Goal: Transaction & Acquisition: Purchase product/service

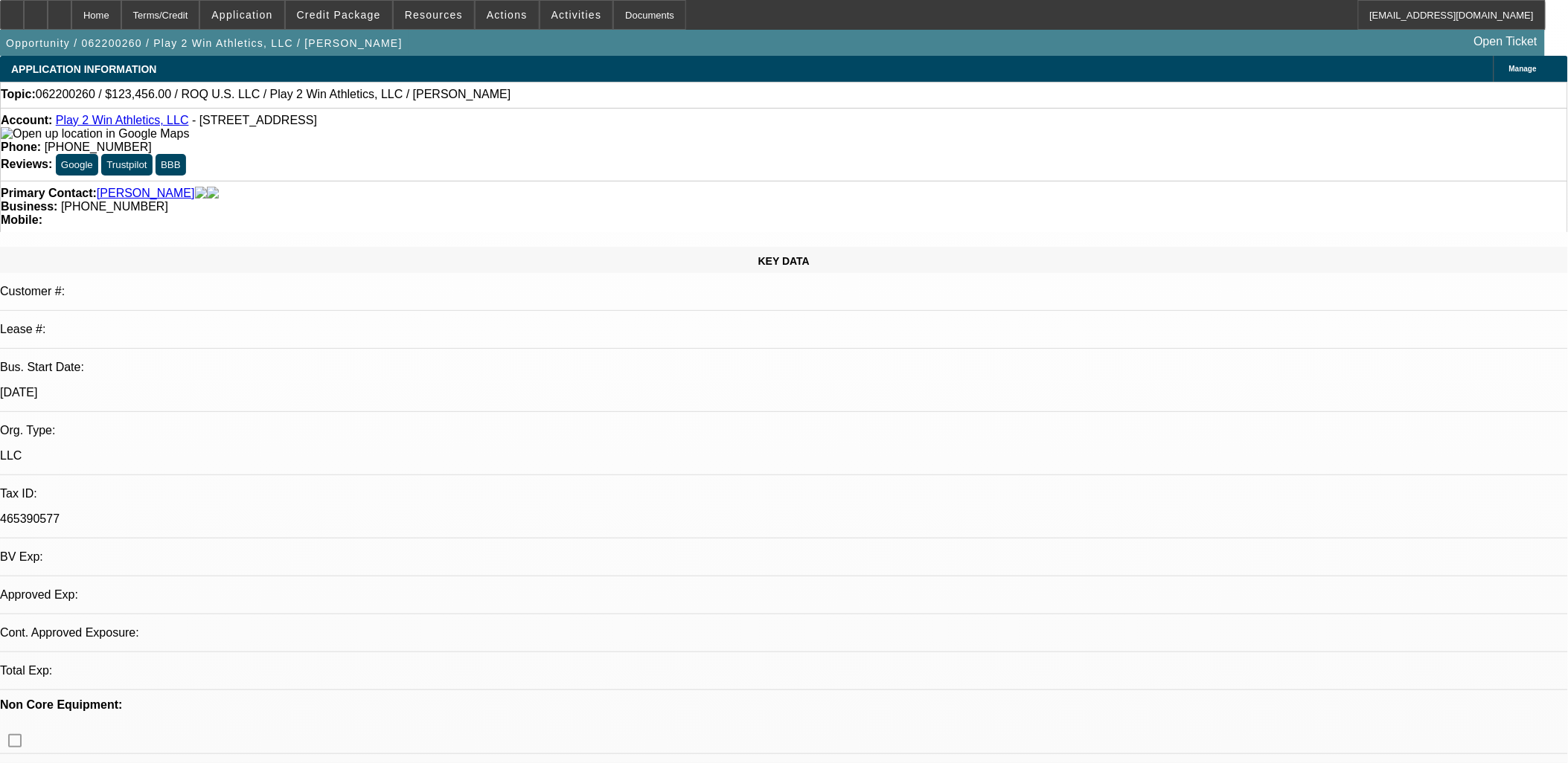
select select "0"
select select "2"
select select "0.1"
select select "2"
select select "4"
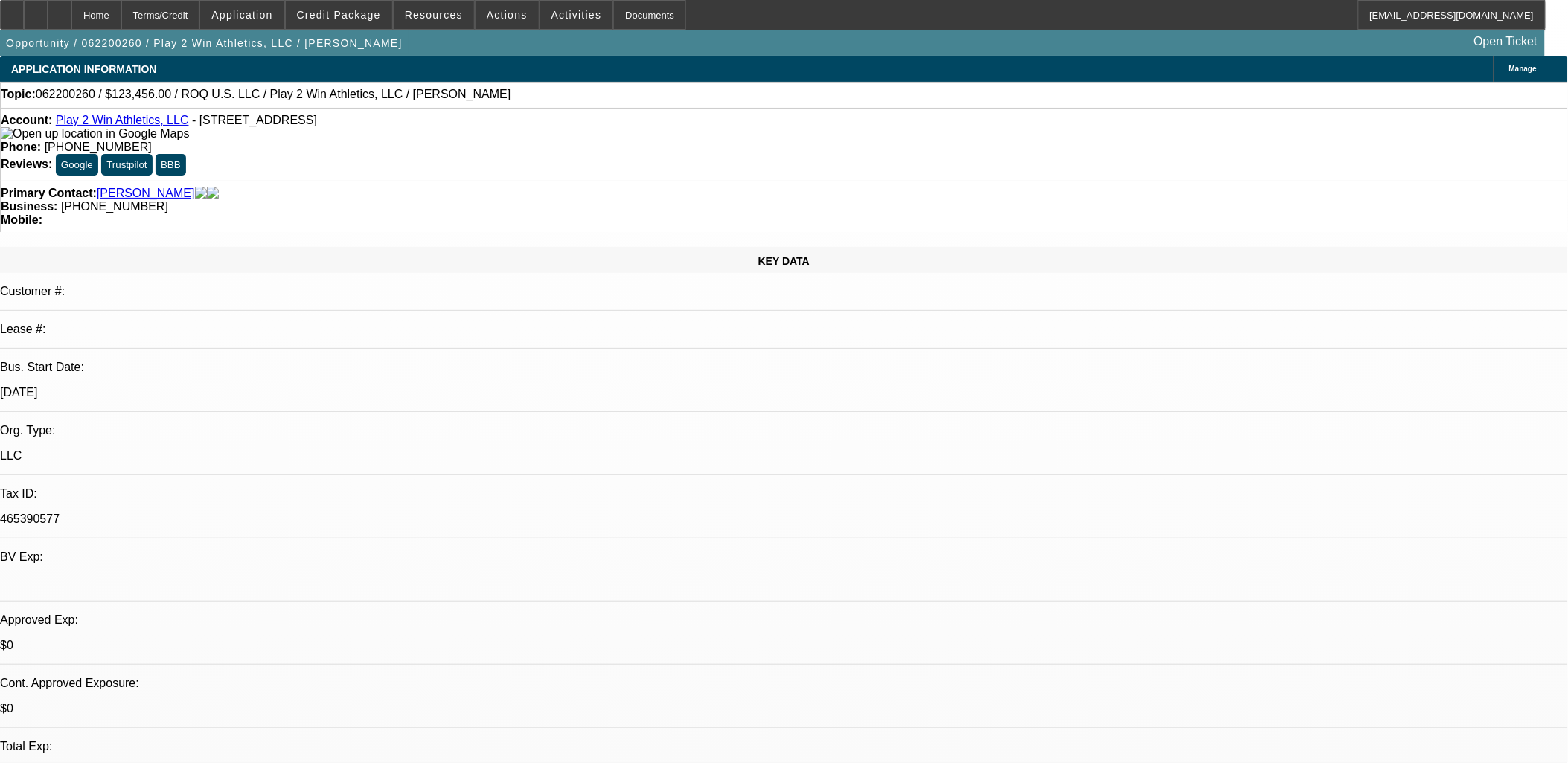
click at [357, 16] on span "Credit Package" at bounding box center [338, 15] width 84 height 12
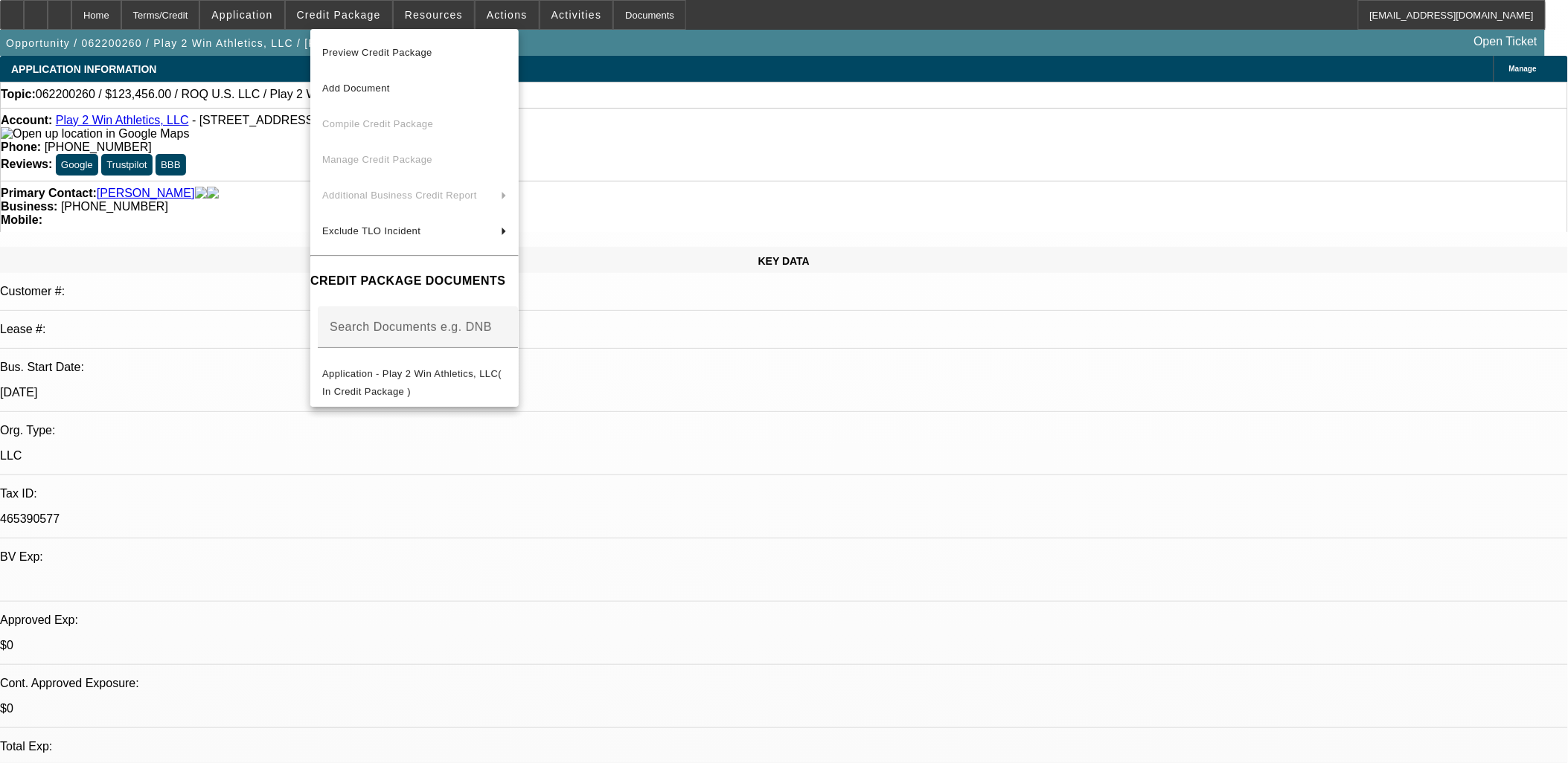
click at [373, 63] on button "Preview Credit Package" at bounding box center [414, 53] width 208 height 35
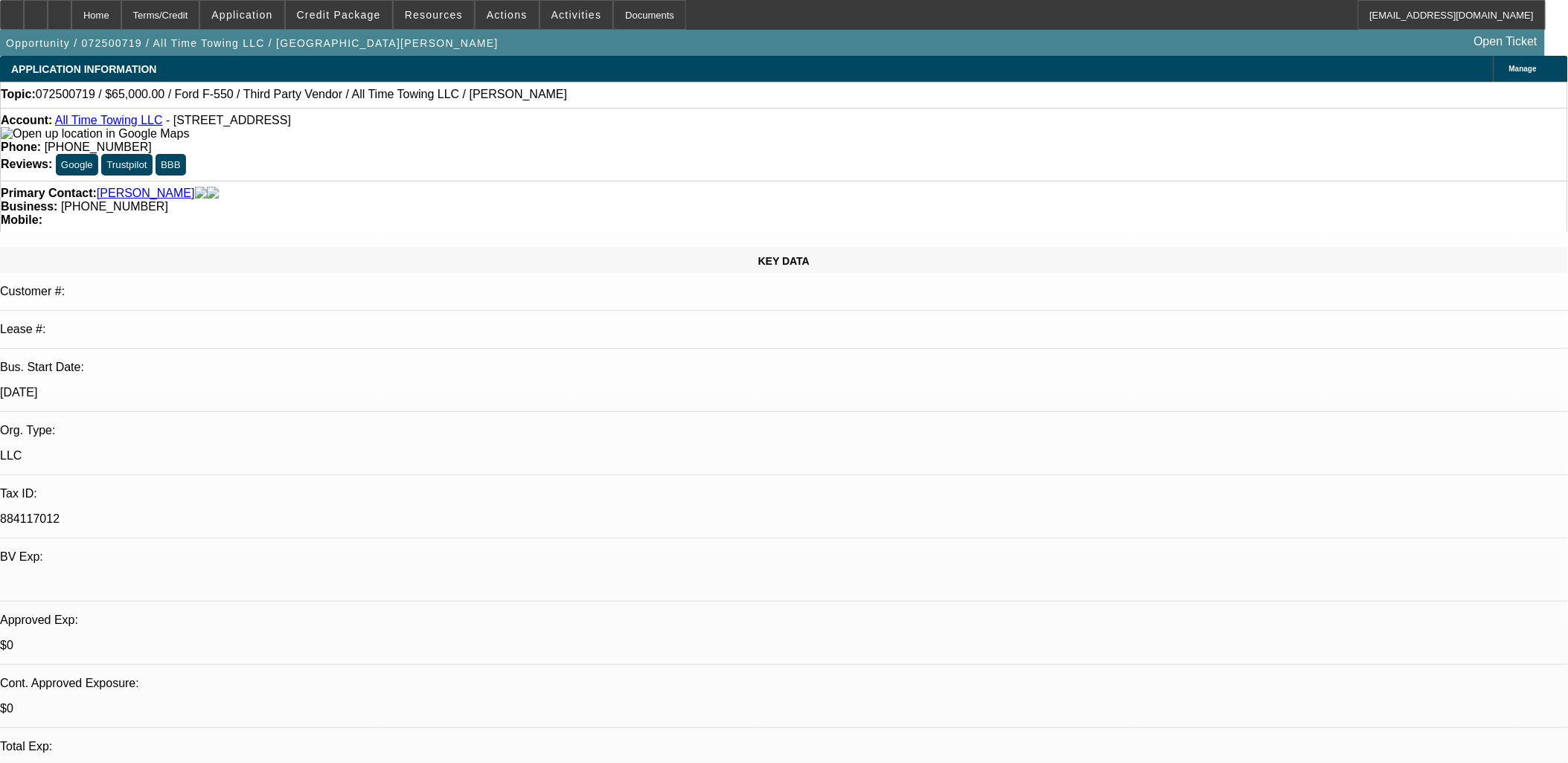
select select "0"
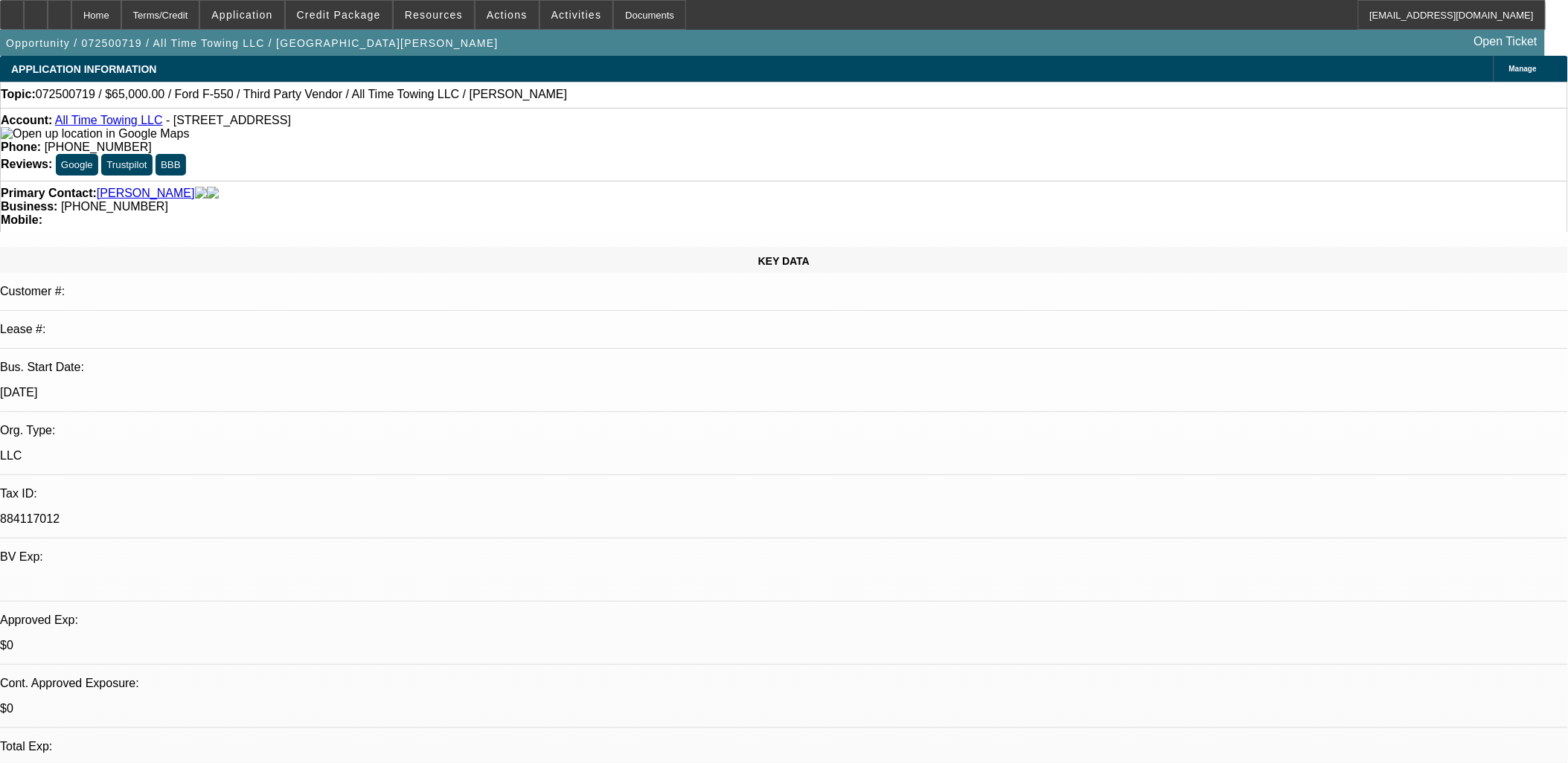
select select "0"
select select "1"
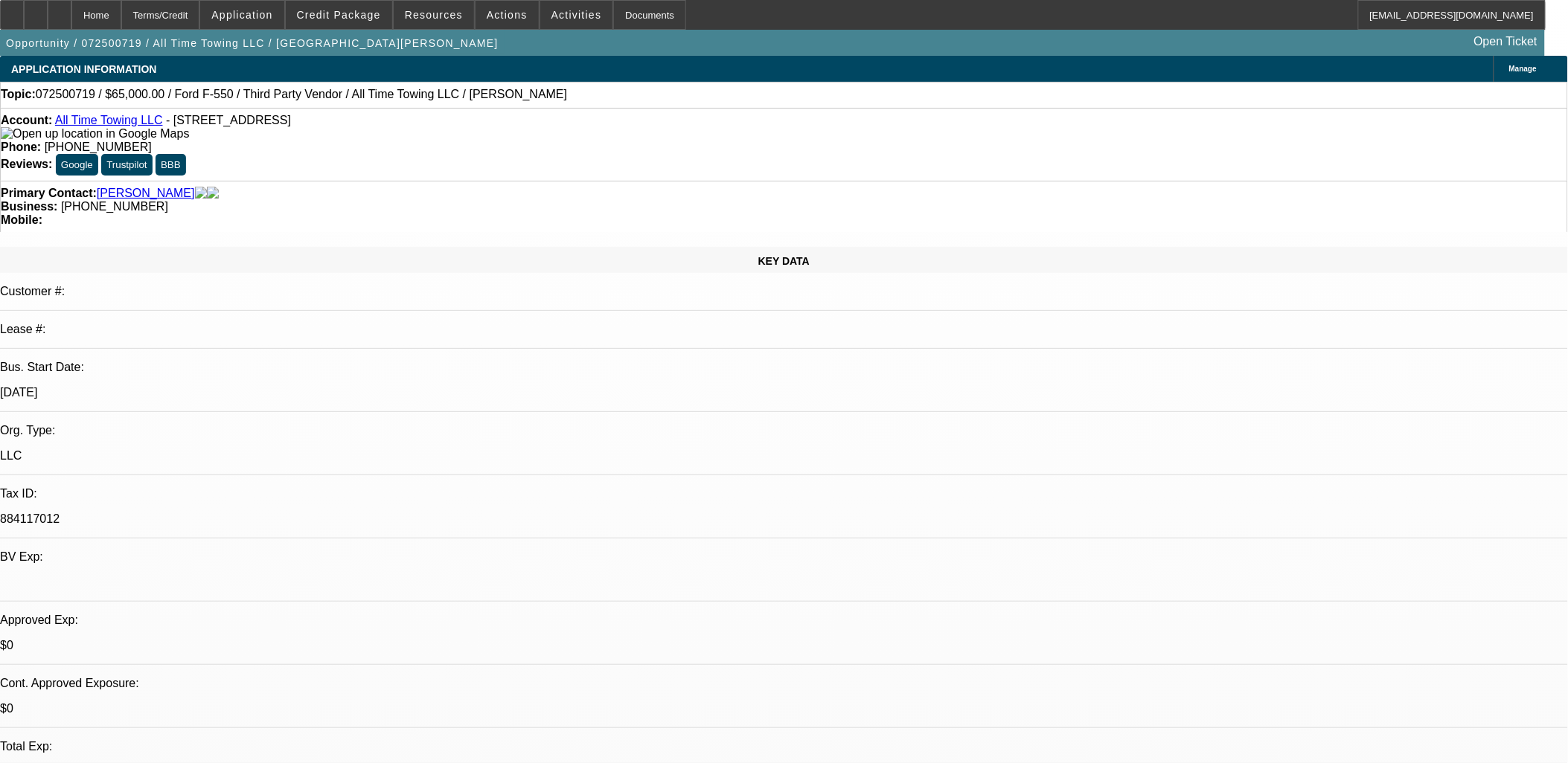
select select "3"
select select "6"
select select "1"
select select "3"
select select "6"
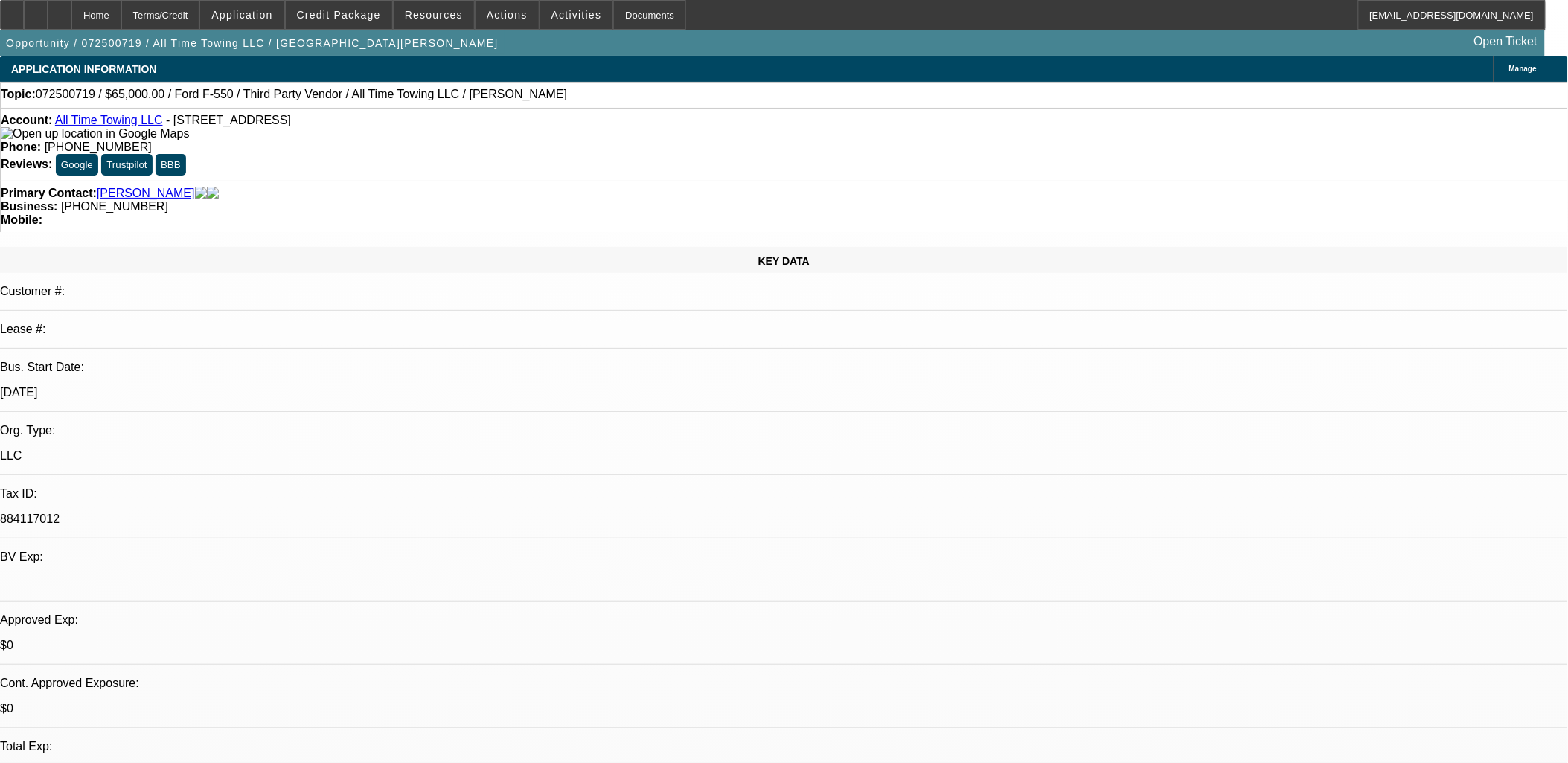
select select "1"
select select "3"
select select "6"
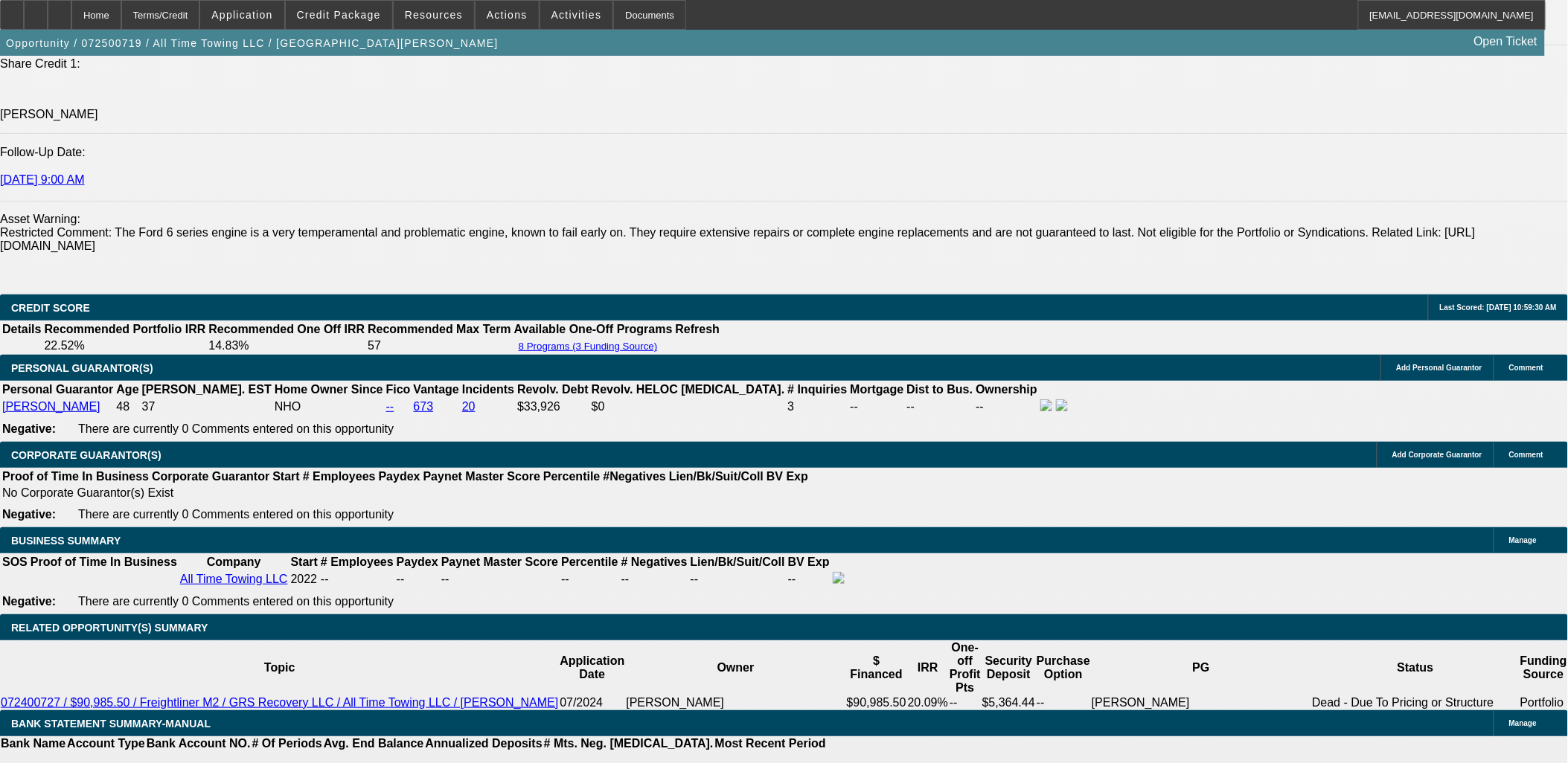
scroll to position [2148, 0]
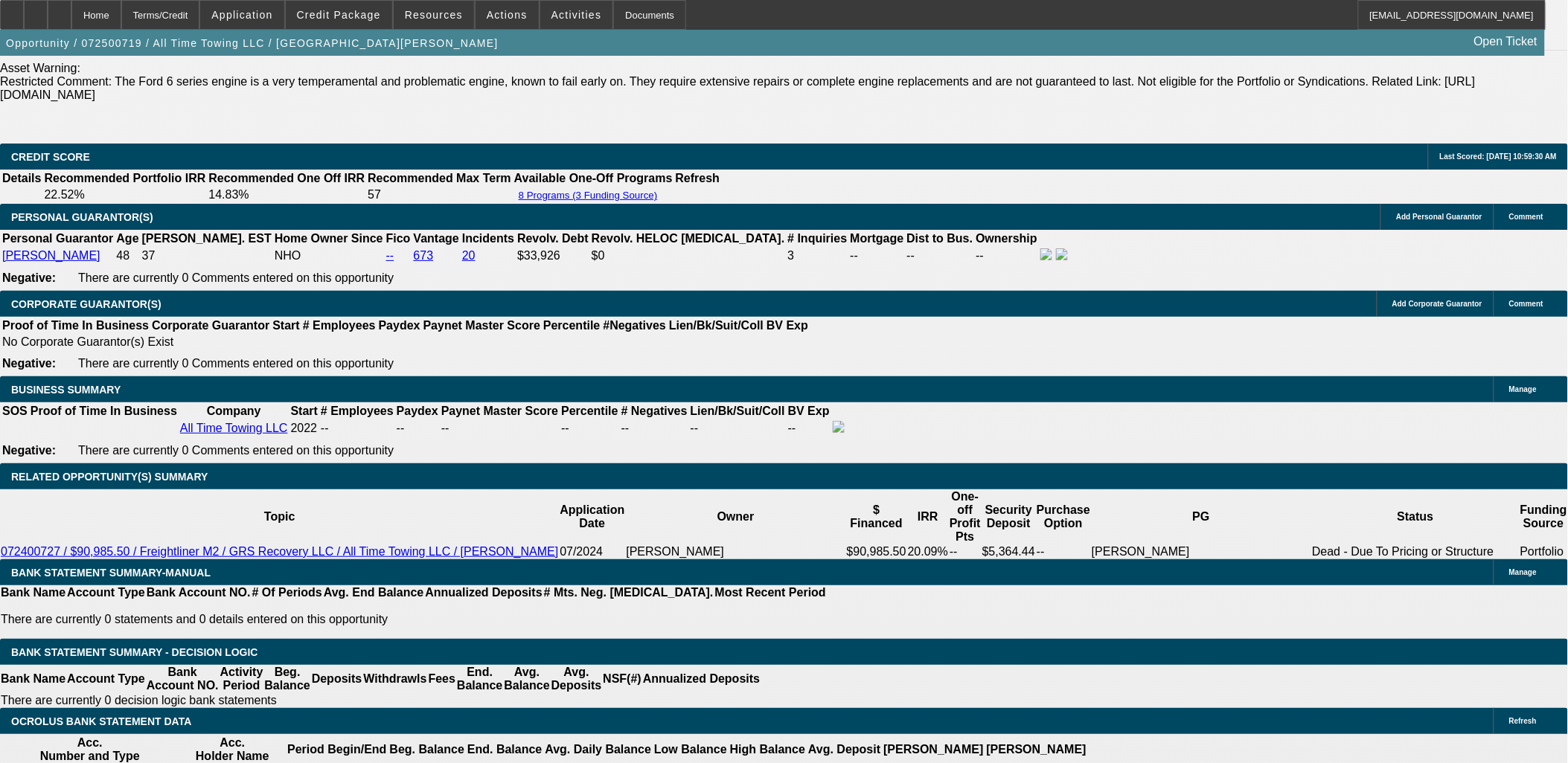
type input "1"
type input "UNKNOWN"
type input "14."
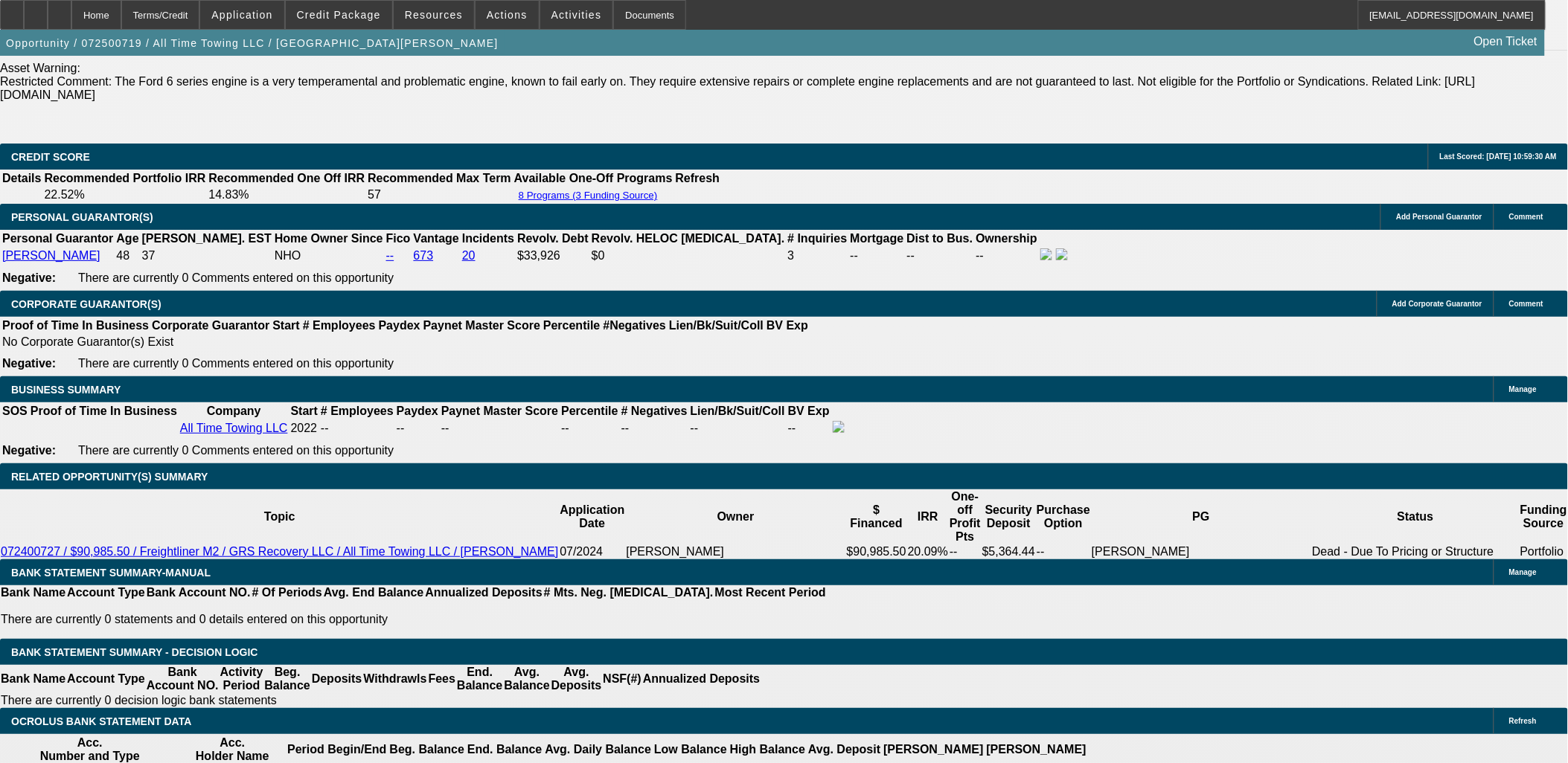
type input "$1,567.64"
type input "14.5"
type input "$1,584.40"
type input "14.5"
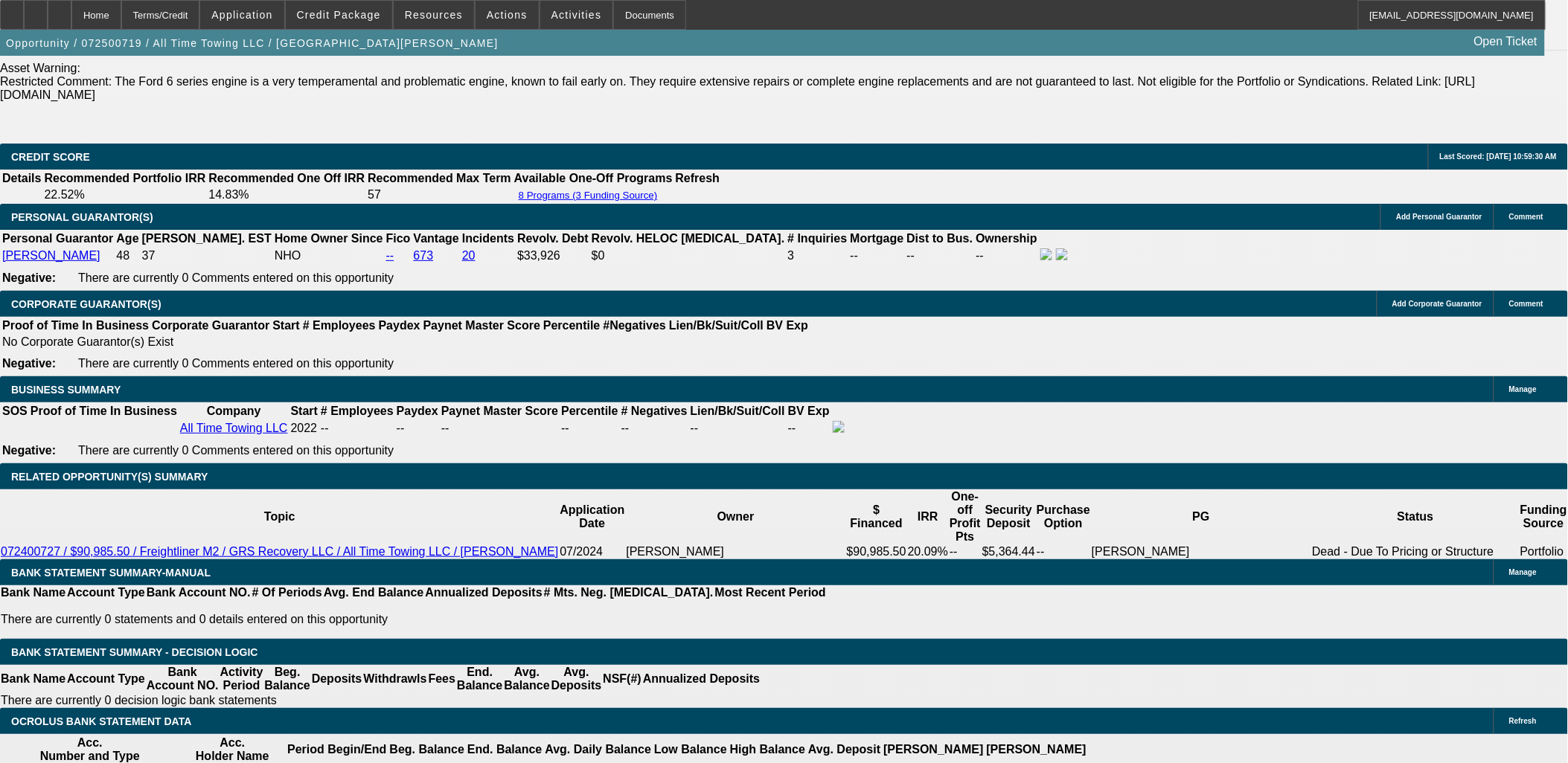
type input "$0.00"
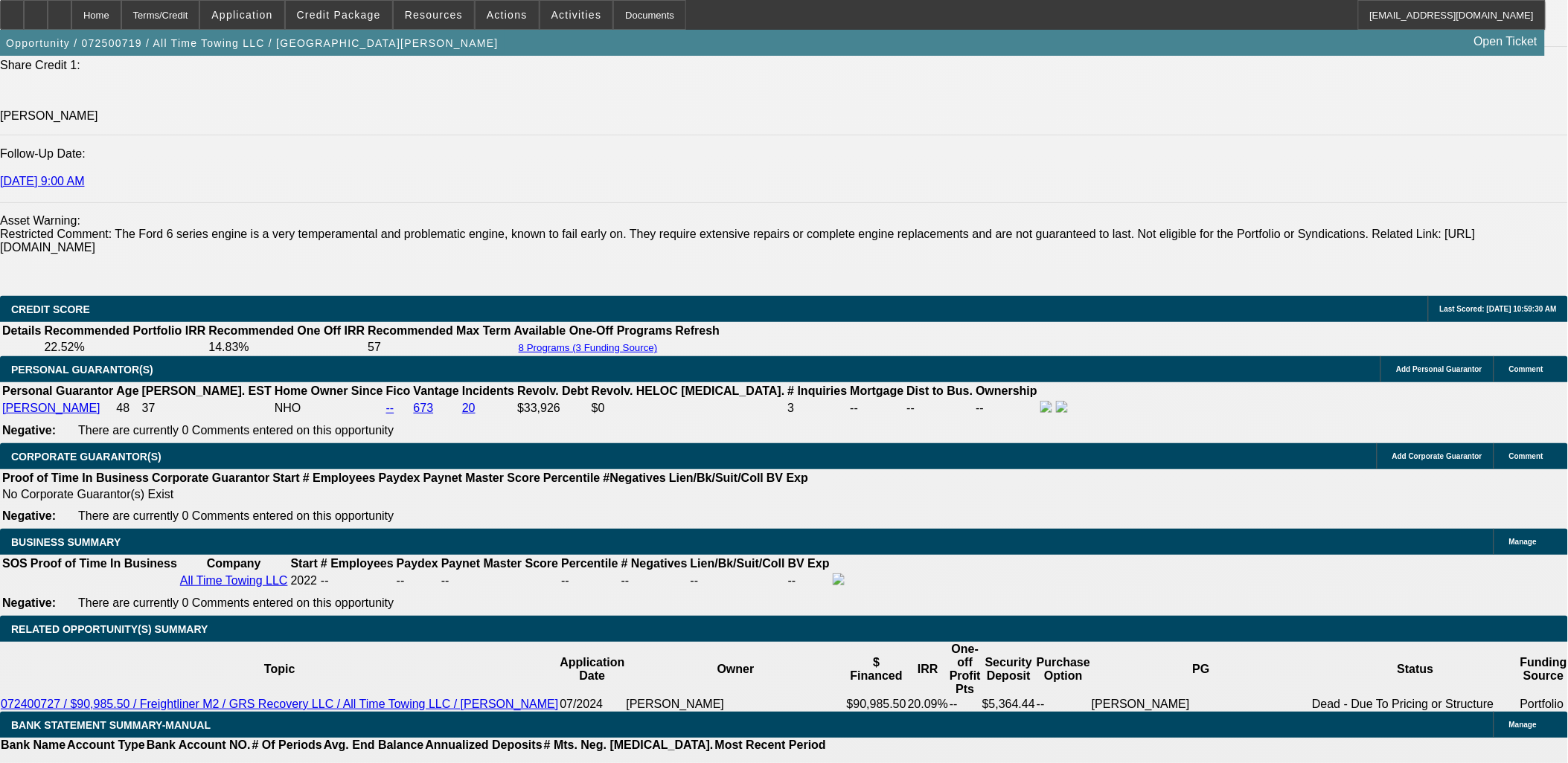
scroll to position [1983, 0]
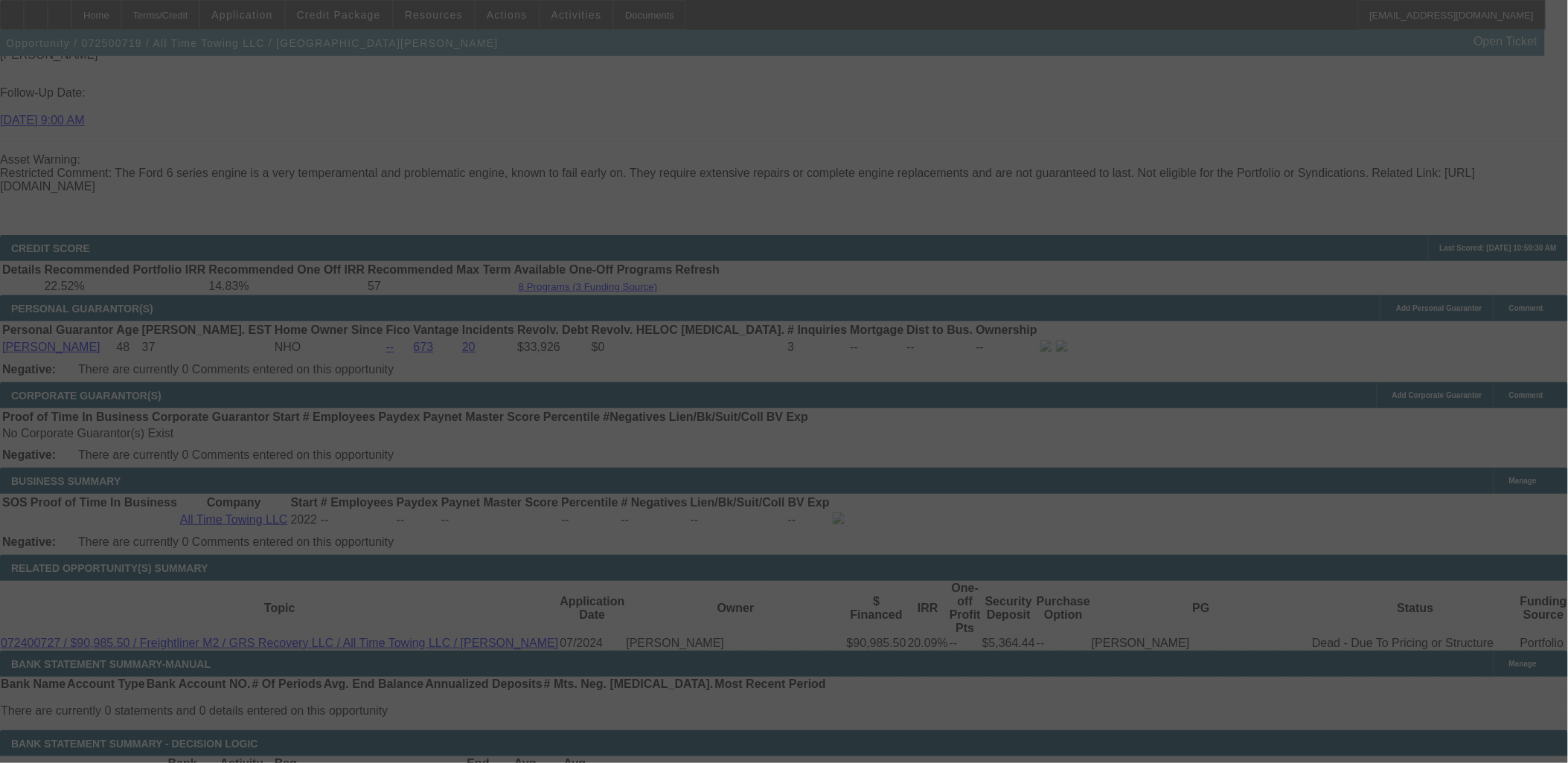
scroll to position [2148, 0]
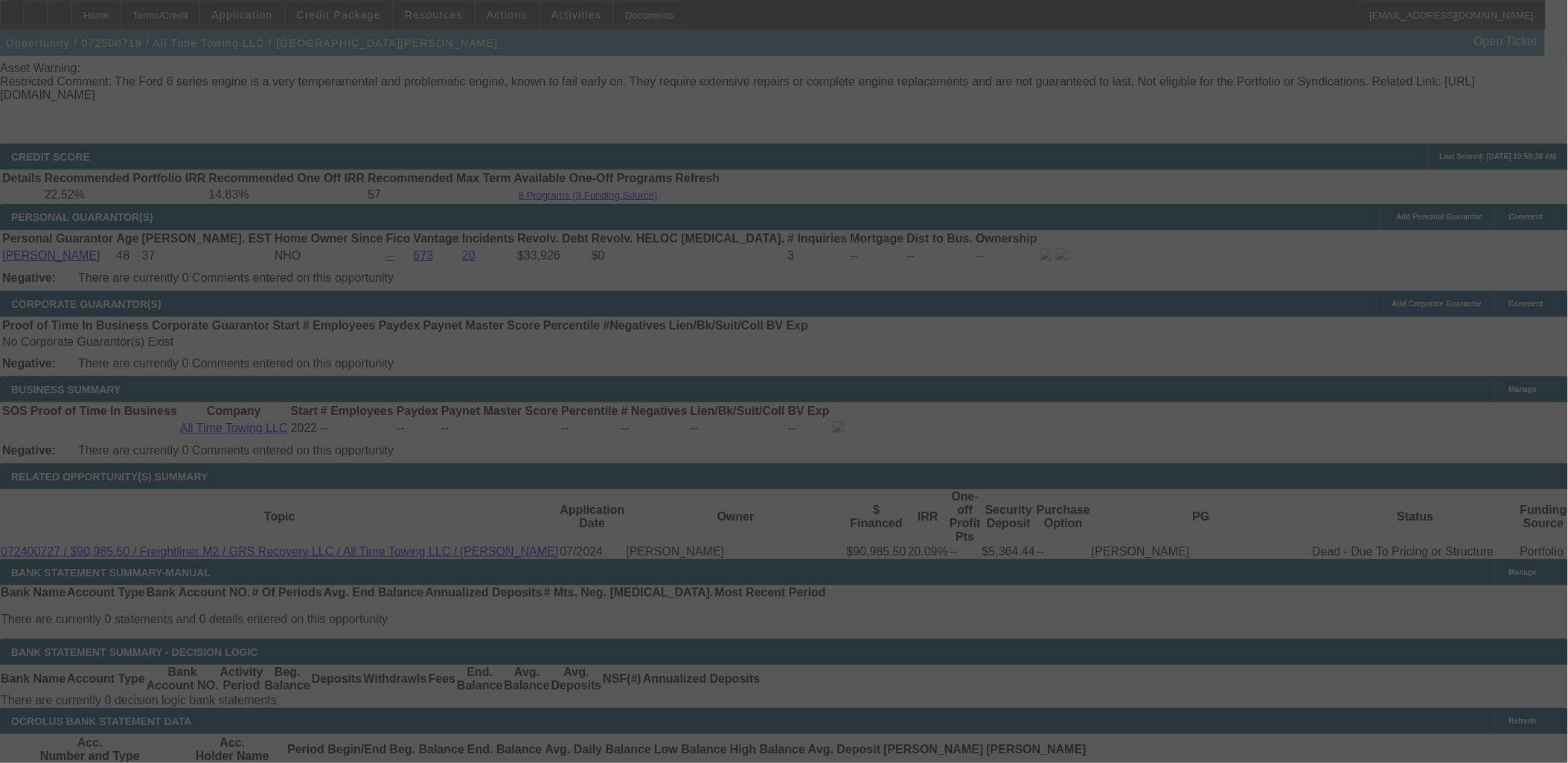
select select "0"
select select "3"
select select "0"
select select "6"
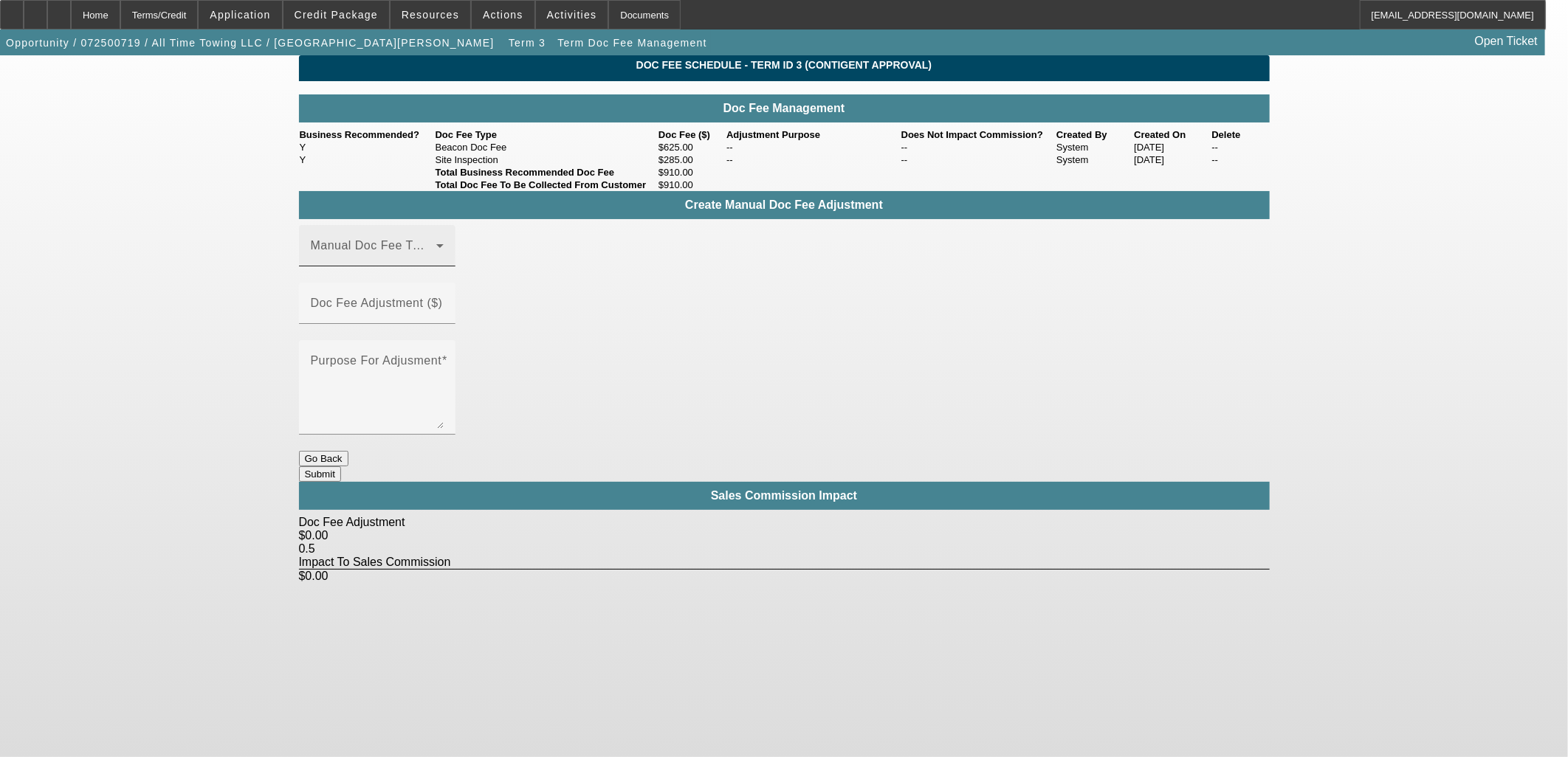
click at [432, 260] on span at bounding box center [373, 252] width 126 height 18
drag, startPoint x: 402, startPoint y: 349, endPoint x: 401, endPoint y: 386, distance: 37.0
click at [401, 386] on div "Beacon Doc Fee Site Inspection" at bounding box center [398, 367] width 198 height 83
click at [396, 386] on mat-option "Site Inspection" at bounding box center [398, 384] width 198 height 35
click at [443, 309] on mat-label "Doc Fee Adjustment ($)" at bounding box center [377, 302] width 132 height 13
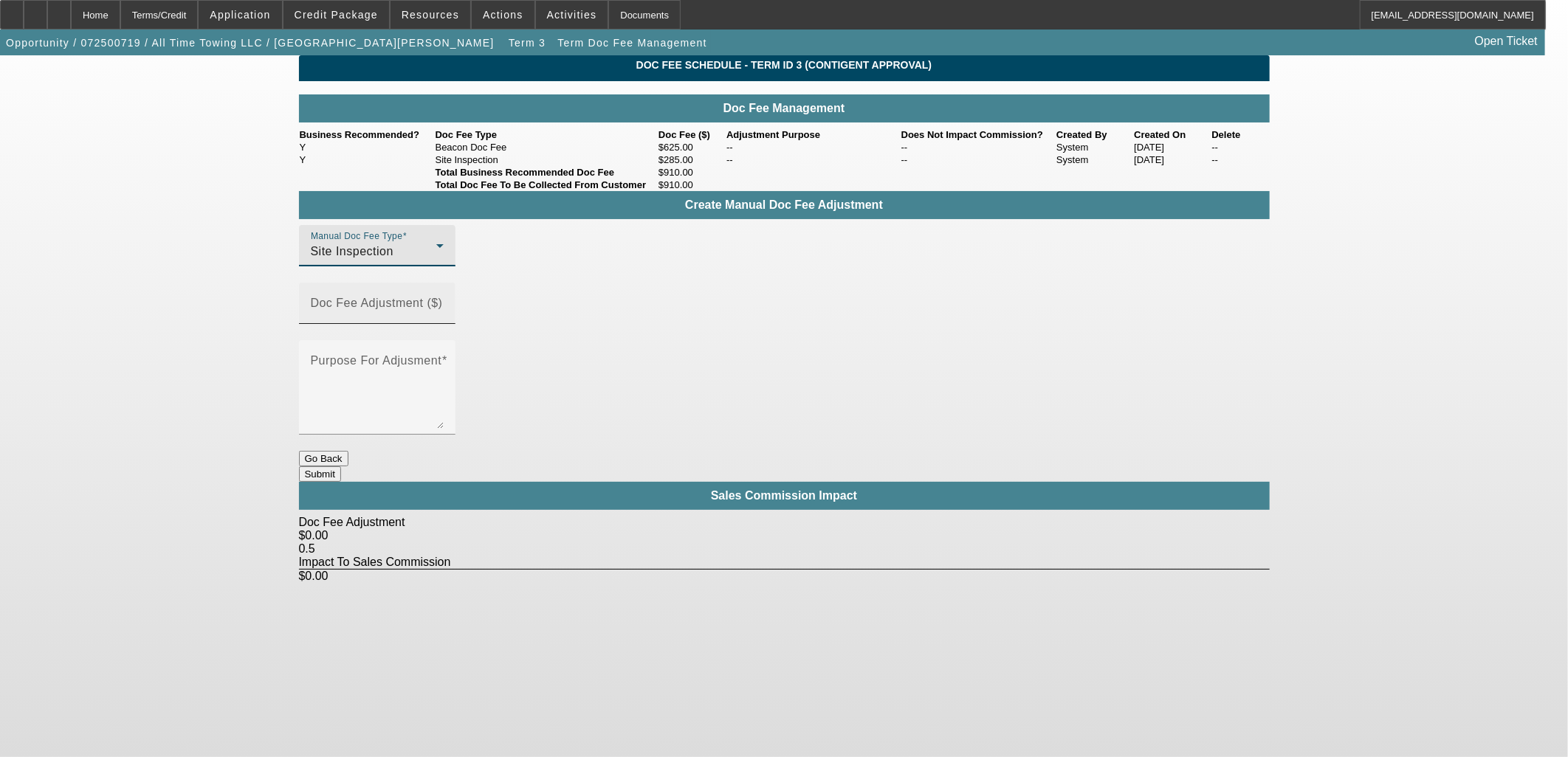
click at [444, 310] on input "Doc Fee Adjustment ($)" at bounding box center [377, 309] width 133 height 18
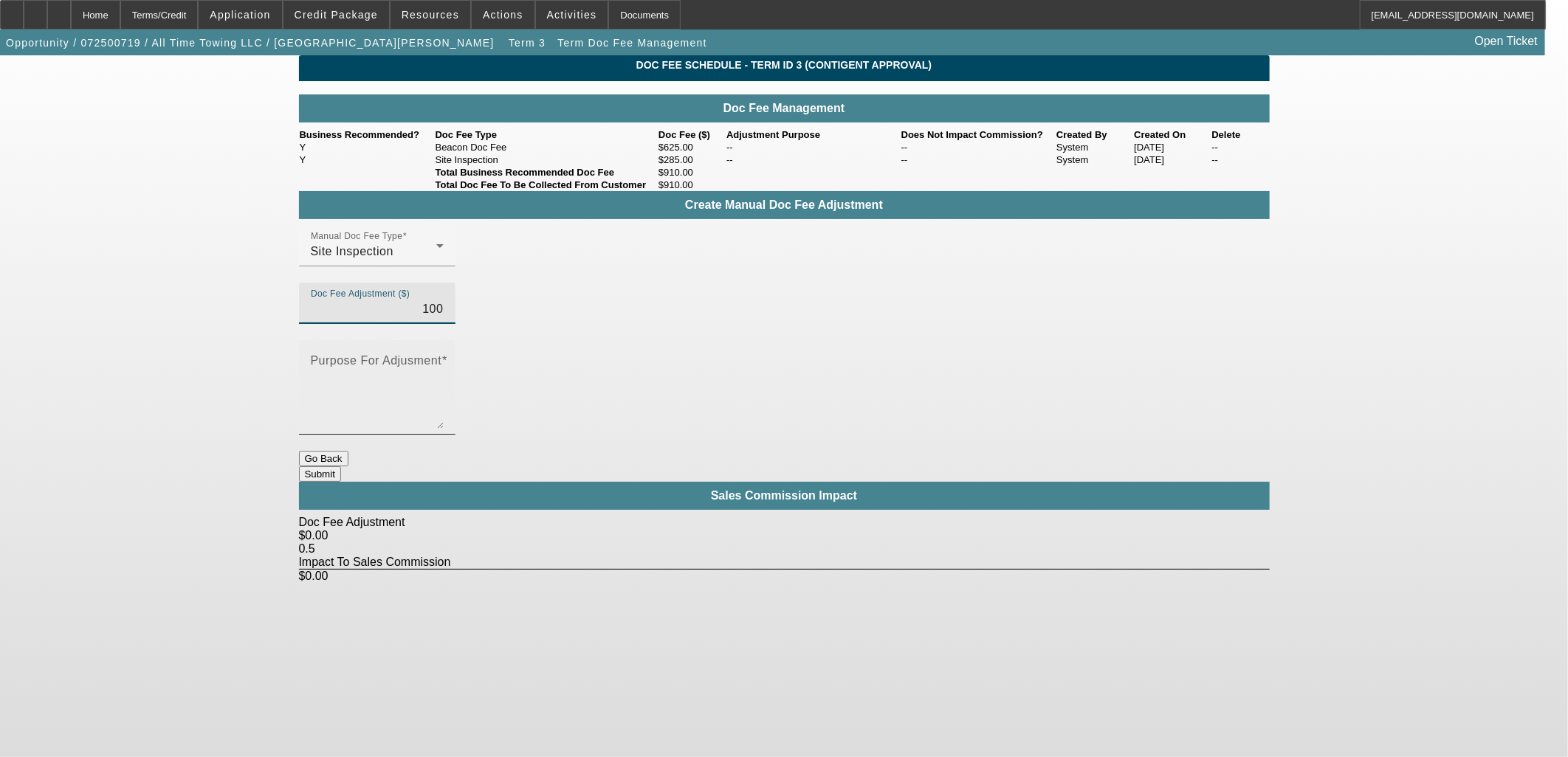
type input "$100.00"
click at [444, 358] on textarea "Purpose For Adjusment" at bounding box center [377, 393] width 133 height 71
type textarea "Up"
click at [341, 467] on button "Submit" at bounding box center [319, 474] width 42 height 15
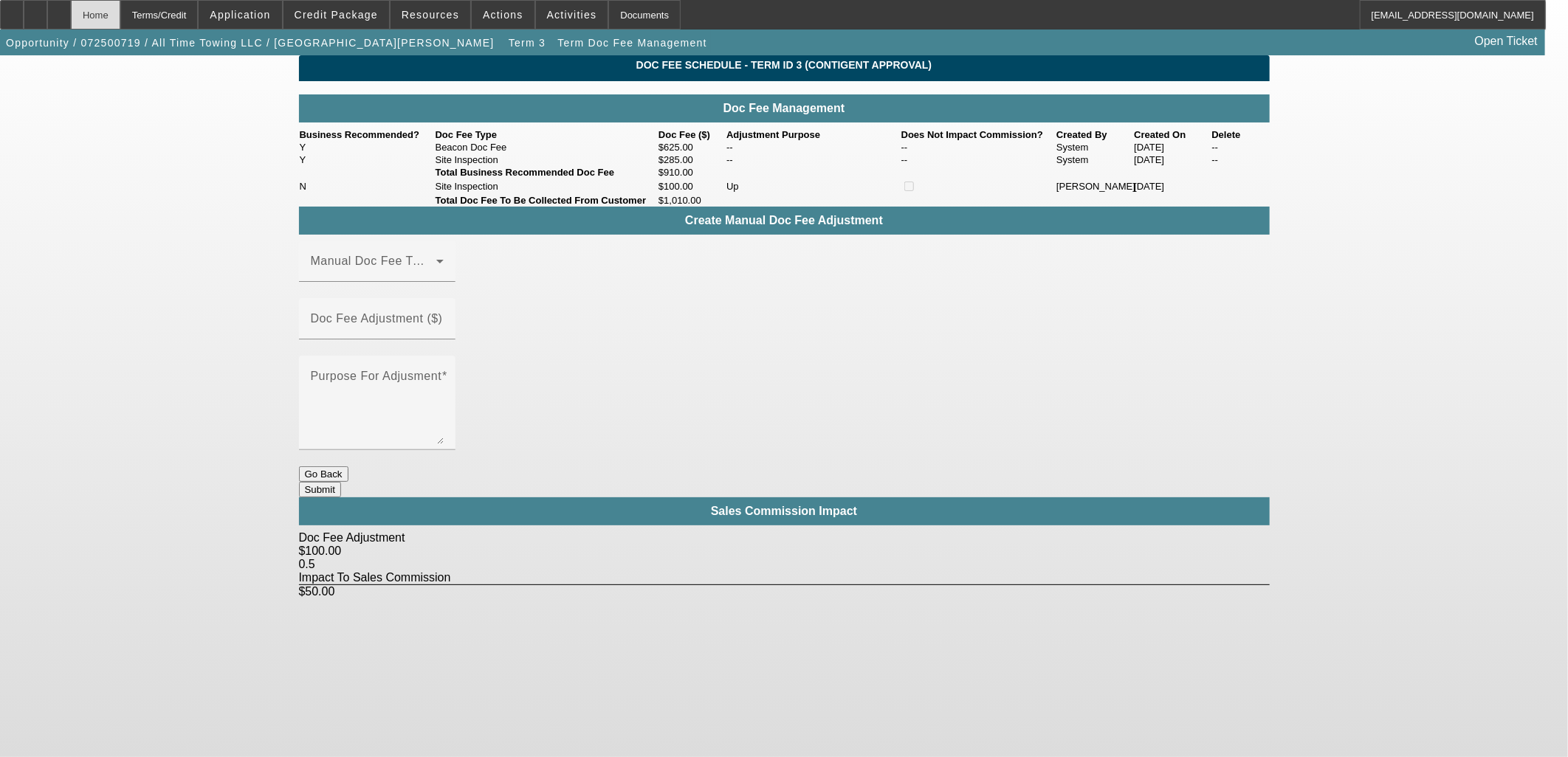
click at [120, 18] on div "Home" at bounding box center [96, 15] width 50 height 29
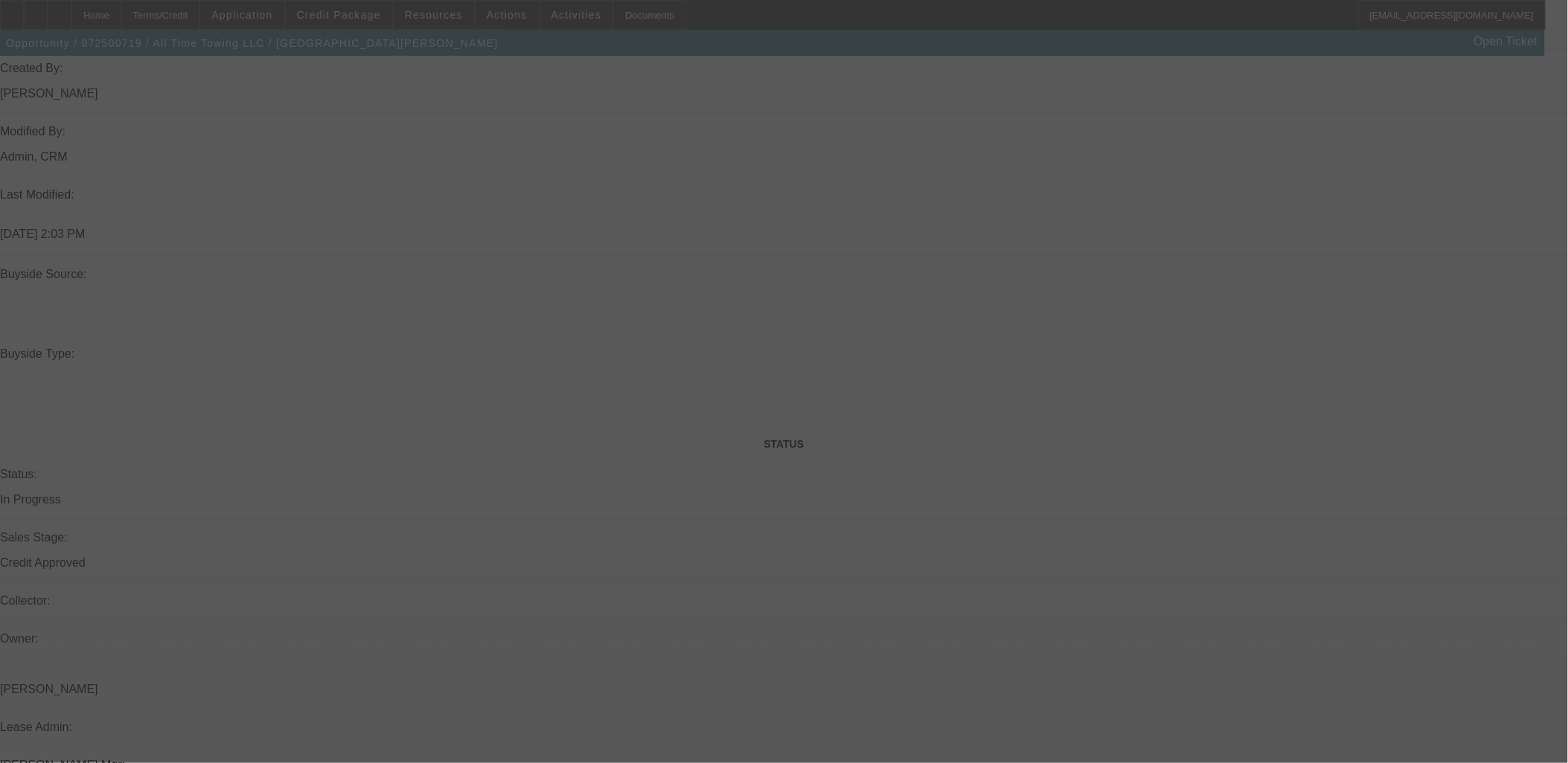
select select "0"
select select "3"
select select "0"
select select "6"
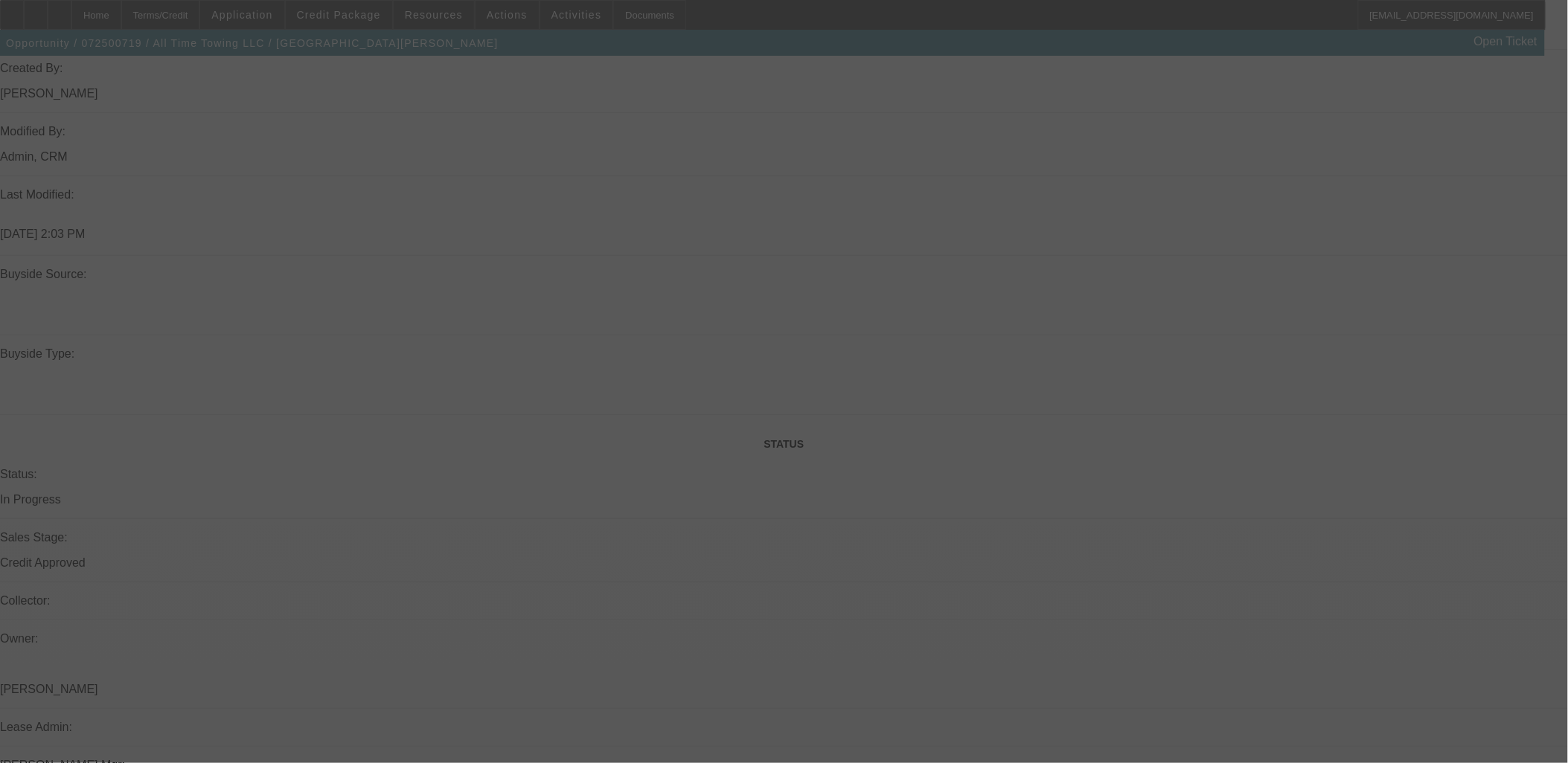
select select "0"
select select "3"
select select "0"
select select "6"
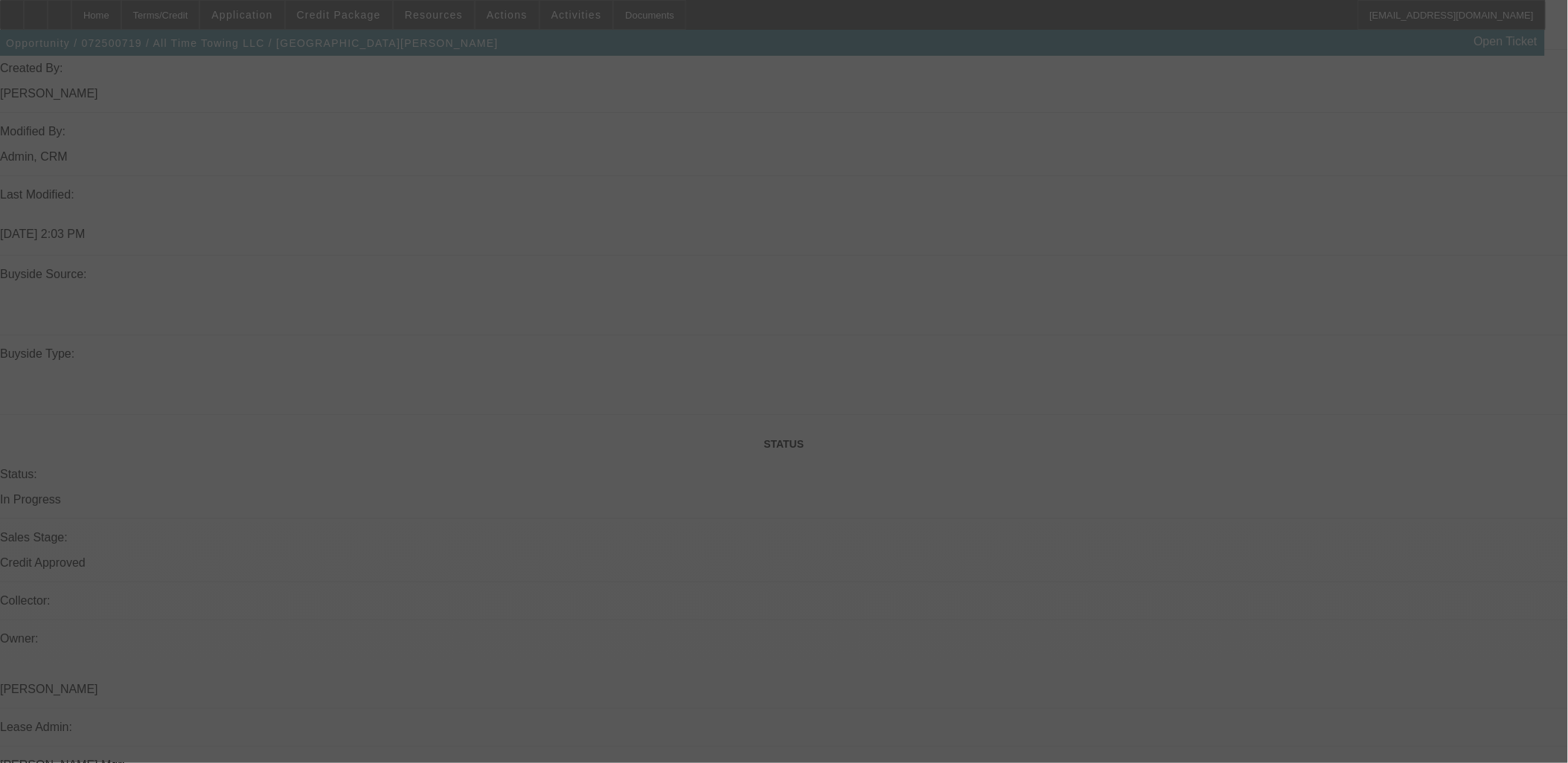
select select "0"
select select "3"
select select "0"
select select "6"
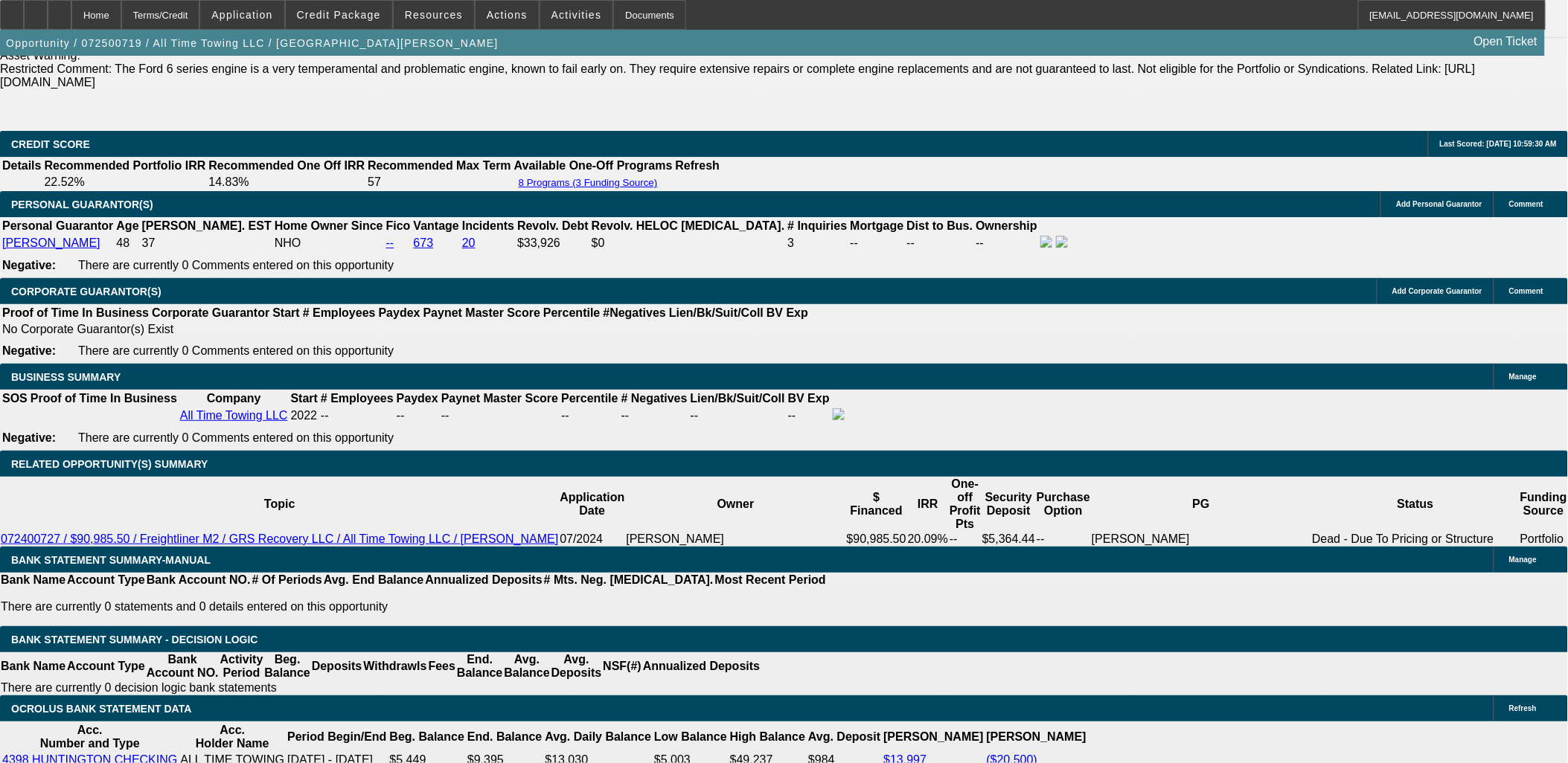
scroll to position [2160, 0]
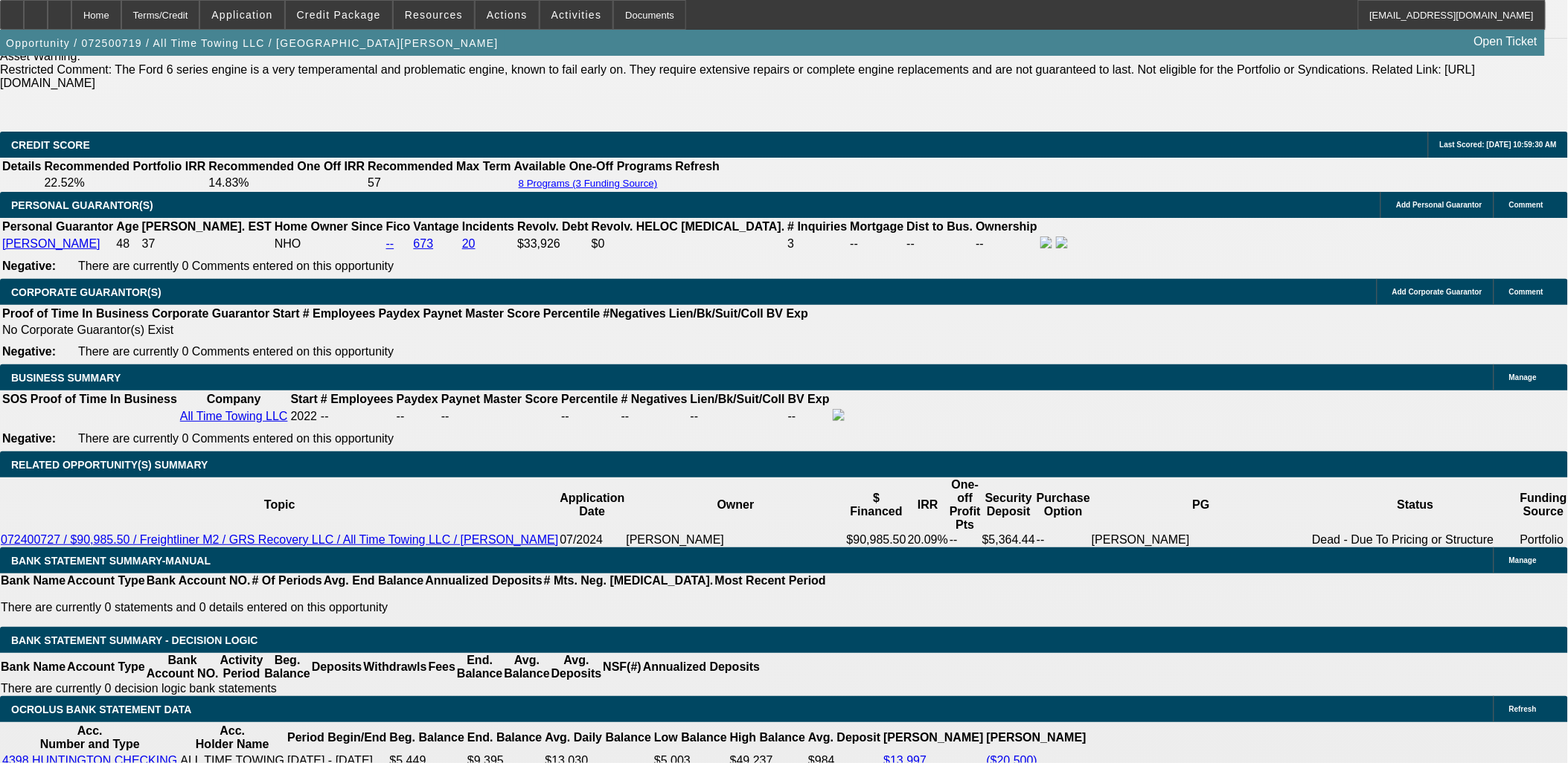
type input "UNKNOWN"
type input "48"
type input "$1,792.57"
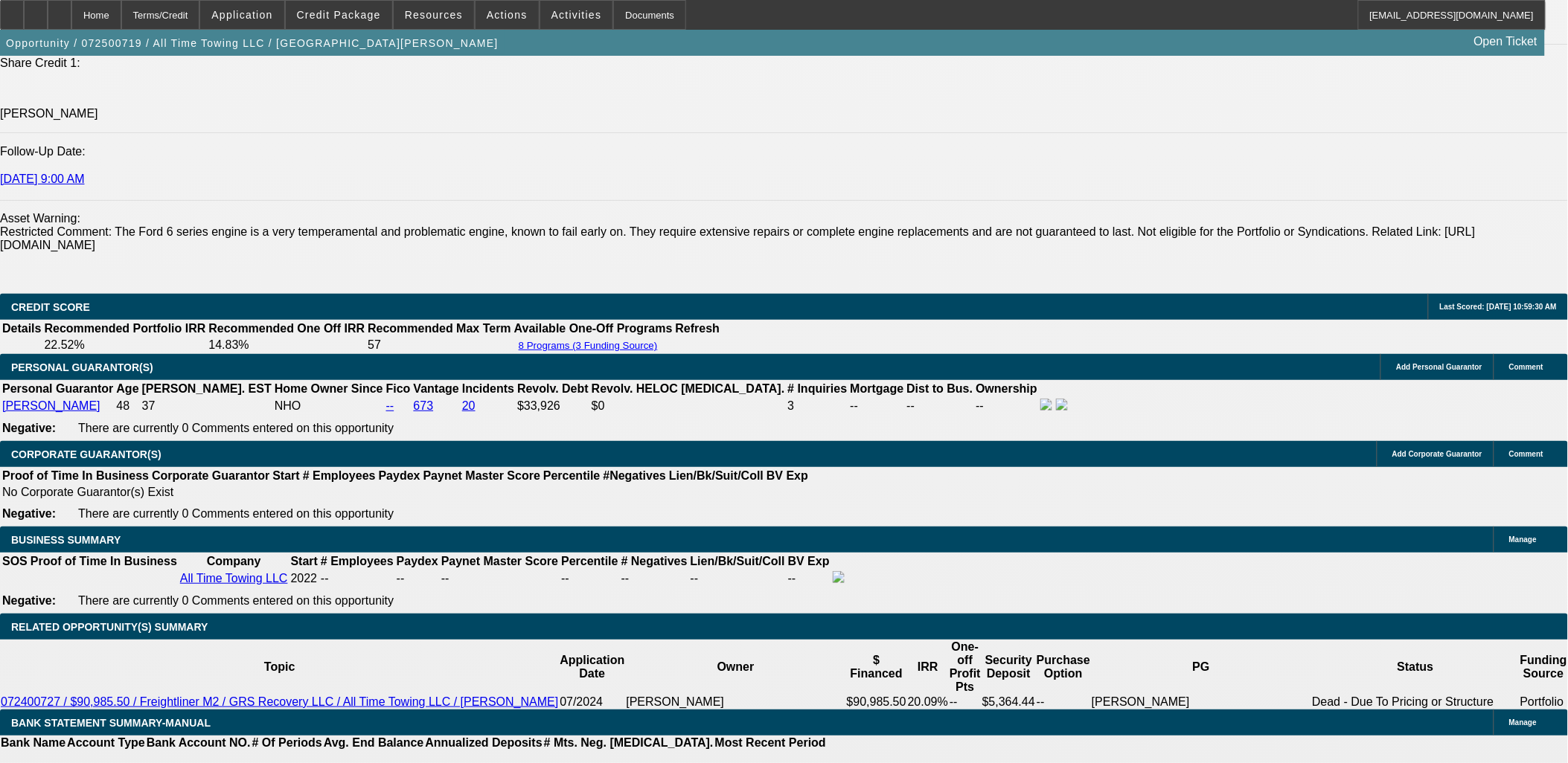
scroll to position [1996, 0]
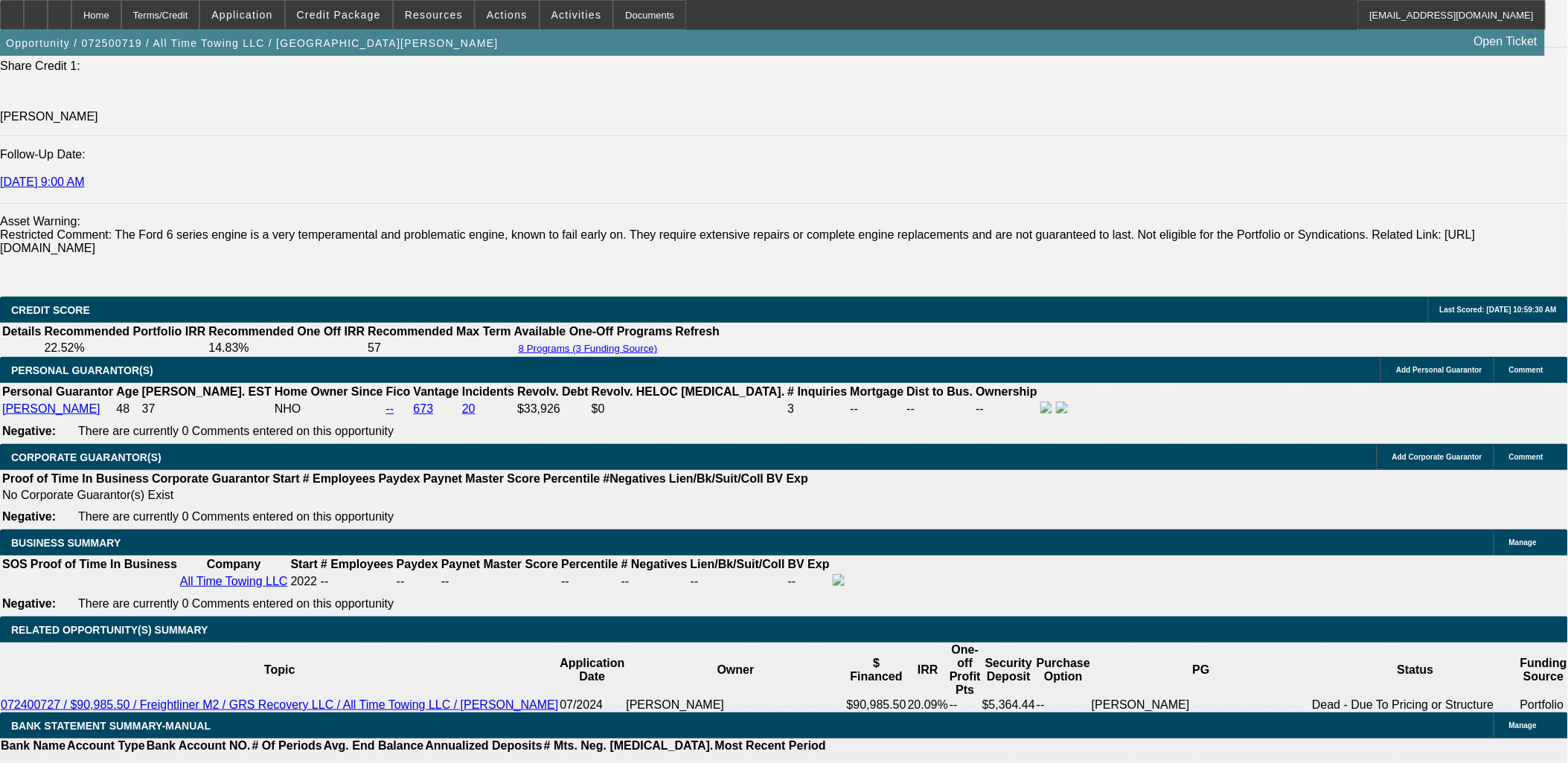
type input "48"
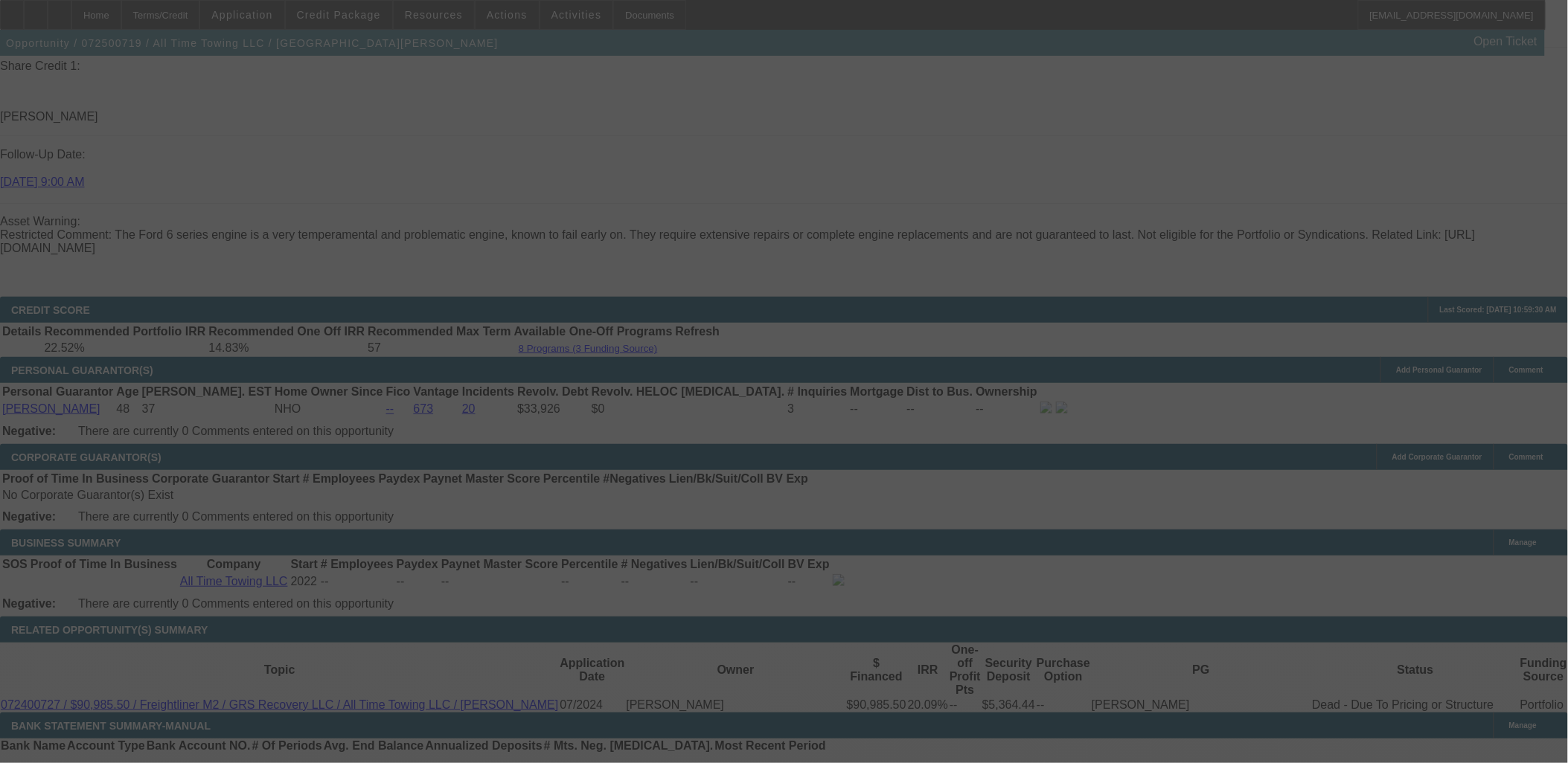
scroll to position [2325, 0]
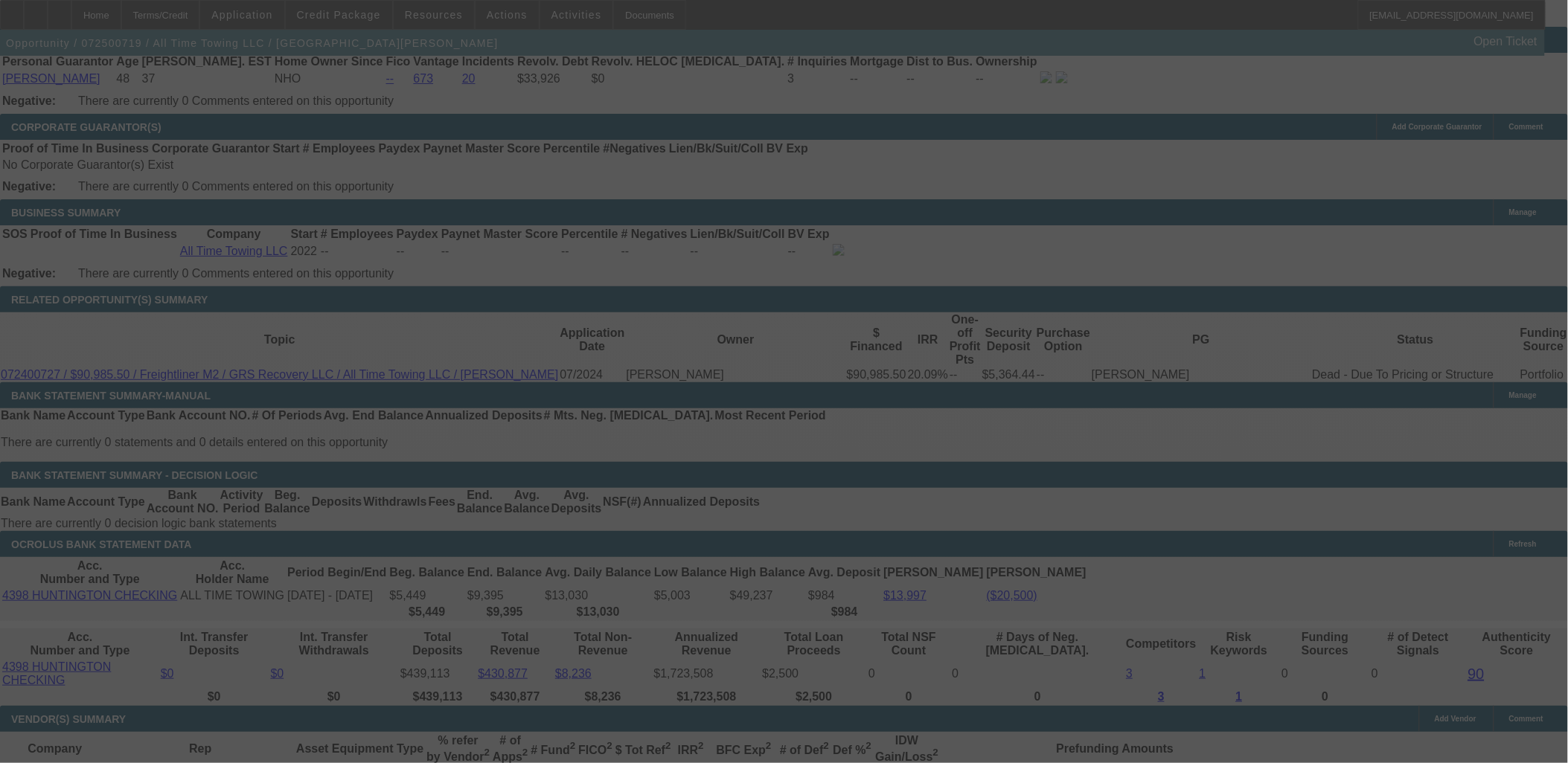
select select "0"
select select "3"
select select "0"
select select "6"
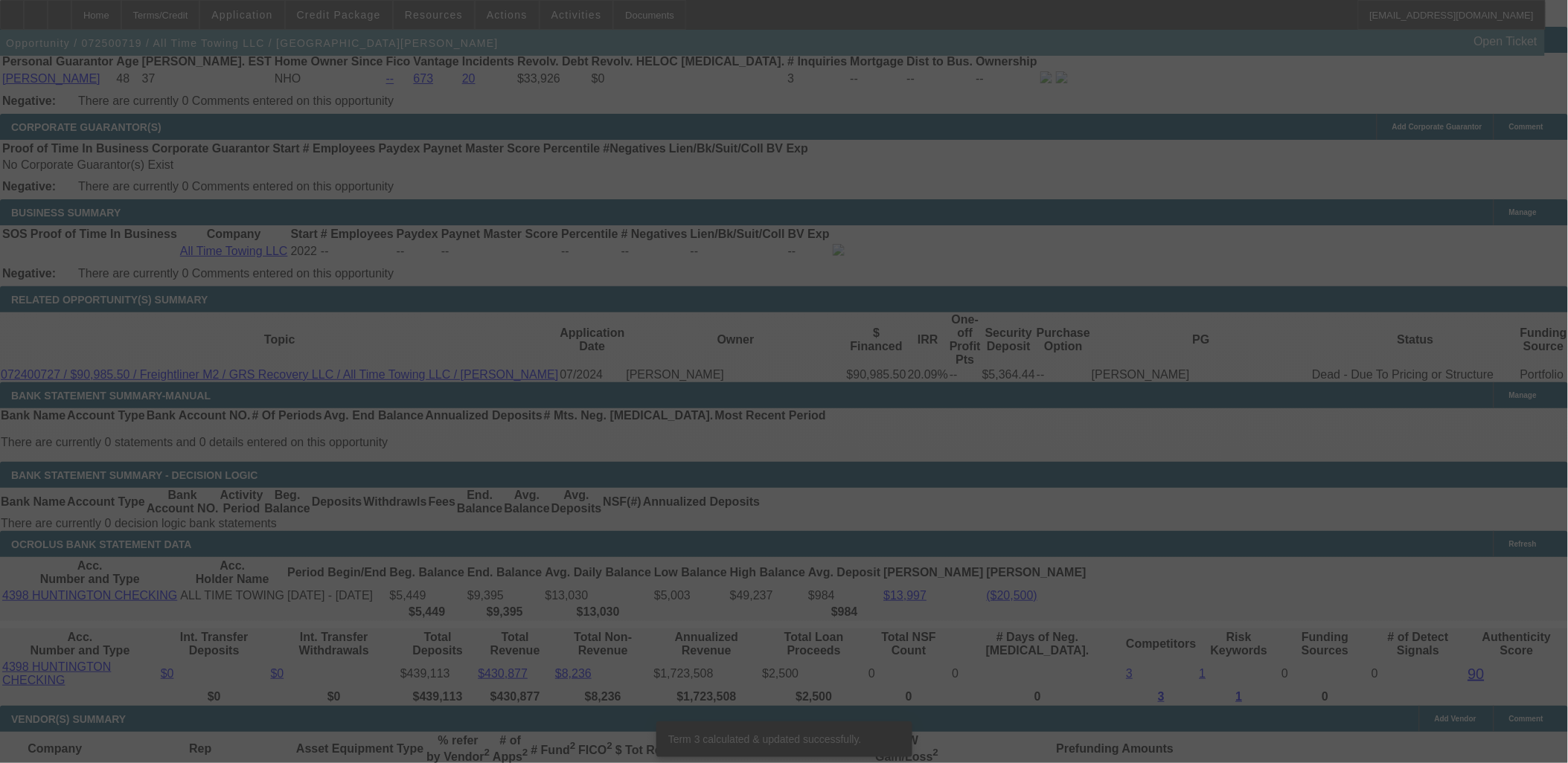
scroll to position [2324, 0]
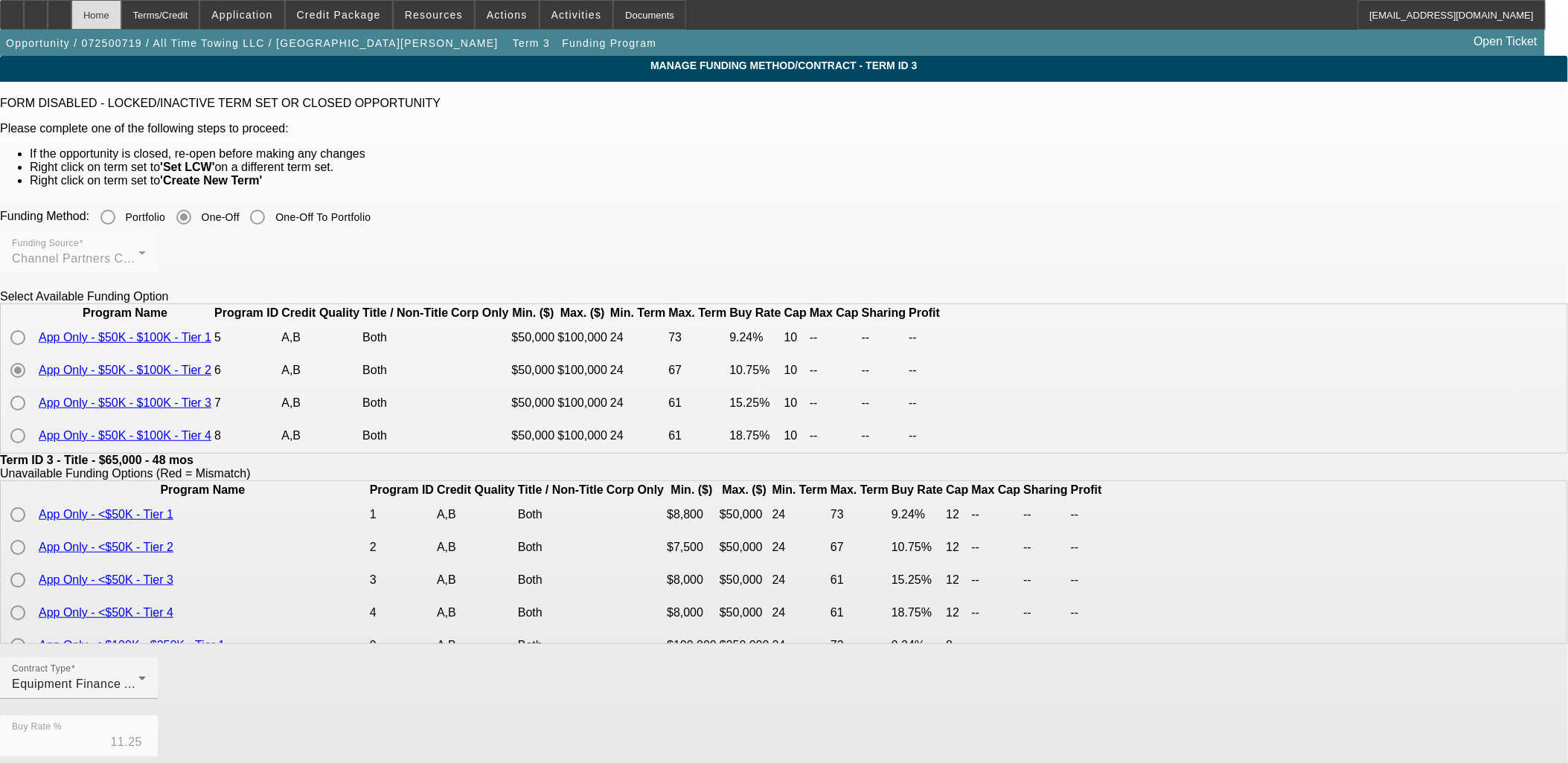
click at [121, 3] on div "Home" at bounding box center [97, 15] width 50 height 29
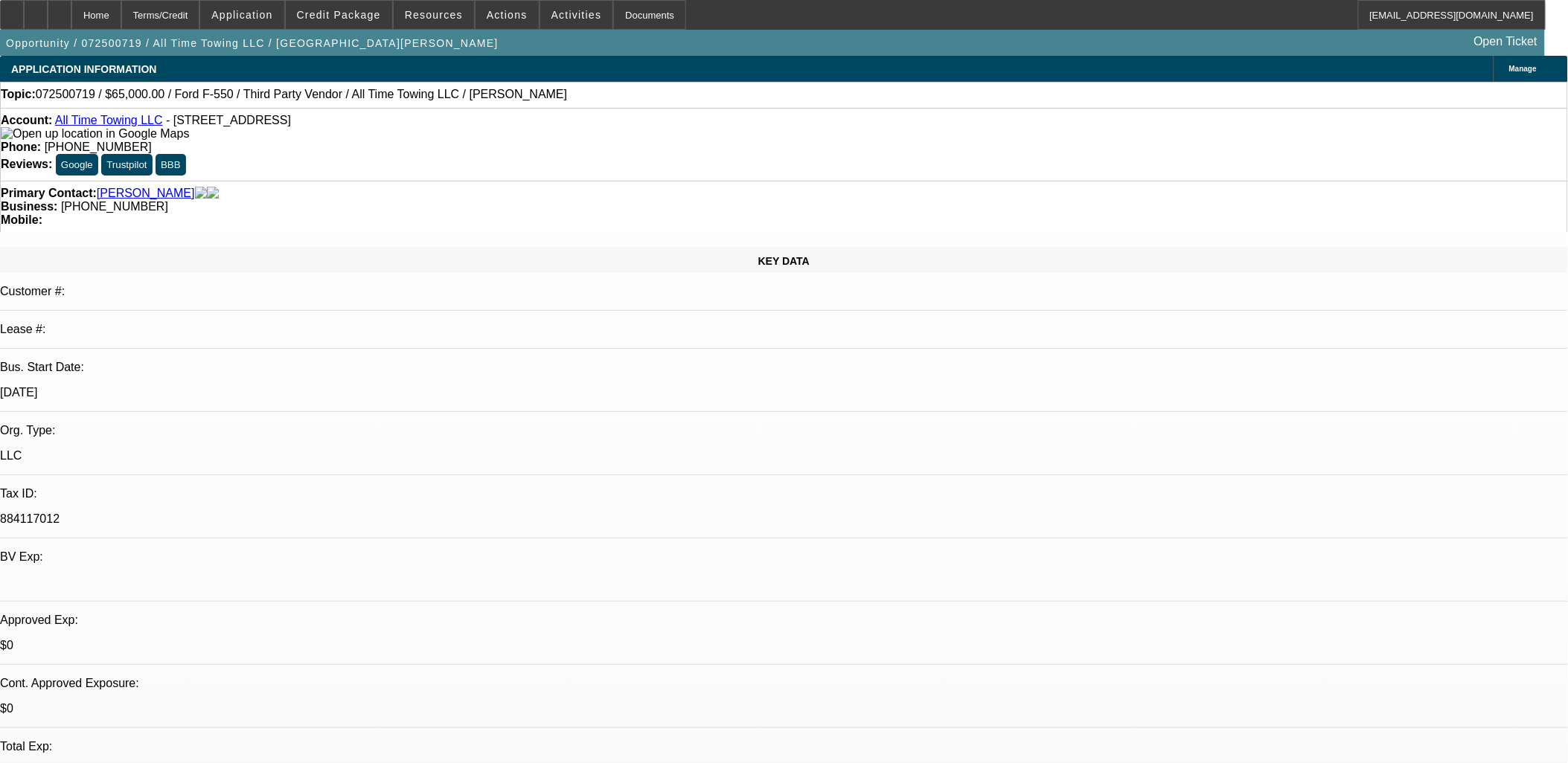
select select "0"
select select "3"
select select "0"
select select "6"
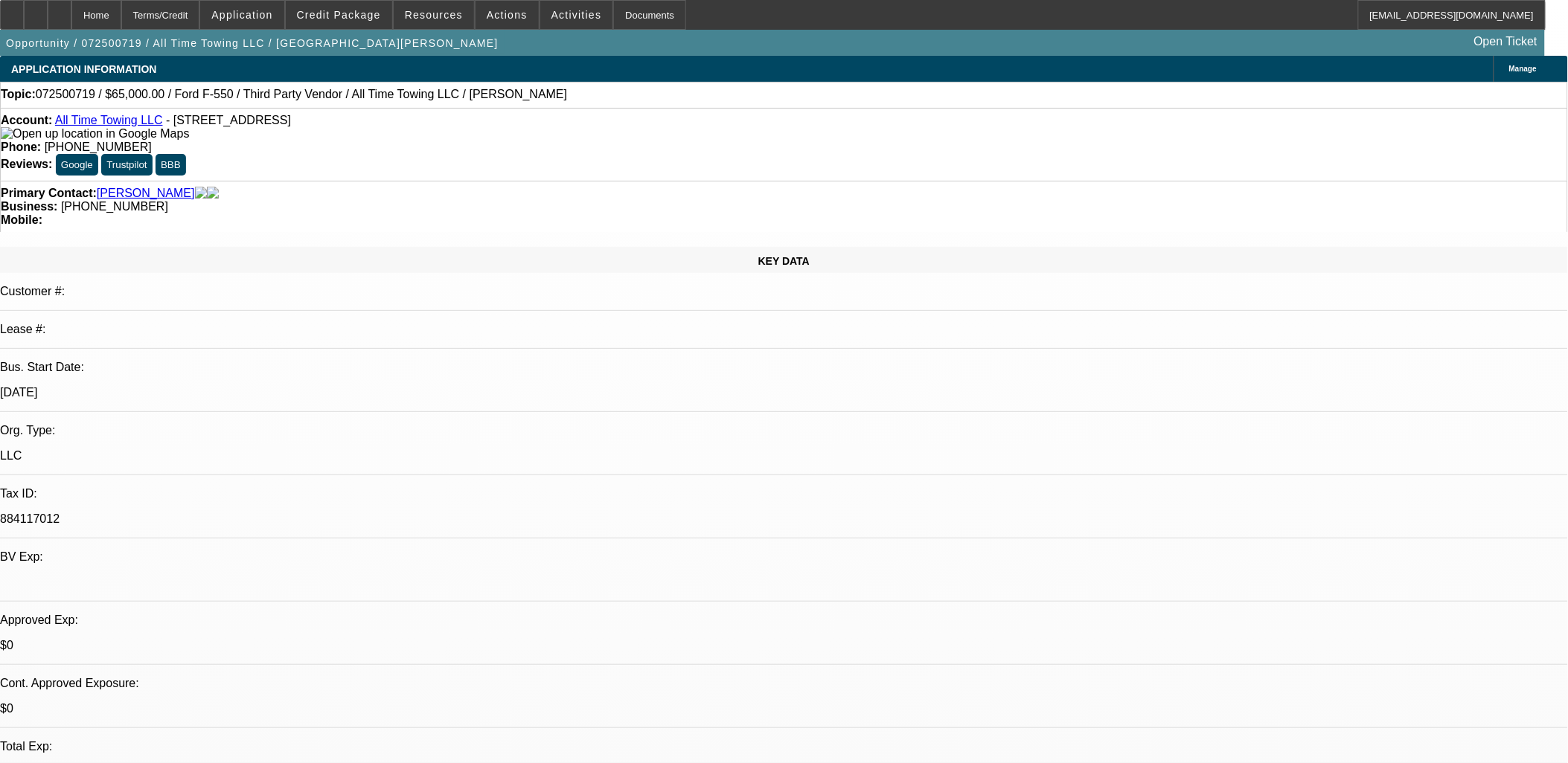
select select "0"
select select "3"
select select "0"
select select "6"
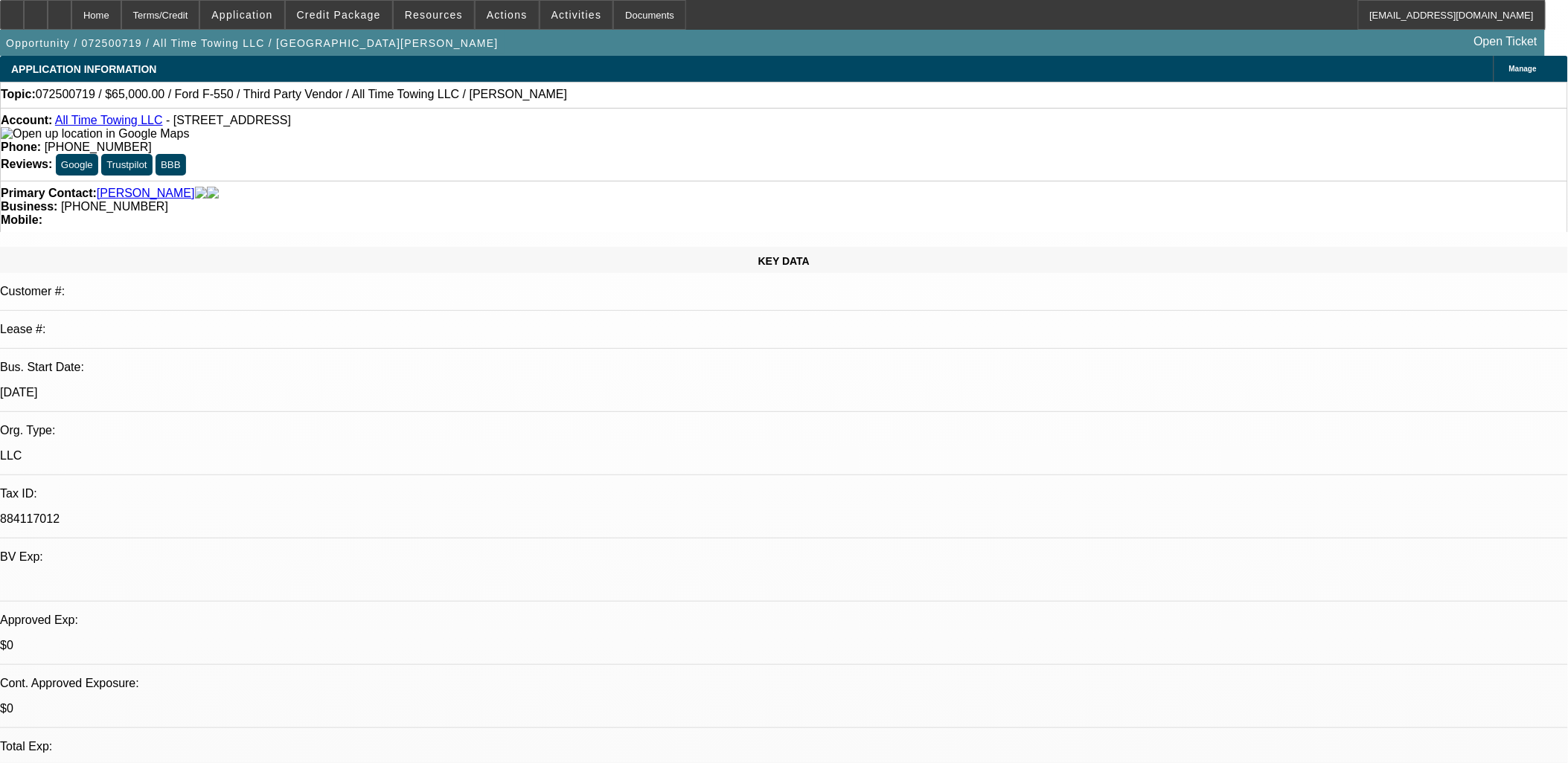
select select "0"
select select "3"
select select "0"
select select "6"
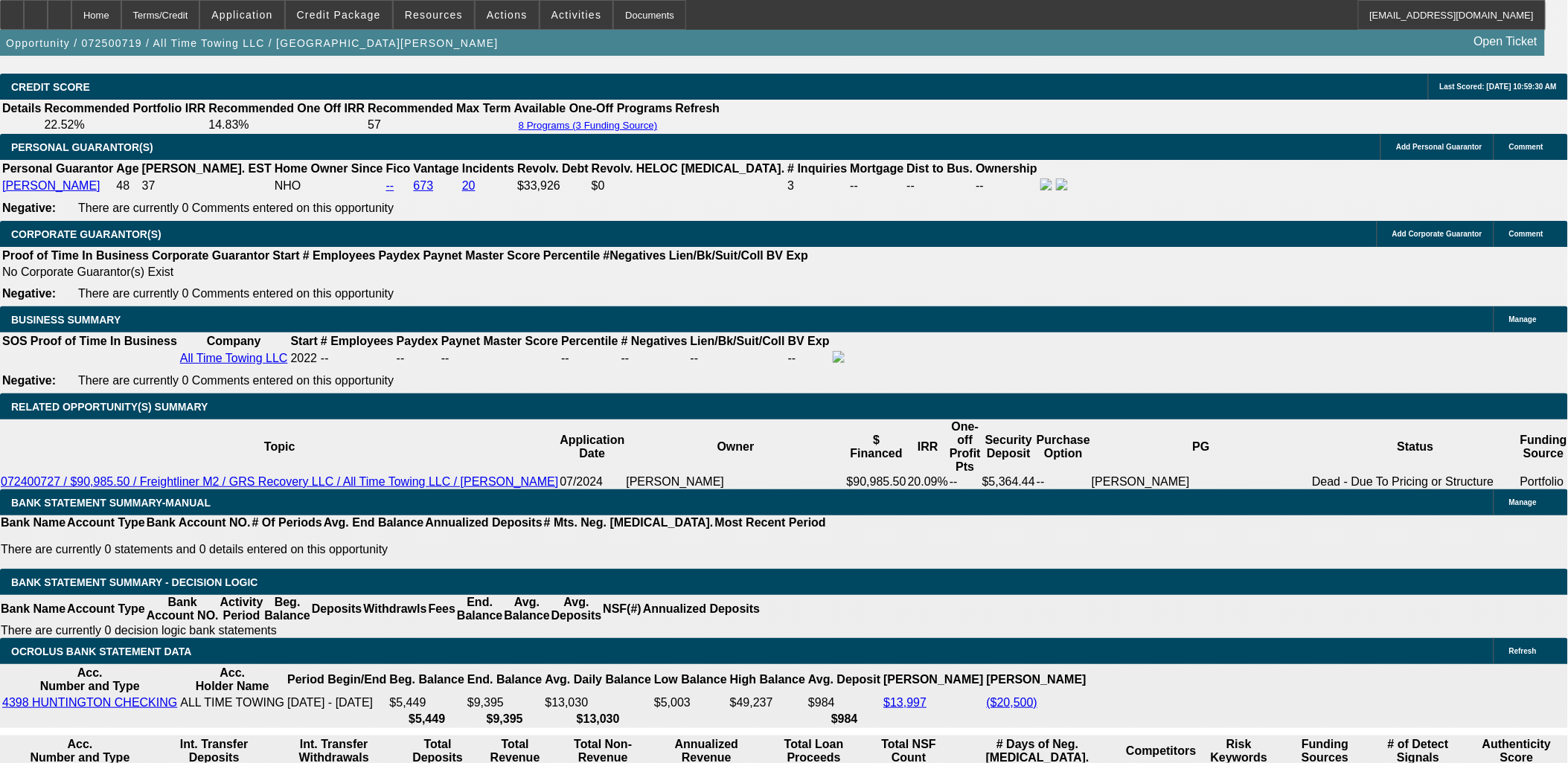
scroll to position [2232, 0]
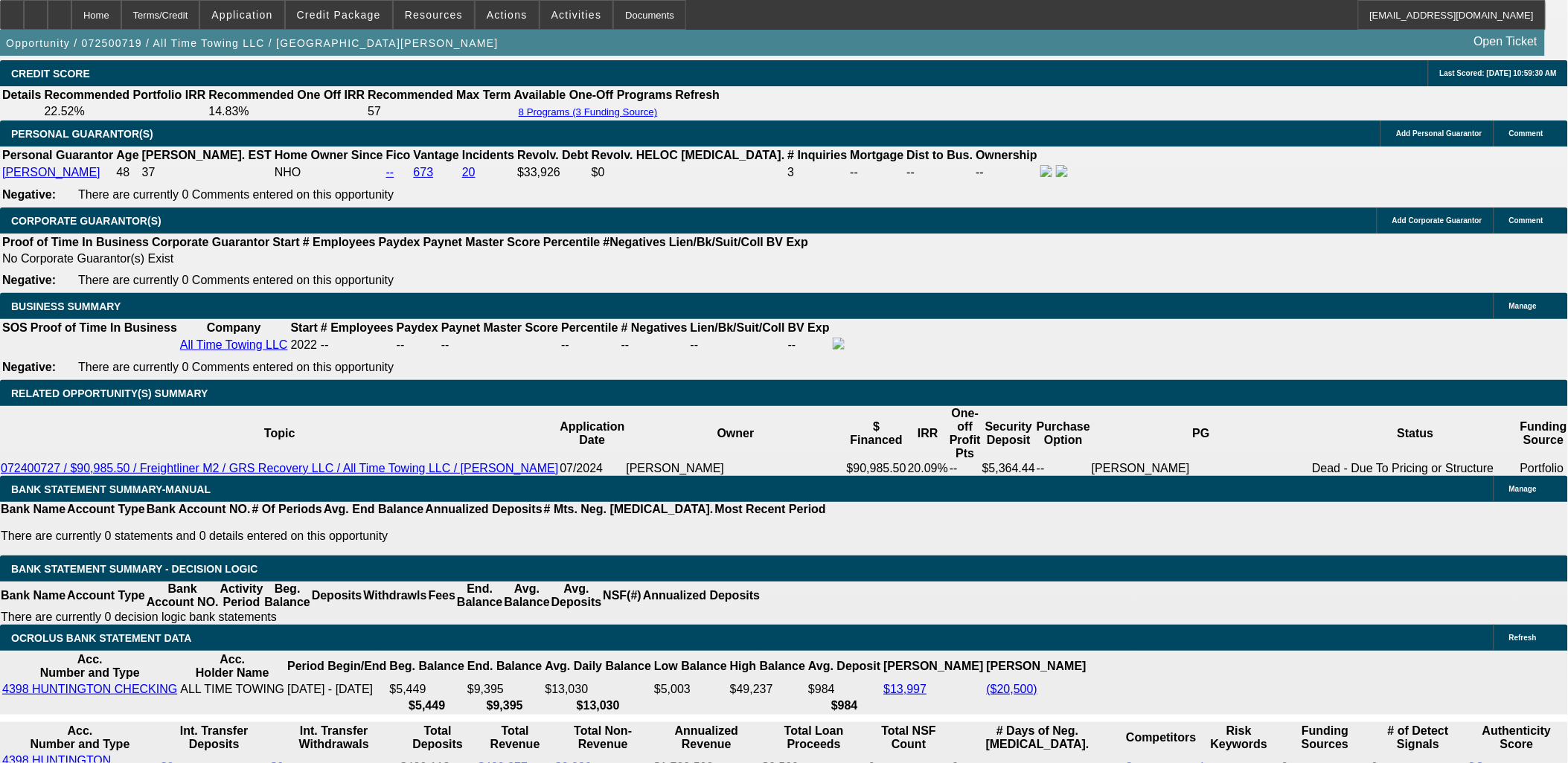
type input "180"
type input "UNKNOWN"
type input "1804"
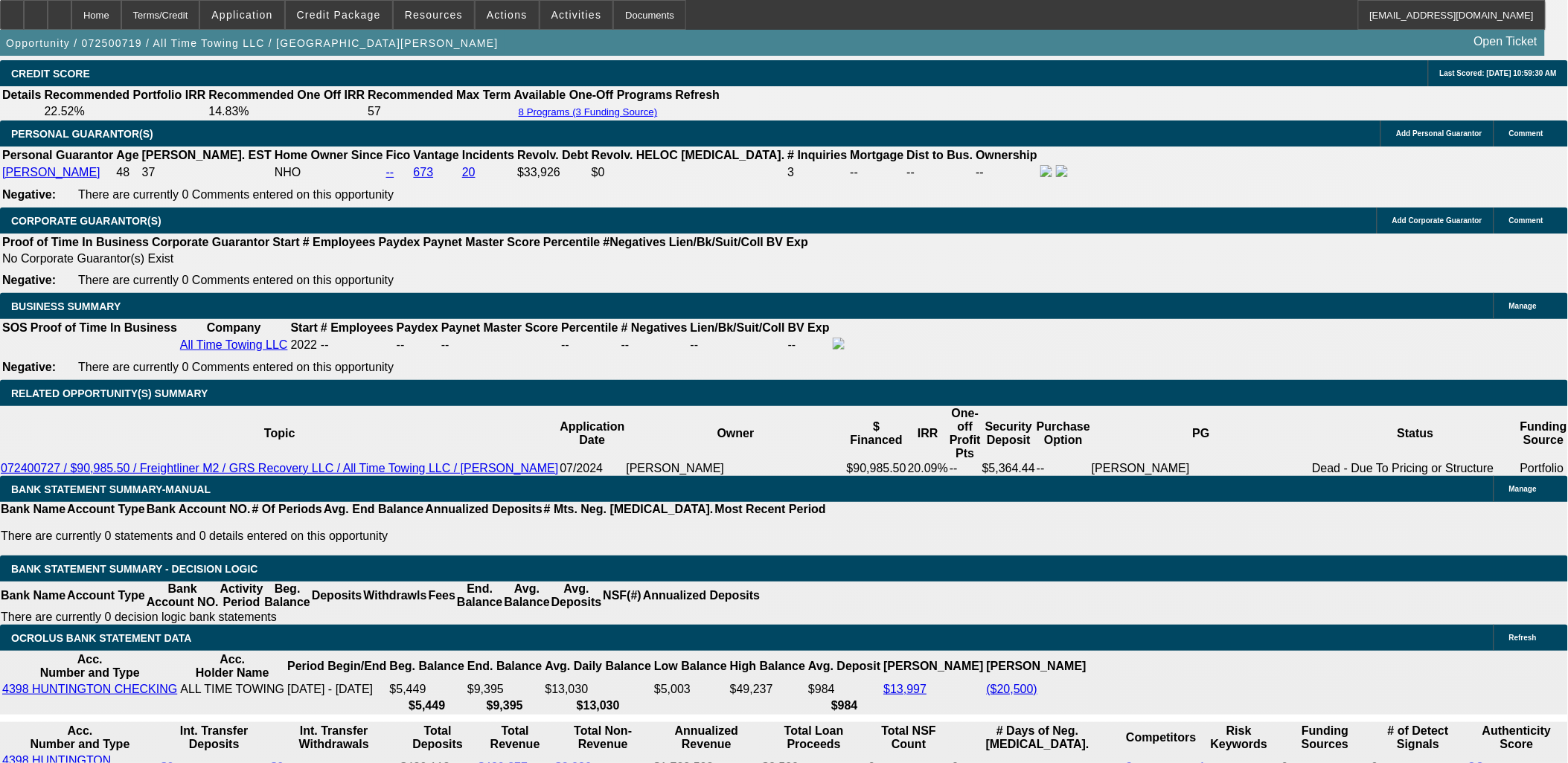
type input "14.8"
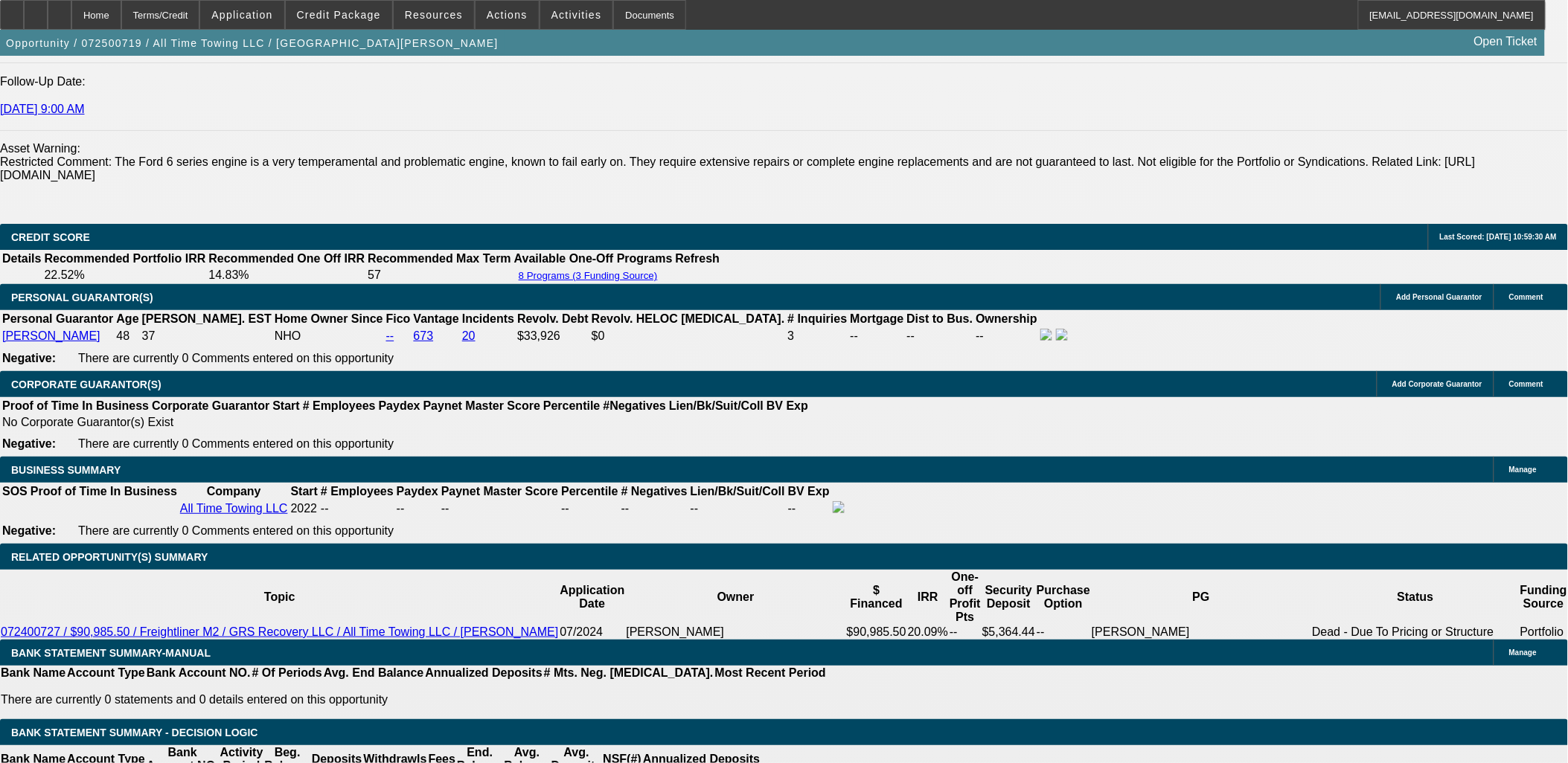
scroll to position [2065, 0]
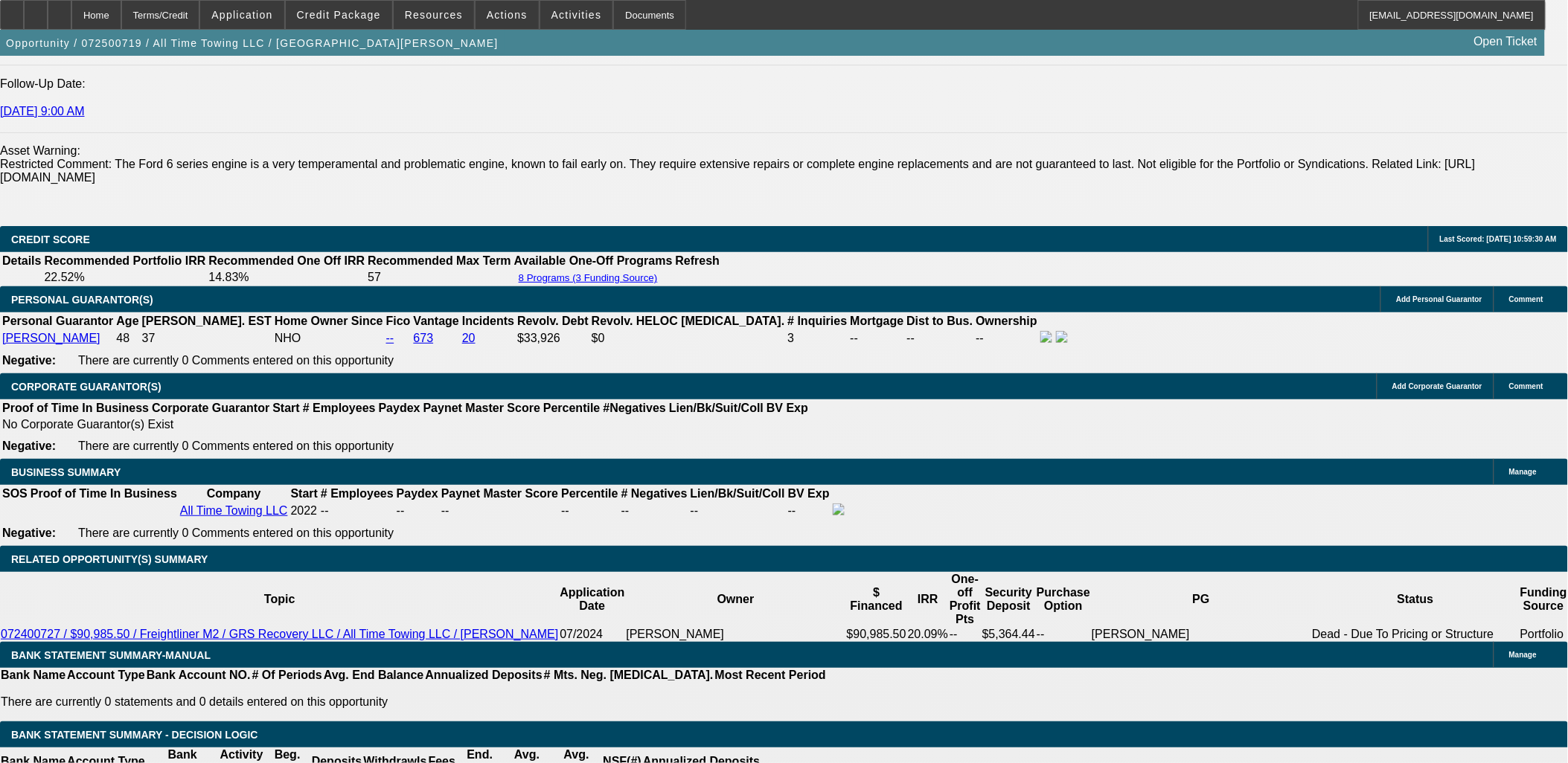
type input "$1,804.00"
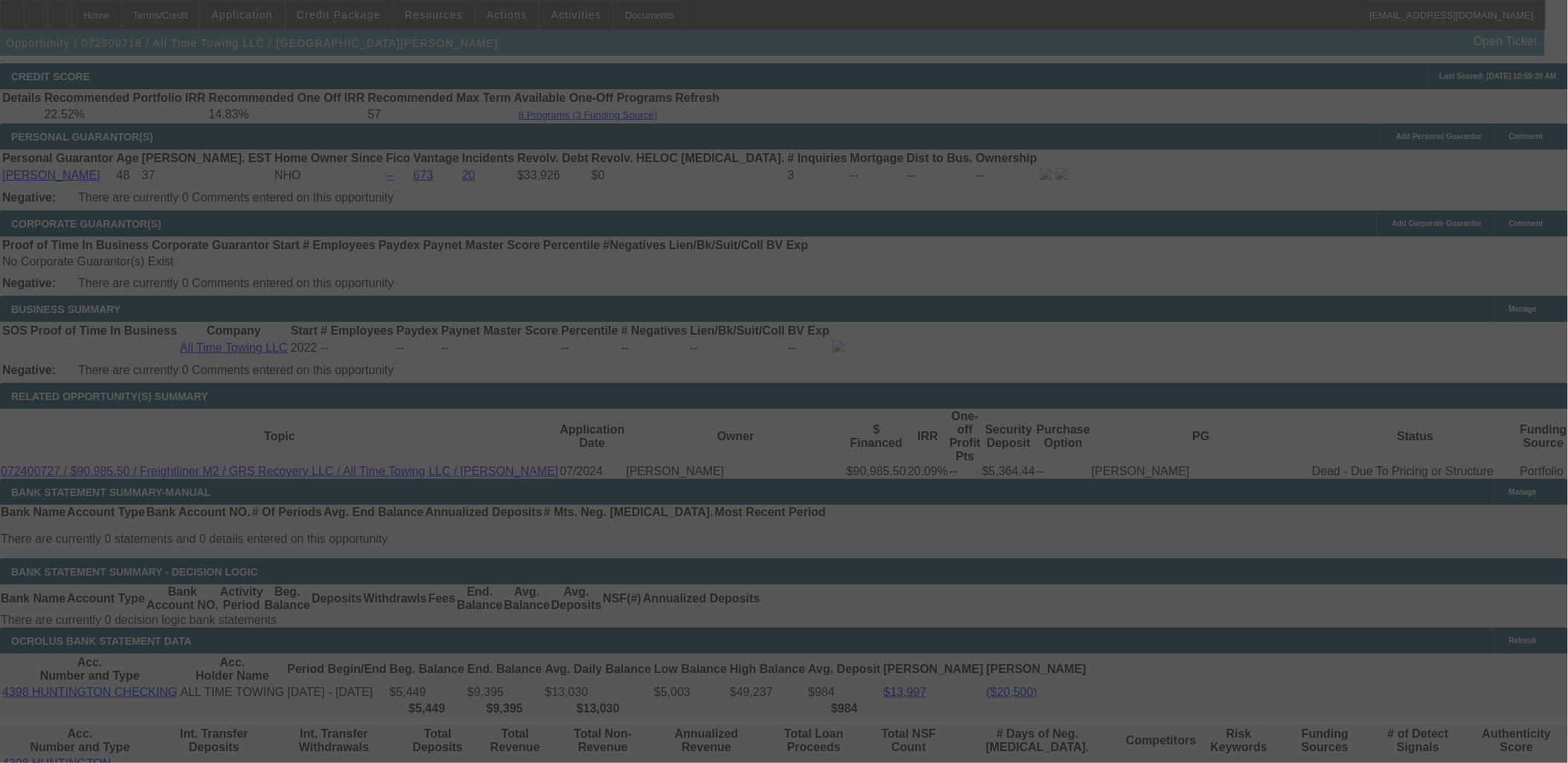
scroll to position [2397, 0]
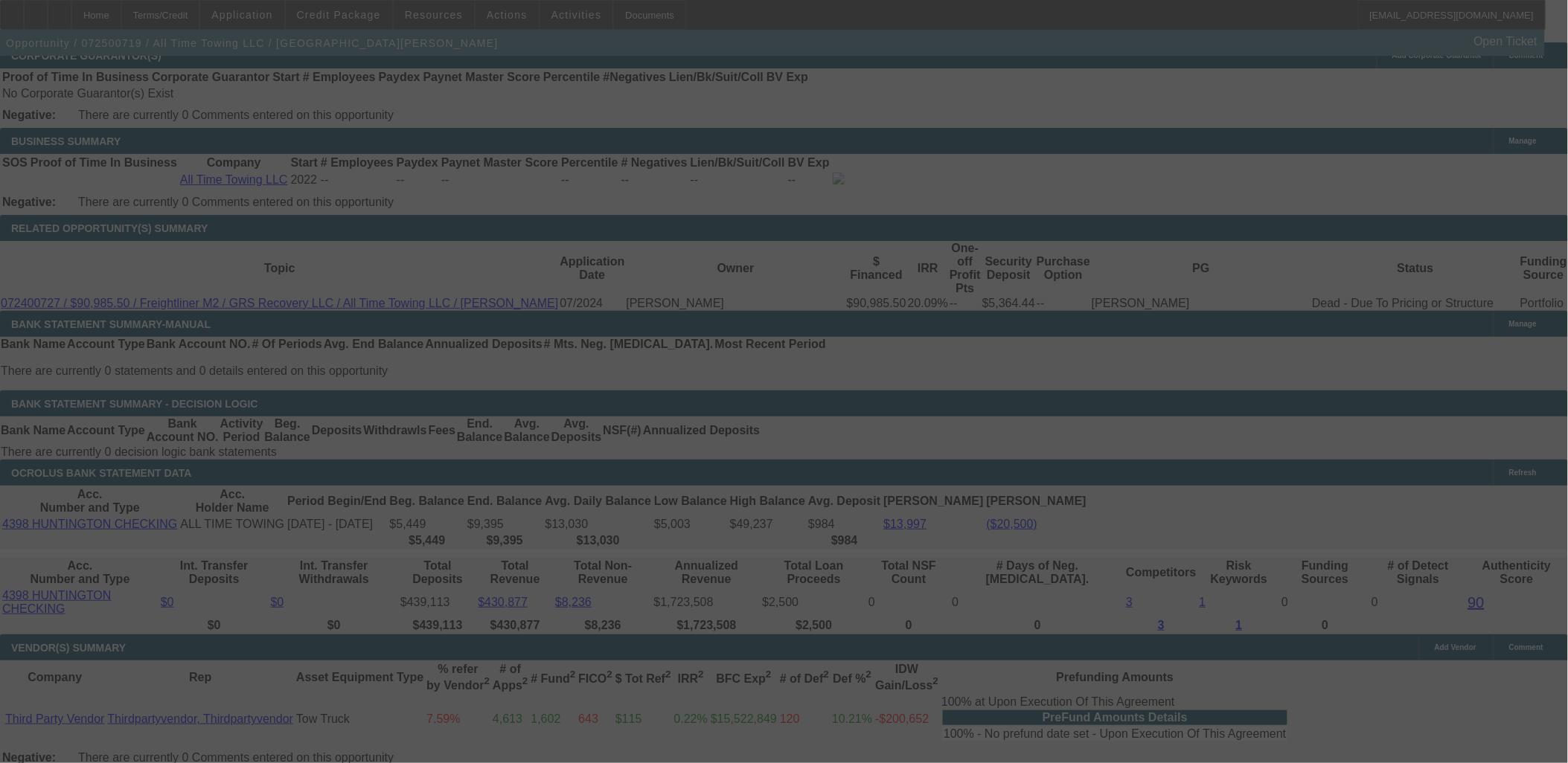
select select "0"
select select "3"
select select "0"
select select "6"
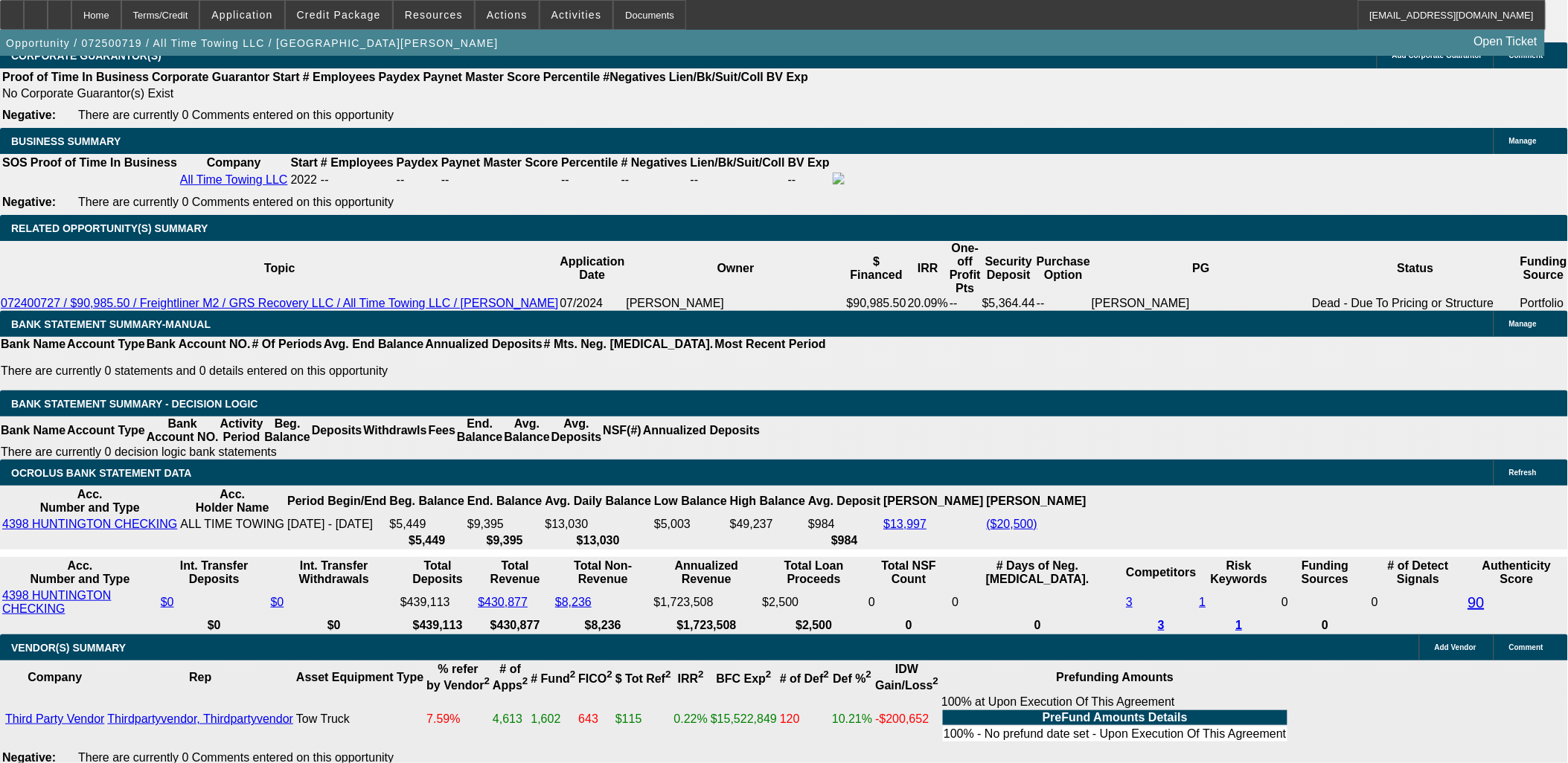
type input "18"
type input "UNKNOWN"
type input "180"
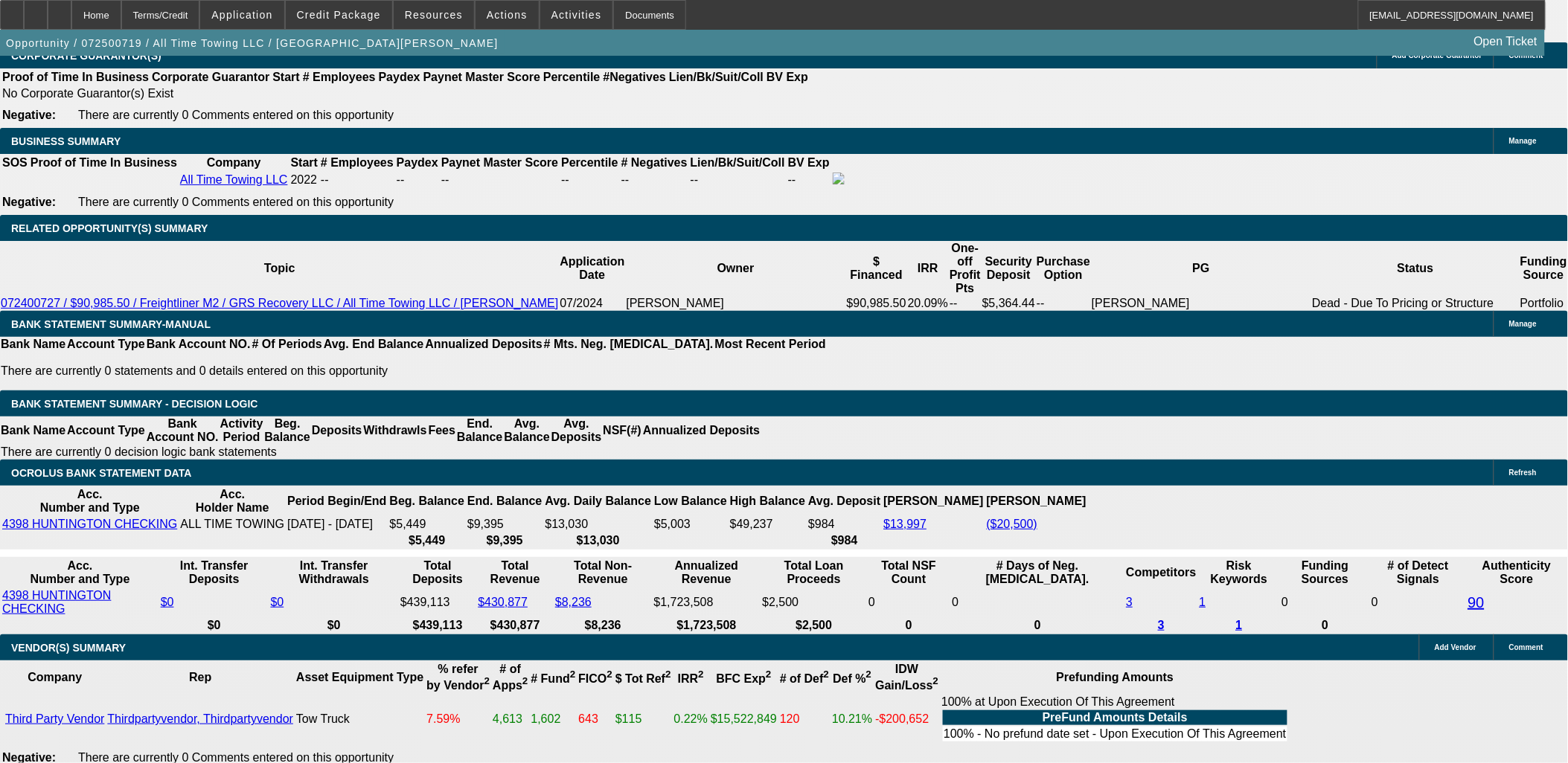
type input "1809"
type input "15"
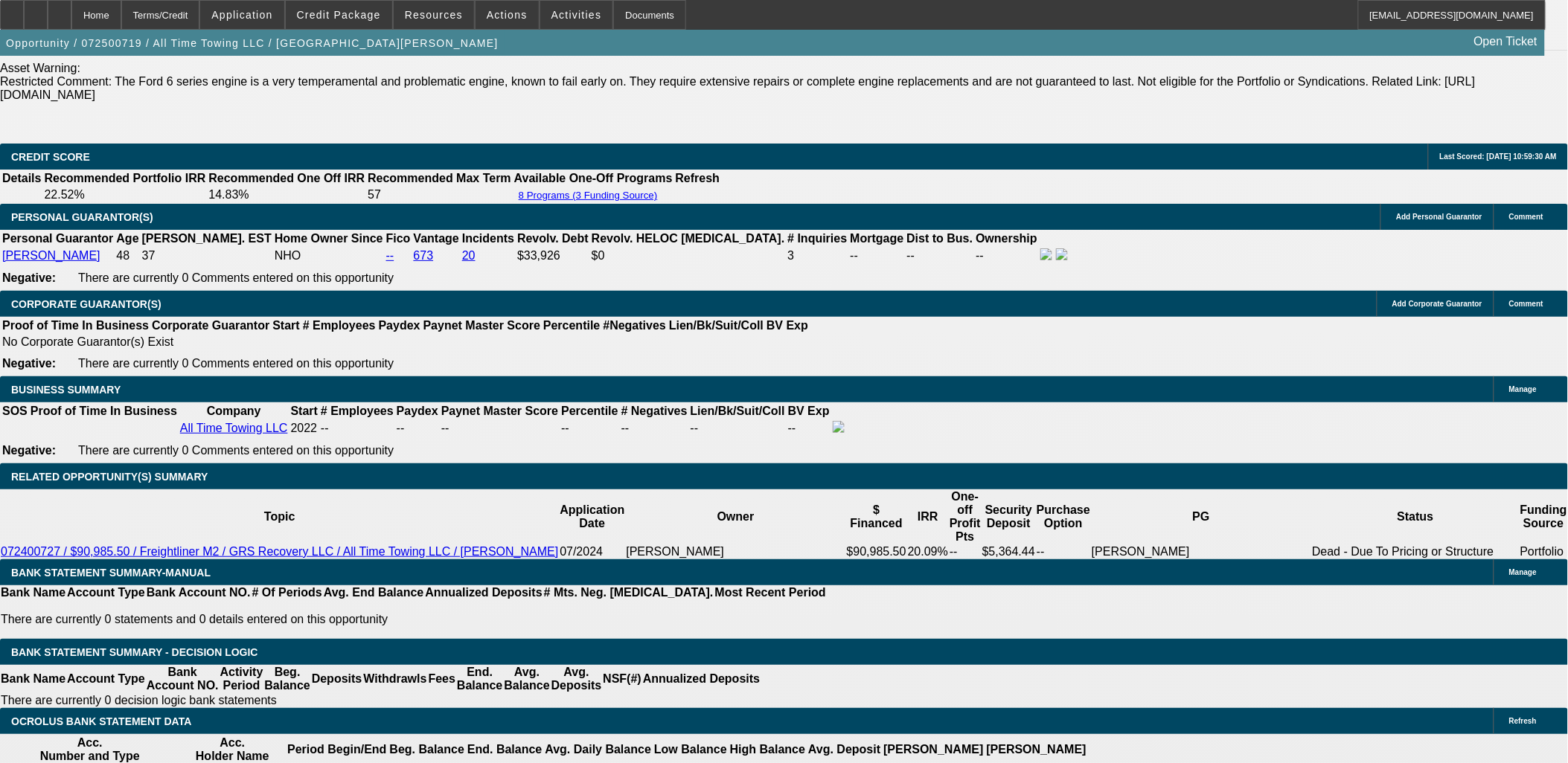
scroll to position [1983, 0]
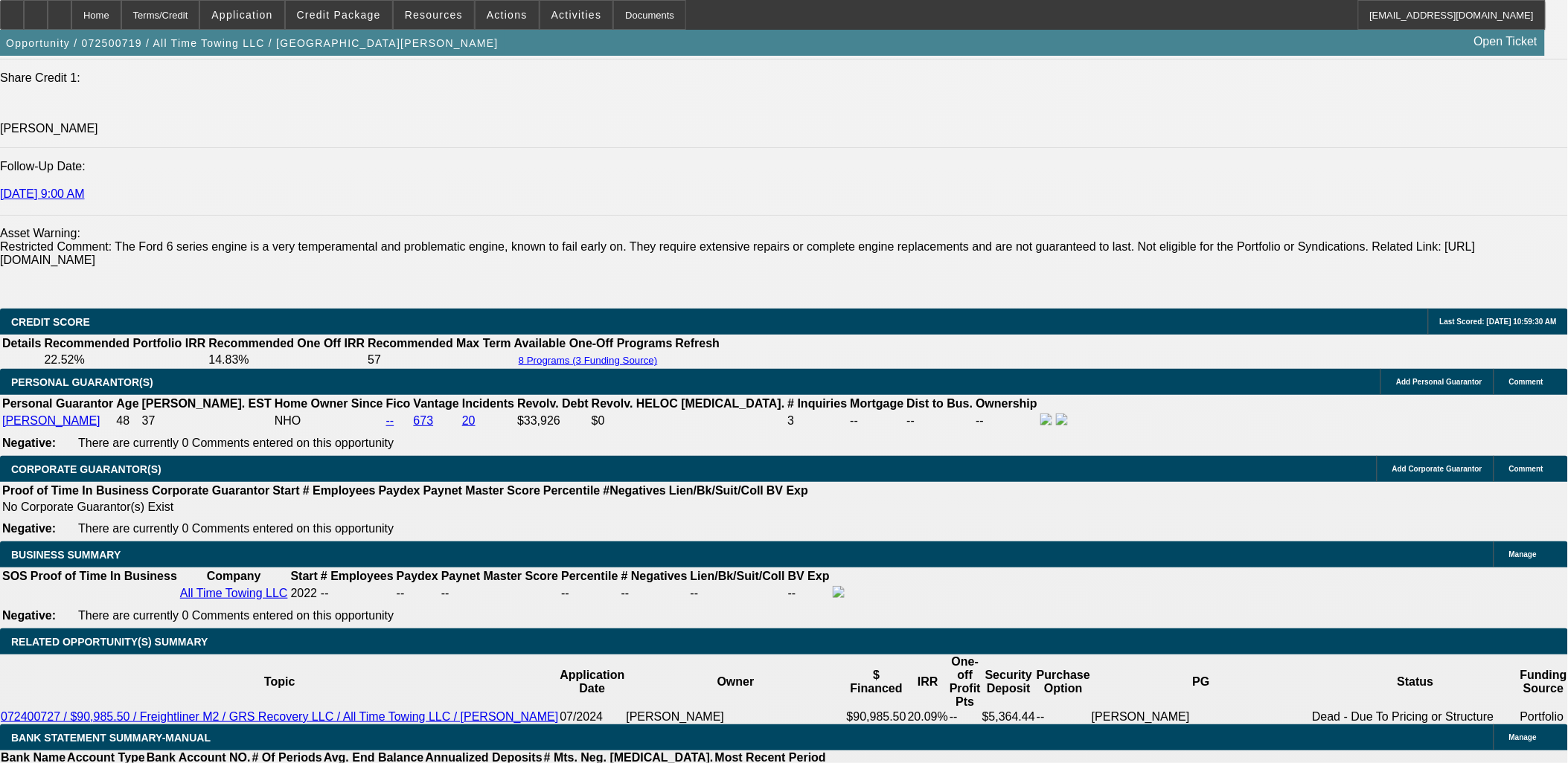
type input "$1,809.00"
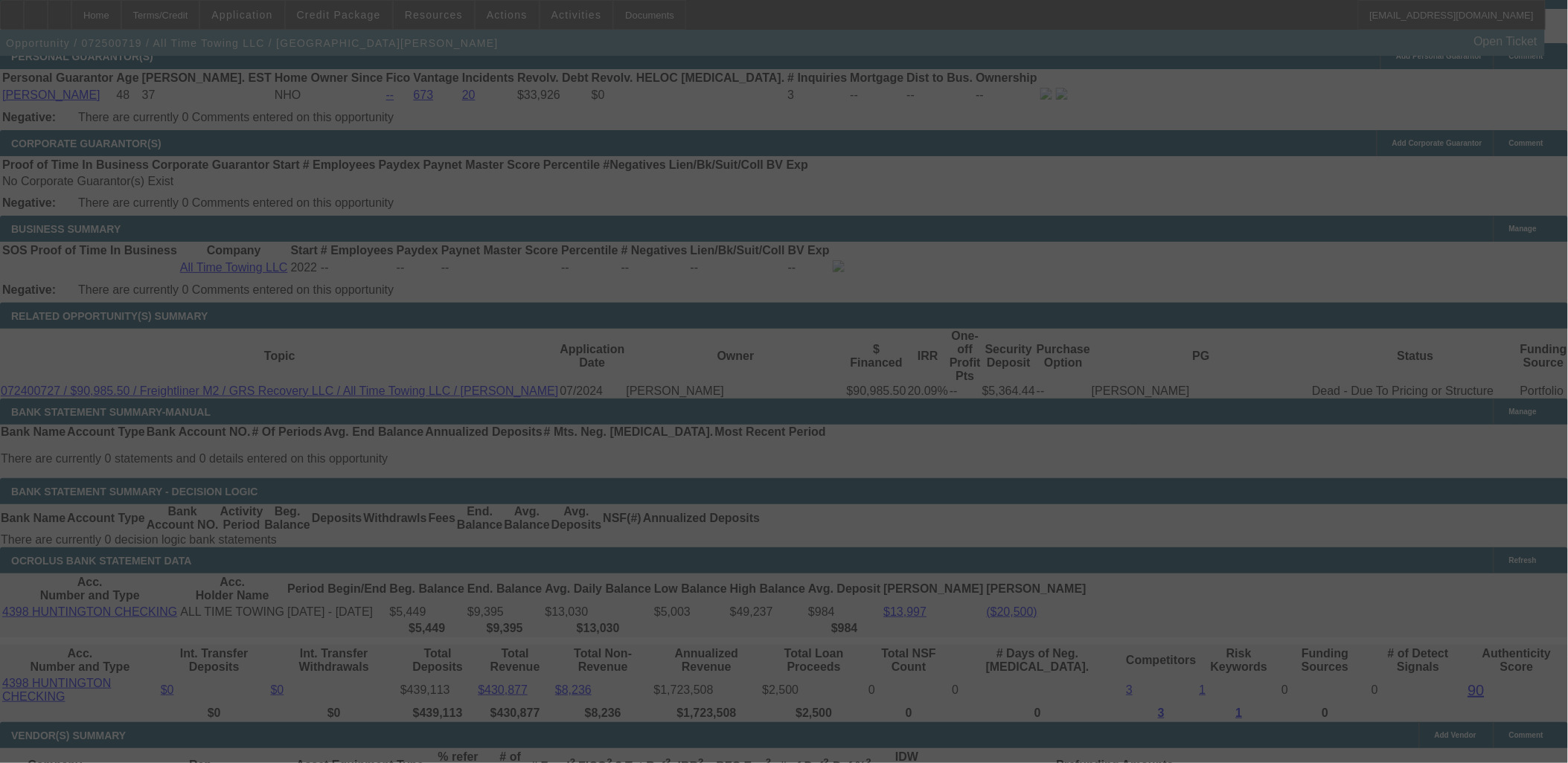
scroll to position [2314, 0]
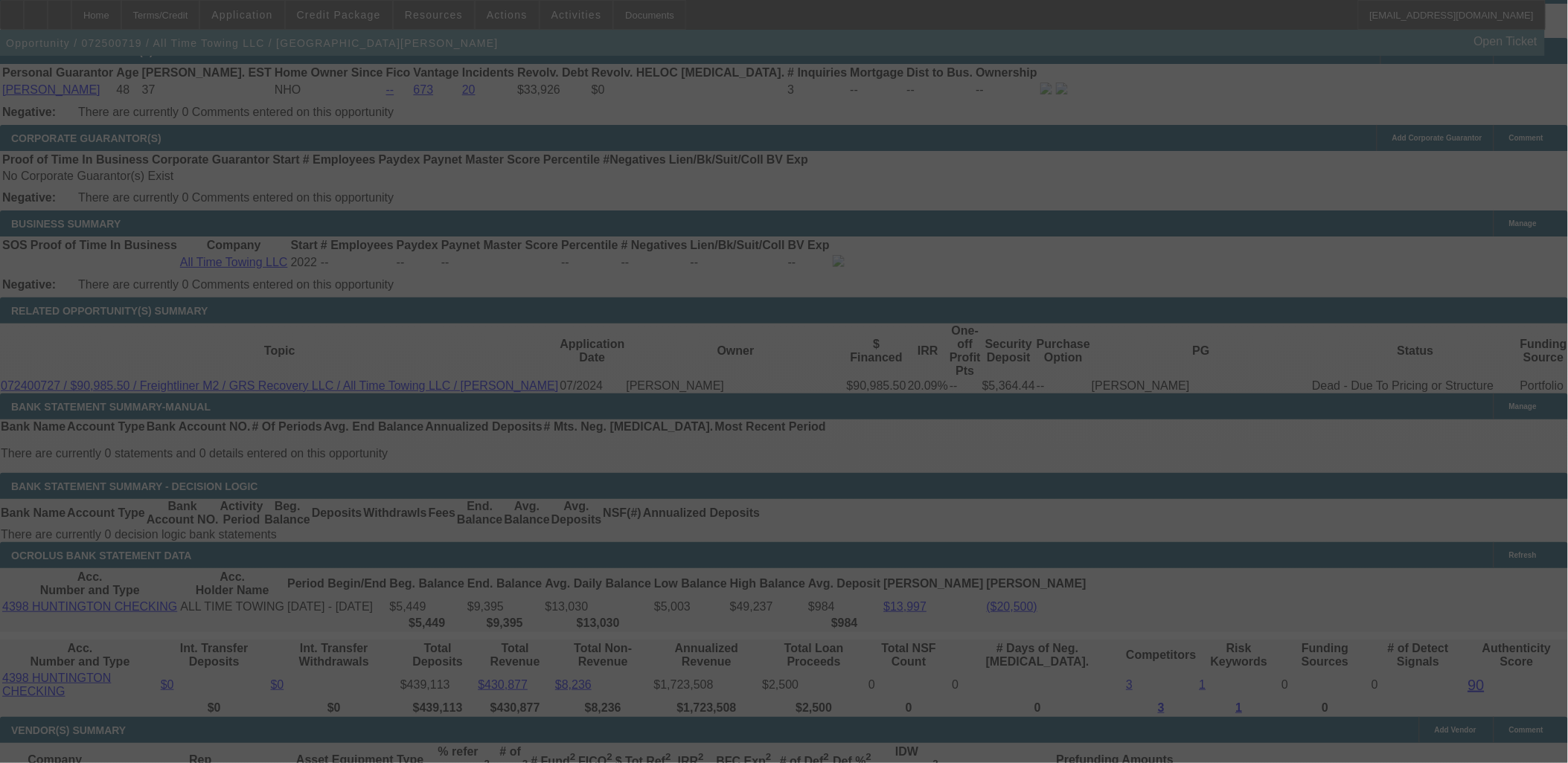
select select "0"
select select "3"
select select "0"
select select "6"
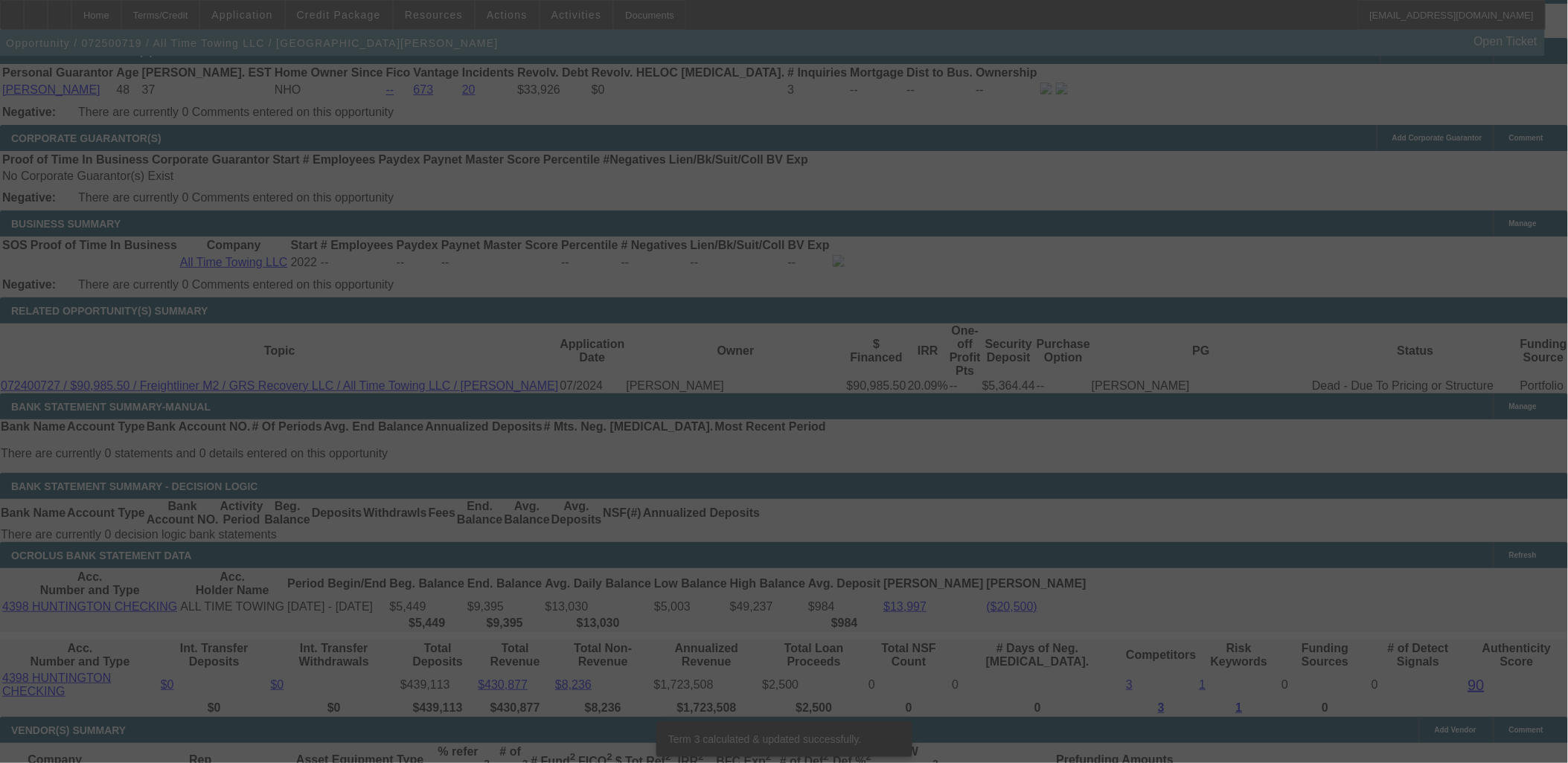
scroll to position [2301, 0]
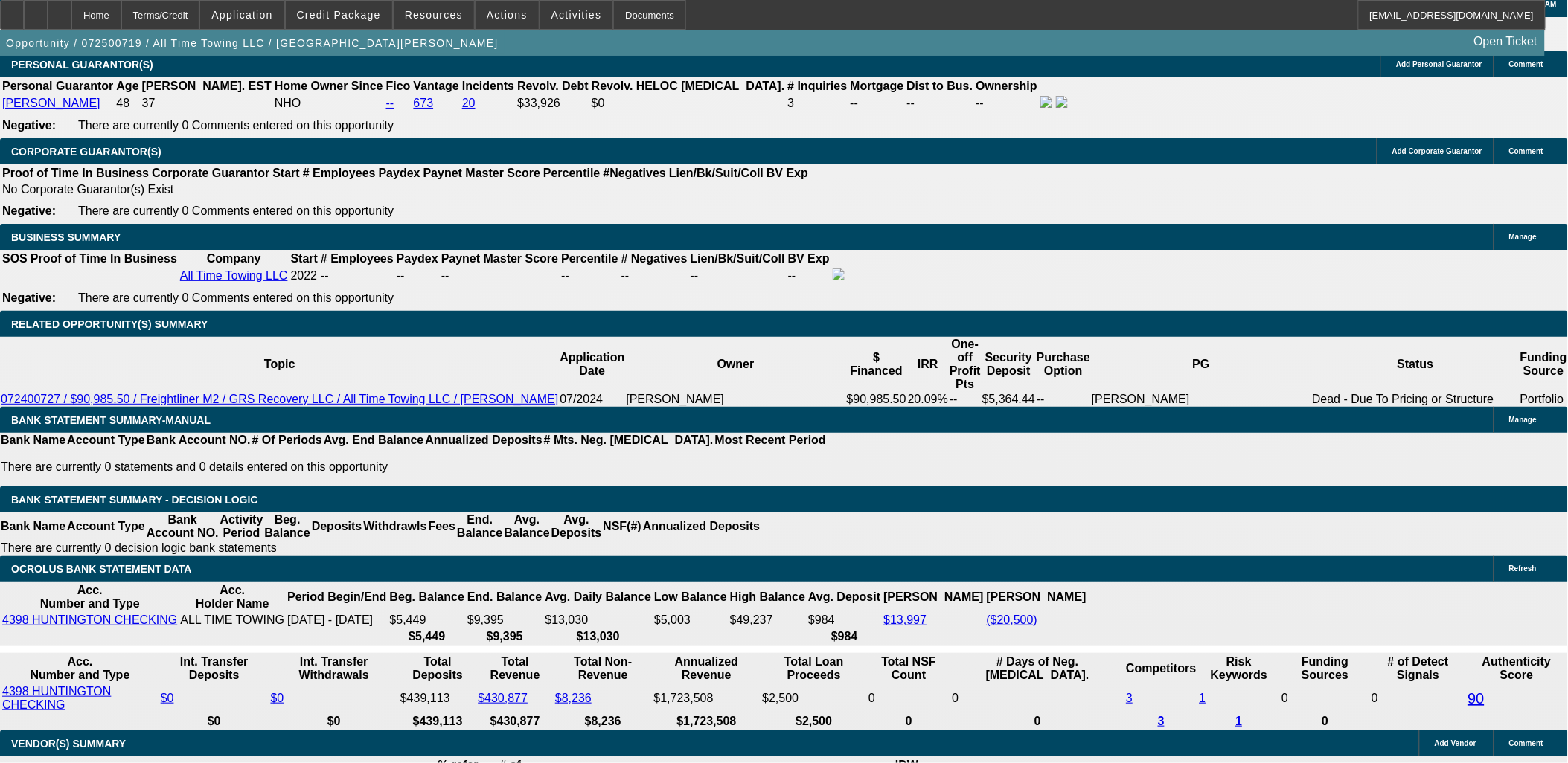
type input "UNKNOWN"
type input "36"
type input "$2,253.25"
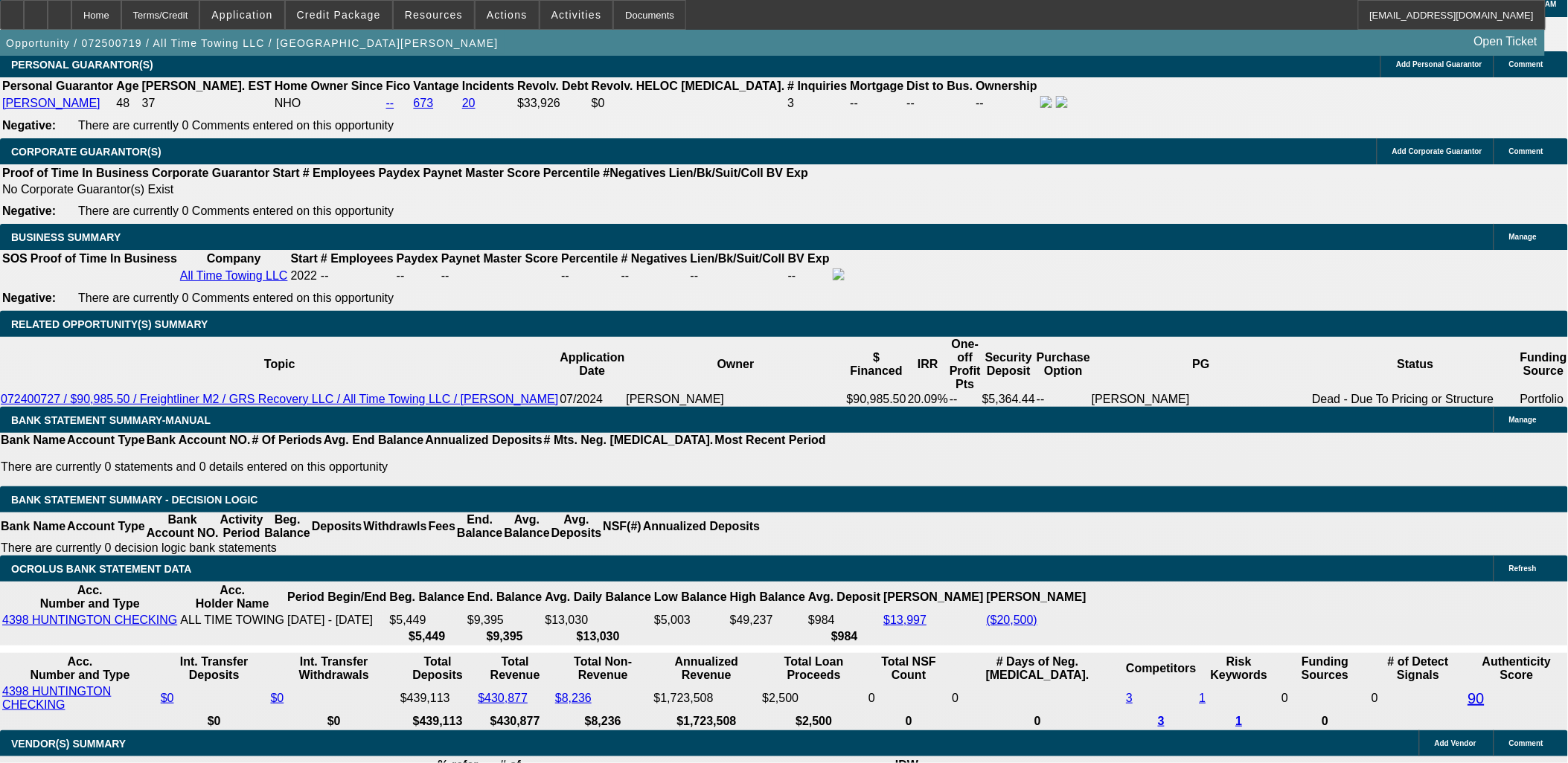
type input "36"
type input "15.5"
type input "$2,269.19"
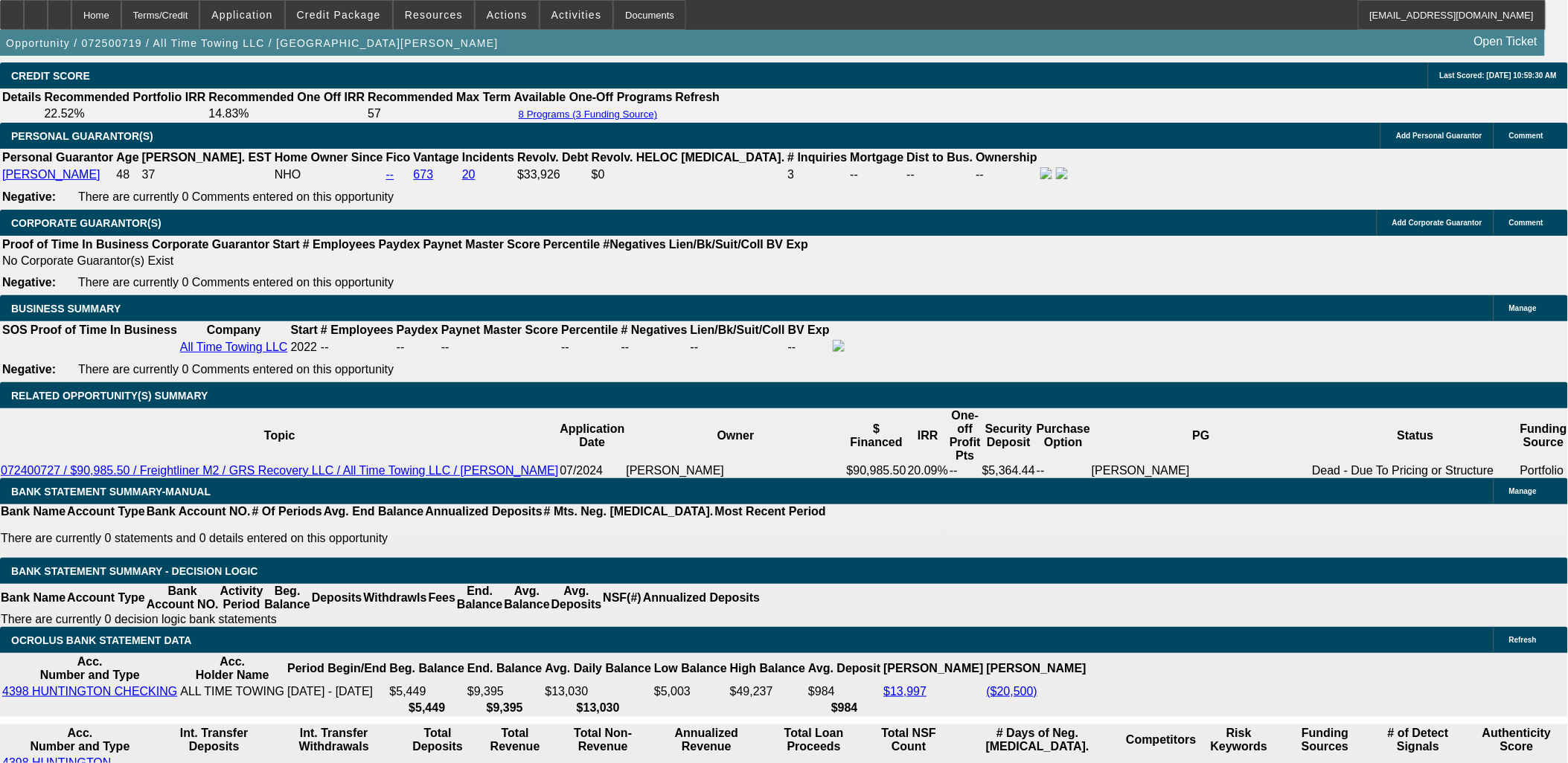
scroll to position [2135, 0]
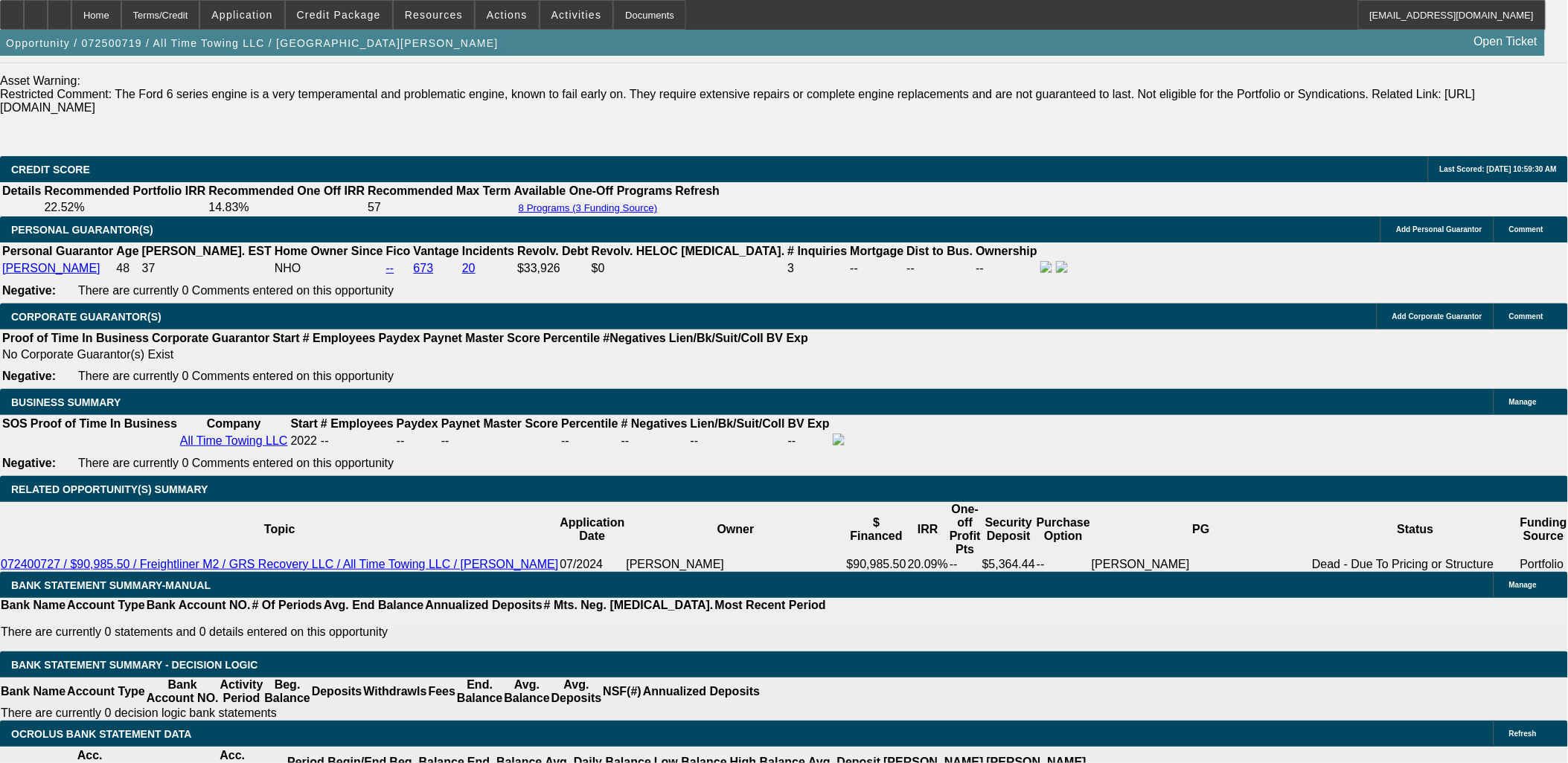
type input "15.5"
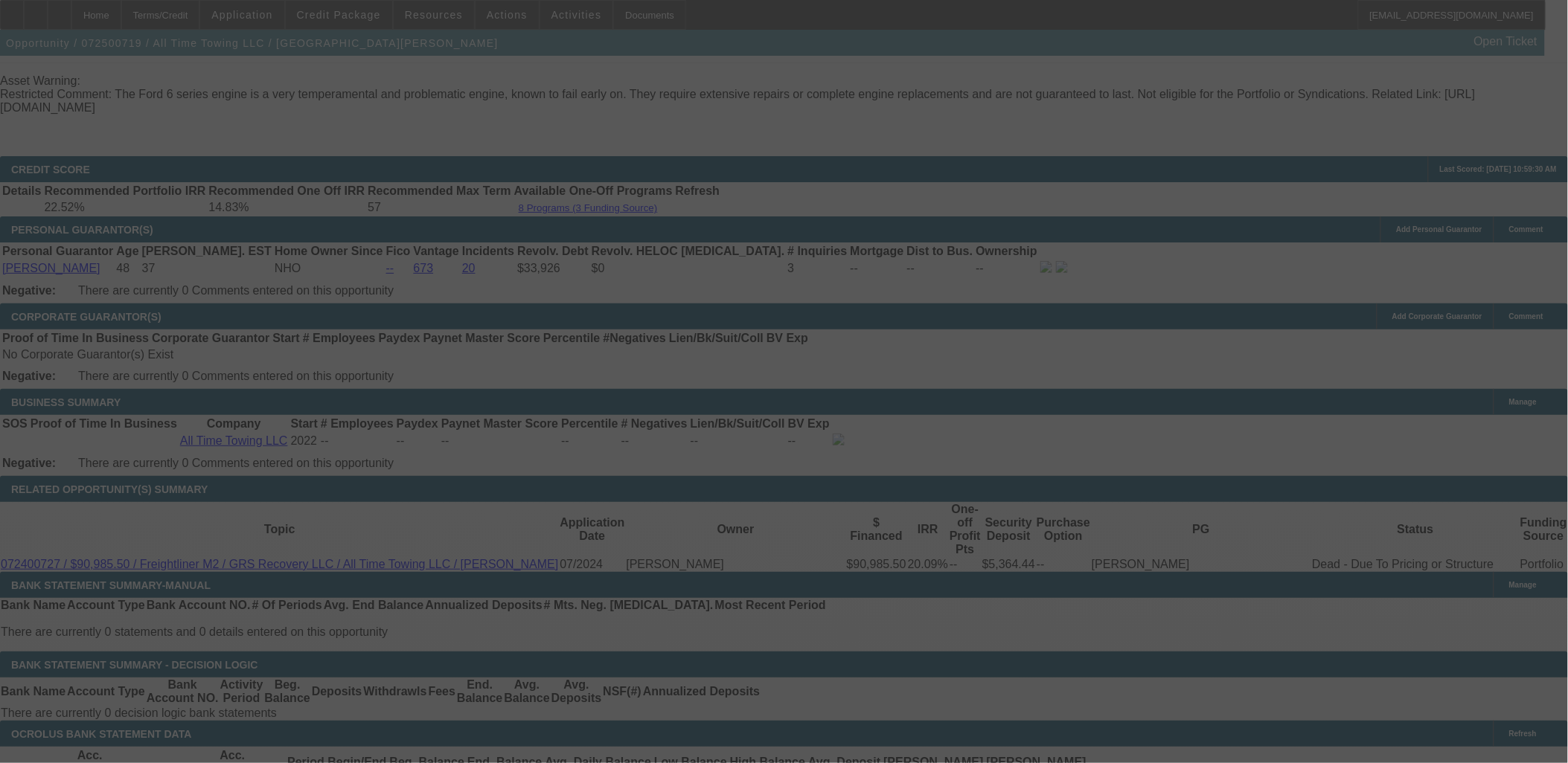
select select "0"
select select "3"
select select "0"
select select "6"
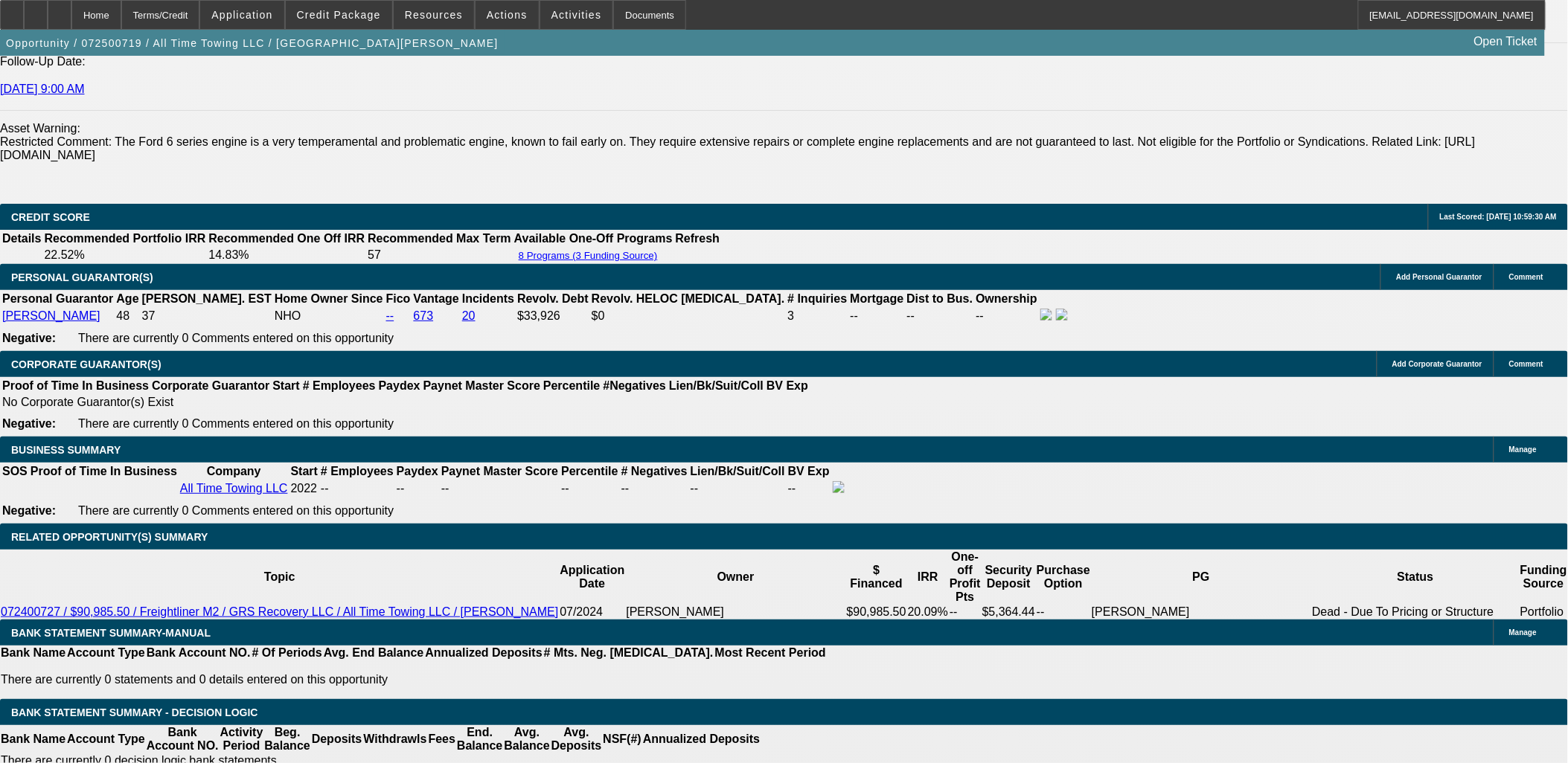
scroll to position [2053, 0]
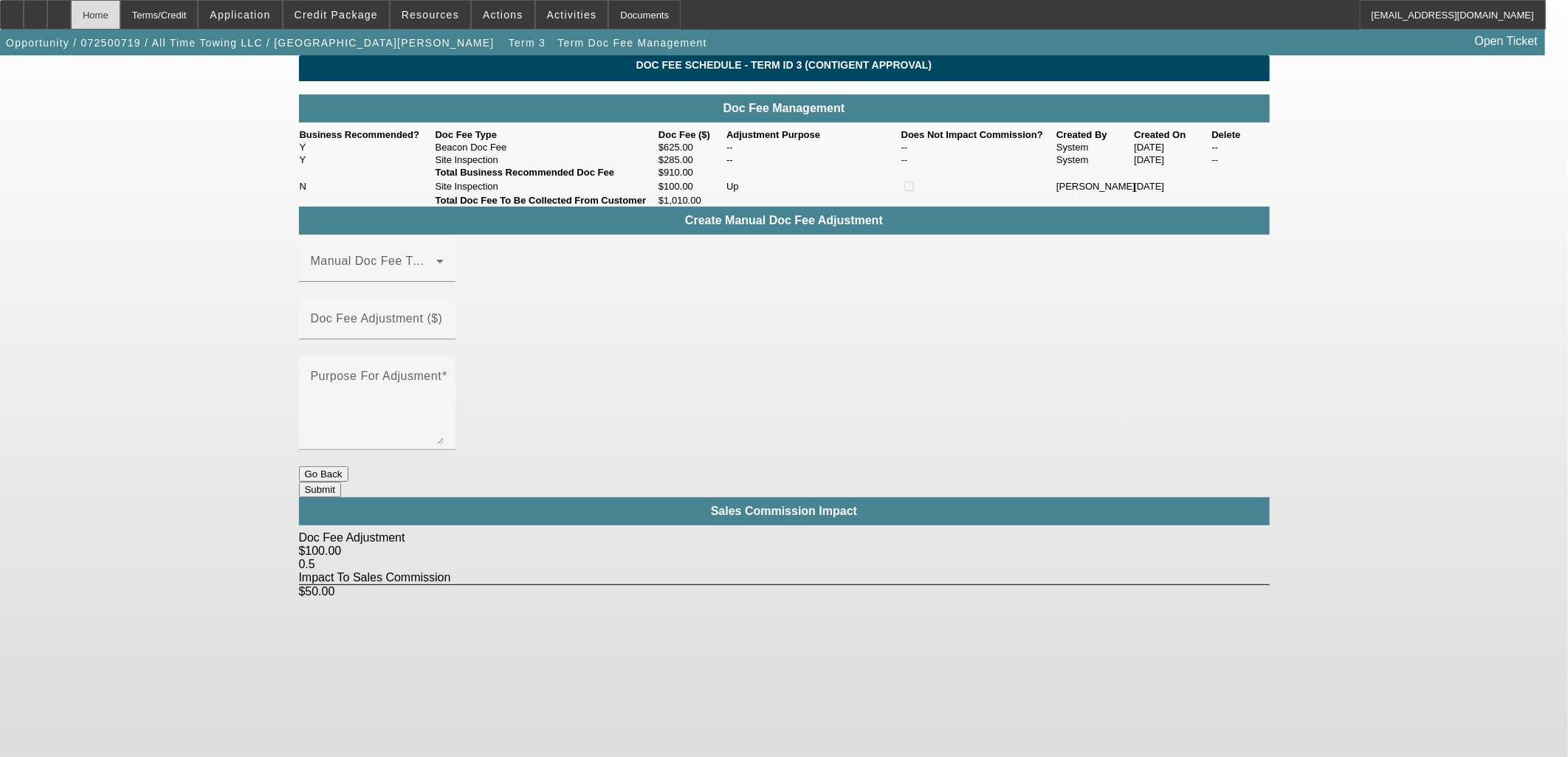
click at [120, 8] on div "Home" at bounding box center [96, 15] width 50 height 29
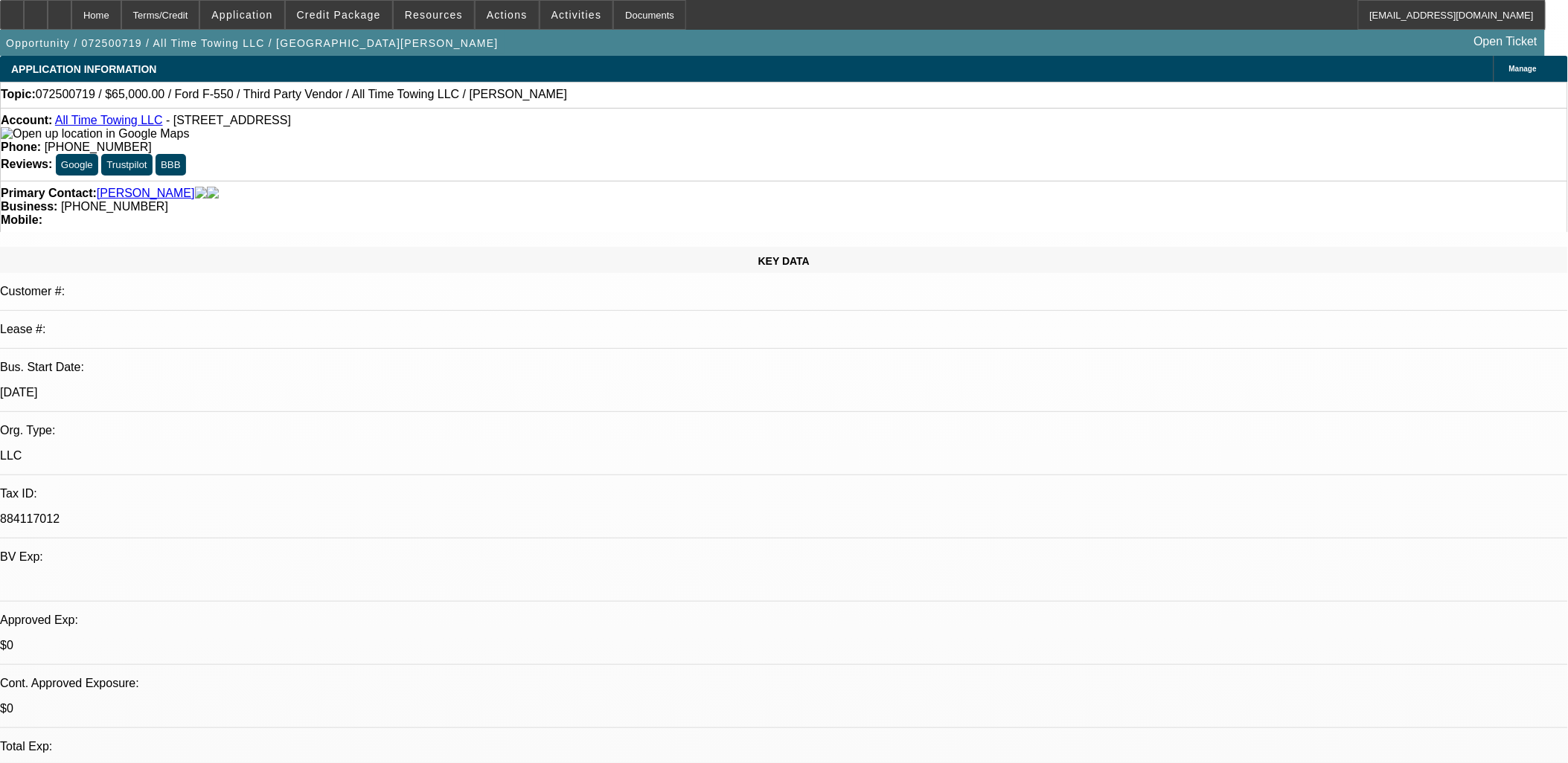
select select "0"
select select "3"
select select "0"
select select "6"
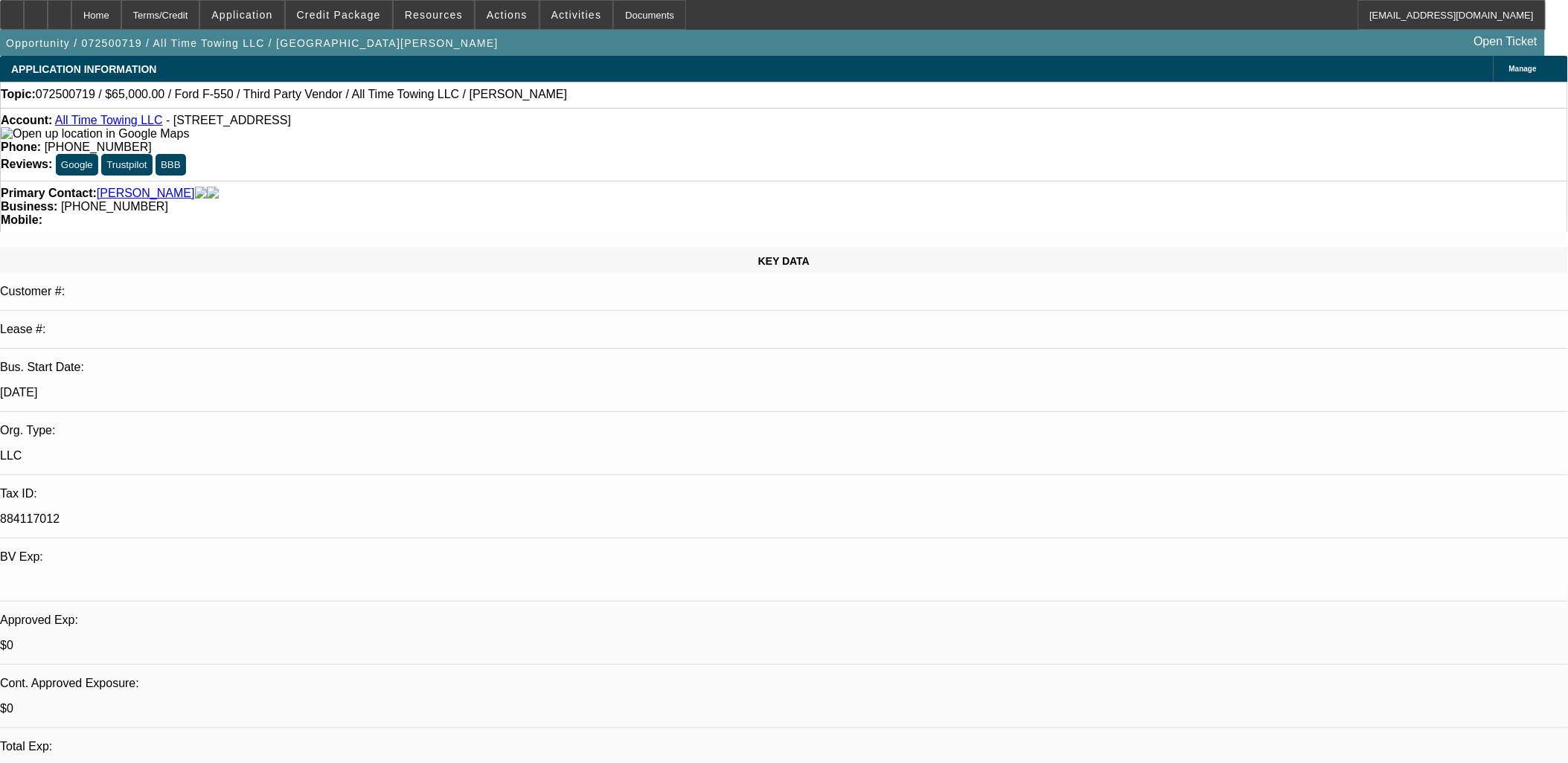
select select "0"
select select "3"
select select "0"
select select "6"
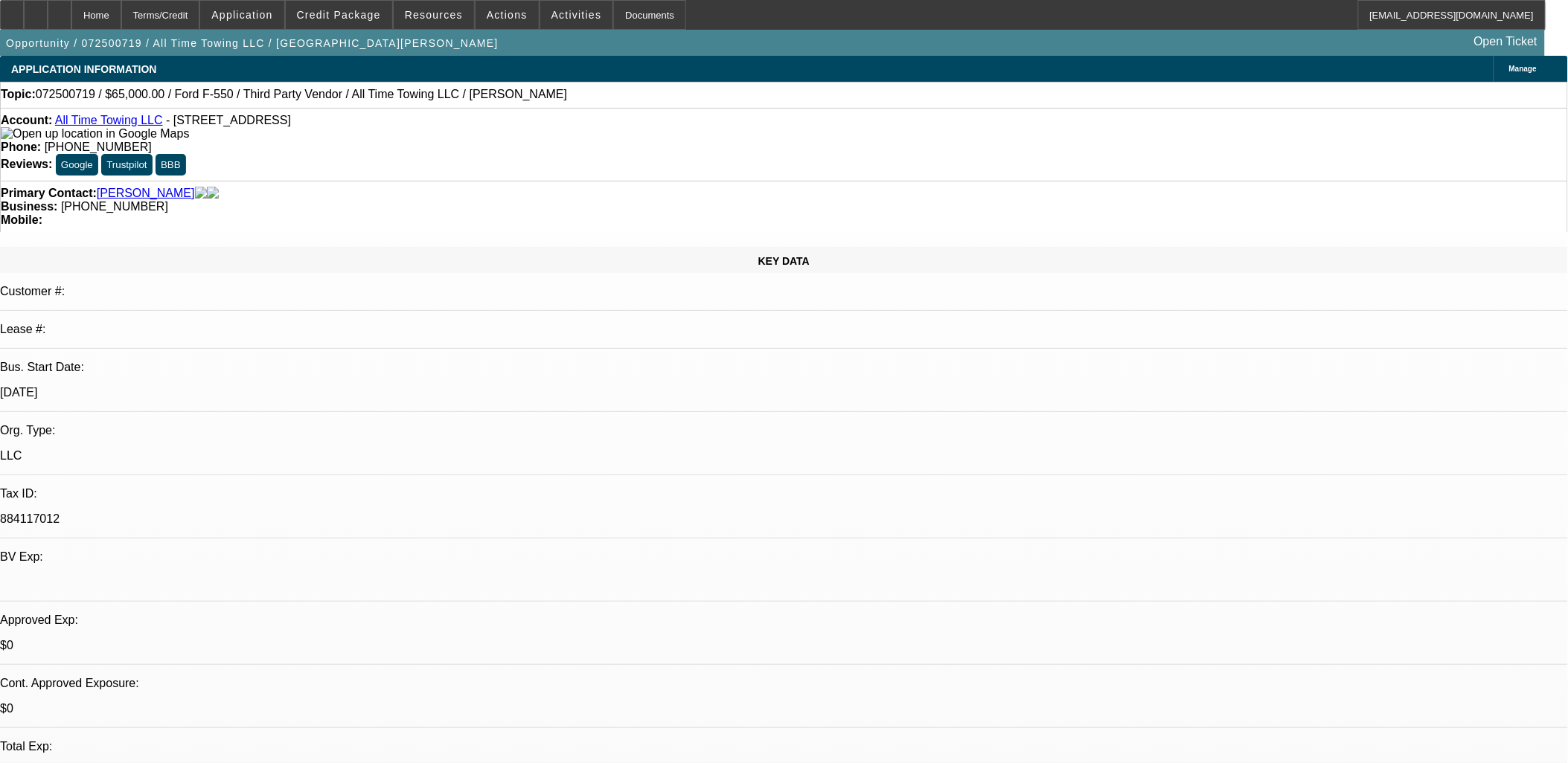
select select "0"
select select "3"
select select "0"
select select "6"
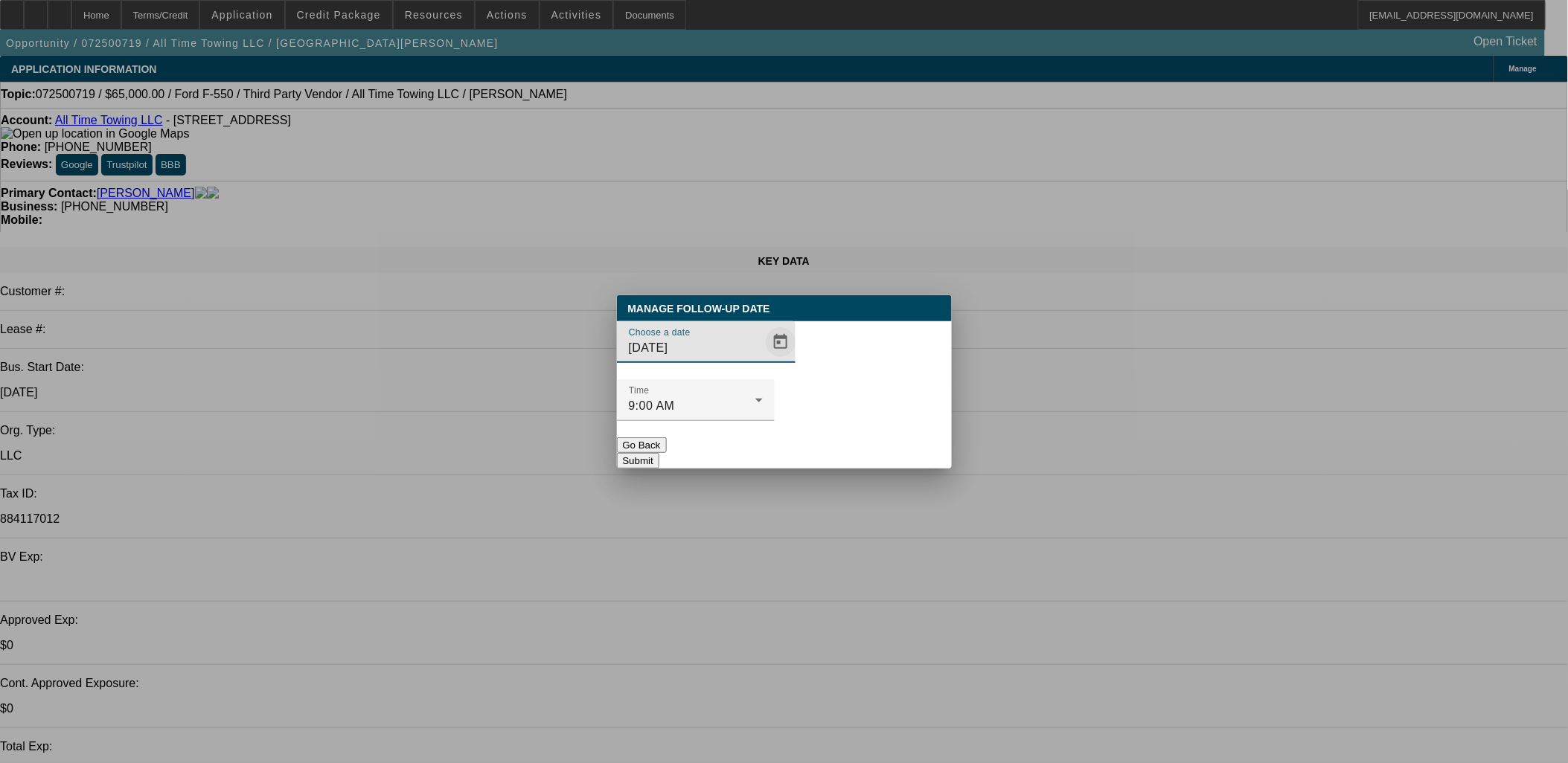
click at [762, 360] on span "Open calendar" at bounding box center [780, 342] width 35 height 35
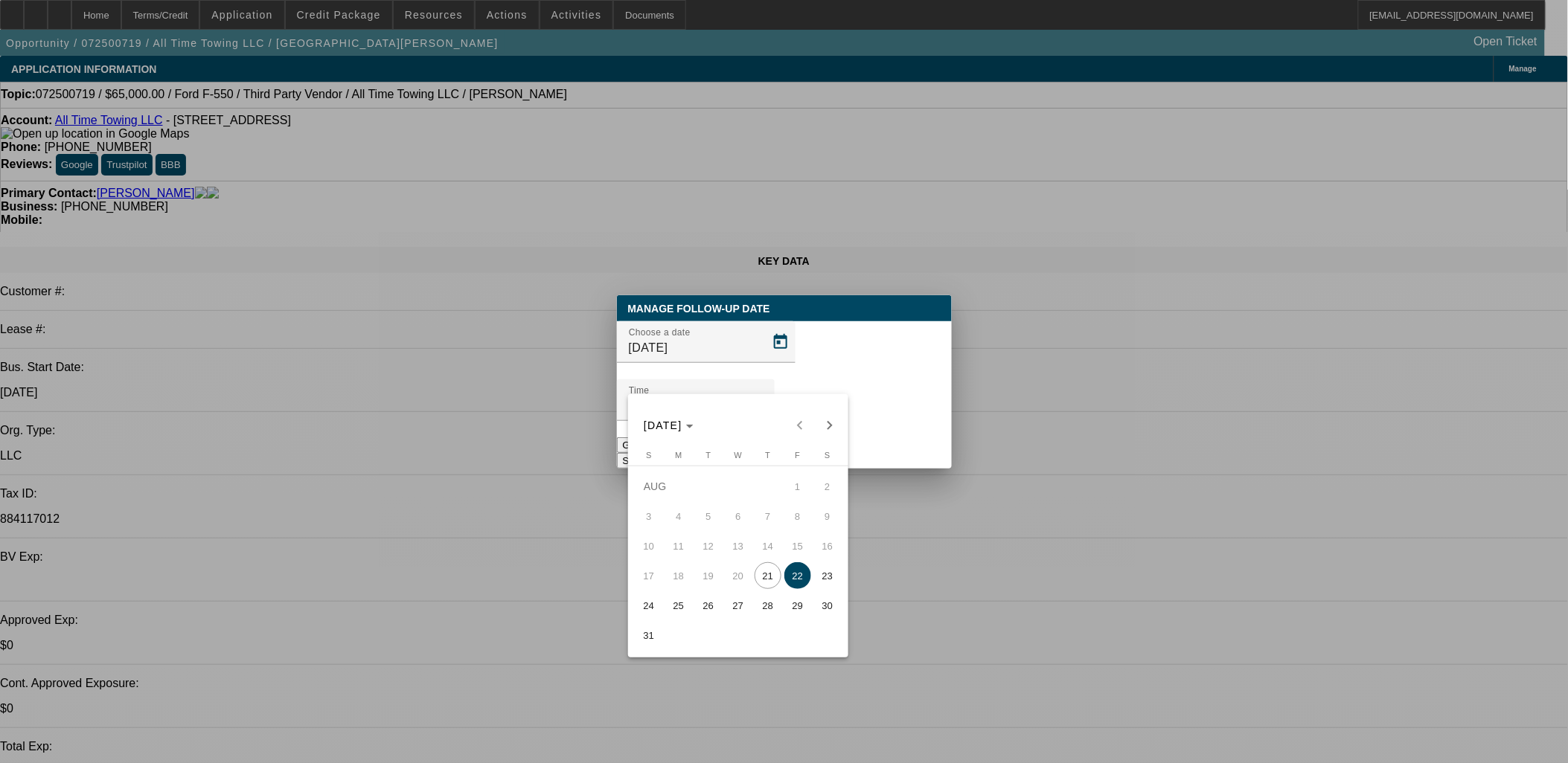
click at [801, 577] on span "22" at bounding box center [797, 576] width 27 height 27
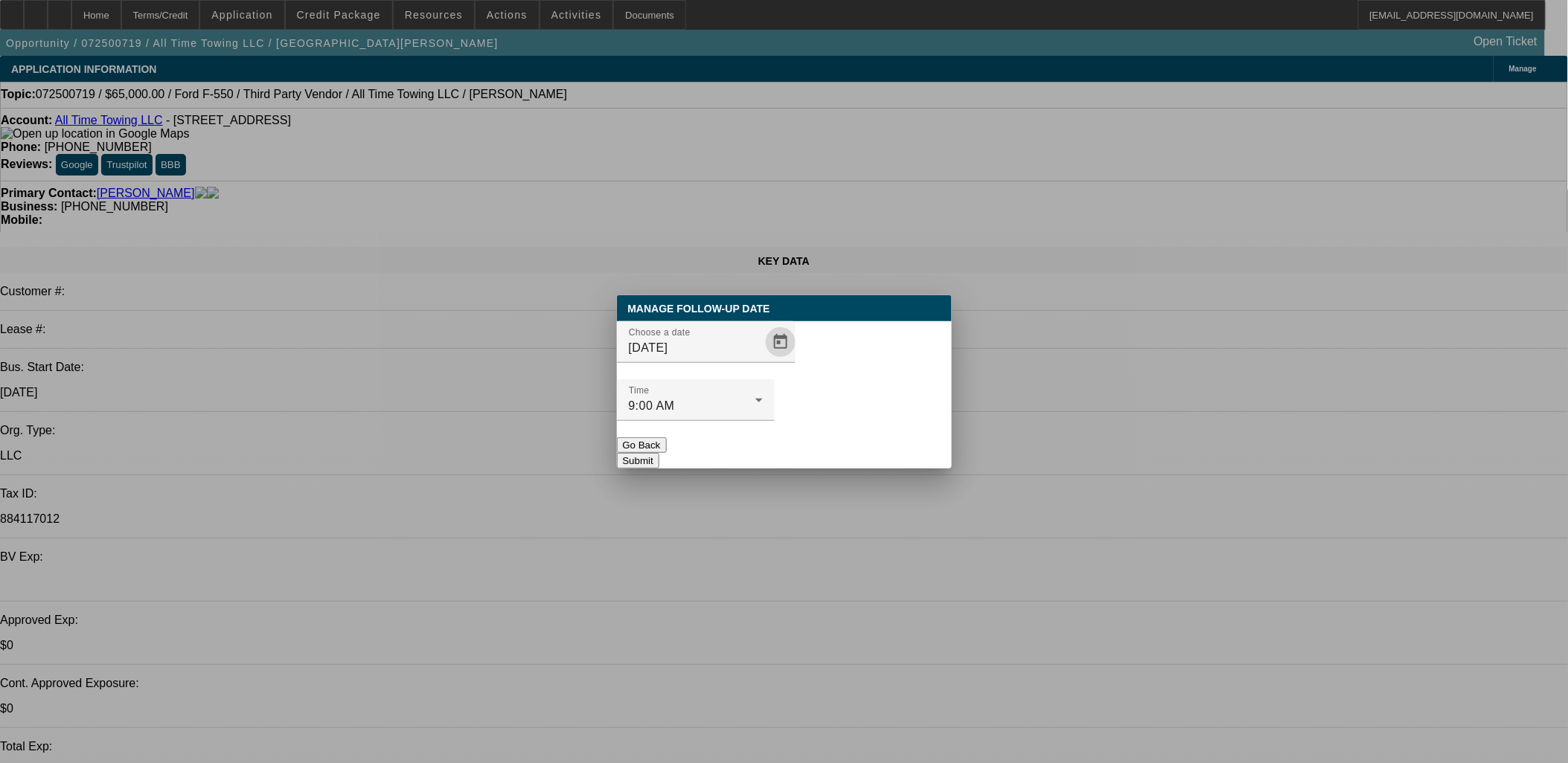
click at [869, 410] on div "Manage Follow-Up Date Choose a date 8/22/2025 Time 9:00 AM Go Back Submit" at bounding box center [784, 382] width 335 height 173
click at [660, 453] on button "Submit" at bounding box center [637, 461] width 42 height 16
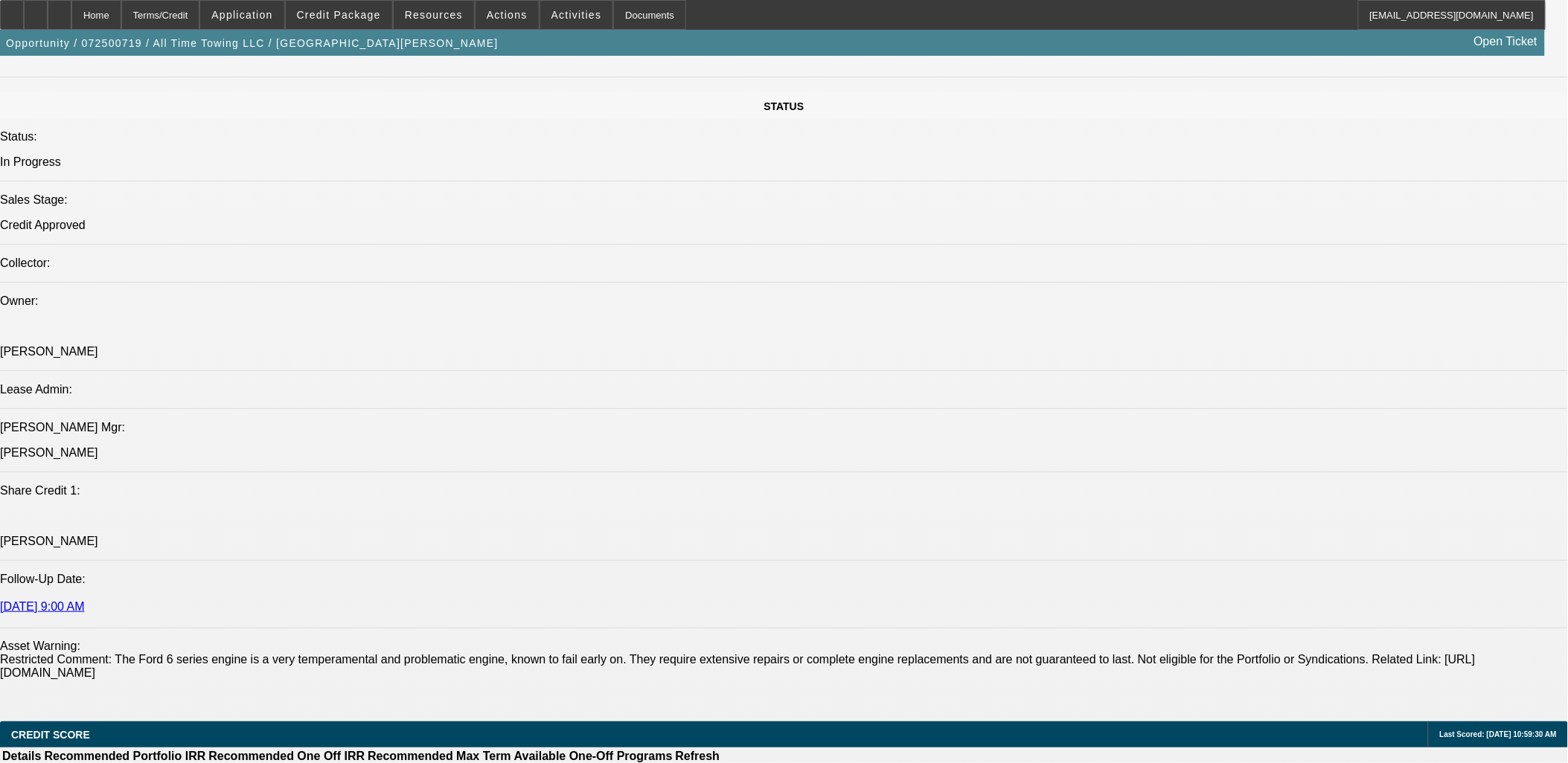
scroll to position [2148, 0]
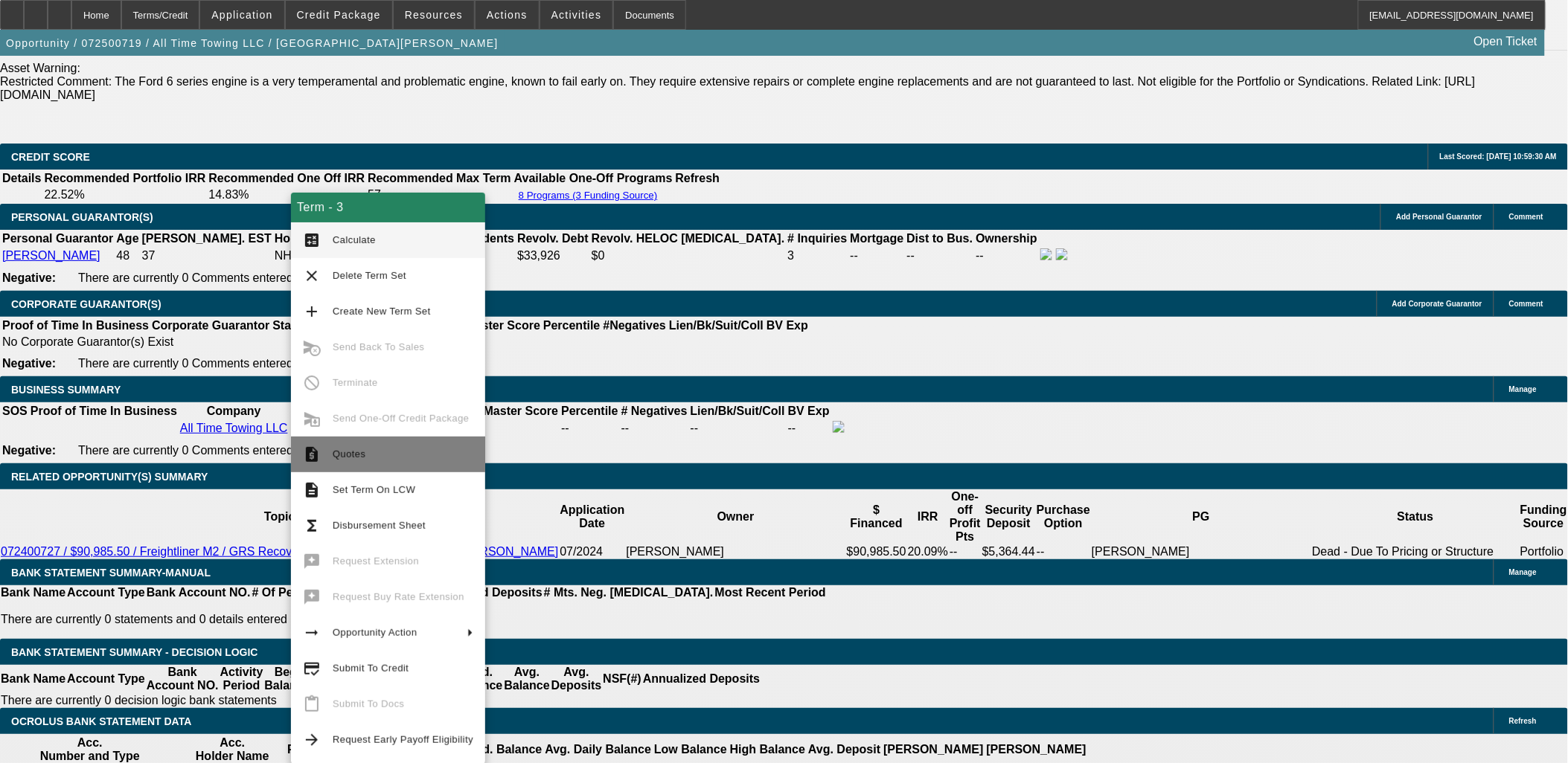
click at [359, 449] on span "Quotes" at bounding box center [349, 454] width 33 height 11
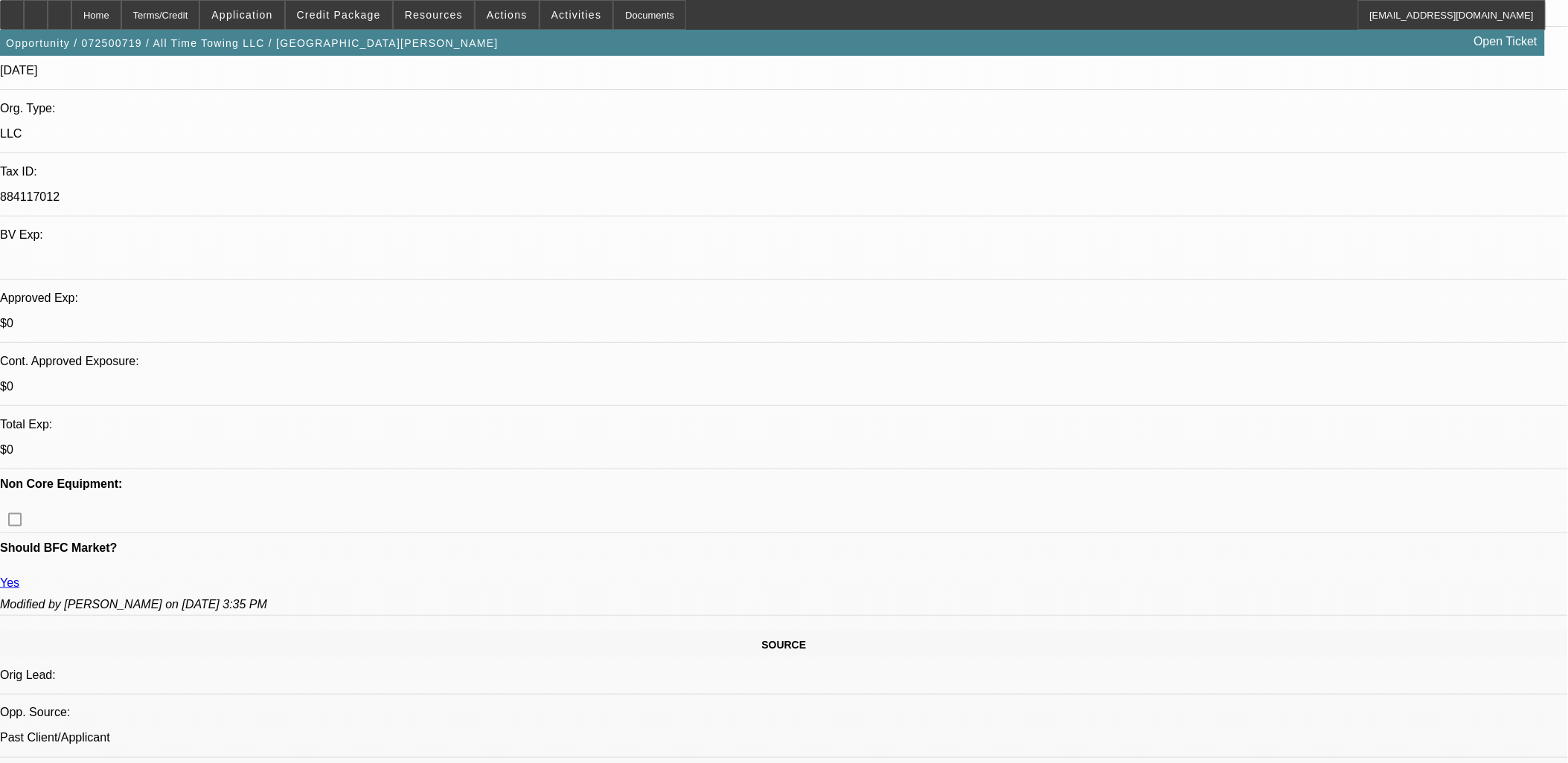
scroll to position [0, 0]
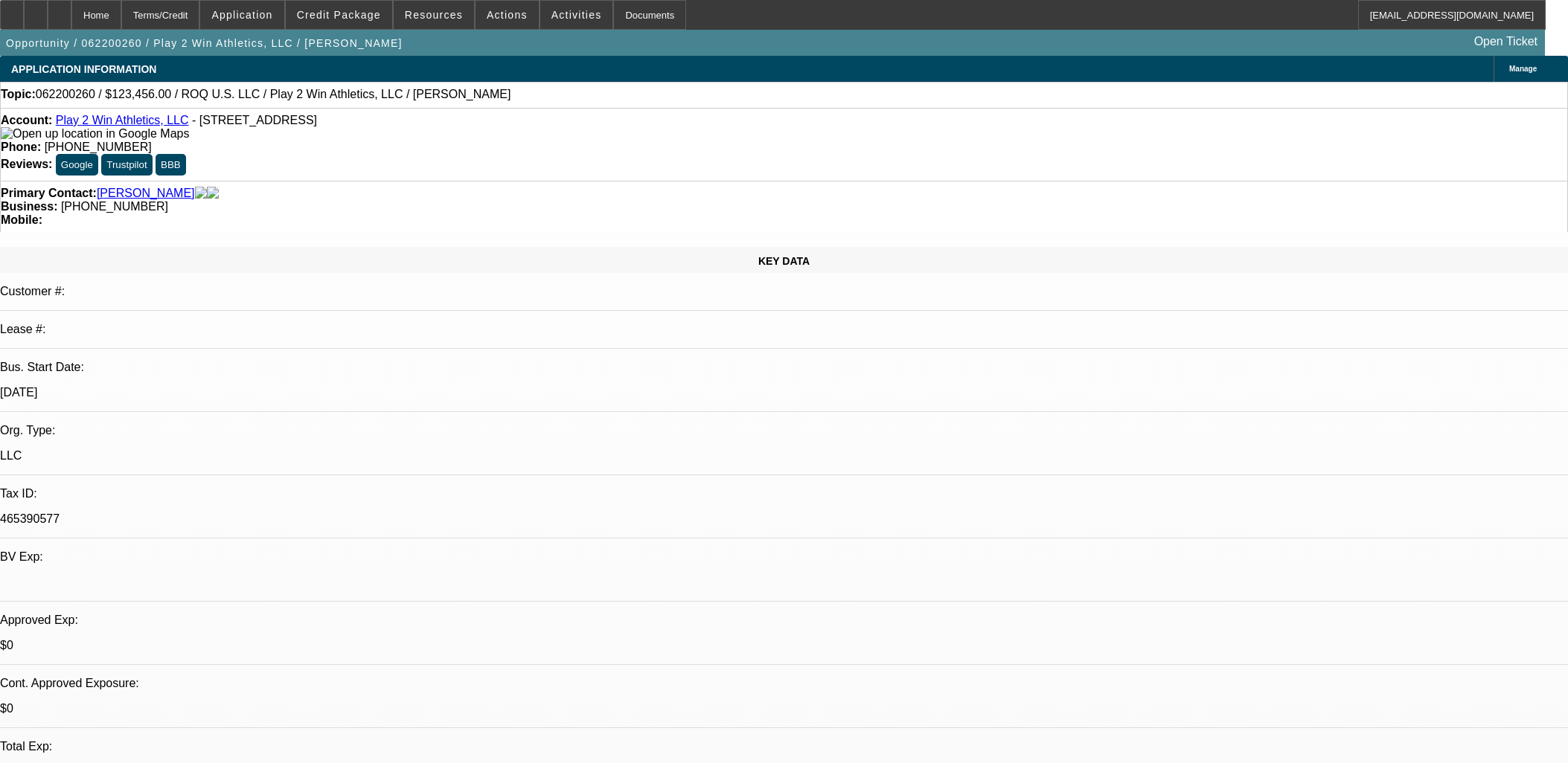
select select "0"
select select "2"
select select "0.1"
select select "4"
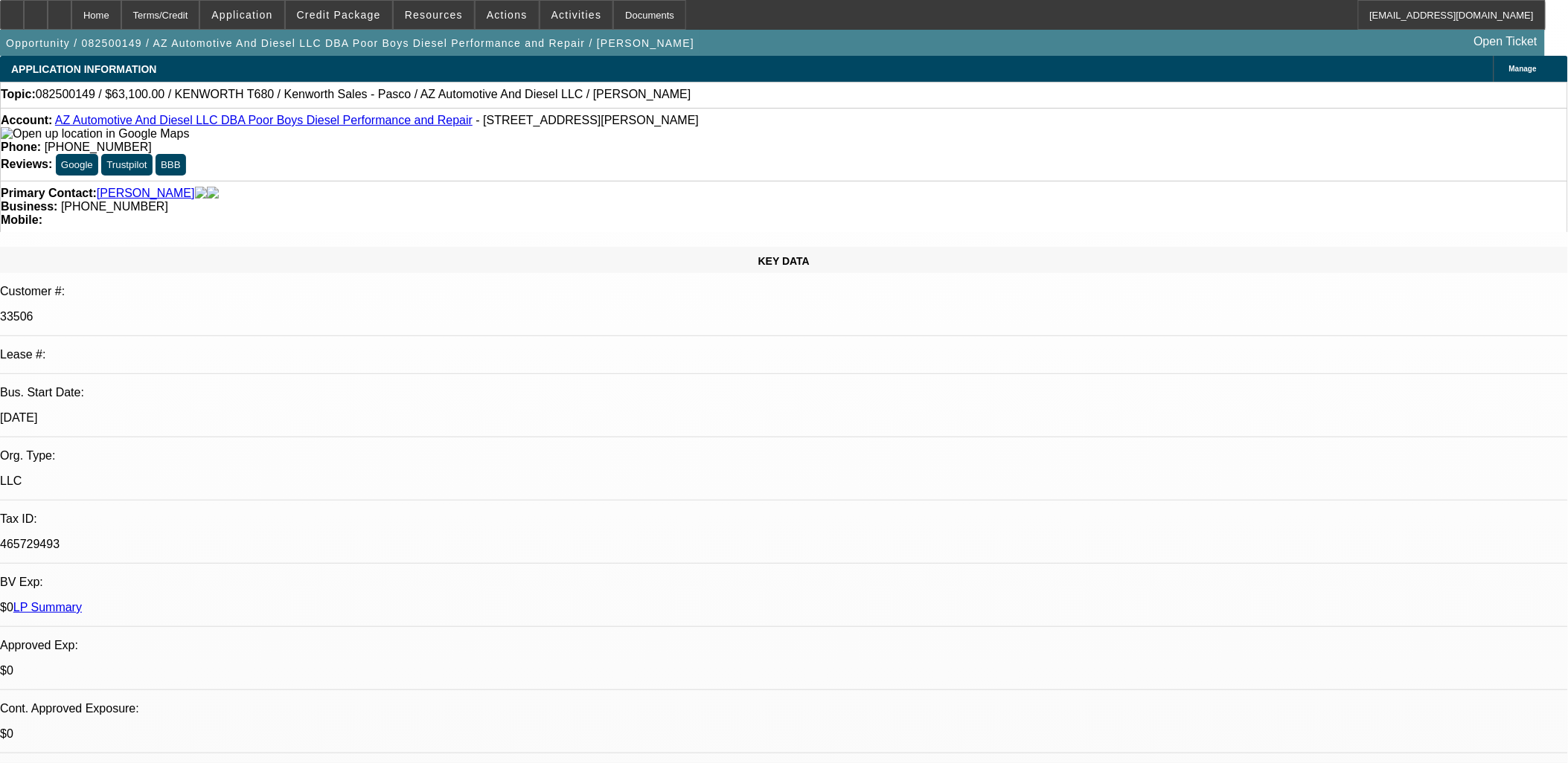
select select "0"
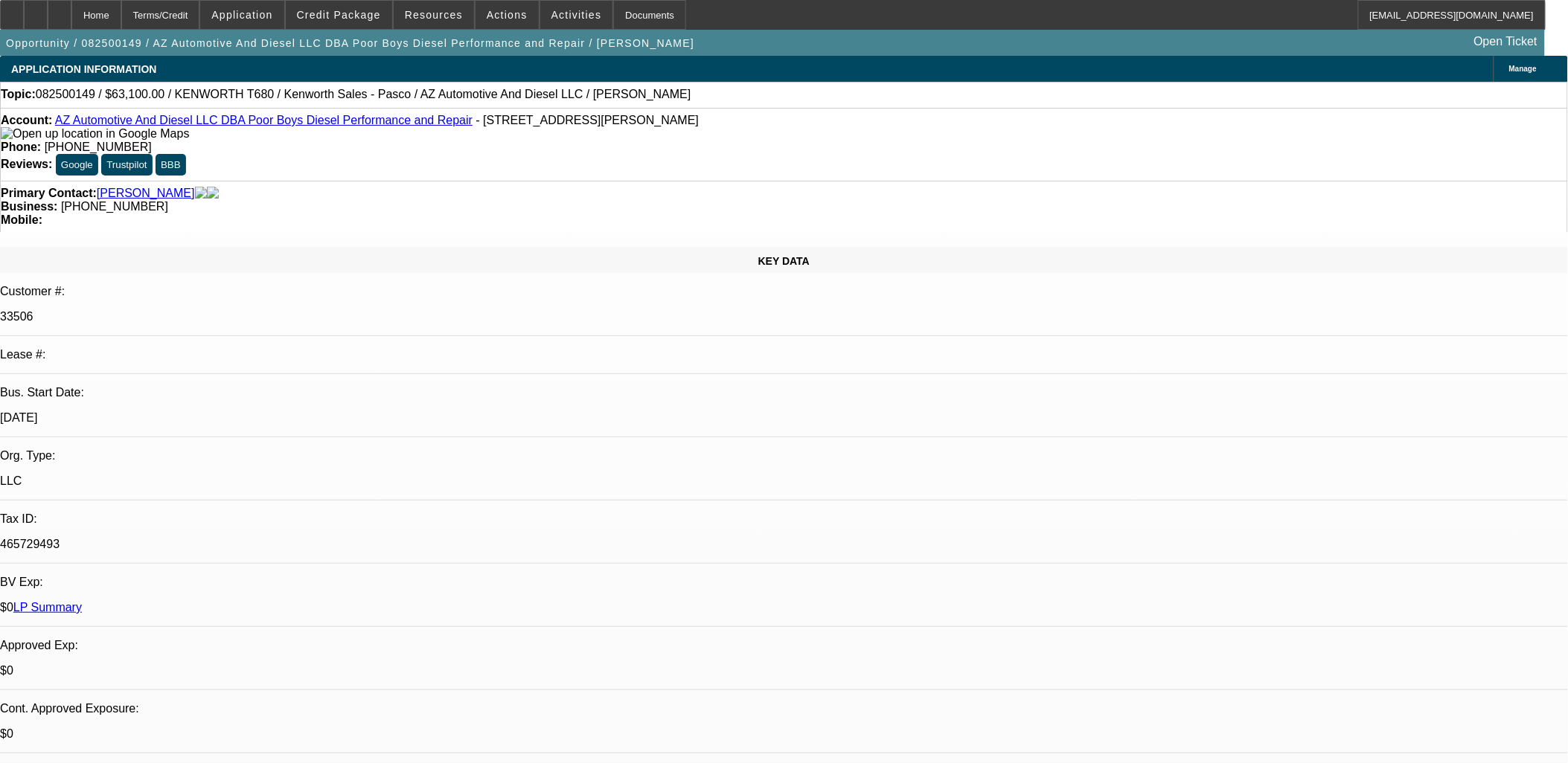
select select "0"
select select "1"
select select "6"
select select "1"
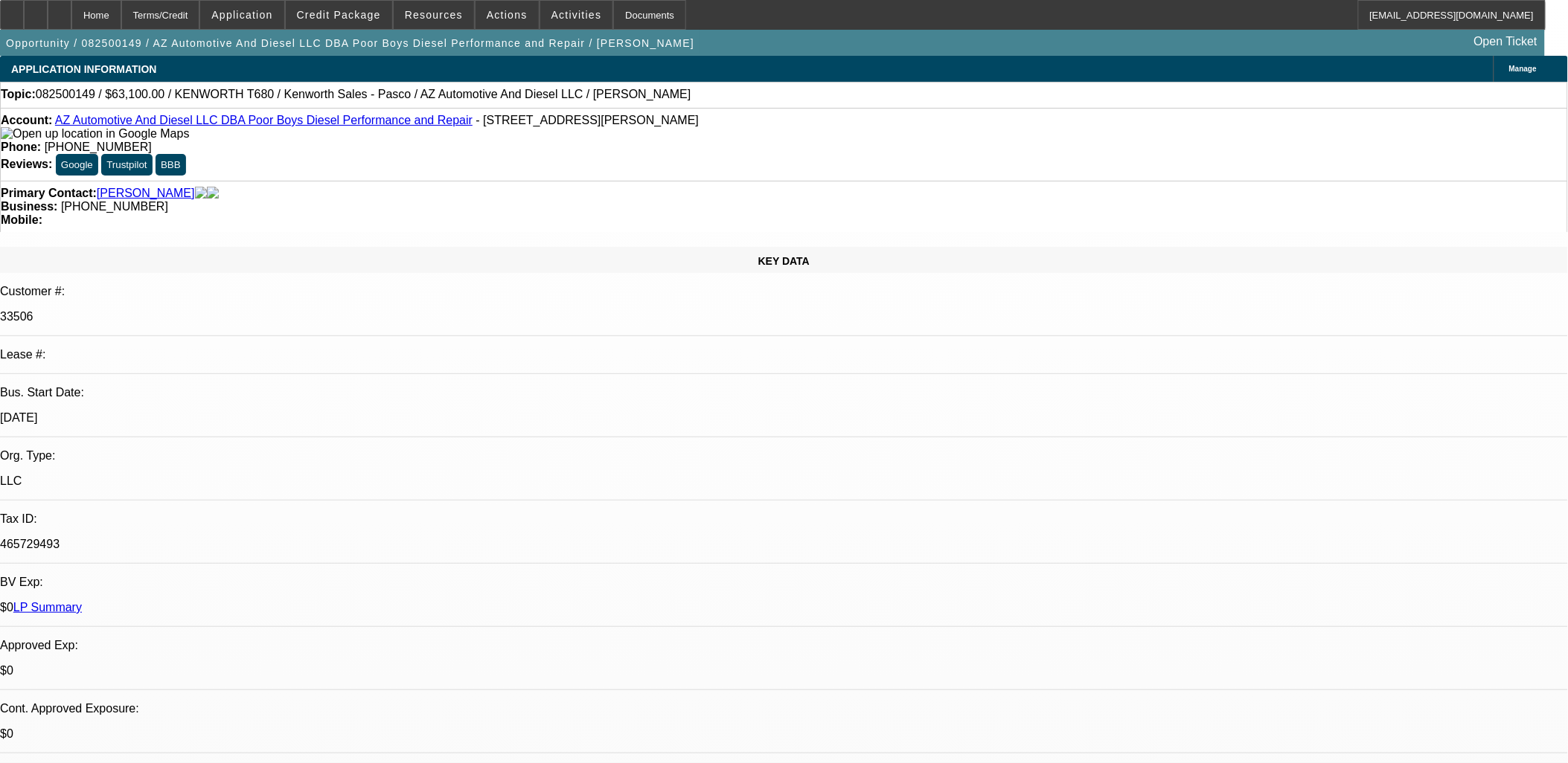
select select "1"
select select "6"
click at [499, 13] on span "Actions" at bounding box center [507, 15] width 41 height 12
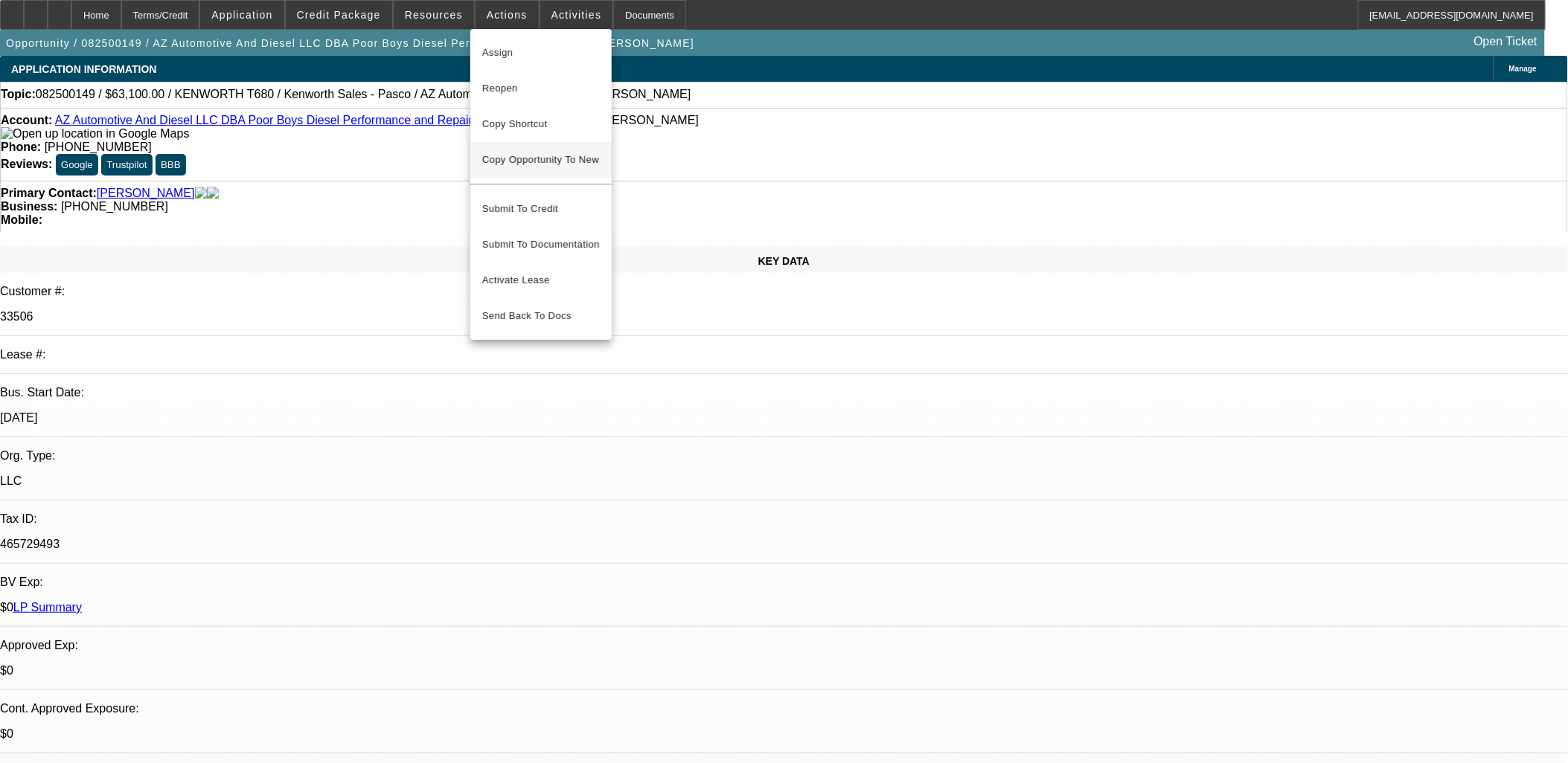
click at [529, 151] on button "Copy Opportunity To New" at bounding box center [541, 160] width 142 height 35
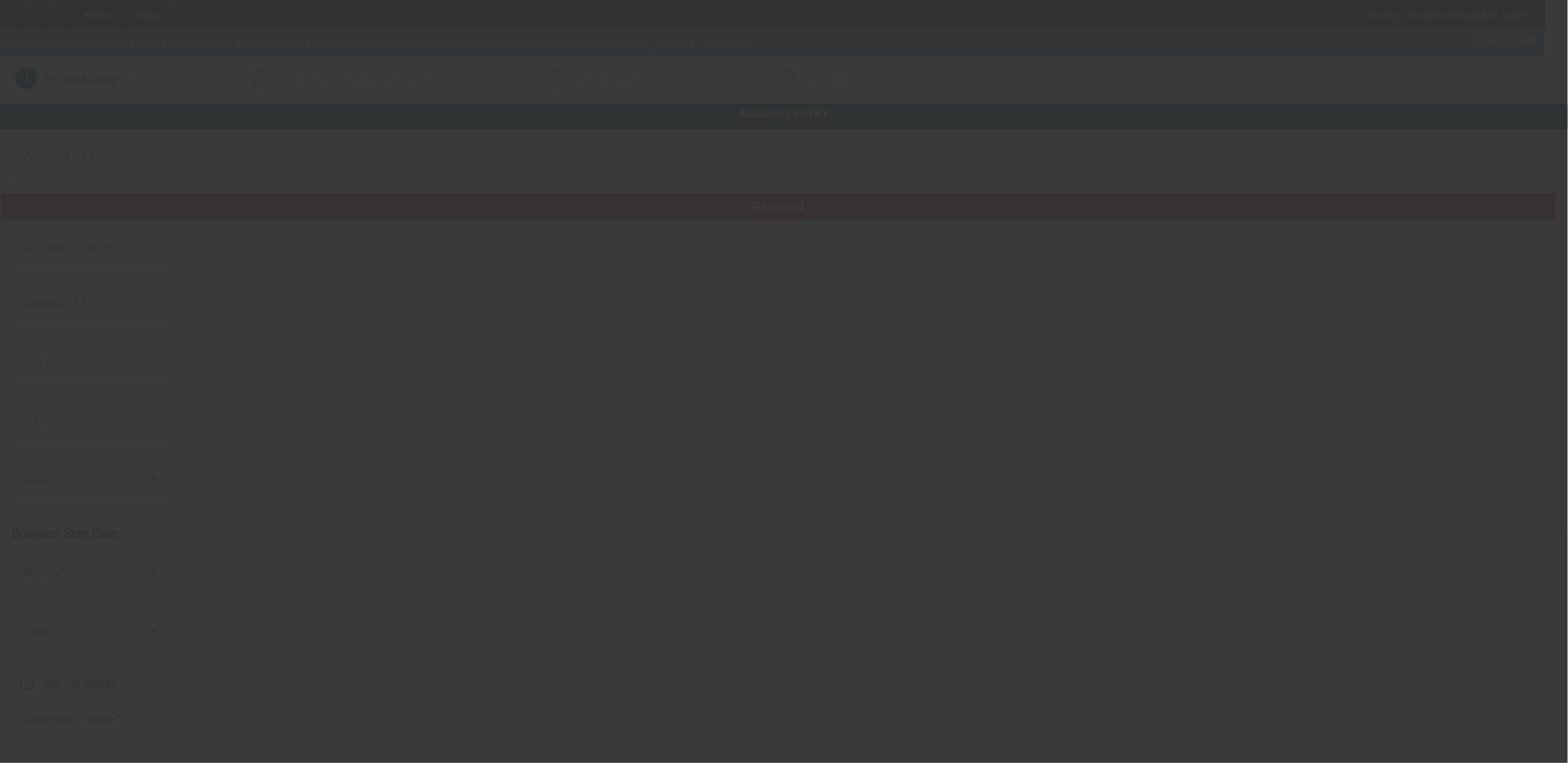
type input "AZ Automotive And Diesel LLC"
type input "2020 W Cheryl Dr"
type input "85021"
type input "Phoenix"
type input "(602) 303-3555"
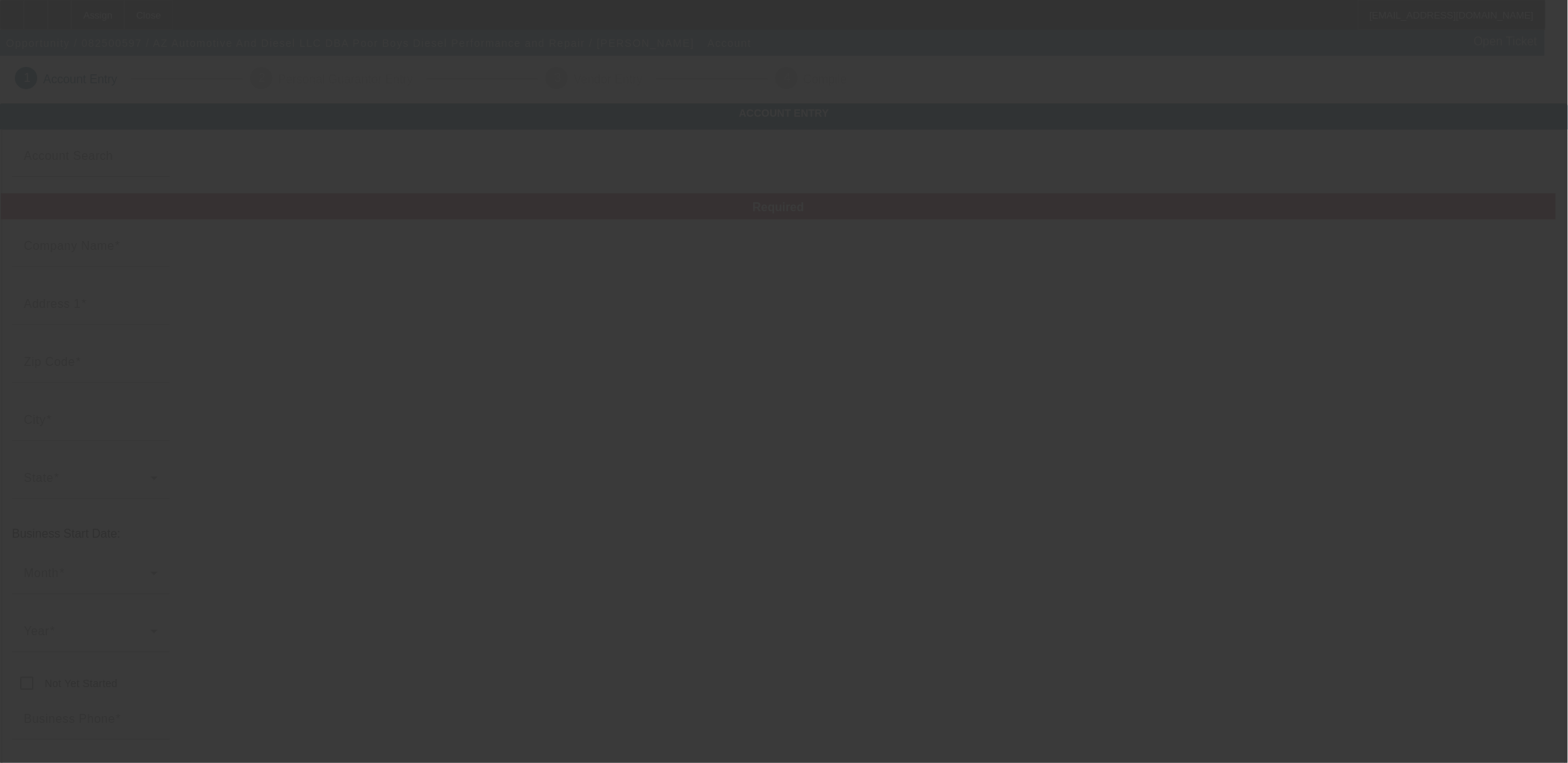
type input "Poor Boys Diesel Performance and Repair"
type input "tim@poorboysdiesel.com"
type input "Maricopa"
type input "465729493"
type input "https://www.poorboysdiesel.com/"
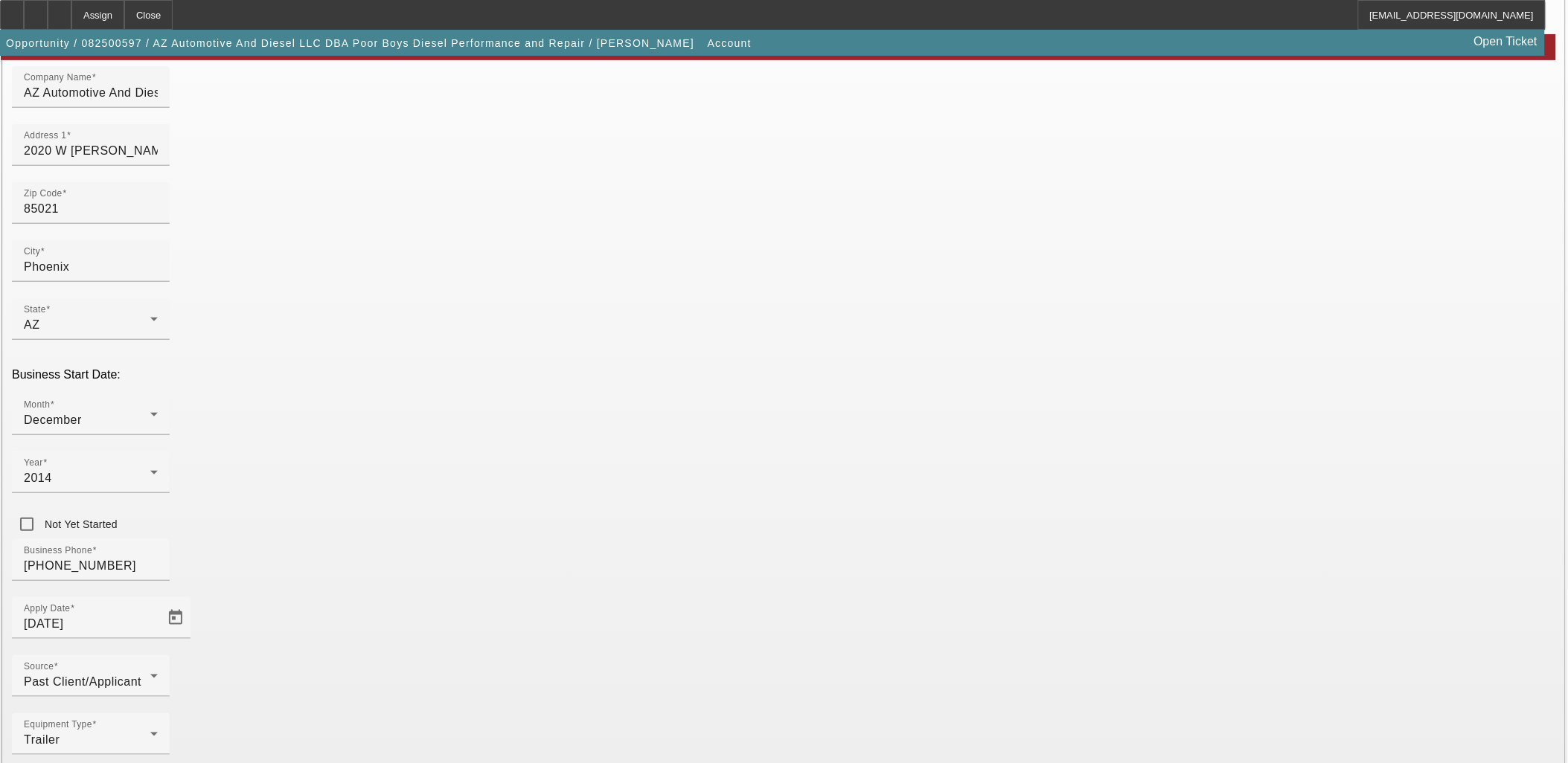
scroll to position [184, 0]
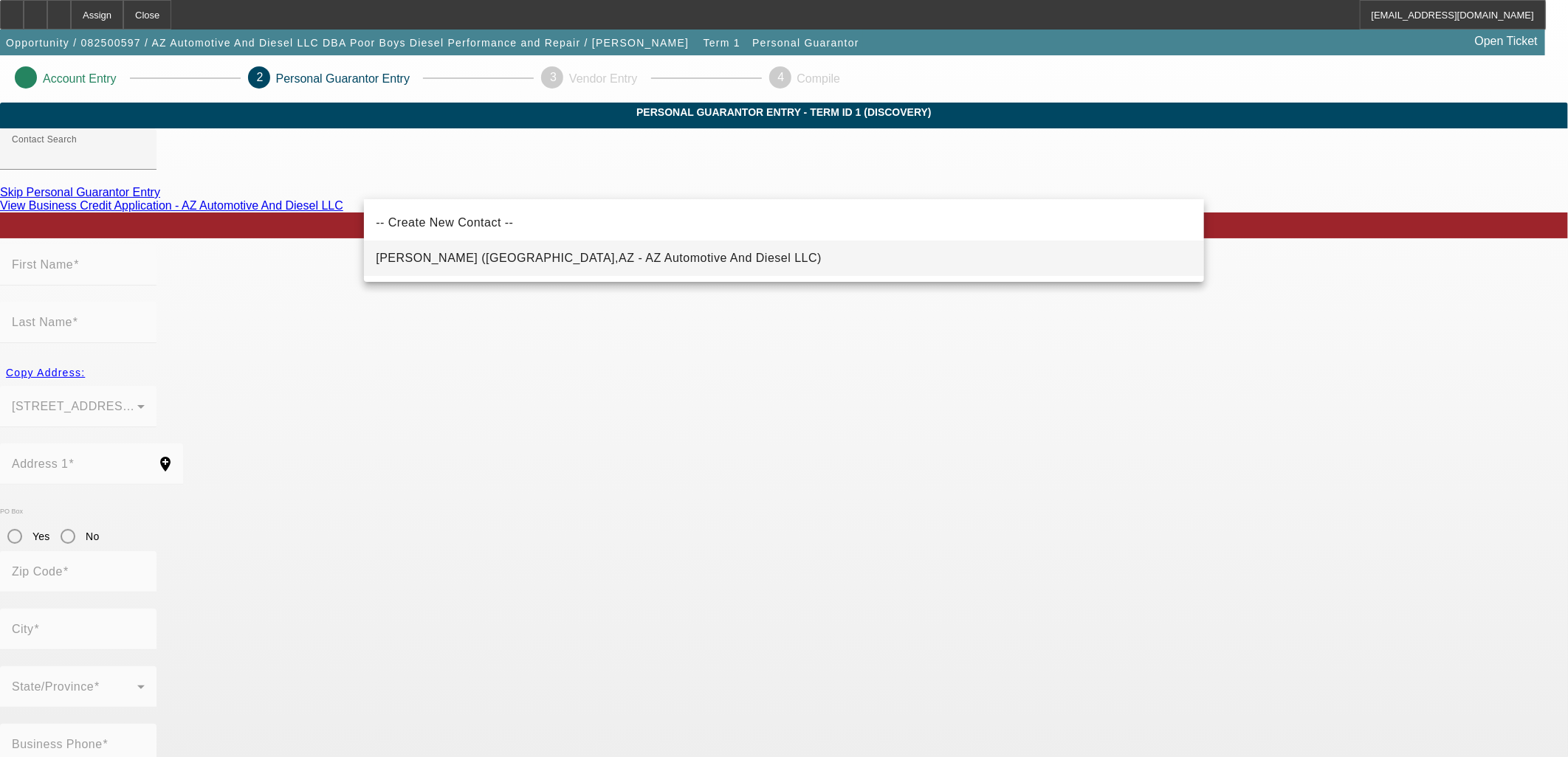
click at [700, 257] on mat-option "Moore, Timothy (Phoenix,AZ - AZ Automotive And Diesel LLC)" at bounding box center [784, 258] width 840 height 35
type input "Moore, Timothy (Phoenix,AZ - AZ Automotive And Diesel LLC)"
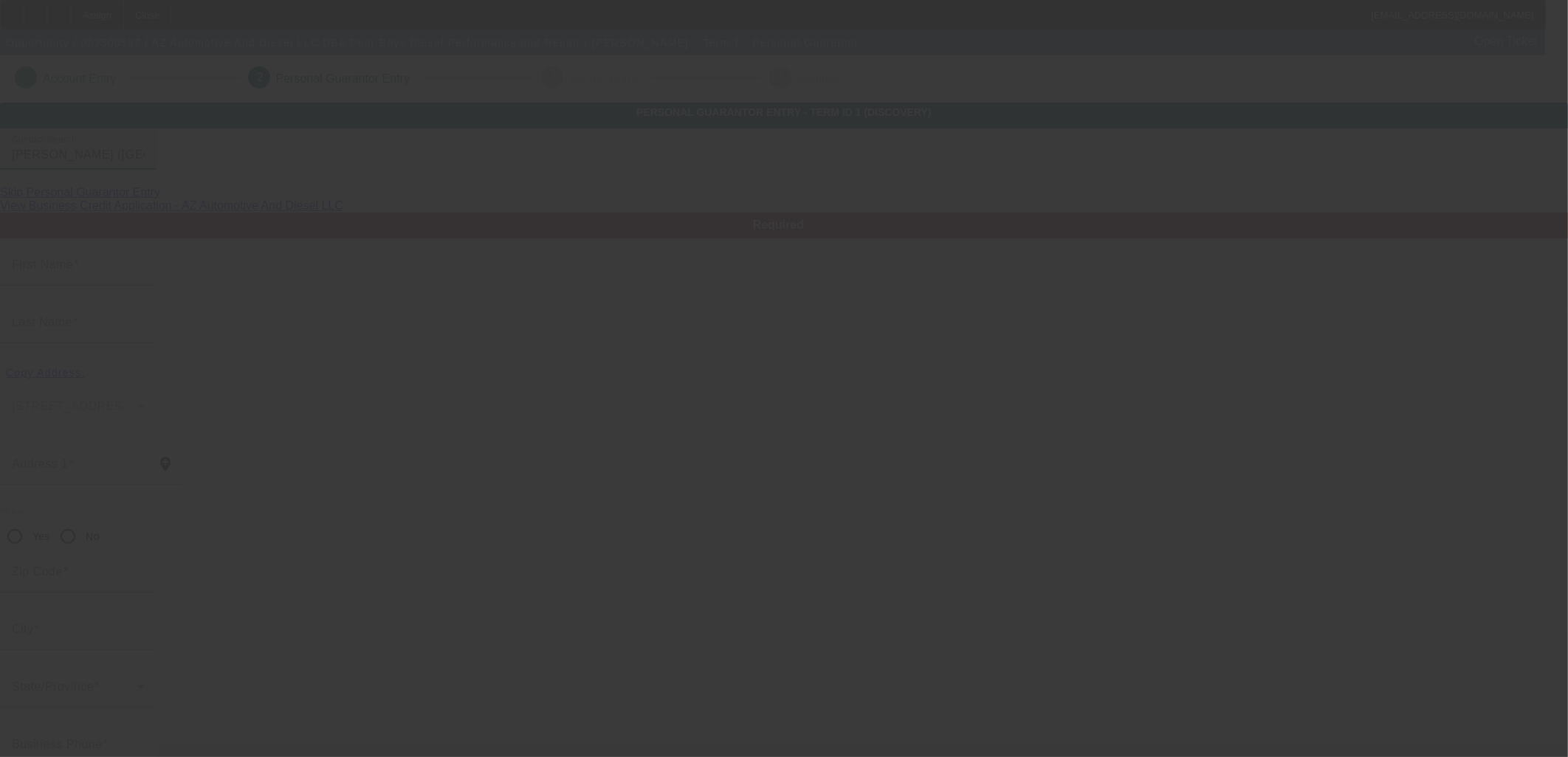
type input "Timothy"
type input "Moore"
type input "1119 E Saddle Mountain Road"
radio input "true"
type input "85086"
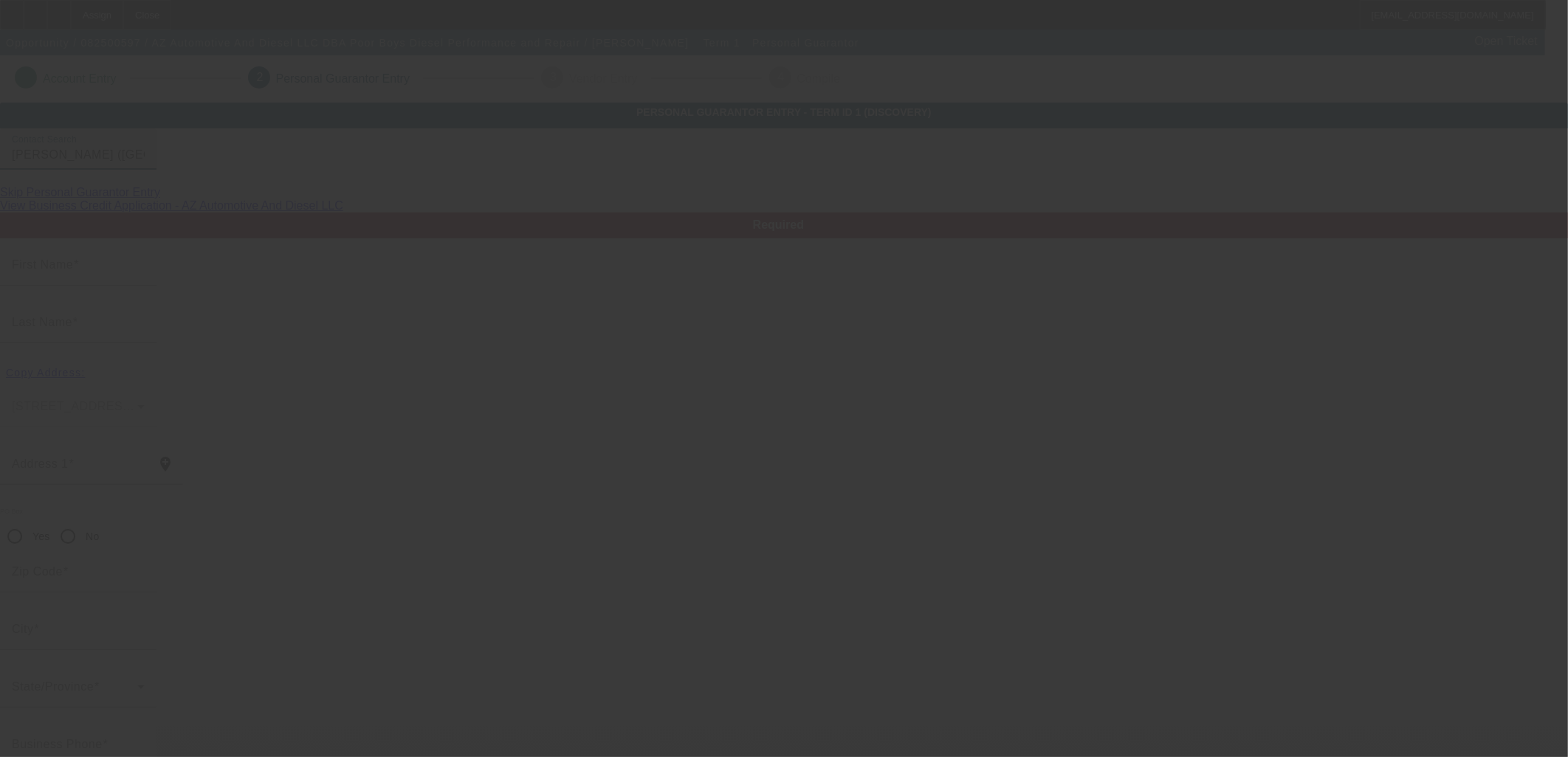
type input "Phoenix"
type input "[PHONE_NUMBER]"
type input "100"
type input "616-76-6378"
type input "tim@poorboysdiesel.com"
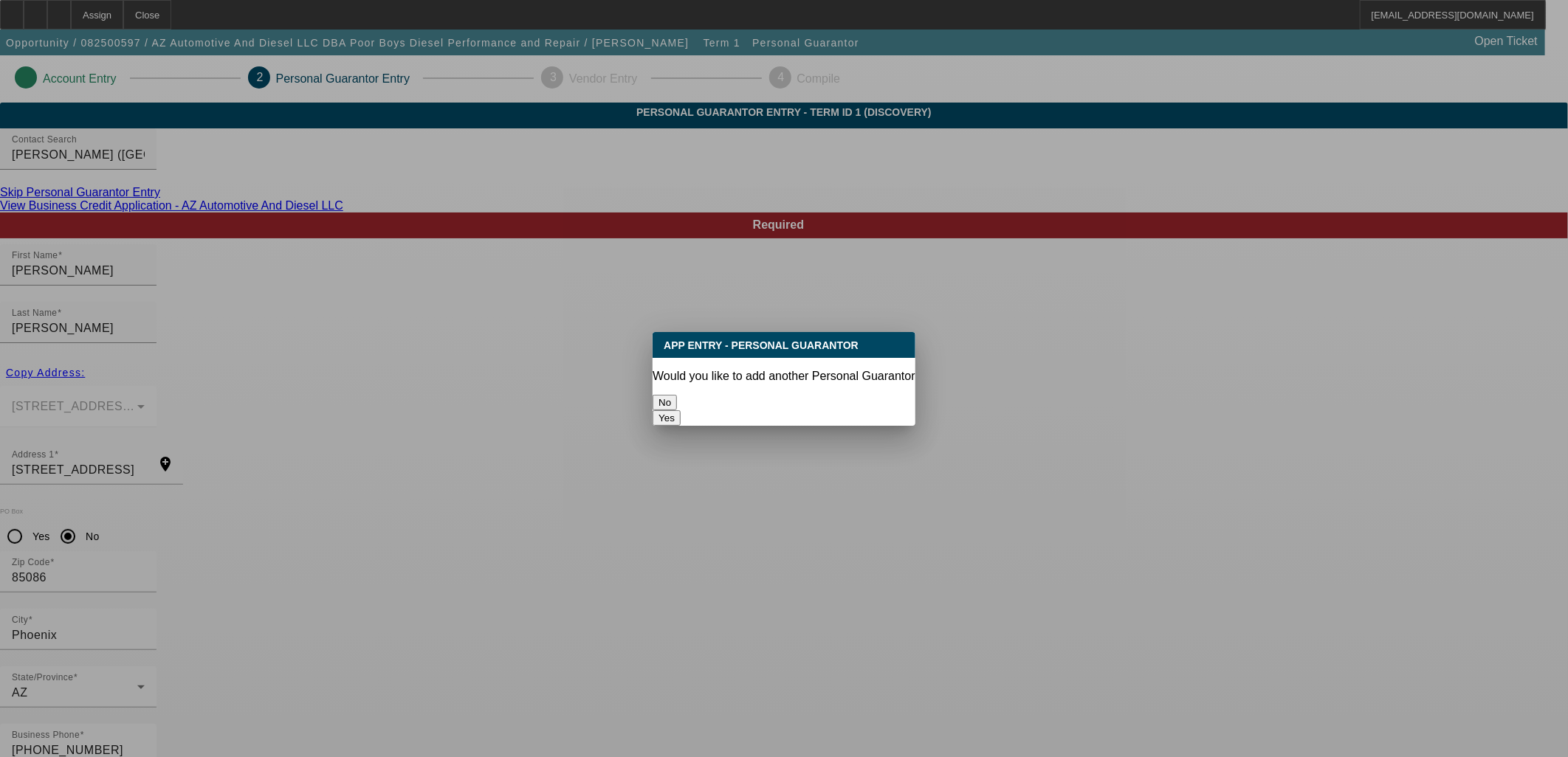
click at [677, 396] on button "No" at bounding box center [665, 402] width 24 height 15
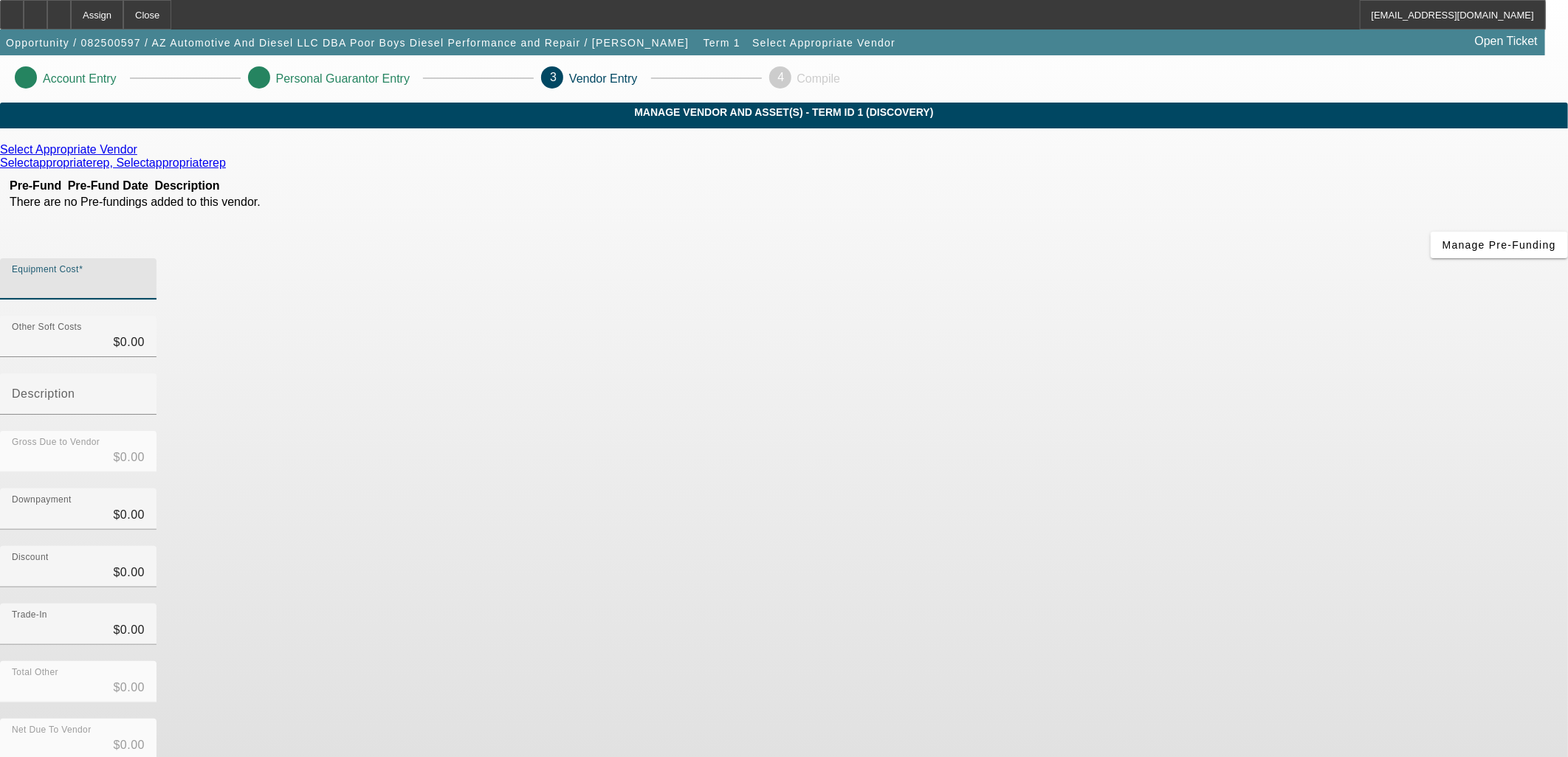
click at [145, 276] on input "Equipment Cost" at bounding box center [78, 284] width 133 height 18
type input "6"
type input "$6.00"
type input "60"
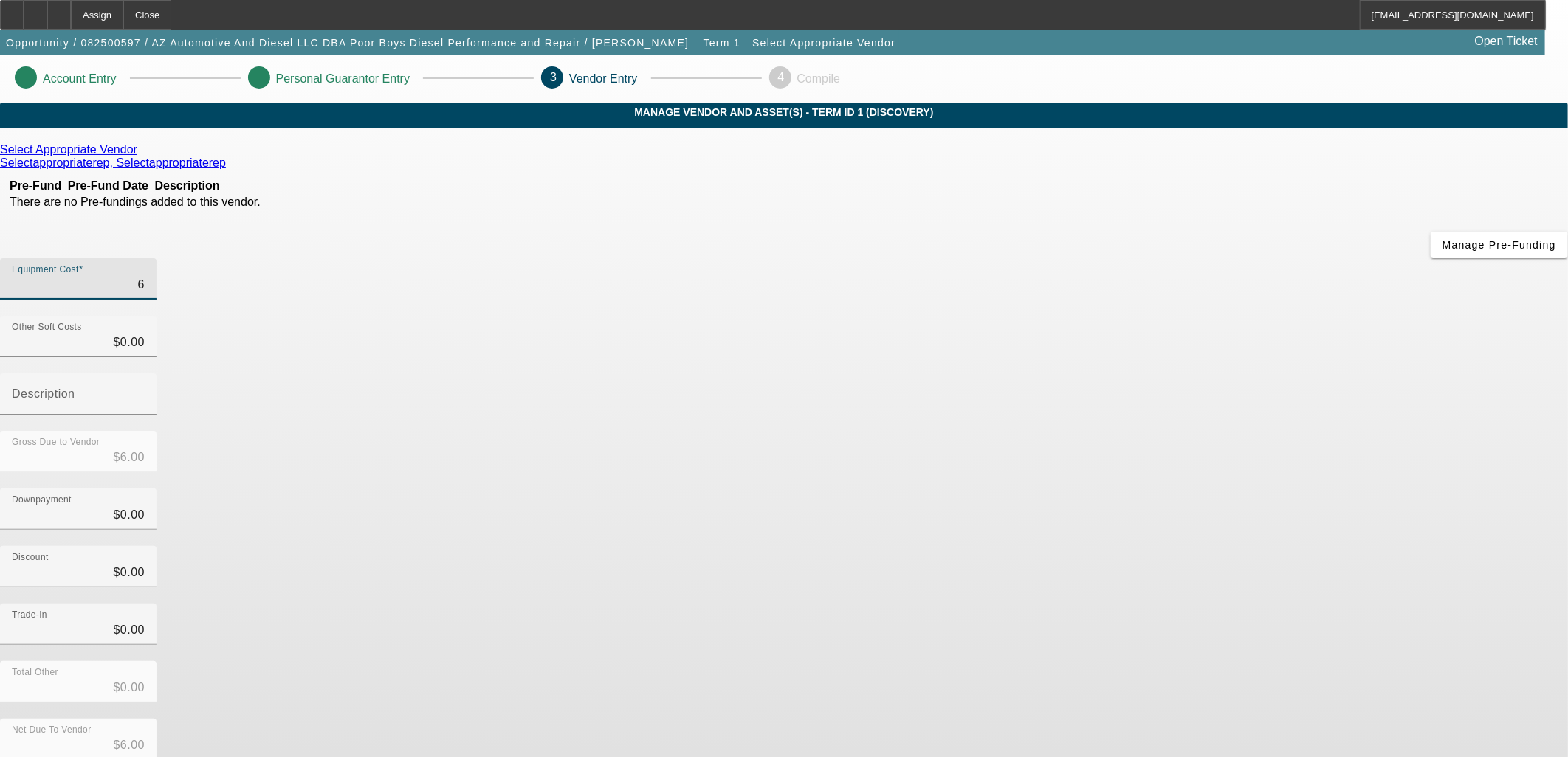
type input "$60.00"
type input "600"
type input "$600.00"
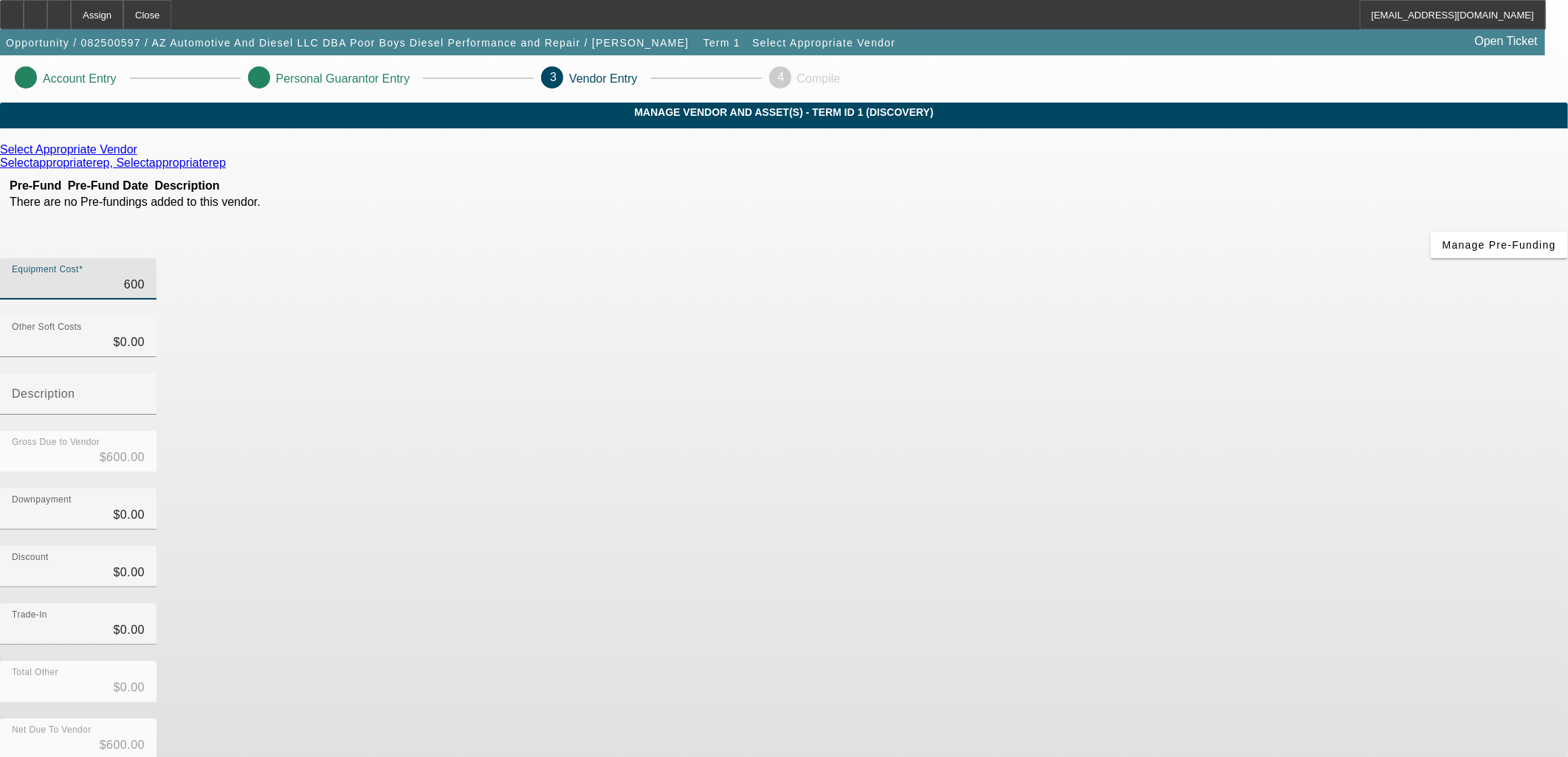
type input "6000"
type input "$6,000.00"
type input "60000"
type input "$60,000.00"
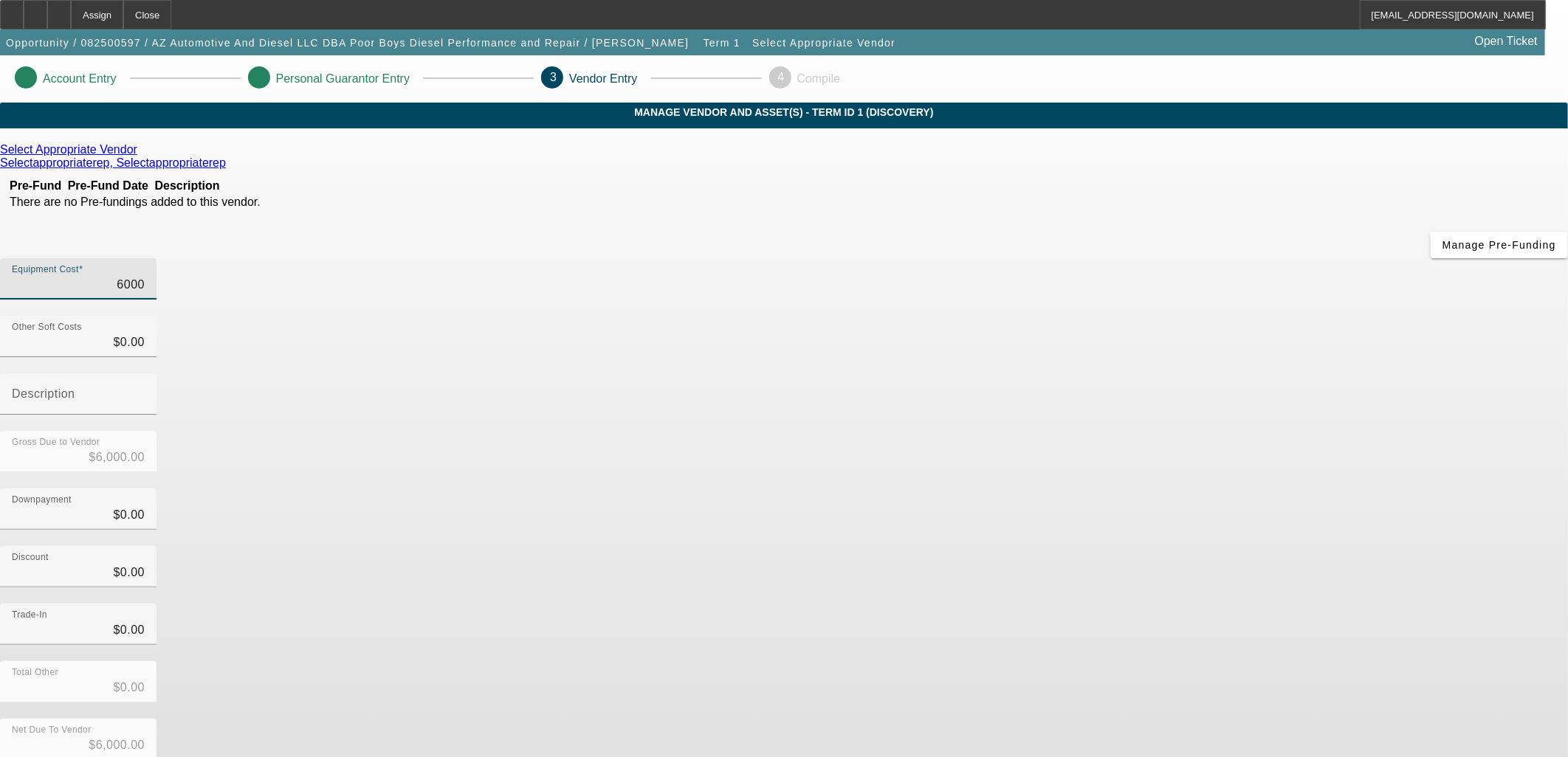
type input "$60,000.00"
click at [1167, 658] on form "Select Appropriate Vendor Selectappropriaterep, Selectappropriaterep Pre-Fund P…" at bounding box center [784, 504] width 1568 height 722
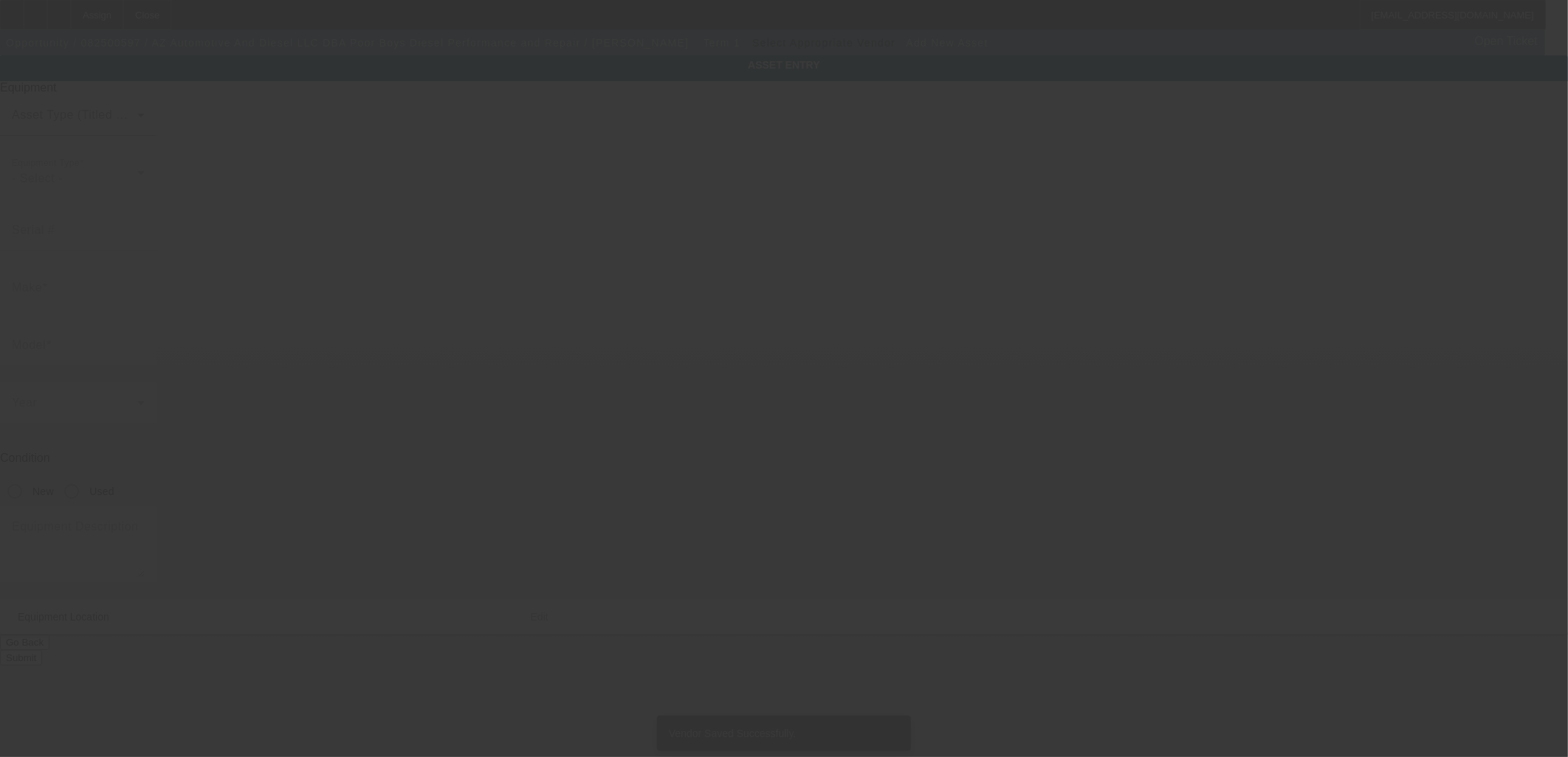
type input "2020 W [PERSON_NAME] Dr"
type input "Phoenix"
type input "85021"
type input "Maricopa"
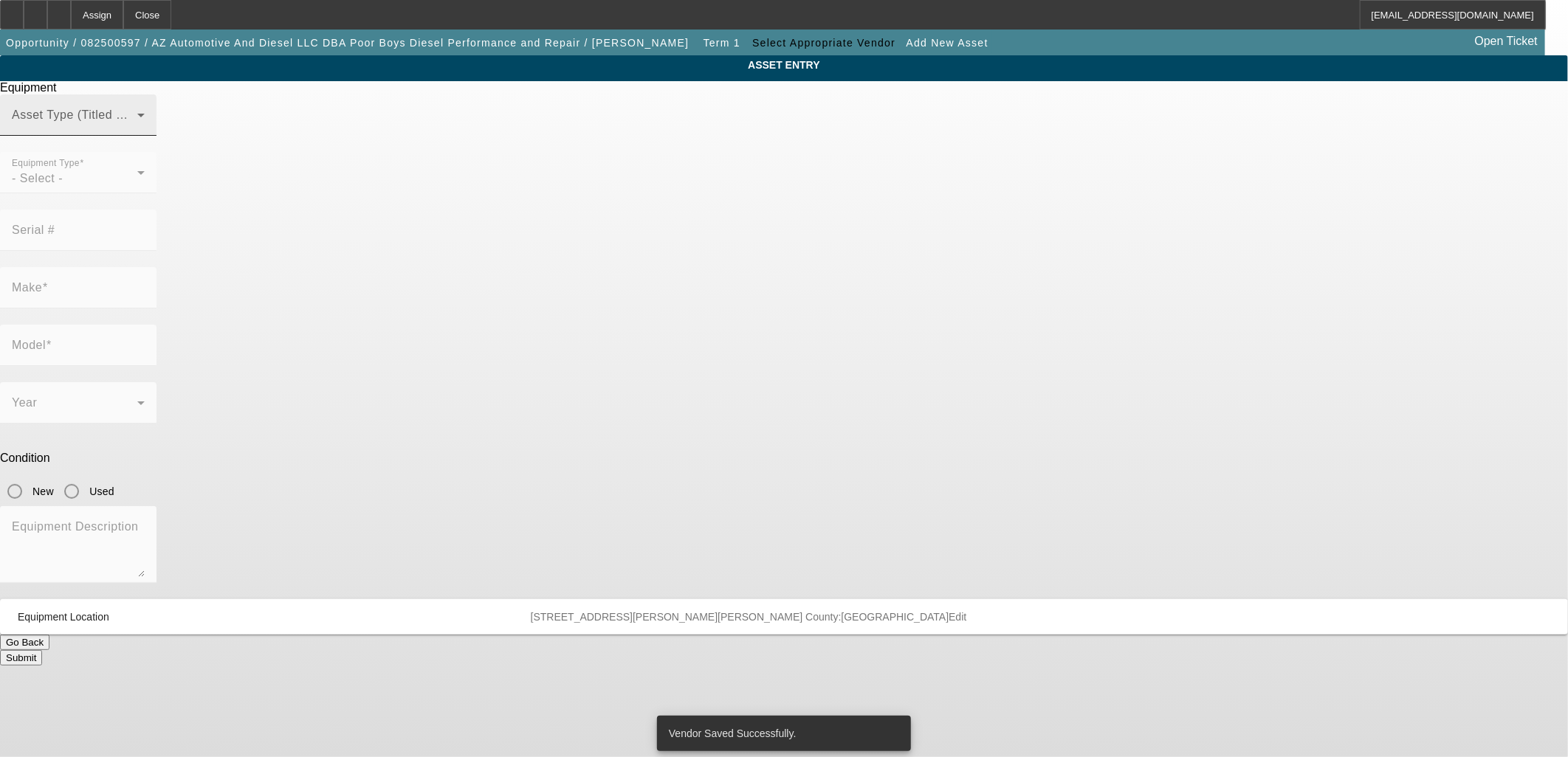
click at [145, 136] on div "Asset Type (Titled or Non-Titled)" at bounding box center [78, 115] width 133 height 41
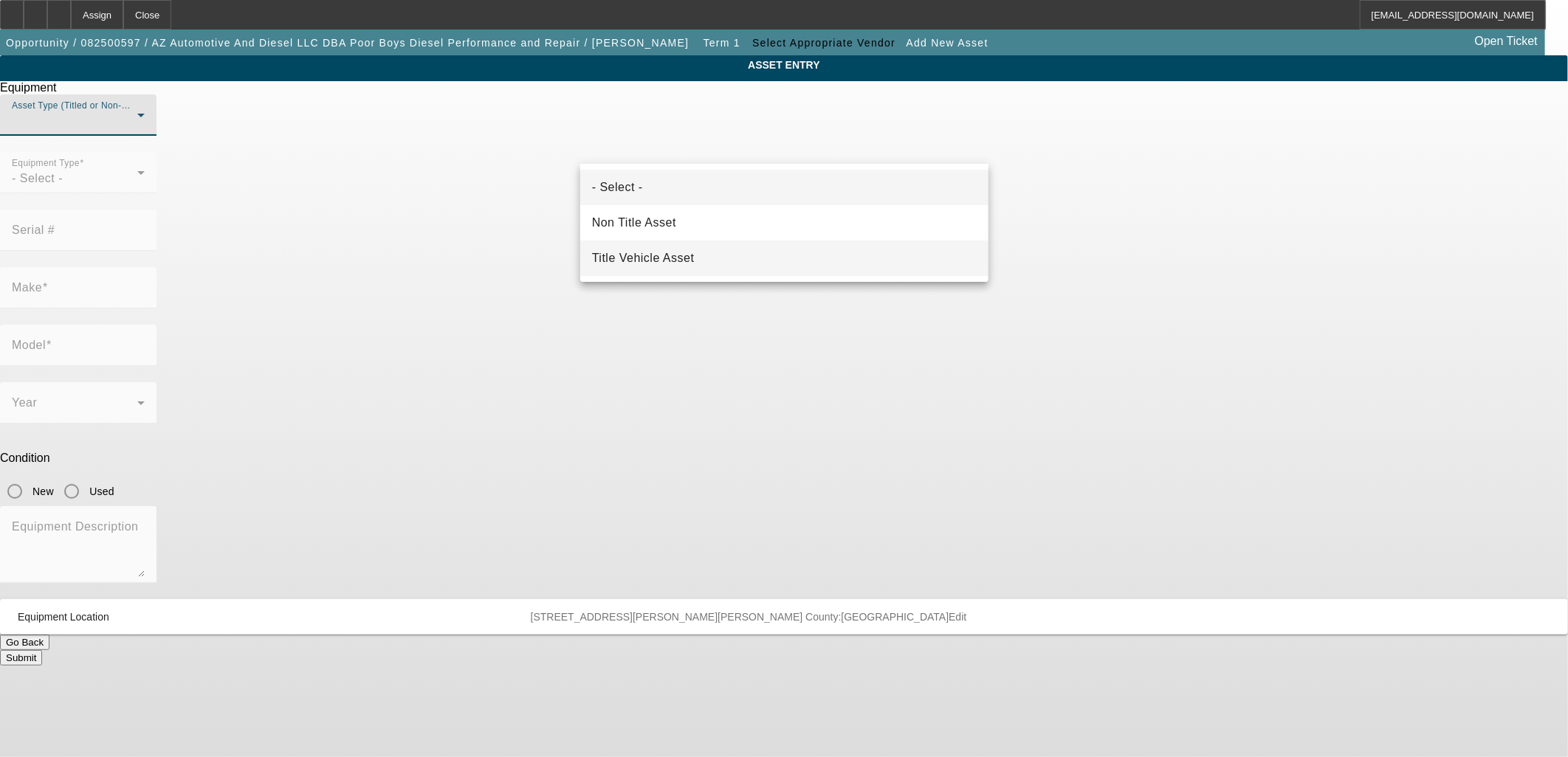
click at [696, 246] on mat-option "Title Vehicle Asset" at bounding box center [784, 258] width 408 height 35
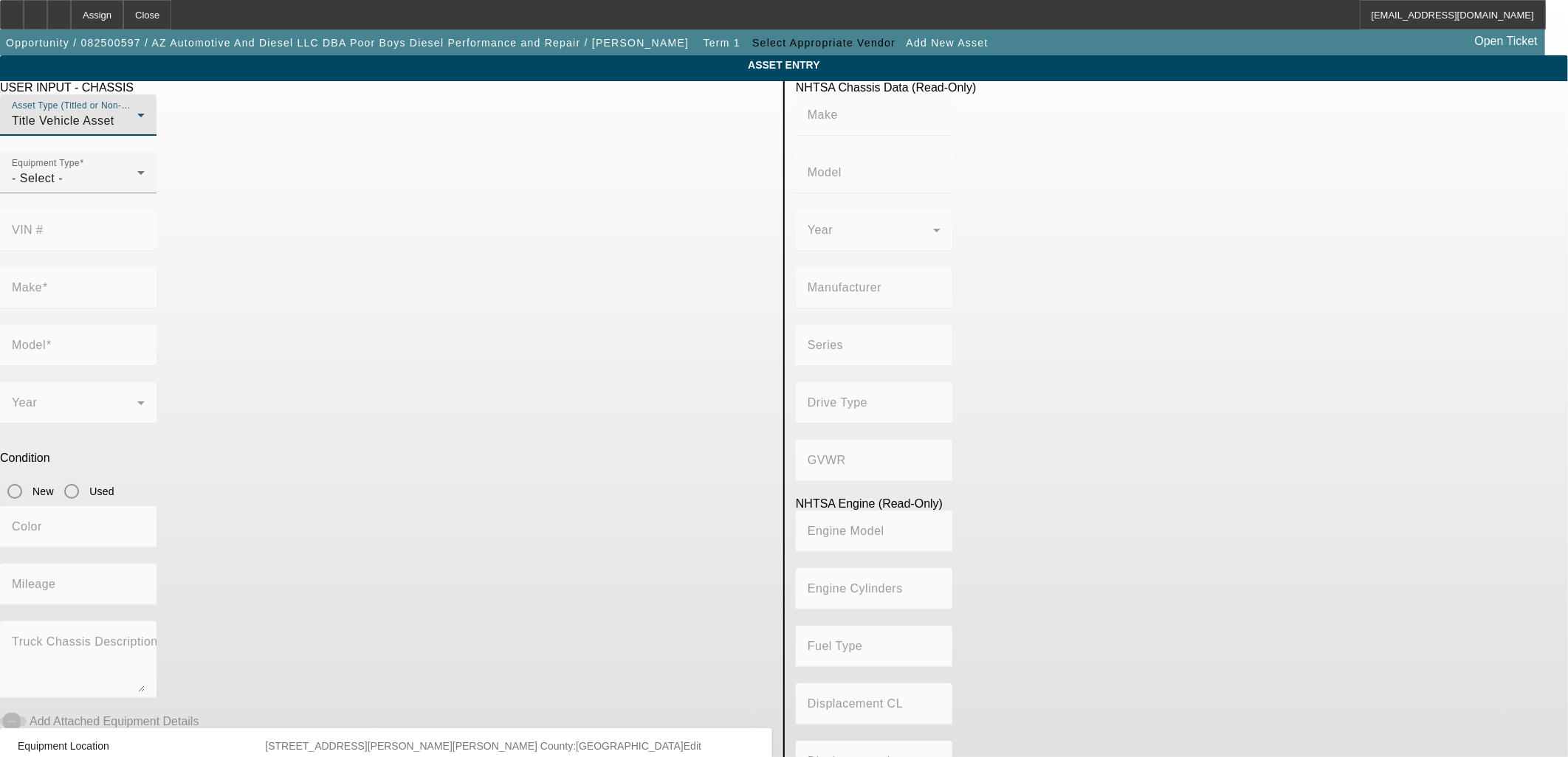
click at [137, 130] on div "Title Vehicle Asset" at bounding box center [75, 121] width 126 height 18
click at [557, 146] on div at bounding box center [784, 378] width 1568 height 757
click at [137, 188] on div "- Select -" at bounding box center [75, 178] width 126 height 18
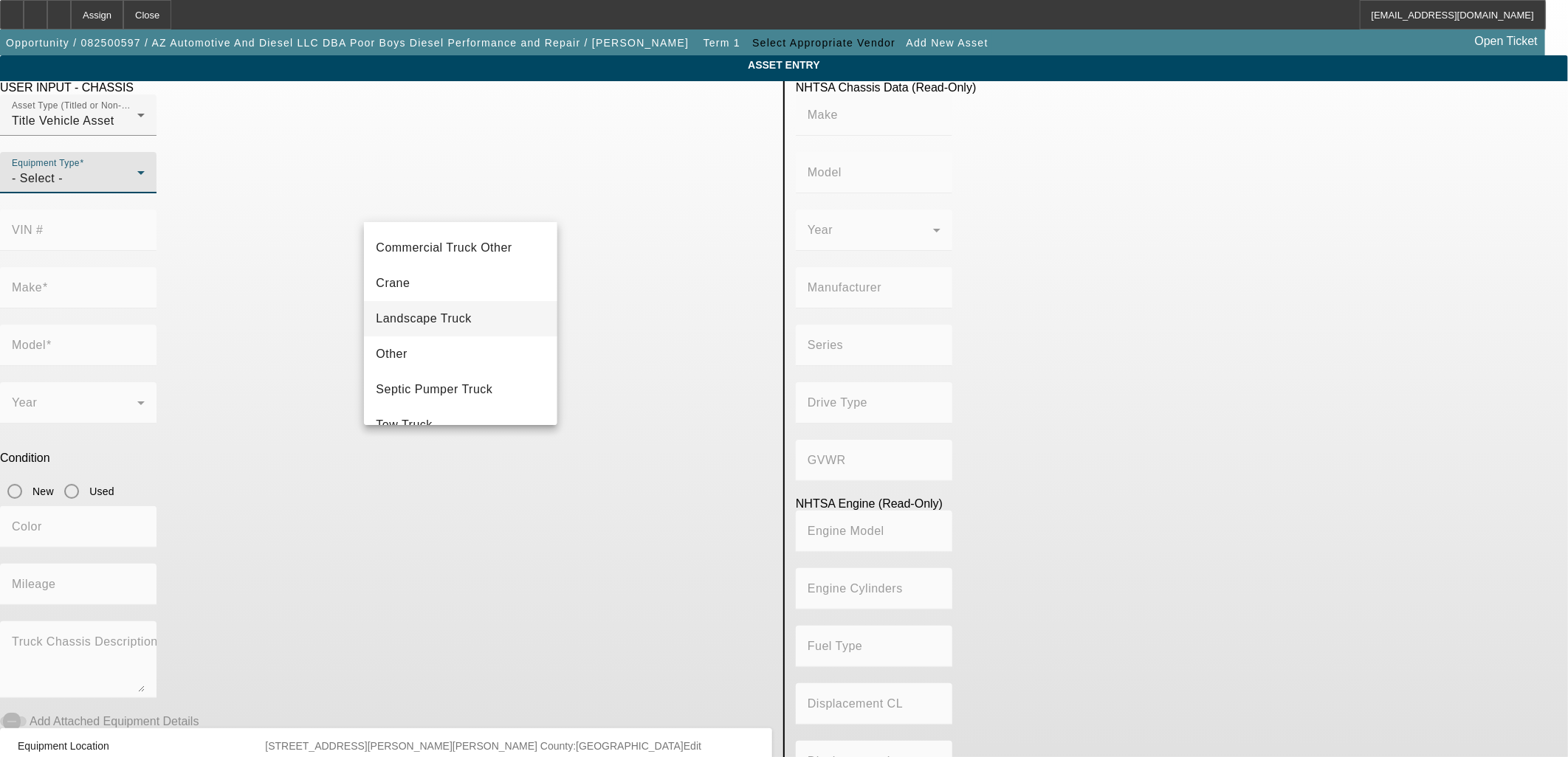
scroll to position [163, 0]
click at [390, 402] on span "Trailer" at bounding box center [393, 402] width 35 height 18
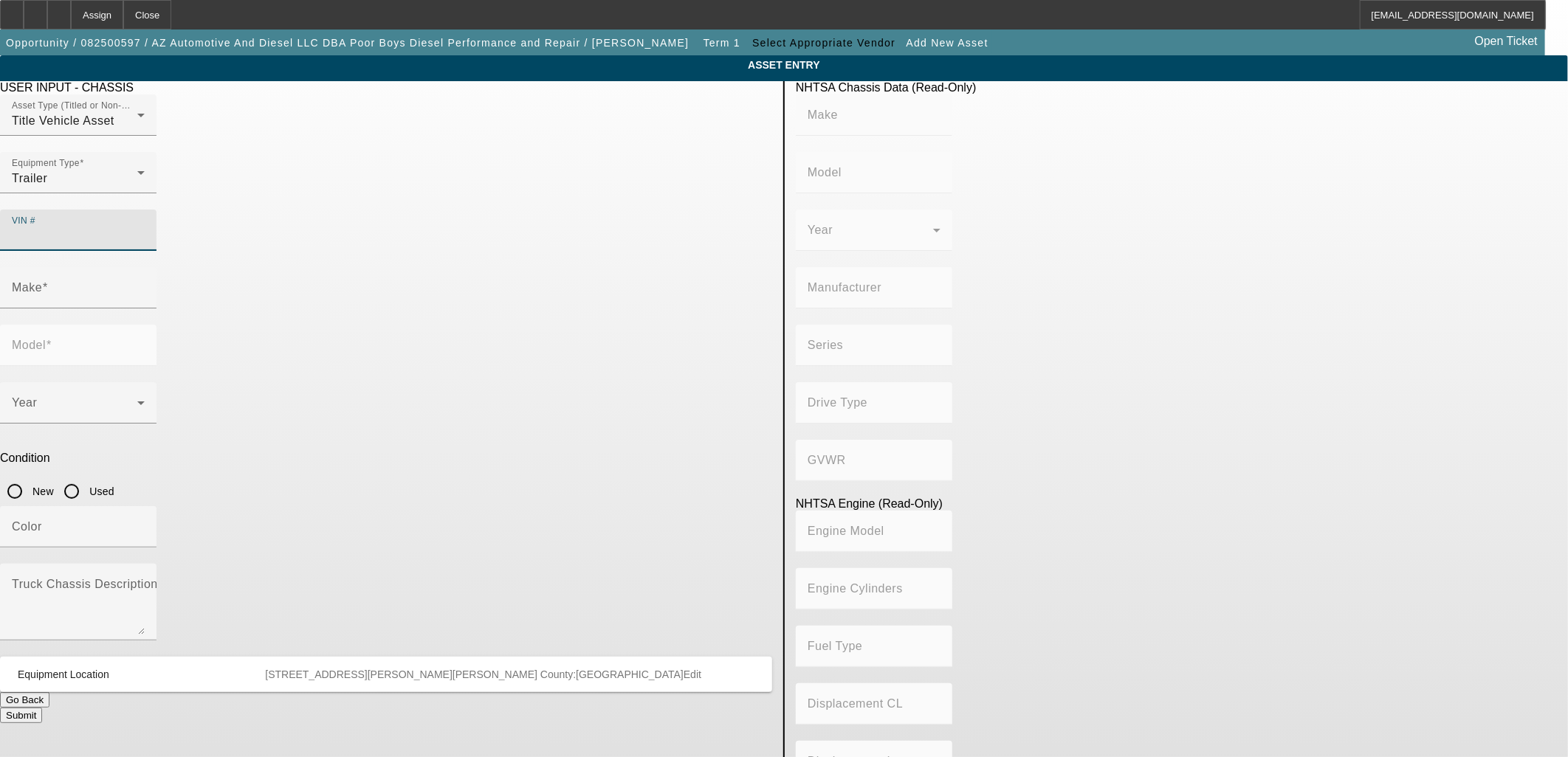
click at [145, 227] on input "VIN #" at bounding box center [78, 235] width 133 height 18
paste input "[US_VEHICLE_IDENTIFICATION_NUMBER]"
type input "[US_VEHICLE_IDENTIFICATION_NUMBER]"
type input "[PERSON_NAME]/WABASH"
type input "Aluminium Flatbed"
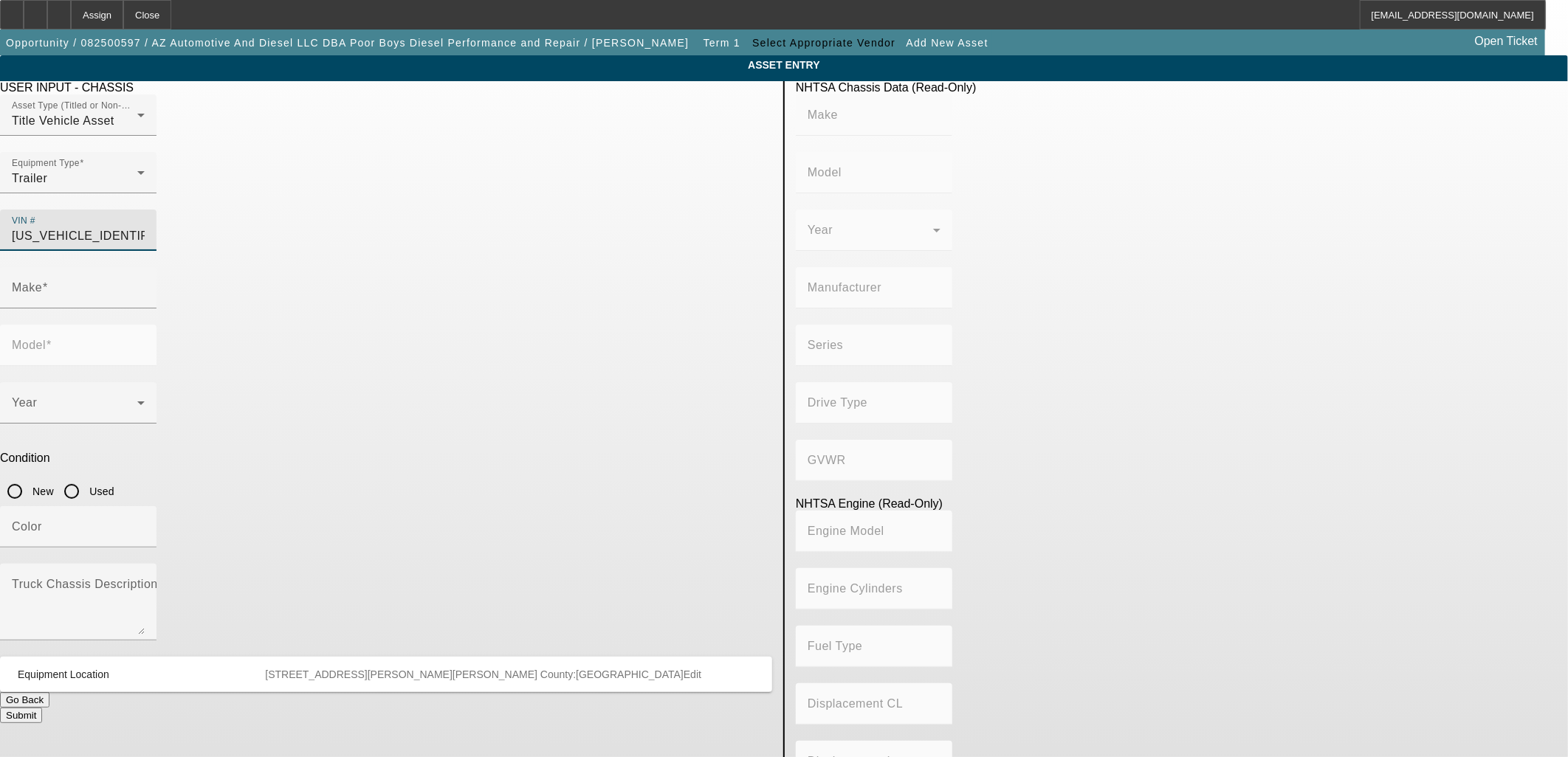
type input "TRANSCRAFT CORPORATION"
type input "Not Applicable"
type input "[PERSON_NAME]/WABASH"
type input "Aluminium Flatbed"
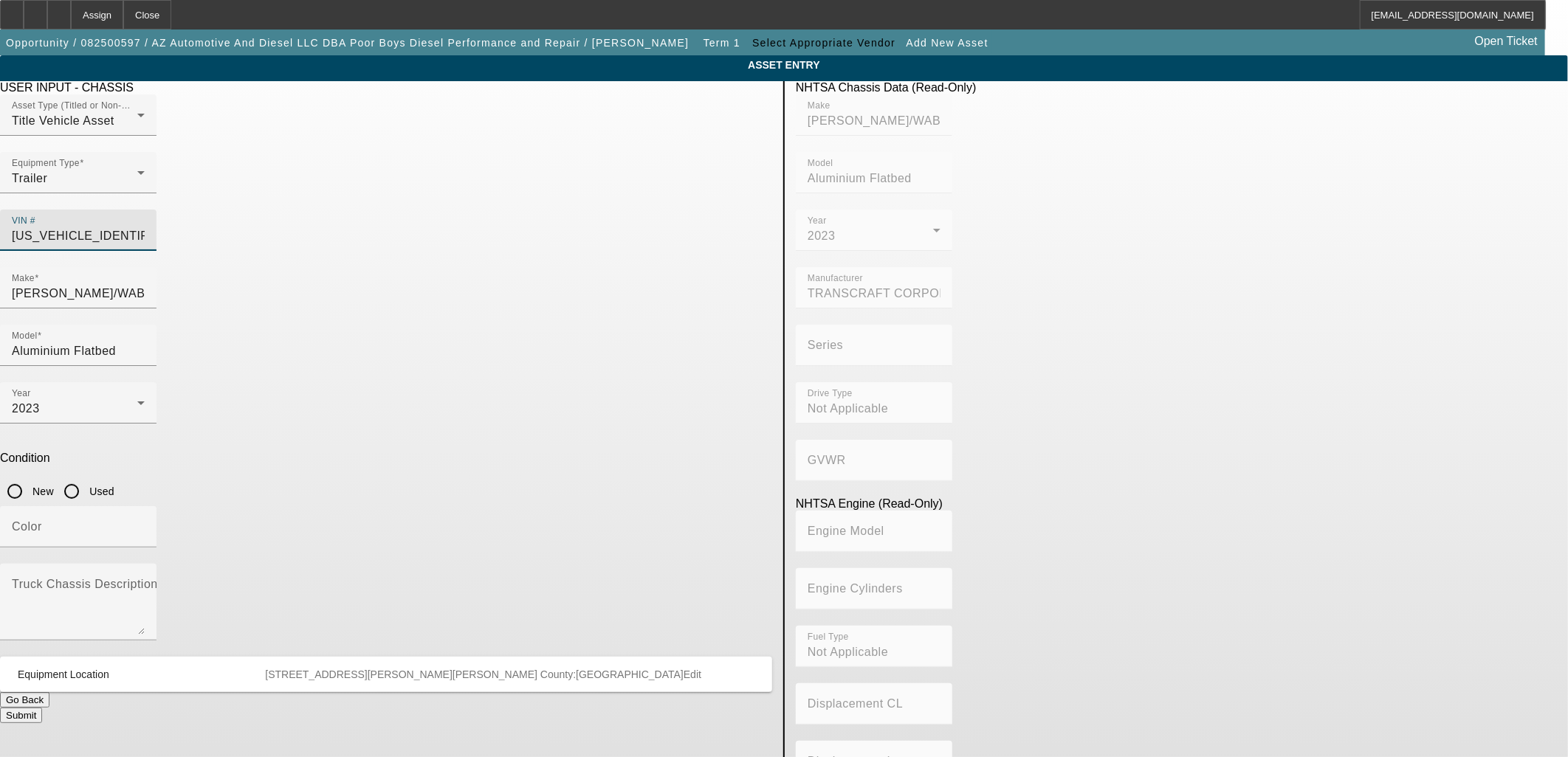
type input "[US_VEHICLE_IDENTIFICATION_NUMBER]"
type input "[PERSON_NAME]/WABASH"
type input "Aluminium Flatbed"
type input "TRANSCRAFT CORPORATION"
type input "Not Applicable"
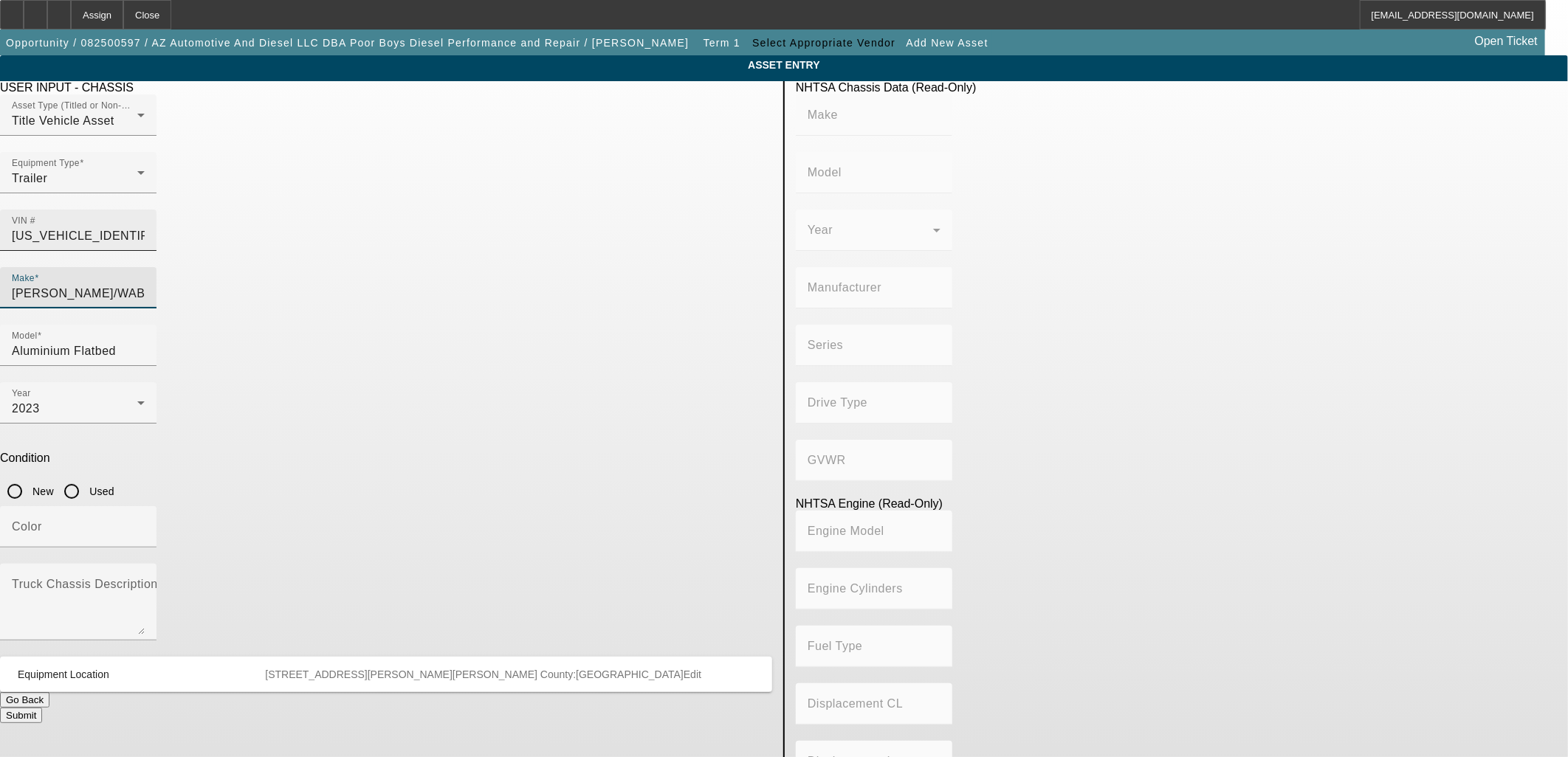
type input "Not Applicable"
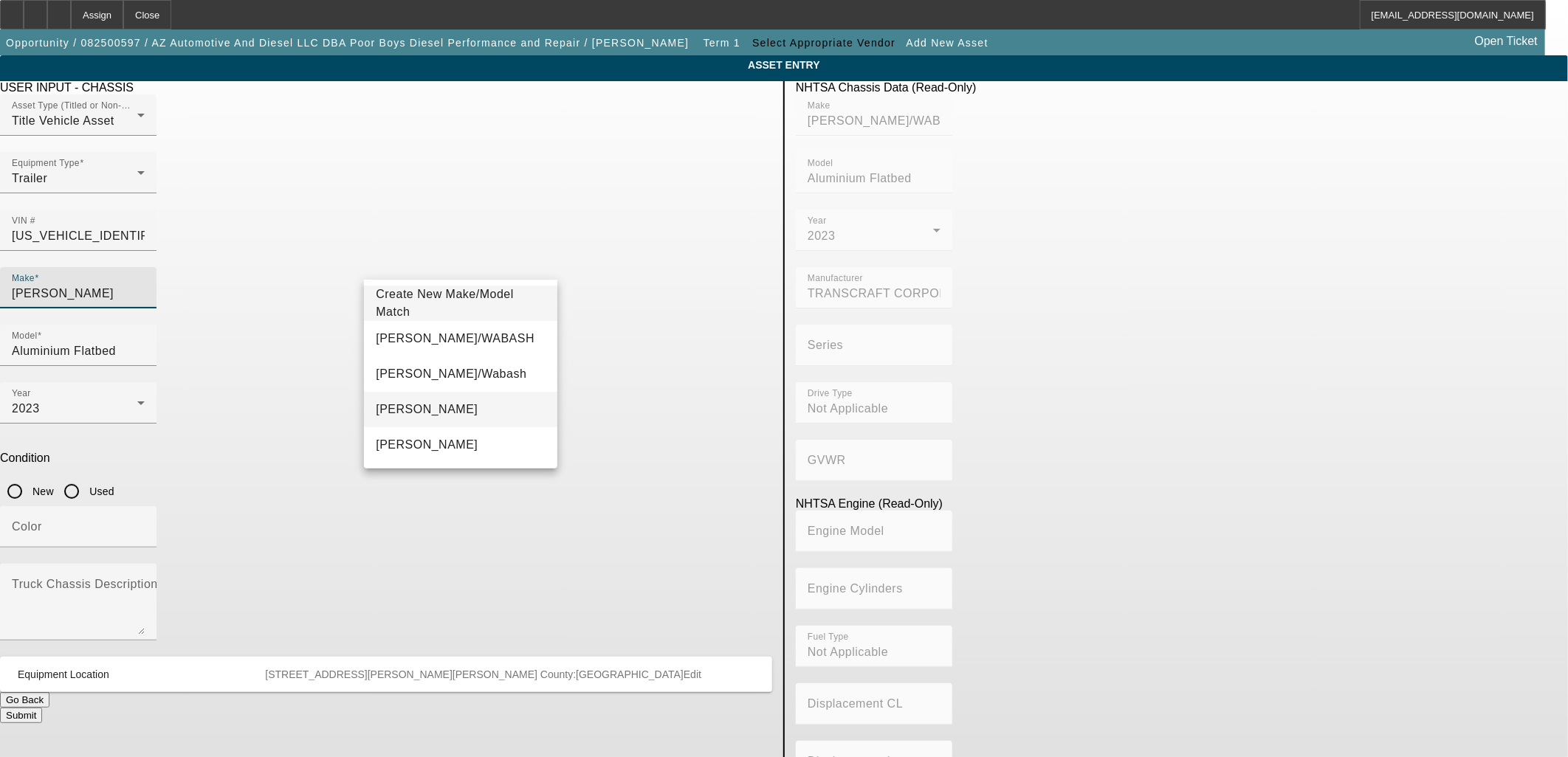
type input "Benson"
click at [417, 410] on mat-option "Benson" at bounding box center [460, 409] width 193 height 35
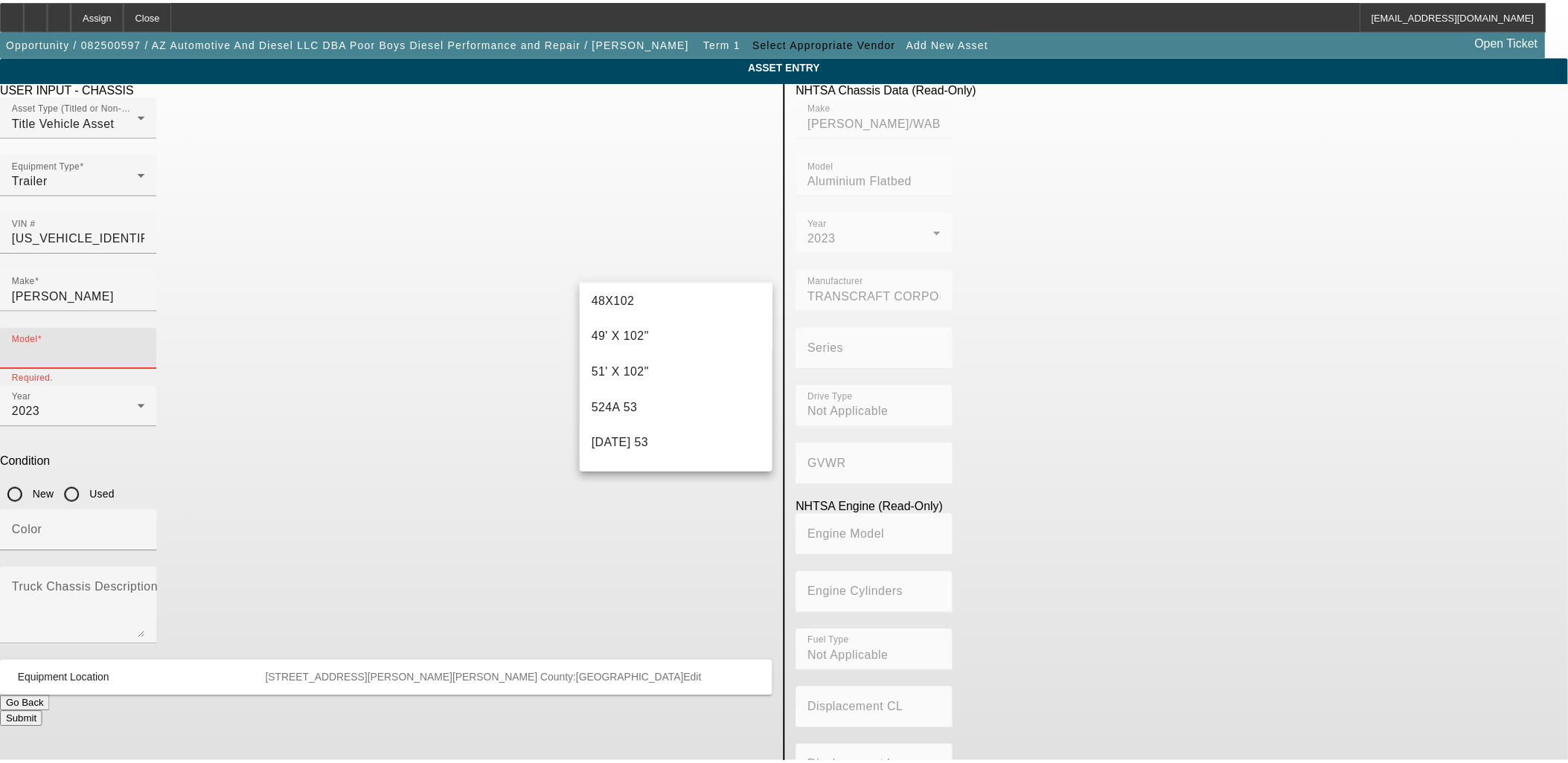
scroll to position [1177, 0]
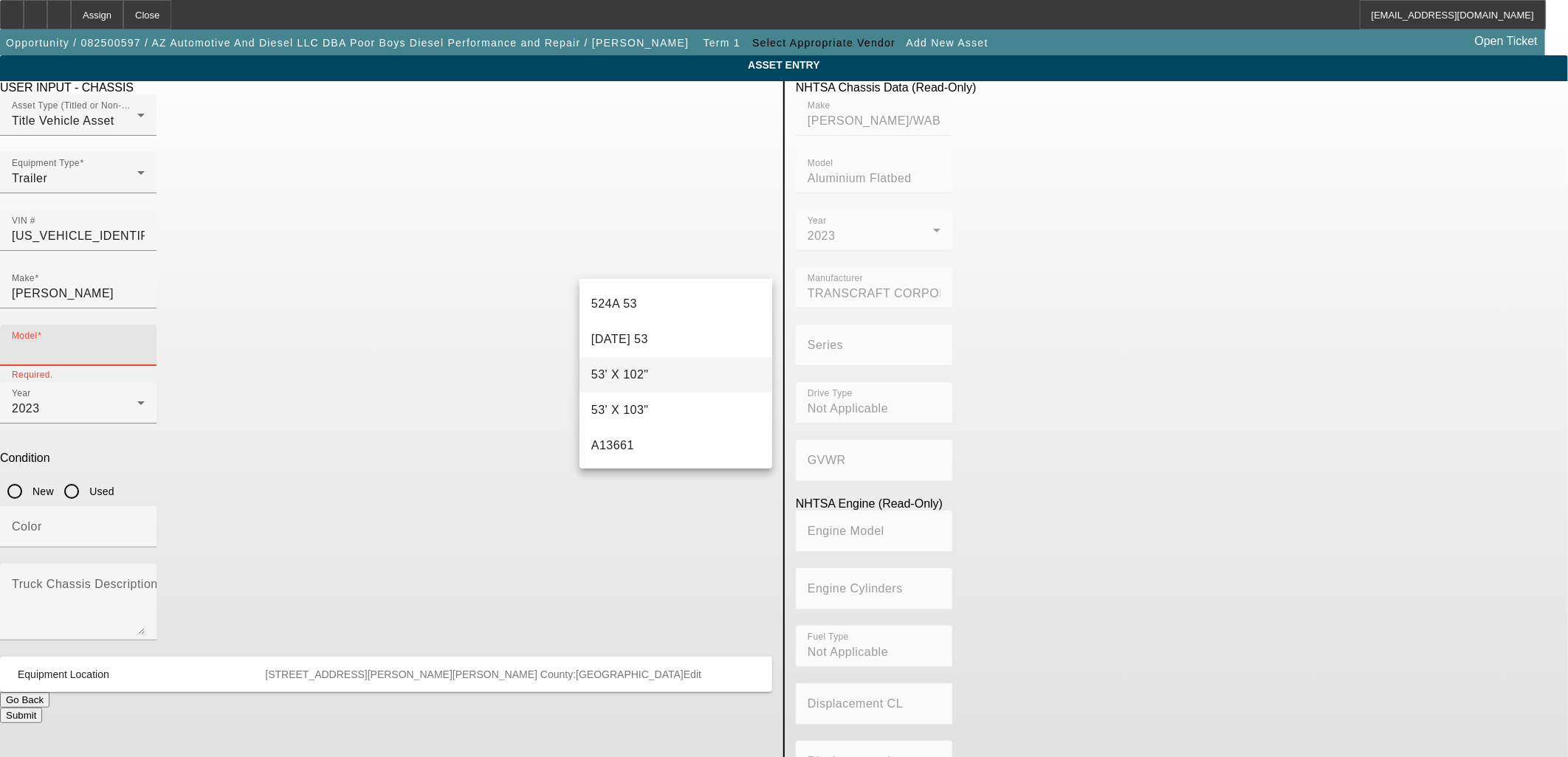
click at [674, 363] on mat-option "53' X 102"" at bounding box center [676, 374] width 193 height 35
type input "53' X 102""
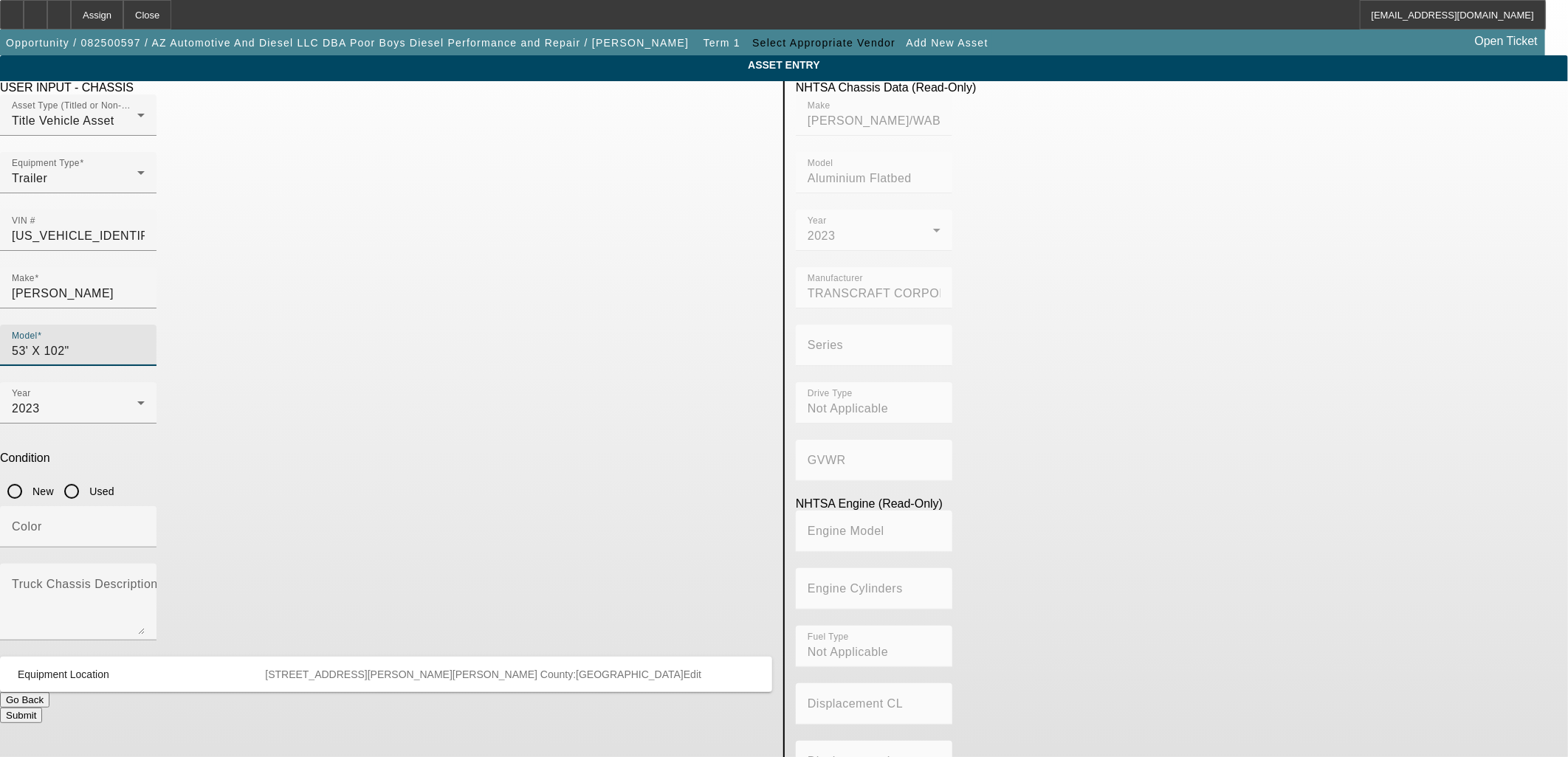
click at [86, 477] on input "Used" at bounding box center [71, 492] width 29 height 29
radio input "true"
click at [145, 524] on input "Color" at bounding box center [78, 533] width 133 height 18
type input "Gray"
click at [344, 578] on mat-label "Truck Chassis Description (Describe the truck chassis only)" at bounding box center [178, 584] width 332 height 13
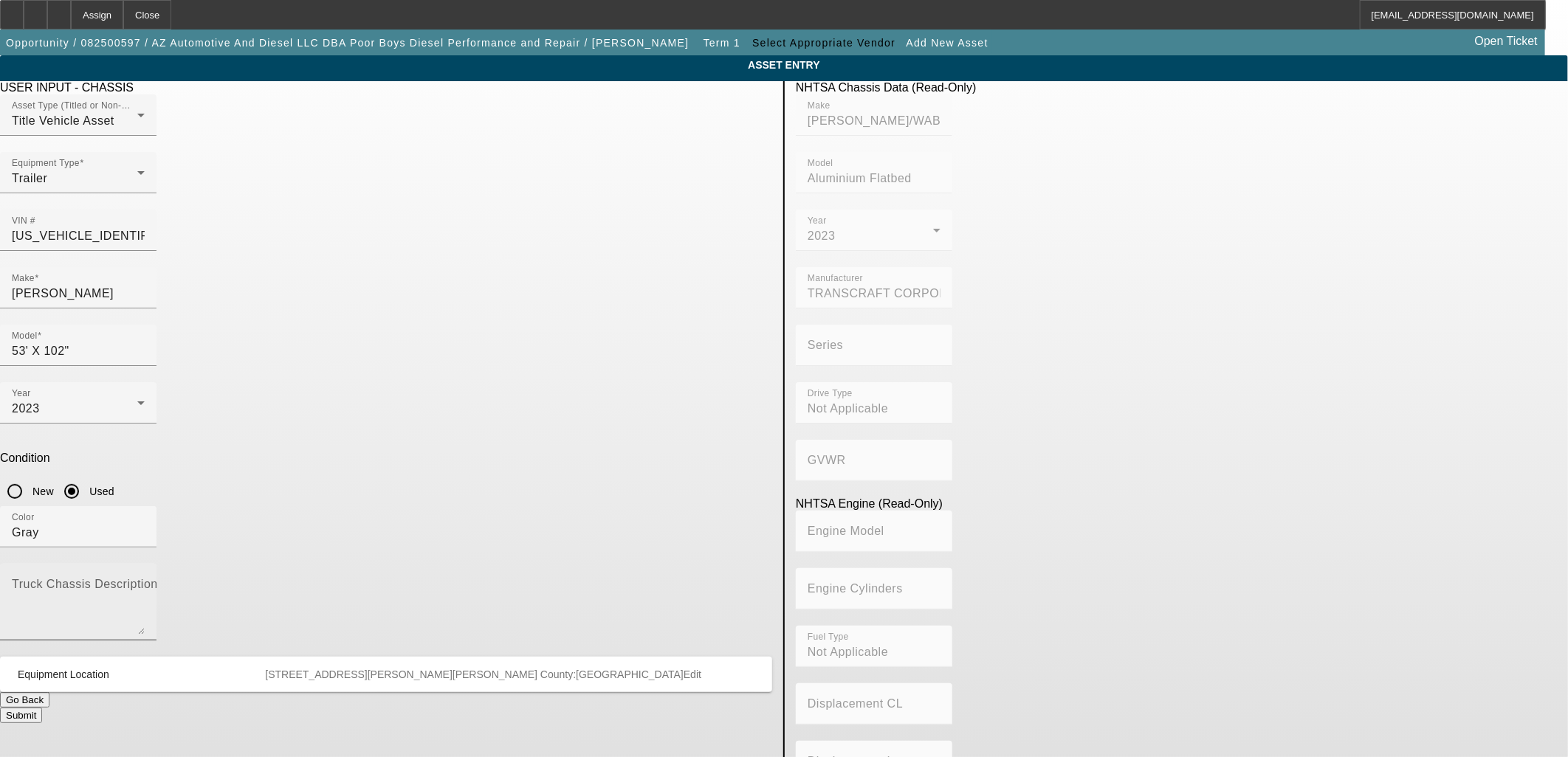
click at [145, 581] on textarea "Truck Chassis Description (Describe the truck chassis only)" at bounding box center [78, 608] width 133 height 53
paste textarea "2023 Transcraft Benson 53ft Stepdeck Aluminum"
drag, startPoint x: 449, startPoint y: 436, endPoint x: 400, endPoint y: 443, distance: 49.5
click at [145, 581] on textarea "2023 Transcraft Benson 53ft Stepdeck Aluminum" at bounding box center [78, 608] width 133 height 53
type textarea "2023 Benson 53ft Step Deck Aluminum"
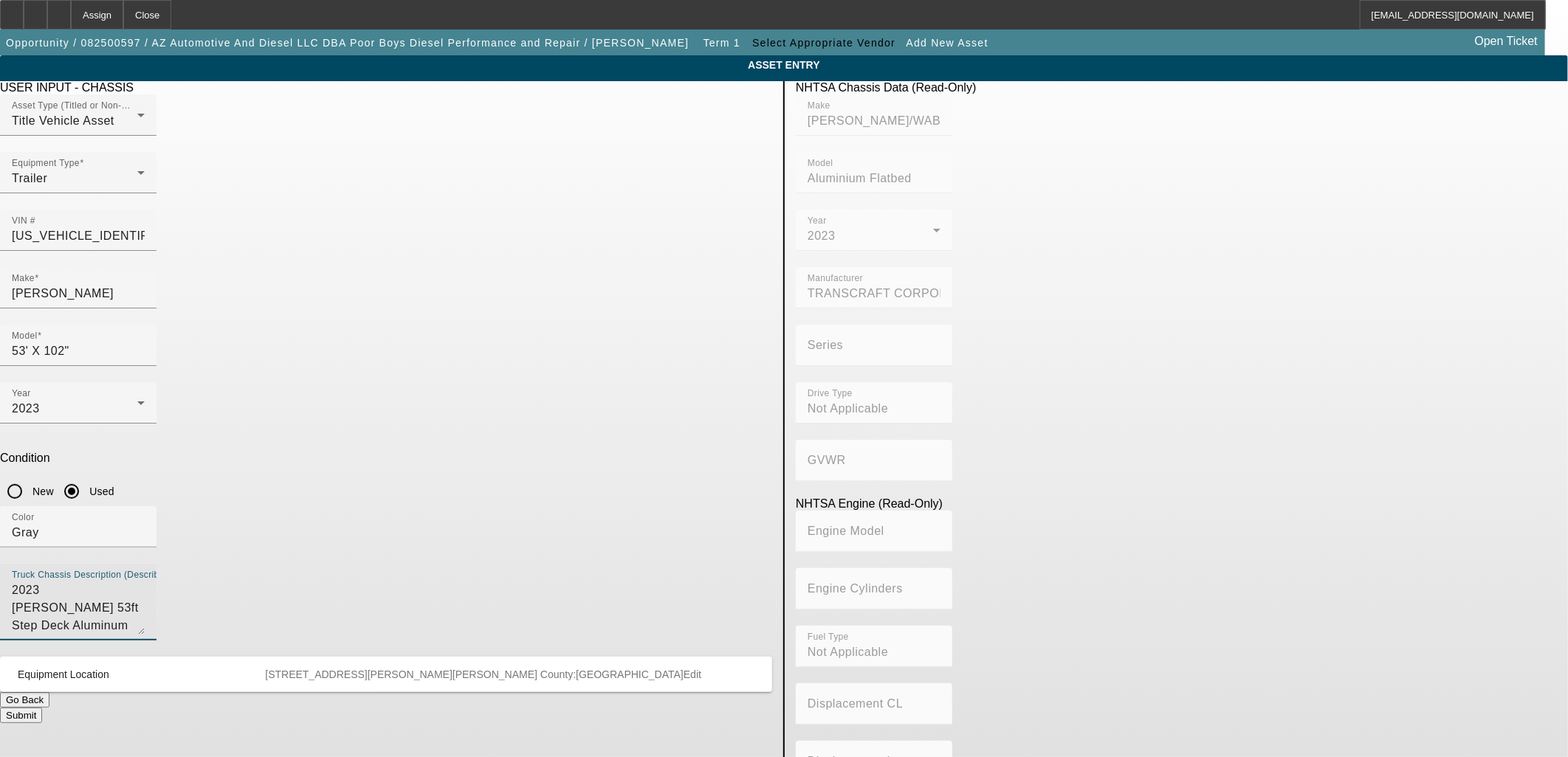
click at [42, 708] on button "Submit" at bounding box center [21, 716] width 42 height 15
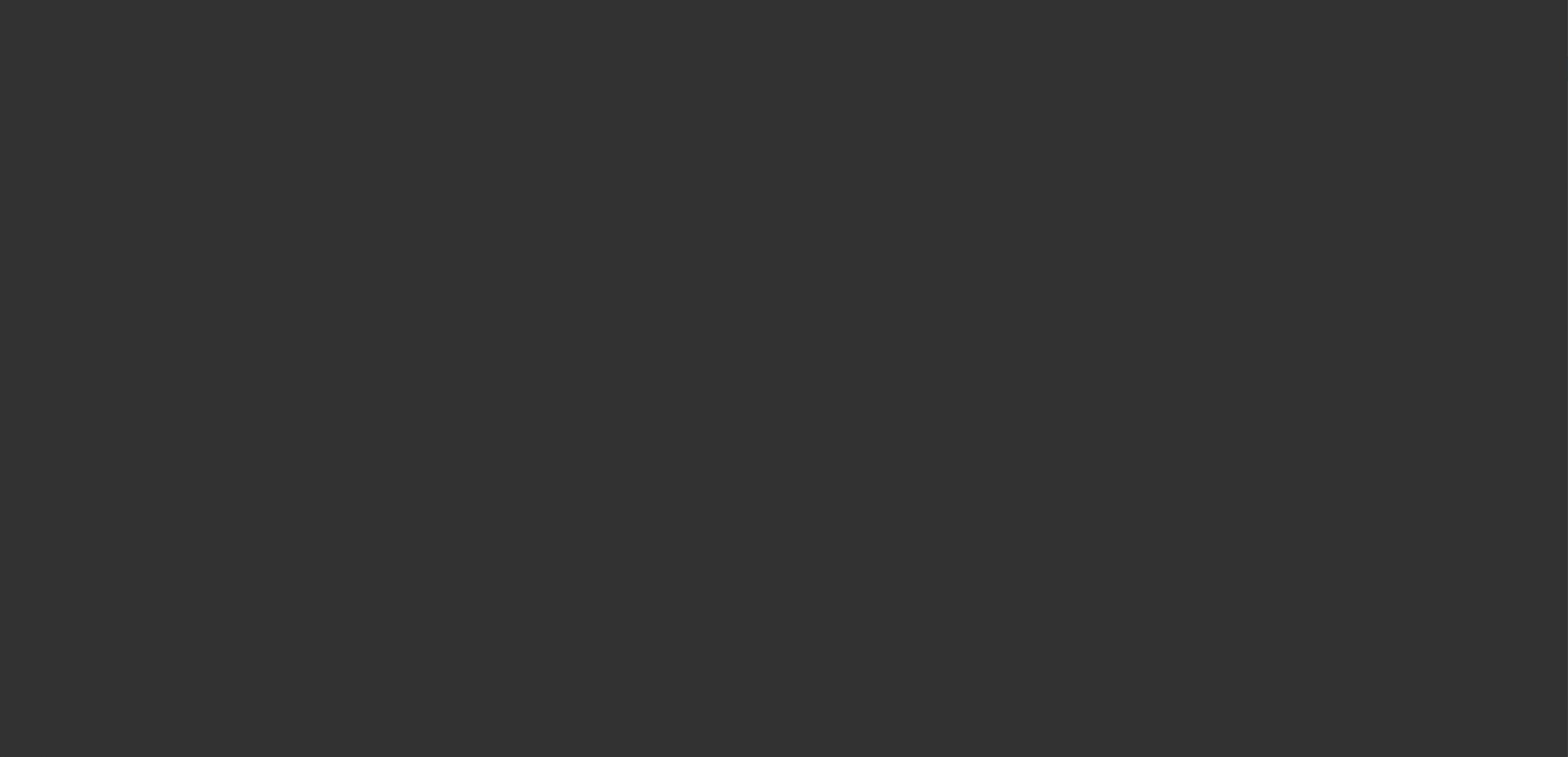
type input "$60,000.00"
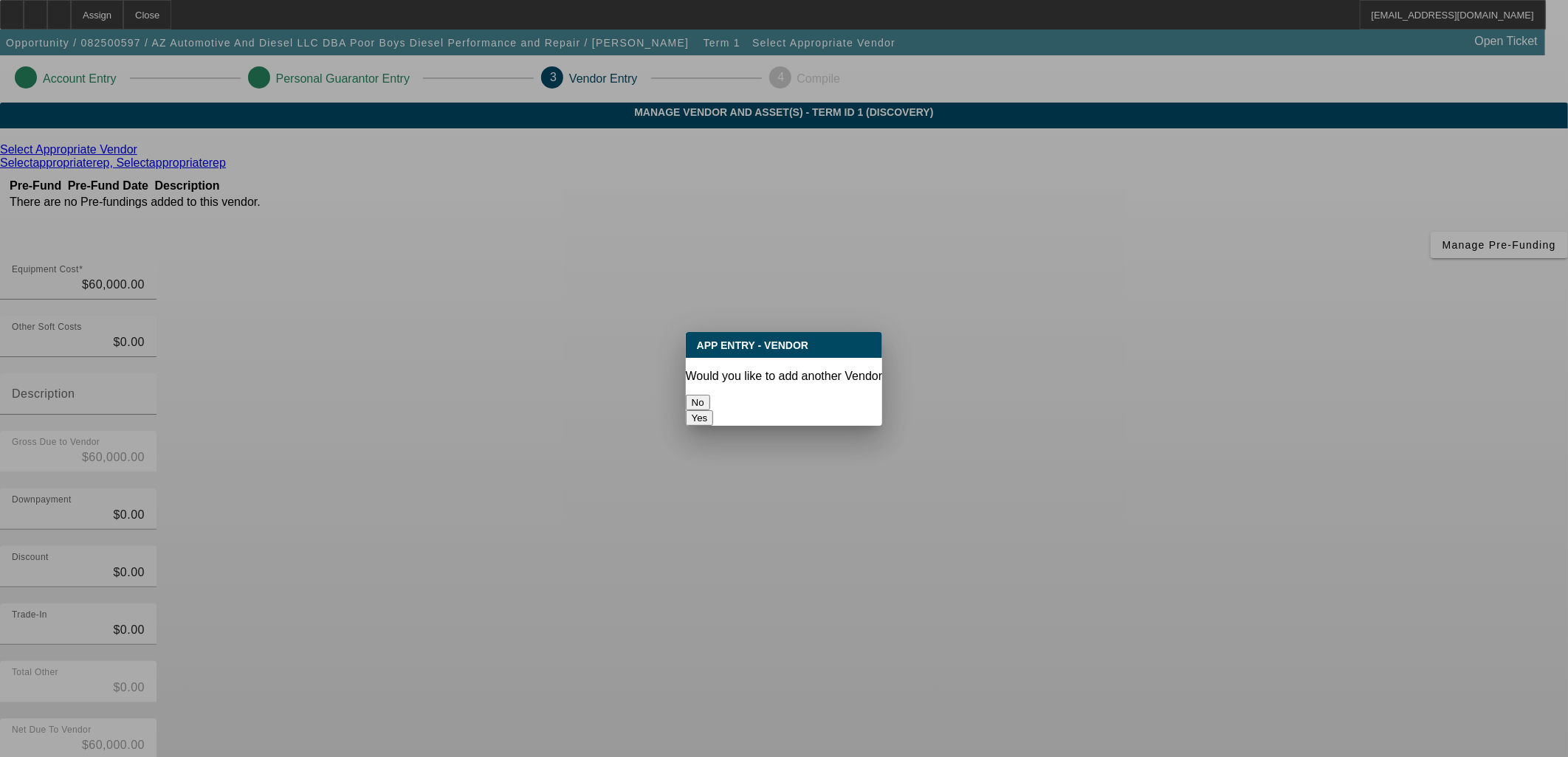
click at [710, 395] on button "No" at bounding box center [698, 402] width 24 height 15
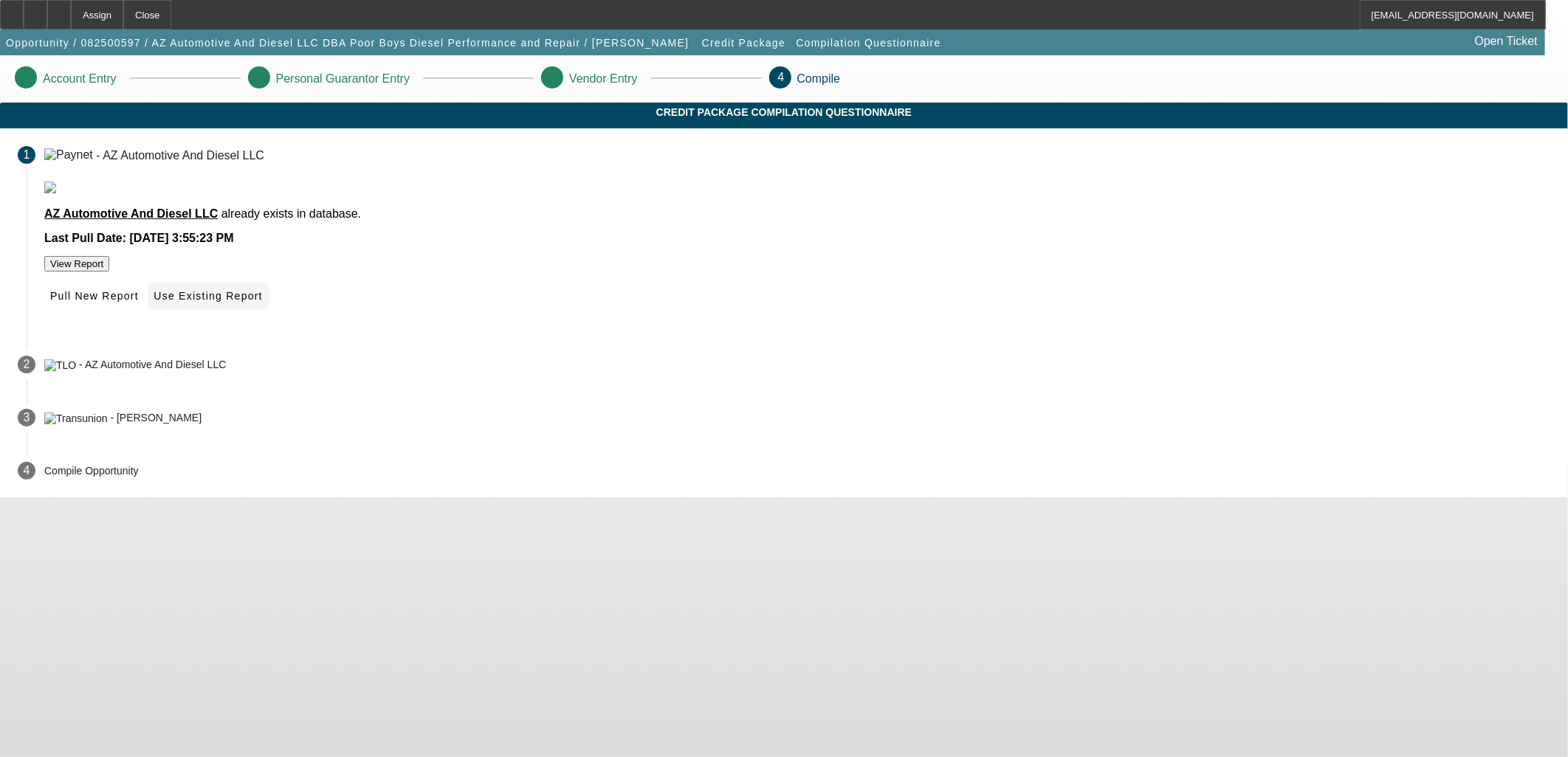
click at [268, 313] on span at bounding box center [207, 295] width 120 height 35
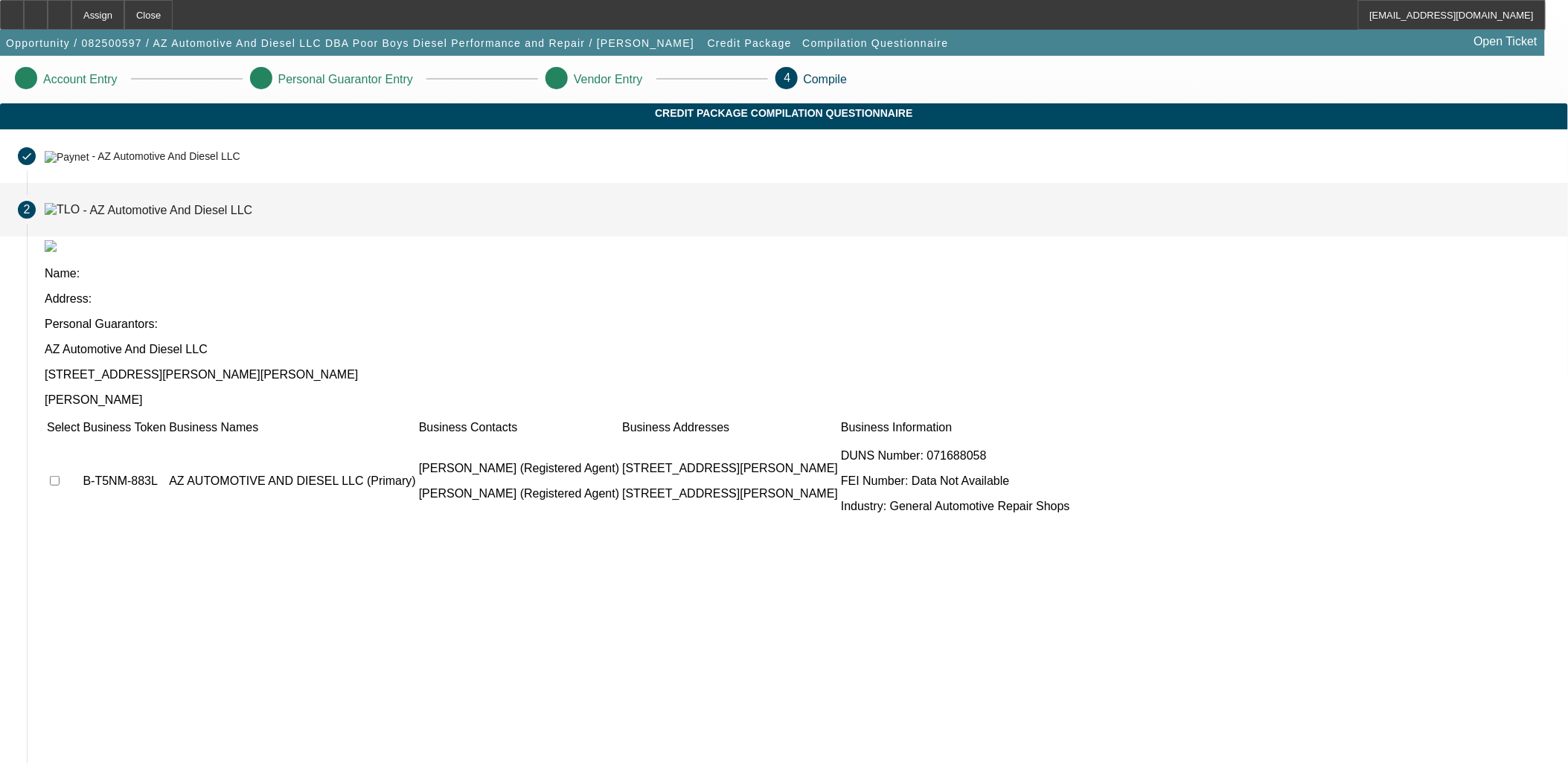
click at [80, 437] on td at bounding box center [63, 481] width 35 height 89
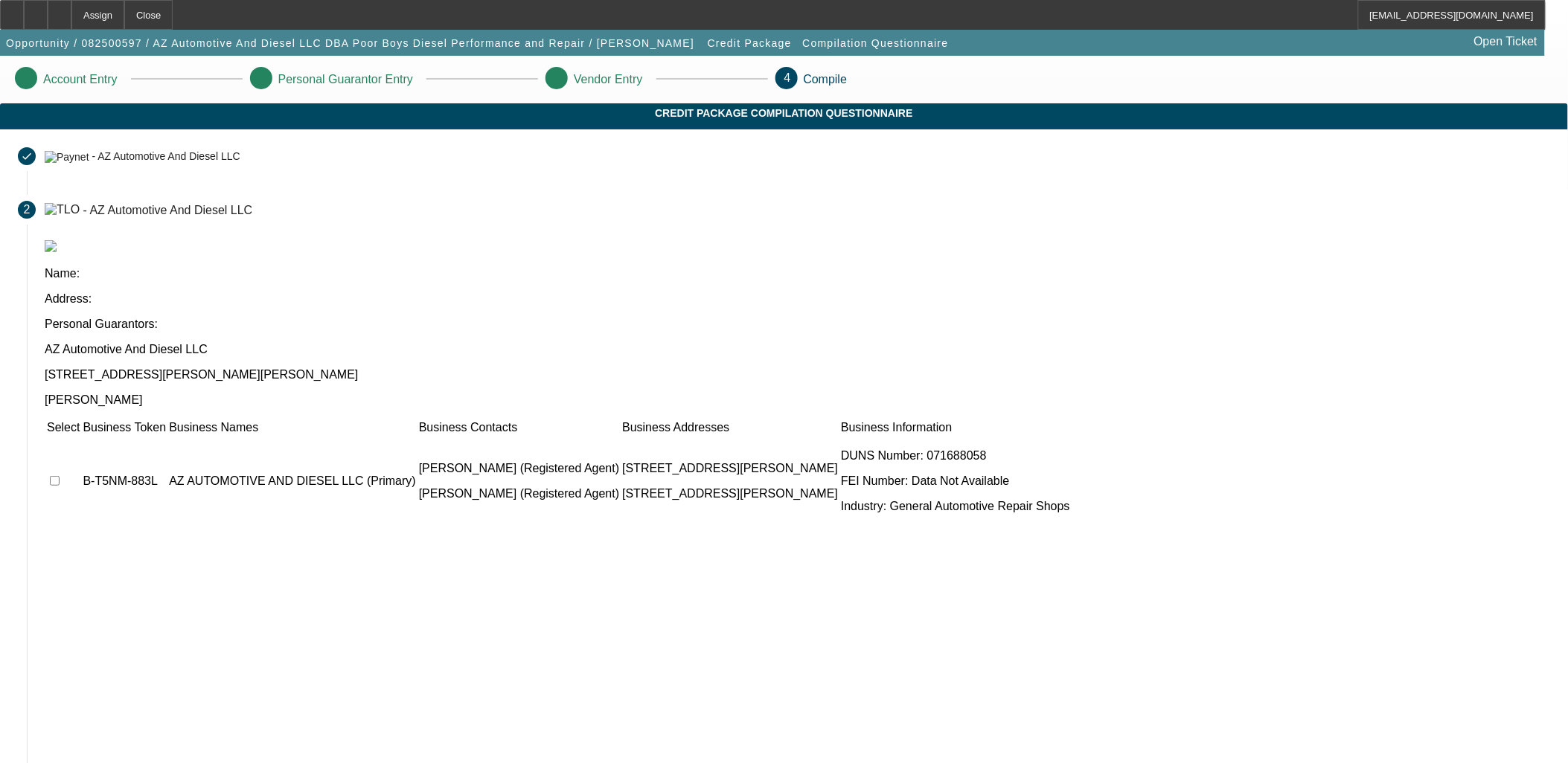
click at [60, 476] on input "checkbox" at bounding box center [54, 481] width 9 height 9
checkbox input "true"
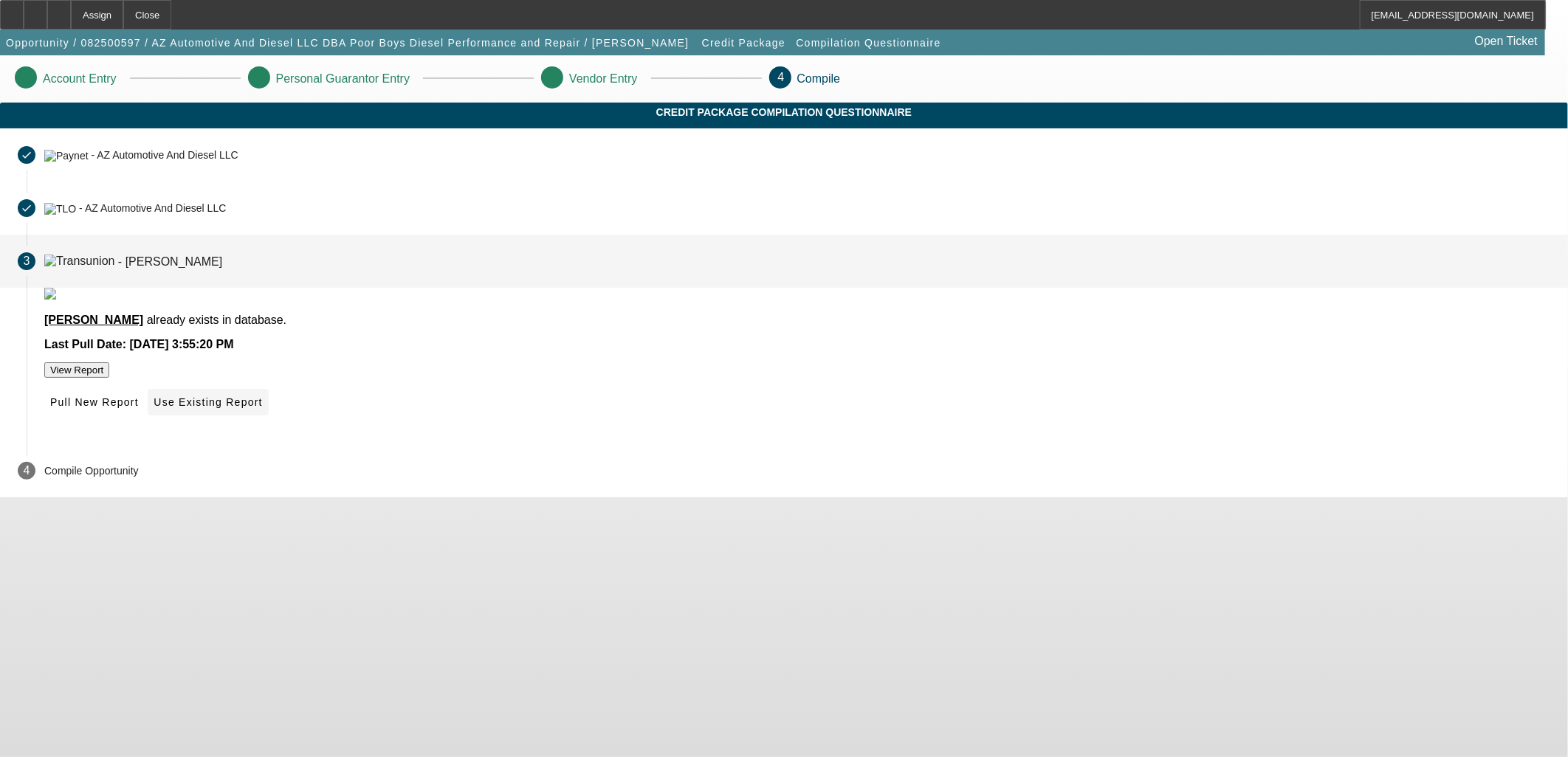
click at [262, 408] on span "Use Existing Report" at bounding box center [207, 402] width 109 height 12
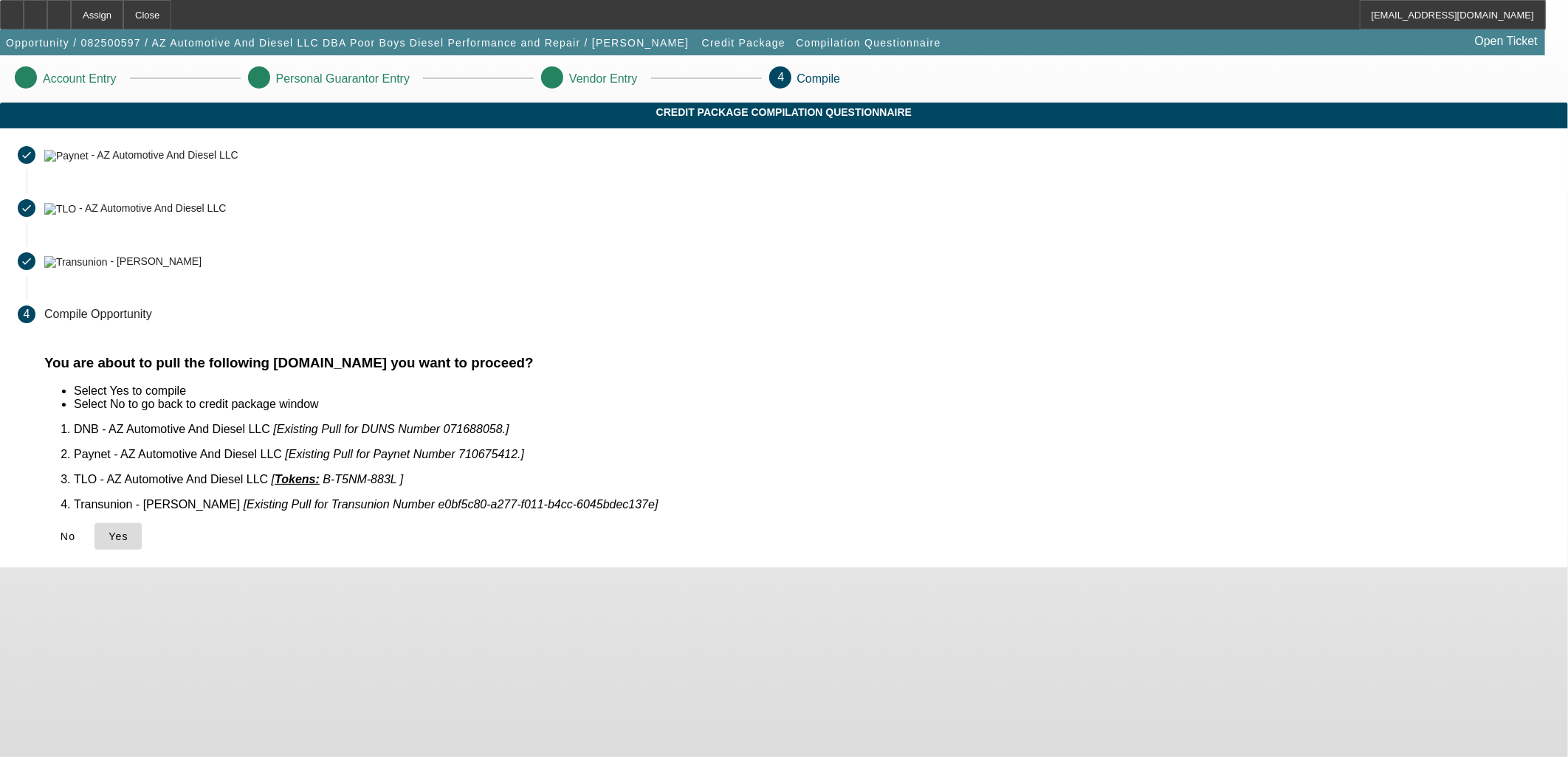
click at [128, 531] on span "Yes" at bounding box center [118, 537] width 20 height 12
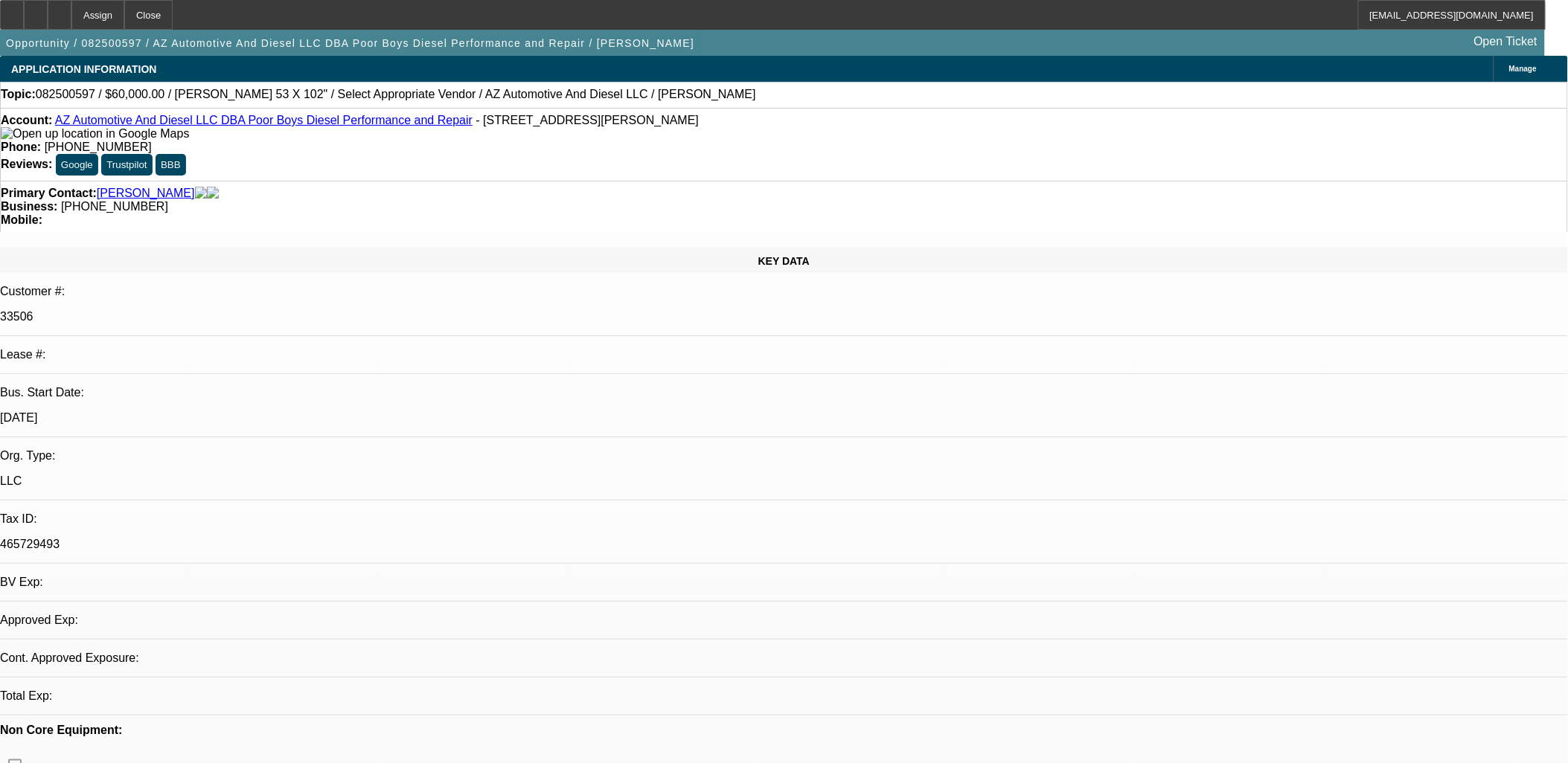
select select "0"
select select "2"
select select "0.1"
select select "4"
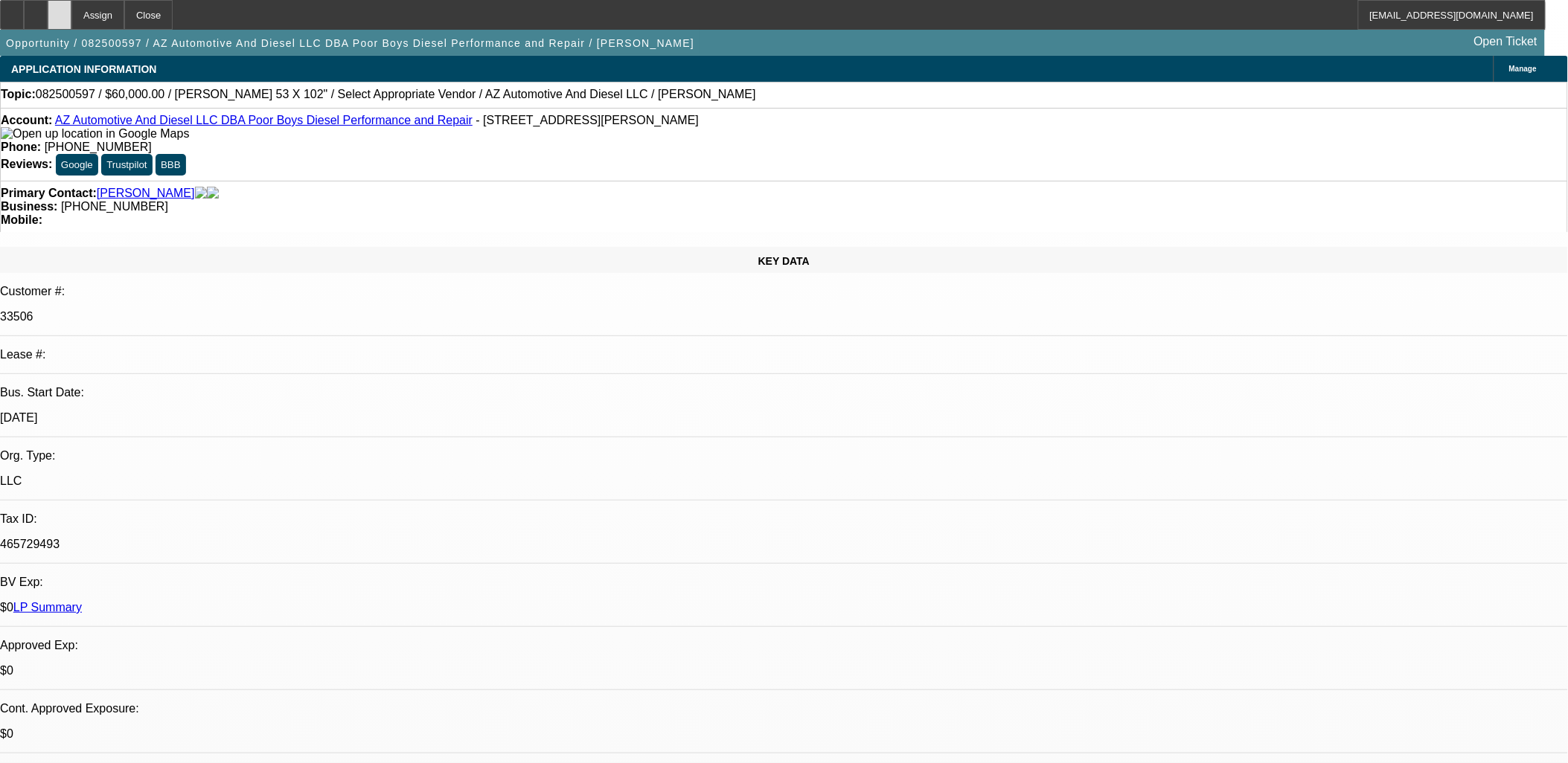
click at [72, 9] on div at bounding box center [60, 15] width 24 height 29
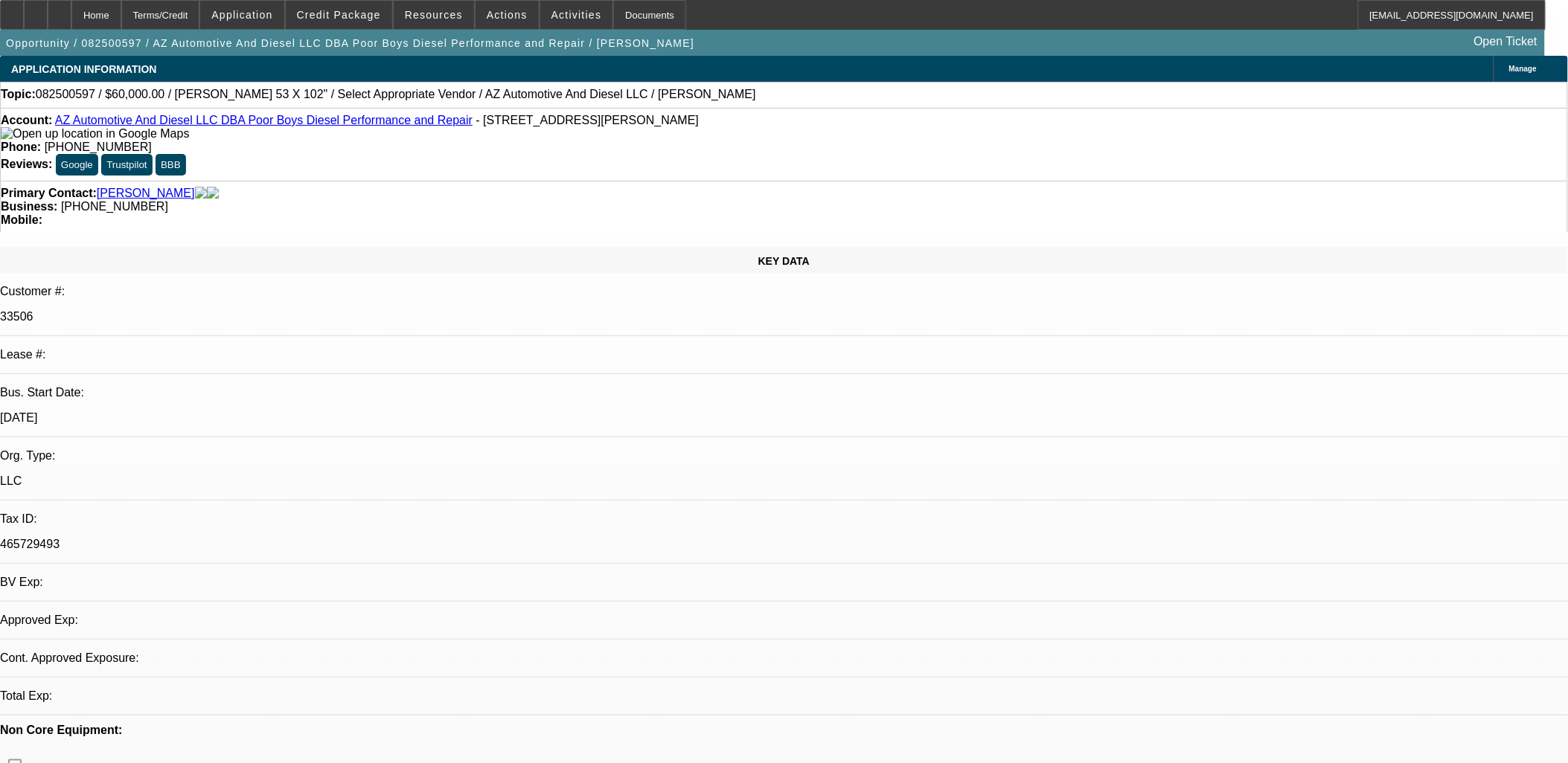
select select "0"
select select "2"
select select "0.1"
select select "4"
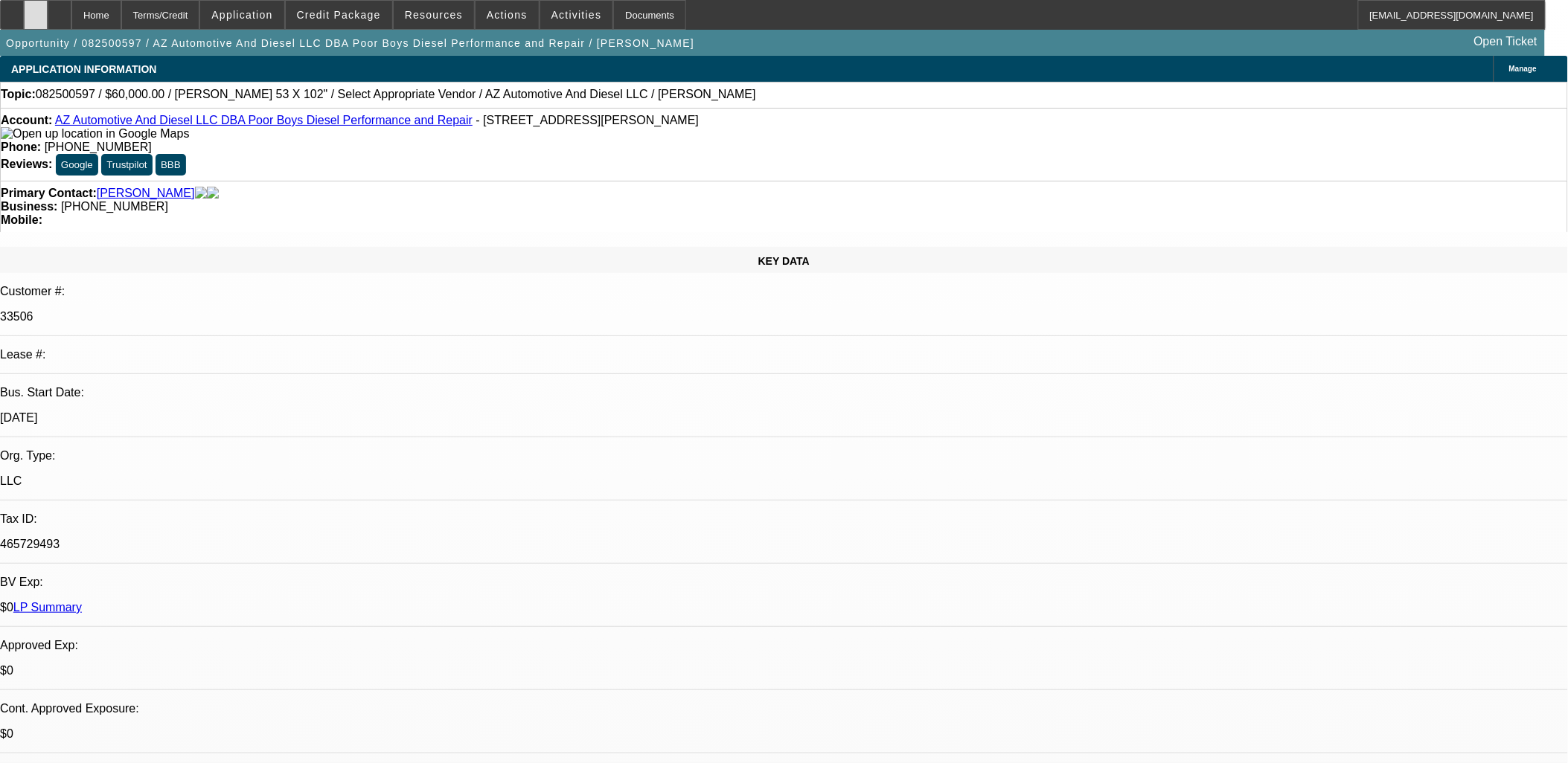
click at [35, 9] on icon at bounding box center [35, 9] width 0 height 0
click at [382, 6] on span at bounding box center [338, 15] width 106 height 35
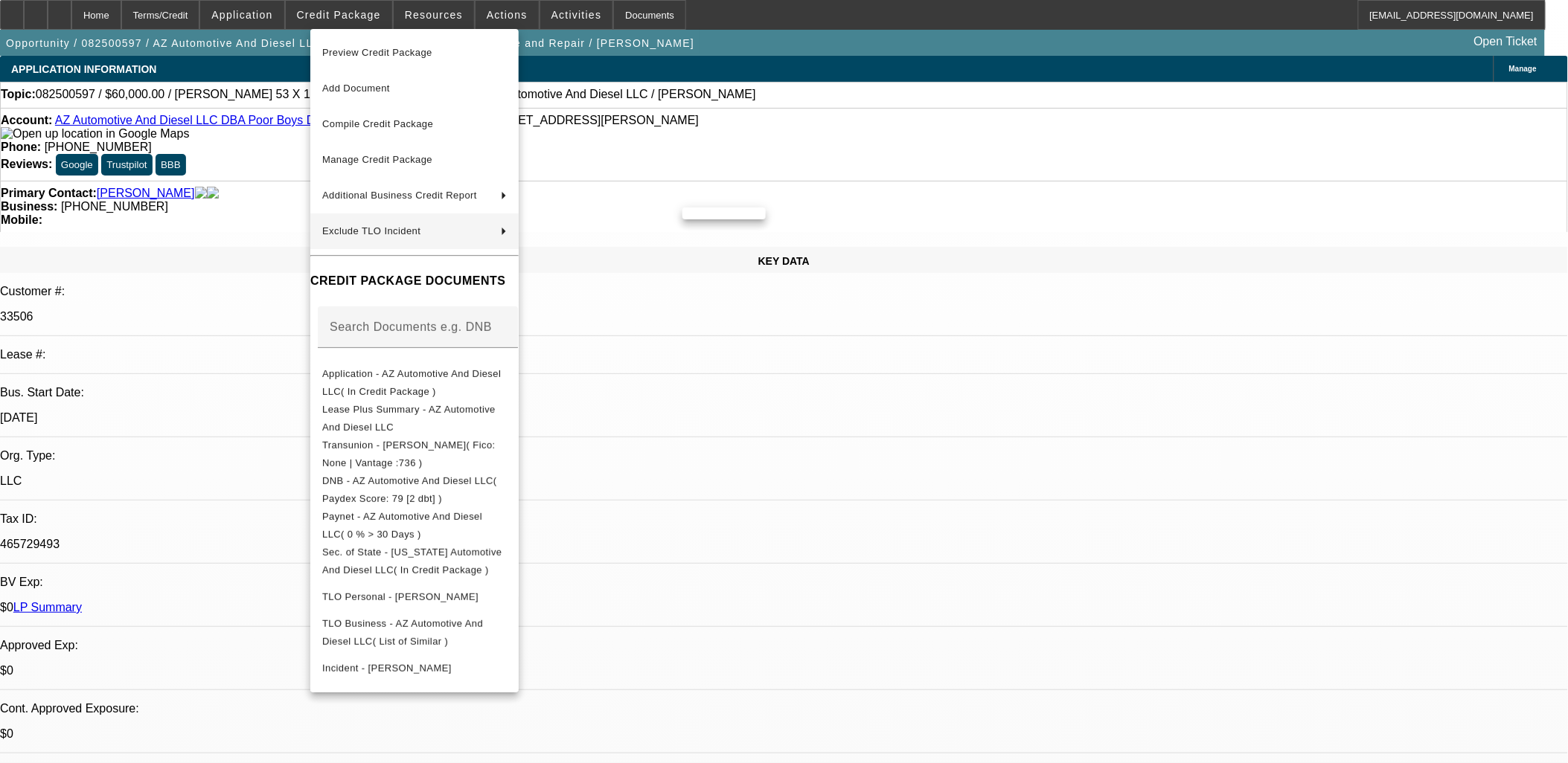
drag, startPoint x: 827, startPoint y: 482, endPoint x: 820, endPoint y: 397, distance: 85.3
click at [827, 482] on div at bounding box center [784, 382] width 1568 height 763
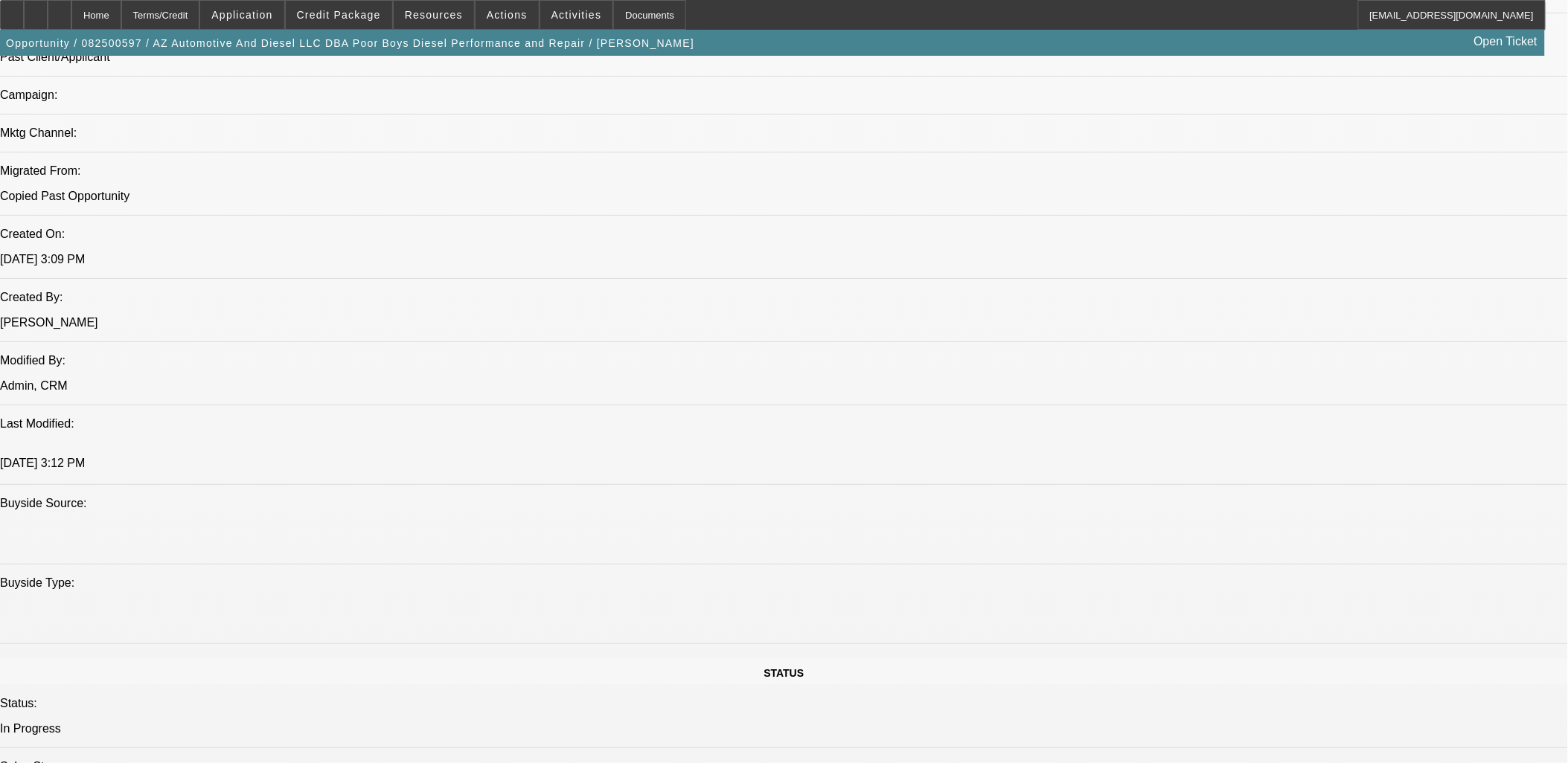
scroll to position [992, 0]
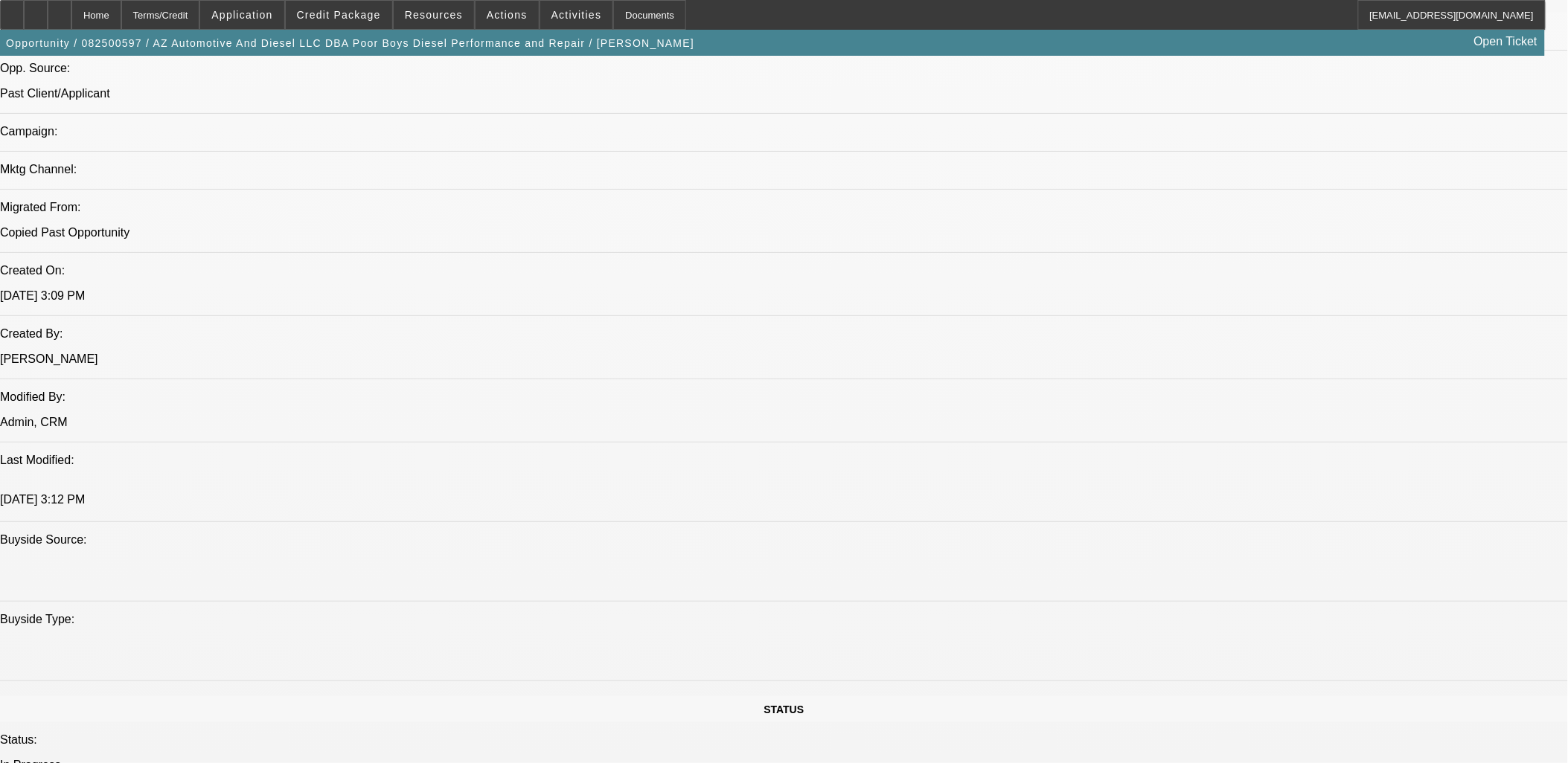
click at [376, 16] on span "Credit Package" at bounding box center [338, 15] width 84 height 12
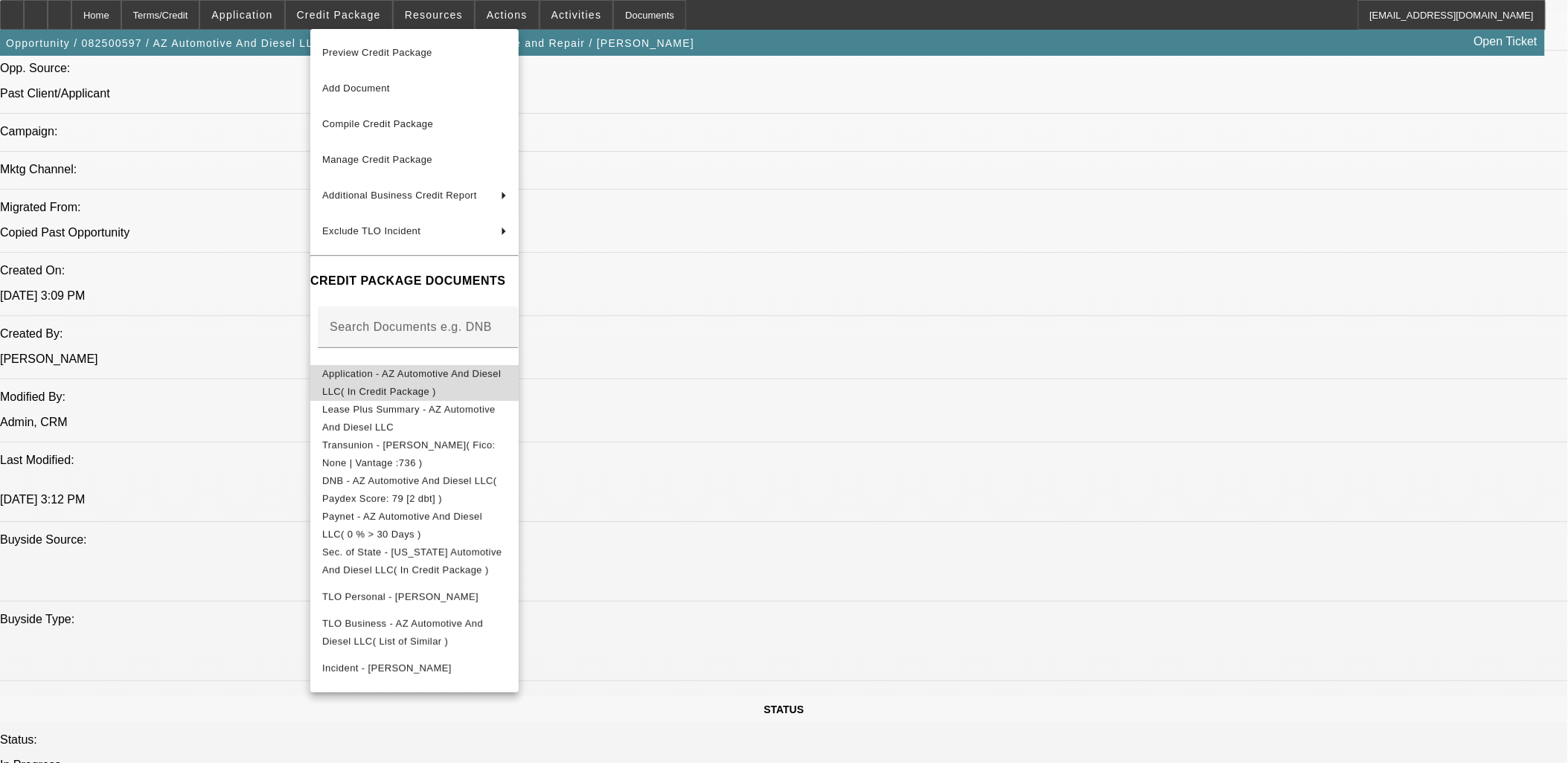
click at [410, 385] on span "Application - AZ Automotive And Diesel LLC( In Credit Package )" at bounding box center [414, 382] width 185 height 35
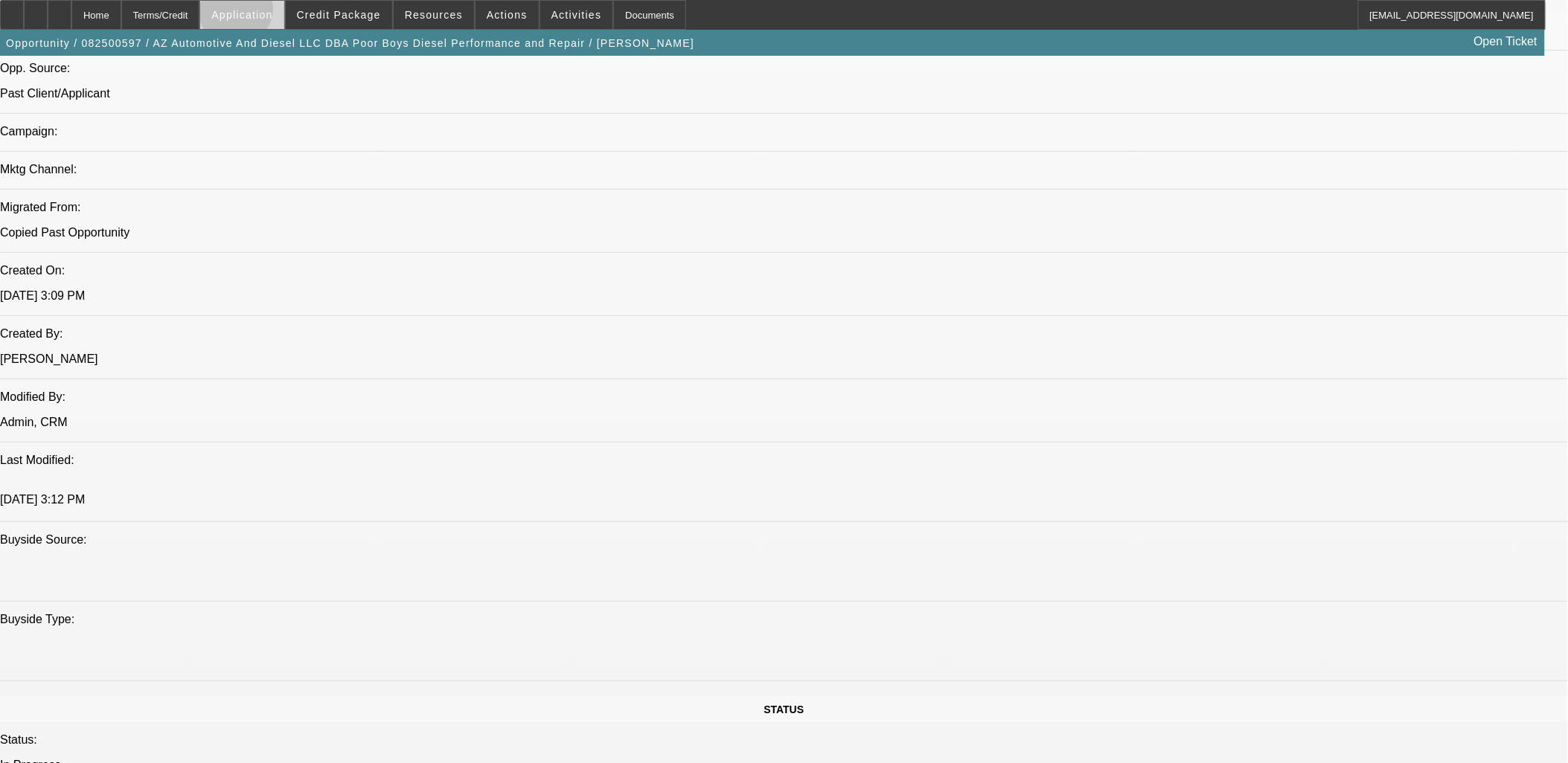
click at [272, 12] on span "Application" at bounding box center [242, 15] width 61 height 12
click at [272, 15] on div at bounding box center [784, 382] width 1568 height 763
click at [553, 12] on span "Activities" at bounding box center [577, 15] width 51 height 12
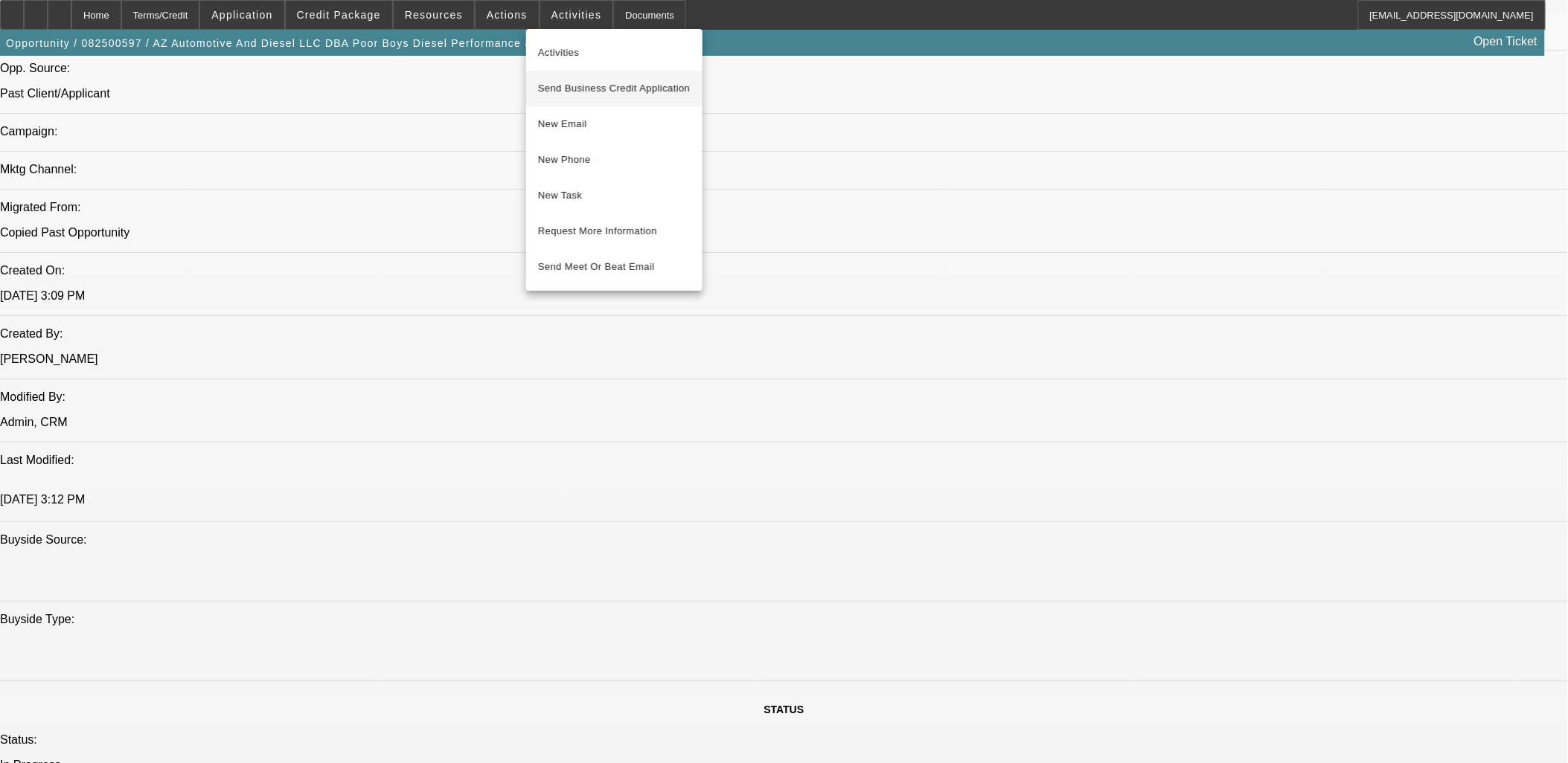
click at [574, 89] on span "Send Business Credit Application" at bounding box center [614, 88] width 153 height 18
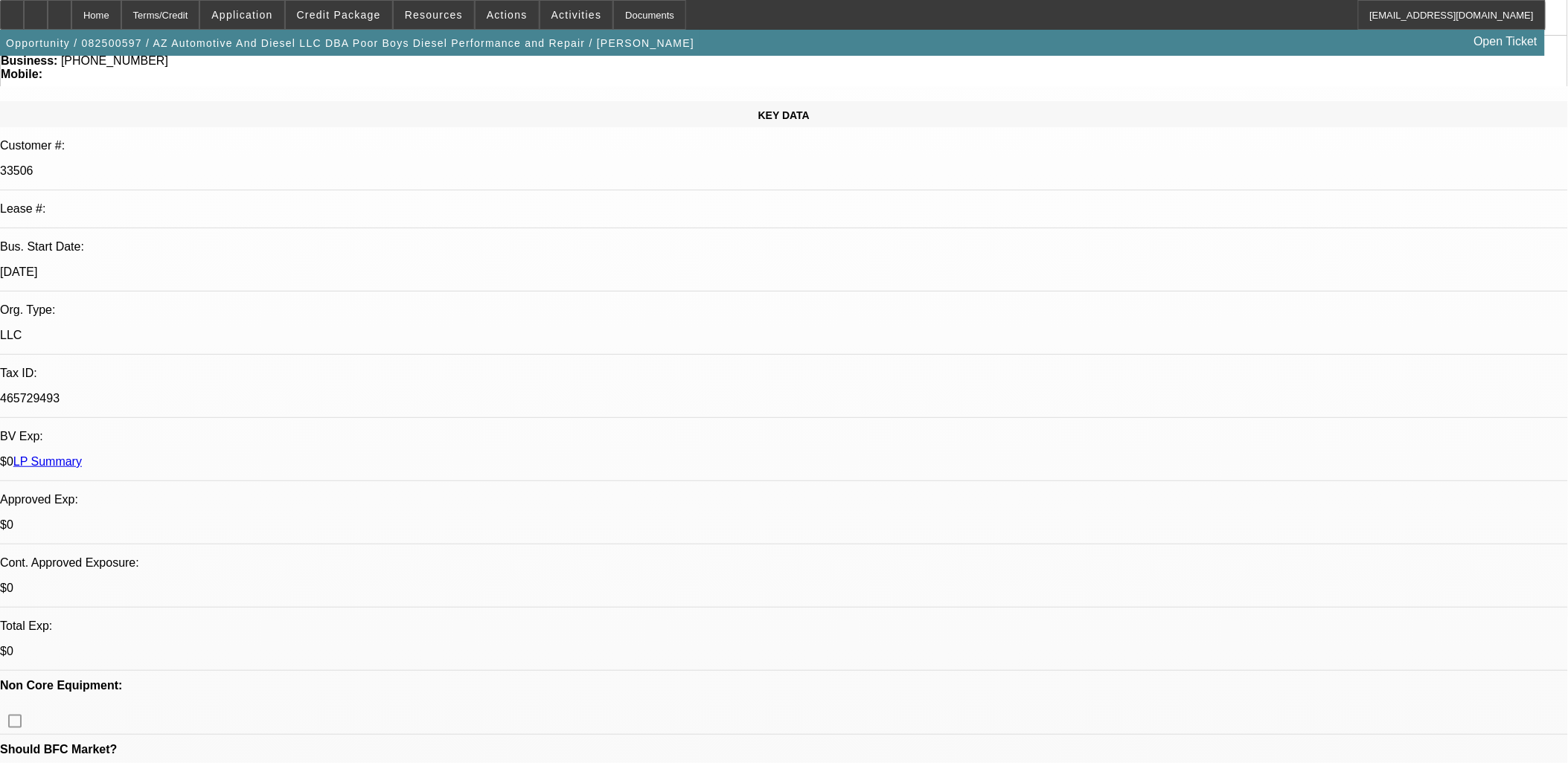
scroll to position [0, 0]
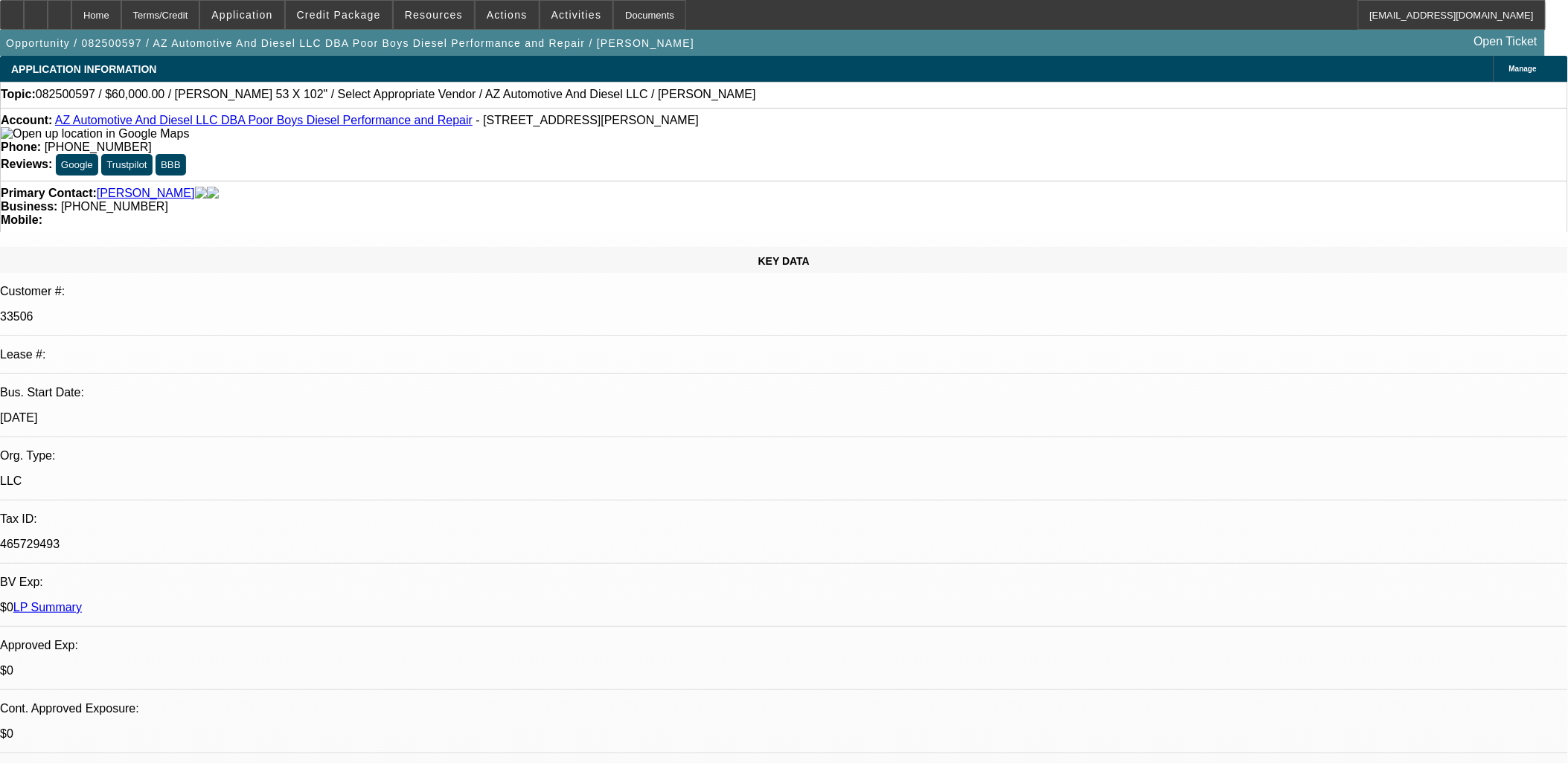
click at [224, 538] on p "465729493" at bounding box center [784, 545] width 1568 height 14
copy p "465729493"
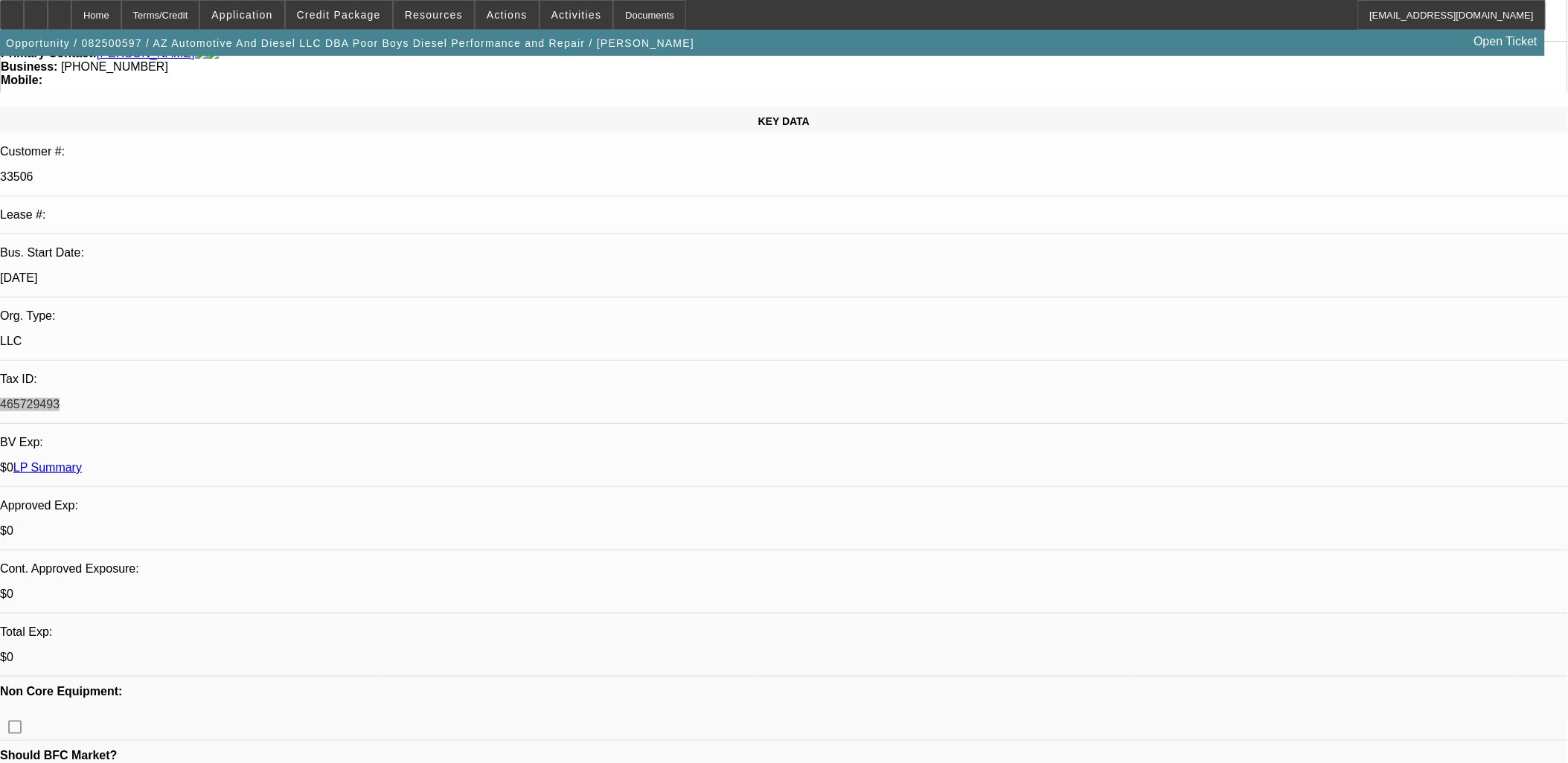
scroll to position [413, 0]
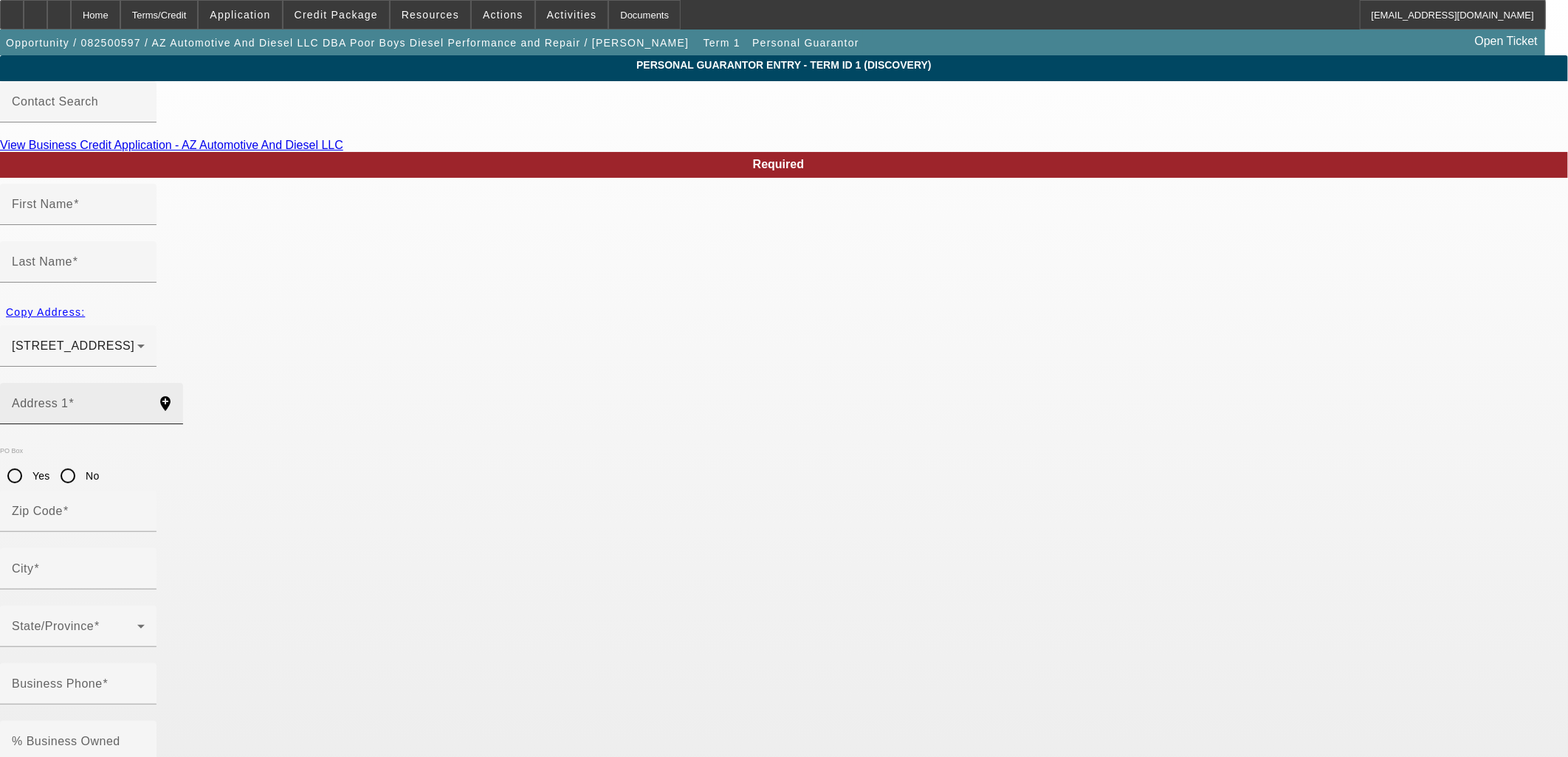
type input "Timothy"
type input "Moore"
type input "1119 E Saddle Mountain Road"
radio input "true"
type input "85086"
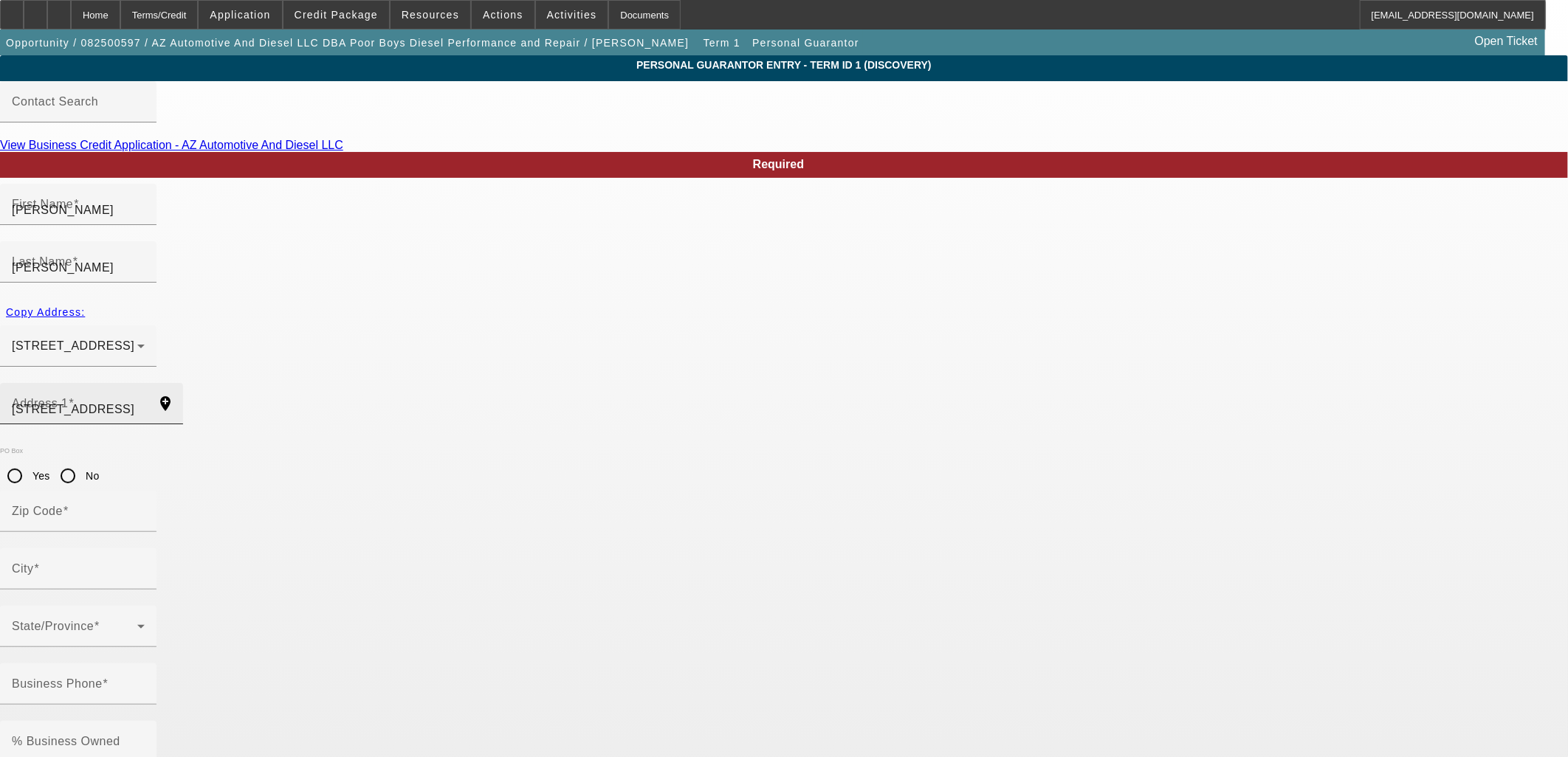
type input "Phoenix"
type input "[PHONE_NUMBER]"
type input "100"
type input "616-76-6378"
type input "tim@poorboysdiesel.com"
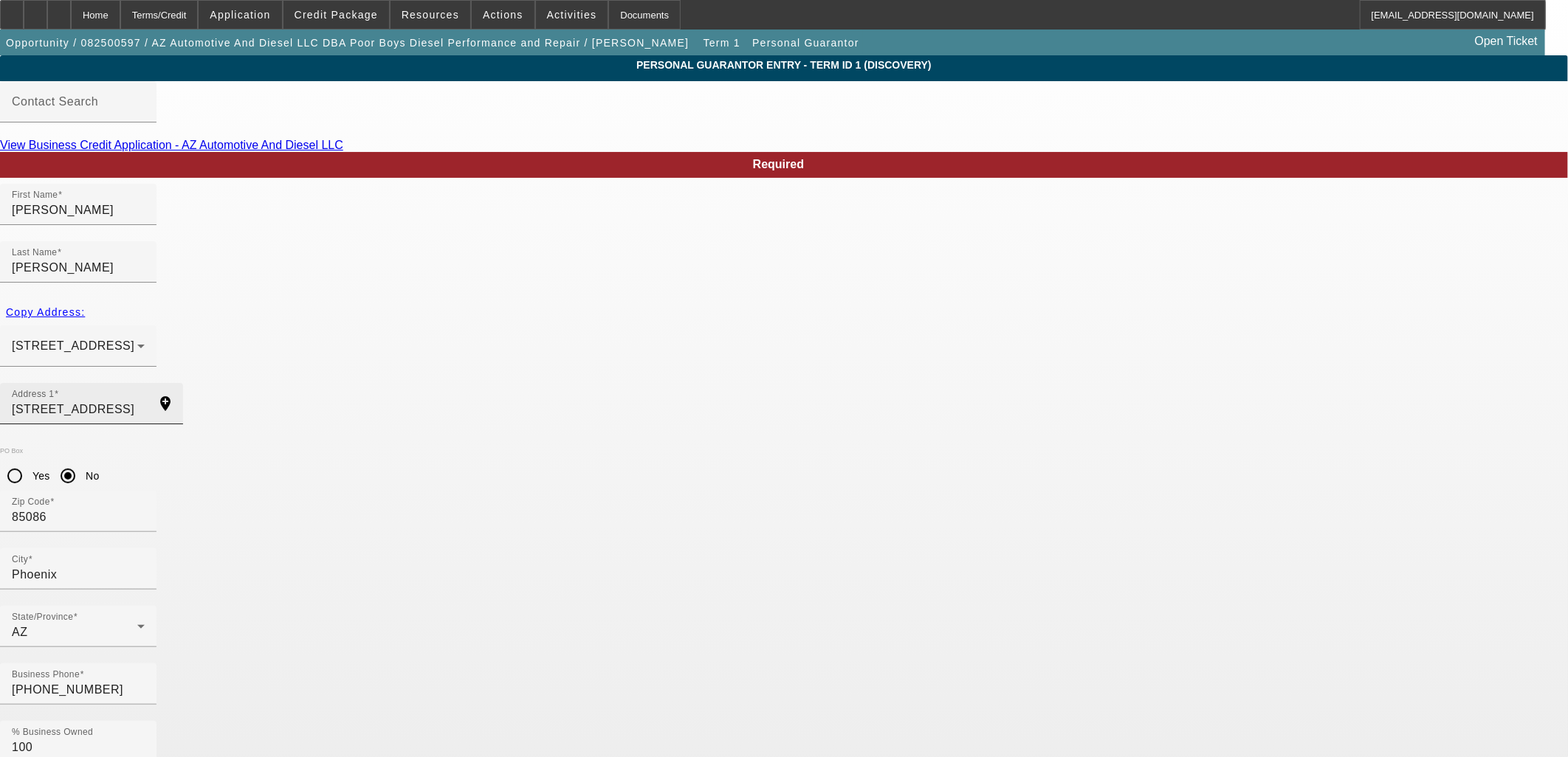
click at [145, 383] on div "Address 1 1119 E Saddle Mountain Road" at bounding box center [78, 403] width 133 height 41
click at [145, 401] on input "1119 E Saddle Mountain Road" at bounding box center [78, 409] width 133 height 18
click at [120, 22] on div "Home" at bounding box center [96, 15] width 50 height 29
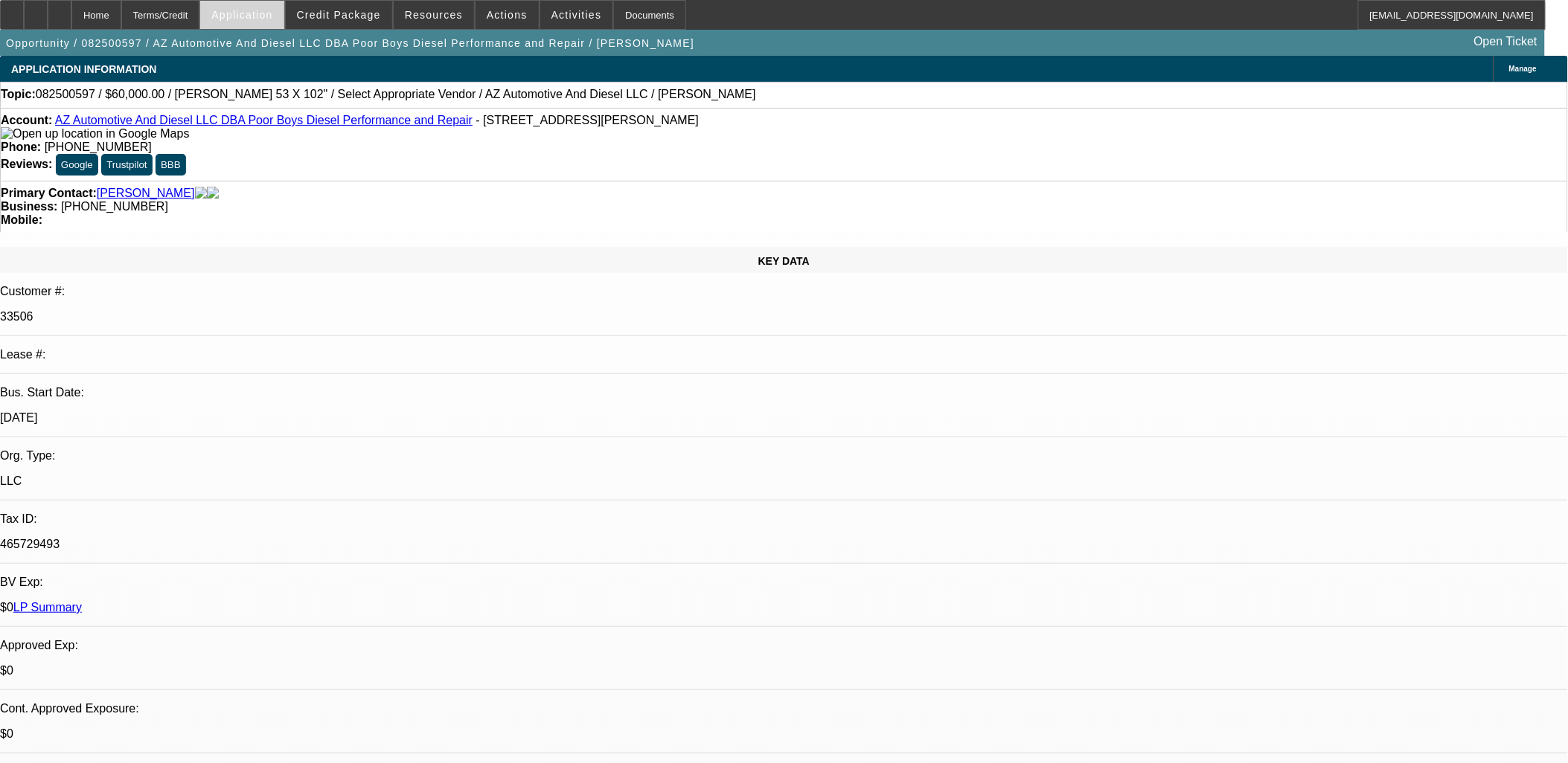
select select "0"
select select "2"
select select "0.1"
select select "4"
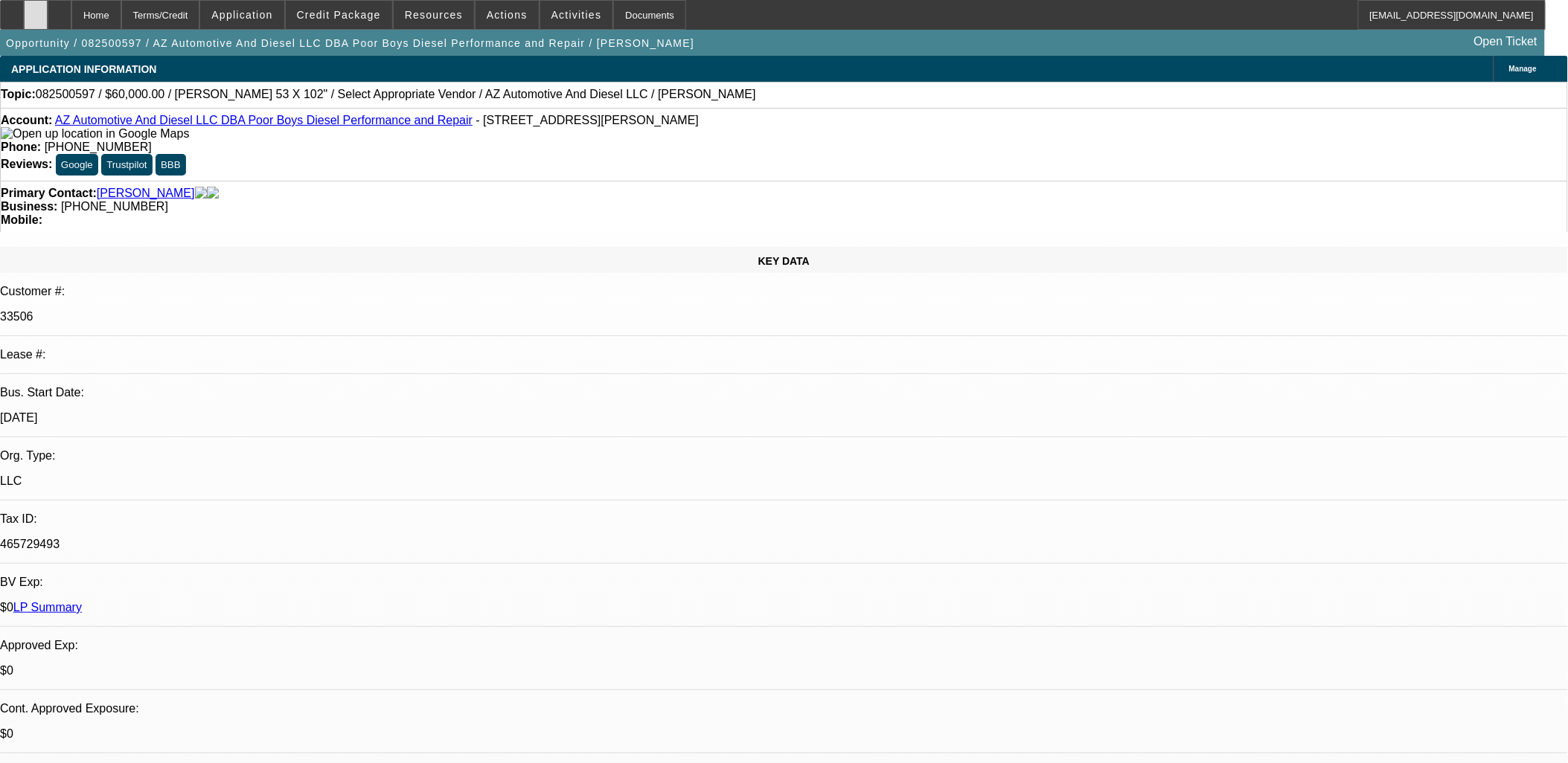
click at [35, 9] on icon at bounding box center [35, 9] width 0 height 0
click at [47, 14] on div at bounding box center [36, 15] width 24 height 29
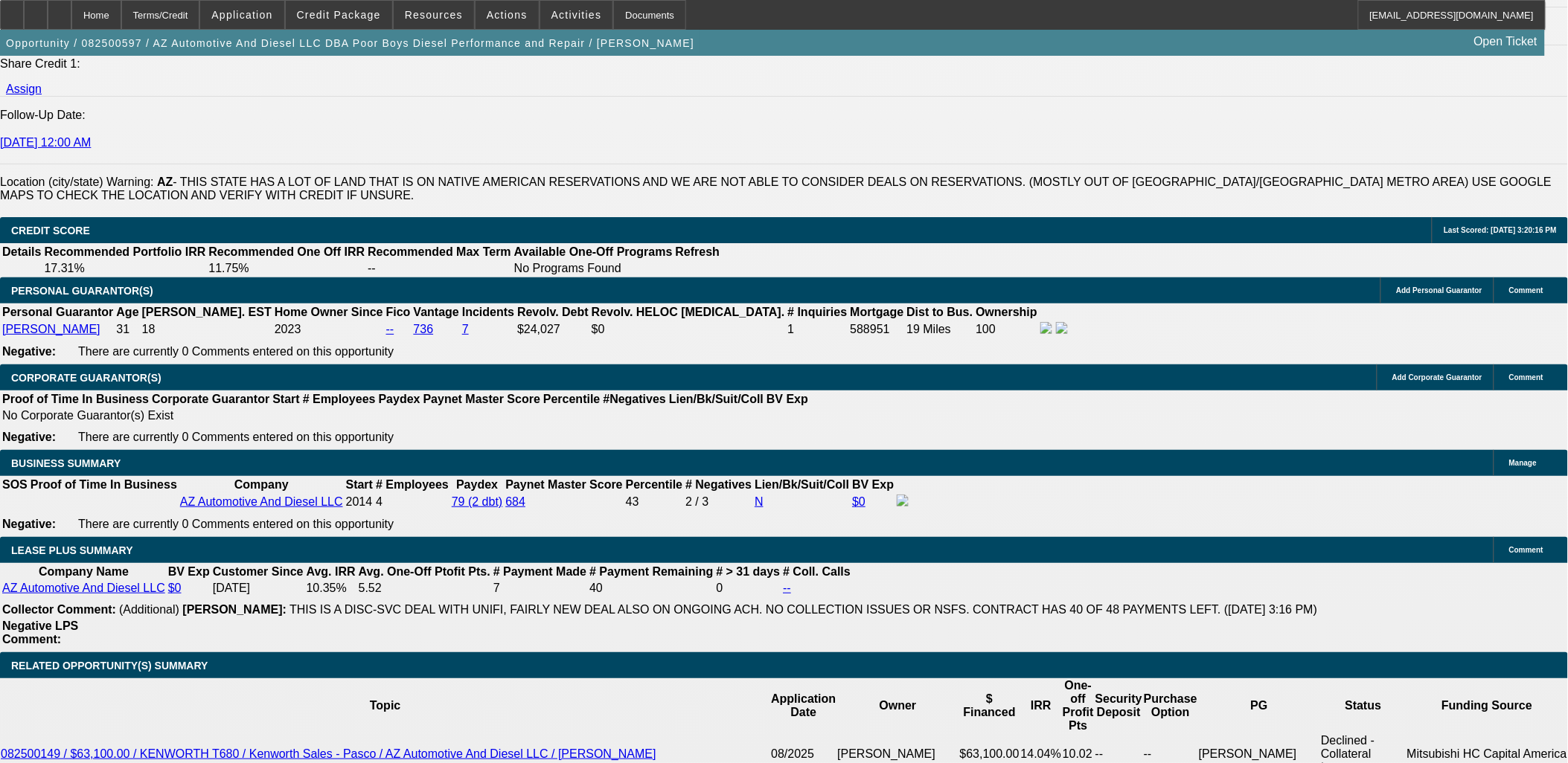
scroll to position [2148, 0]
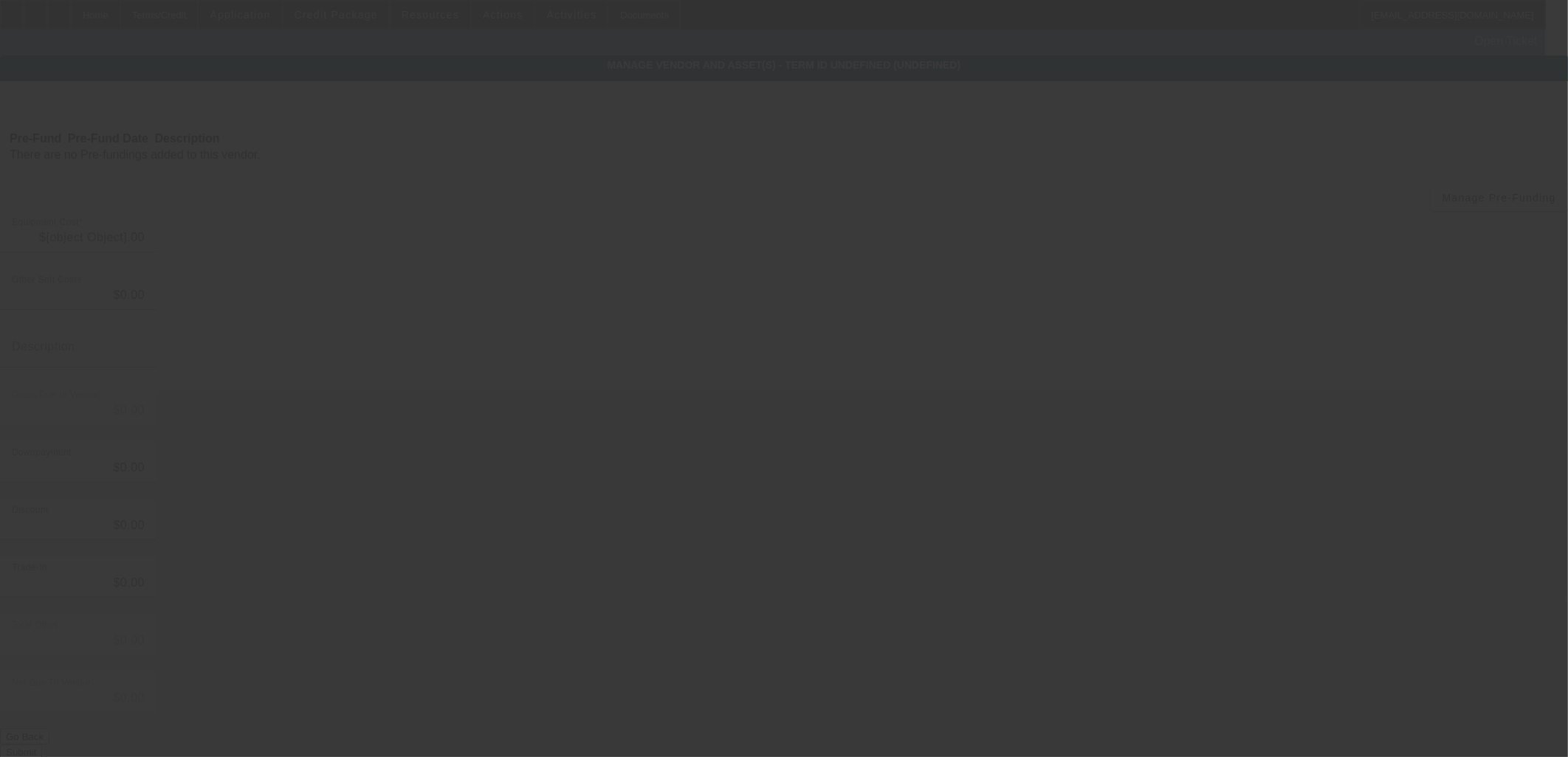
type input "$60,000.00"
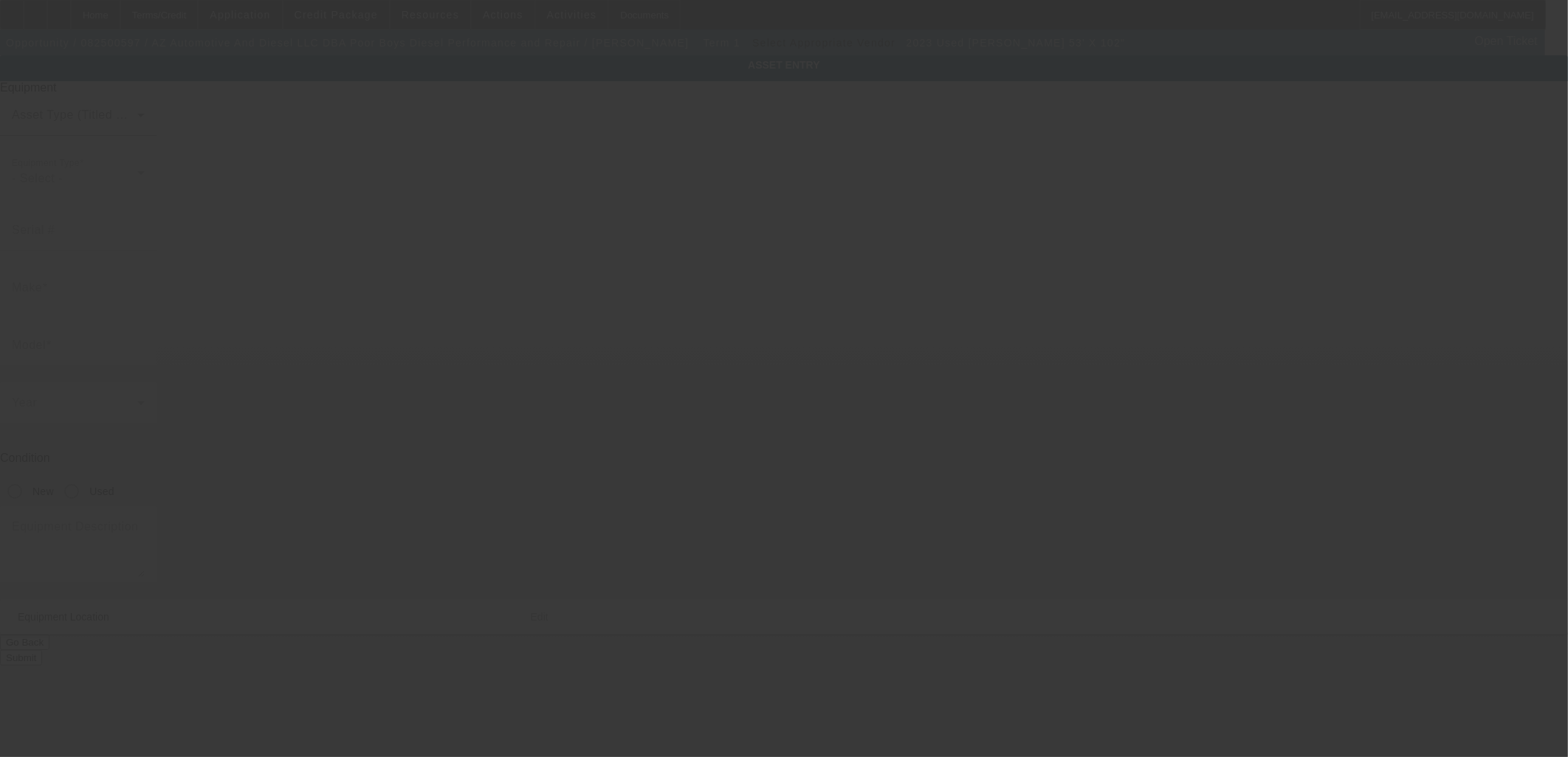
type input "1TTE532A8P3354053"
type input "Benson"
type input "53' X 102""
radio input "true"
type textarea "2023 Benson 53ft Step Deck Aluminum"
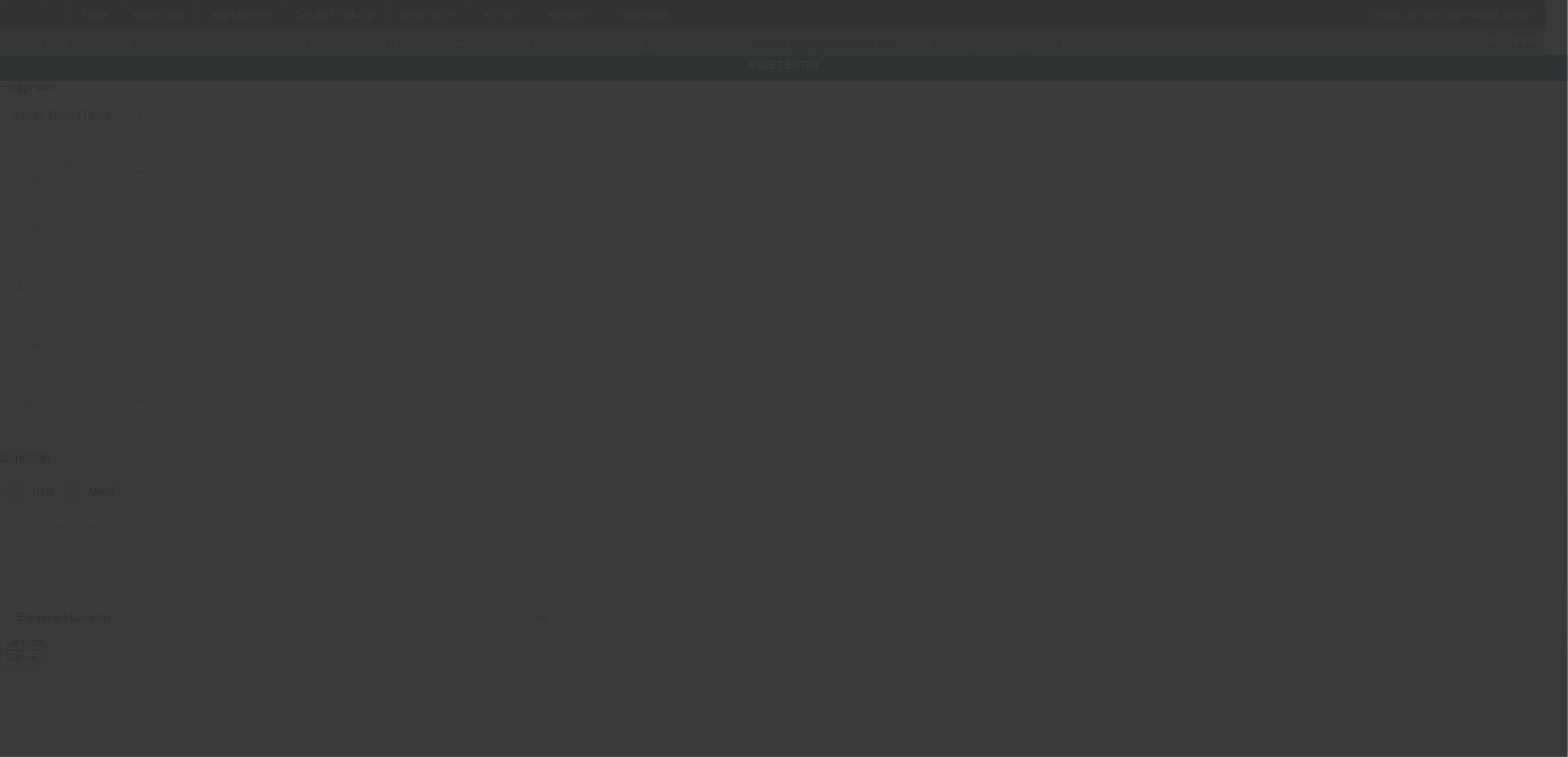
type input "2020 W Cheryl Dr"
type input "Phoenix"
type input "85021"
type input "Maricopa"
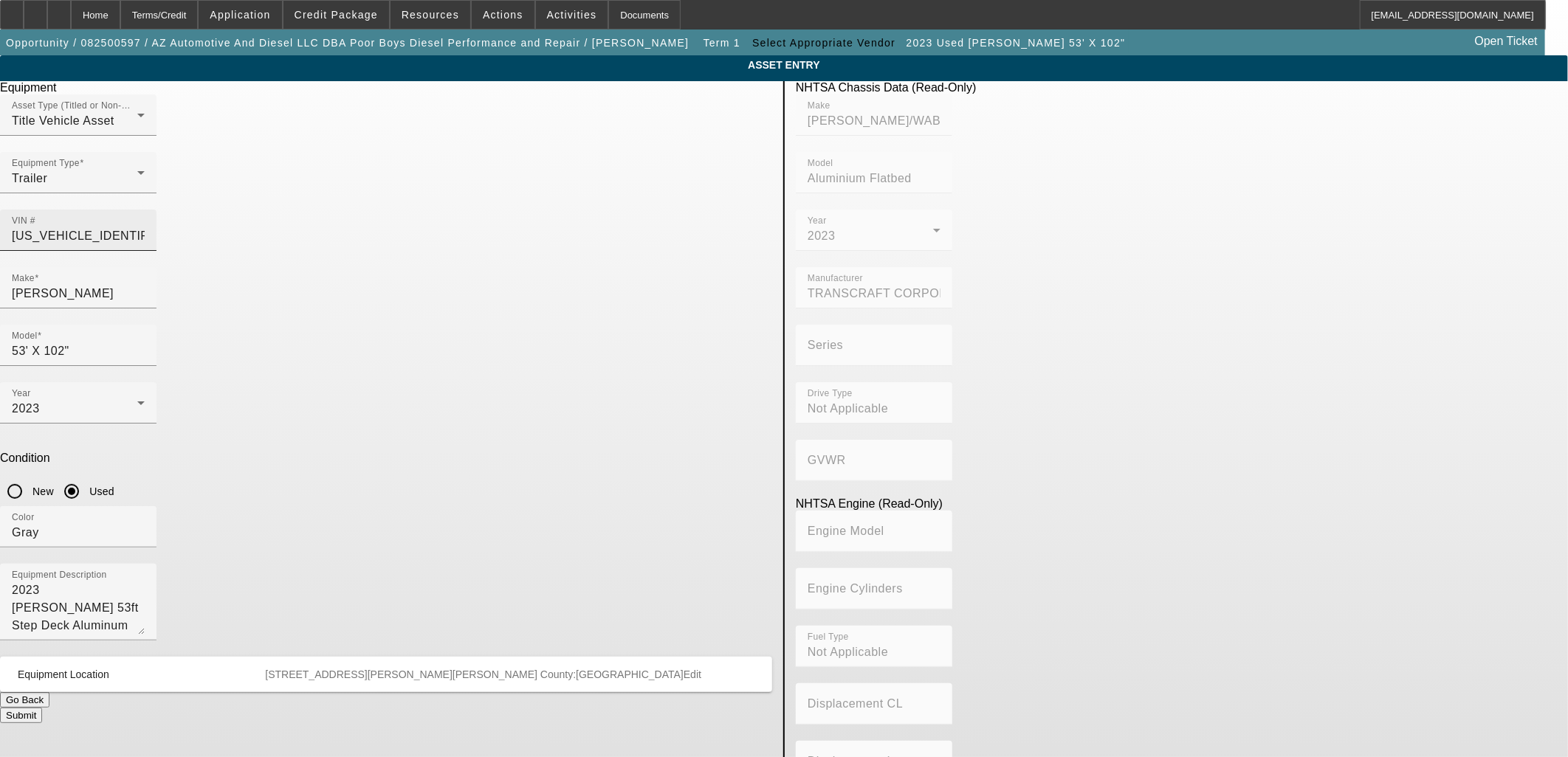
click at [145, 227] on input "1TTE532A8P3354053" at bounding box center [78, 235] width 133 height 18
type input "1"
type input "1rnd53a29hr039999"
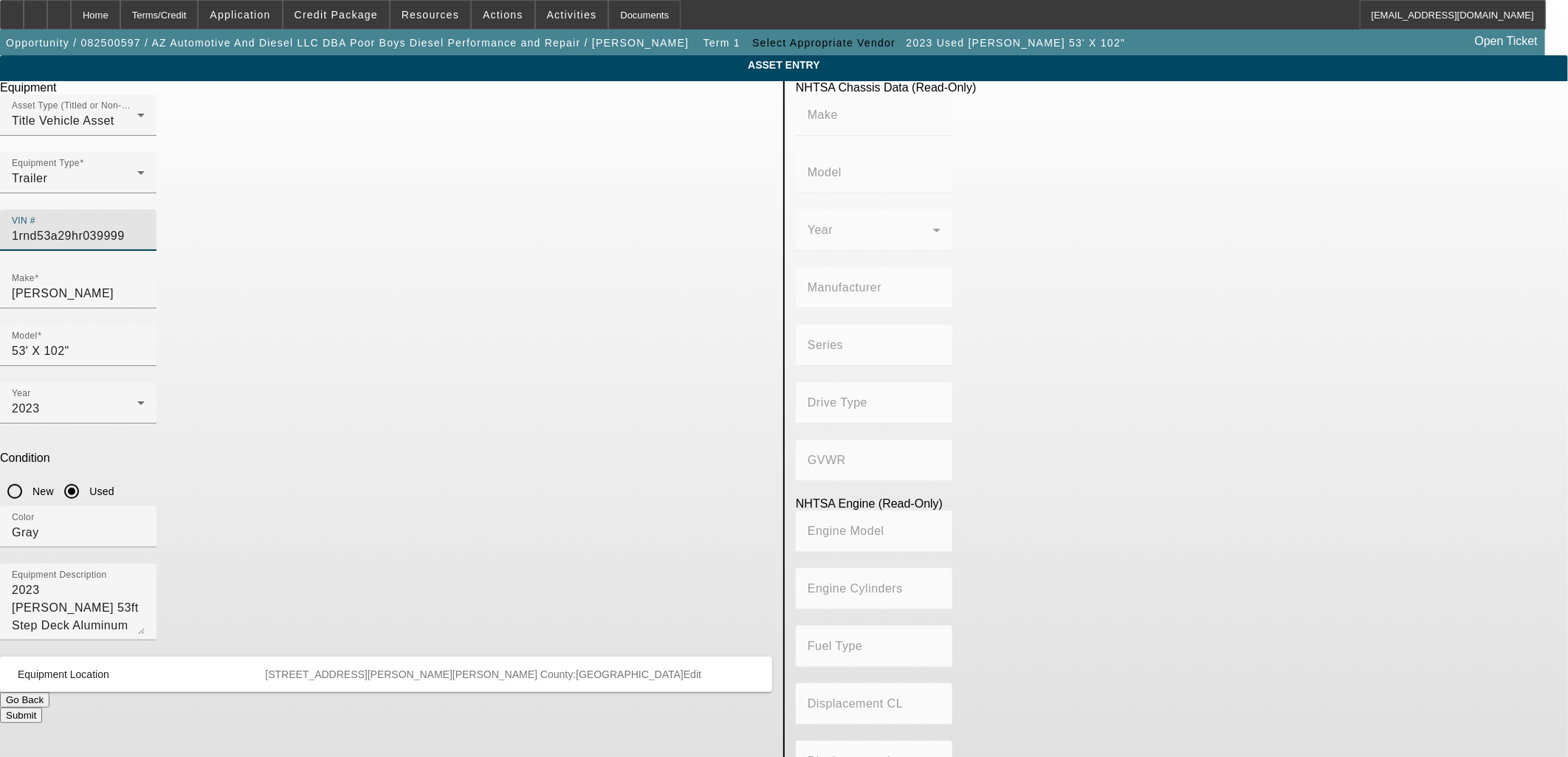
type input "REITNOUER INC"
type input "Reitnouer Inc Trailers"
type input "REITNOUER, INC."
type input "Not Applicable"
type input "Class 8: 33,001 lb and above (14,969 kg and above)"
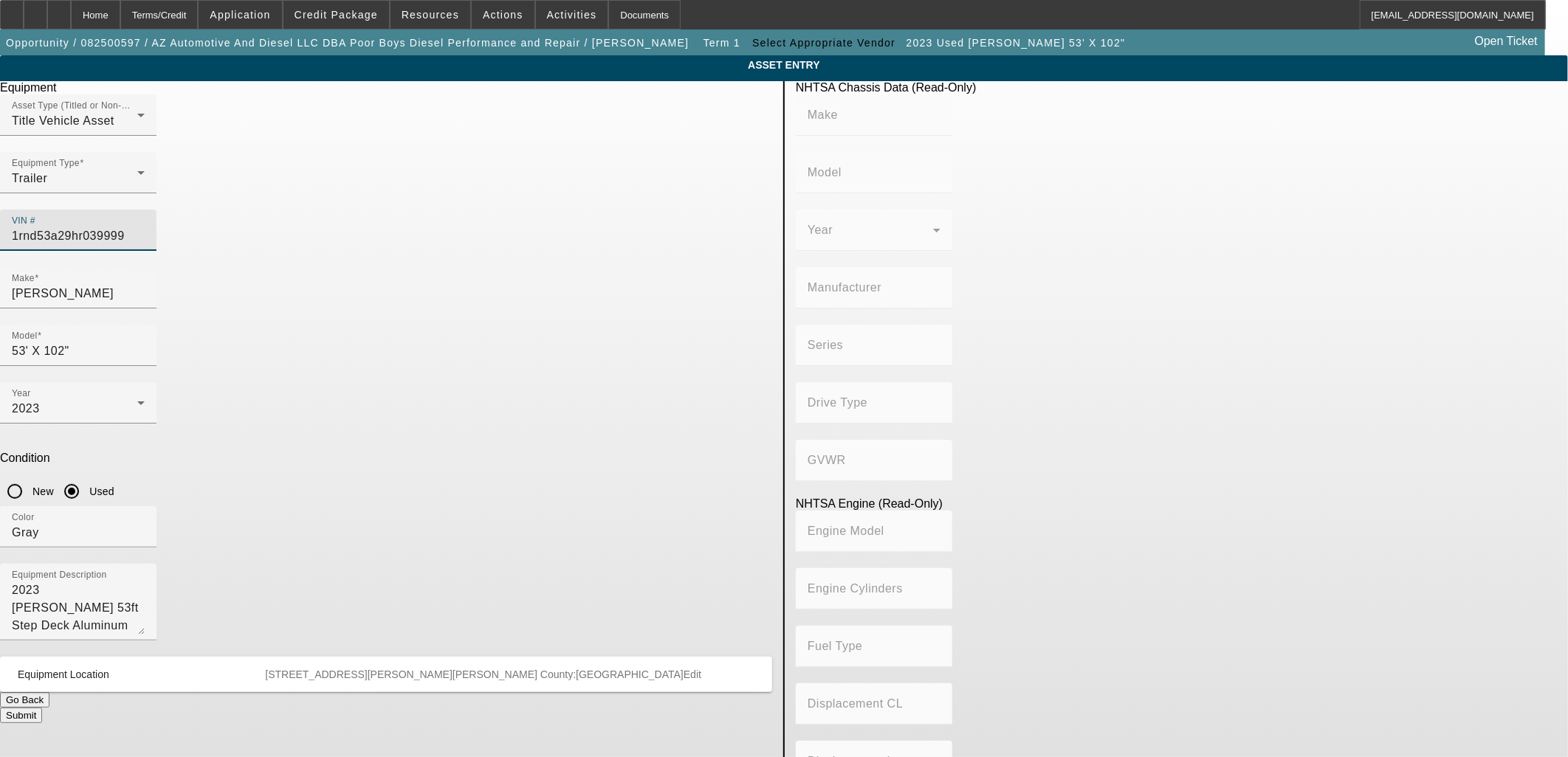
type input "Not Applicable"
type input "1RND53A29HR039999"
type input "REITNOUER INC"
type input "Reitnouer Inc Trailers"
type input "REITNOUER, INC."
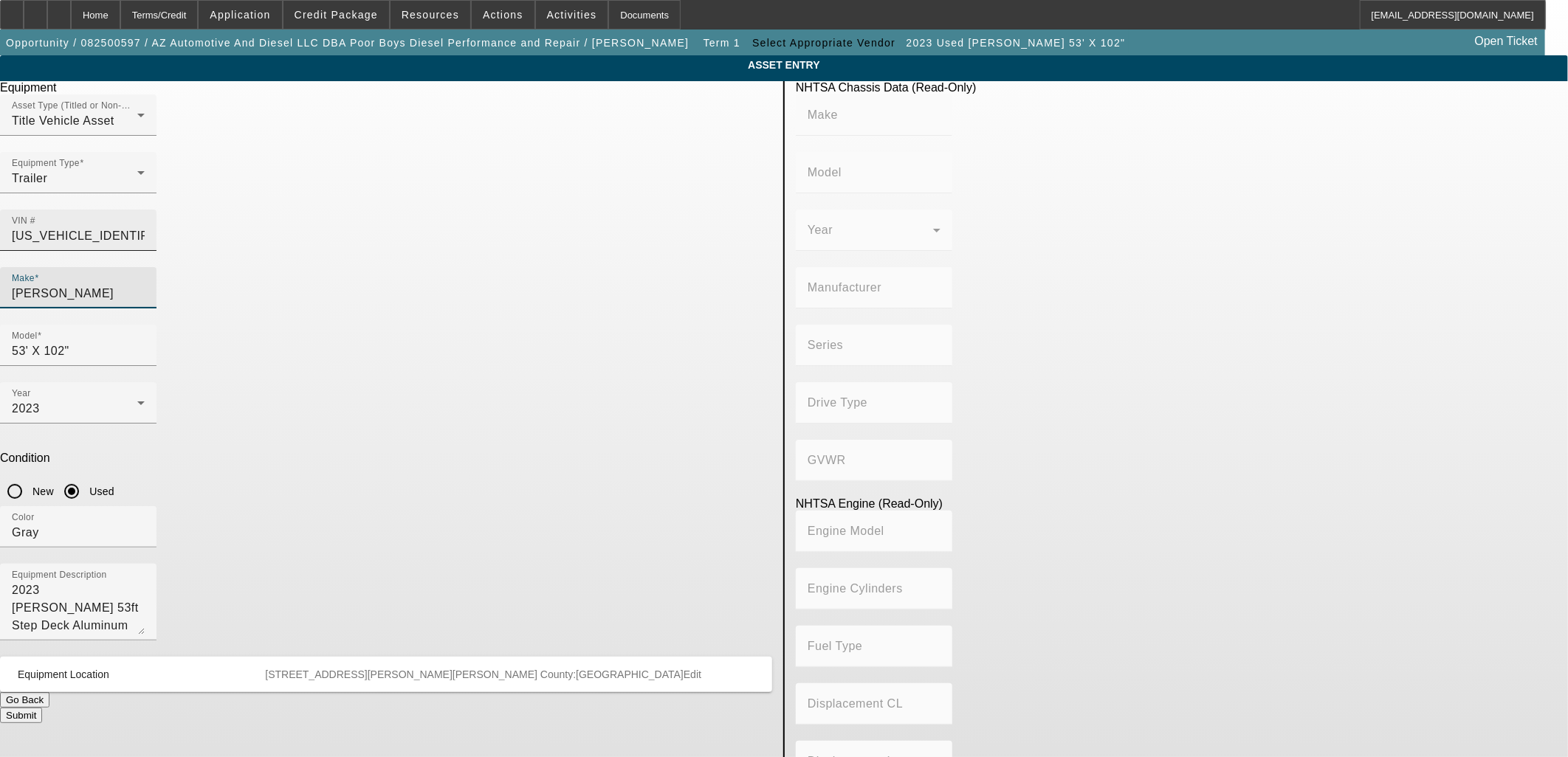
type input "Not Applicable"
type input "Class 8: 33,001 lb and above (14,969 kg and above)"
type input "Not Applicable"
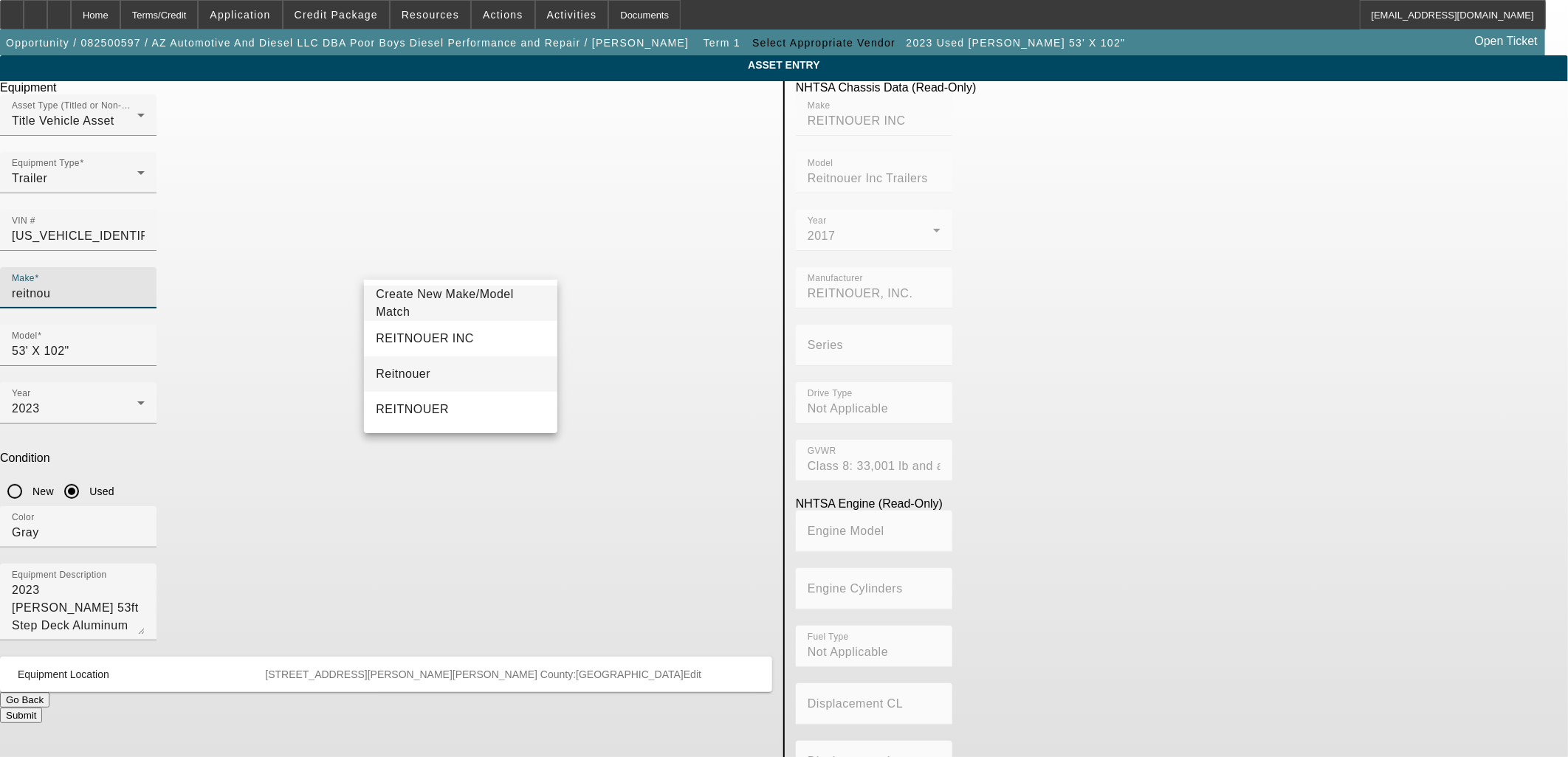
type input "reitnou"
click at [473, 365] on mat-option "Reitnouer" at bounding box center [460, 373] width 193 height 35
type input "Reitnouer"
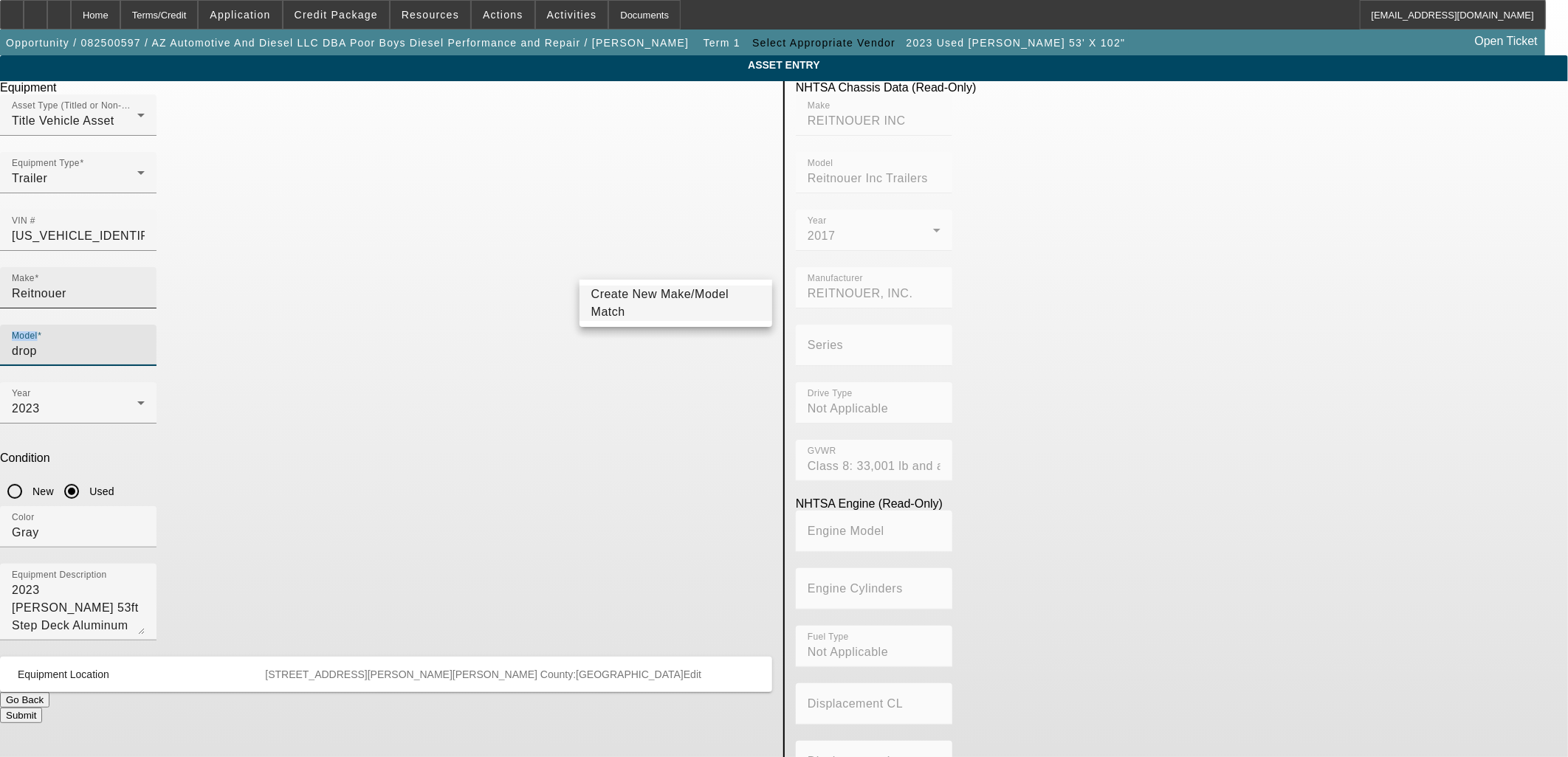
drag, startPoint x: 652, startPoint y: 275, endPoint x: 433, endPoint y: 253, distance: 220.1
click at [436, 267] on div "Make Reitnouer Model drop" at bounding box center [386, 325] width 772 height 115
click at [145, 343] on input "drop" at bounding box center [78, 351] width 133 height 18
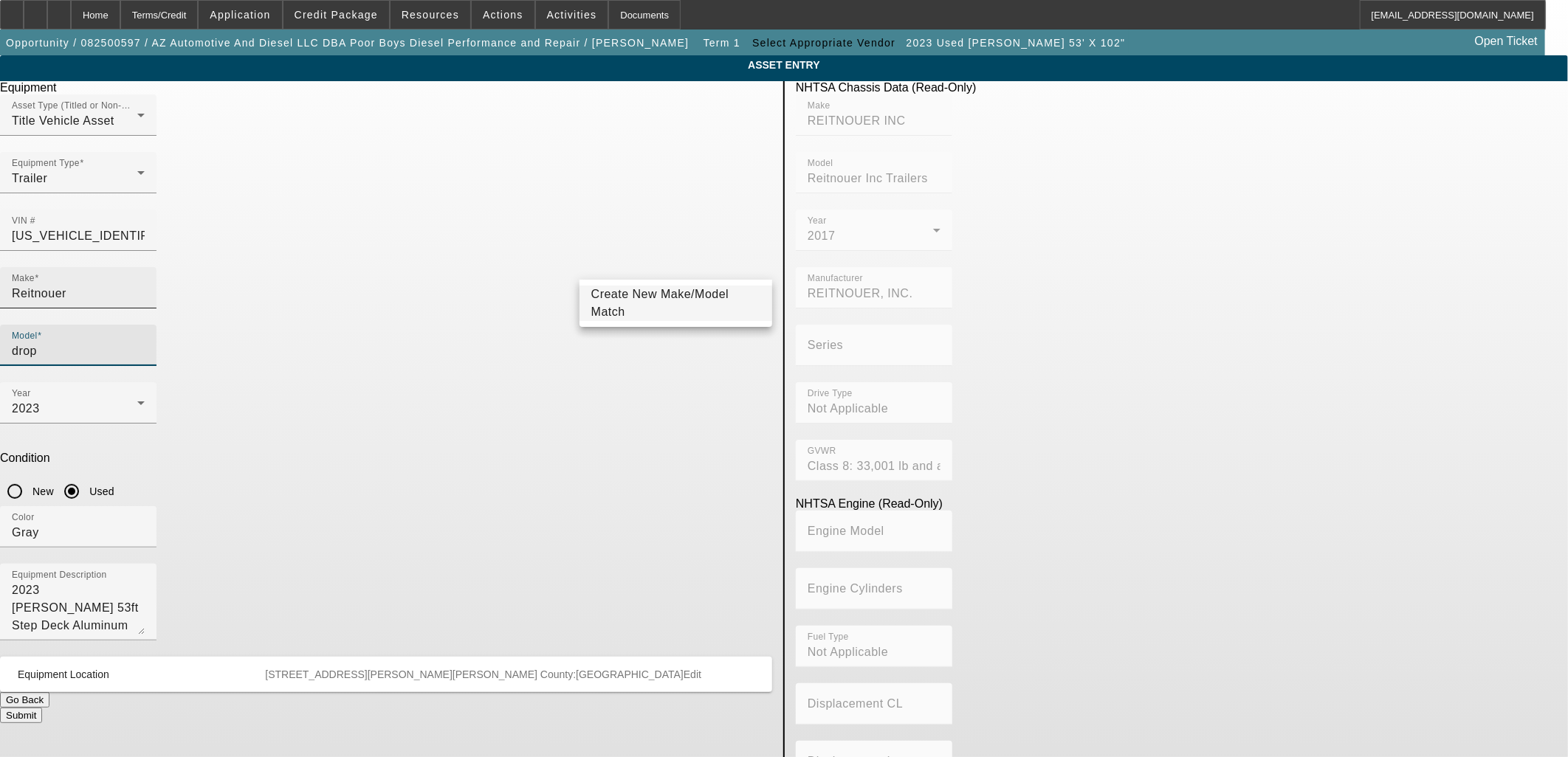
drag, startPoint x: 611, startPoint y: 264, endPoint x: 537, endPoint y: 253, distance: 74.8
click at [539, 267] on div "Make Reitnouer Model drop" at bounding box center [386, 325] width 772 height 115
type input "miser"
click at [636, 299] on span "Create New Make/Model Match" at bounding box center [659, 302] width 138 height 30
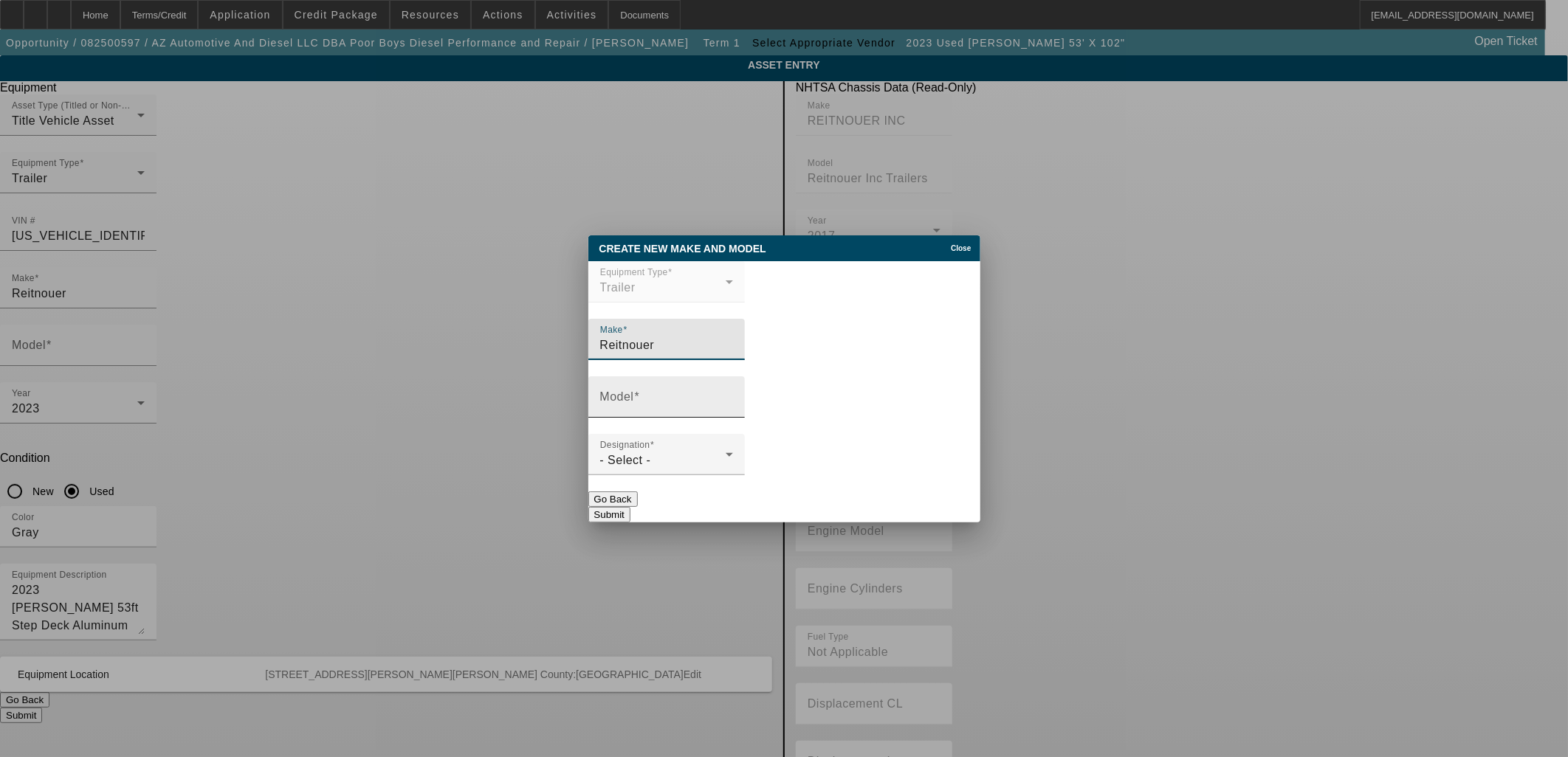
click at [654, 392] on div "Model" at bounding box center [666, 397] width 133 height 41
type input "Drop MIser"
click at [682, 463] on div "- Select -" at bounding box center [663, 460] width 126 height 18
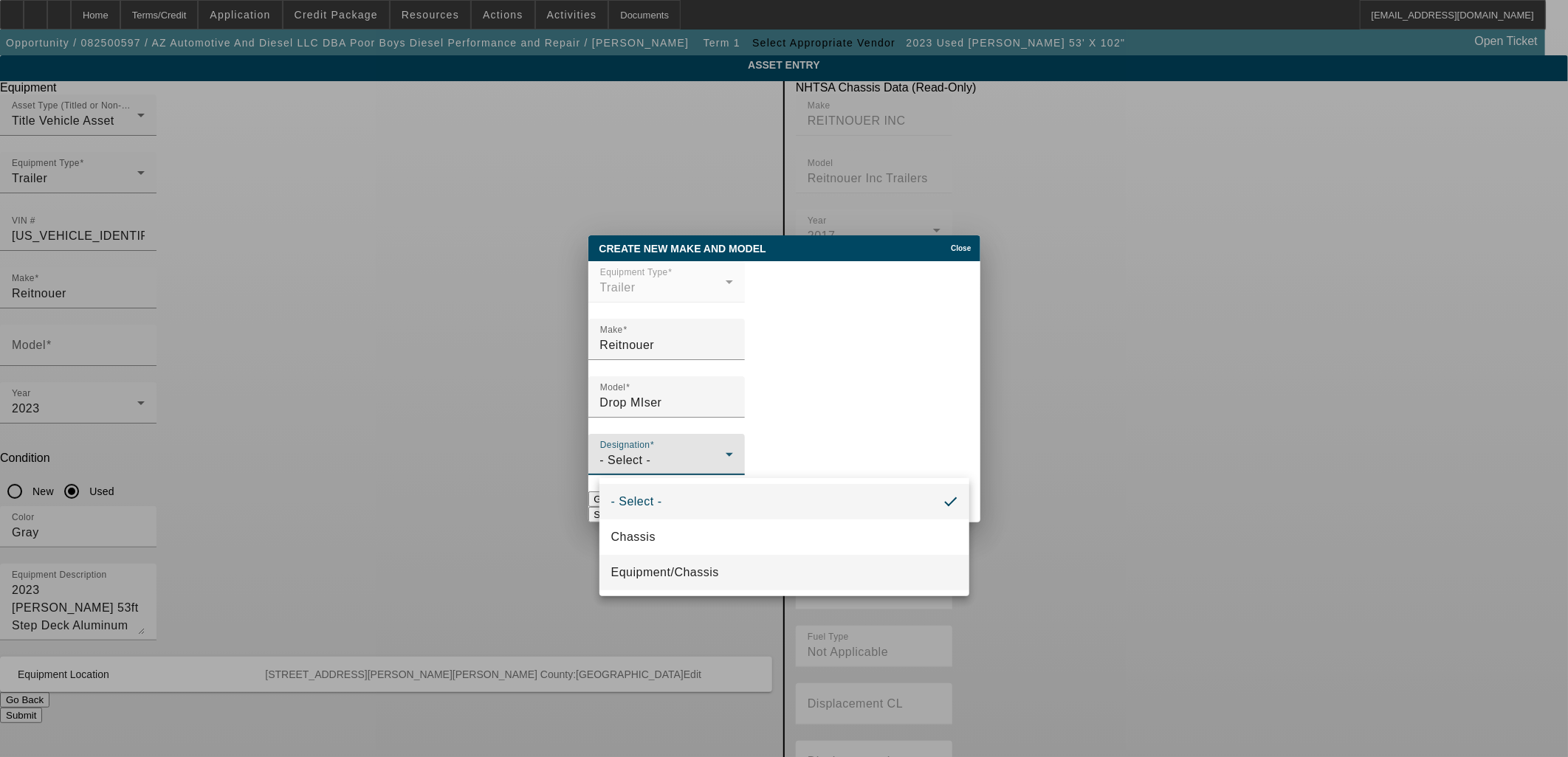
click at [667, 575] on span "Equipment/Chassis" at bounding box center [665, 572] width 108 height 18
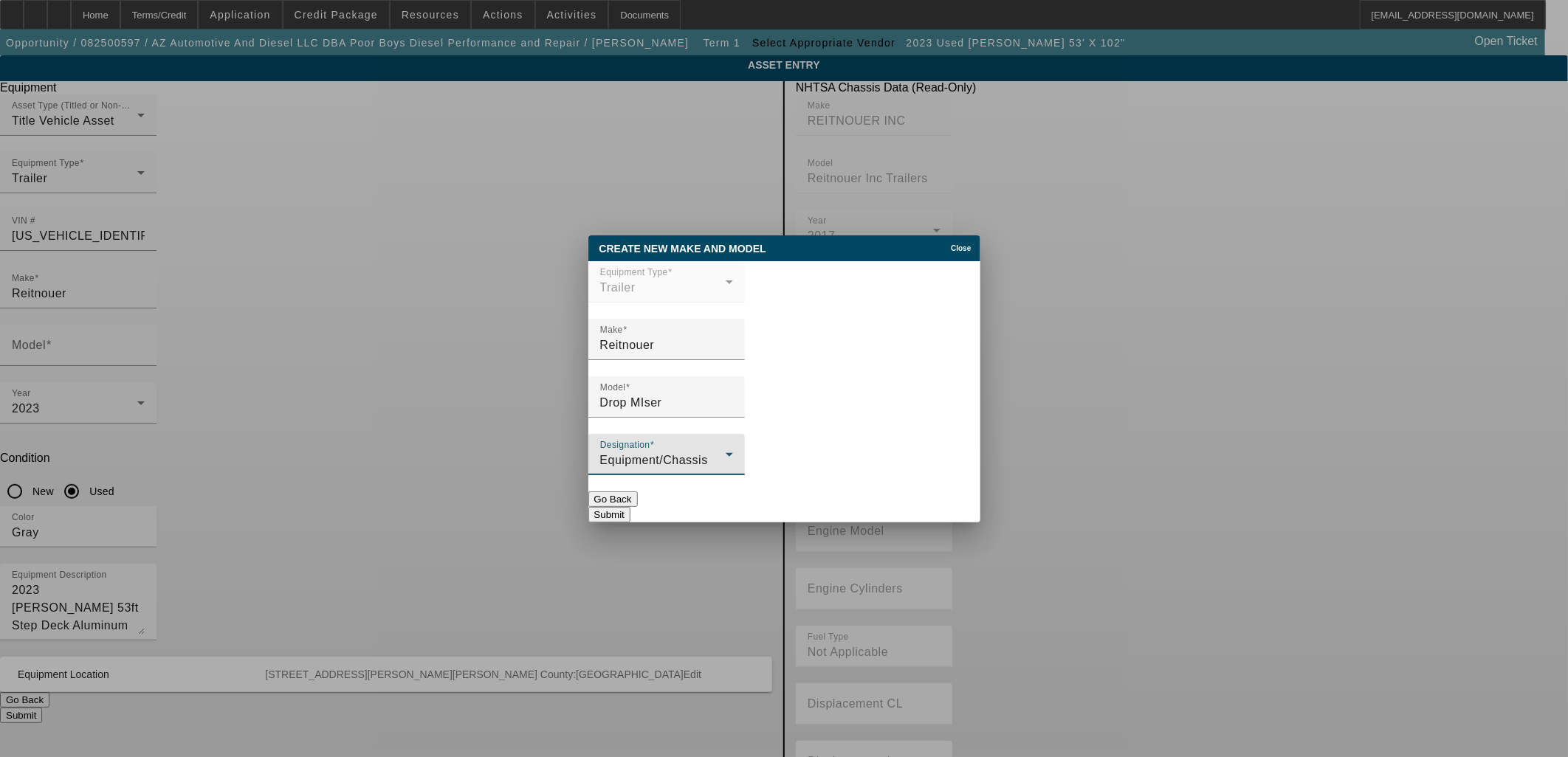
click at [630, 510] on button "Submit" at bounding box center [609, 515] width 42 height 15
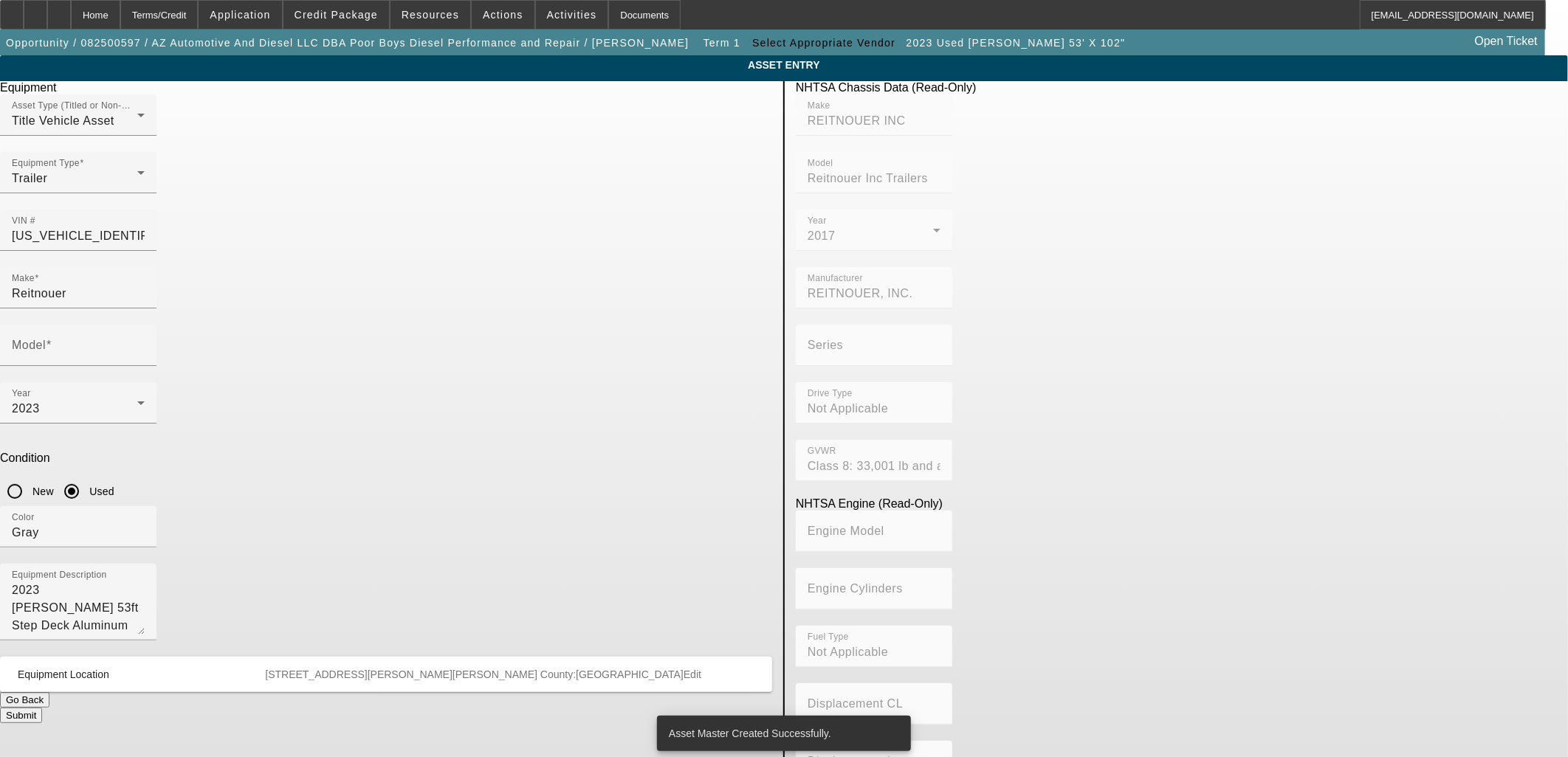
type input "Drop MIser"
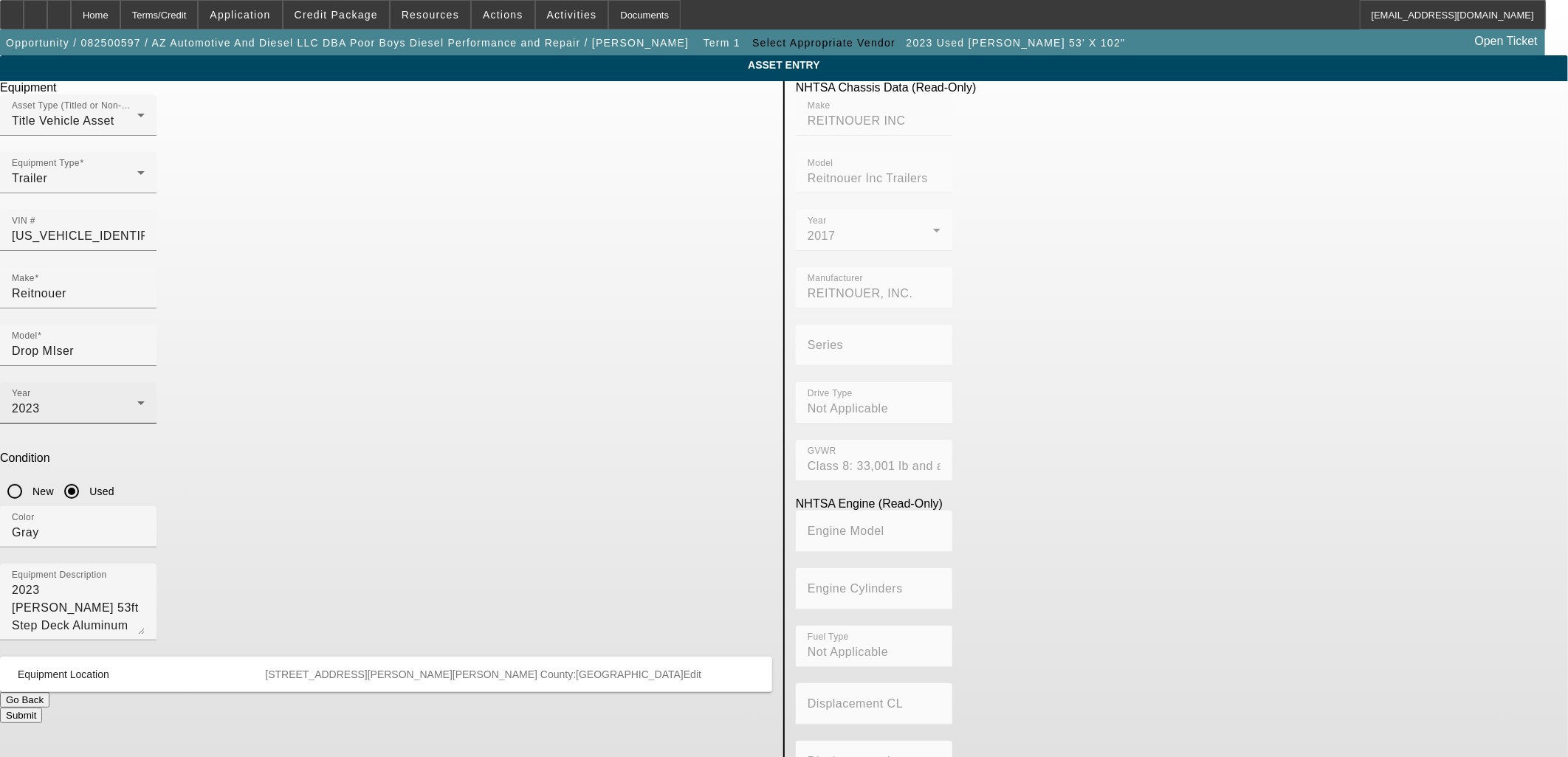
click at [137, 400] on div "2023" at bounding box center [75, 408] width 126 height 18
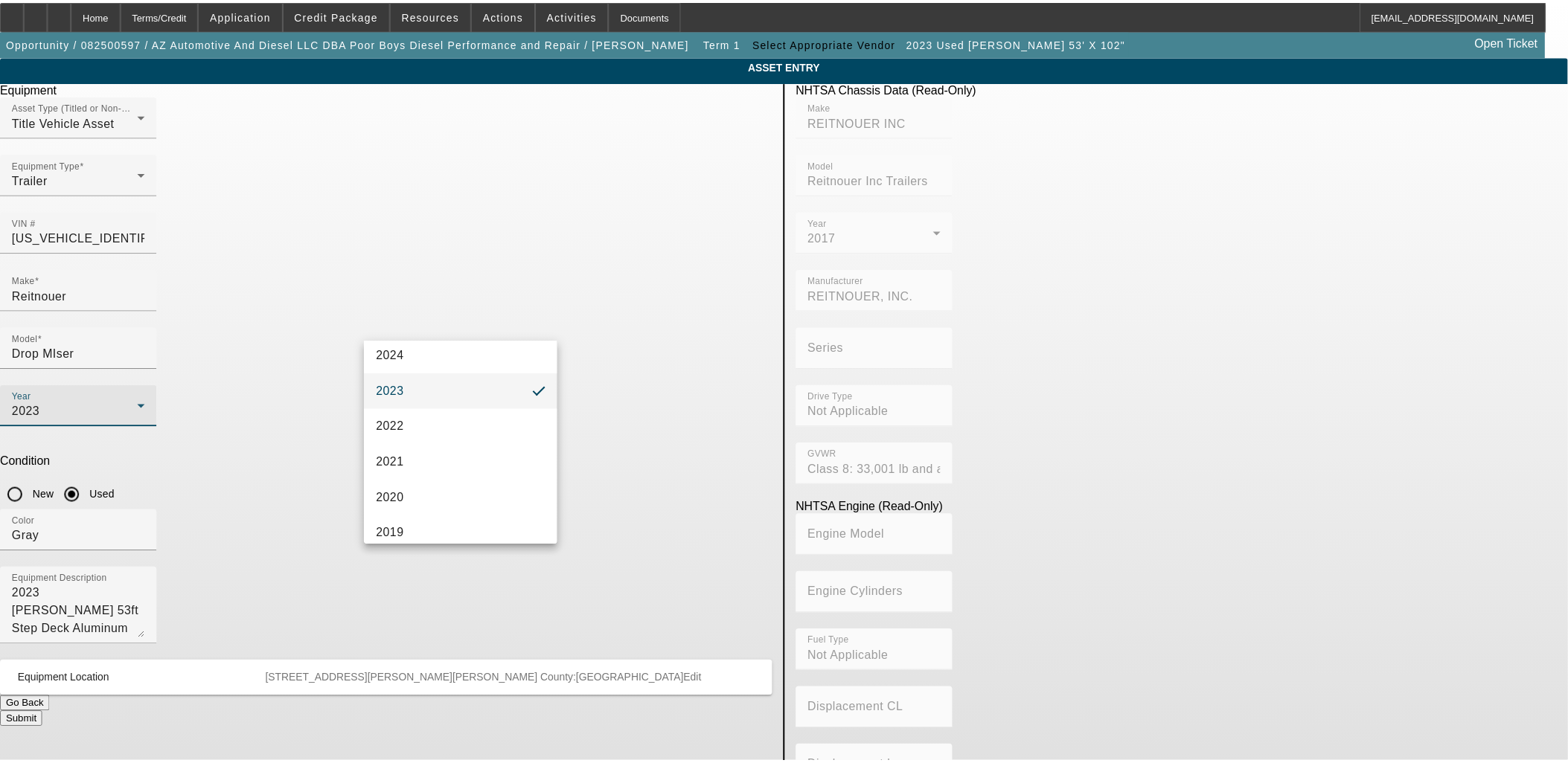
scroll to position [263, 0]
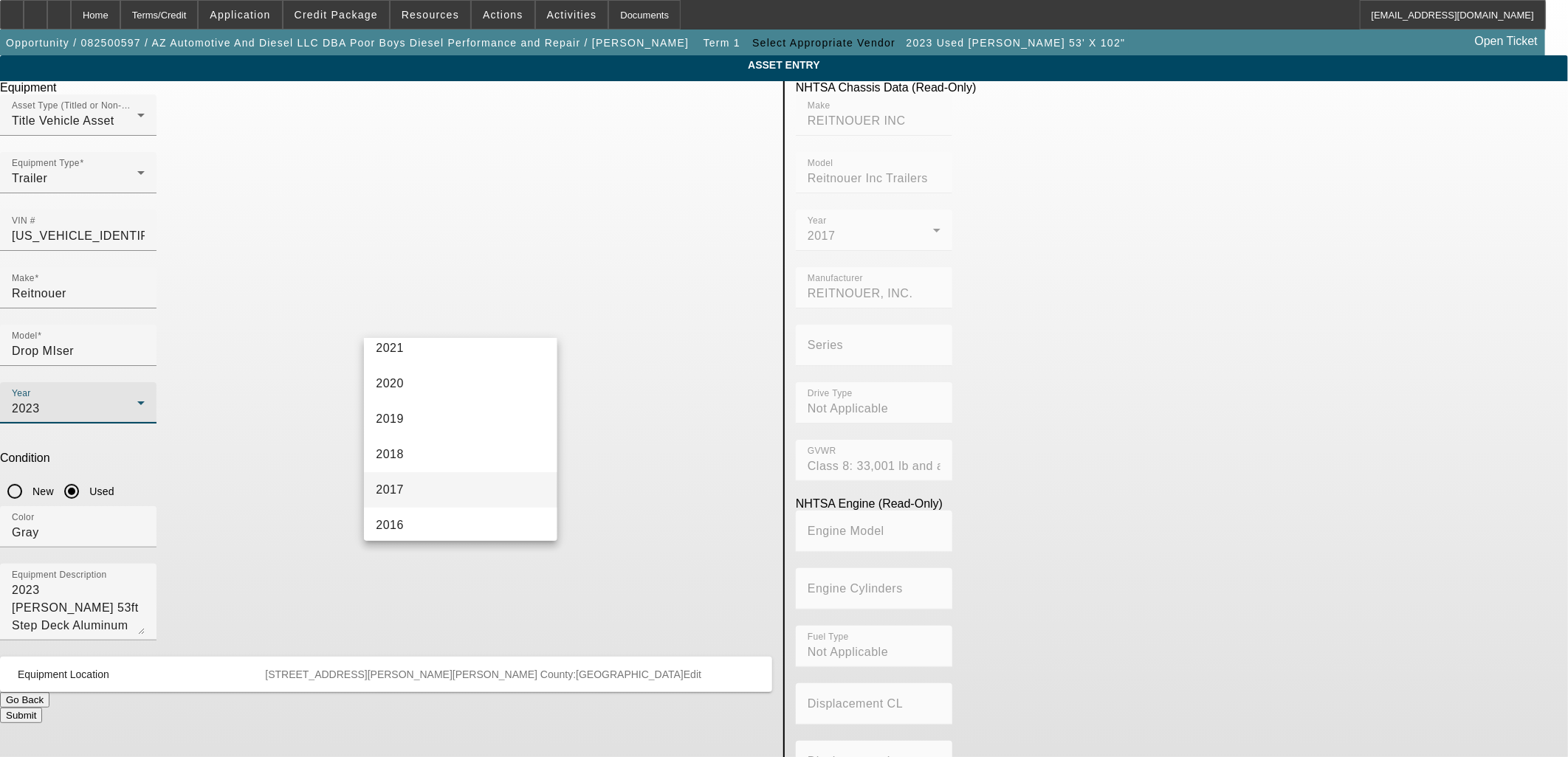
click at [423, 478] on mat-option "2017" at bounding box center [460, 490] width 193 height 35
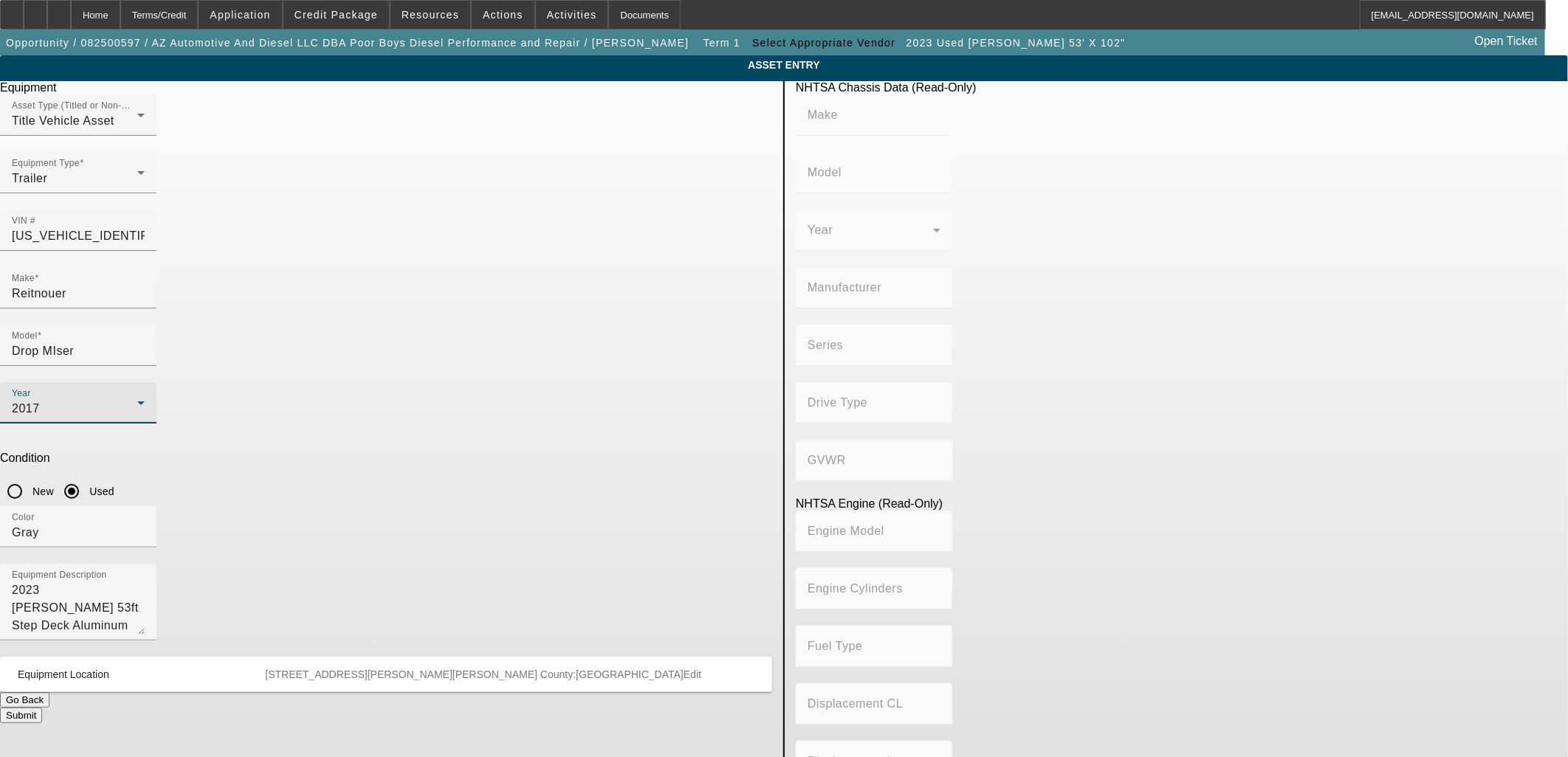
type input "REITNOUER INC"
type input "Reitnouer Inc Trailers"
type input "REITNOUER, INC."
type input "Not Applicable"
type input "Class 8: 33,001 lb and above (14,969 kg and above)"
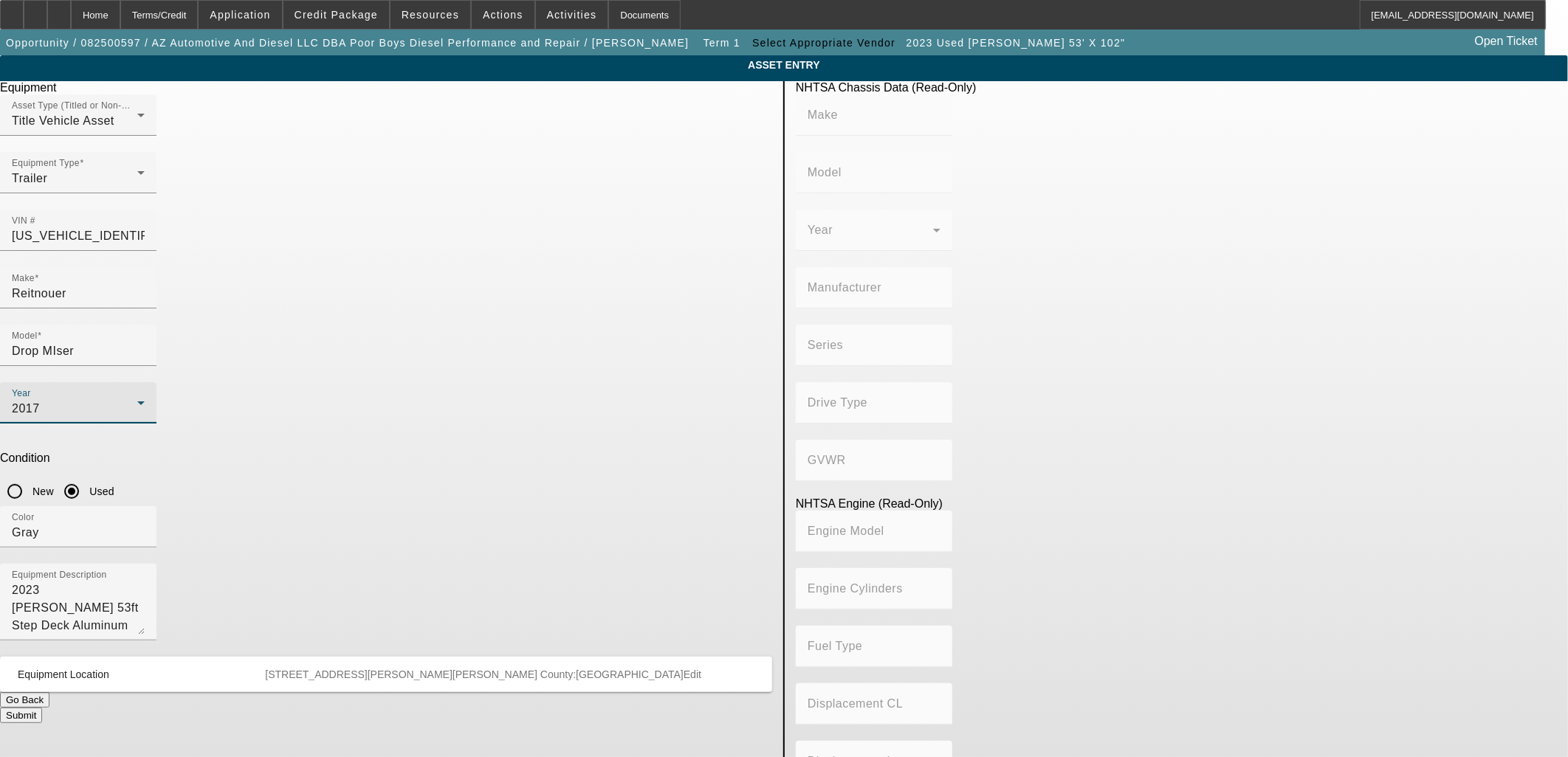
type input "Not Applicable"
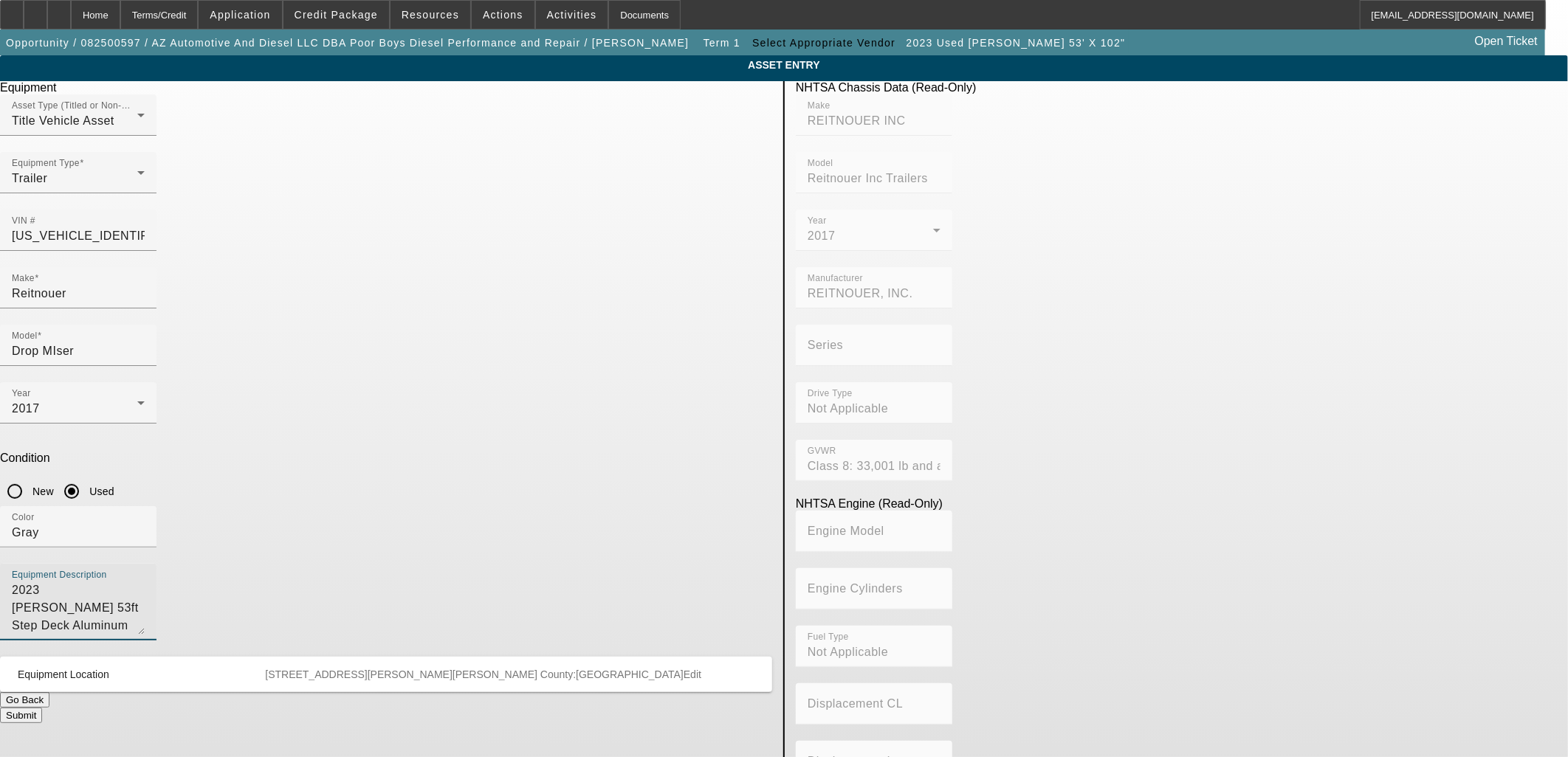
drag, startPoint x: 585, startPoint y: 449, endPoint x: 276, endPoint y: 429, distance: 309.6
click at [277, 430] on app-asset-collateral-manage "ASSET ENTRY Delete asset Equipment Asset Type (Titled or Non-Titled) Title Vehi…" at bounding box center [784, 465] width 1568 height 819
paste textarea "17 Reitnouer Drop Miser Lo Pro Step Deck 53’ 102”. Sliding rear axle 17.5 tires"
click at [145, 581] on textarea "2017 Reitnouer Drop Miser Lo Pro Step Deck 53’ 102”. Sliding rear axle 17.5 tir…" at bounding box center [78, 608] width 133 height 53
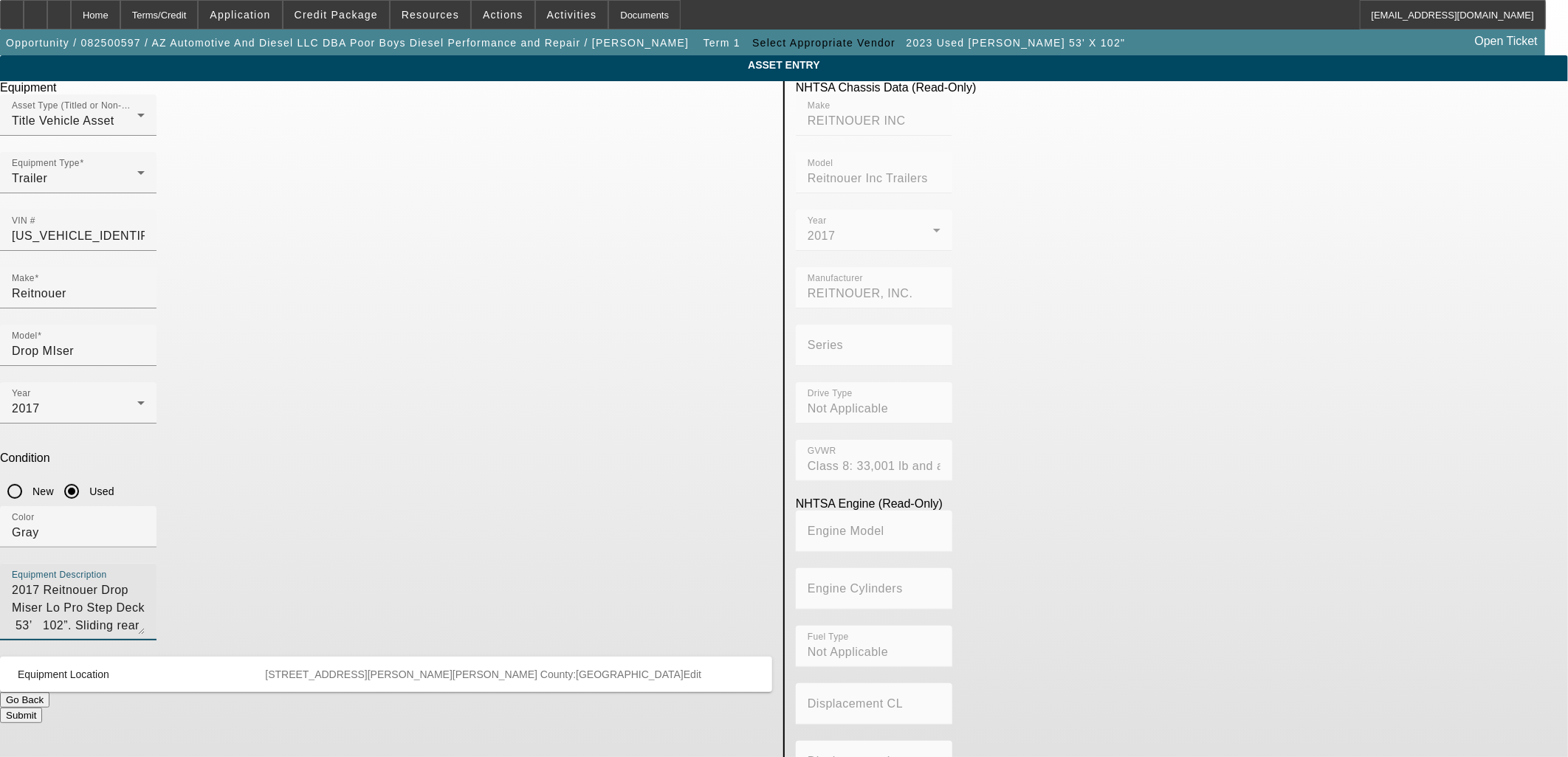
click at [145, 581] on textarea "2017 Reitnouer Drop Miser Lo Pro Step Deck 53’ 102”. Sliding rear axle 17.5 tir…" at bounding box center [78, 608] width 133 height 53
drag, startPoint x: 595, startPoint y: 438, endPoint x: 585, endPoint y: 438, distance: 10.0
click at [145, 581] on textarea "2017 Reitnouer Drop Miser Lo Pro Step Deck 53’ 102”. Sliding rear axle 17.5 tir…" at bounding box center [78, 608] width 133 height 53
click at [145, 581] on textarea "2017 Reitnouer Drop Miser Lo Pro Step Deck 53’x102”. Sliding rear axle 17.5 tir…" at bounding box center [78, 608] width 133 height 53
click at [145, 581] on textarea "2017 Reitnouer Drop Miser Lo Pro Step Deck 53’x102”. Sliding rear axle. 17.5 ti…" at bounding box center [78, 608] width 133 height 53
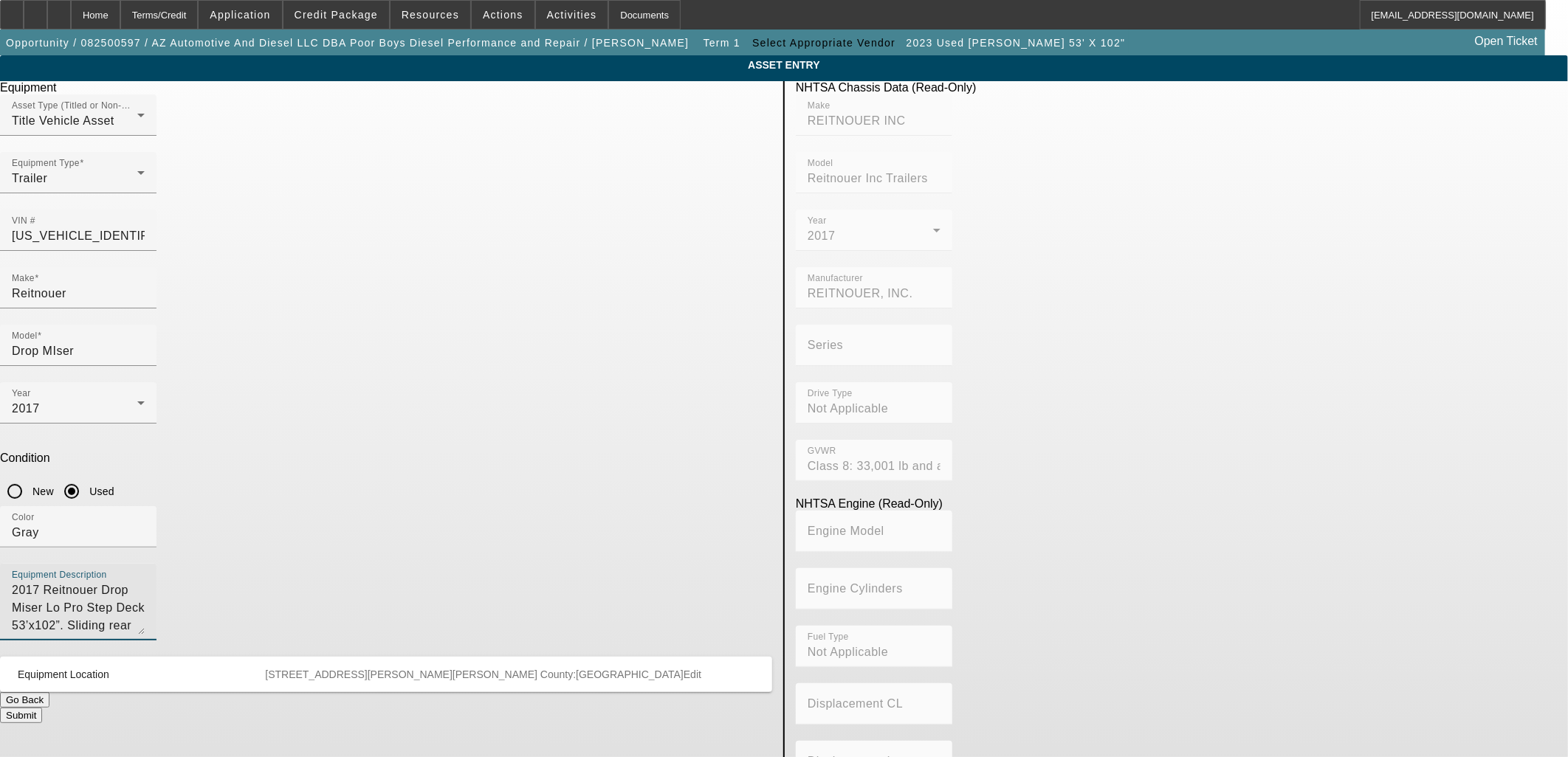
drag, startPoint x: 738, startPoint y: 441, endPoint x: 611, endPoint y: 433, distance: 127.3
click at [145, 581] on textarea "2017 Reitnouer Drop Miser Lo Pro Step Deck 53’x102”. Sliding rear axle. 17.5 ti…" at bounding box center [78, 608] width 133 height 53
type textarea "2017 Reitnouer Drop Miser Lo Pro Step Deck 53’x102”"
click at [42, 708] on button "Submit" at bounding box center [21, 716] width 42 height 15
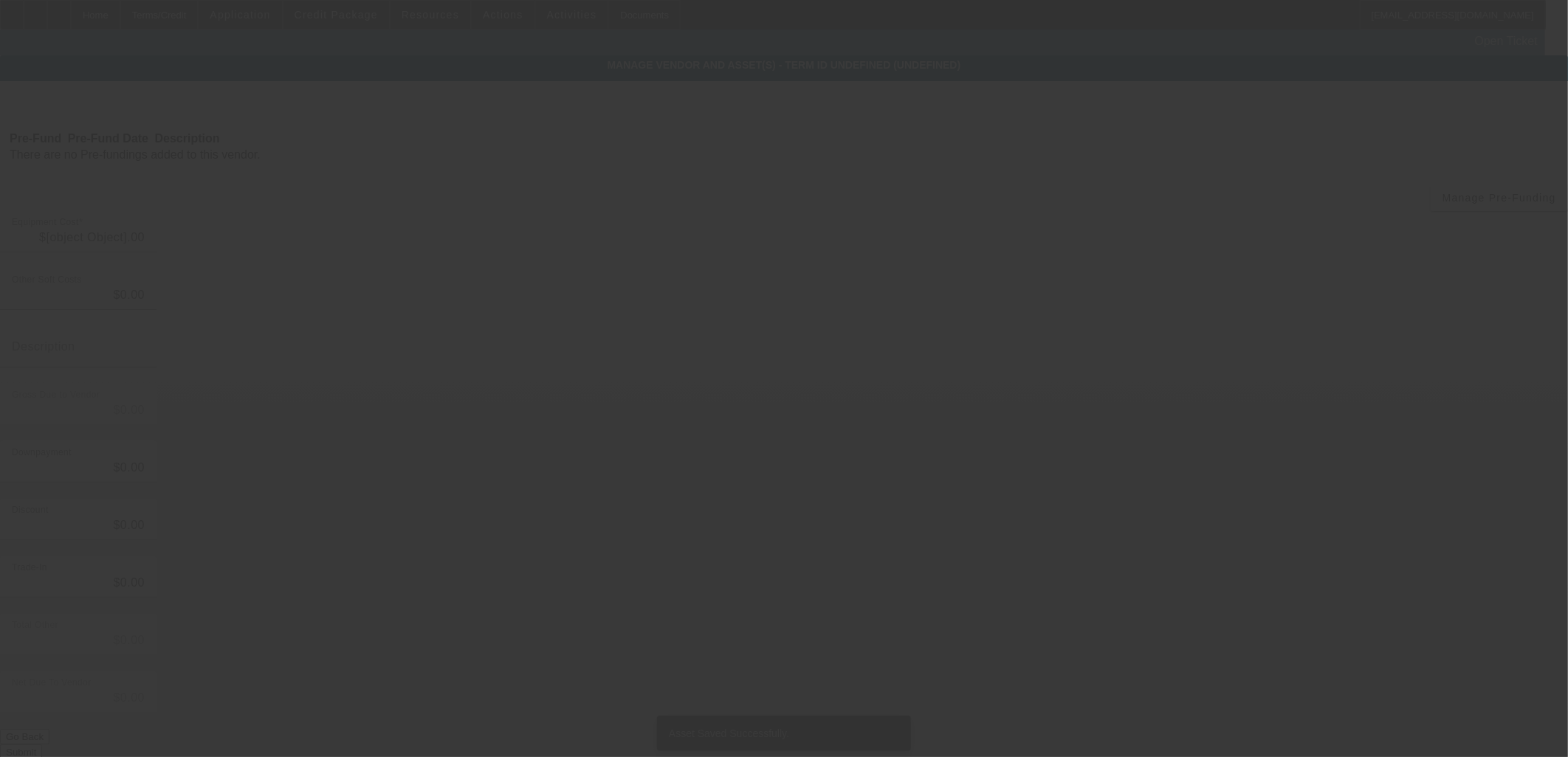
type input "$60,000.00"
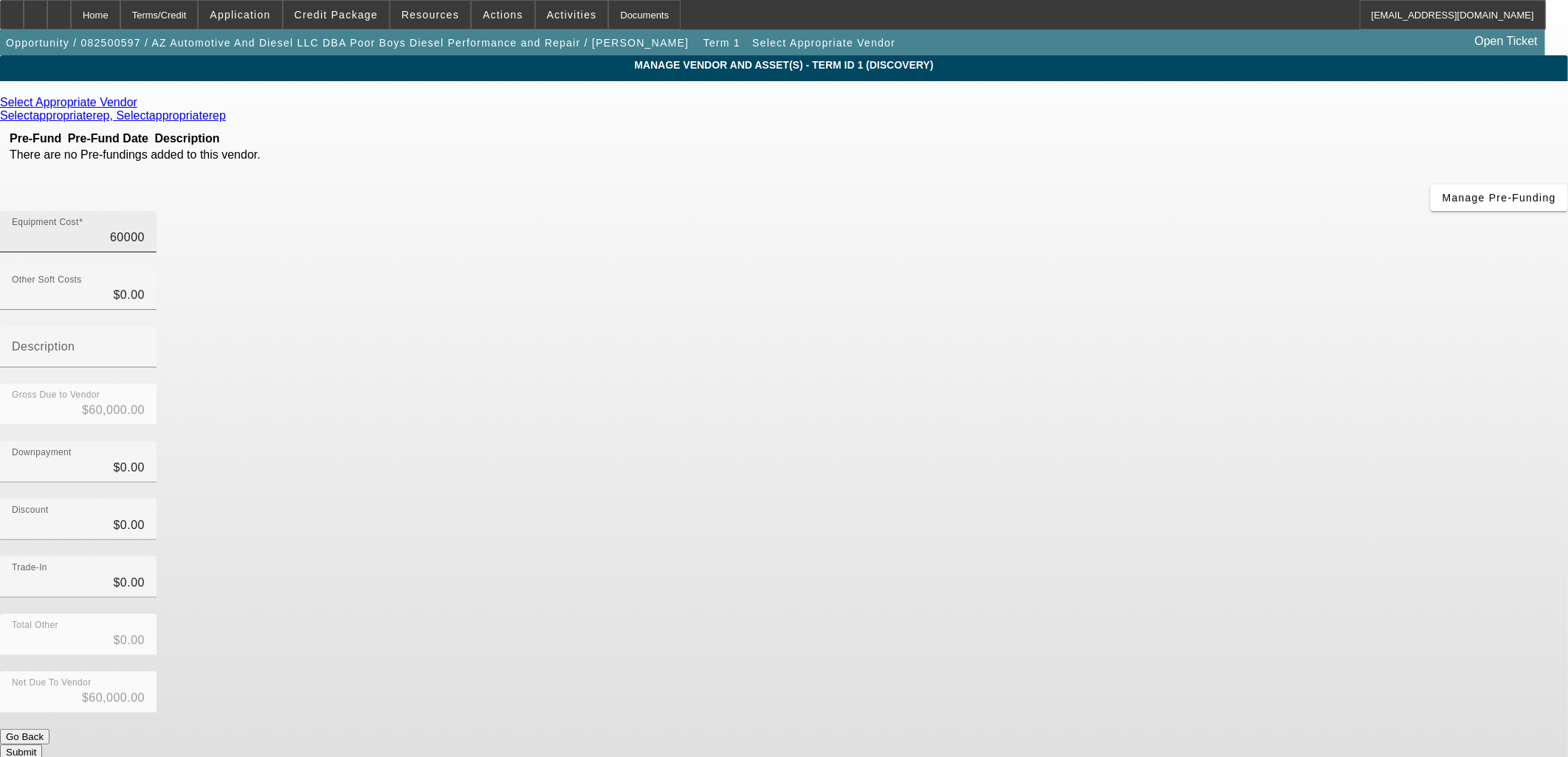
click at [145, 229] on input "60000" at bounding box center [78, 237] width 133 height 18
type input "3"
type input "$3.00"
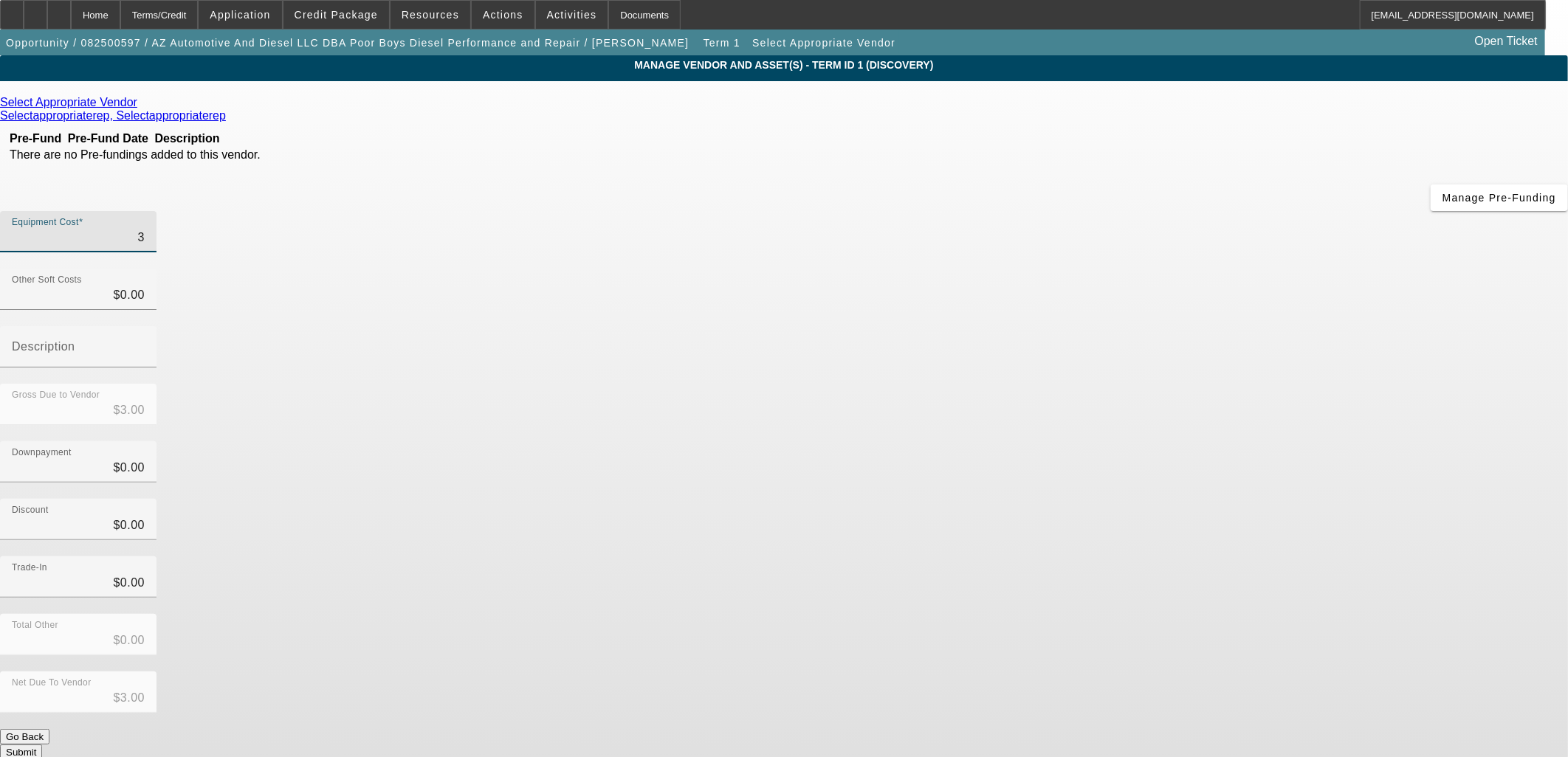
type input "35"
type input "$35.00"
type input "350"
type input "$350.00"
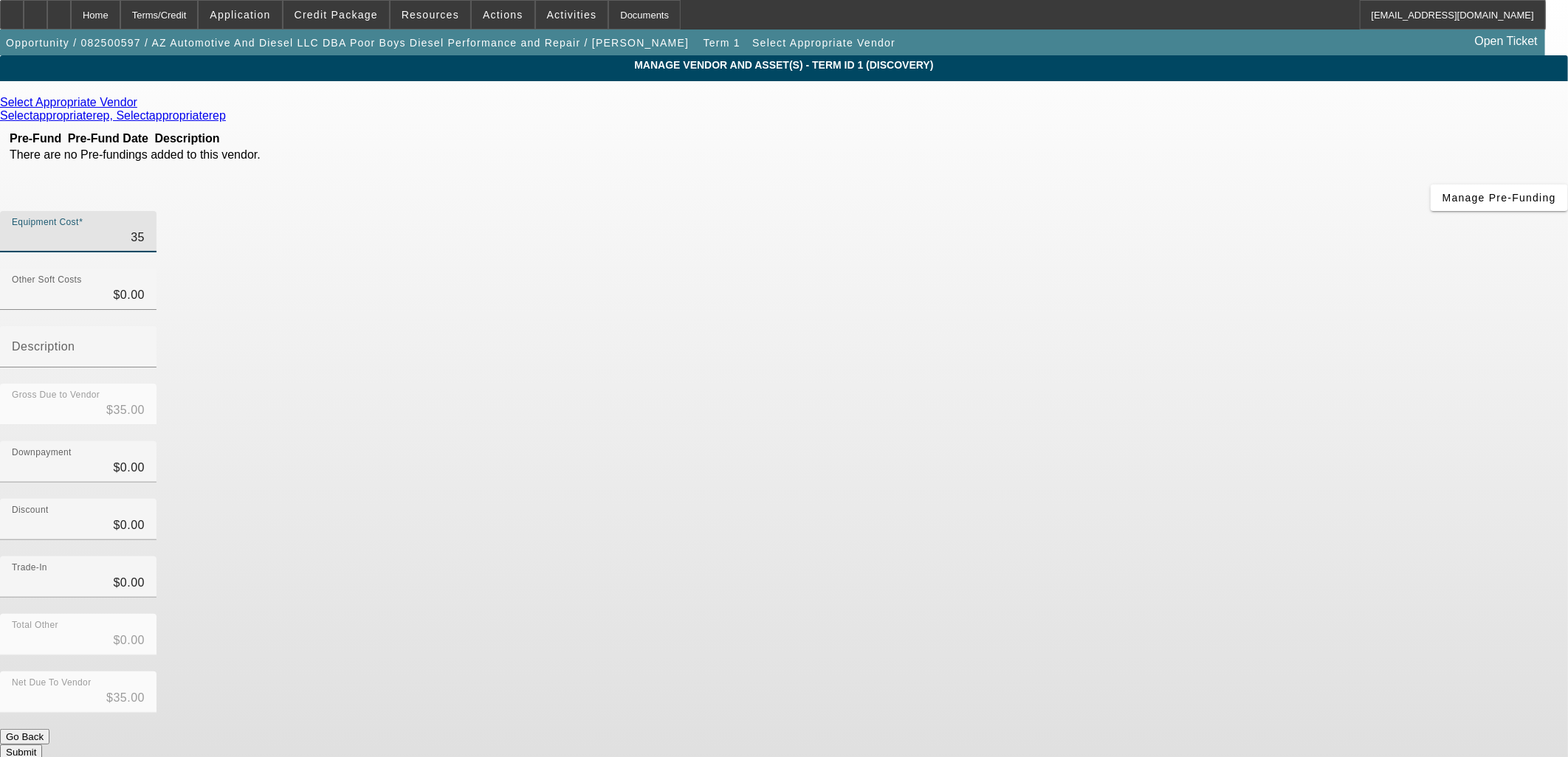
type input "$350.00"
type input "3500"
type input "$3,500.00"
type input "35000"
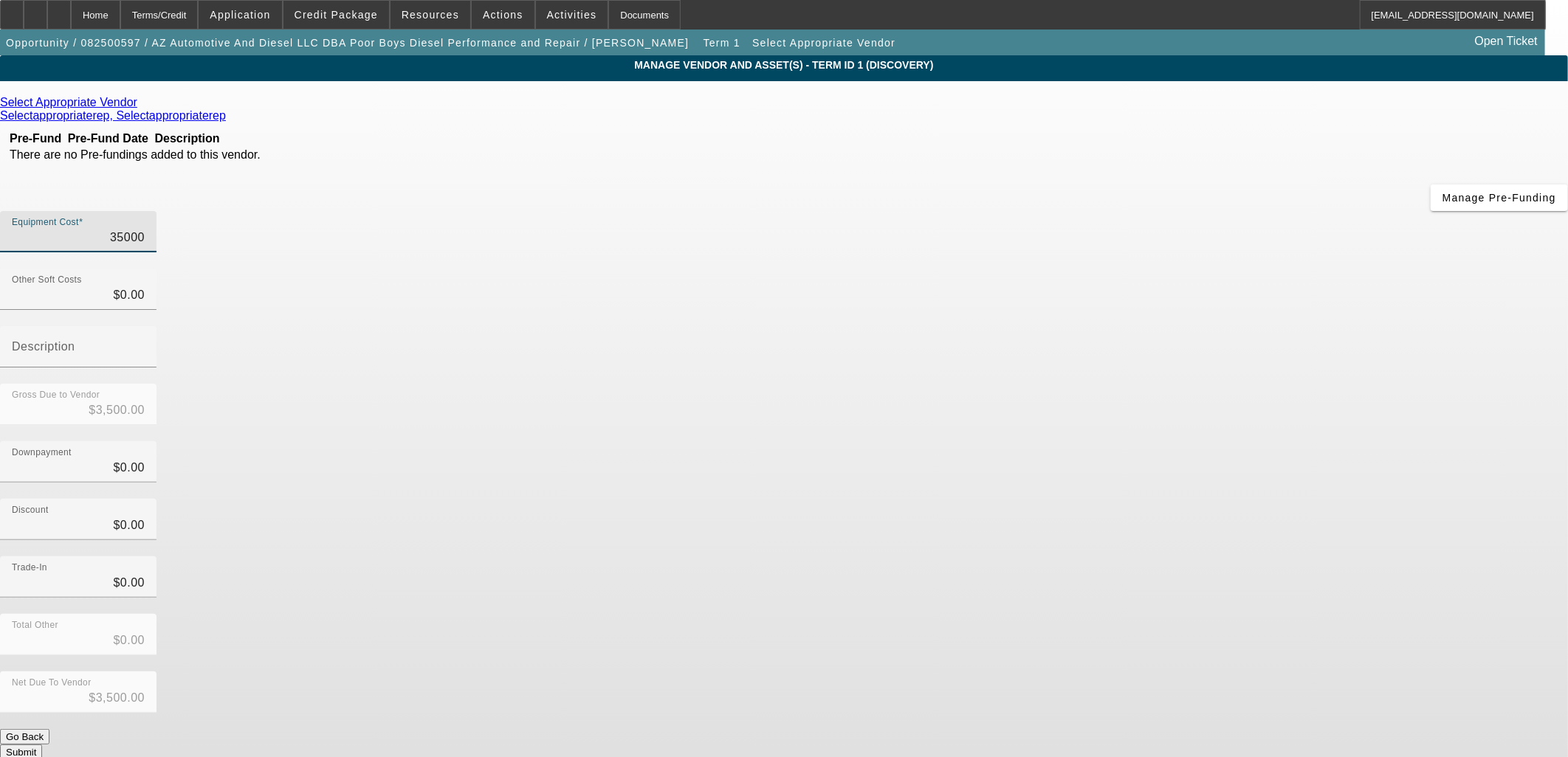
type input "$35,000.00"
click at [141, 105] on icon at bounding box center [141, 102] width 0 height 13
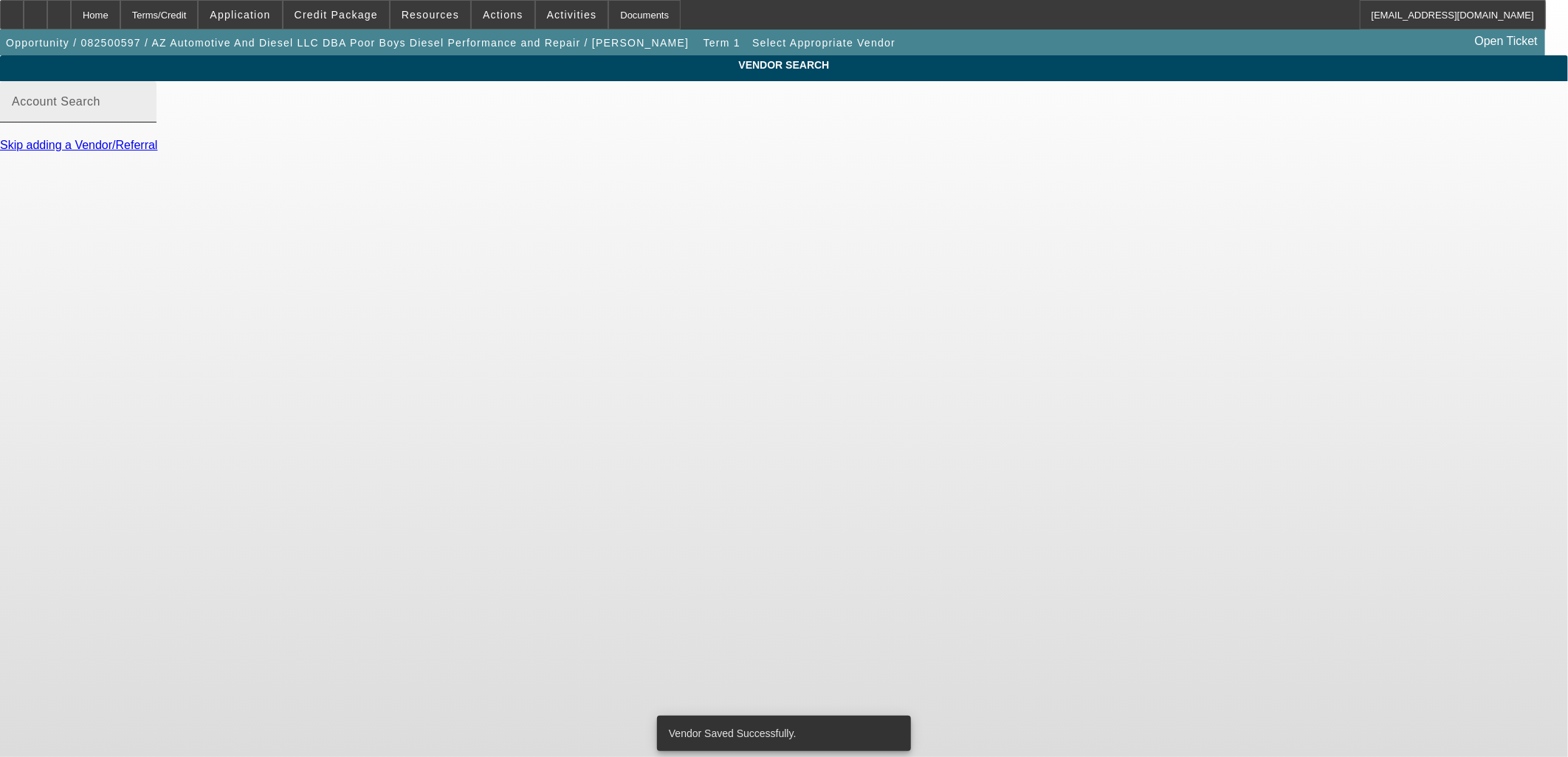
click at [145, 116] on input "Account Search" at bounding box center [78, 107] width 133 height 18
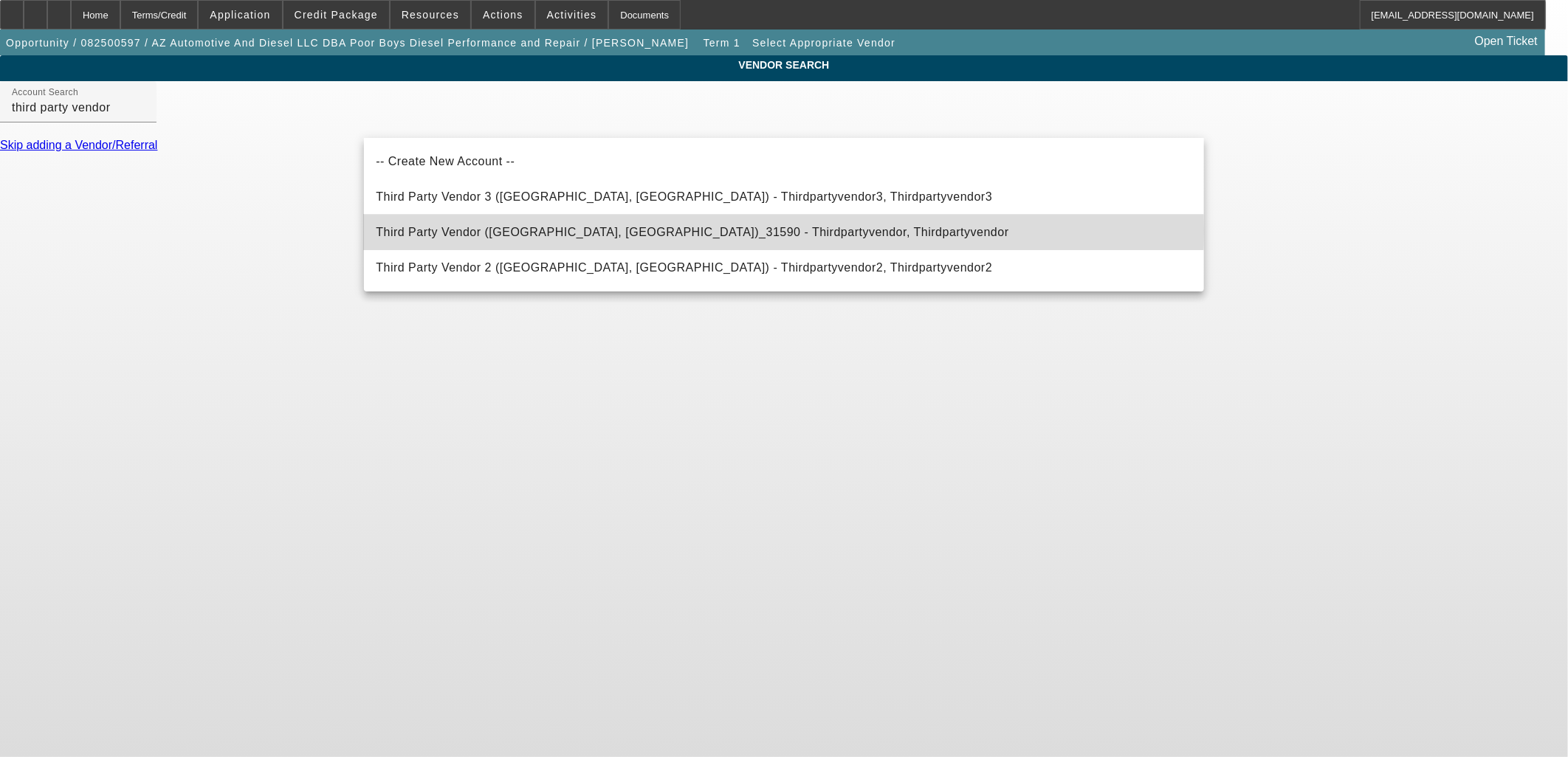
click at [603, 230] on span "Third Party Vendor (Northbrook, IL)_31590 - Thirdpartyvendor, Thirdpartyvendor" at bounding box center [692, 232] width 633 height 13
type input "Third Party Vendor (Northbrook, IL)_31590 - Thirdpartyvendor, Thirdpartyvendor"
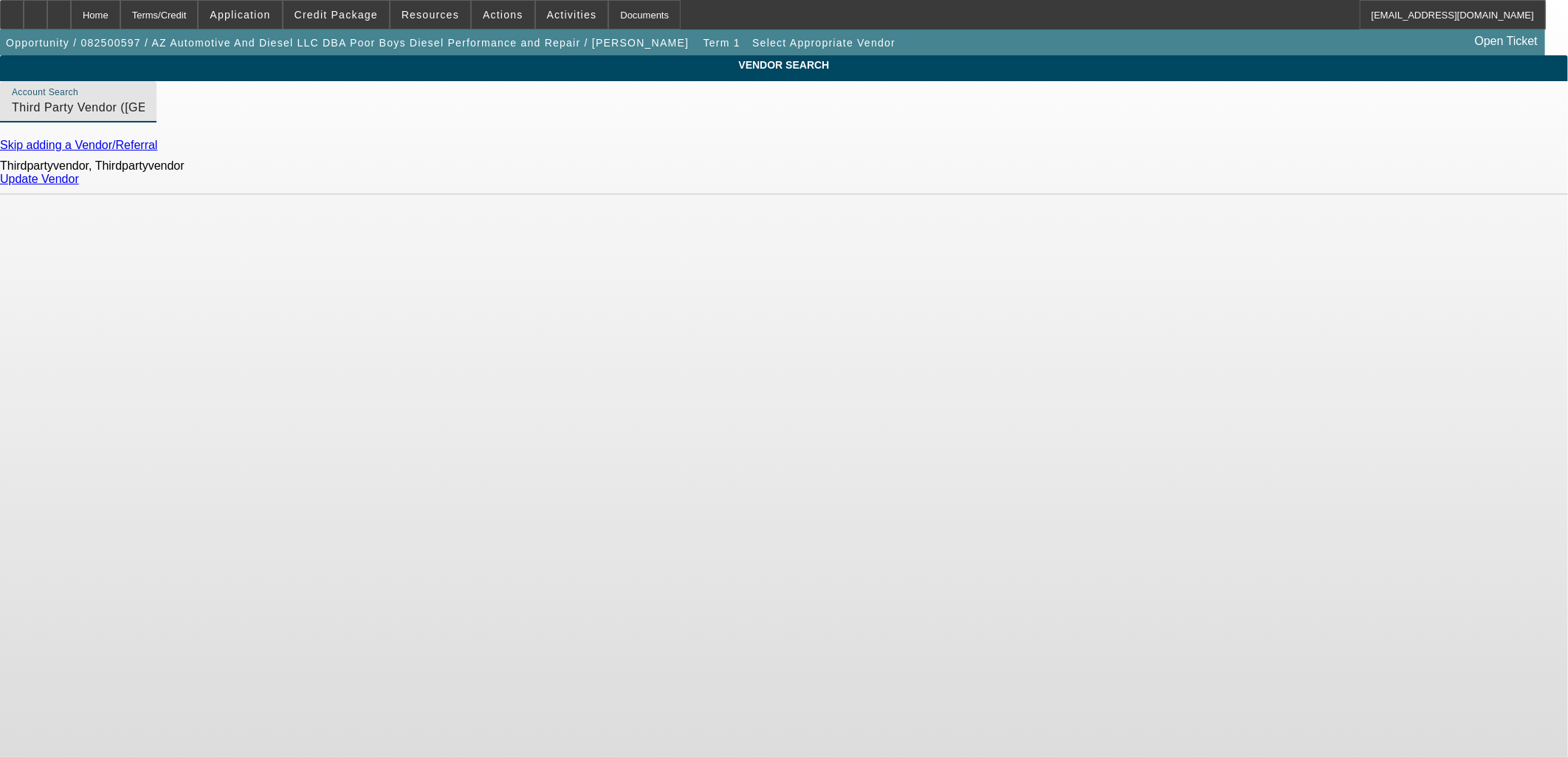
click at [79, 185] on link "Update Vendor" at bounding box center [39, 179] width 79 height 13
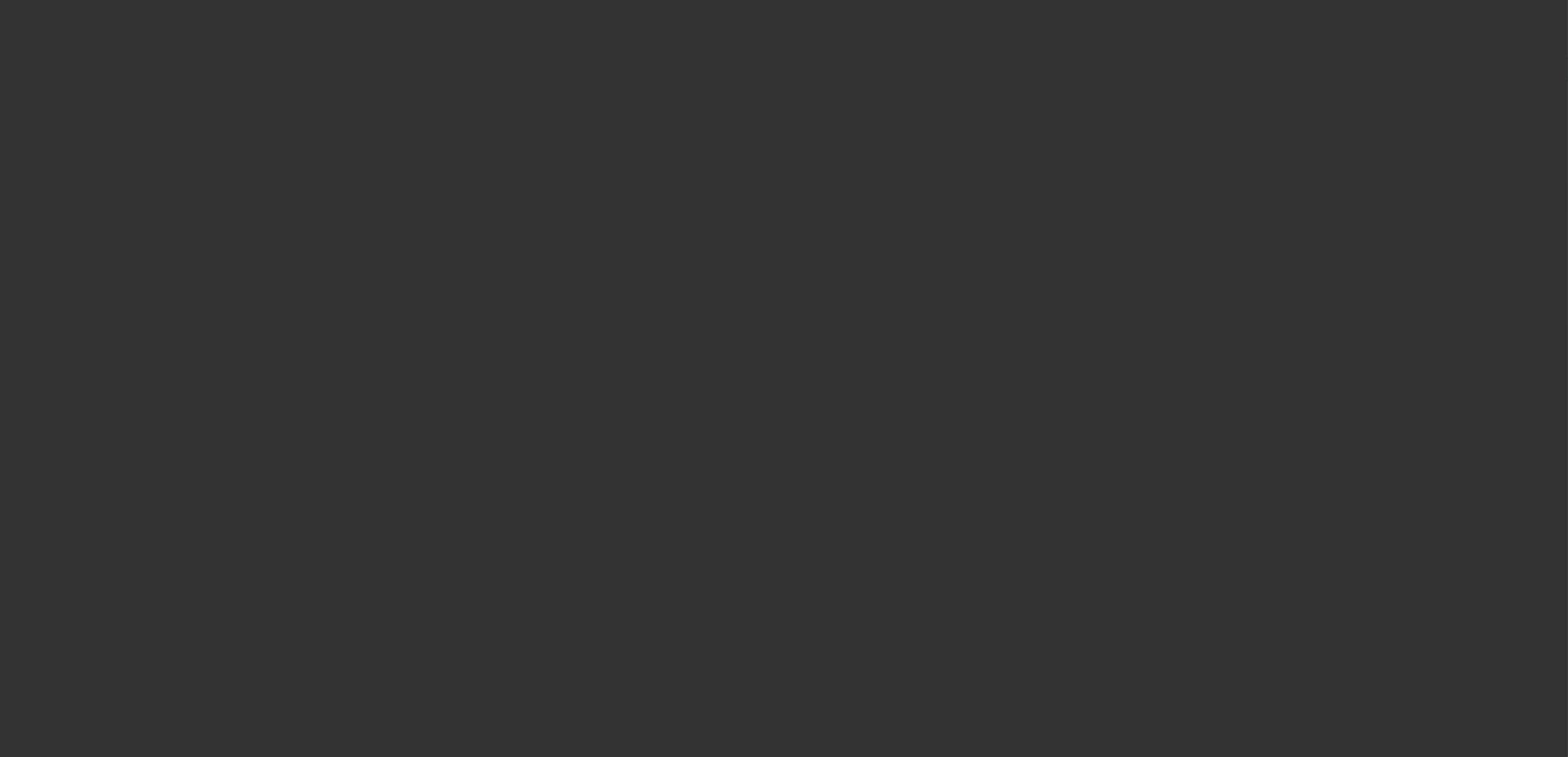
type input "$35,000.00"
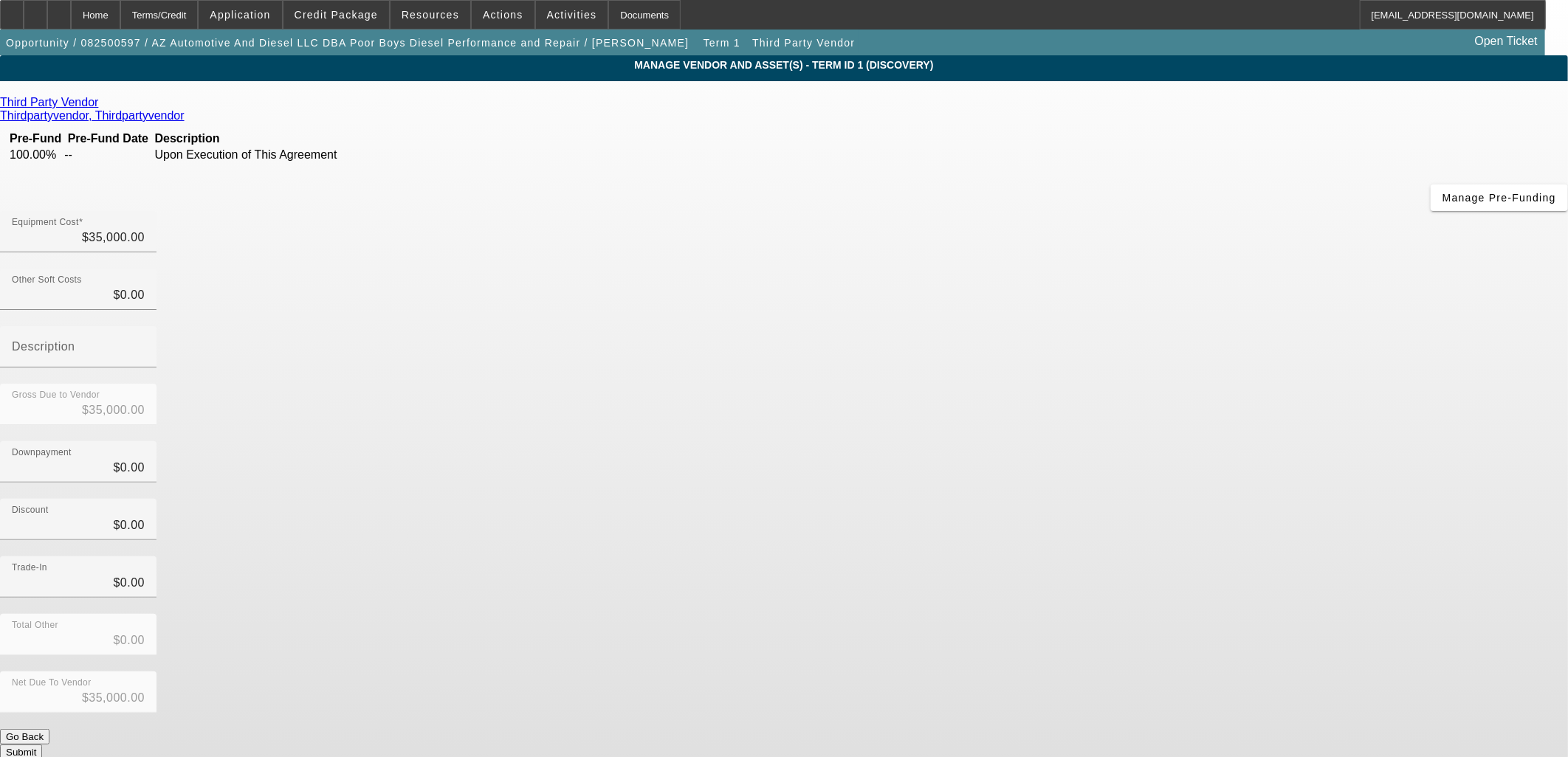
click at [42, 745] on button "Submit" at bounding box center [21, 753] width 42 height 15
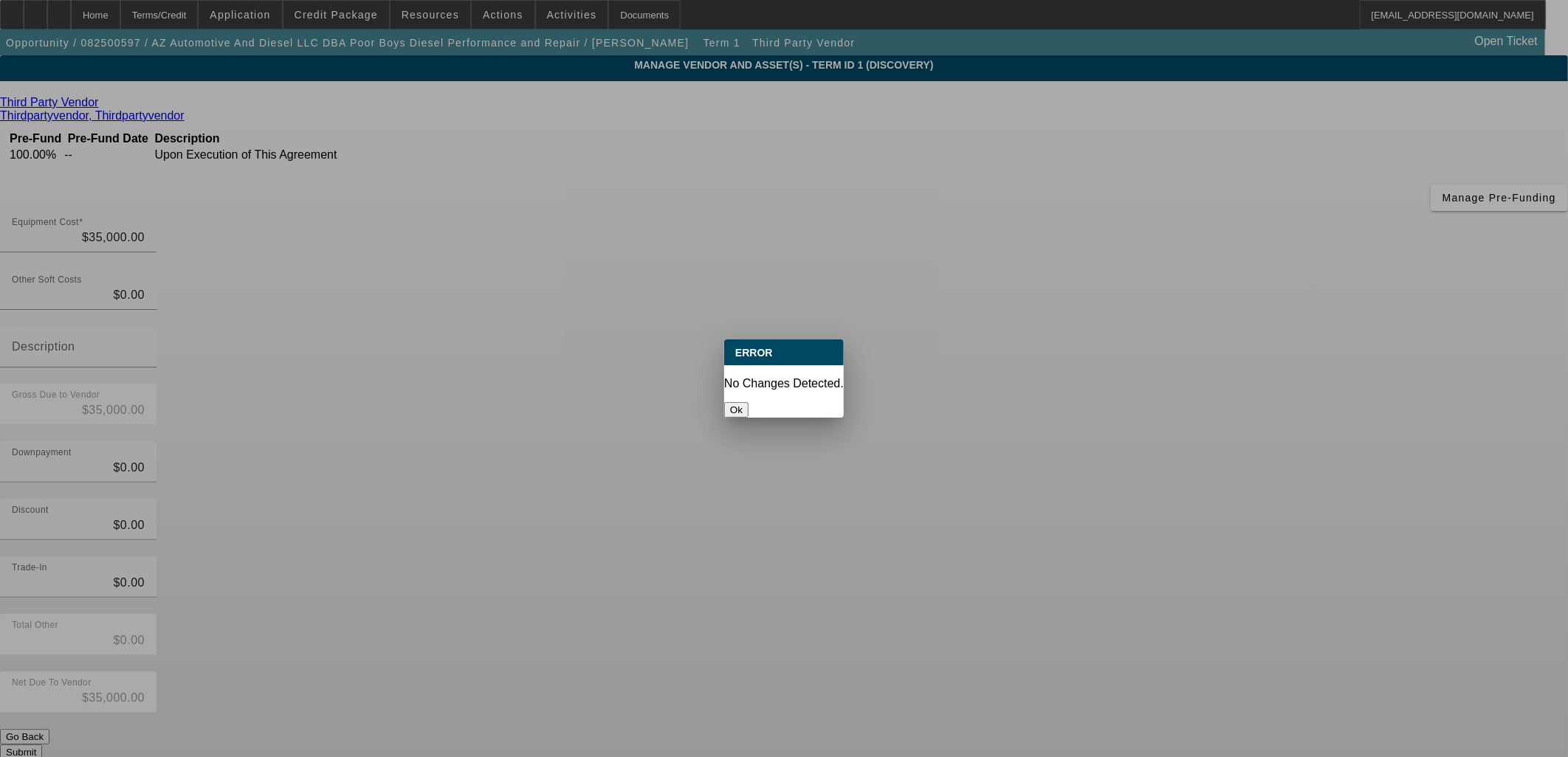
click at [748, 402] on button "Ok" at bounding box center [736, 410] width 24 height 15
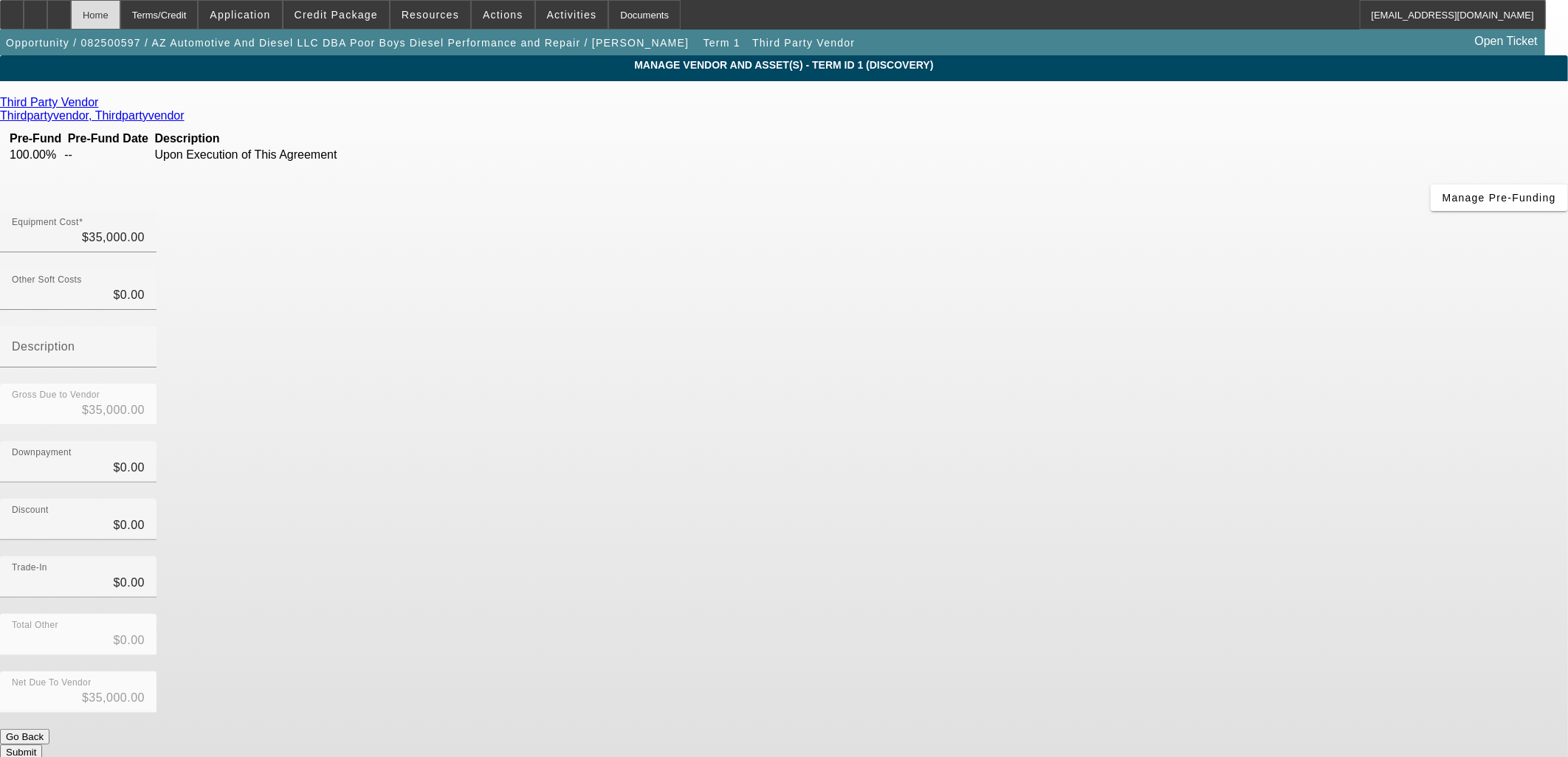
click at [120, 15] on div "Home" at bounding box center [96, 15] width 50 height 29
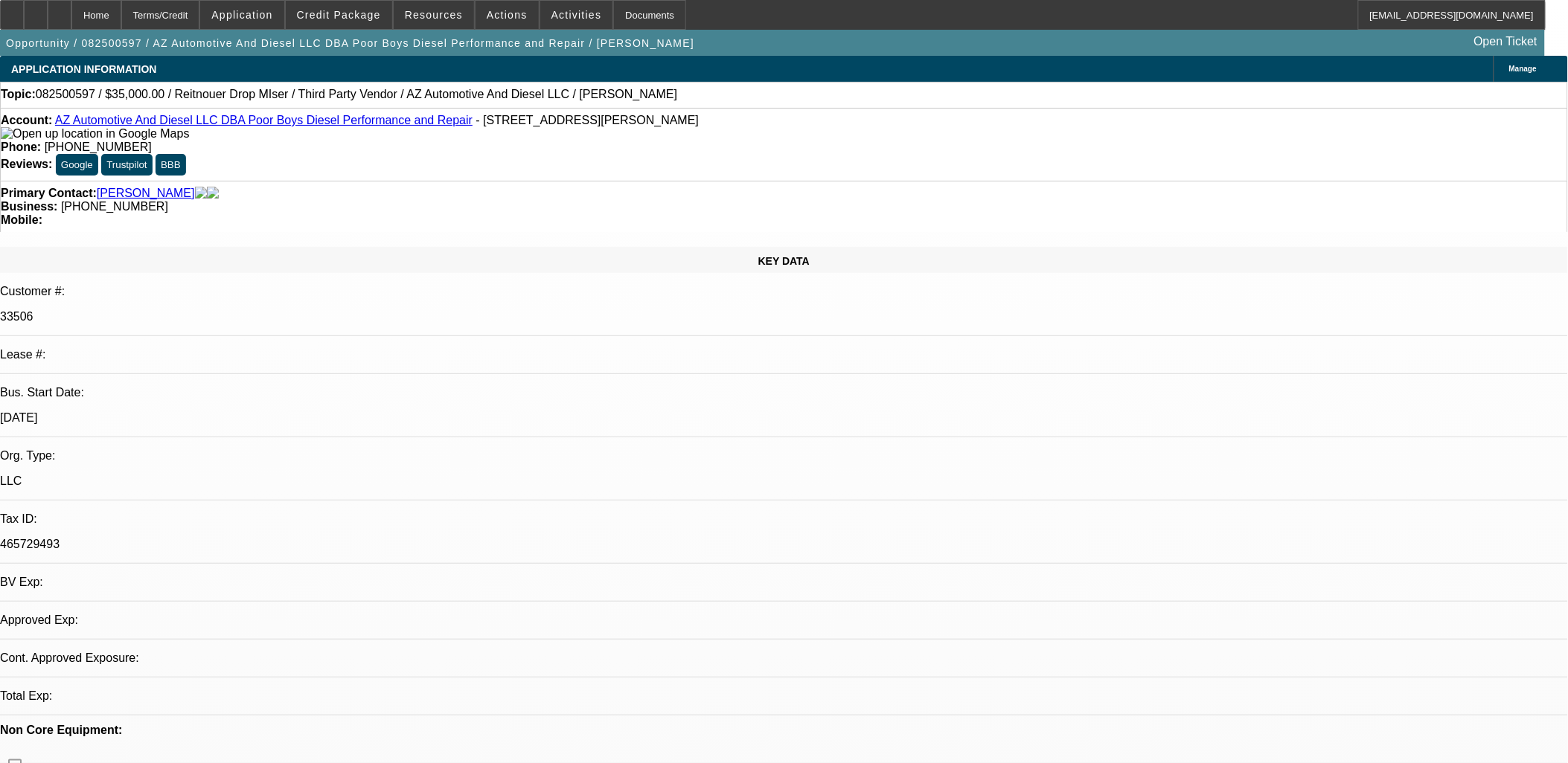
select select "0"
select select "2"
select select "0.1"
select select "4"
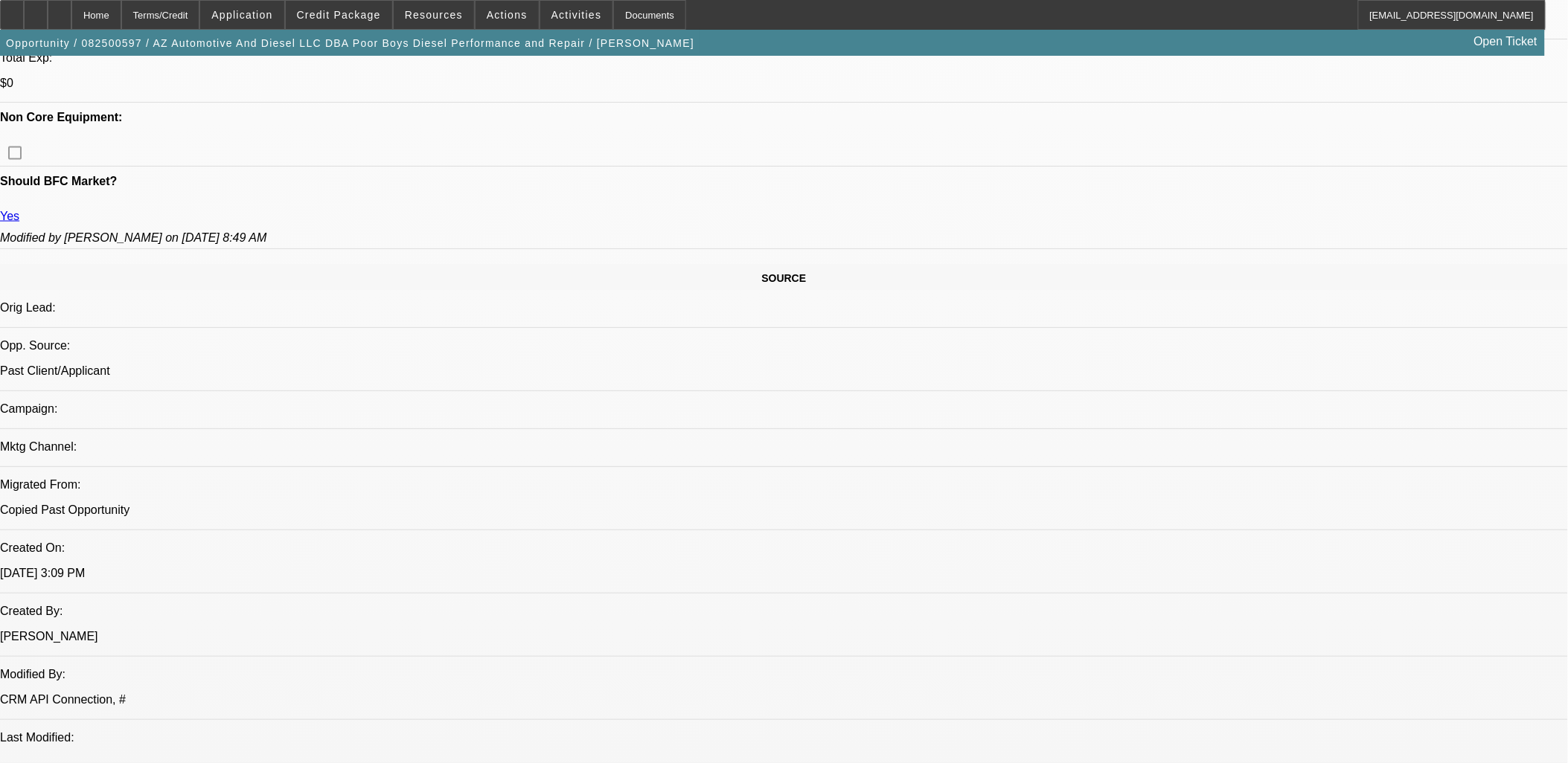
scroll to position [744, 0]
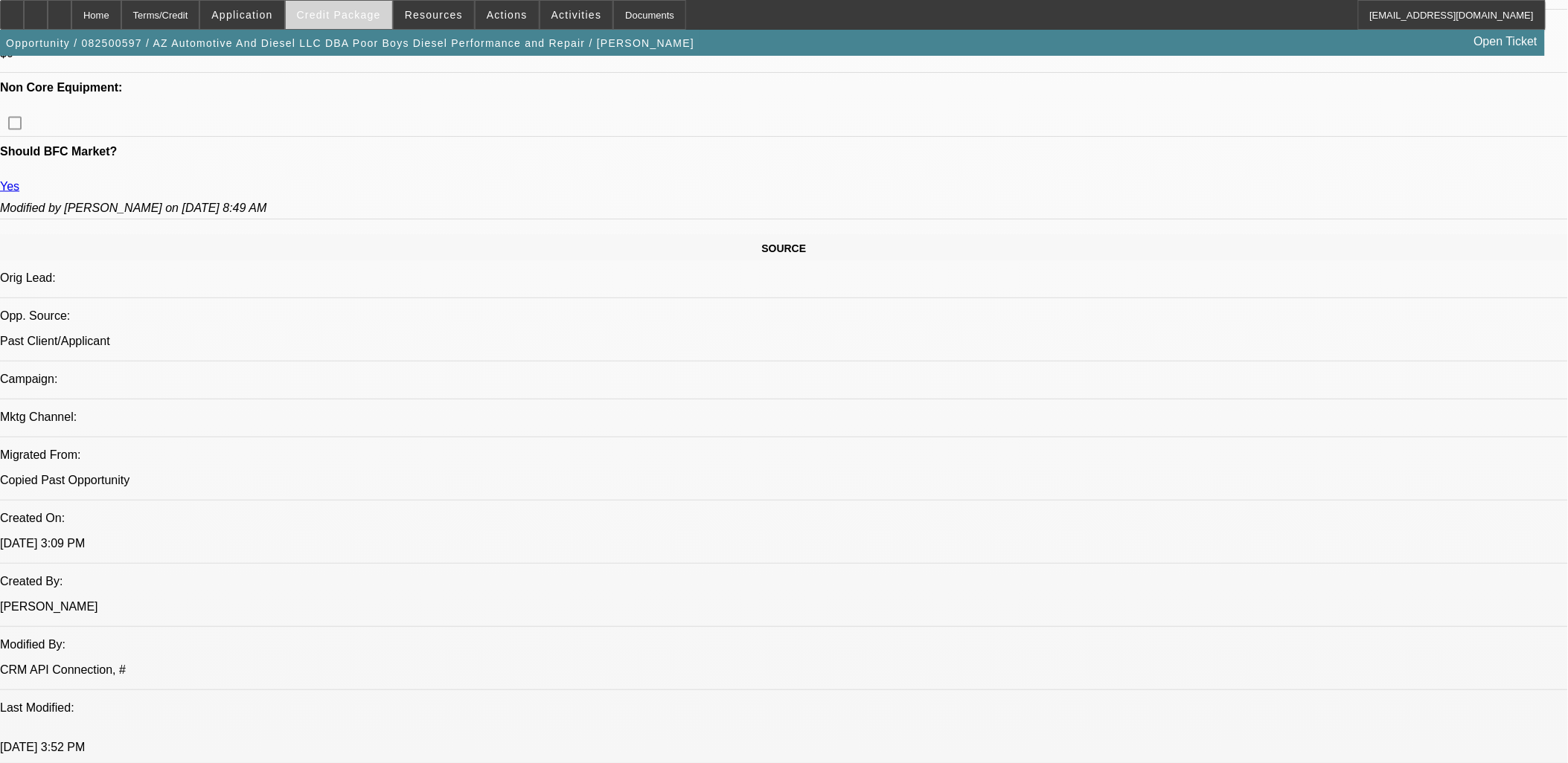
click at [351, 13] on span "Credit Package" at bounding box center [338, 15] width 84 height 12
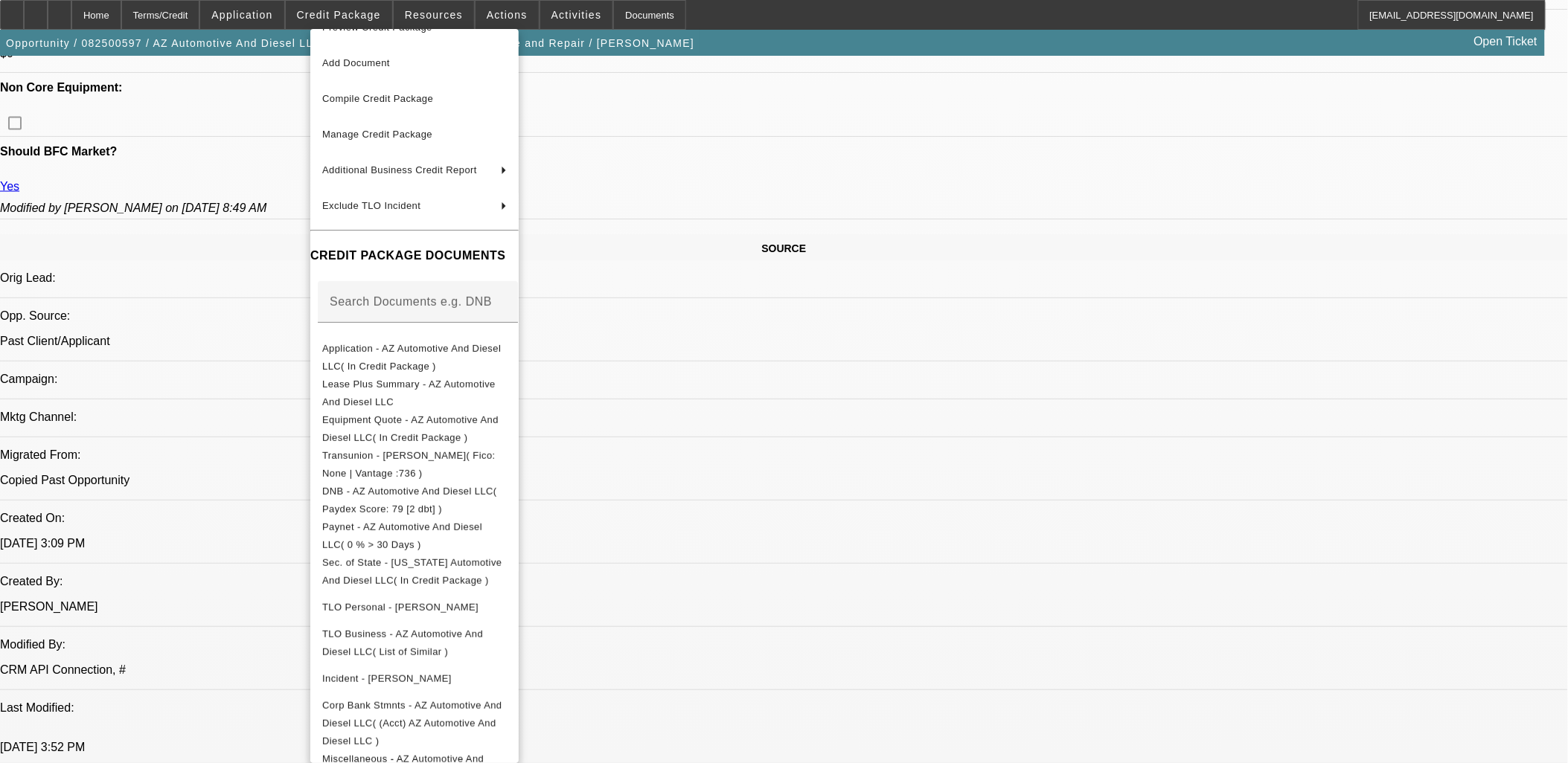
scroll to position [40, 0]
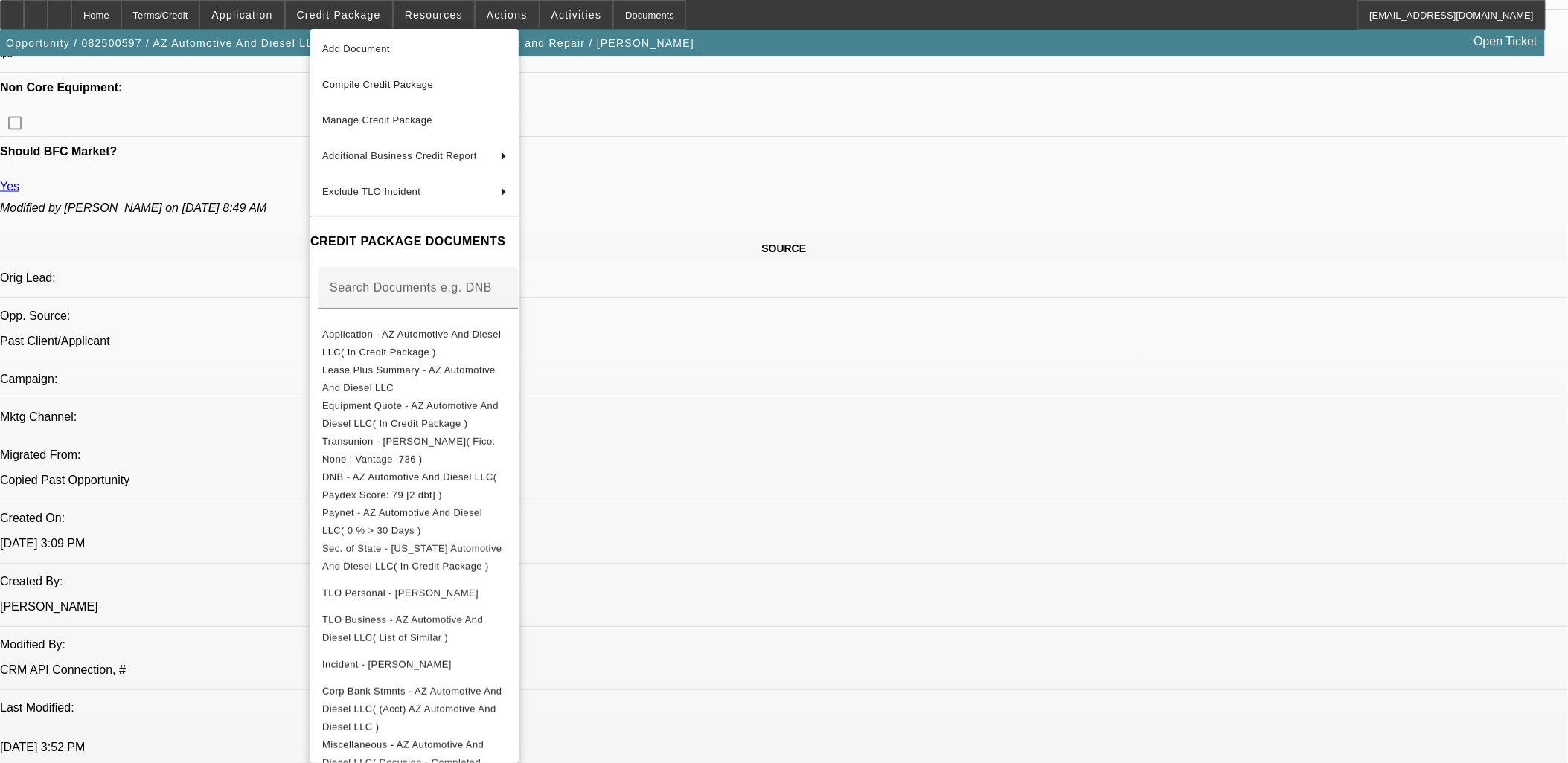
click at [1258, 569] on div at bounding box center [784, 382] width 1568 height 763
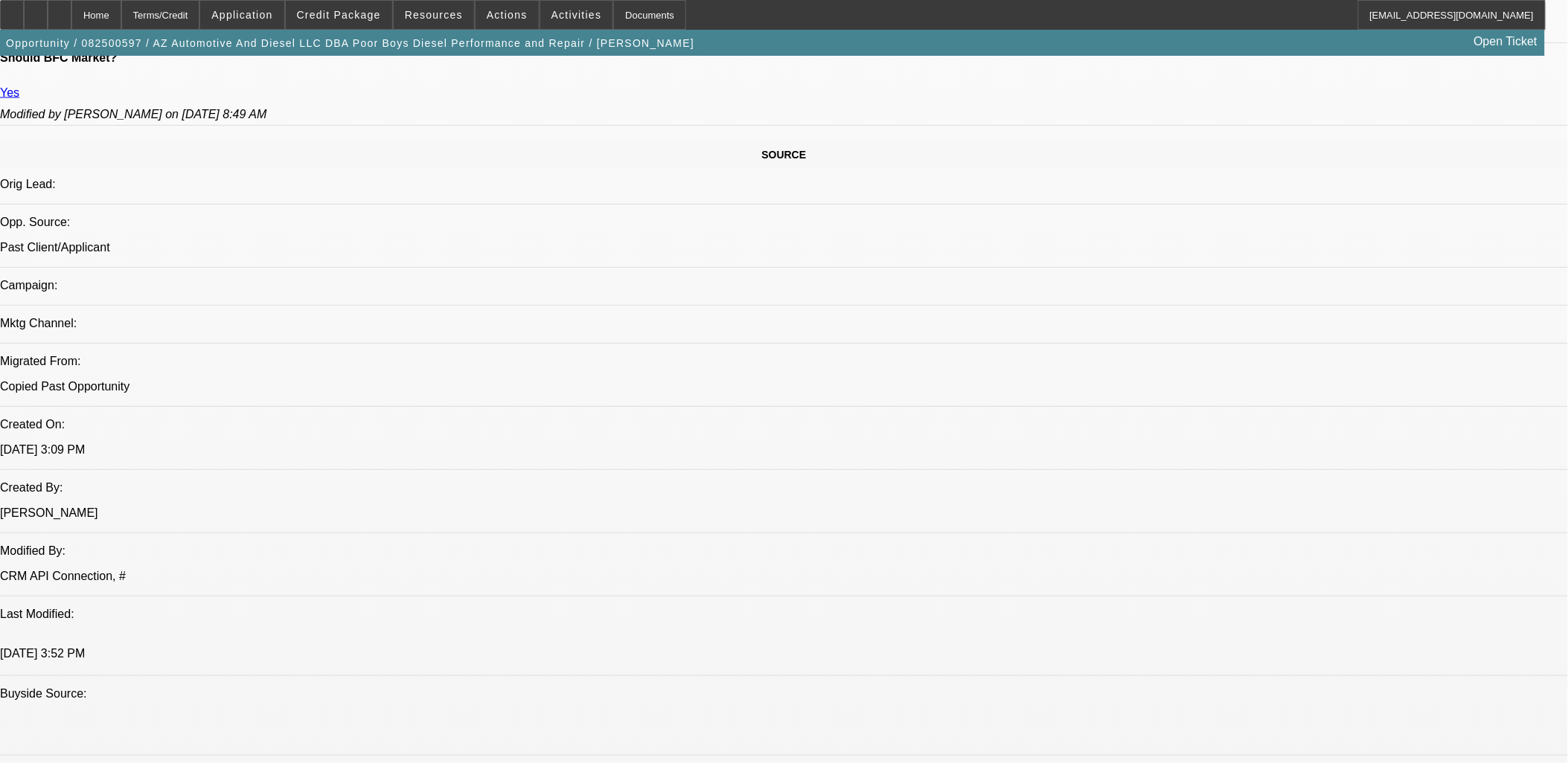
scroll to position [827, 0]
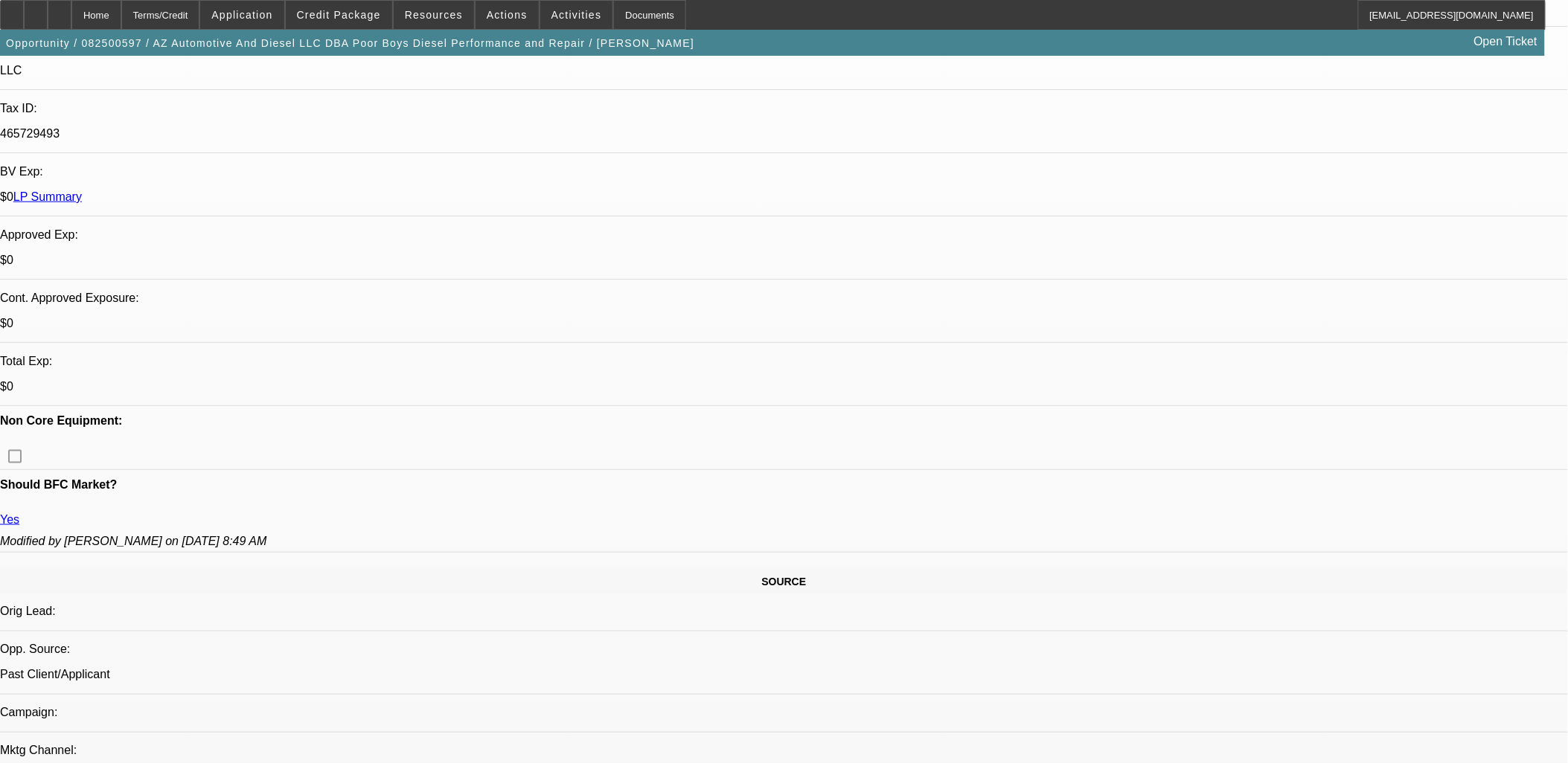
scroll to position [248, 0]
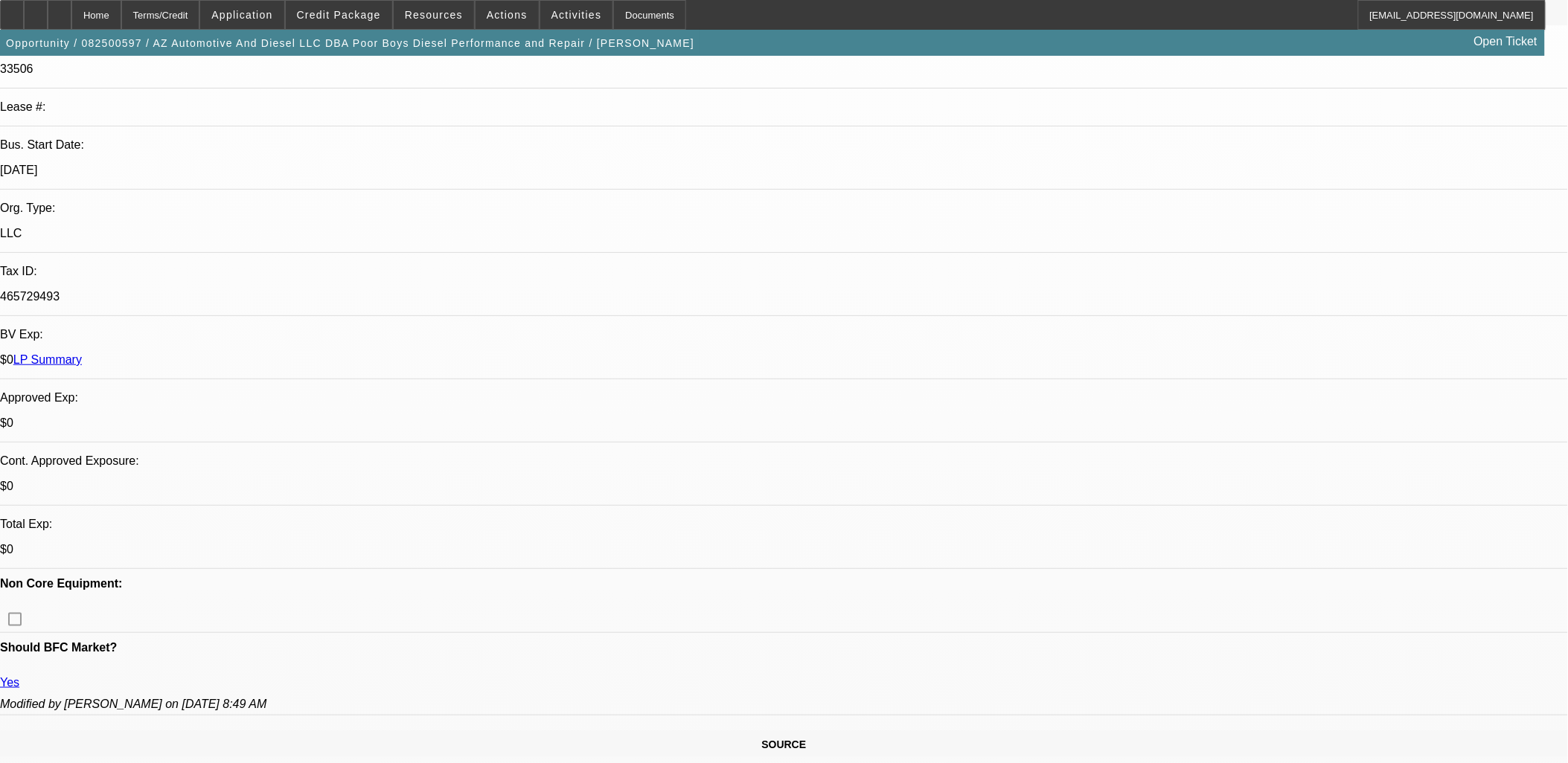
radio input "true"
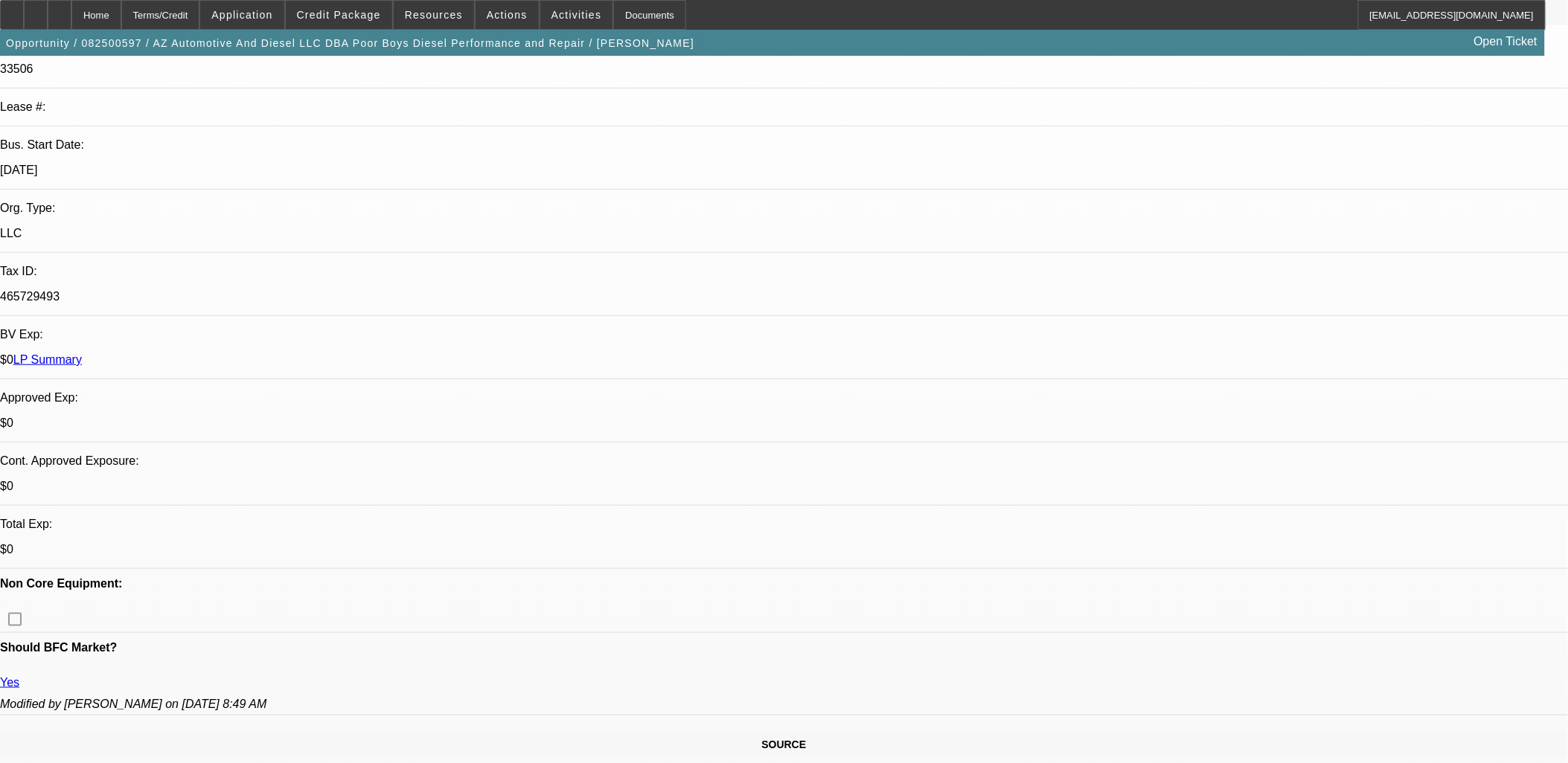
paste textarea "Timothy Moore wants this EU trailer for locally hauling equipment to his diesel…"
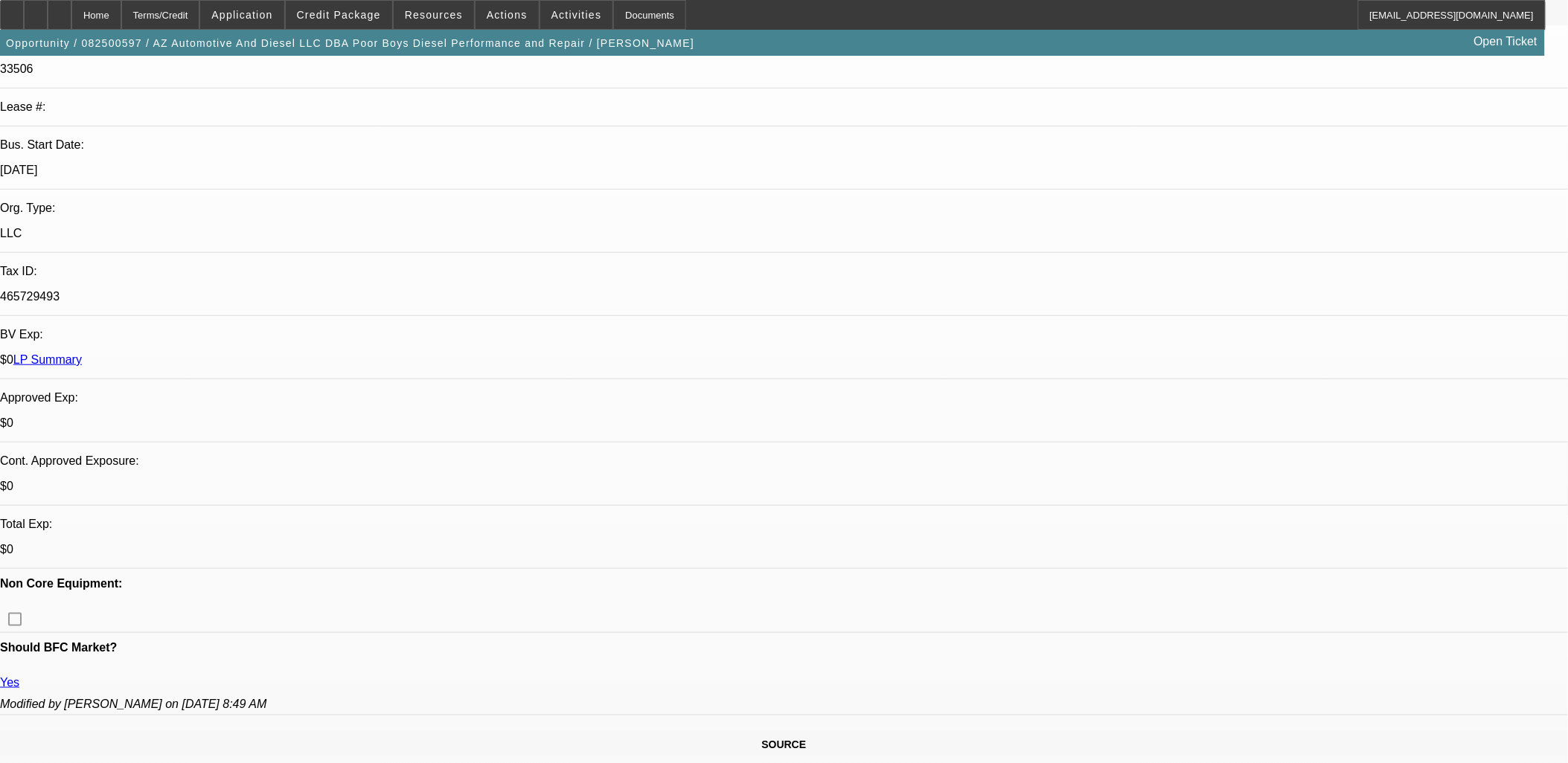
type textarea "[PERSON_NAME] wants this trailer for hauling equipment to his diesel repair sho…"
radio input "true"
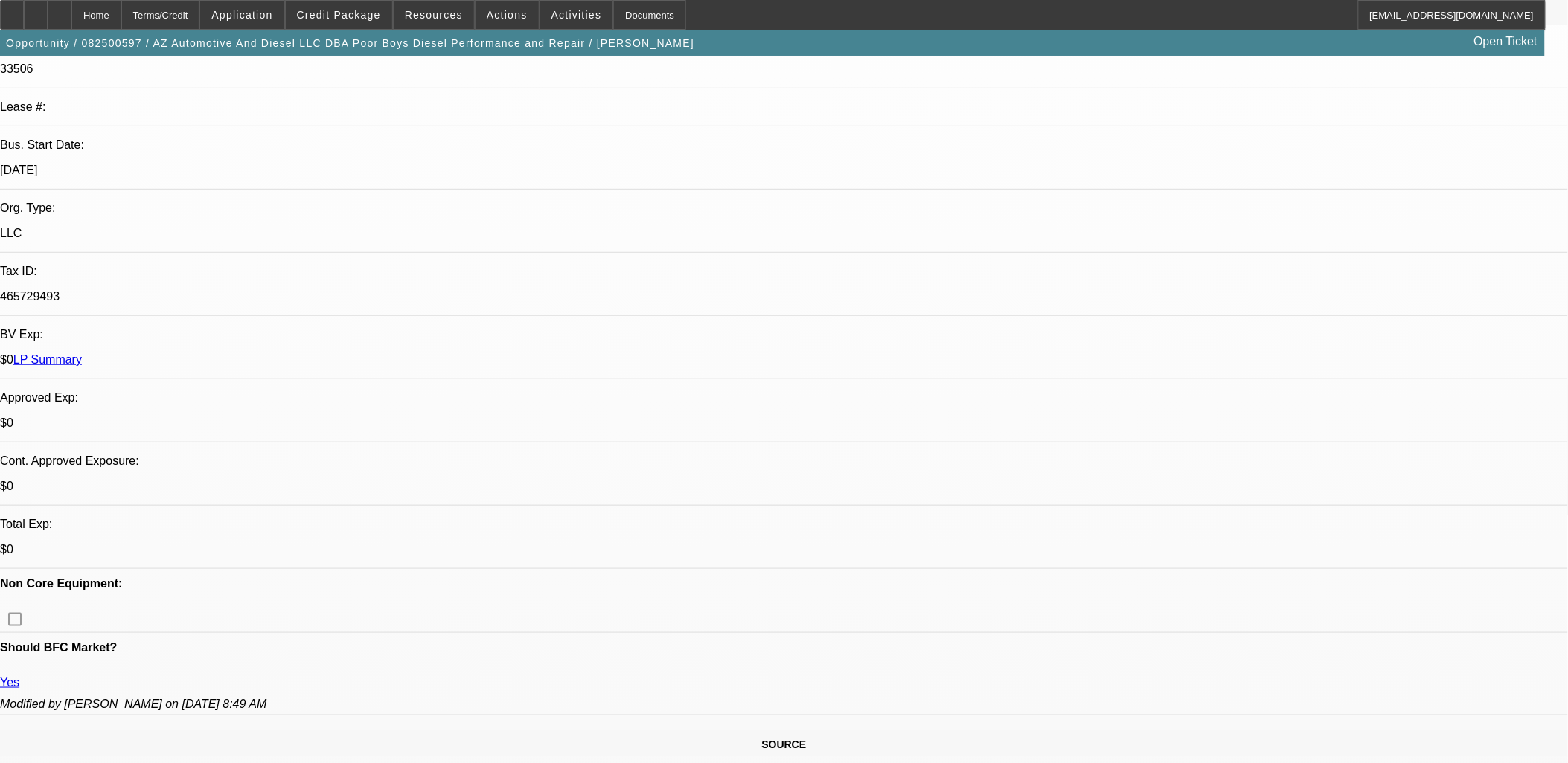
scroll to position [0, 0]
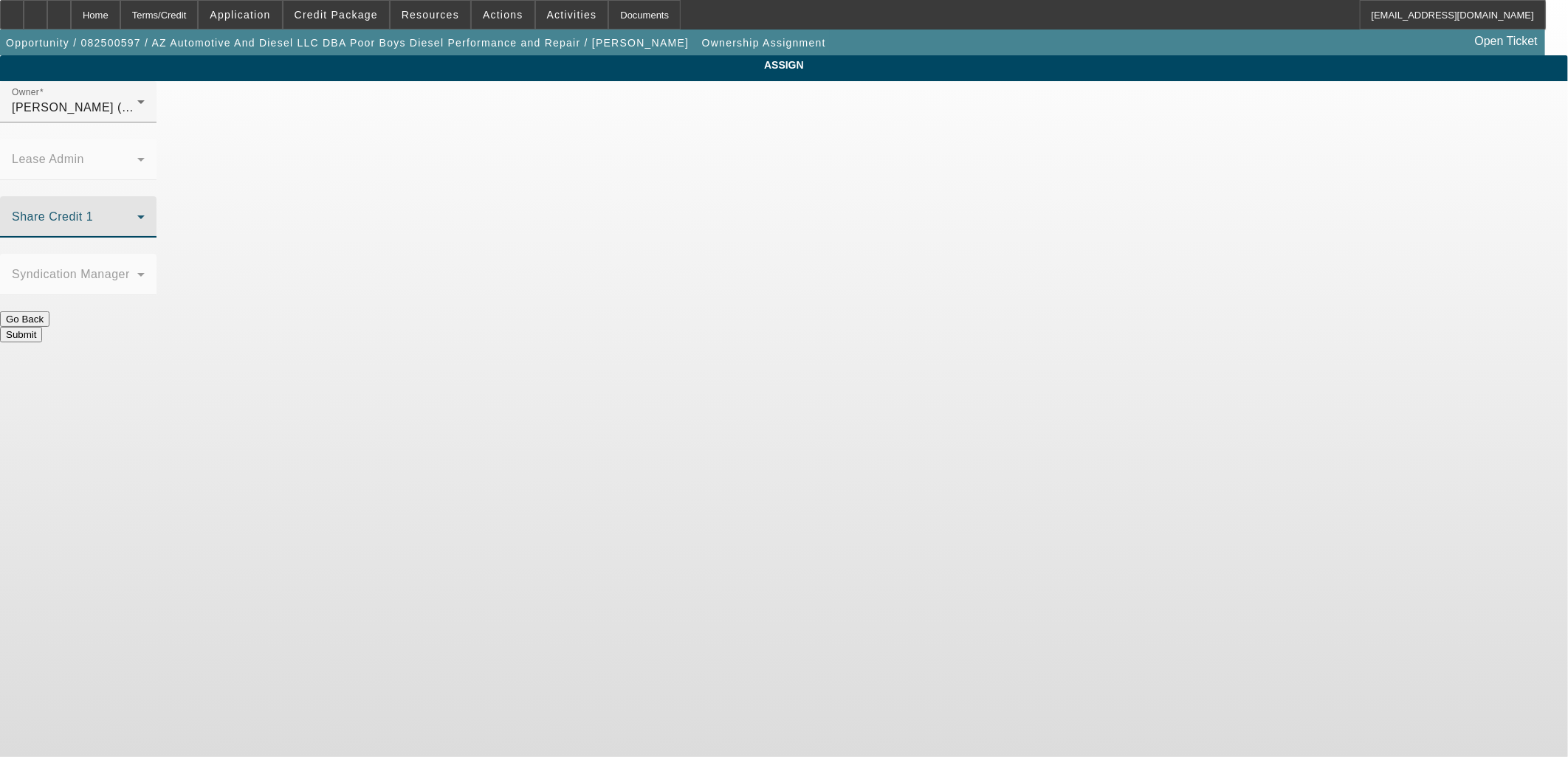
click at [137, 214] on span at bounding box center [75, 223] width 126 height 18
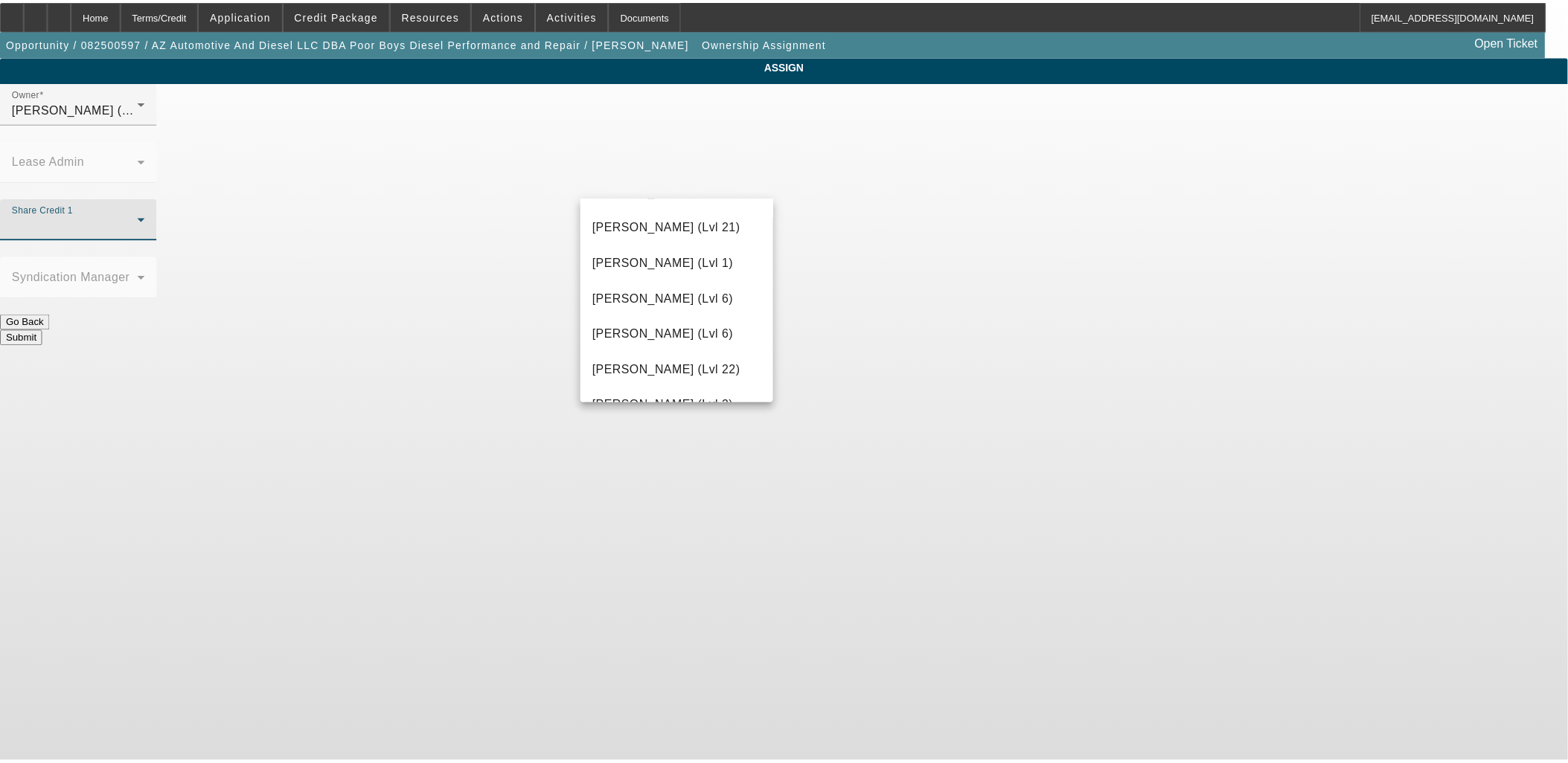
scroll to position [496, 0]
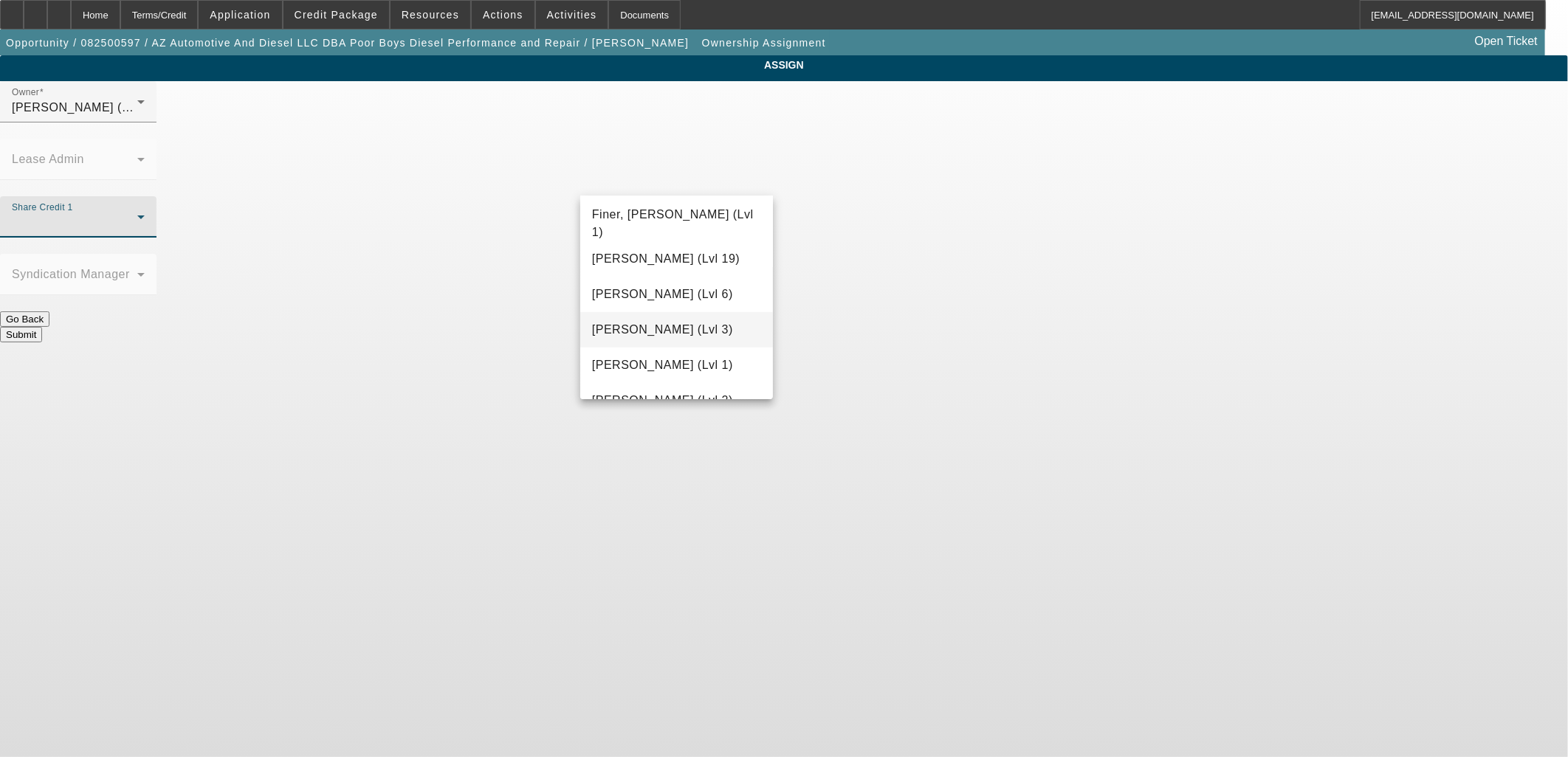
click at [669, 313] on mat-option "Flores, Brian (Lvl 3)" at bounding box center [676, 330] width 193 height 35
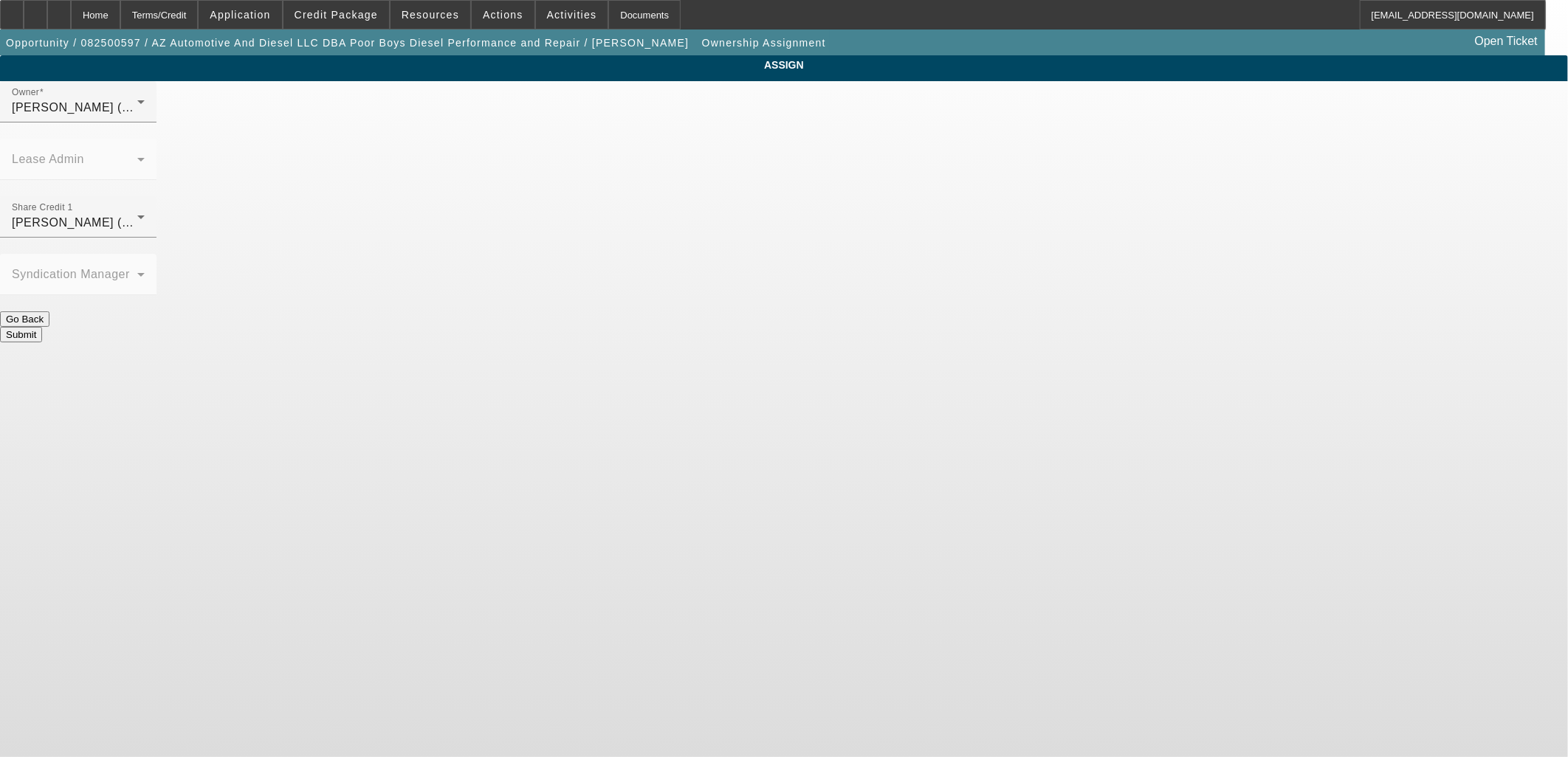
click at [42, 327] on button "Submit" at bounding box center [21, 335] width 42 height 15
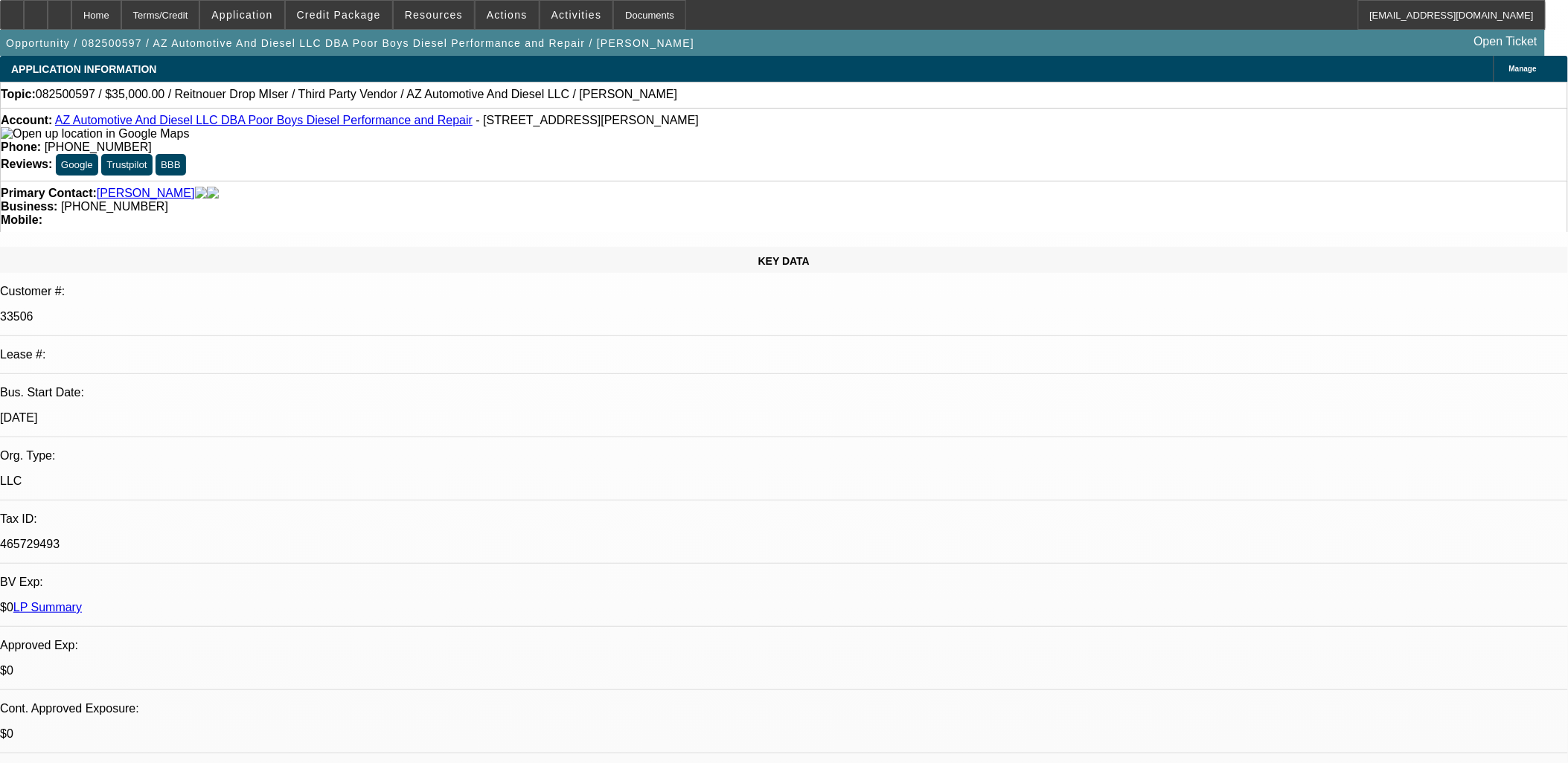
select select "0"
select select "2"
select select "0.1"
select select "4"
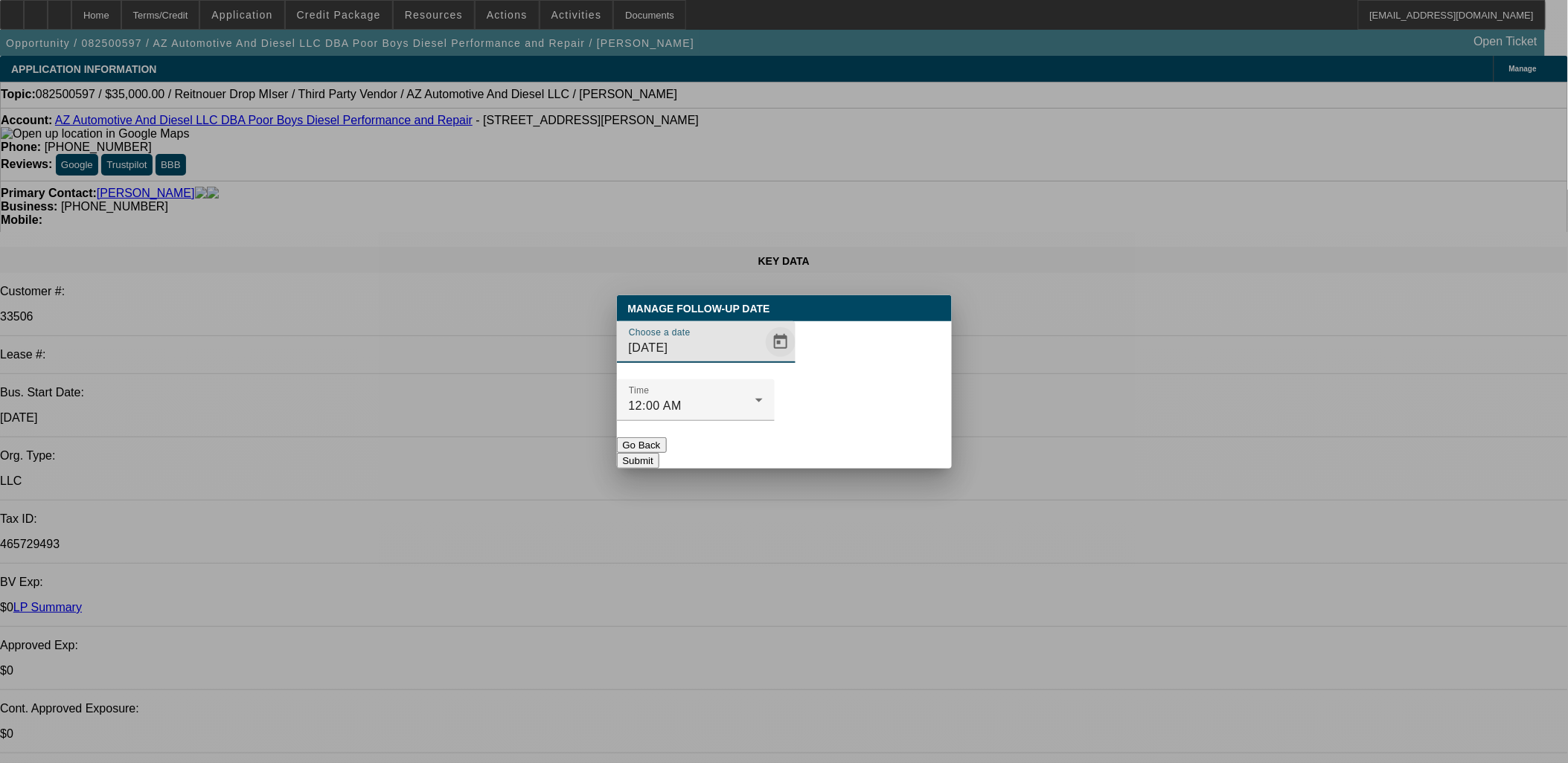
click at [762, 360] on span "Open calendar" at bounding box center [780, 342] width 35 height 35
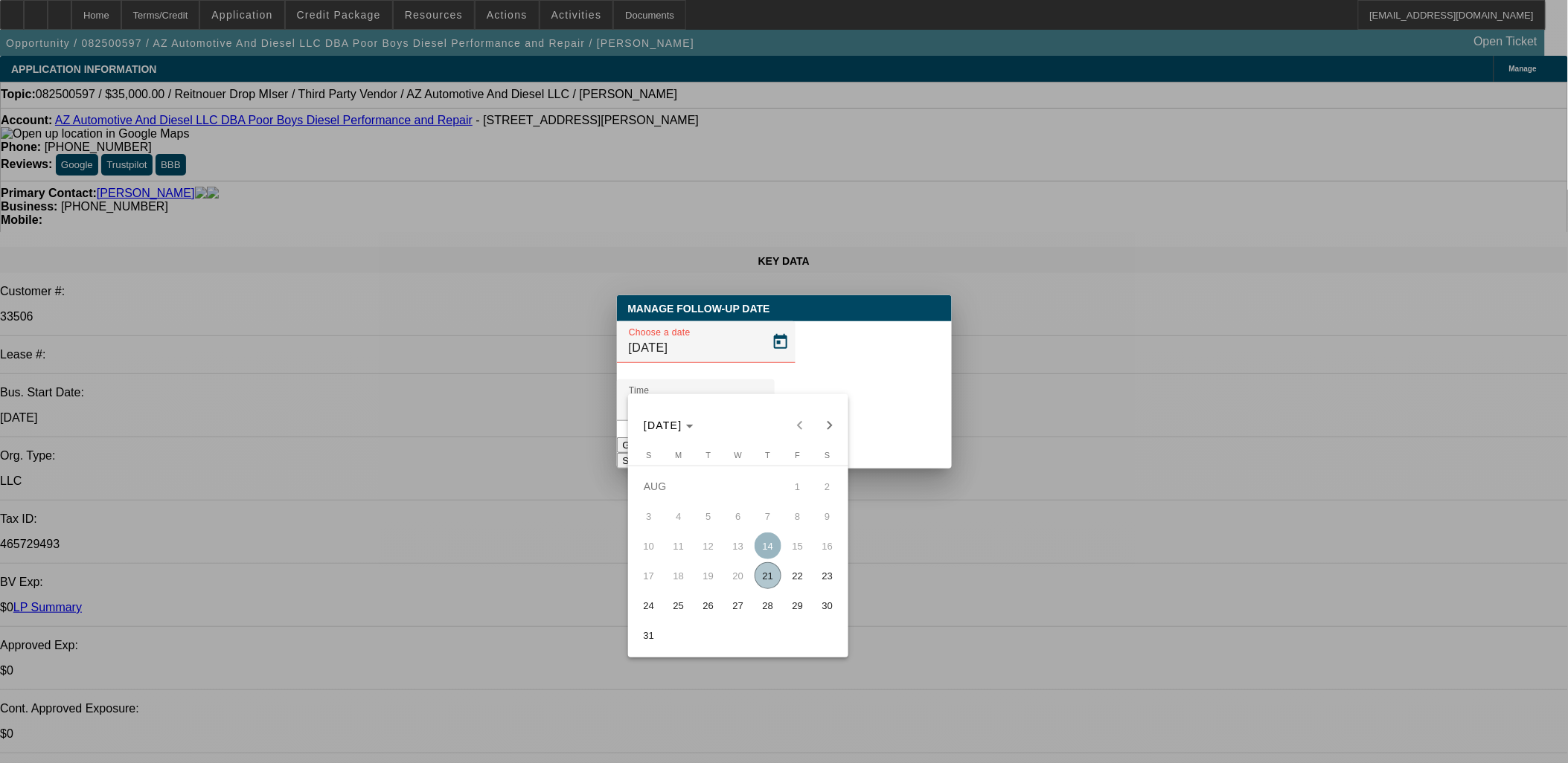
click at [771, 615] on span "28" at bounding box center [768, 605] width 27 height 27
type input "8/28/2025"
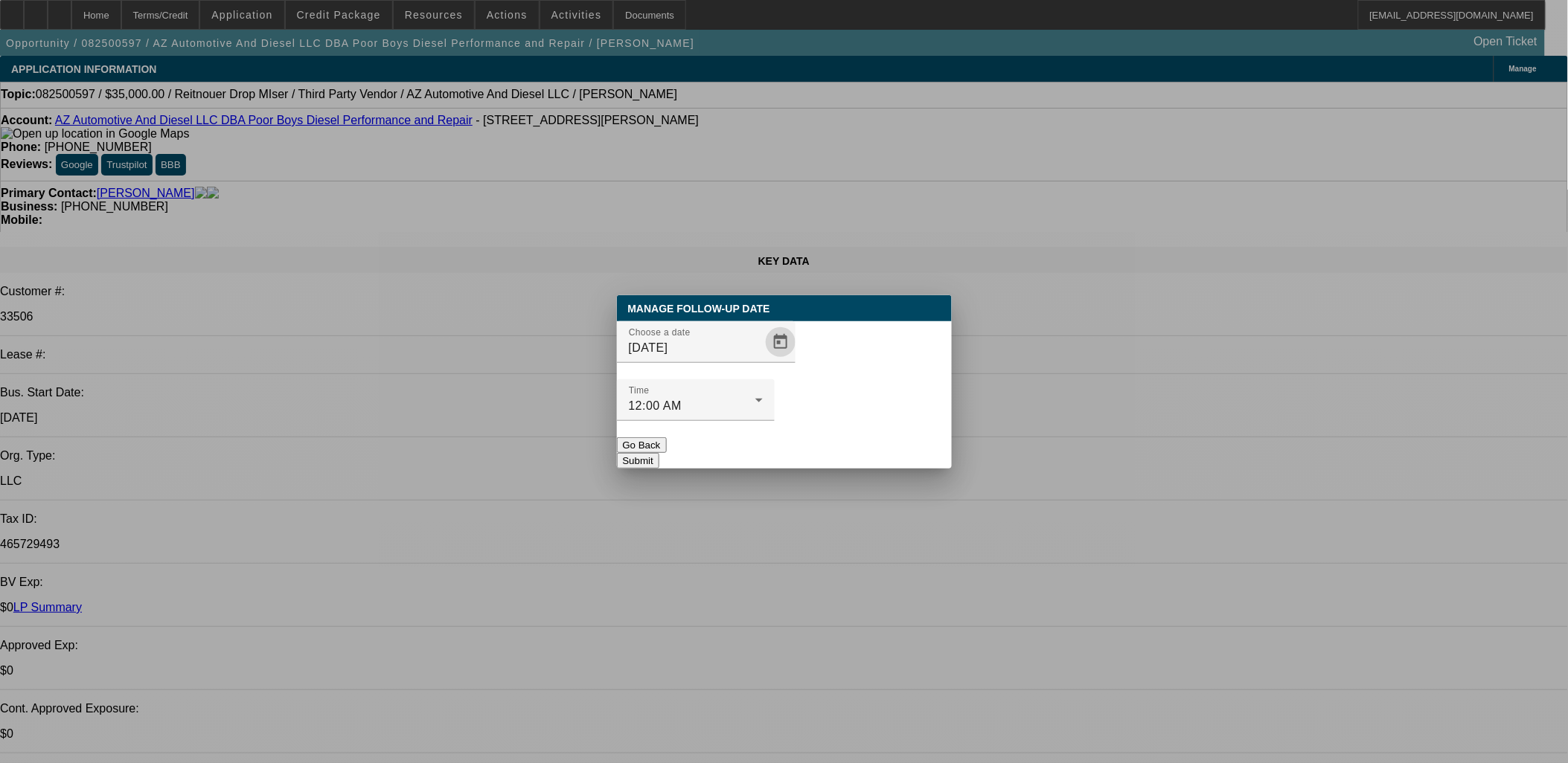
click at [660, 453] on button "Submit" at bounding box center [637, 461] width 42 height 16
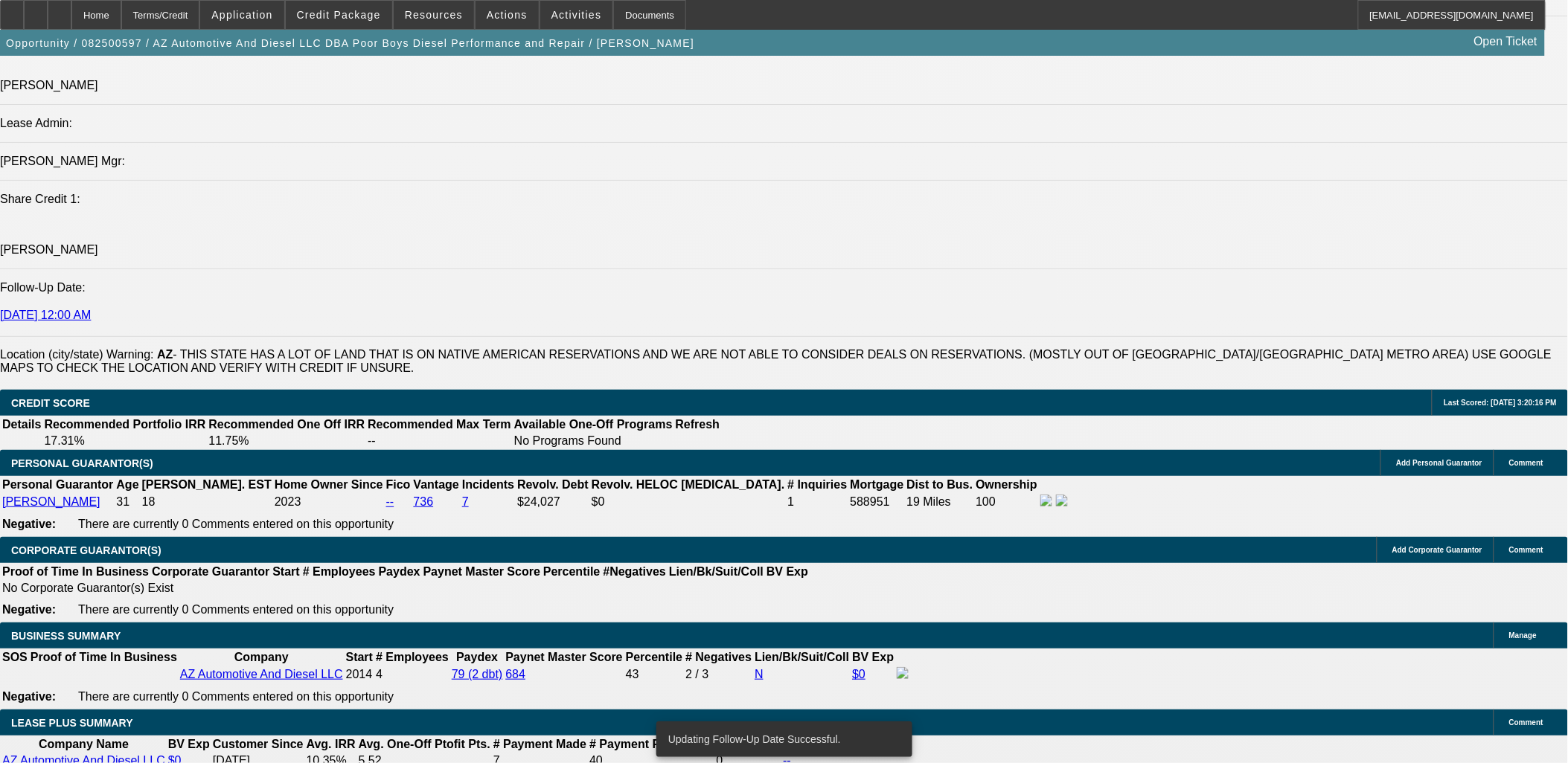
scroll to position [2397, 0]
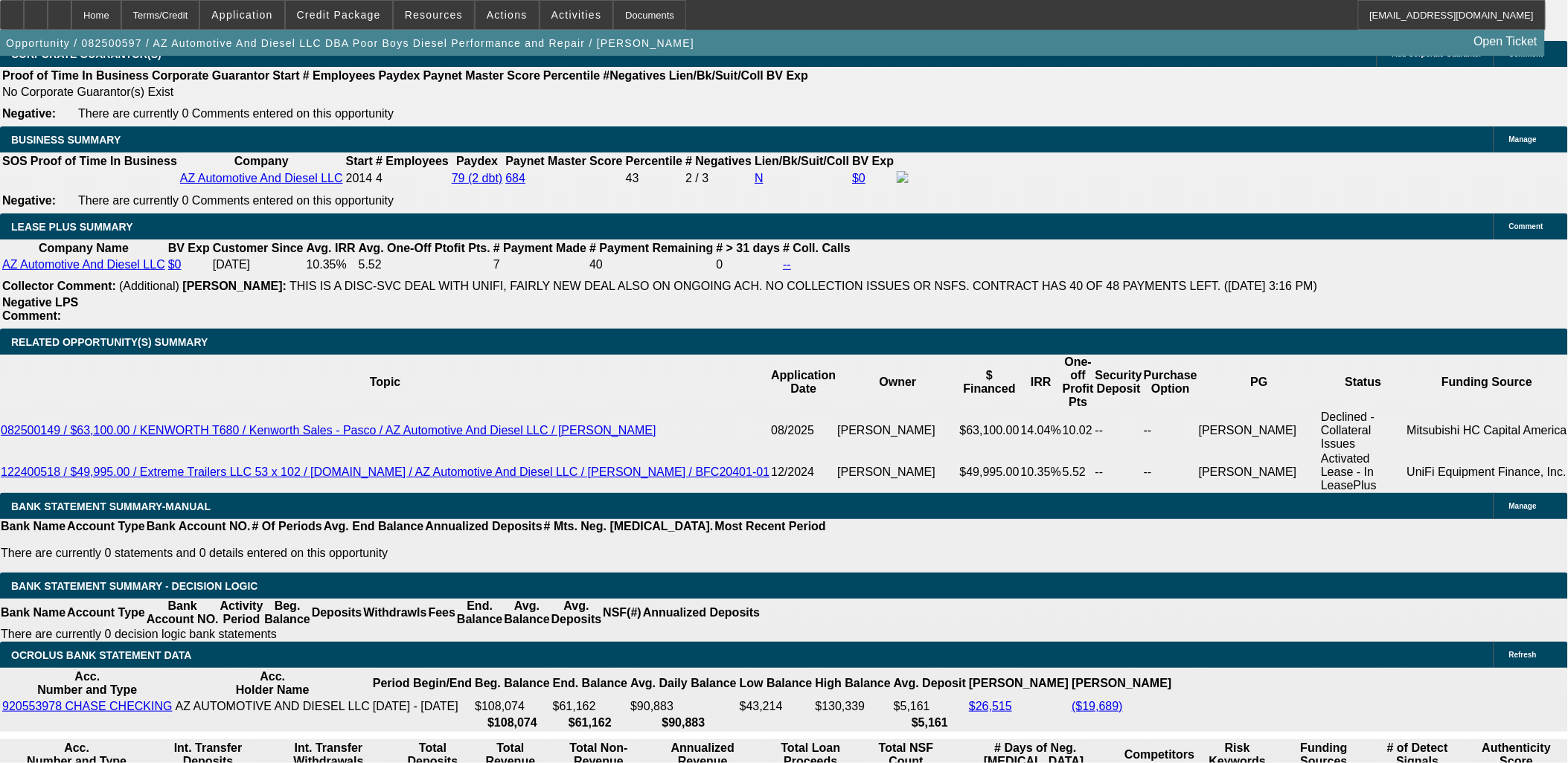
type input "$0.00"
type input "60"
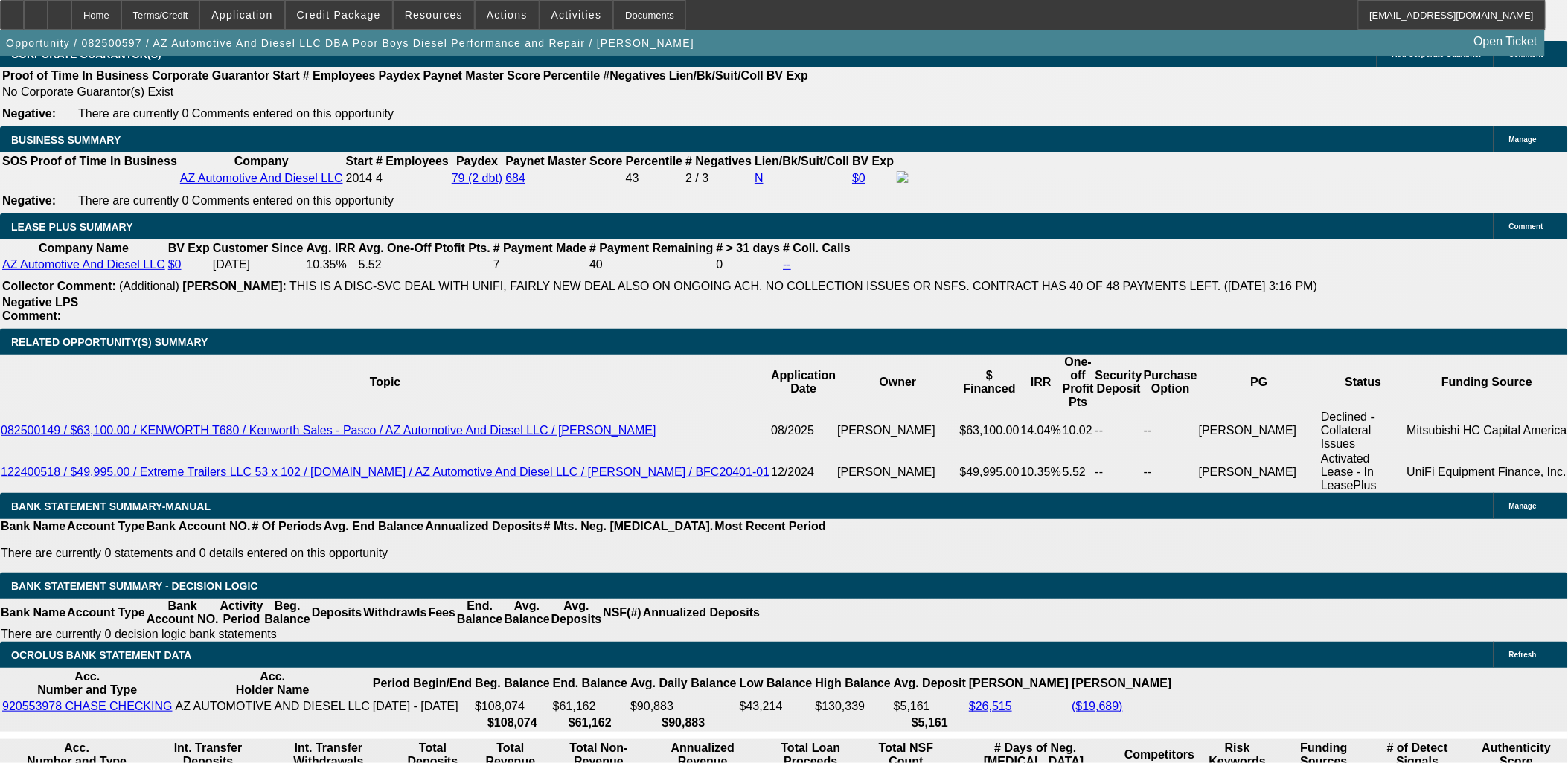
type input "11"
type input "$1,196.56"
type input "$598.28"
type input "$1,521.96"
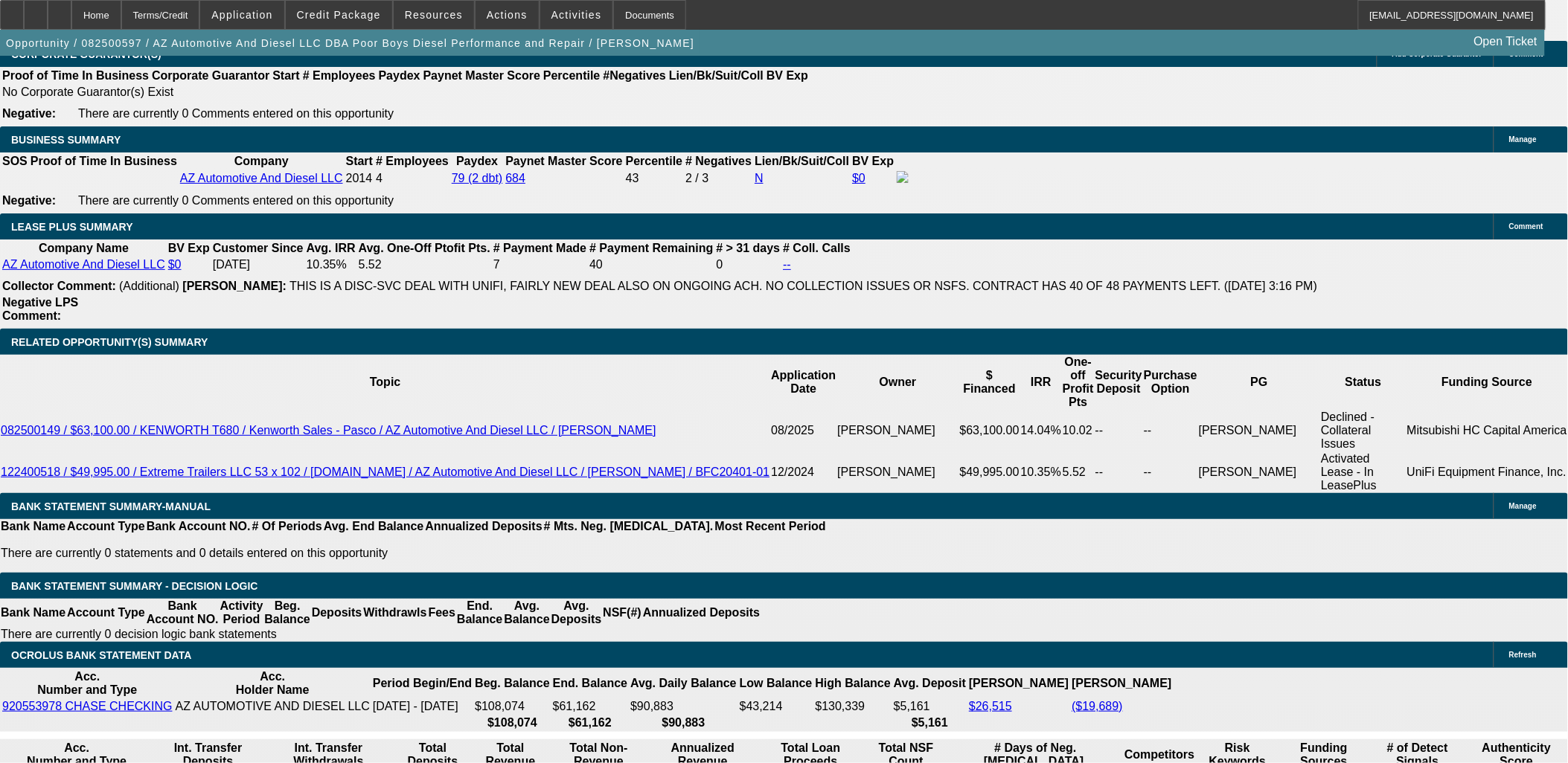
type input "$760.98"
type input "11"
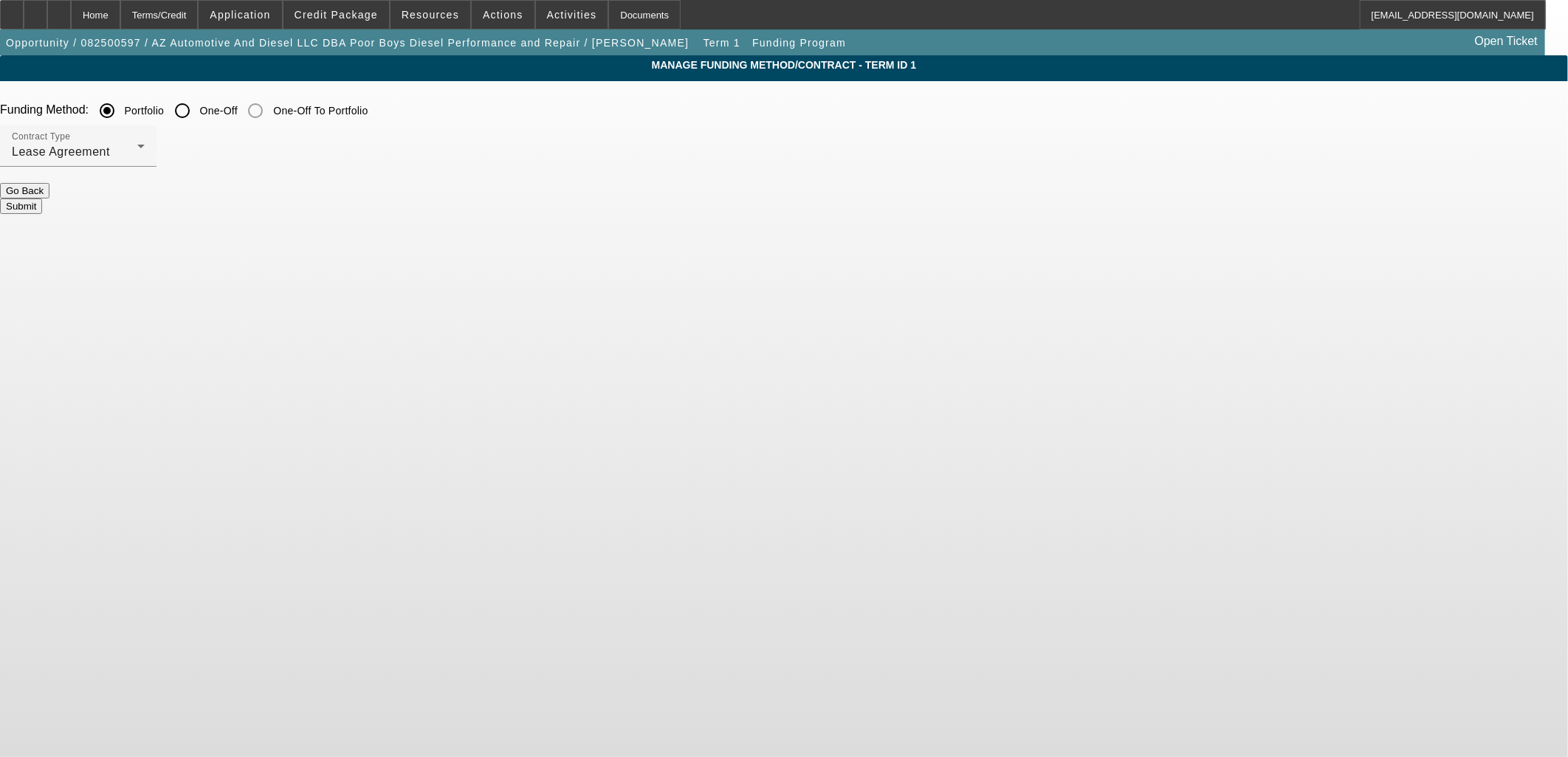
click at [197, 114] on input "One-Off" at bounding box center [182, 110] width 29 height 29
radio input "true"
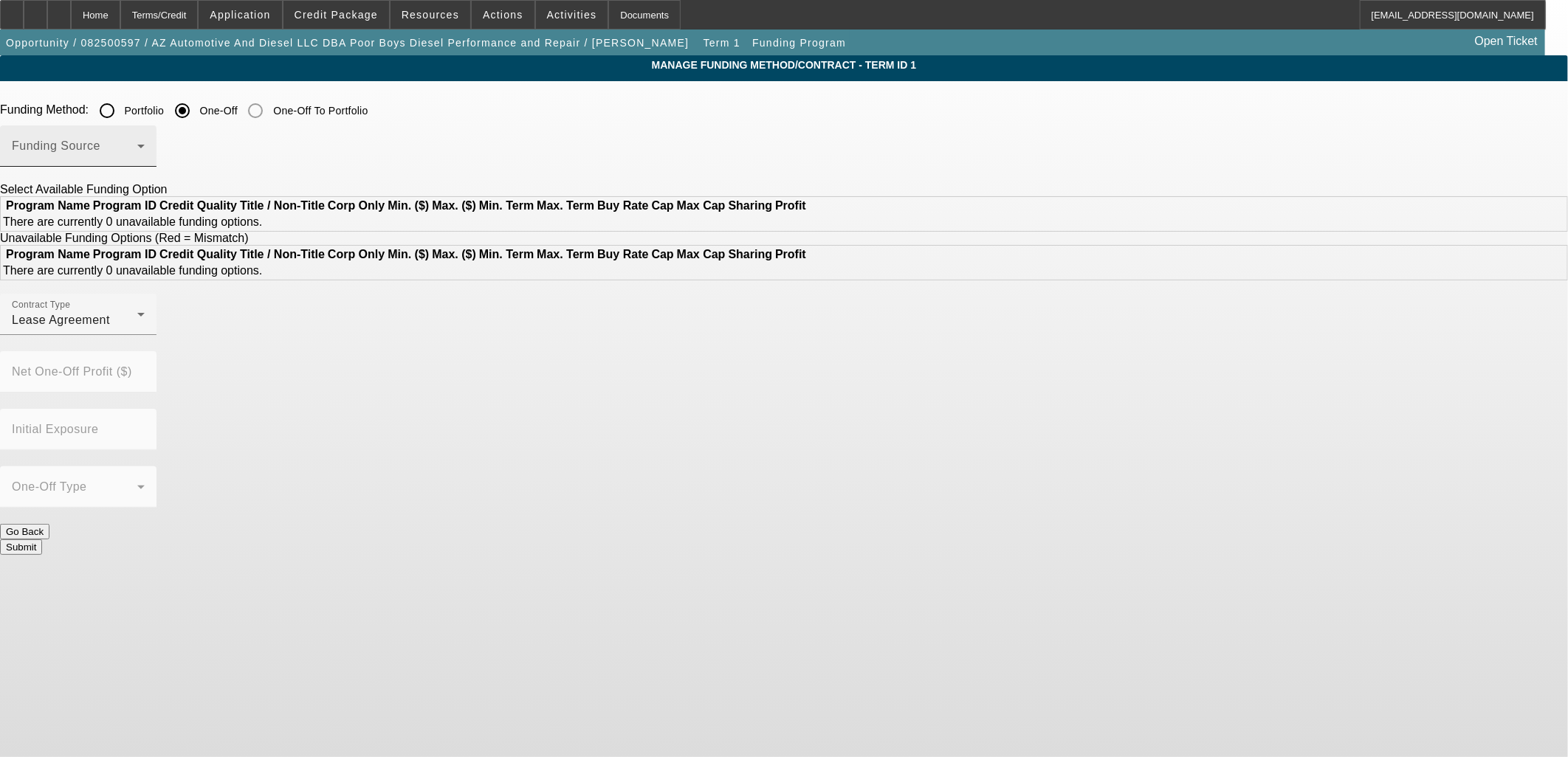
click at [145, 139] on div "Funding Source" at bounding box center [78, 146] width 133 height 41
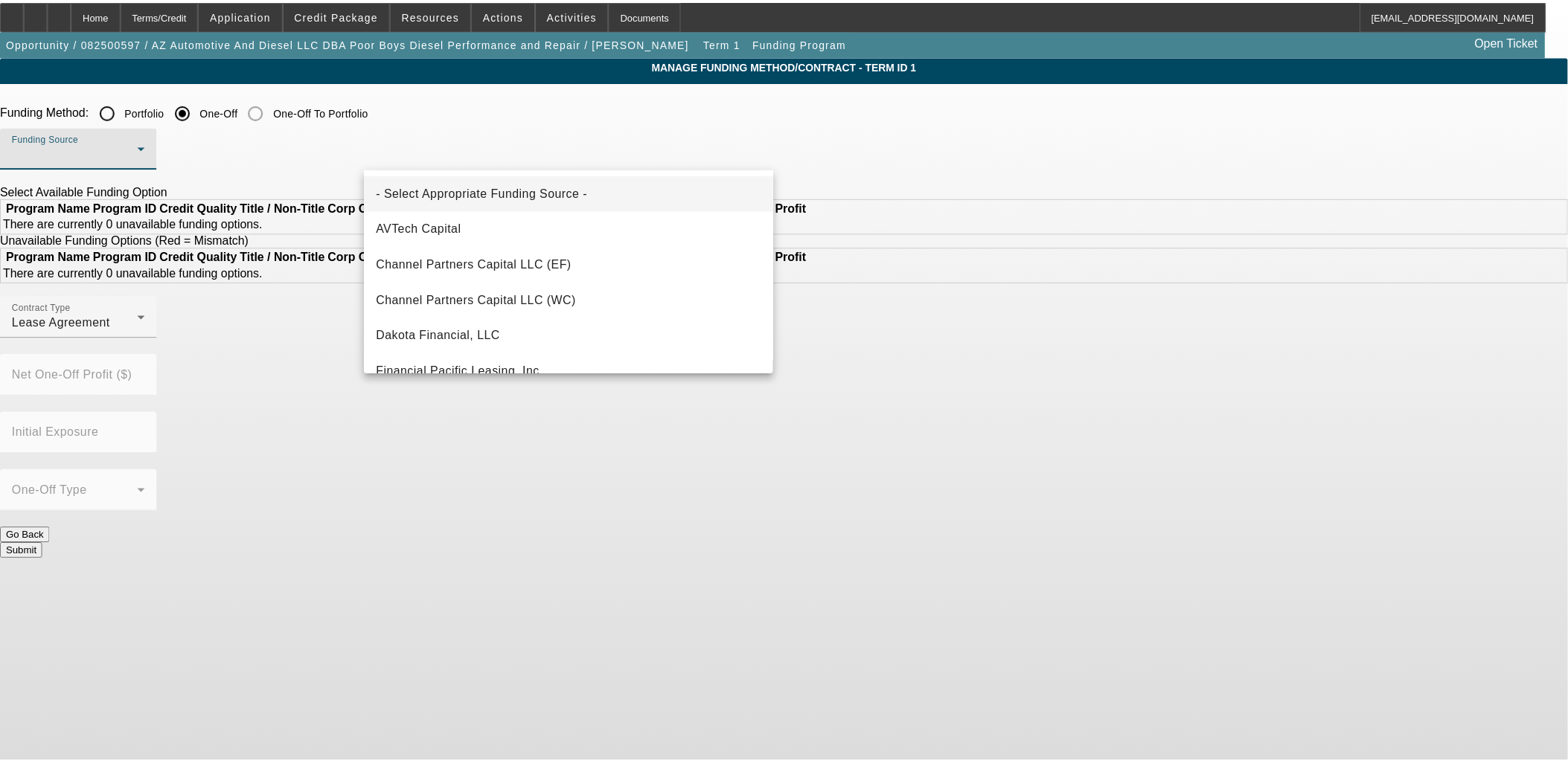
scroll to position [421, 0]
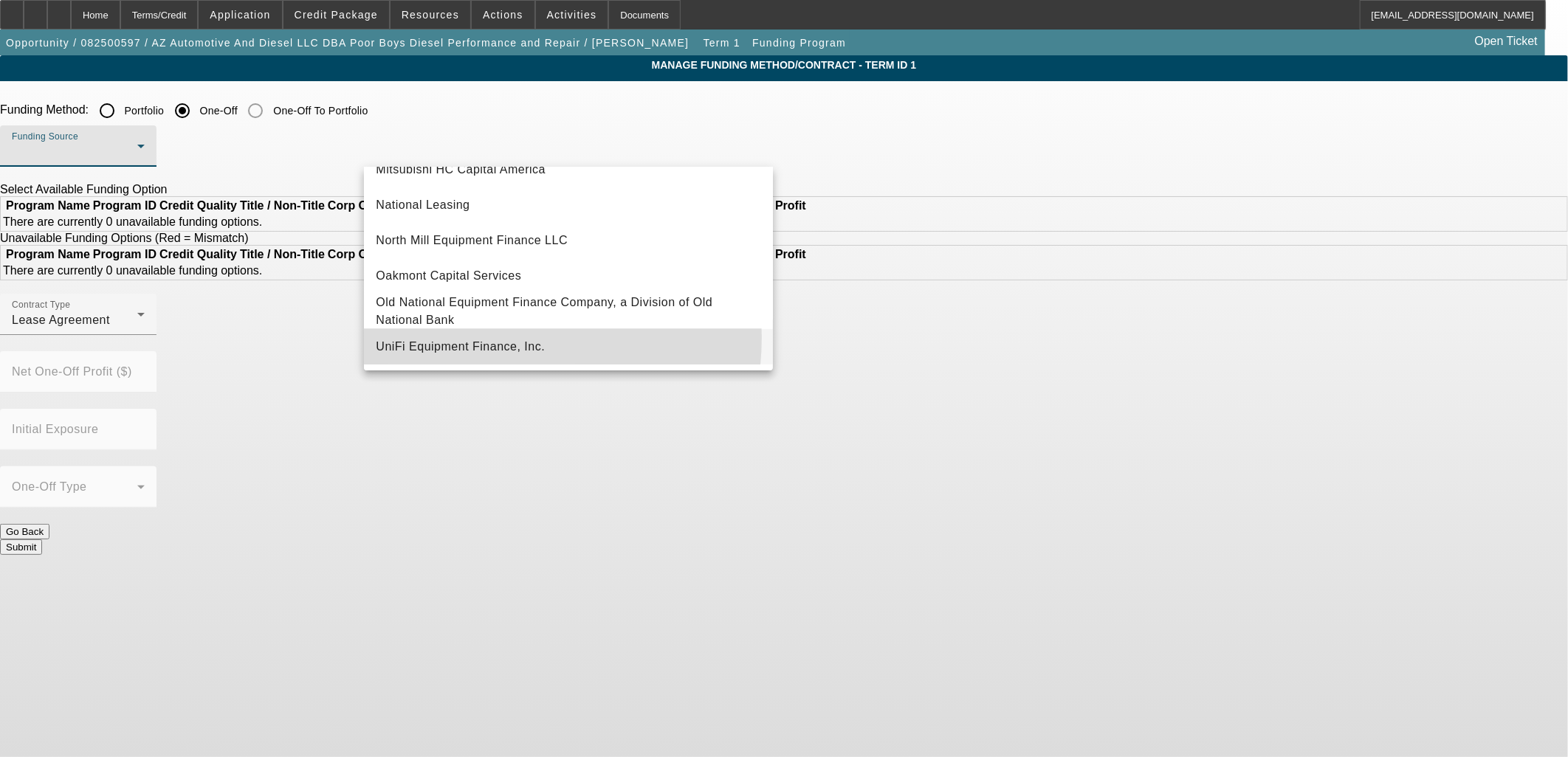
click at [480, 338] on span "UniFi Equipment Finance, Inc." at bounding box center [460, 347] width 169 height 18
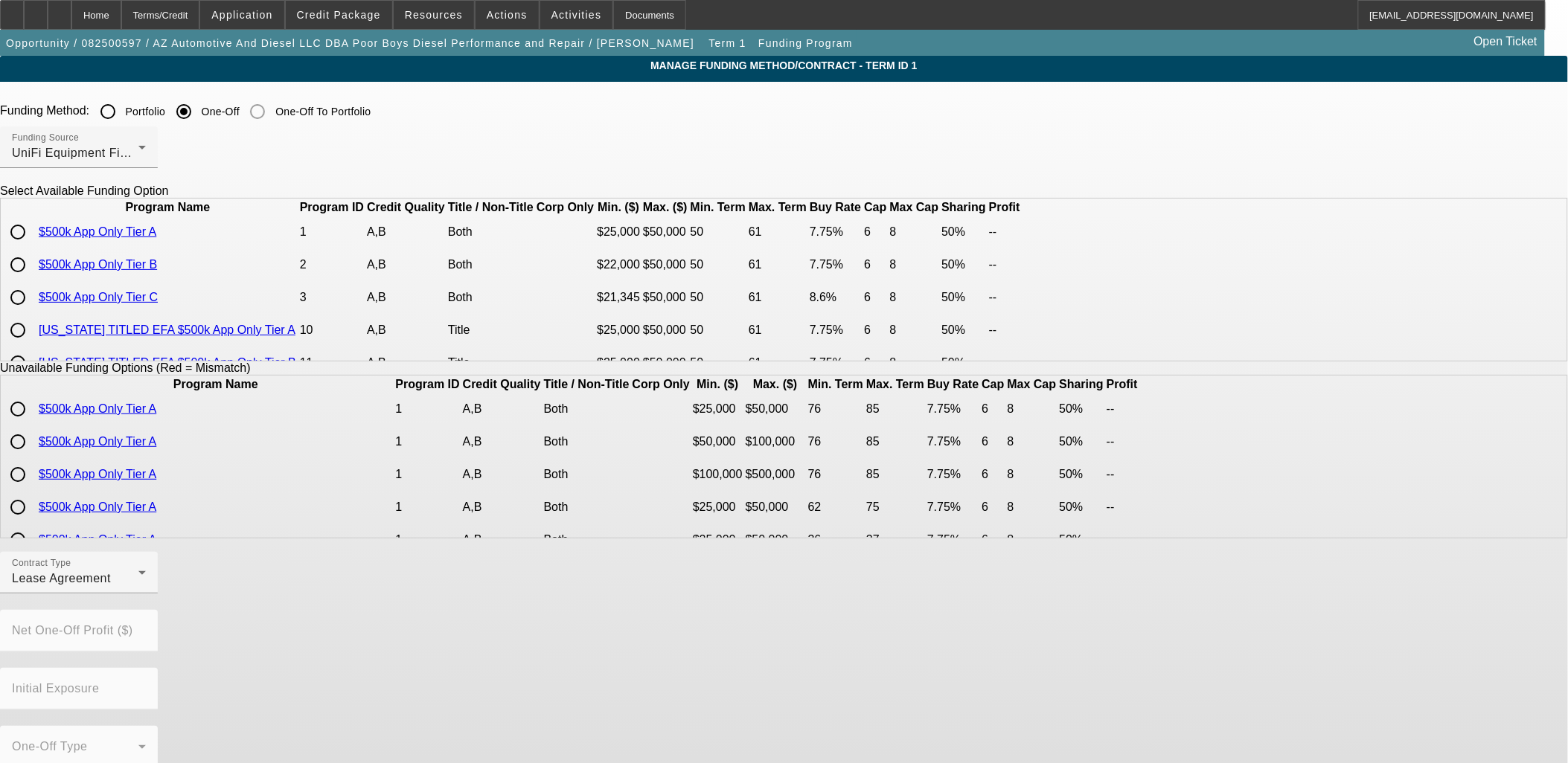
click at [33, 312] on input "radio" at bounding box center [17, 298] width 29 height 29
radio input "true"
click at [441, 552] on div "Funding Source UniFi Equipment Finance, Inc. Select Available Funding Option Pr…" at bounding box center [784, 339] width 1568 height 426
click at [146, 580] on div "Contract Type Lease Agreement" at bounding box center [79, 573] width 134 height 41
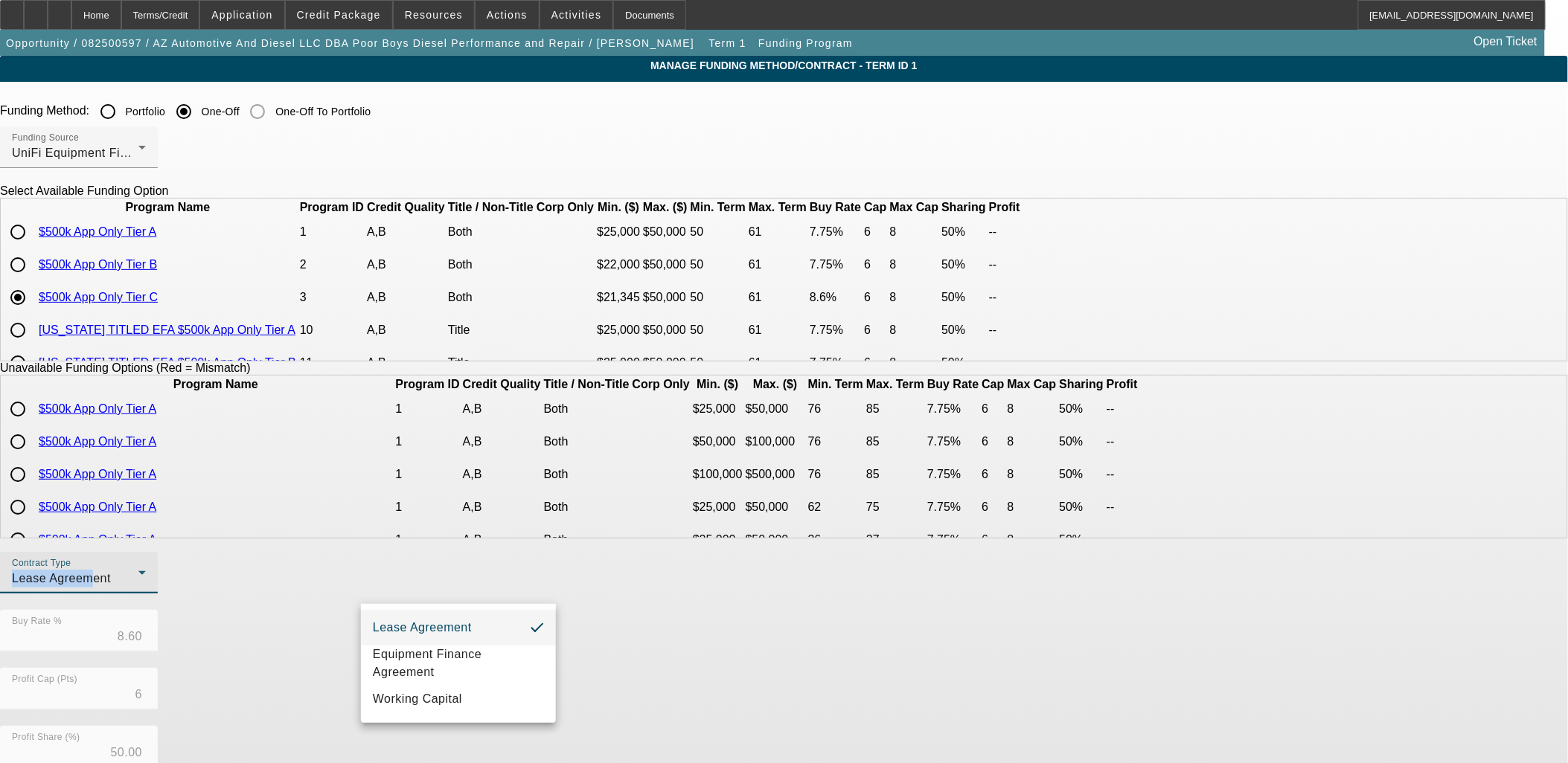
drag, startPoint x: 437, startPoint y: 580, endPoint x: 424, endPoint y: 644, distance: 65.3
click at [424, 644] on mat-option "Lease Agreement" at bounding box center [458, 627] width 195 height 35
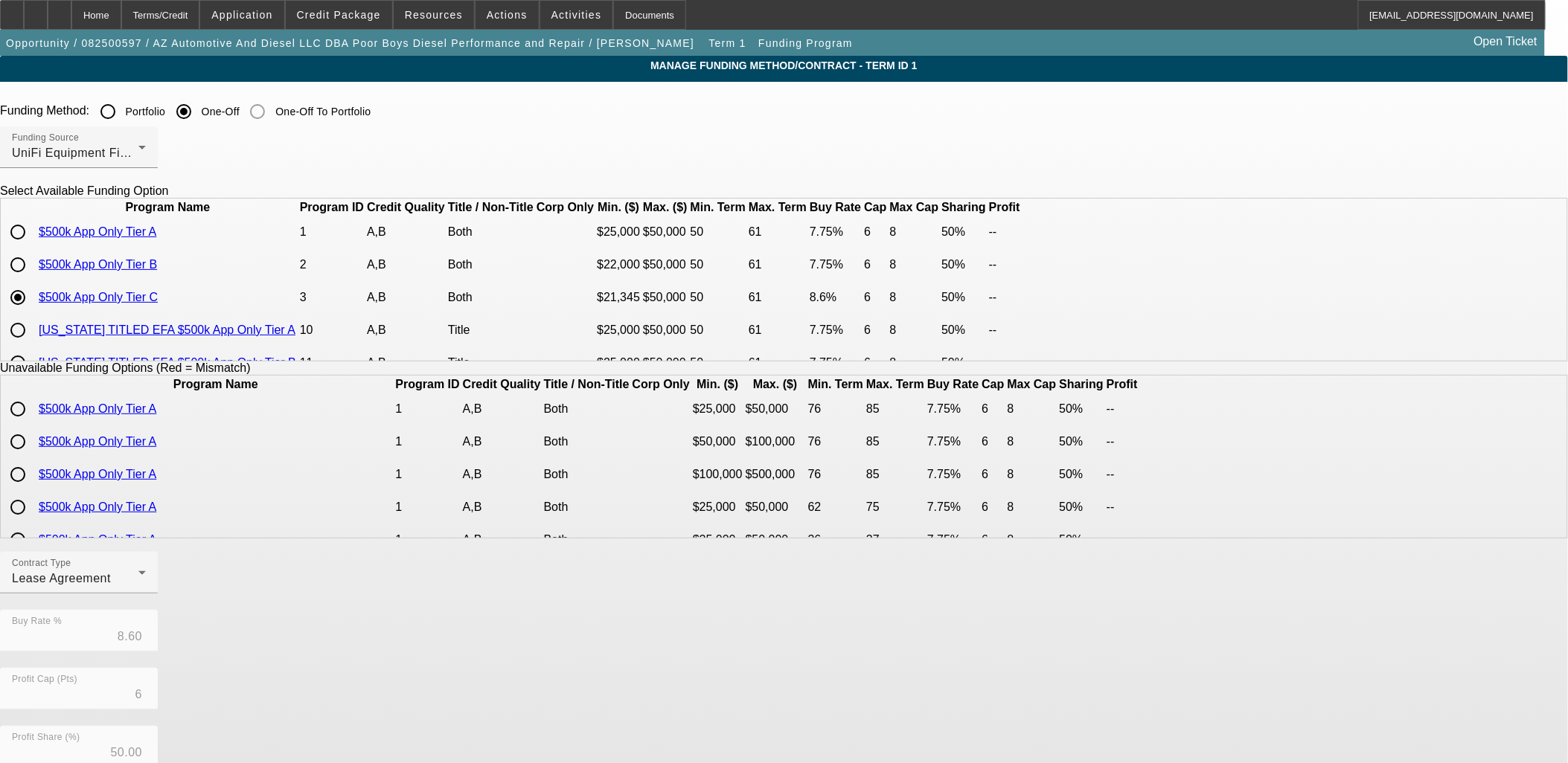
click at [158, 658] on mat-form-field "Buy Rate % 8.60" at bounding box center [79, 639] width 158 height 58
click at [111, 584] on span "Lease Agreement" at bounding box center [61, 578] width 99 height 13
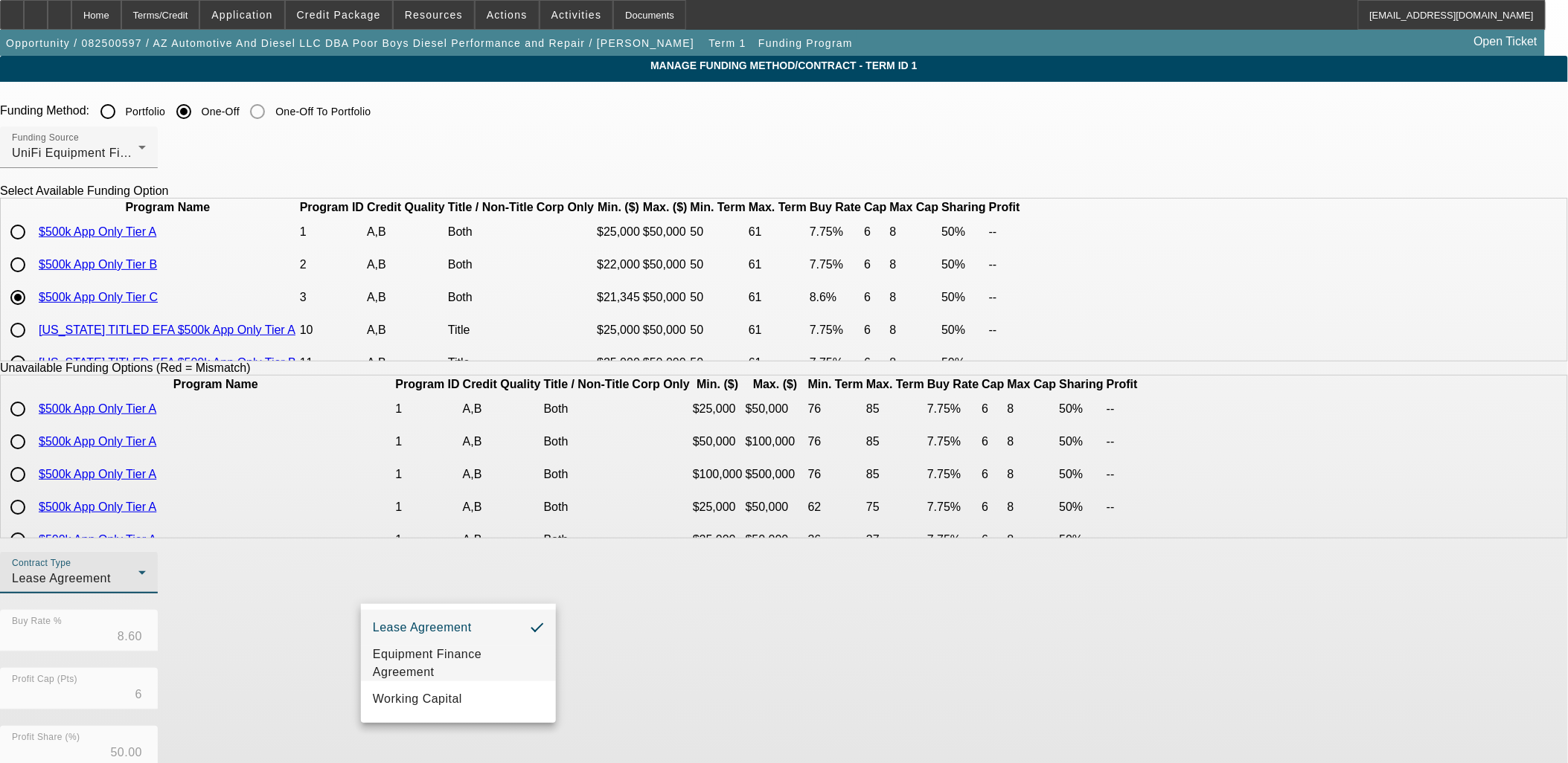
click at [419, 663] on span "Equipment Finance Agreement" at bounding box center [458, 663] width 171 height 35
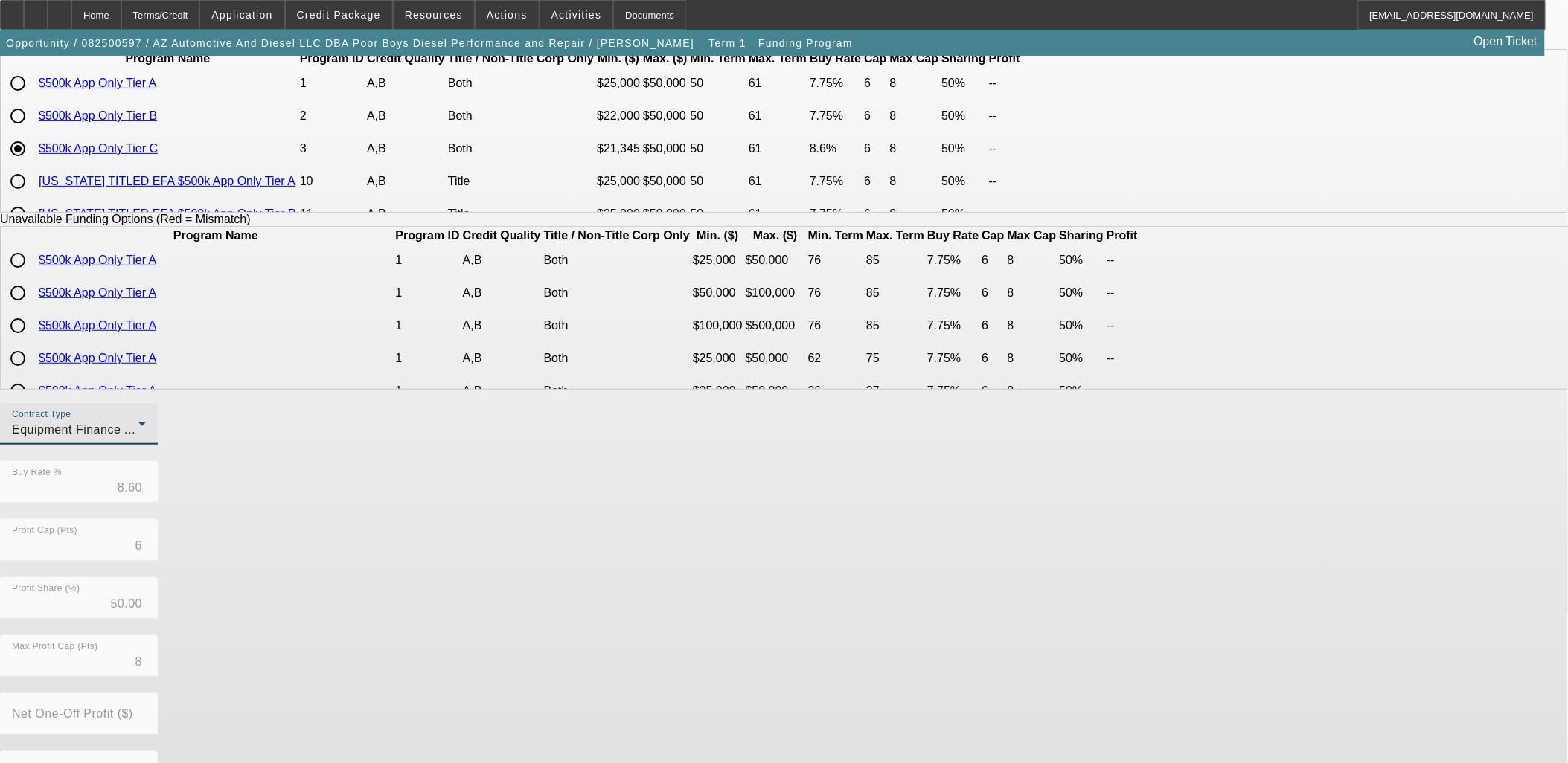
scroll to position [249, 0]
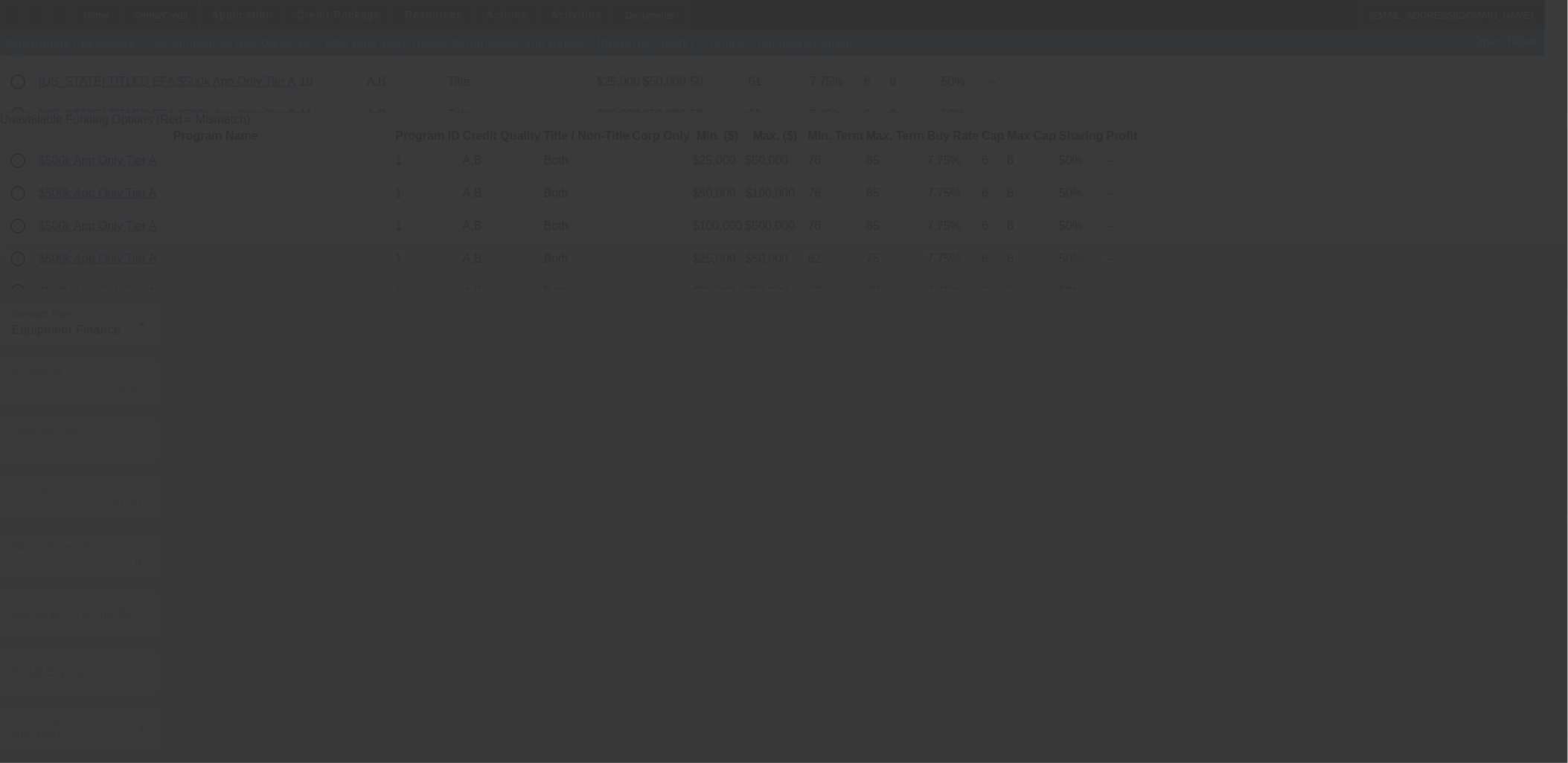
radio input "true"
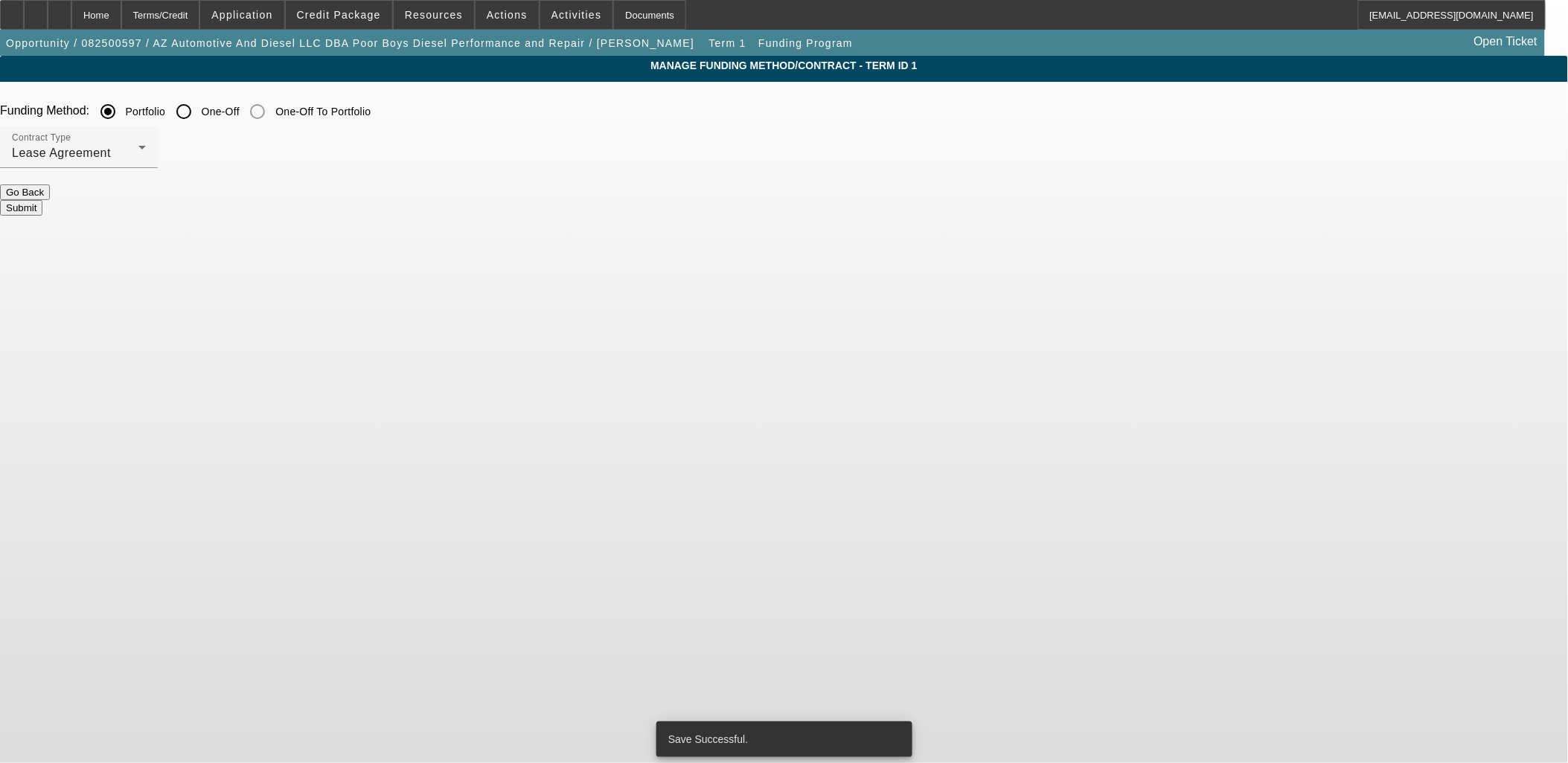
scroll to position [0, 0]
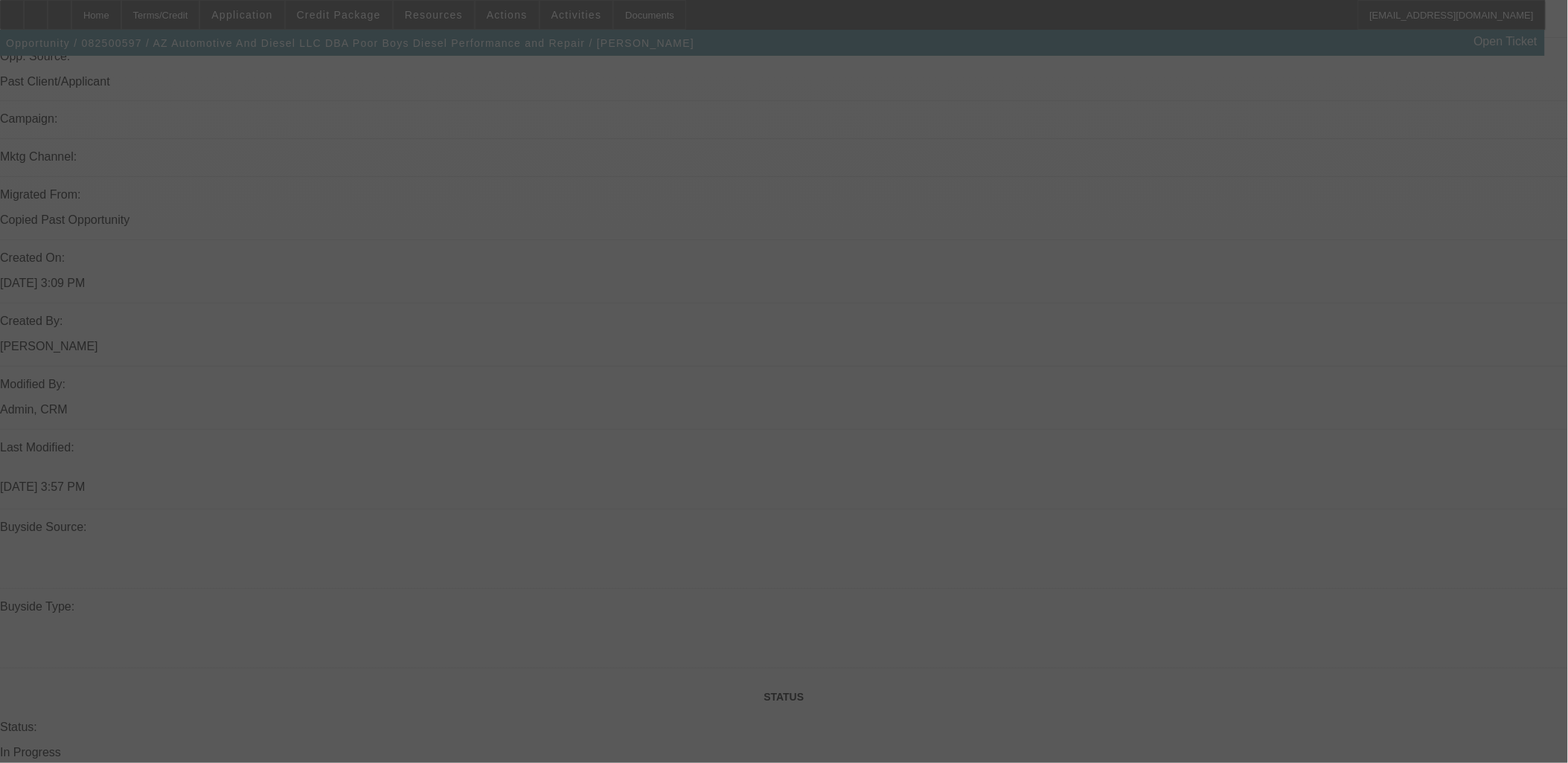
scroll to position [1010, 0]
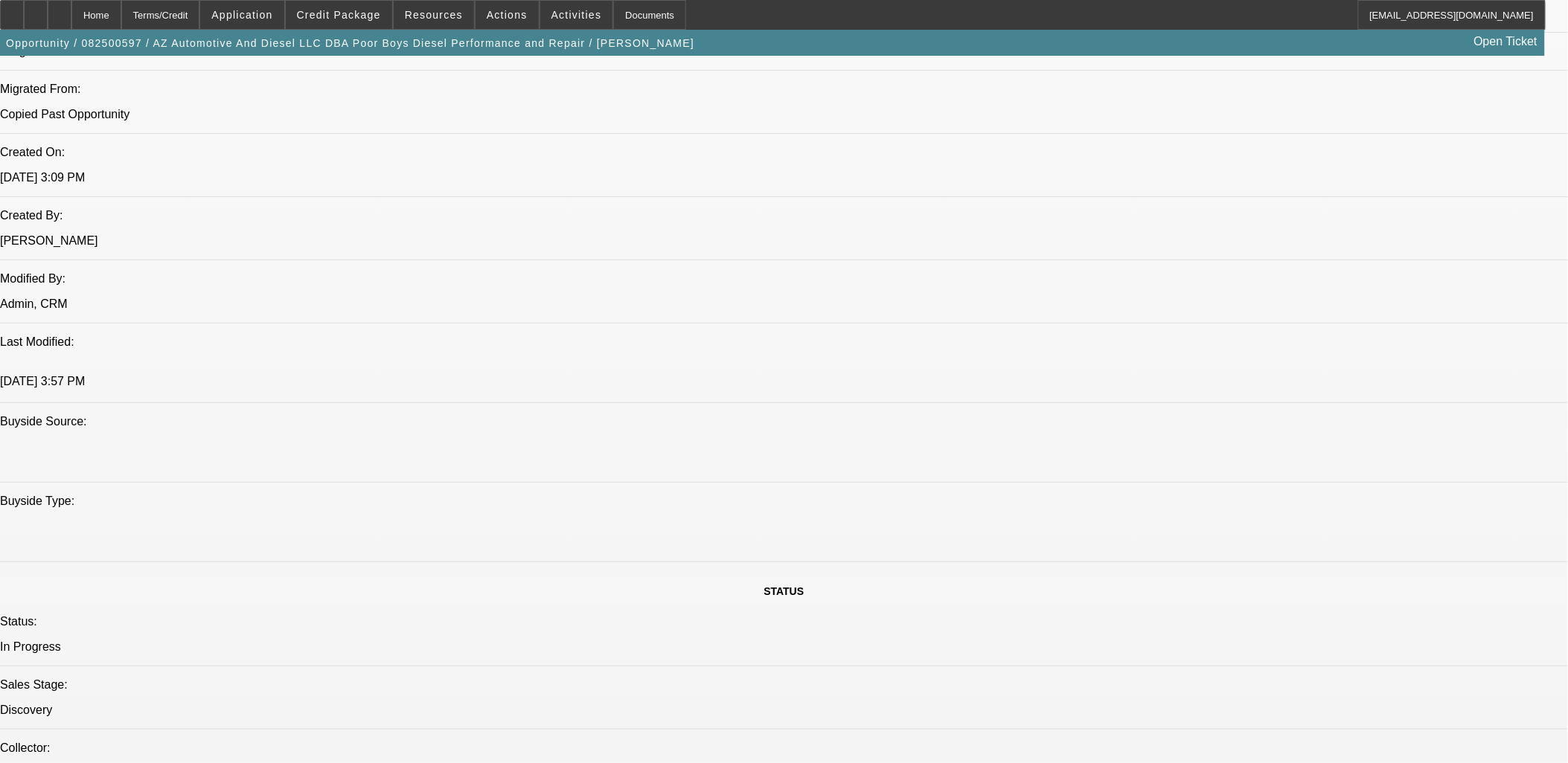
select select "0"
select select "2"
select select "0"
select select "6"
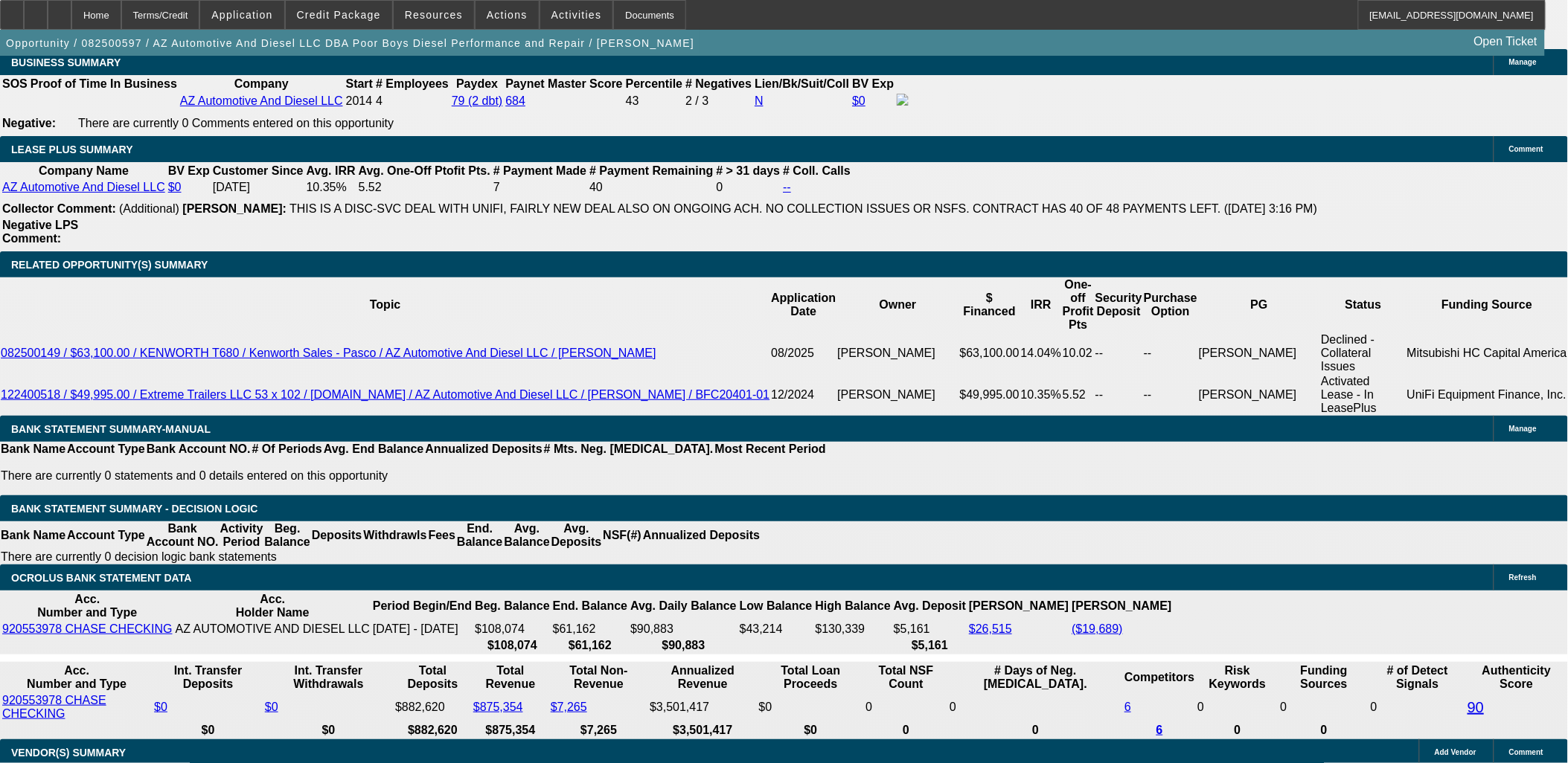
scroll to position [2481, 0]
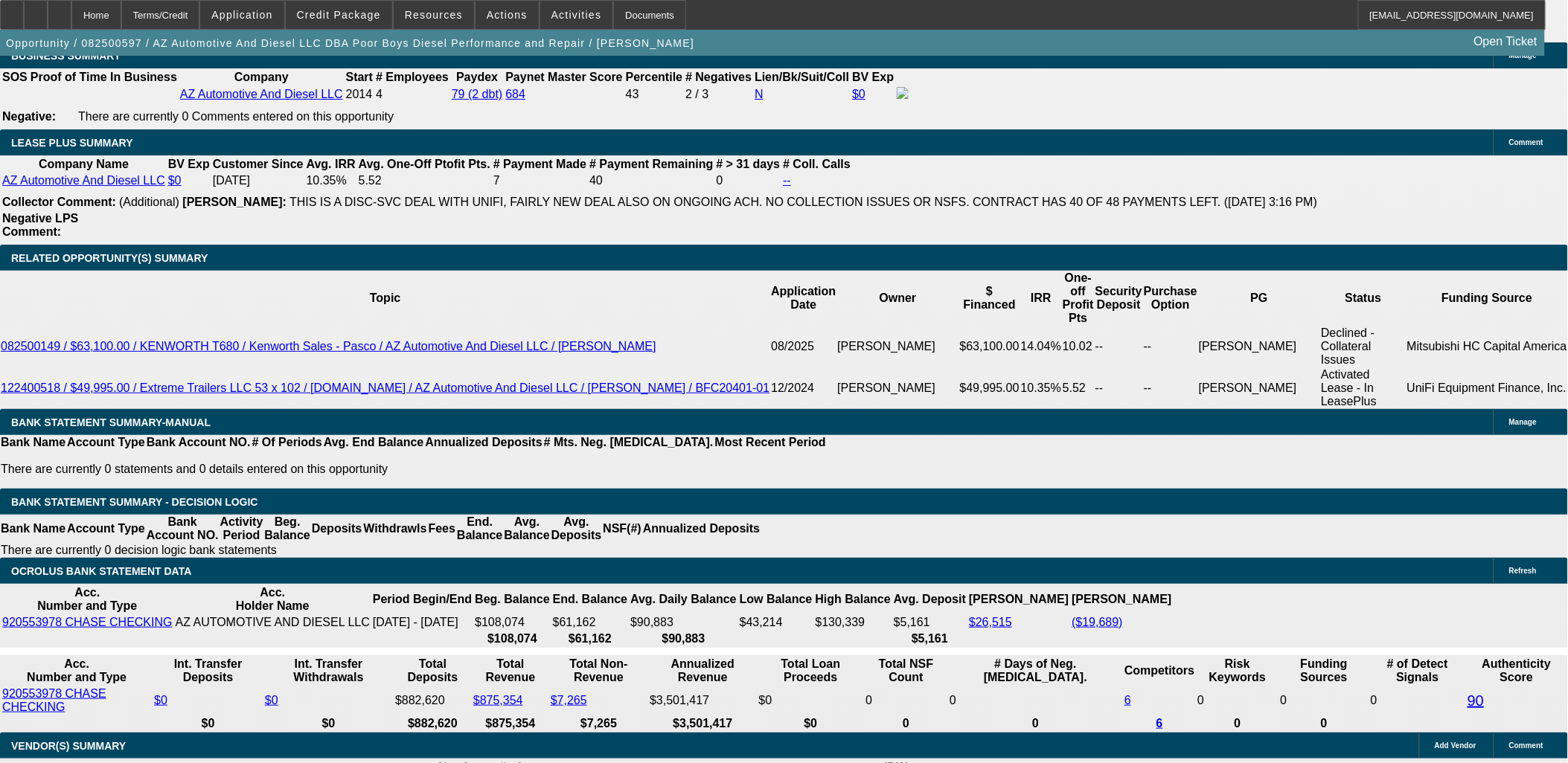
type input "UNKNOWN"
type input "48"
type input "$17,902.88"
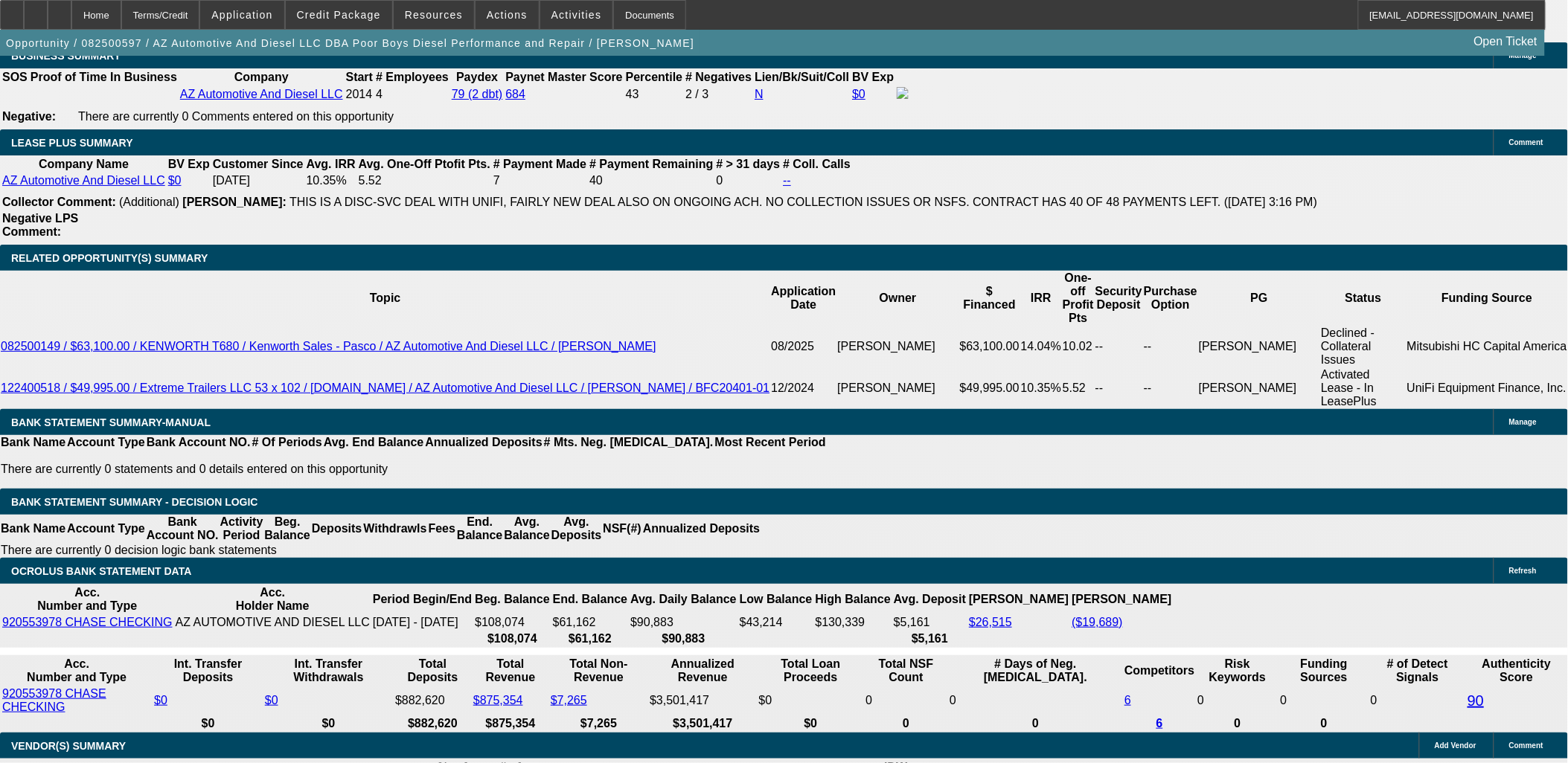
type input "$8,951.44"
type input "$1,809.18"
type input "$904.59"
type input "48"
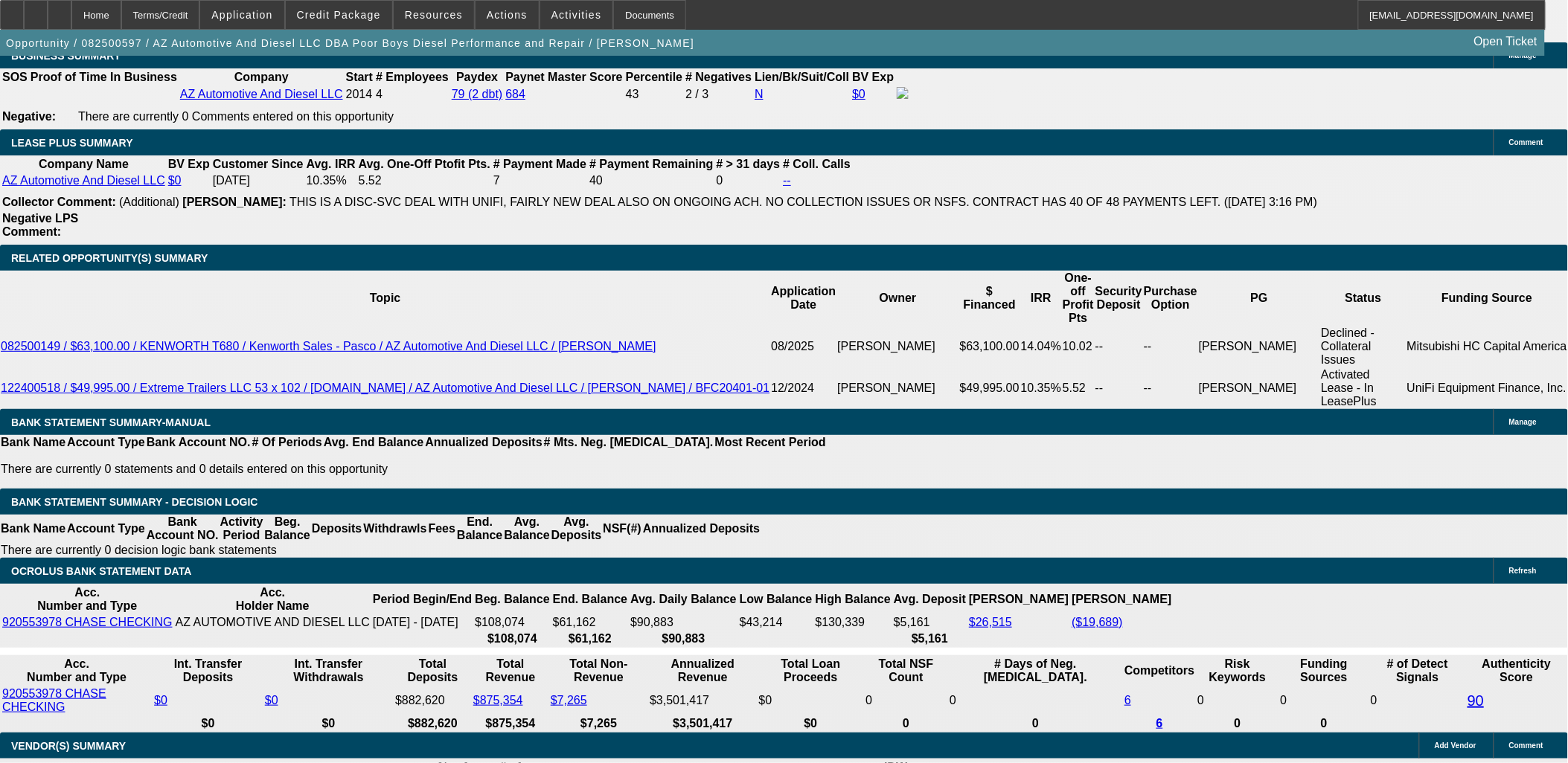
type input "$0.00"
click at [627, 351] on body "Home Terms/Credit Application Credit Package Resources Actions Activities Docum…" at bounding box center [784, 505] width 1568 height 5971
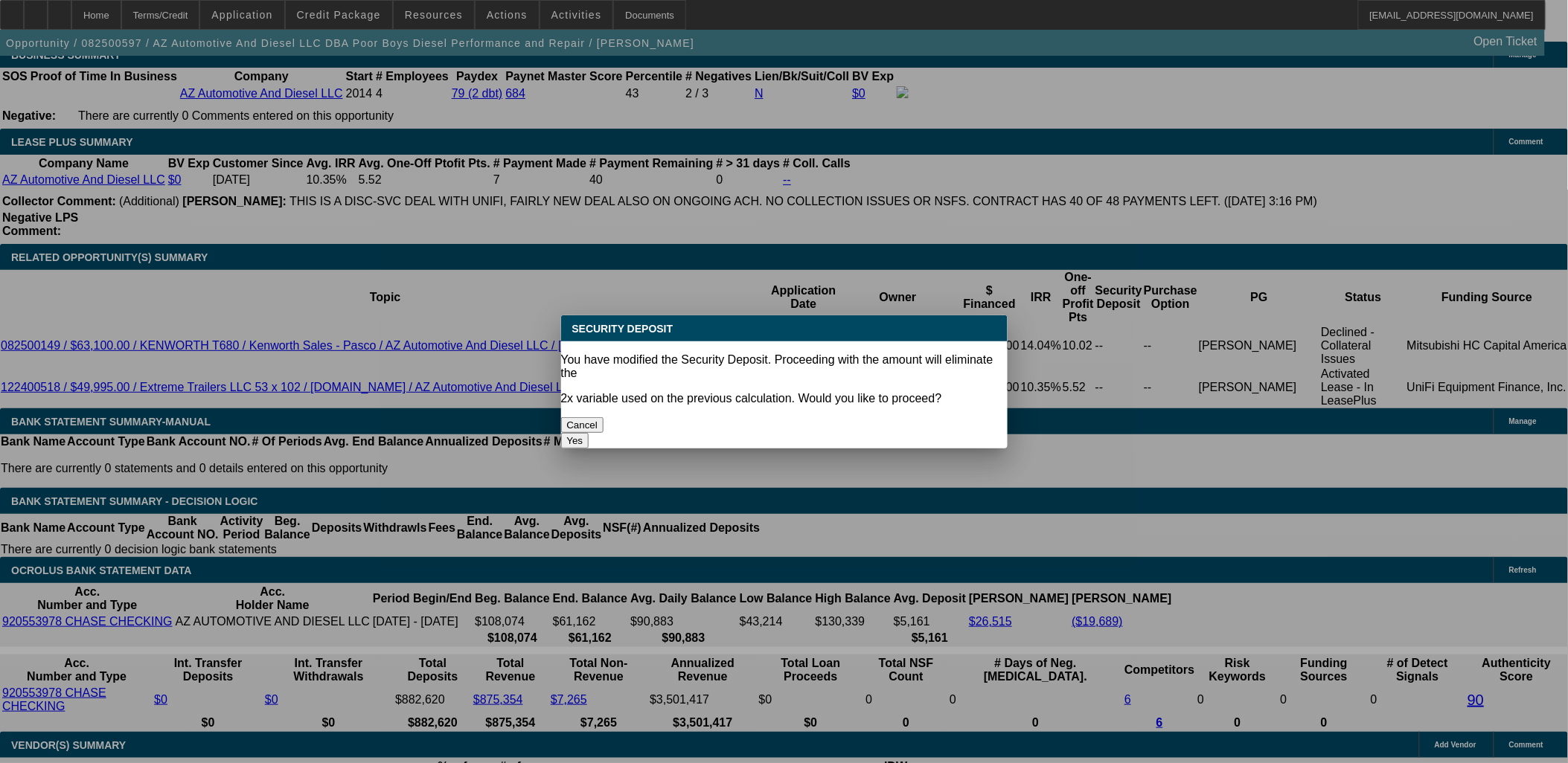
click at [590, 433] on button "Yes" at bounding box center [575, 441] width 28 height 16
select select "0"
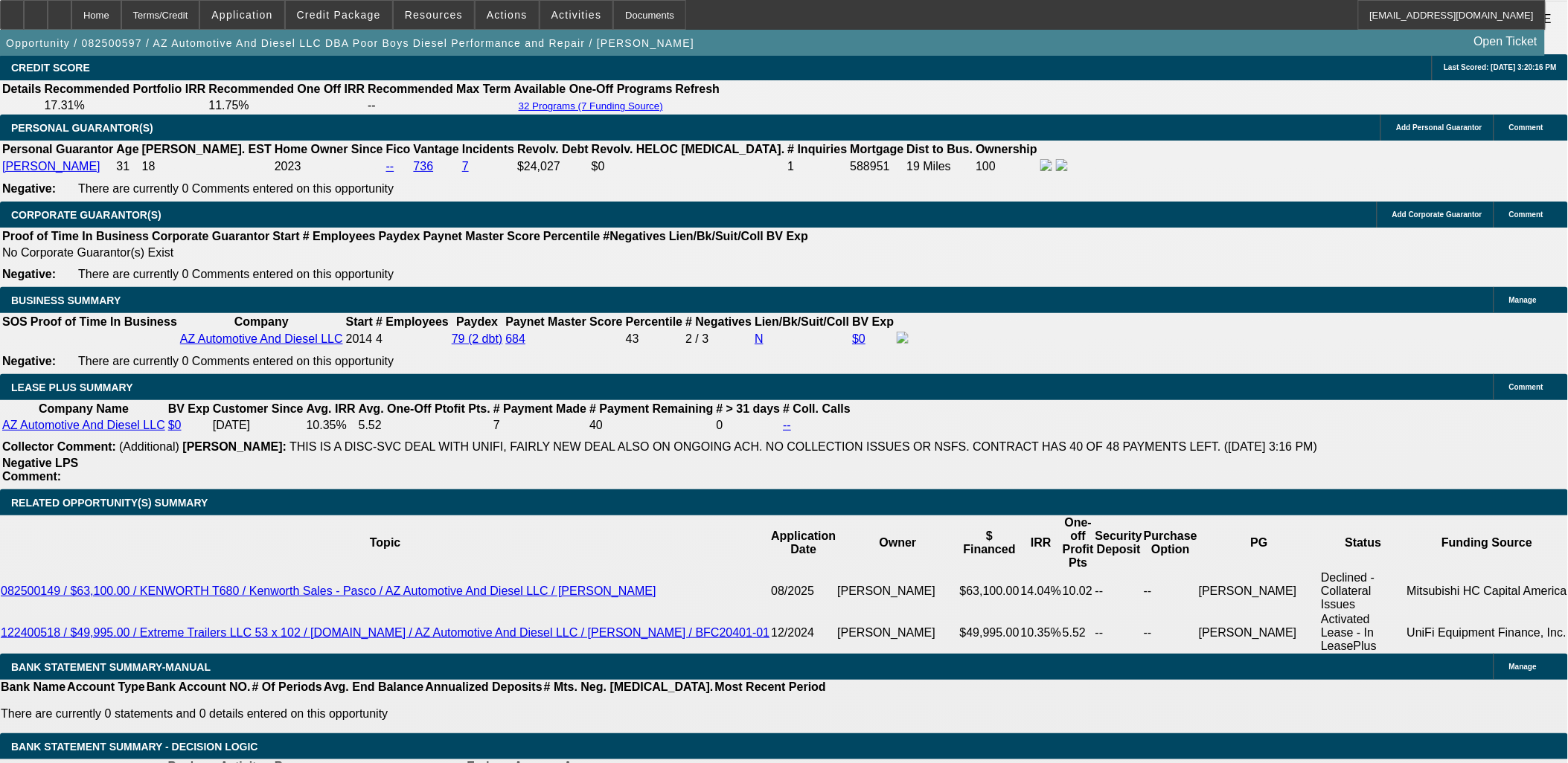
scroll to position [2233, 0]
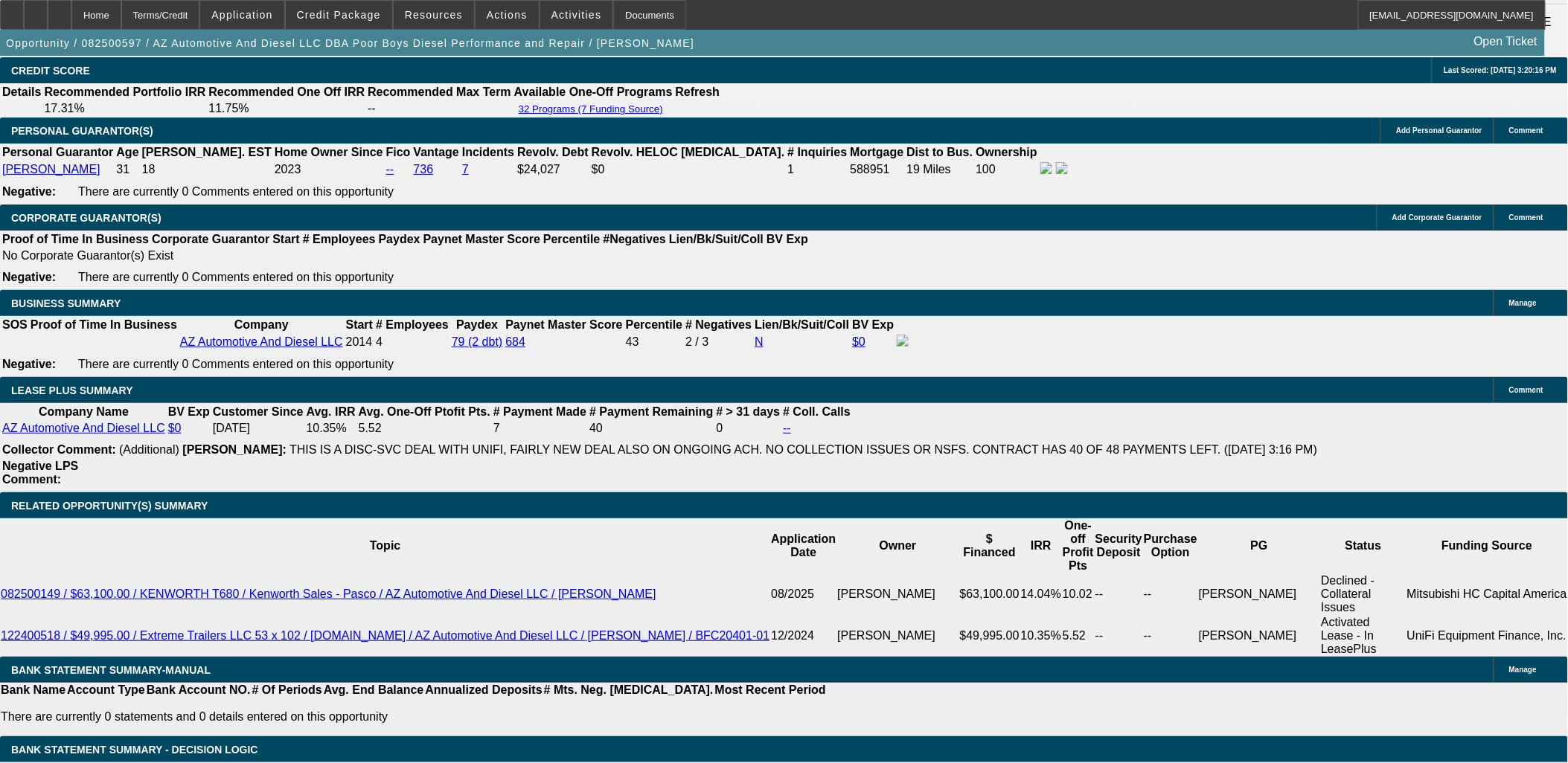
select select "2"
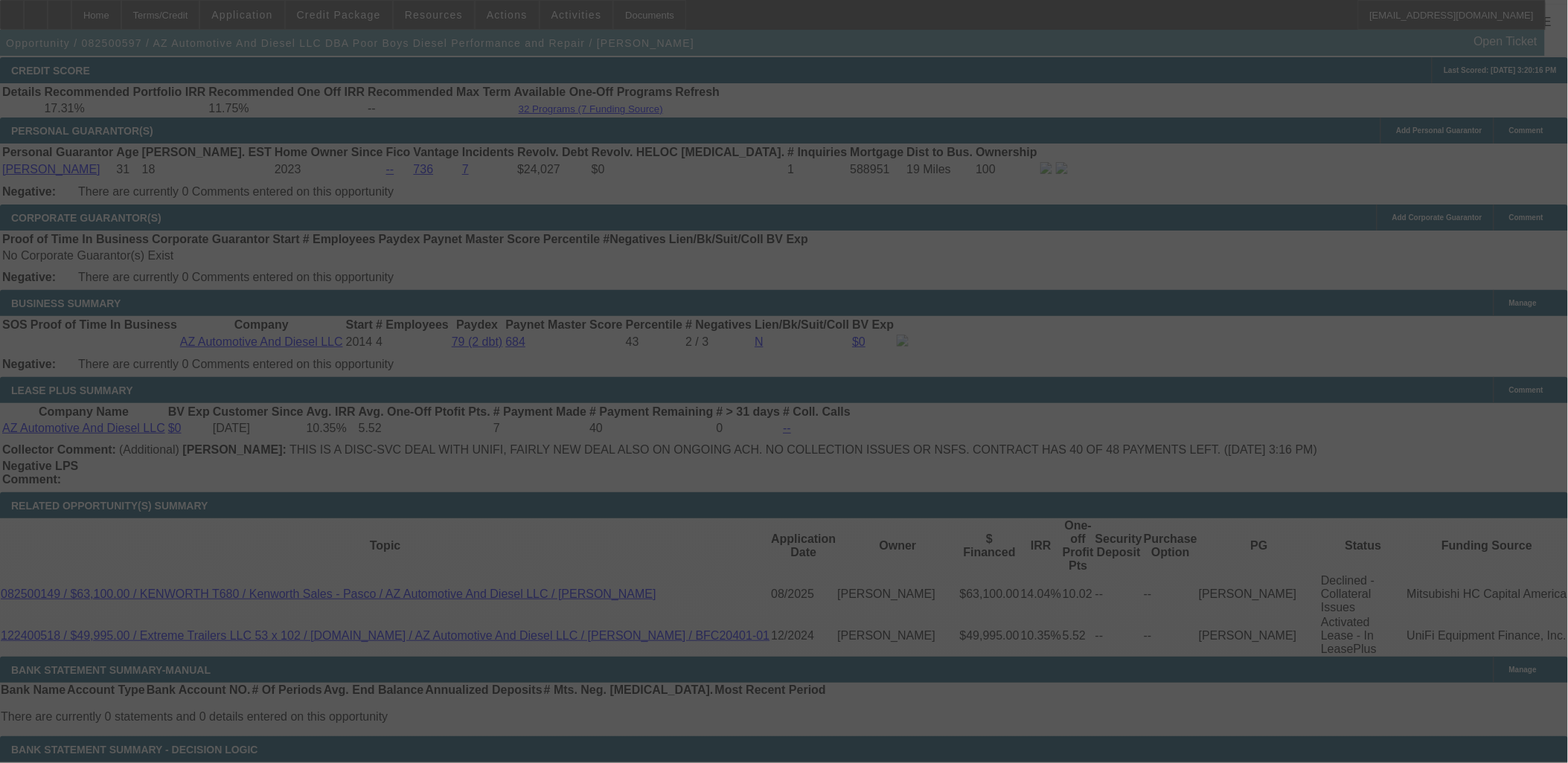
select select "0"
select select "2"
select select "0"
select select "6"
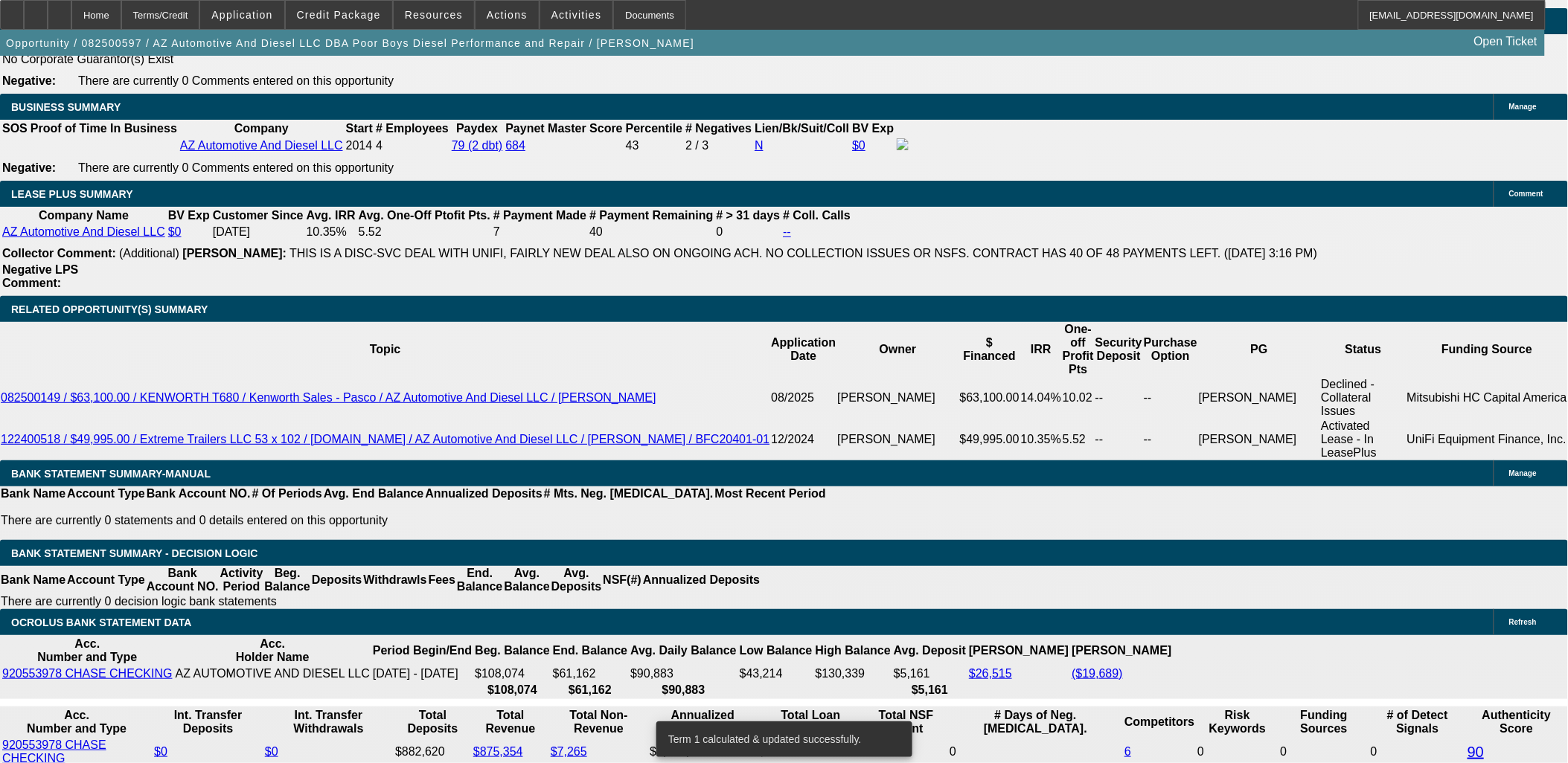
scroll to position [2481, 0]
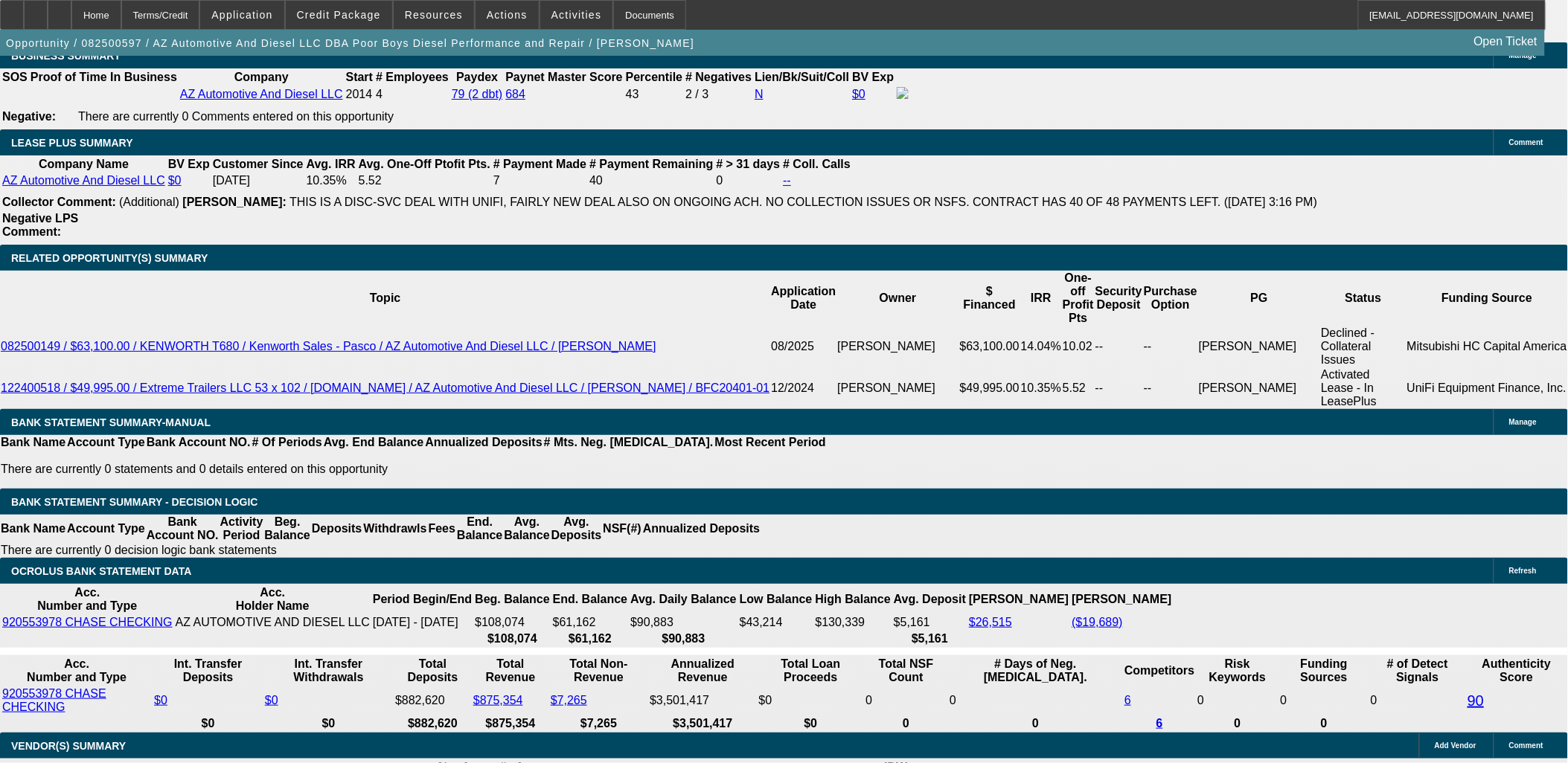
drag, startPoint x: 347, startPoint y: 293, endPoint x: 421, endPoint y: 284, distance: 74.5
type input "UNKNOWN"
type input "12"
type input "$921.68"
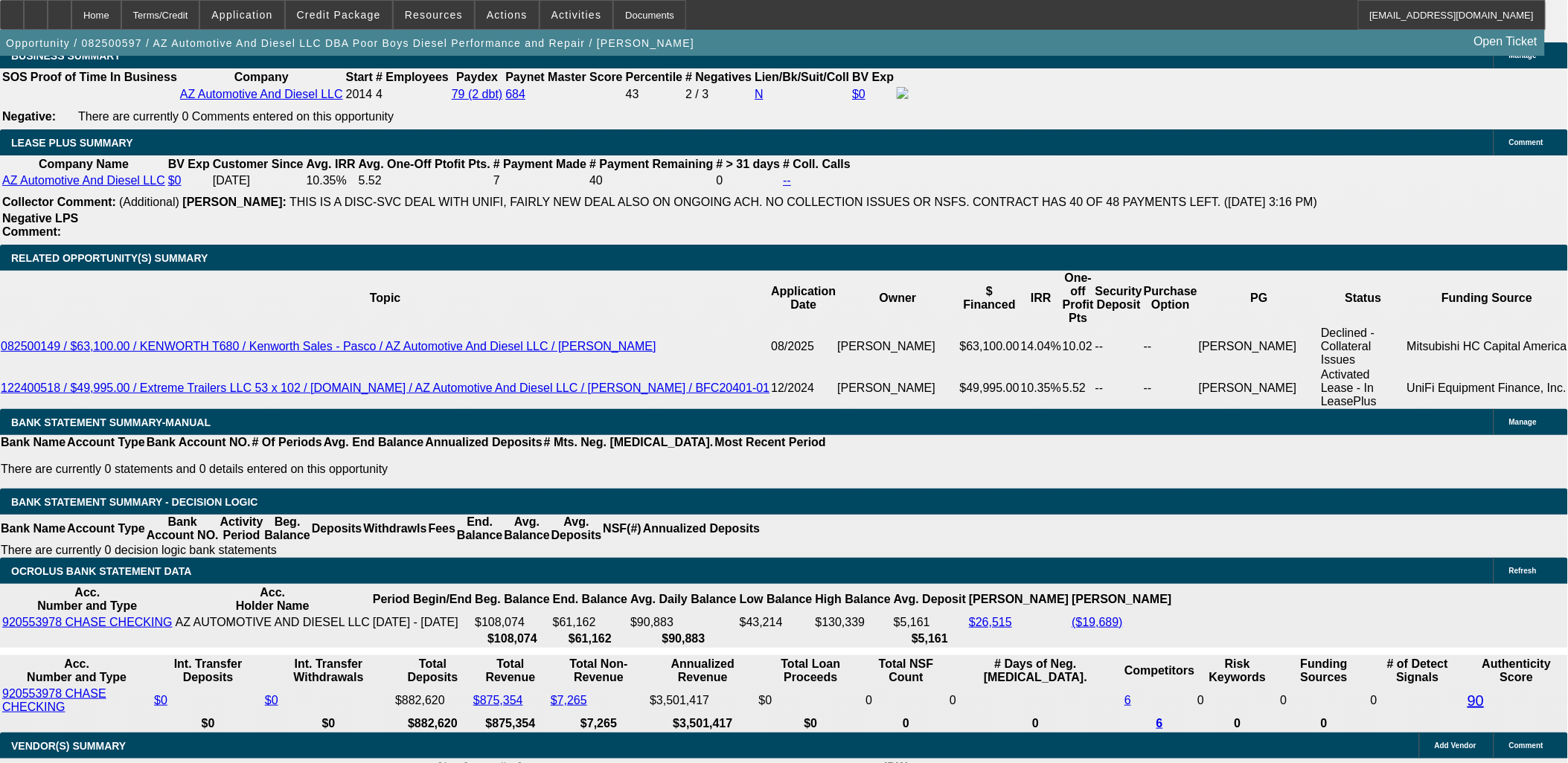
type input "12"
select select "3"
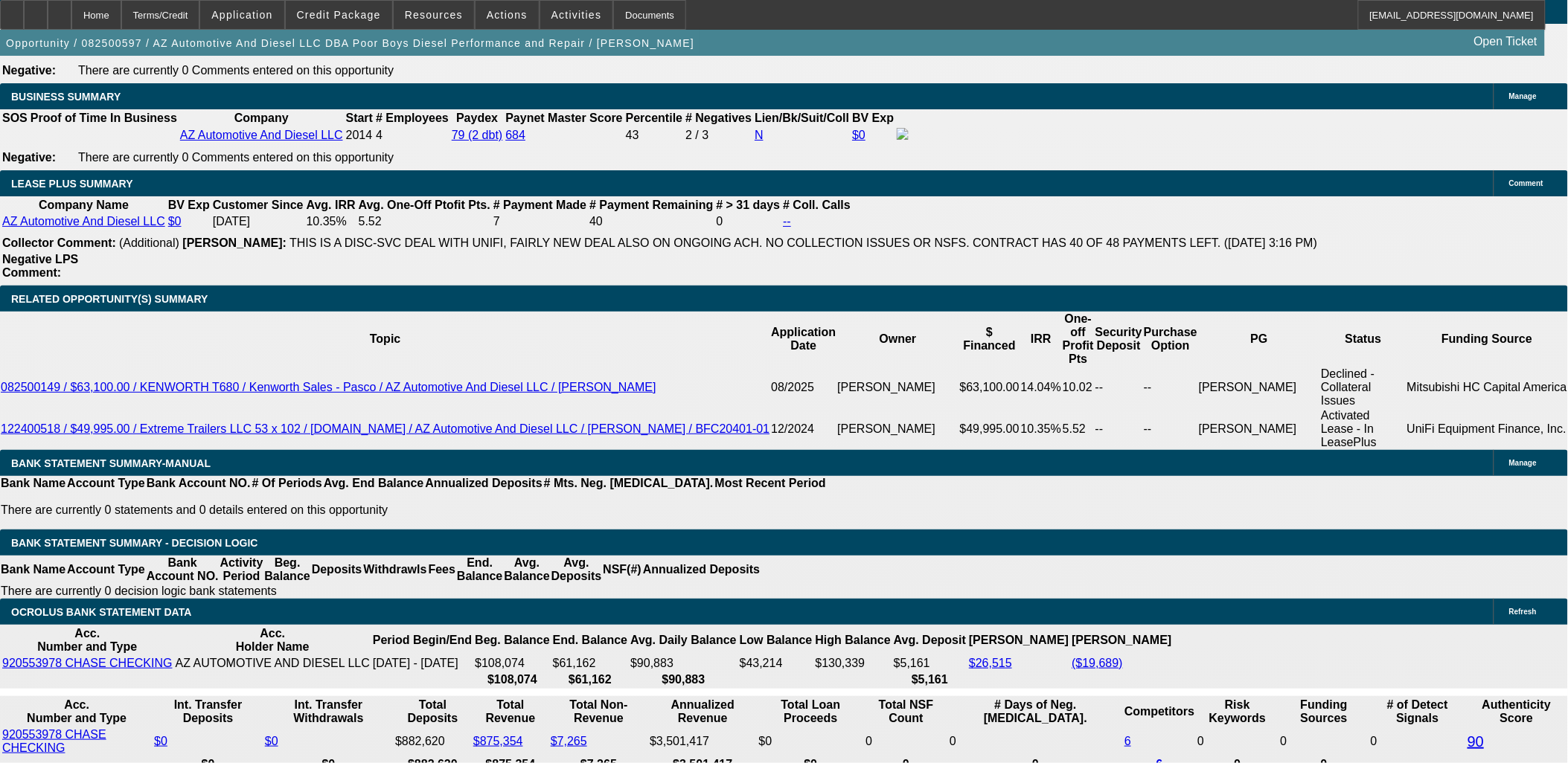
scroll to position [2233, 0]
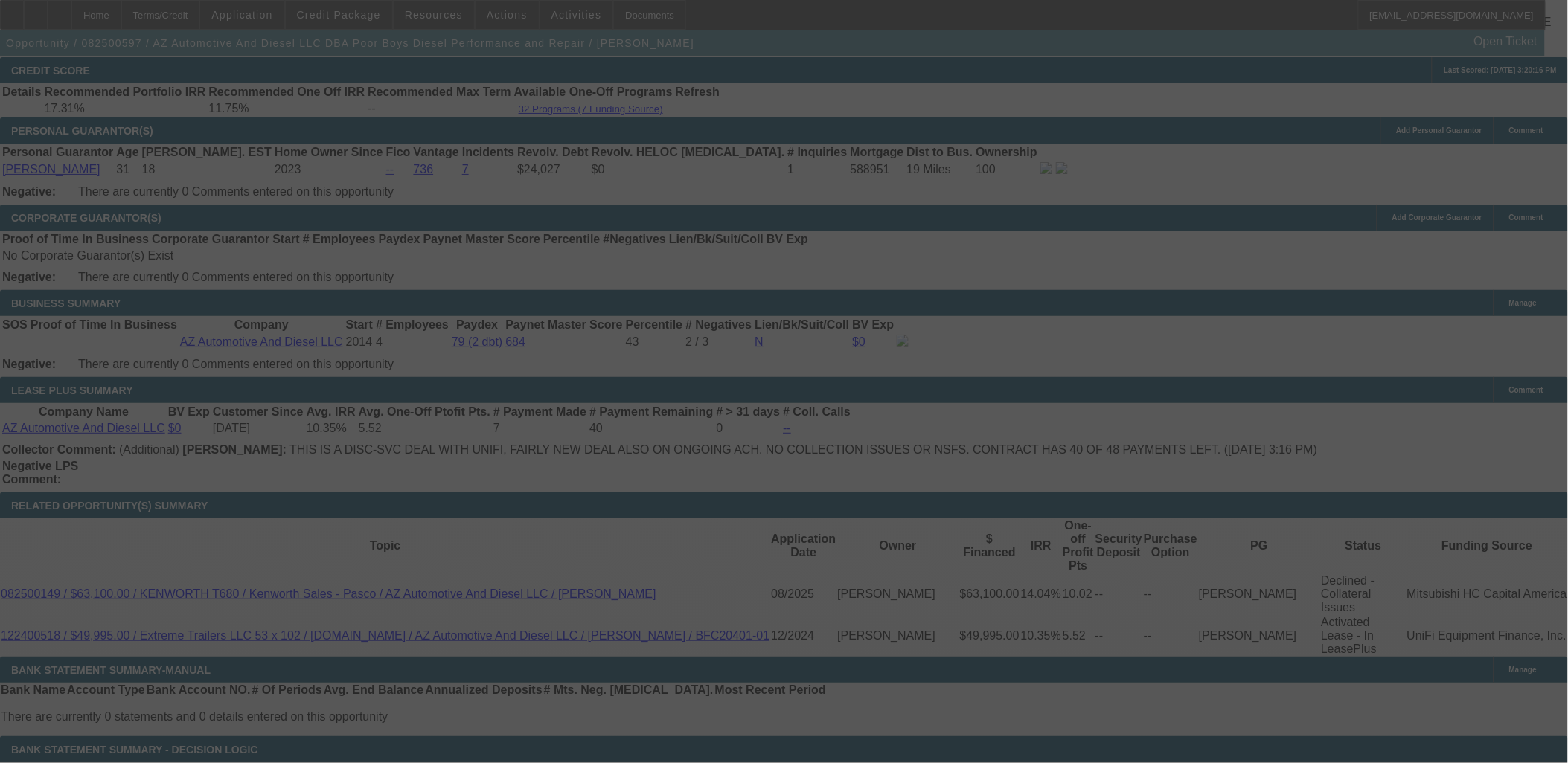
select select "0"
select select "3"
select select "0"
select select "6"
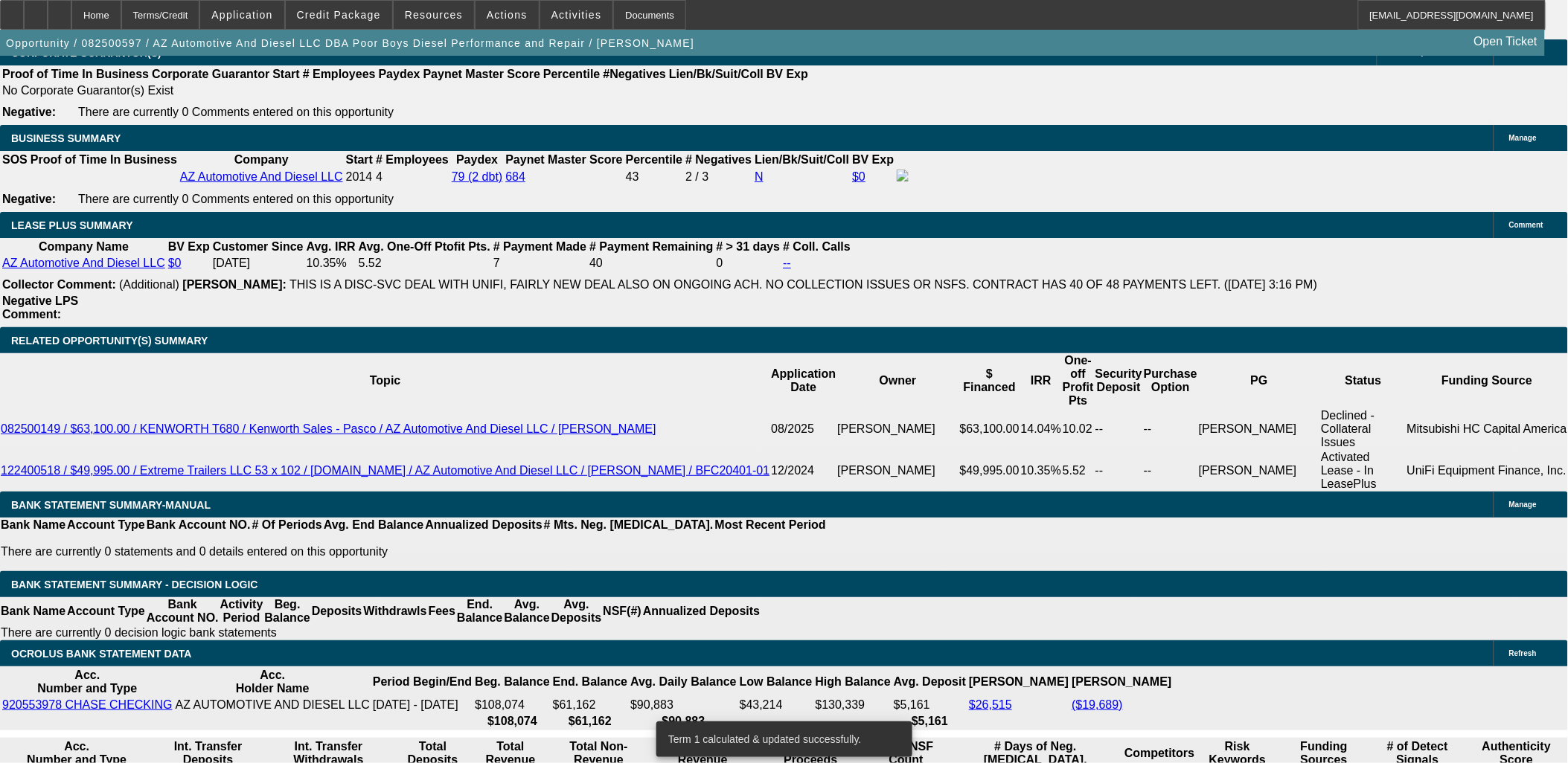
scroll to position [2068, 0]
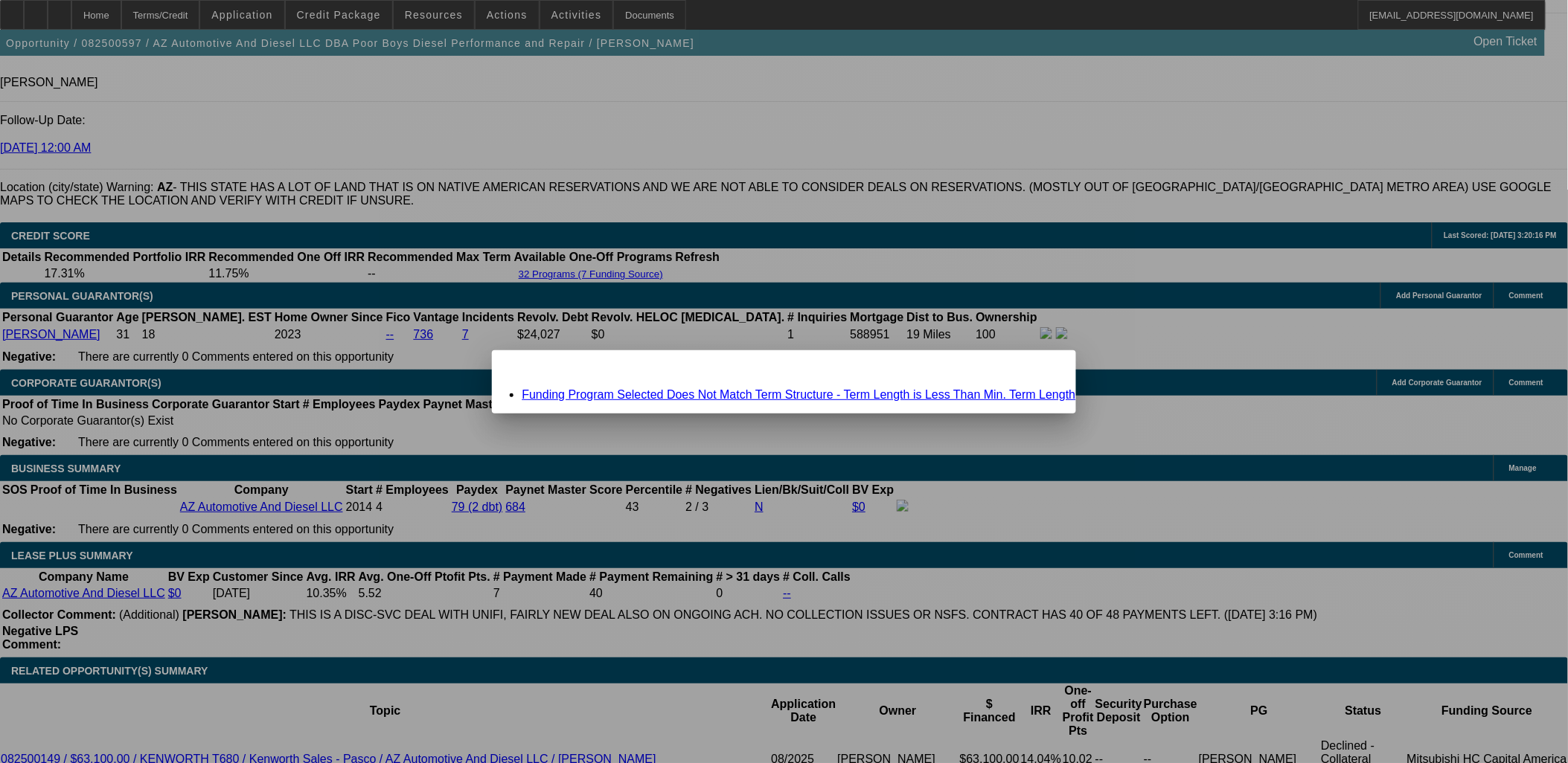
scroll to position [0, 0]
click at [605, 390] on link "Funding Program Selected Does Not Match Term Structure - Term Length is Less Th…" at bounding box center [798, 394] width 553 height 13
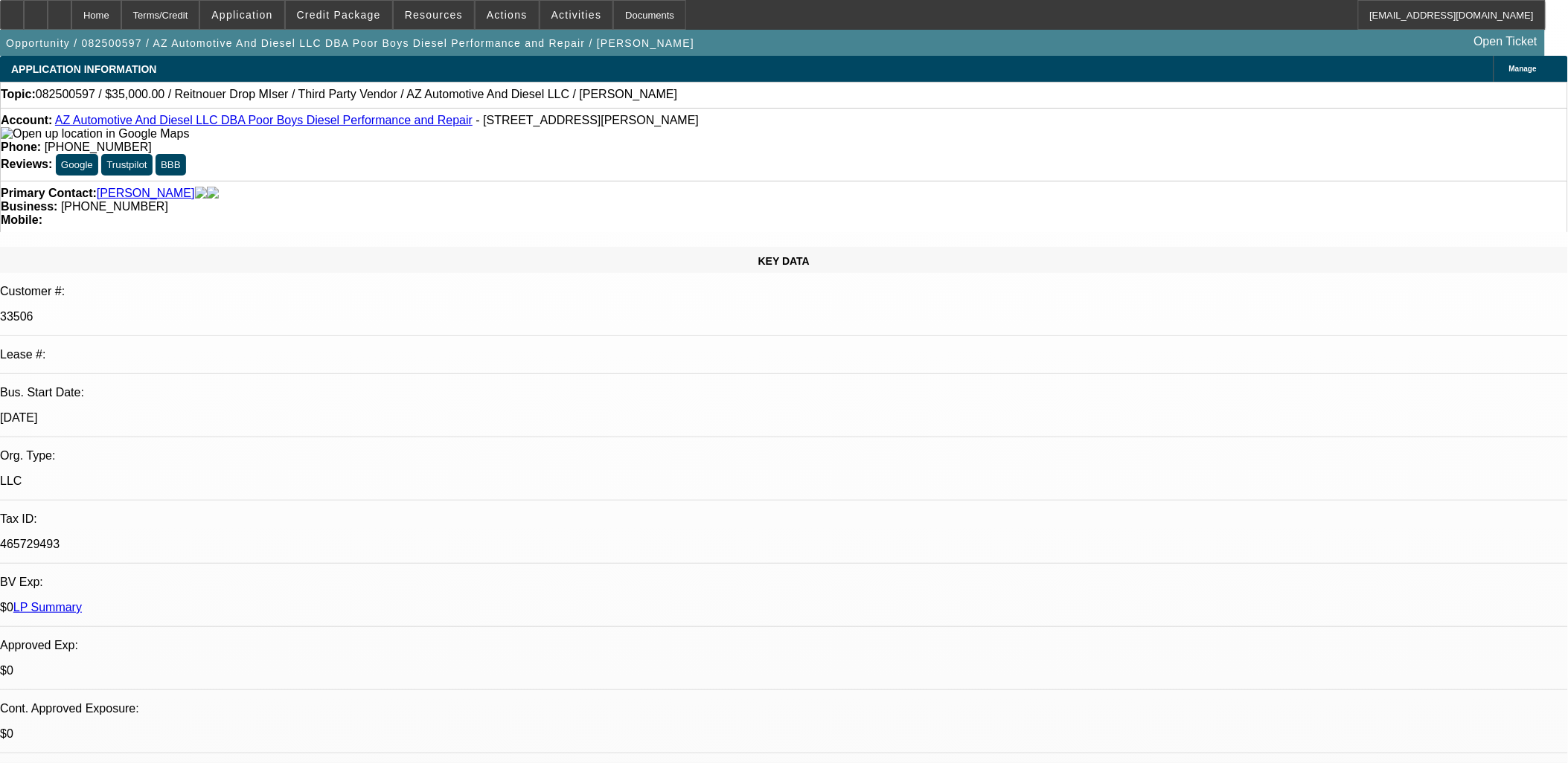
scroll to position [2068, 0]
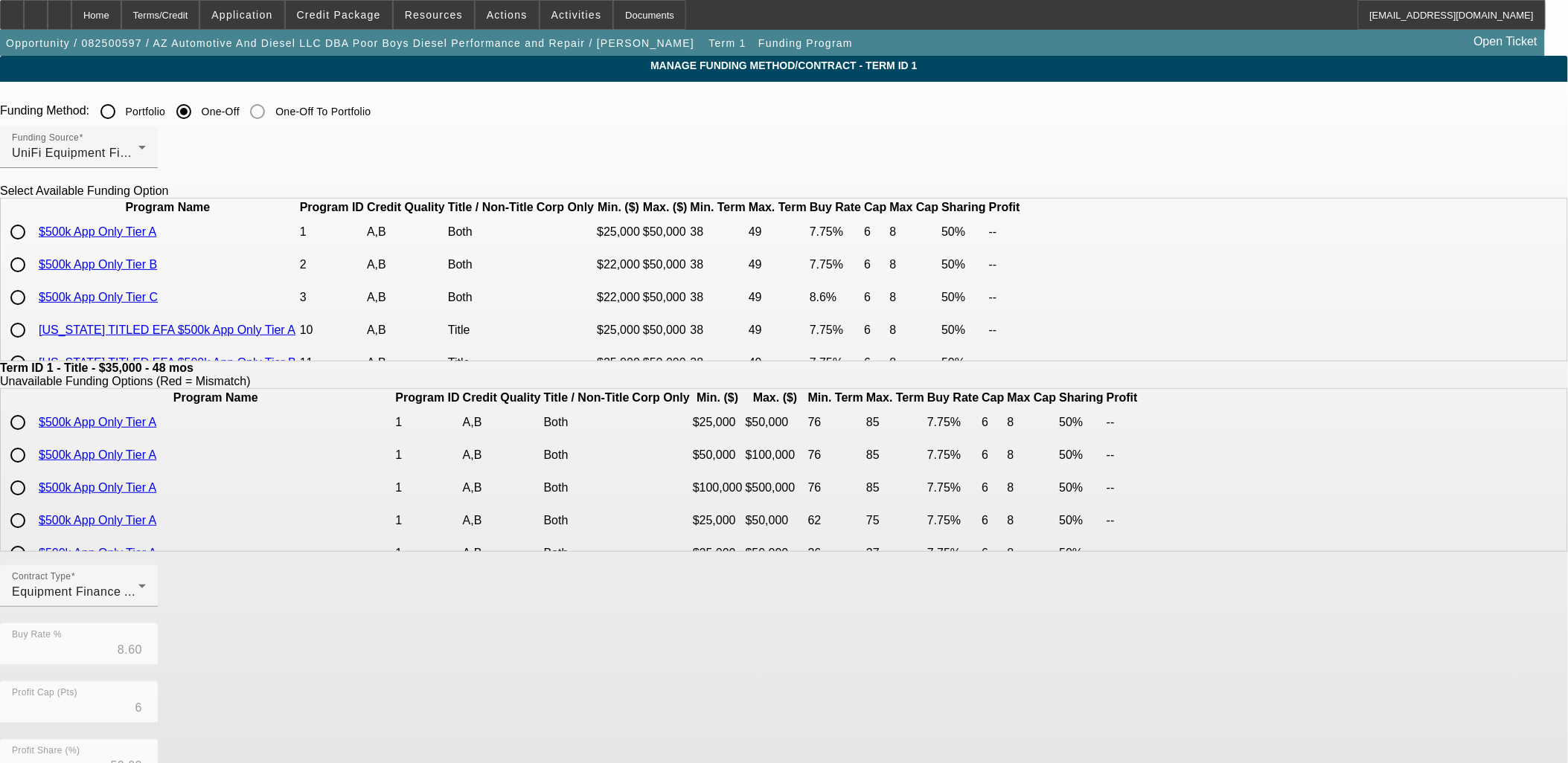
click at [33, 312] on input "radio" at bounding box center [17, 298] width 29 height 29
radio input "true"
click at [33, 280] on input "radio" at bounding box center [17, 265] width 29 height 29
radio input "true"
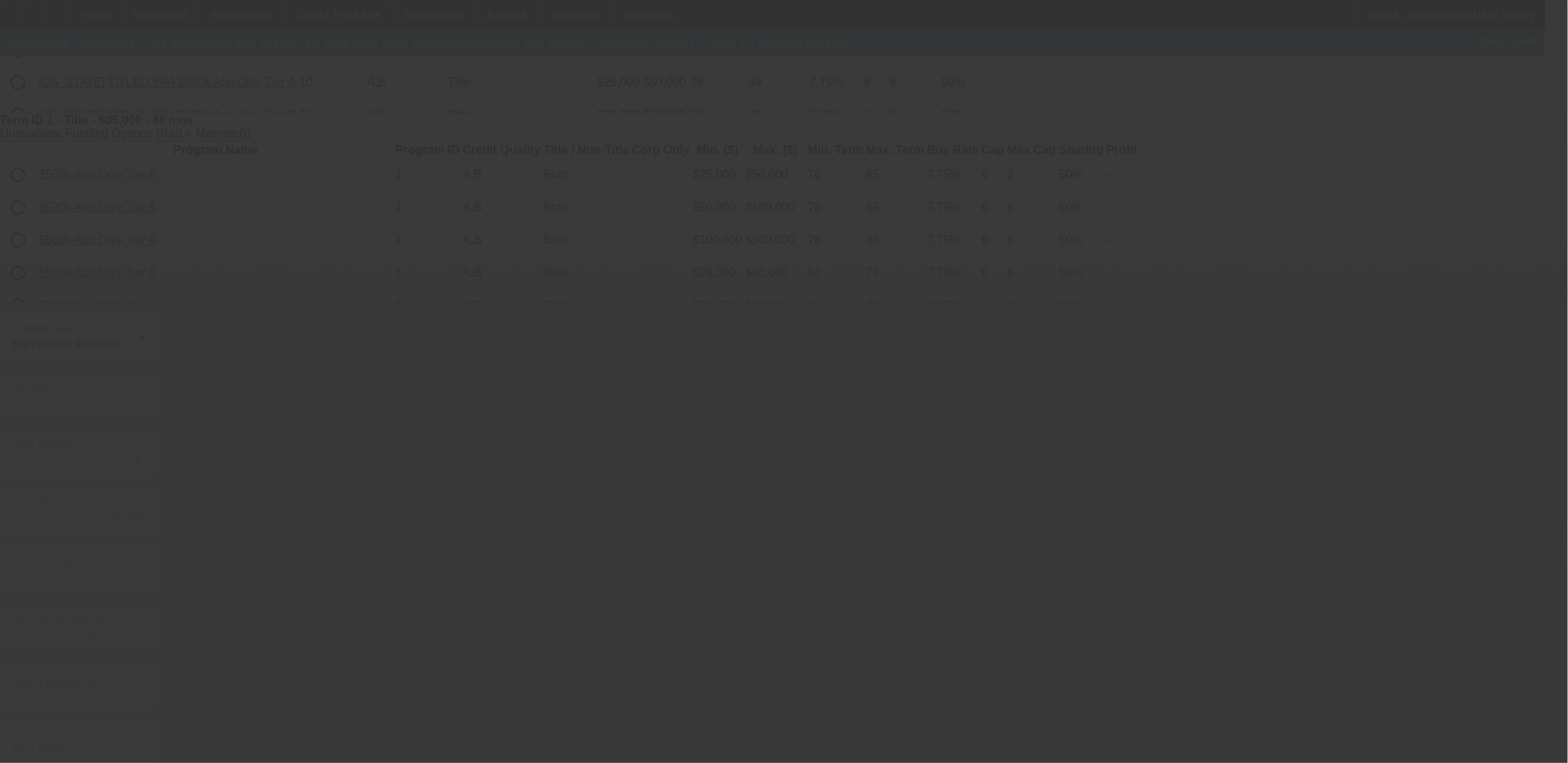
type input "8.60"
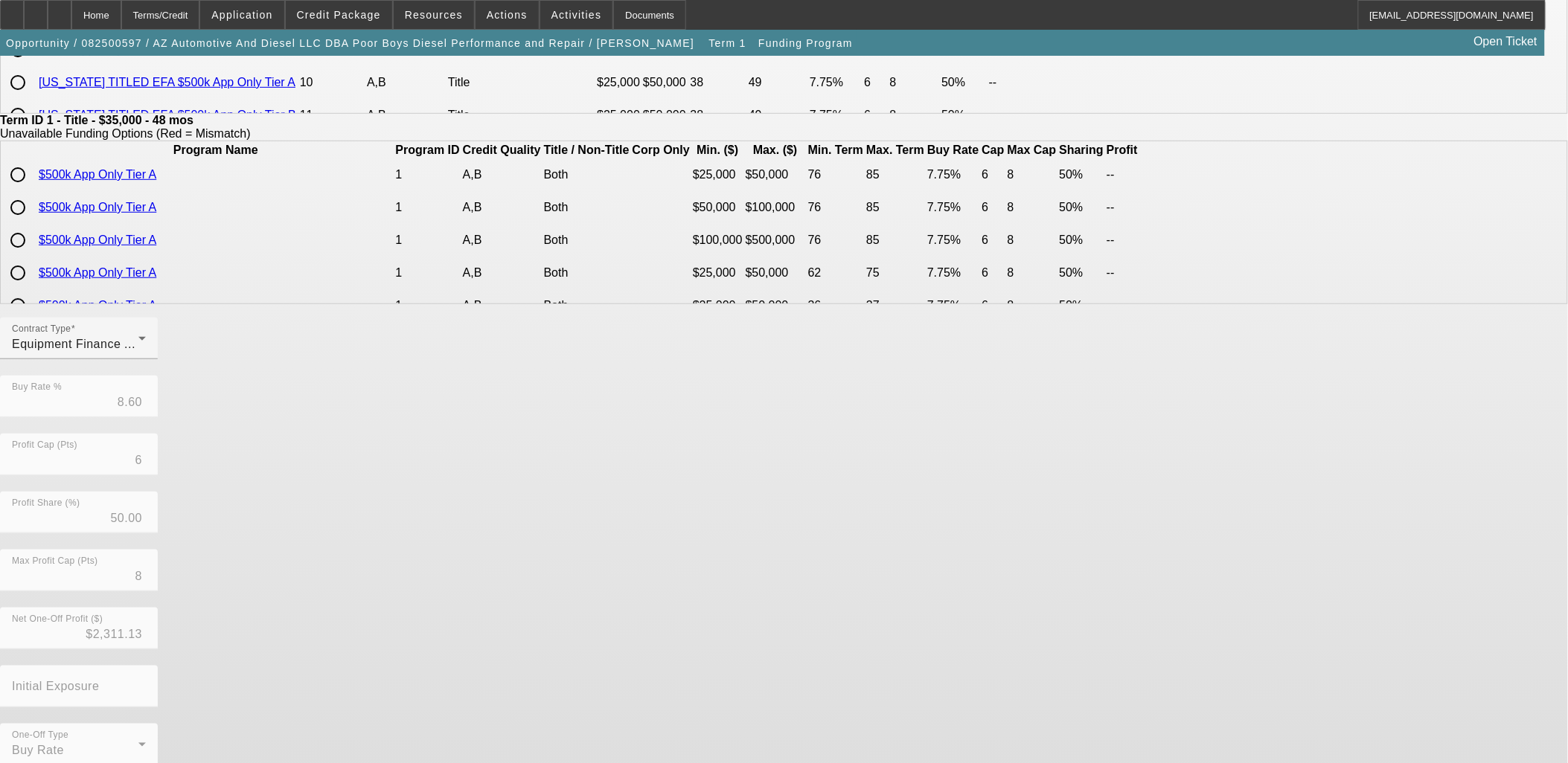
scroll to position [0, 0]
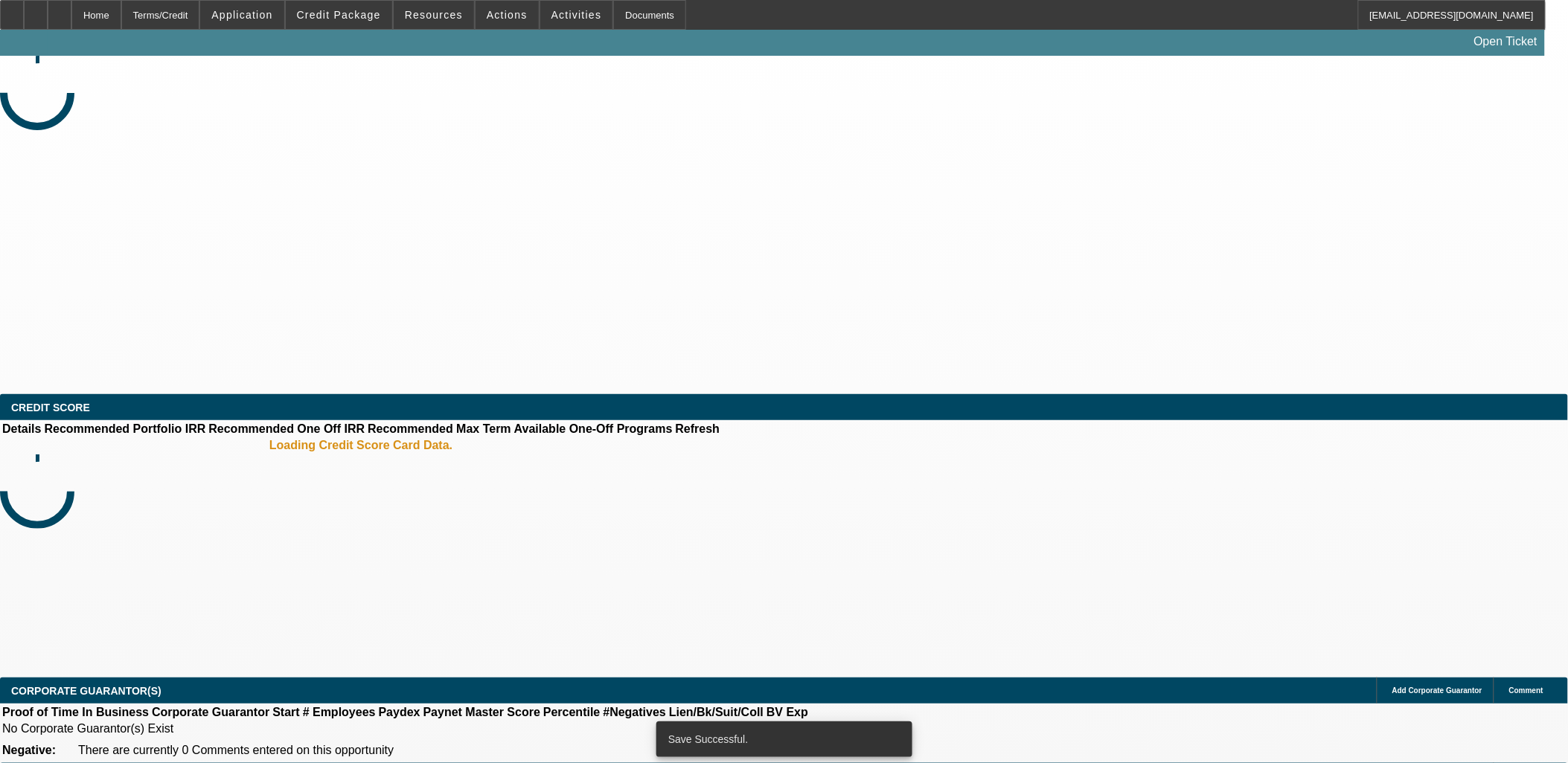
select select "0"
select select "3"
select select "0"
select select "6"
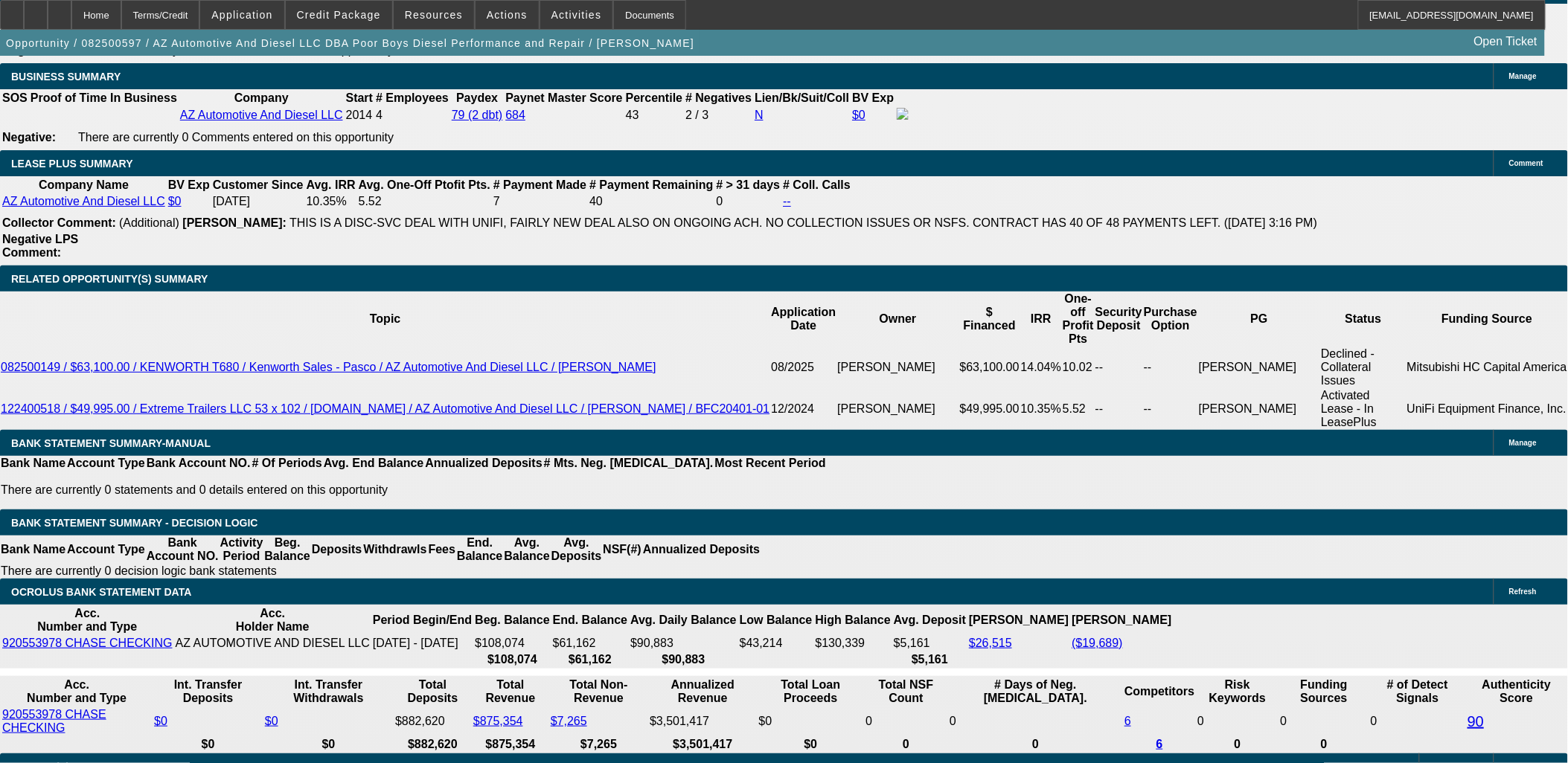
scroll to position [2232, 0]
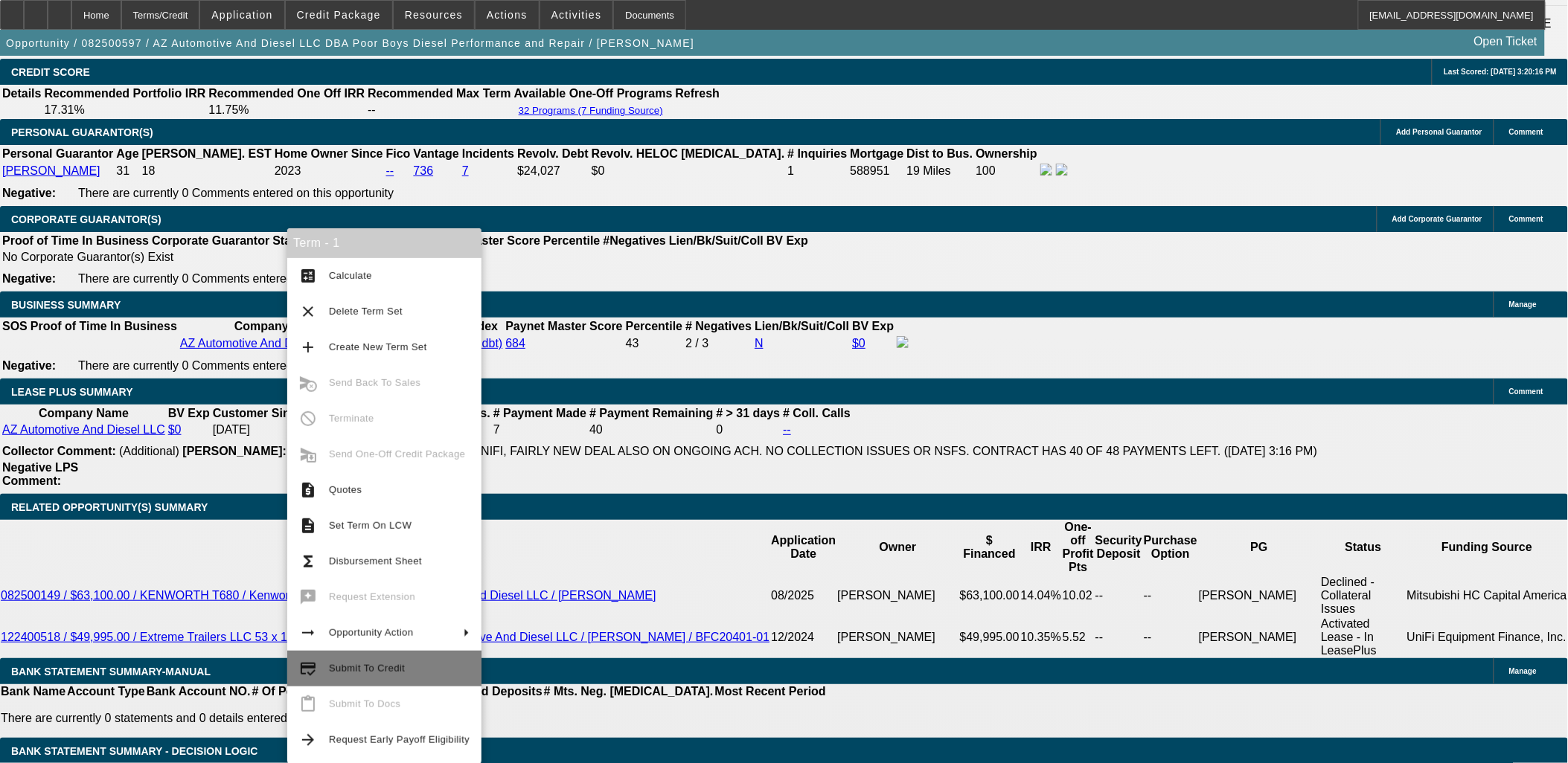
click at [374, 678] on button "credit_score Submit To Credit" at bounding box center [384, 668] width 194 height 35
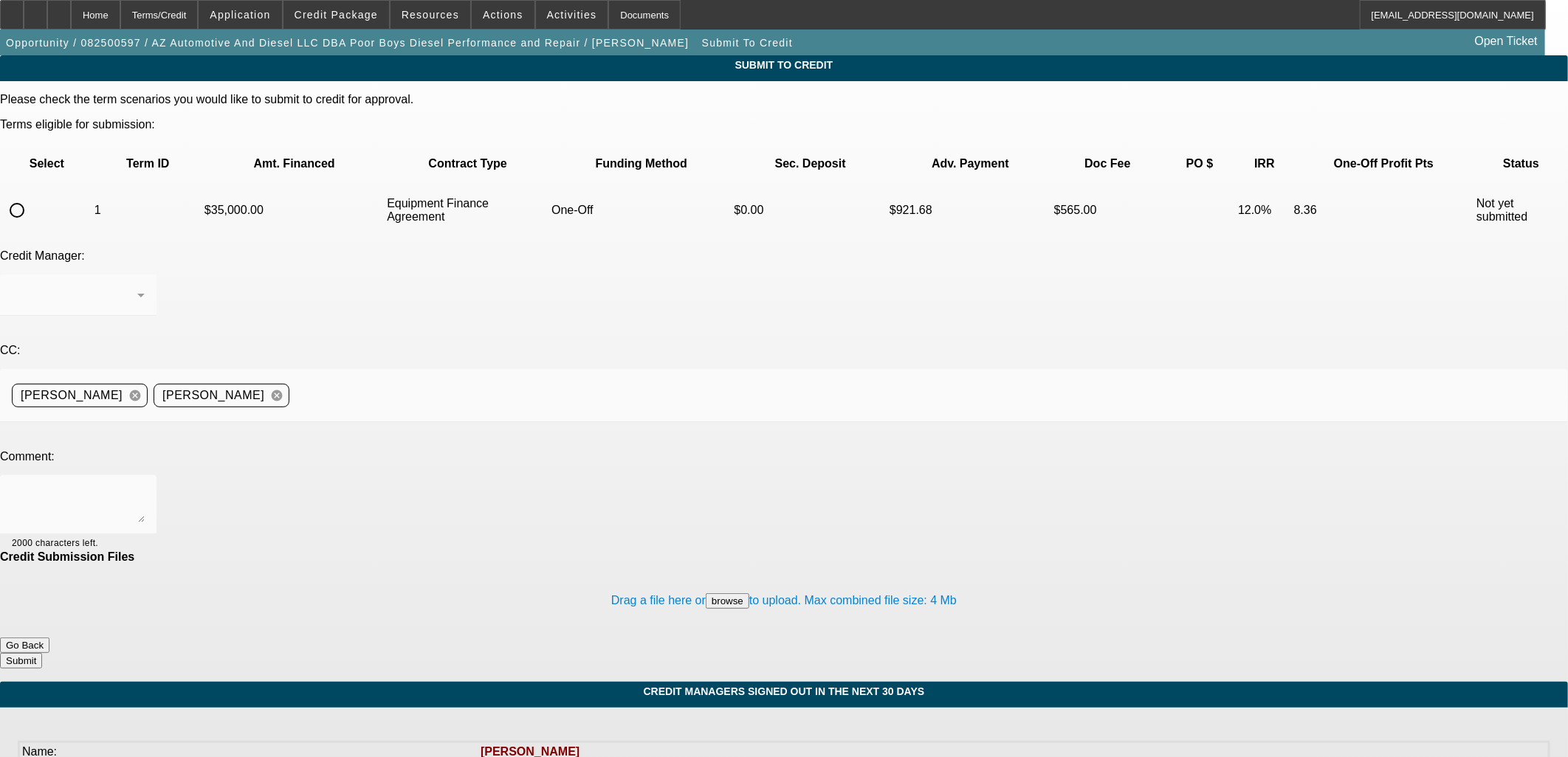
click at [32, 195] on input "radio" at bounding box center [17, 210] width 29 height 29
radio input "true"
click at [145, 475] on div at bounding box center [78, 504] width 133 height 59
type textarea "w/u in comments, similar deal to -01"
click at [42, 653] on button "Submit" at bounding box center [21, 661] width 42 height 15
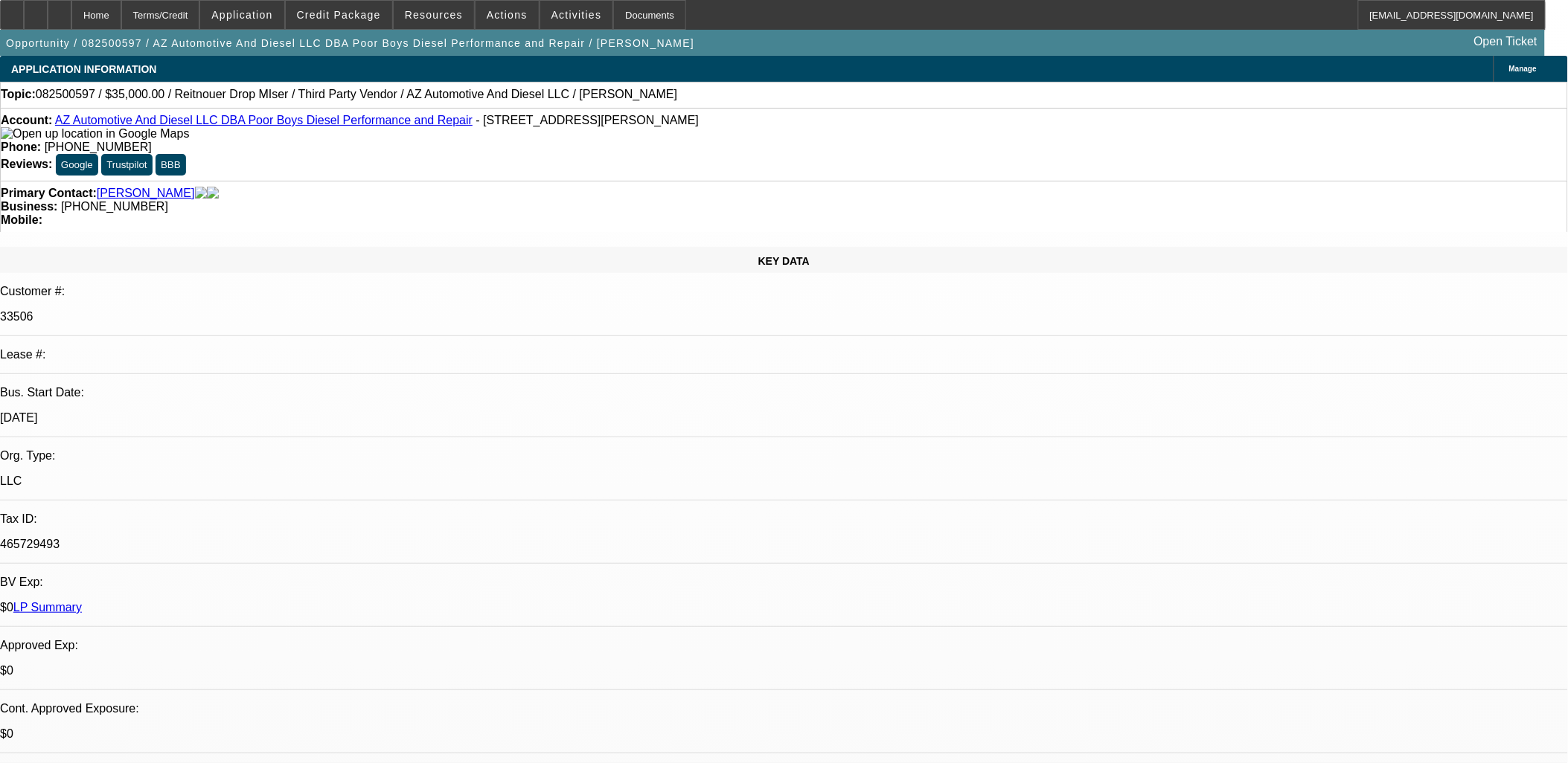
select select "0"
select select "3"
select select "0"
select select "6"
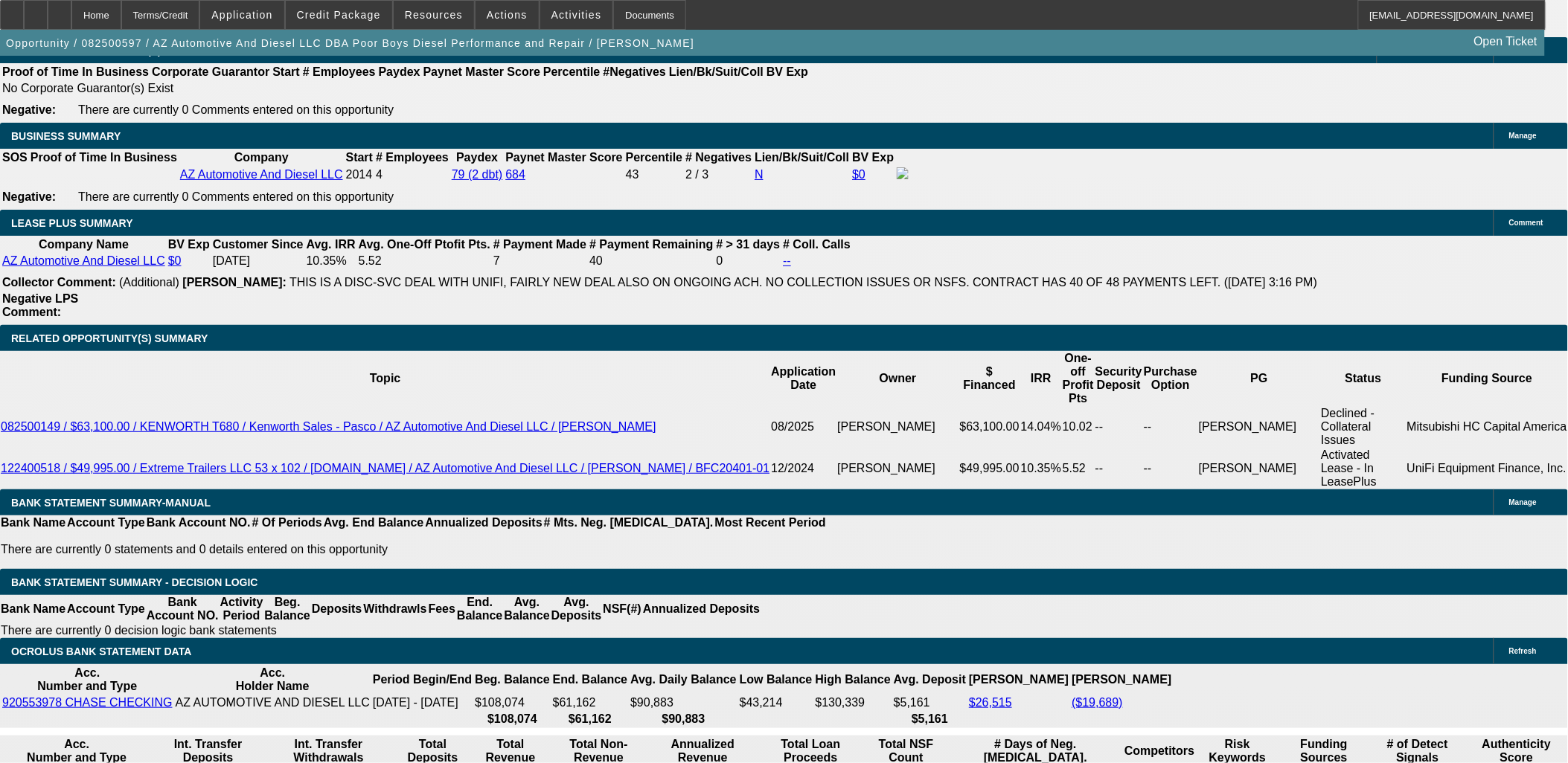
scroll to position [2426, 0]
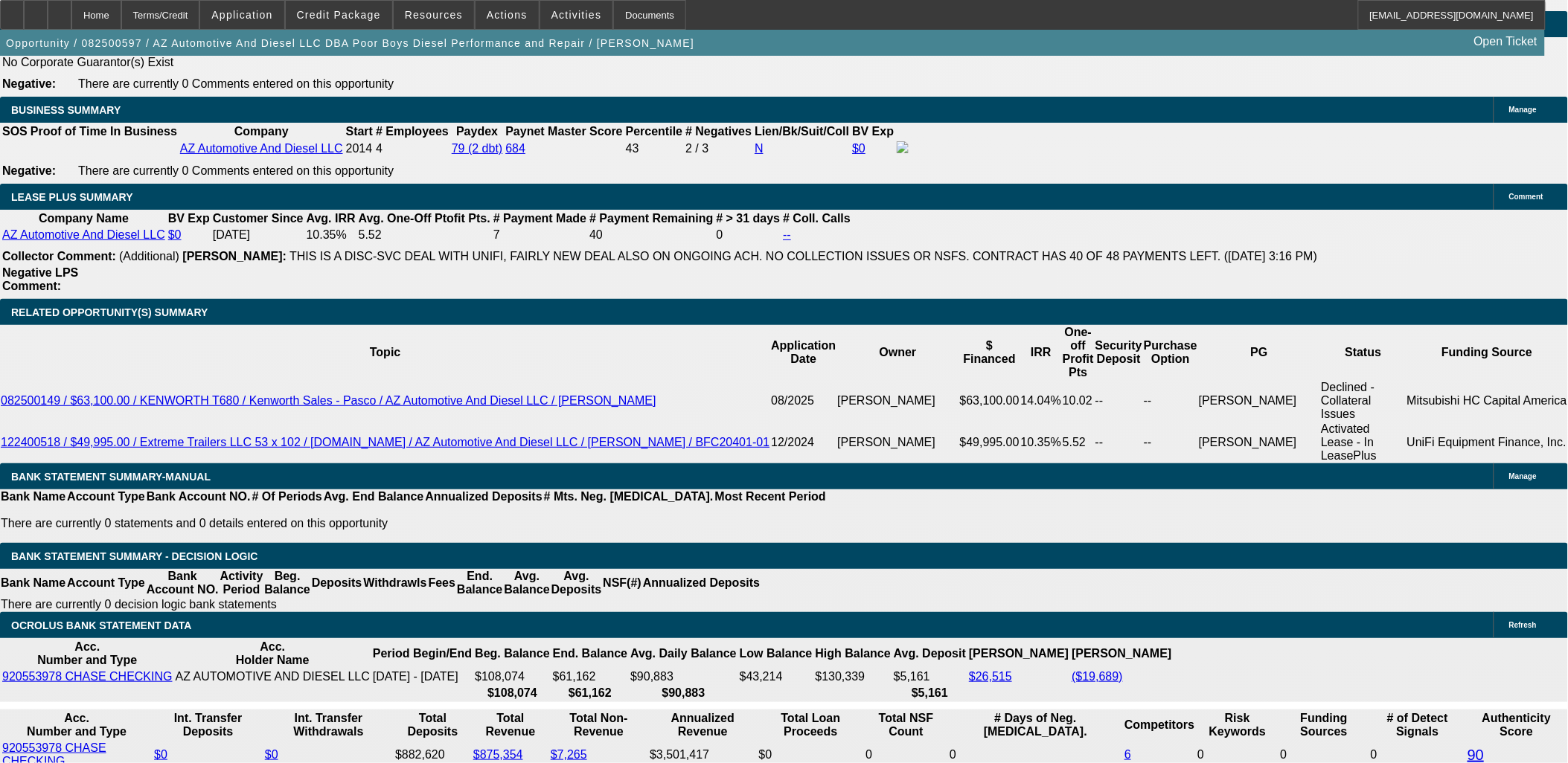
radio input "true"
paste textarea "2017 Reitnouer Drop Miser [URL][DOMAIN_NAME] This is another one I’m interested…"
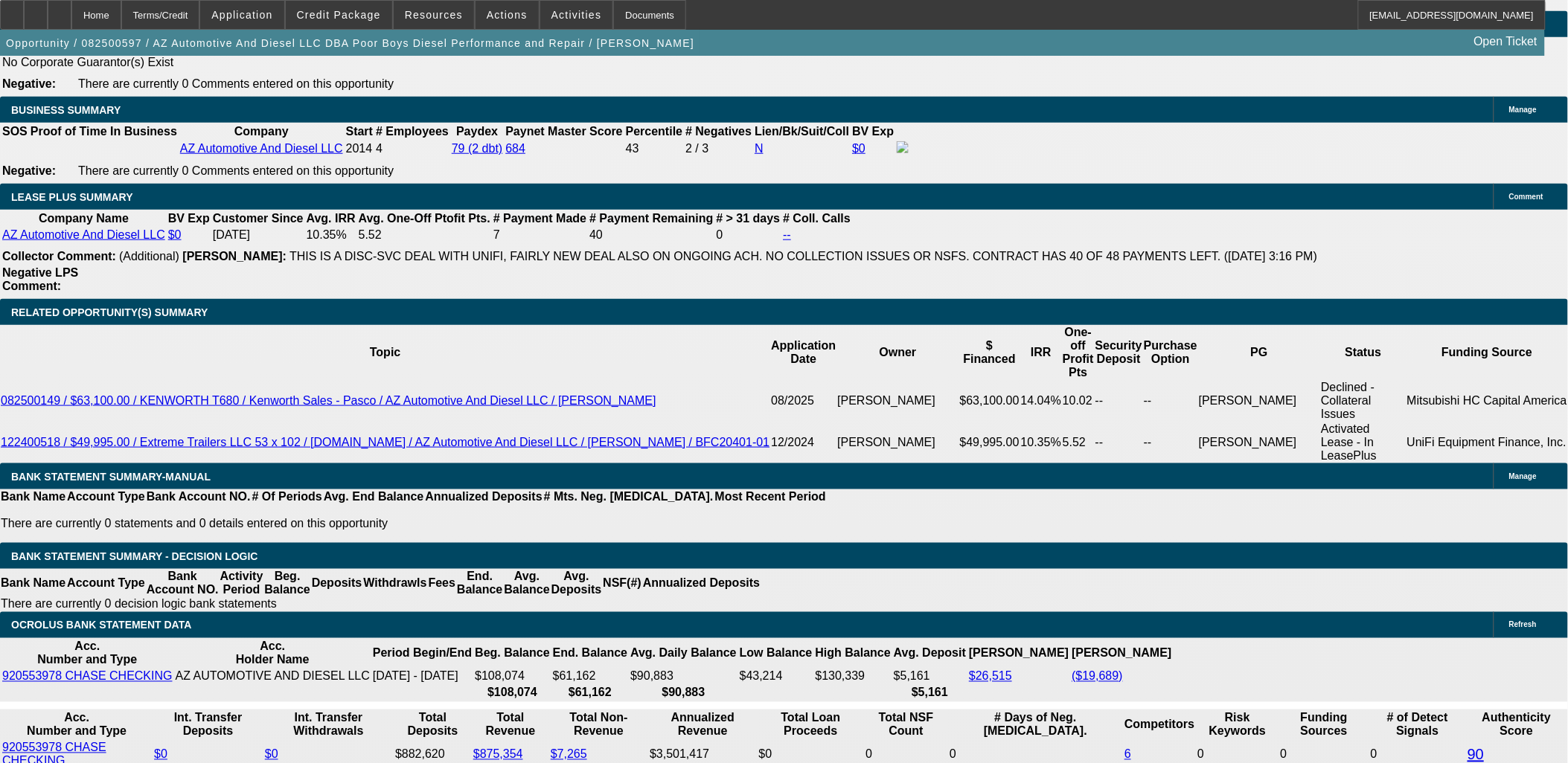
scroll to position [67, 0]
type textarea "2017 Reitnouer Drop Miser [URL][DOMAIN_NAME] This is another one I’m interested…"
radio input "true"
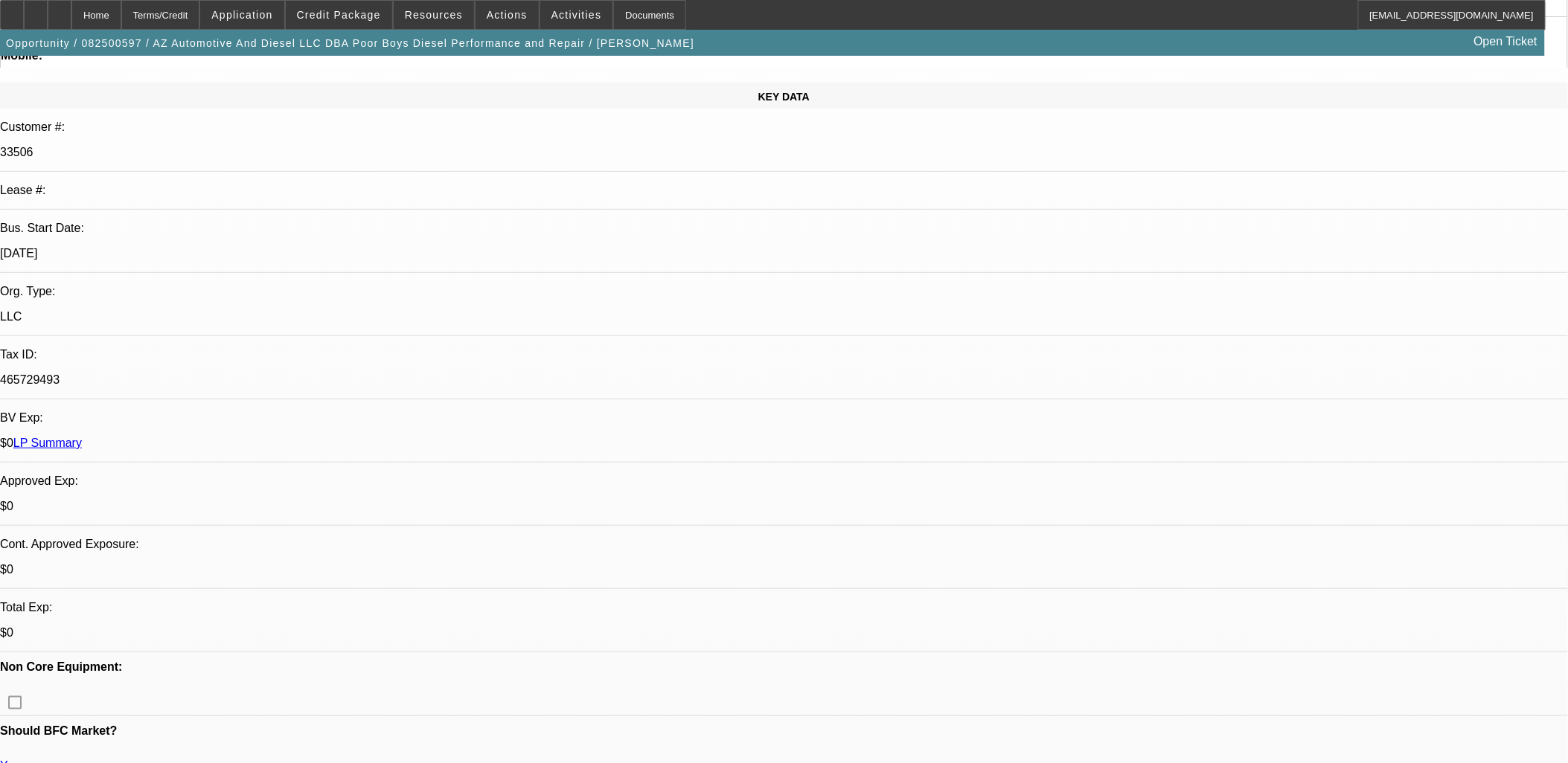
scroll to position [0, 0]
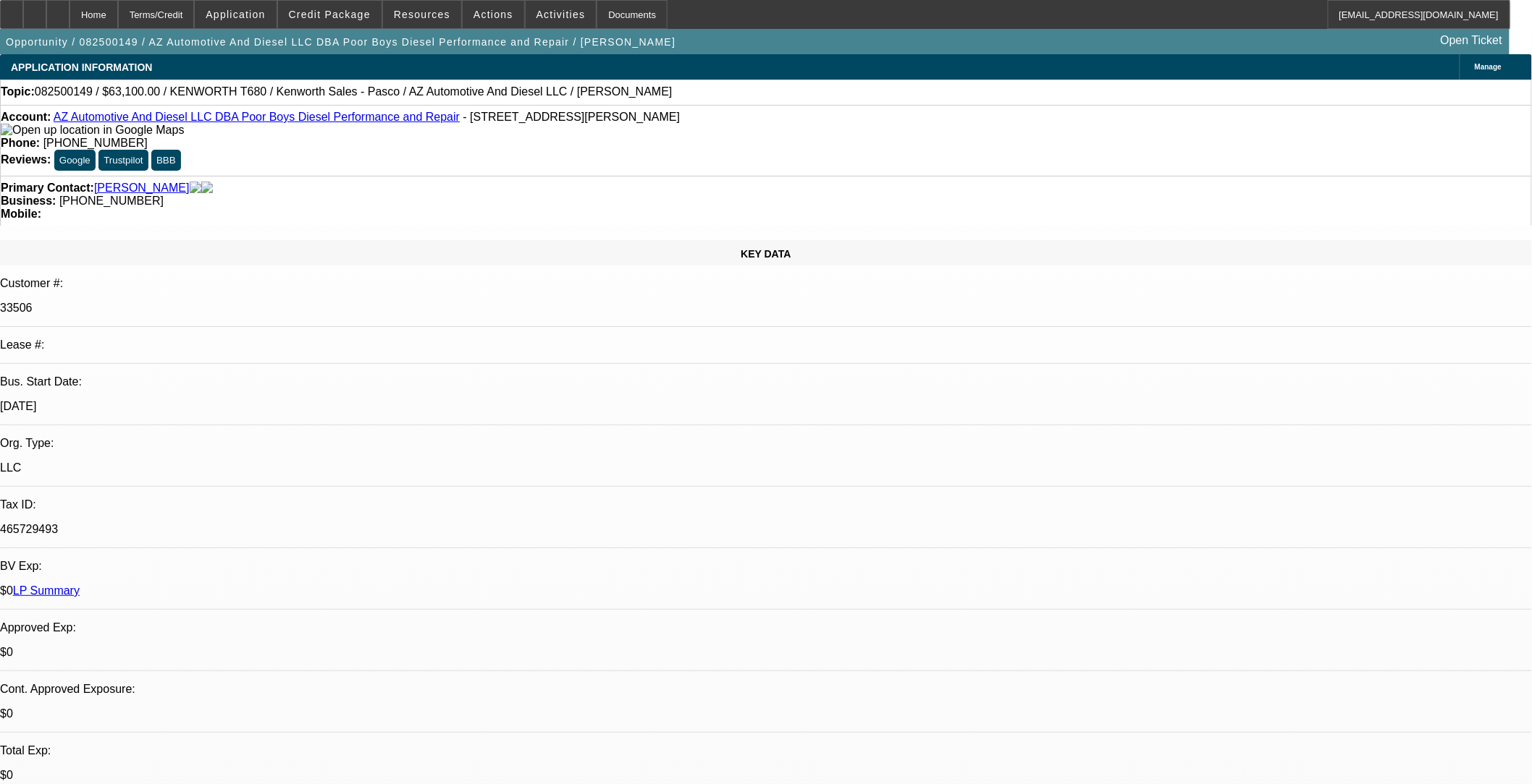
select select "0"
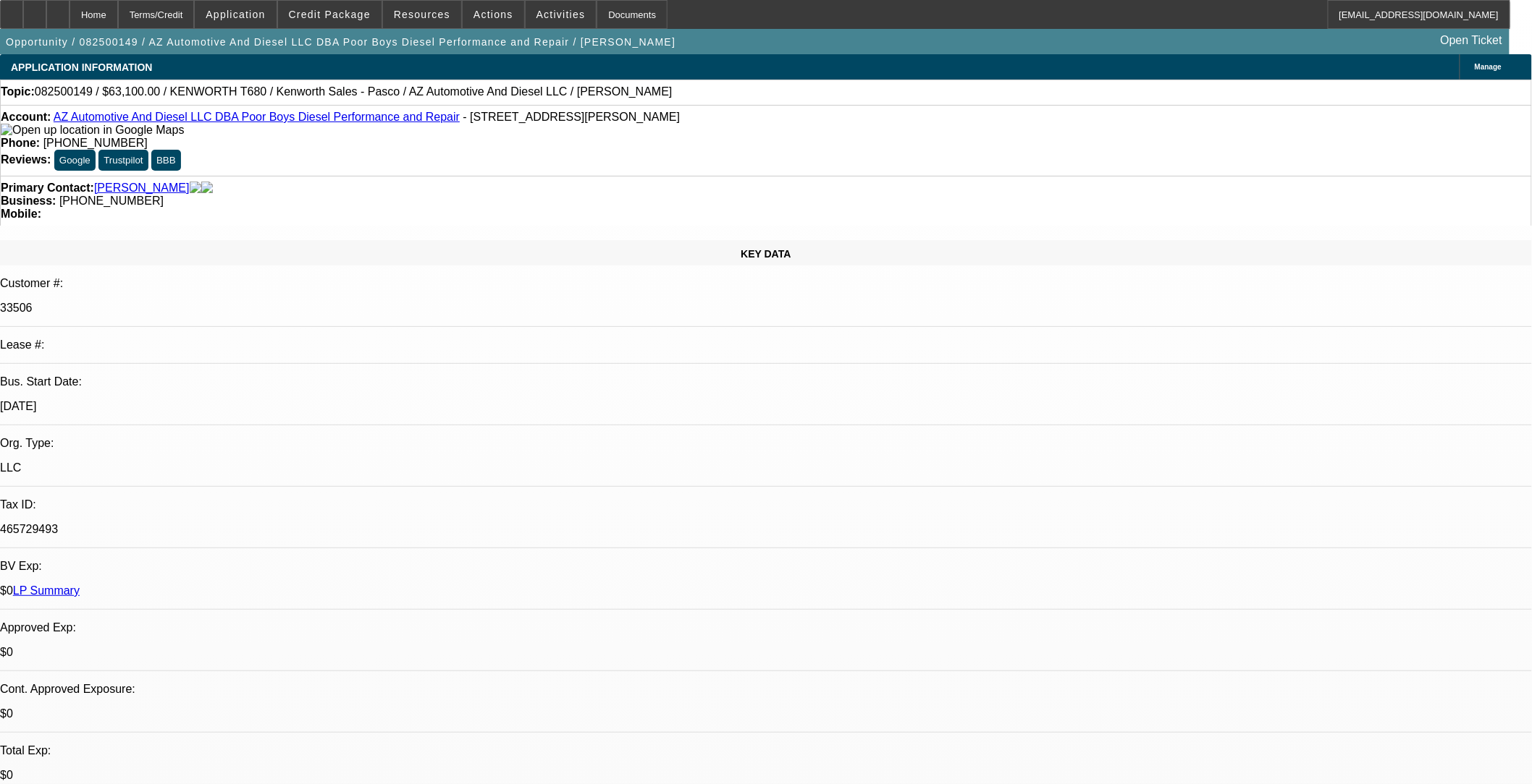
select select "0"
select select "1"
select select "6"
select select "1"
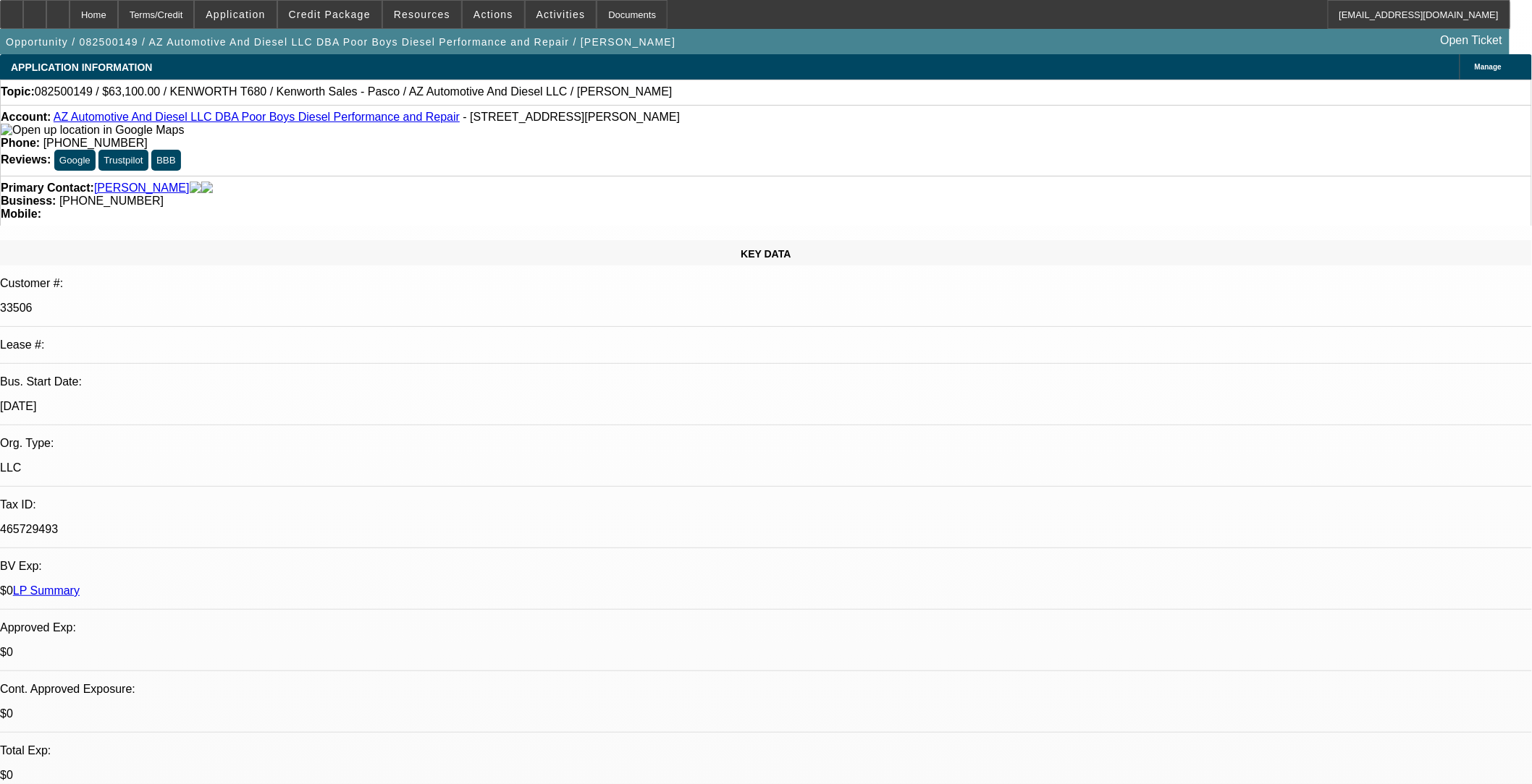
select select "1"
select select "6"
click at [352, 17] on span "Credit Package" at bounding box center [329, 14] width 81 height 12
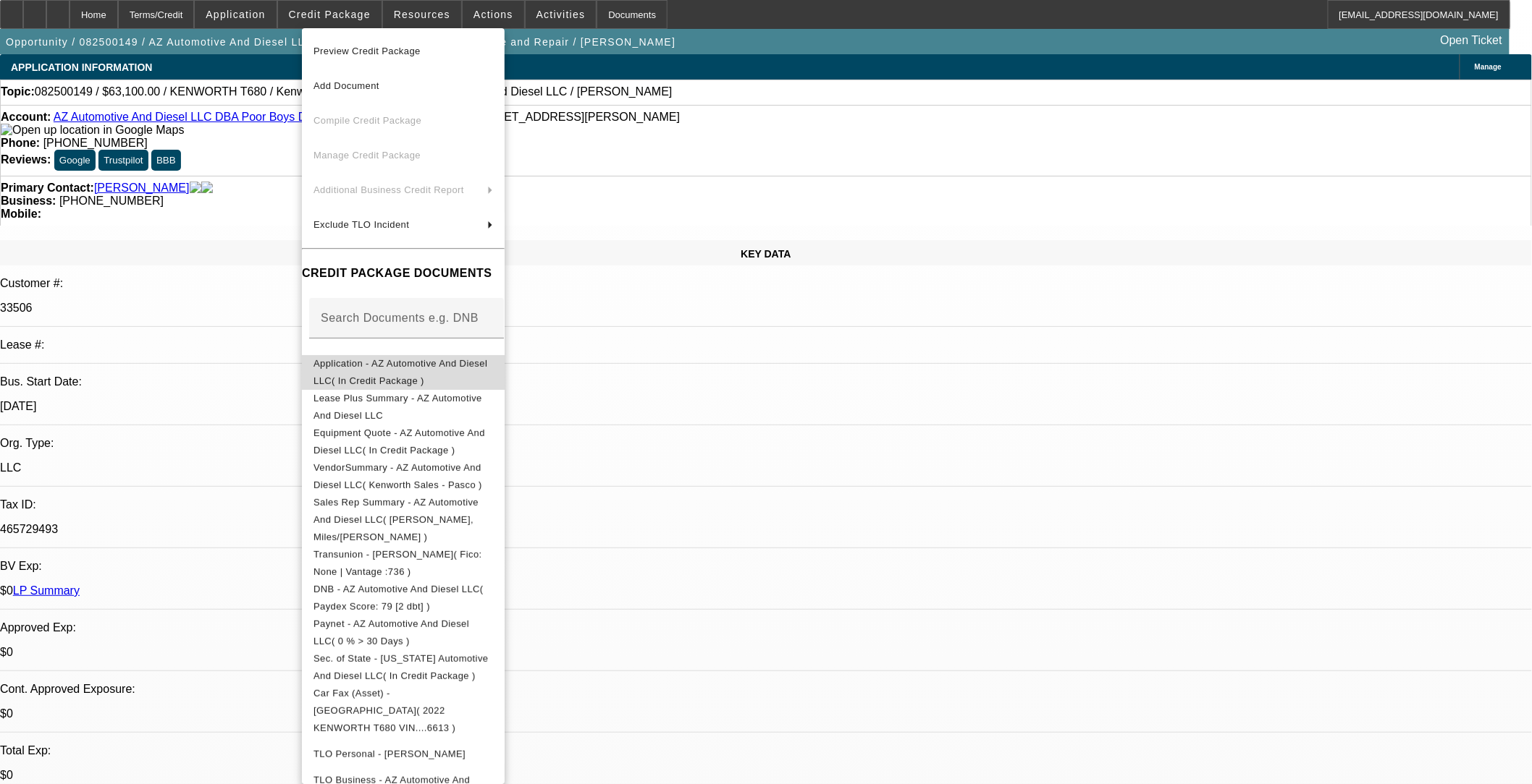
click at [443, 367] on span "Application - AZ Automotive And Diesel LLC( In Credit Package )" at bounding box center [400, 372] width 174 height 29
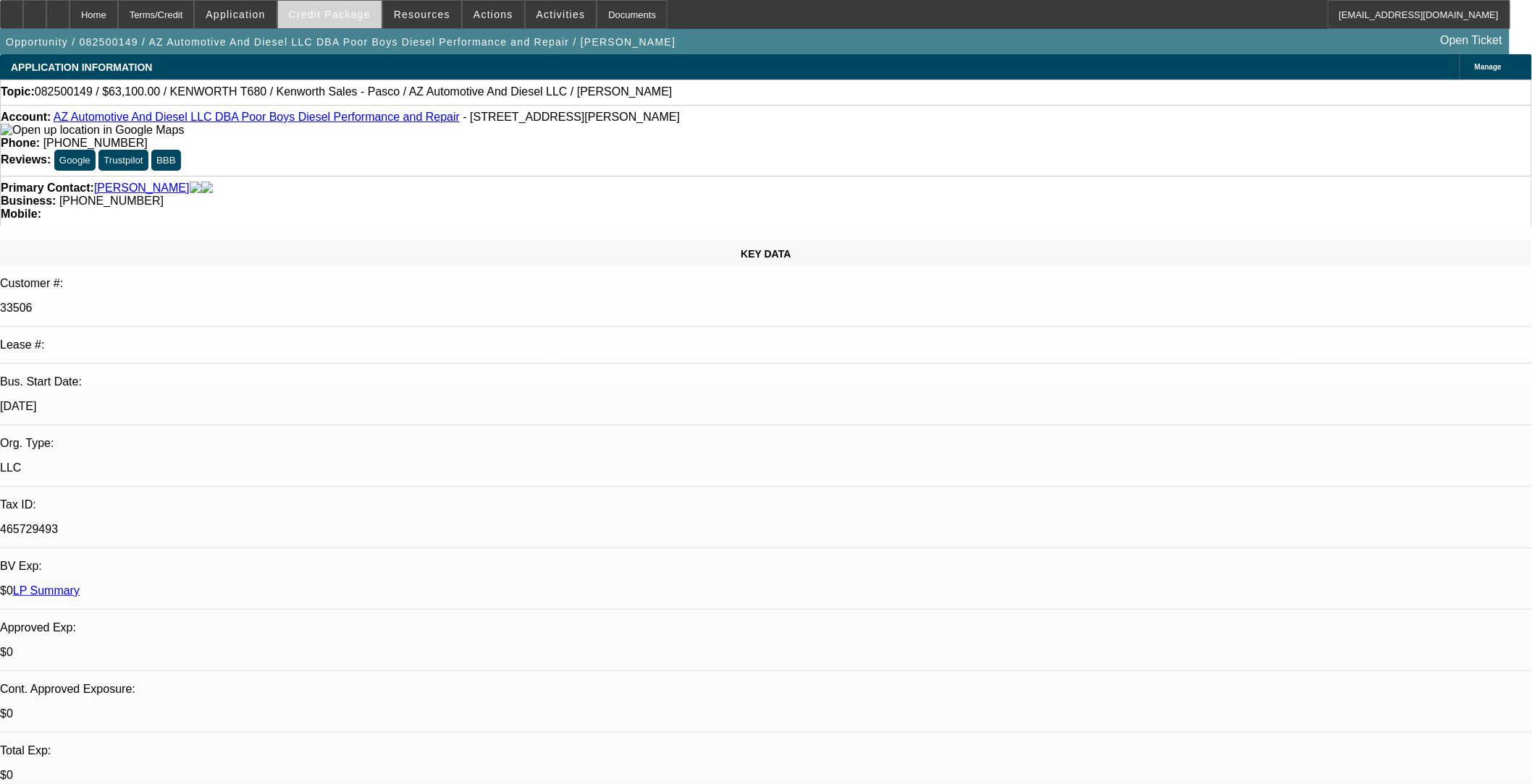
click at [331, 18] on span "Credit Package" at bounding box center [329, 14] width 81 height 12
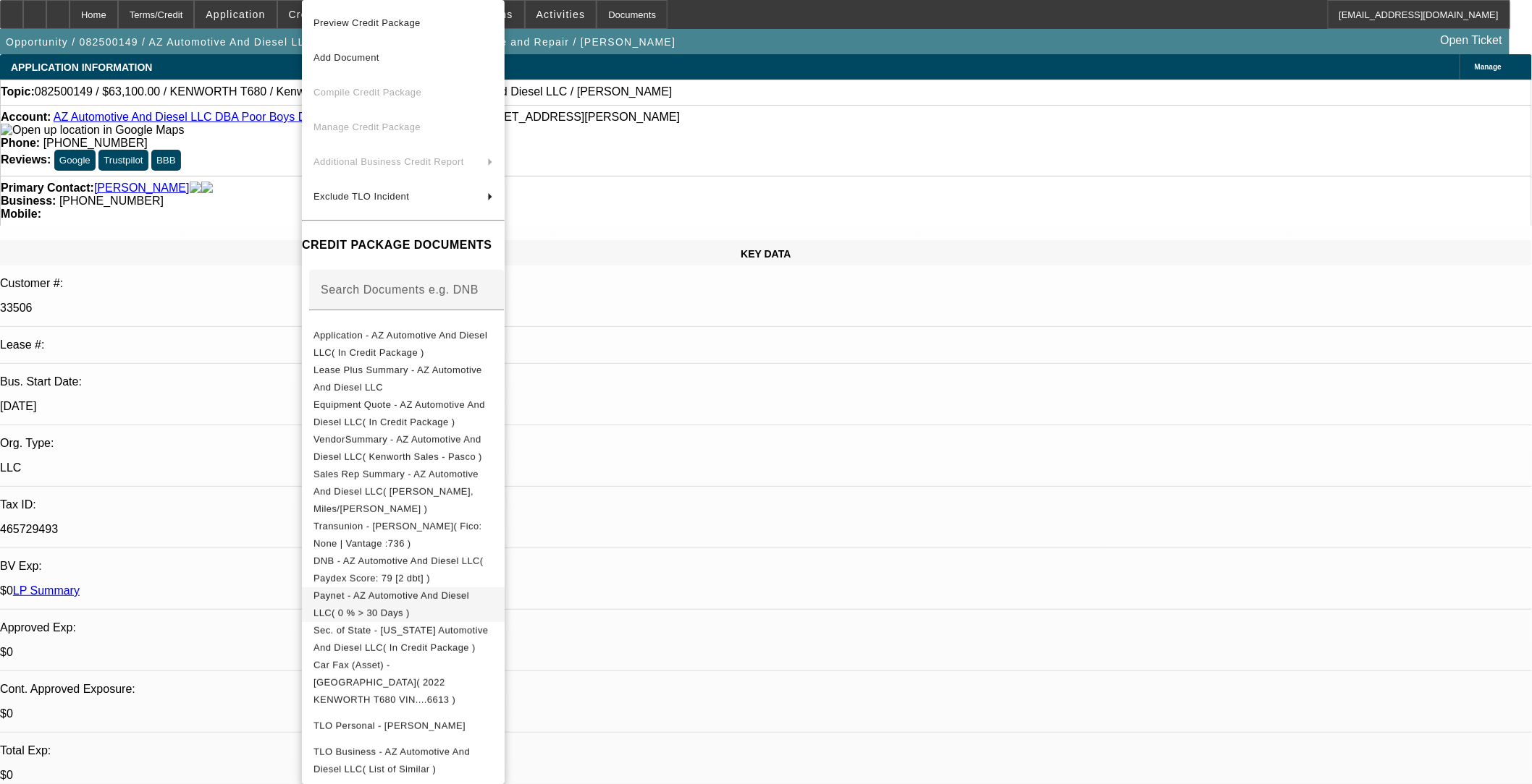
scroll to position [116, 0]
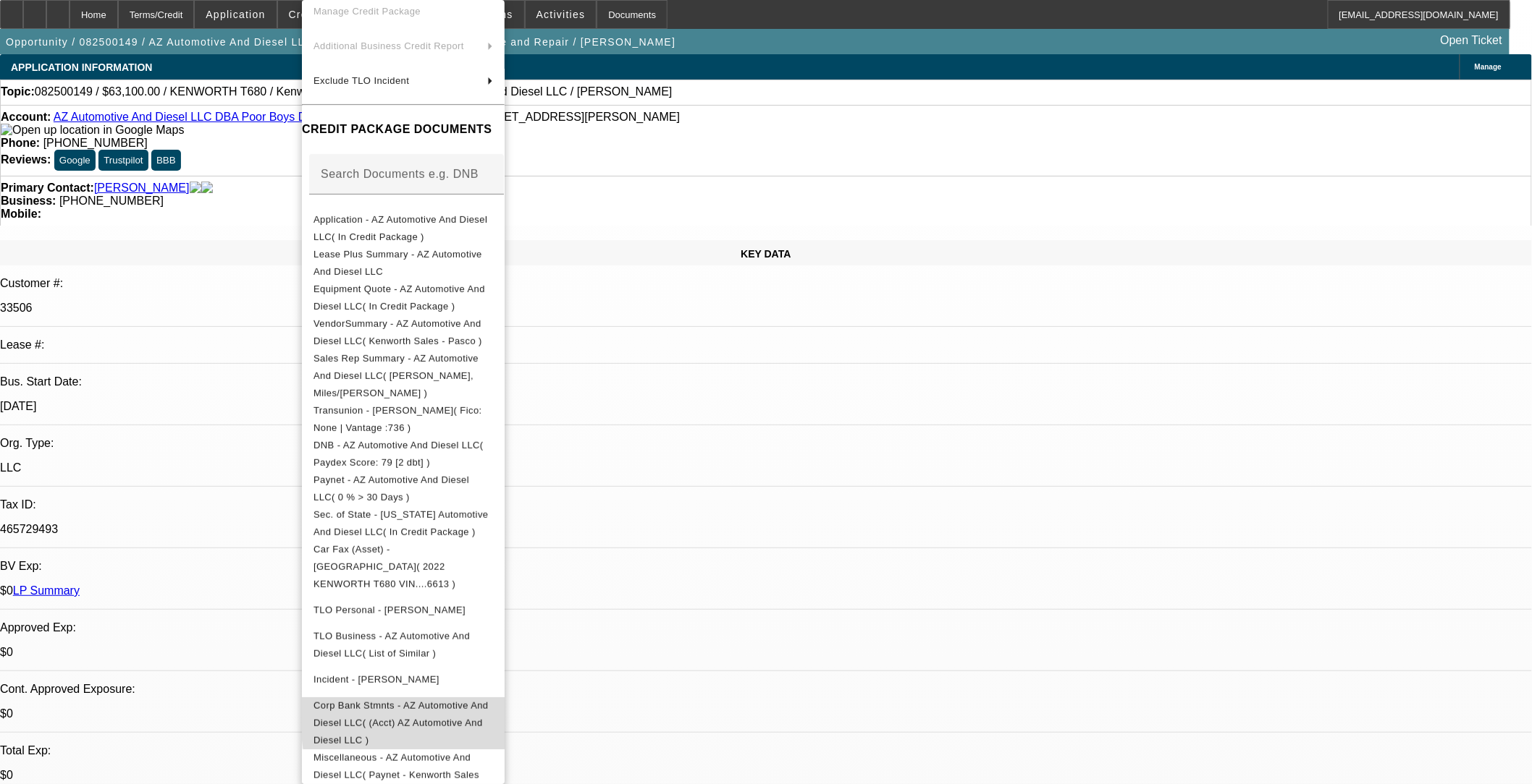
click at [493, 640] on span "Corp Bank Stmnts - AZ Automotive And Diesel LLC( (Acct) AZ Automotive And Diese…" at bounding box center [403, 724] width 180 height 52
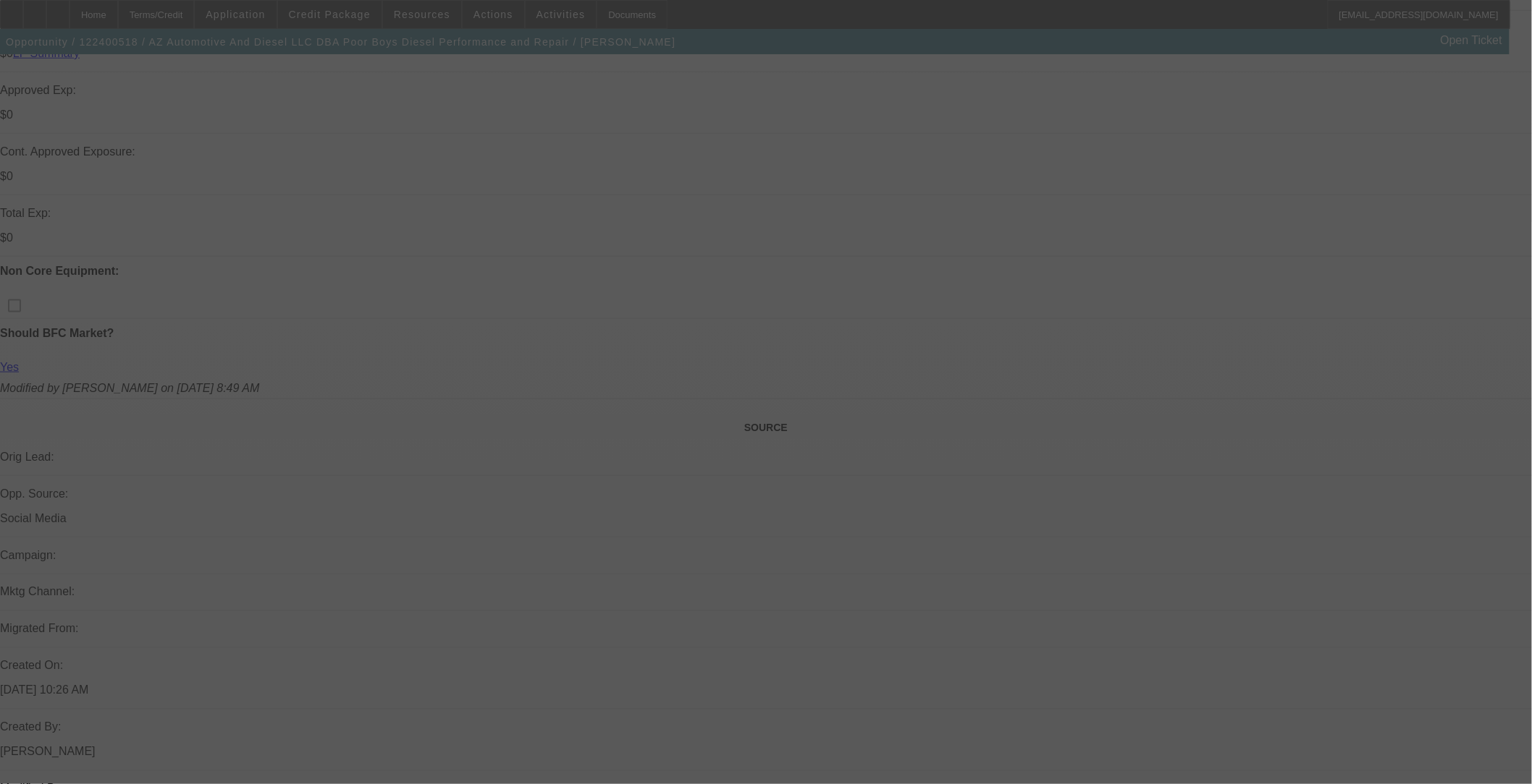
scroll to position [1205, 0]
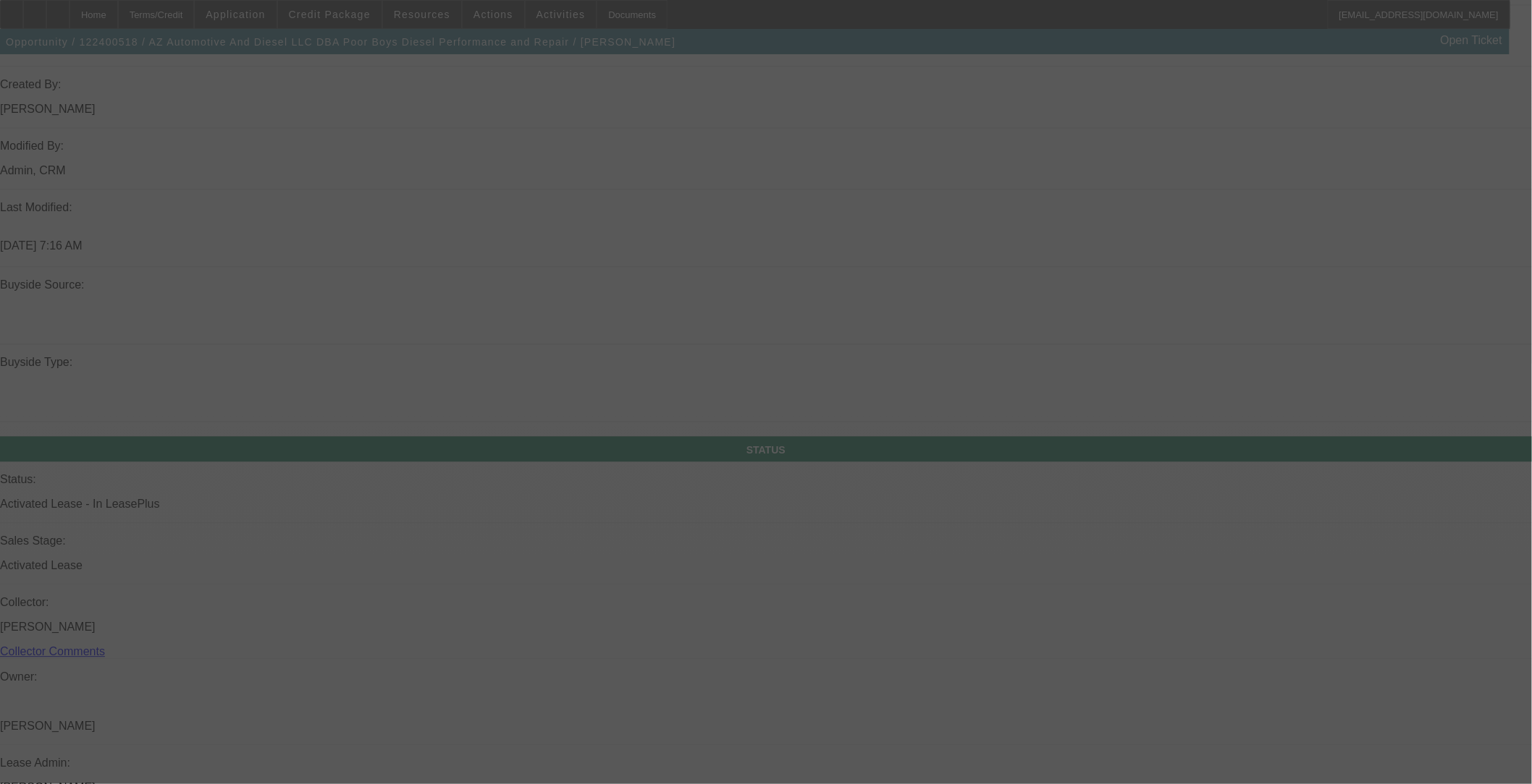
select select "0"
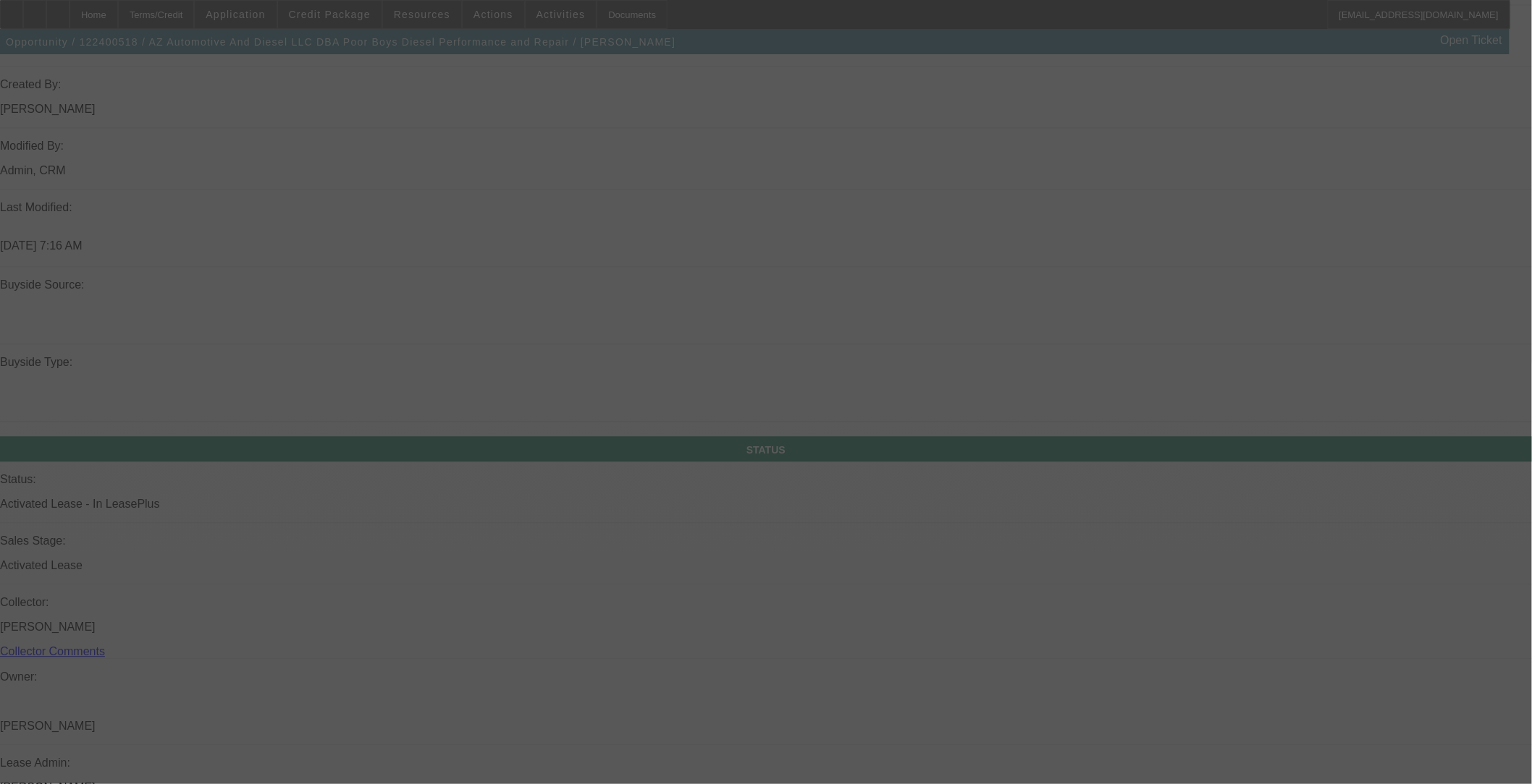
select select "0"
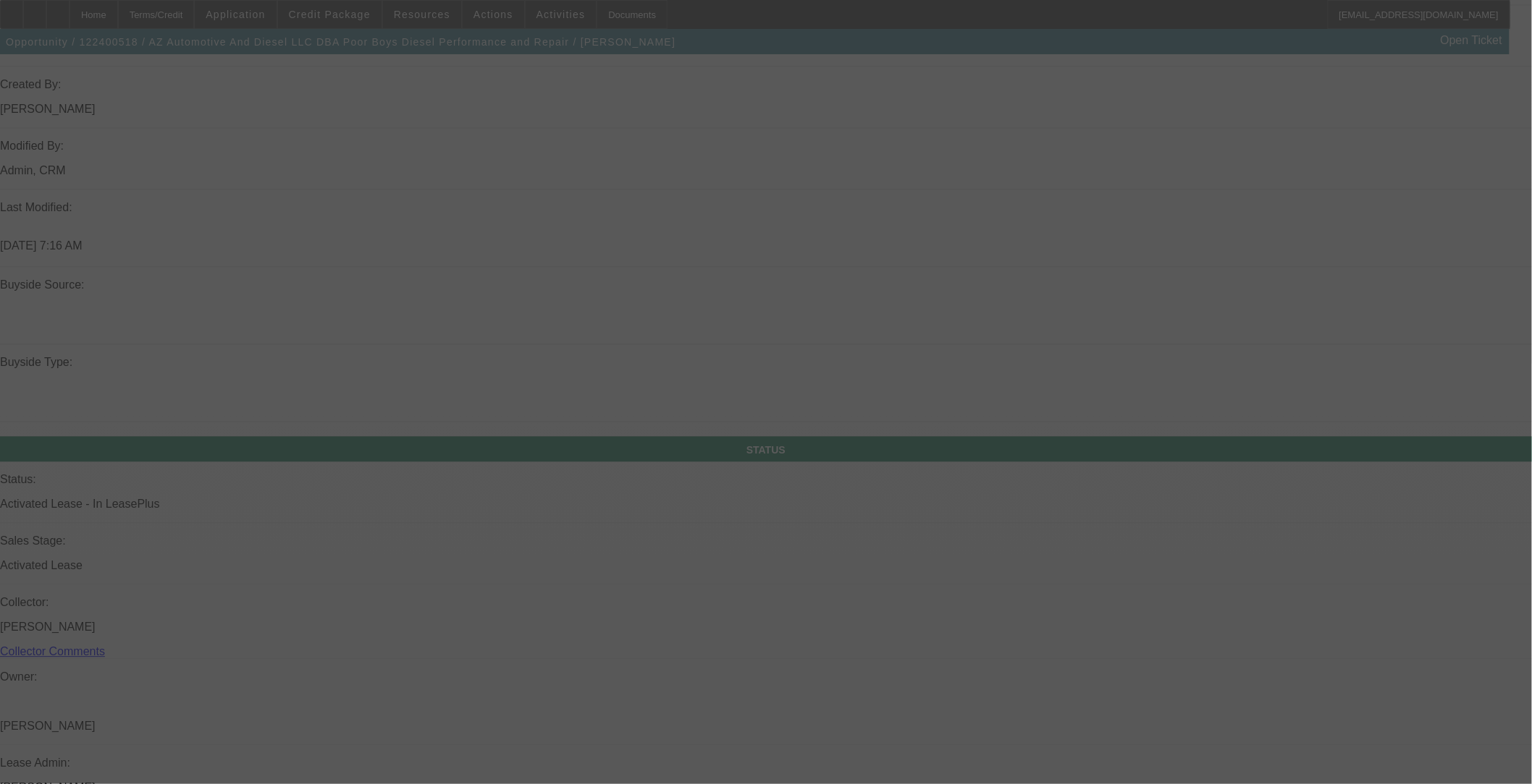
select select "2"
select select "0"
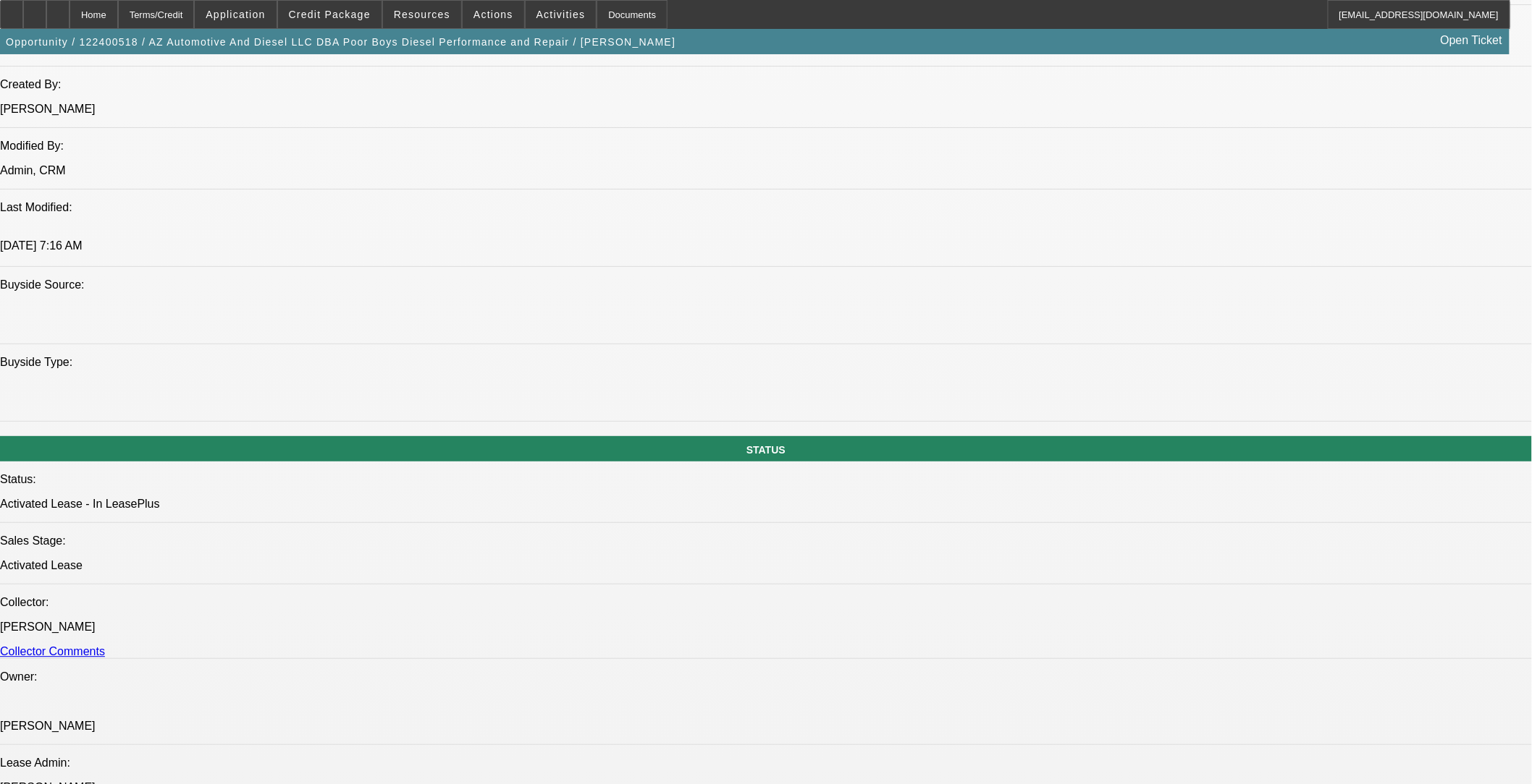
scroll to position [1682, 0]
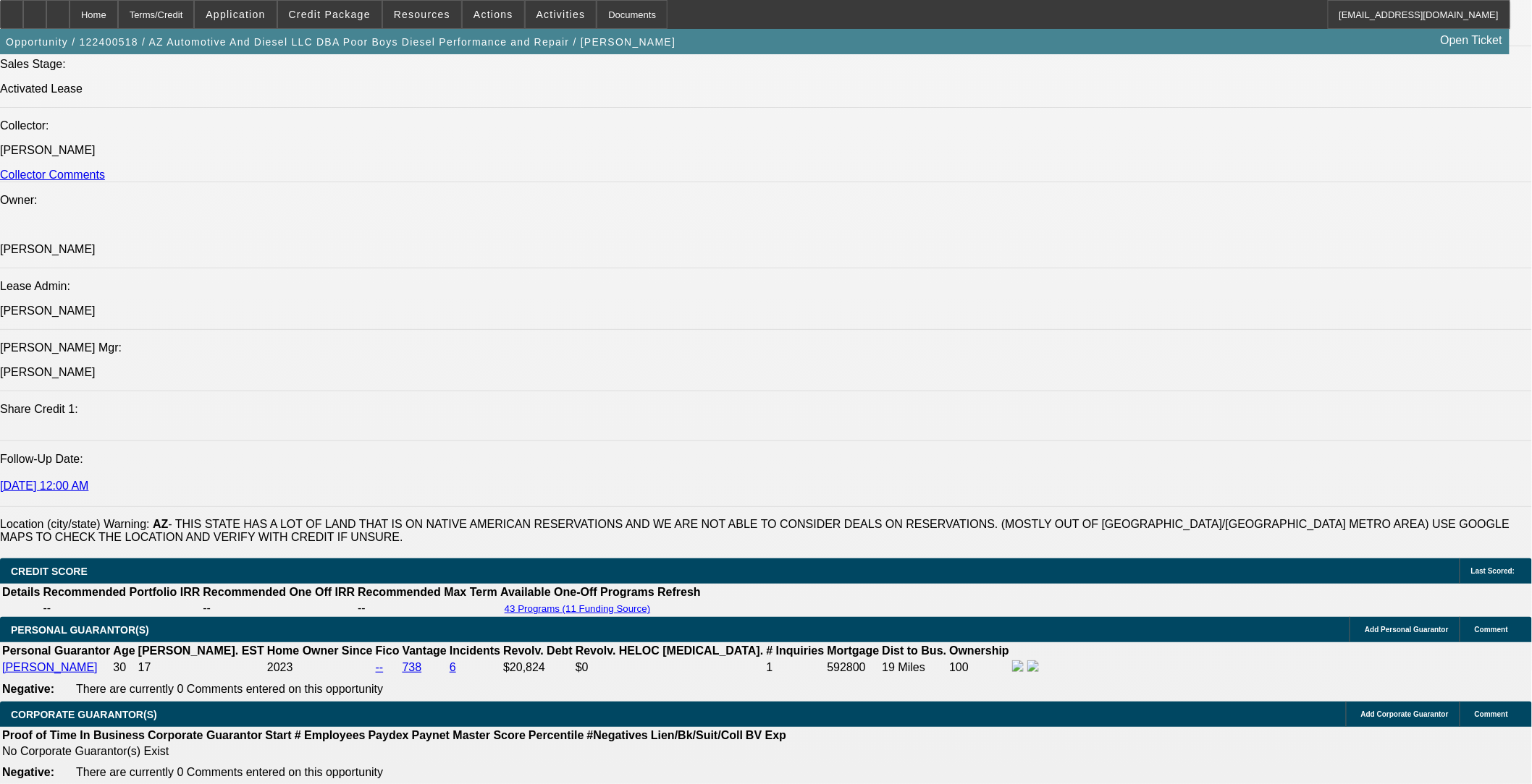
select select "1"
select select "6"
select select "1"
select select "2"
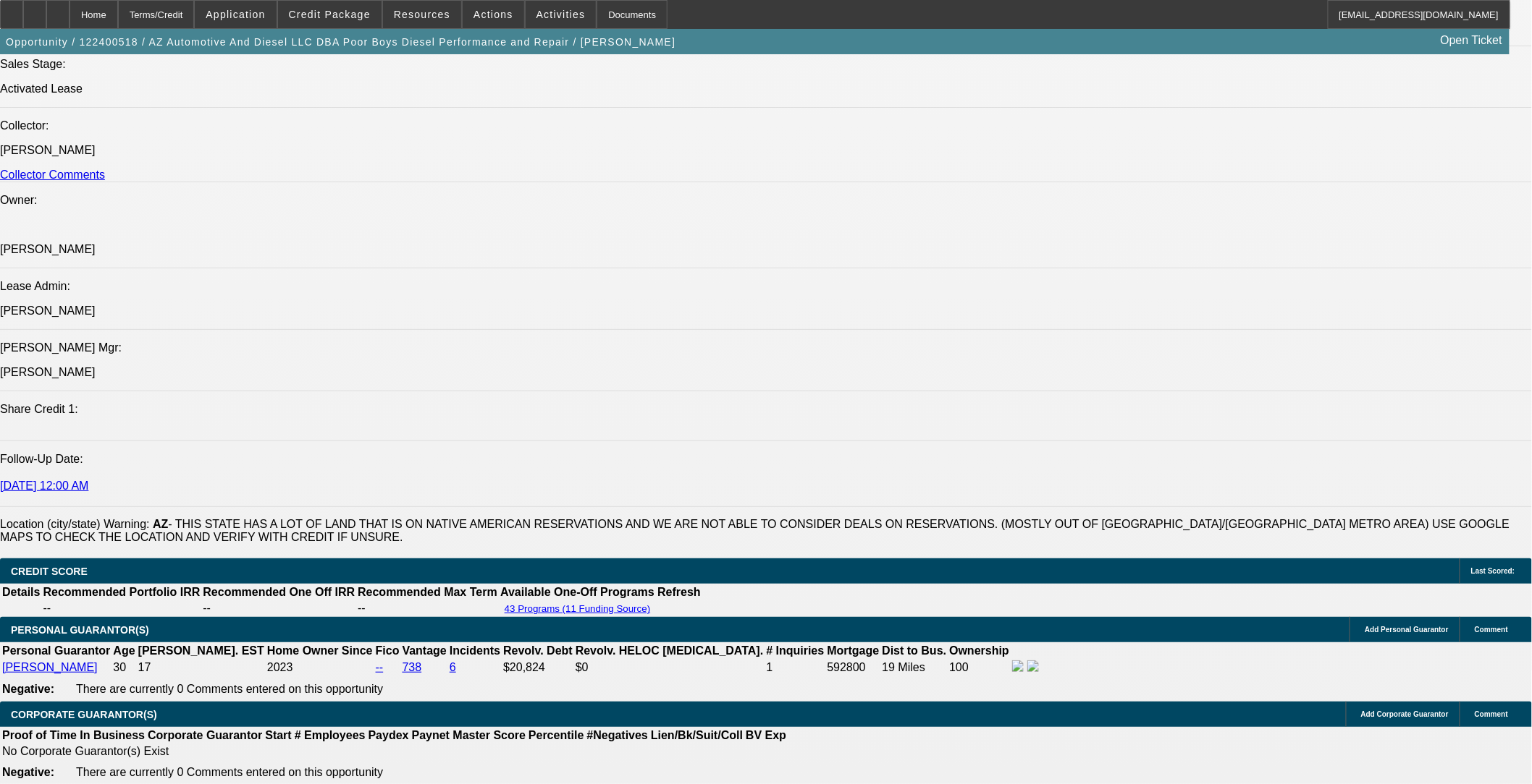
select select "6"
select select "1"
select select "2"
select select "6"
select select "1"
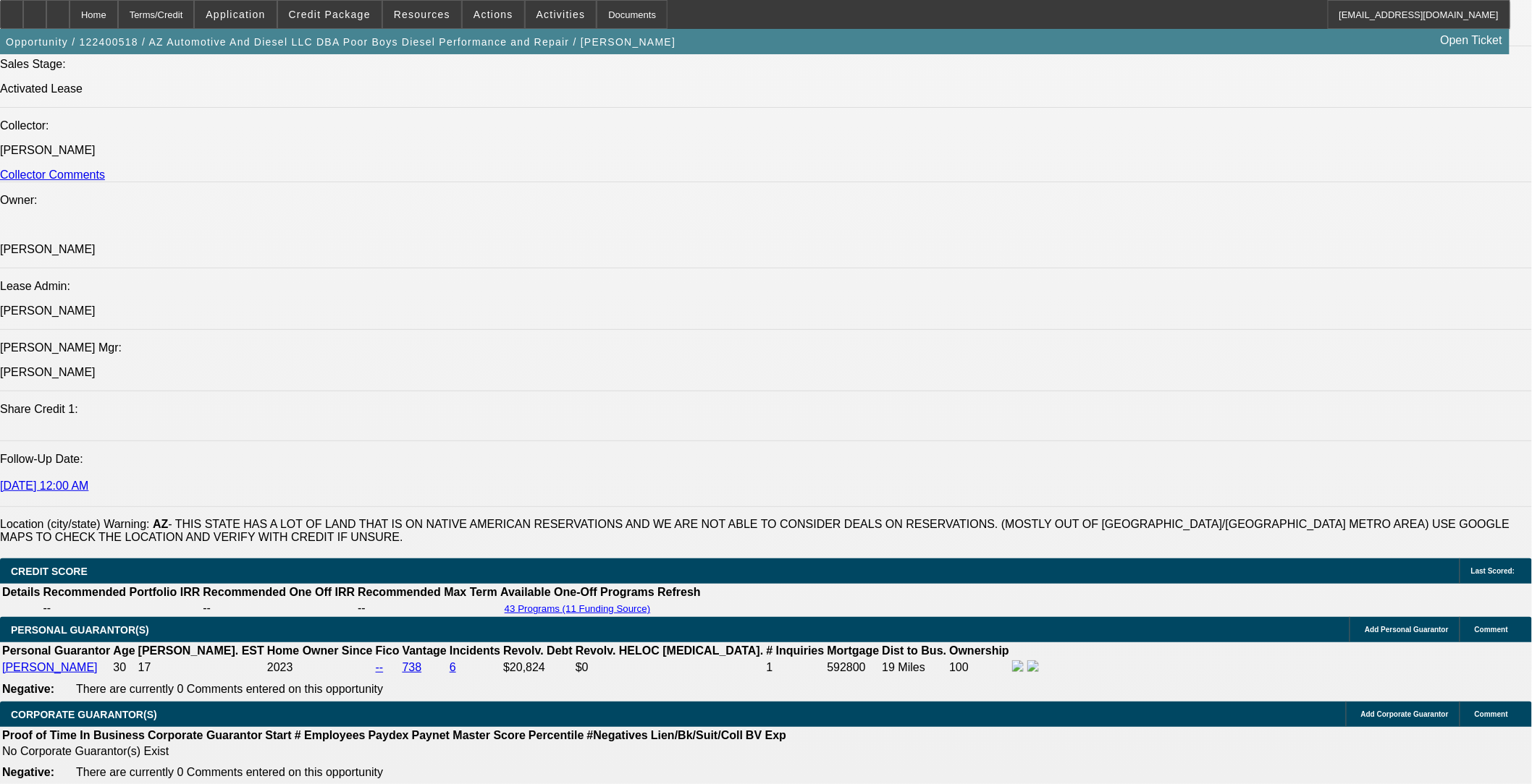
select select "2"
select select "6"
drag, startPoint x: 89, startPoint y: 432, endPoint x: 207, endPoint y: 444, distance: 118.6
copy div "[PERSON_NAME] wants this EU trailer for locally hauling equipment to his diesel…"
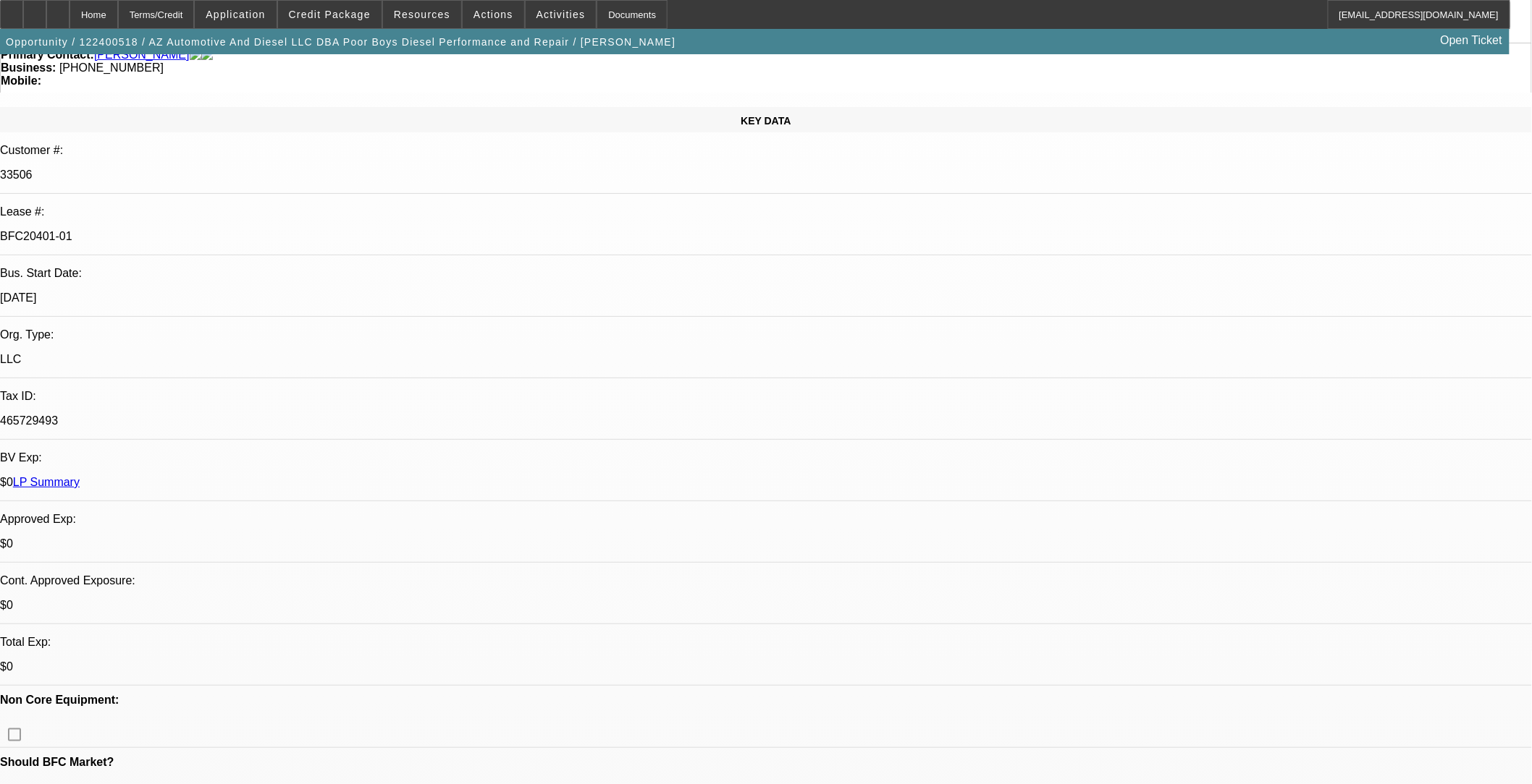
scroll to position [0, 0]
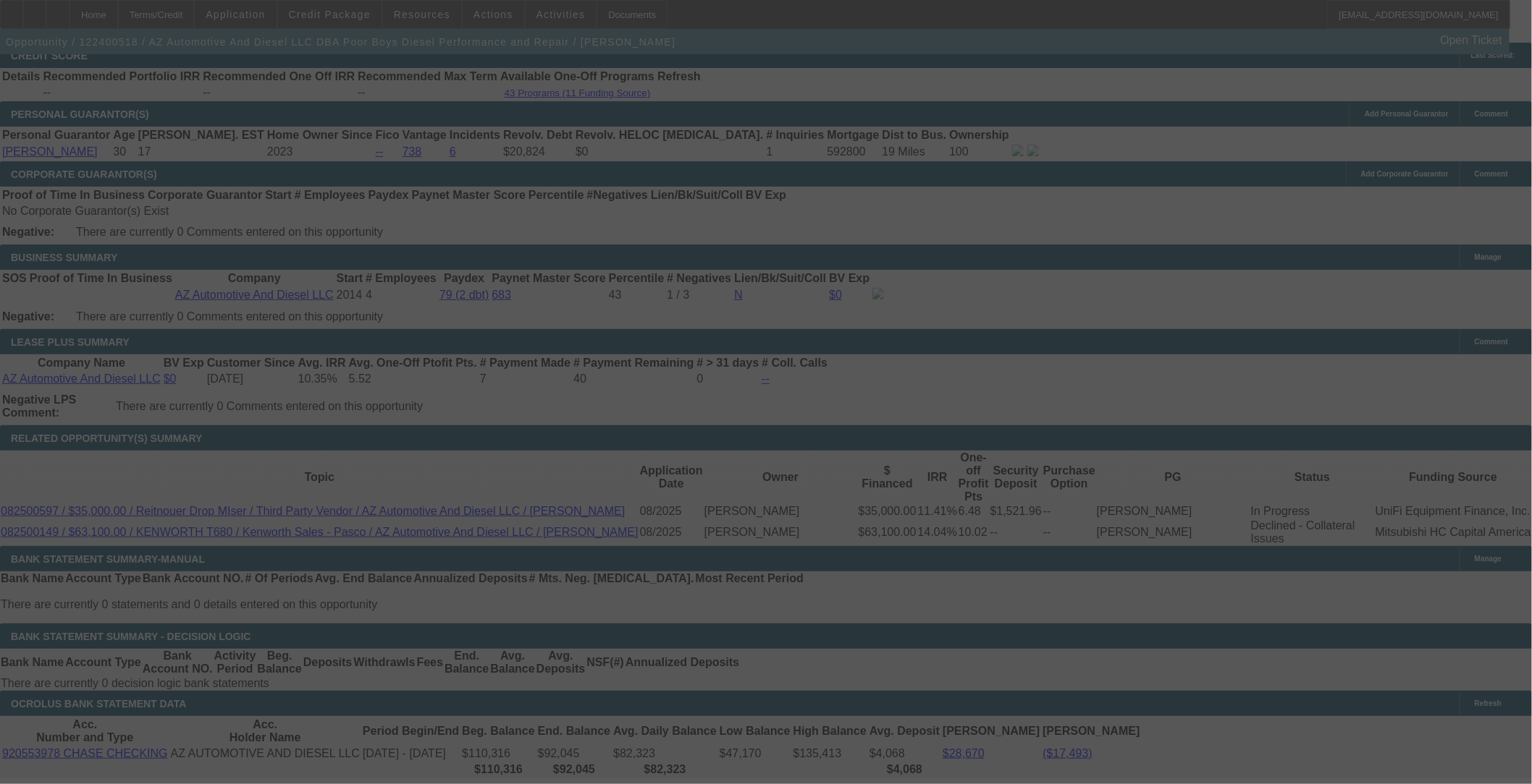
scroll to position [2219, 0]
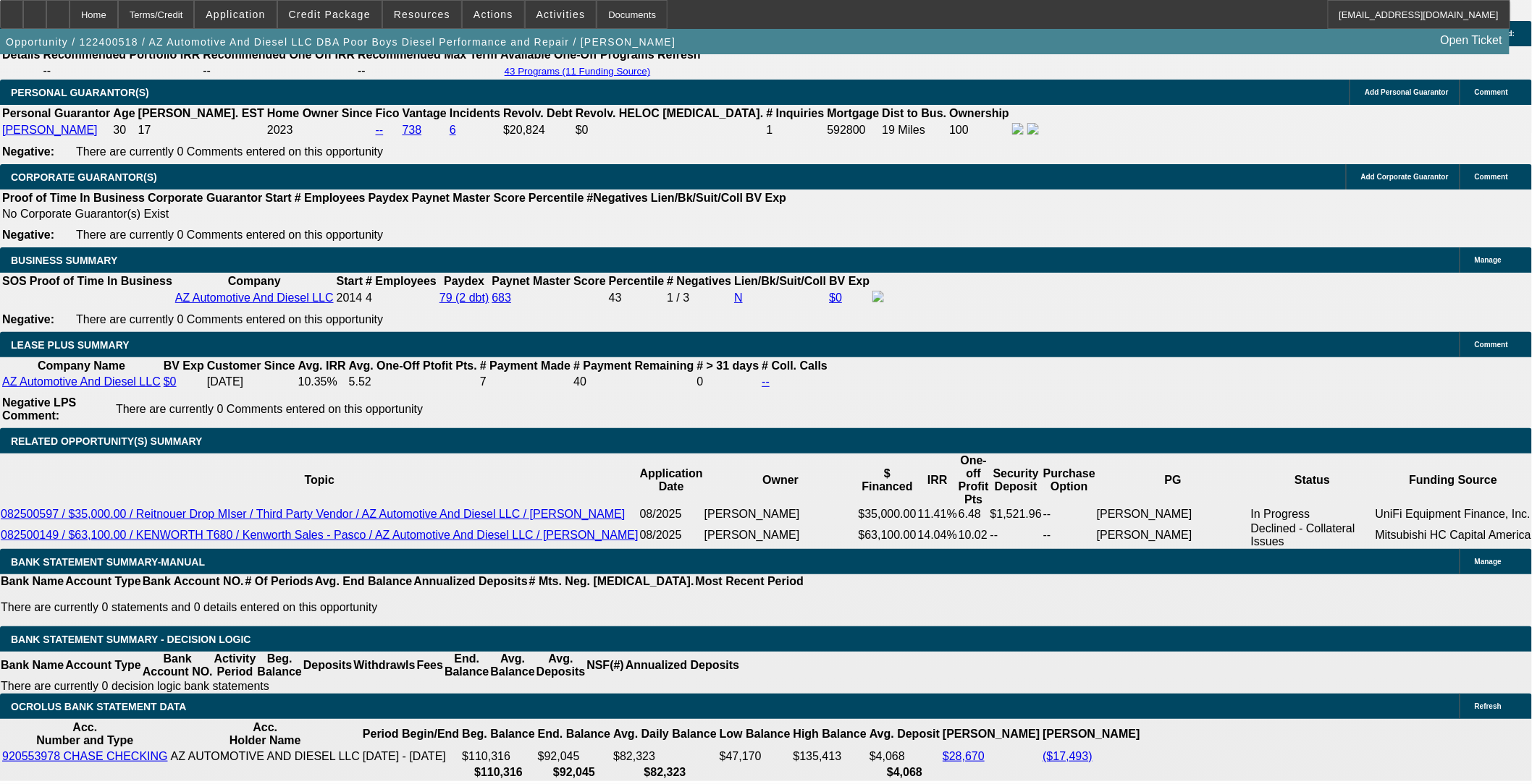
select select "0"
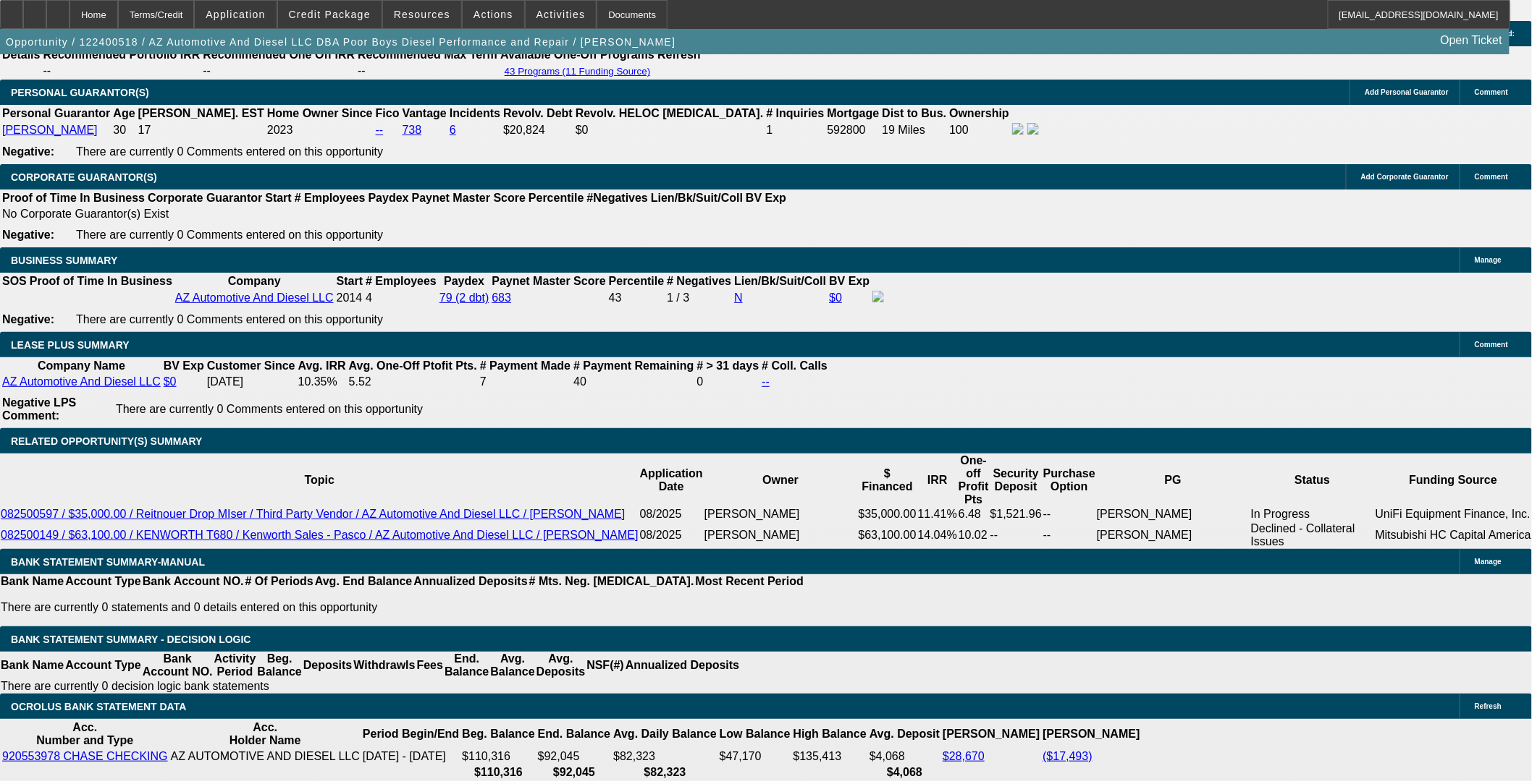
select select "0"
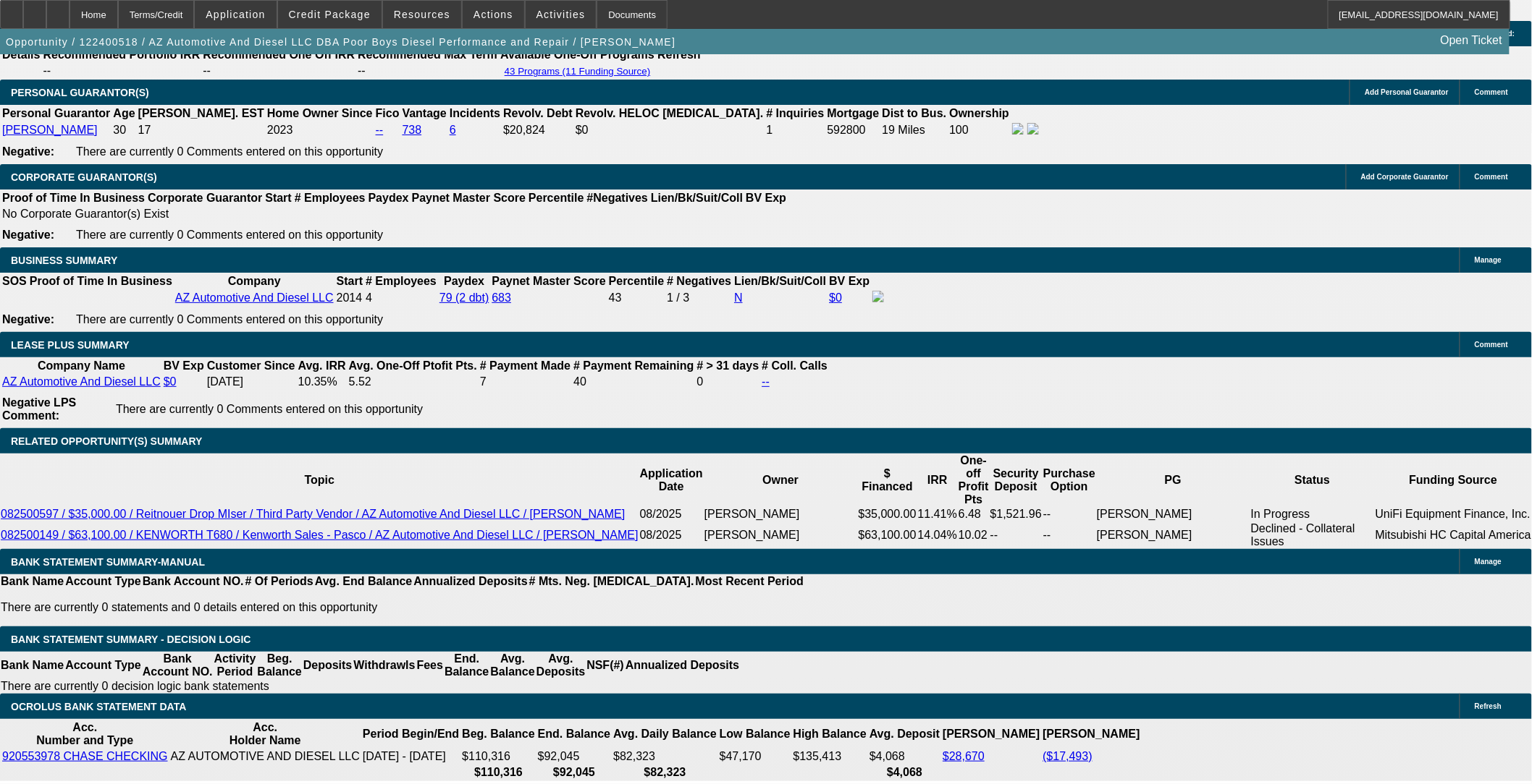
select select "2"
select select "0"
select select "1"
select select "6"
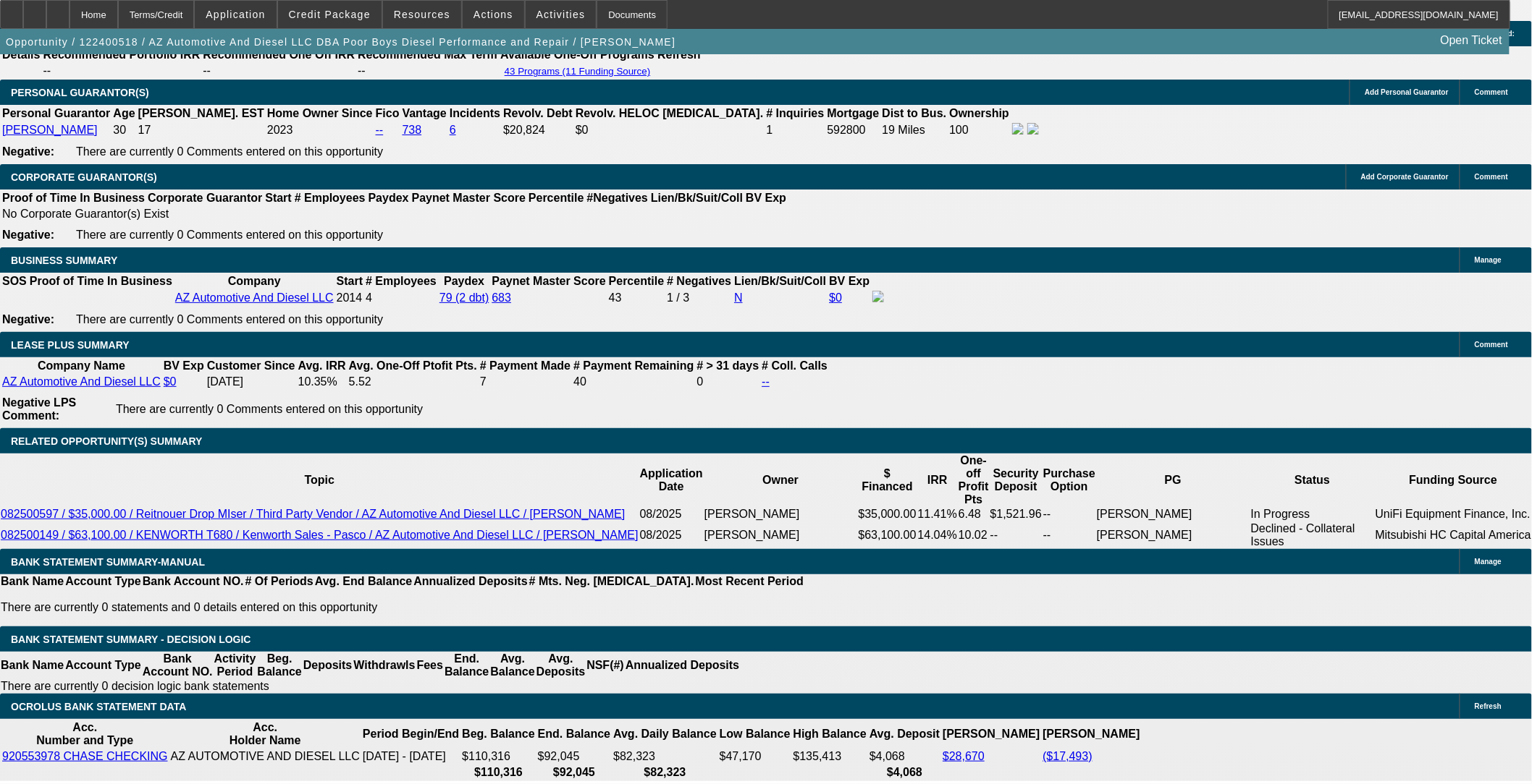
select select "1"
select select "2"
select select "6"
select select "1"
select select "2"
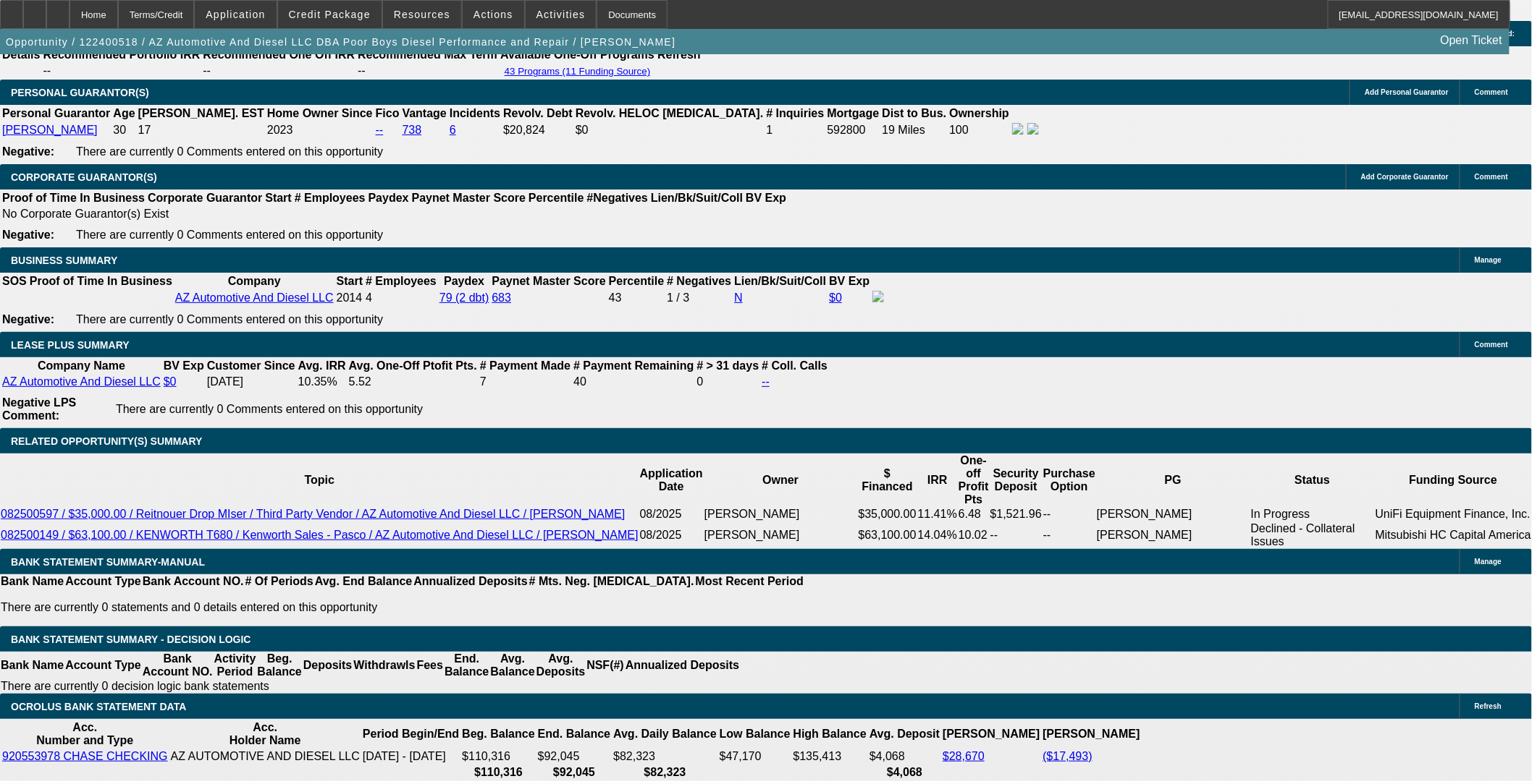
select select "6"
select select "1"
select select "2"
select select "6"
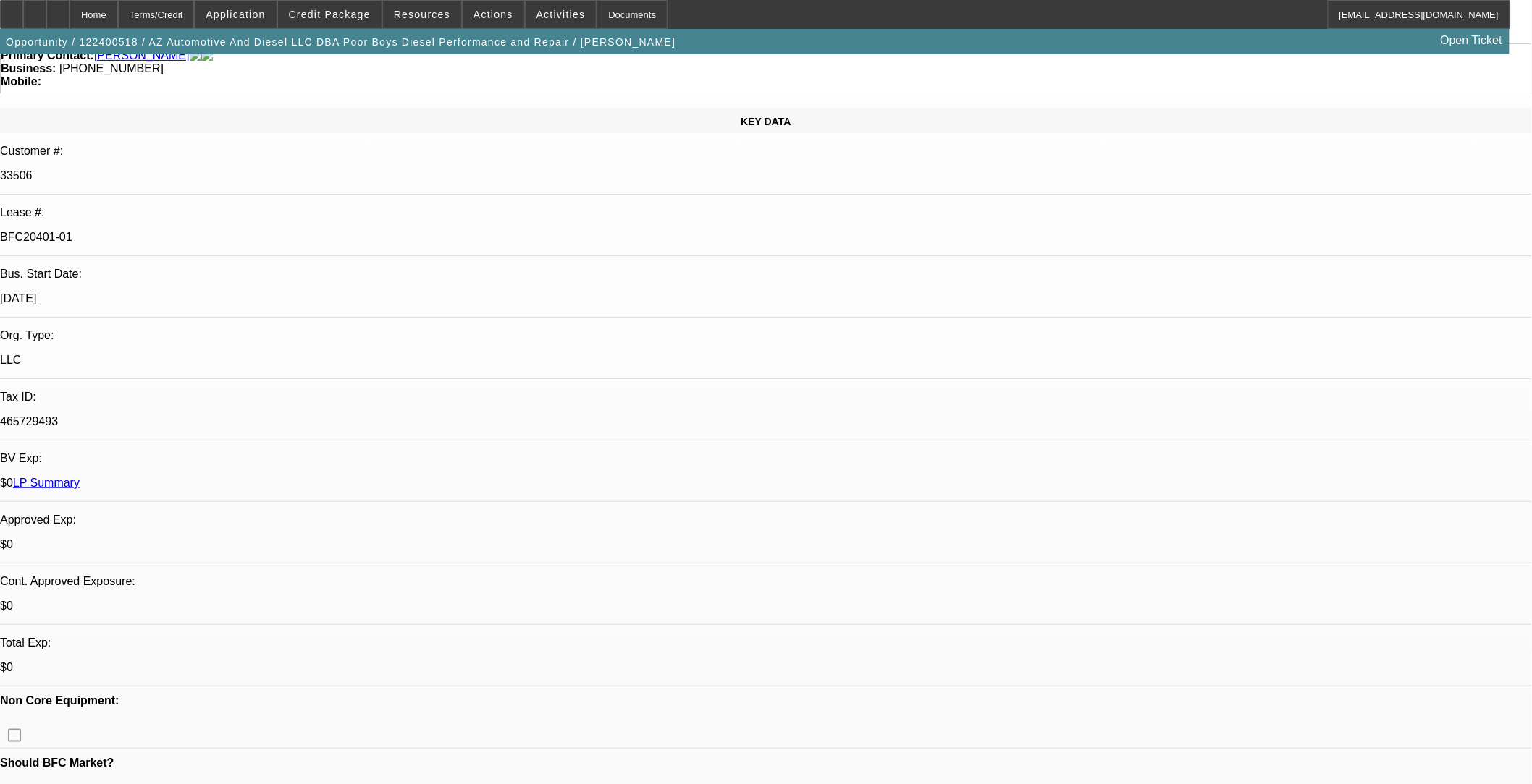
scroll to position [0, 0]
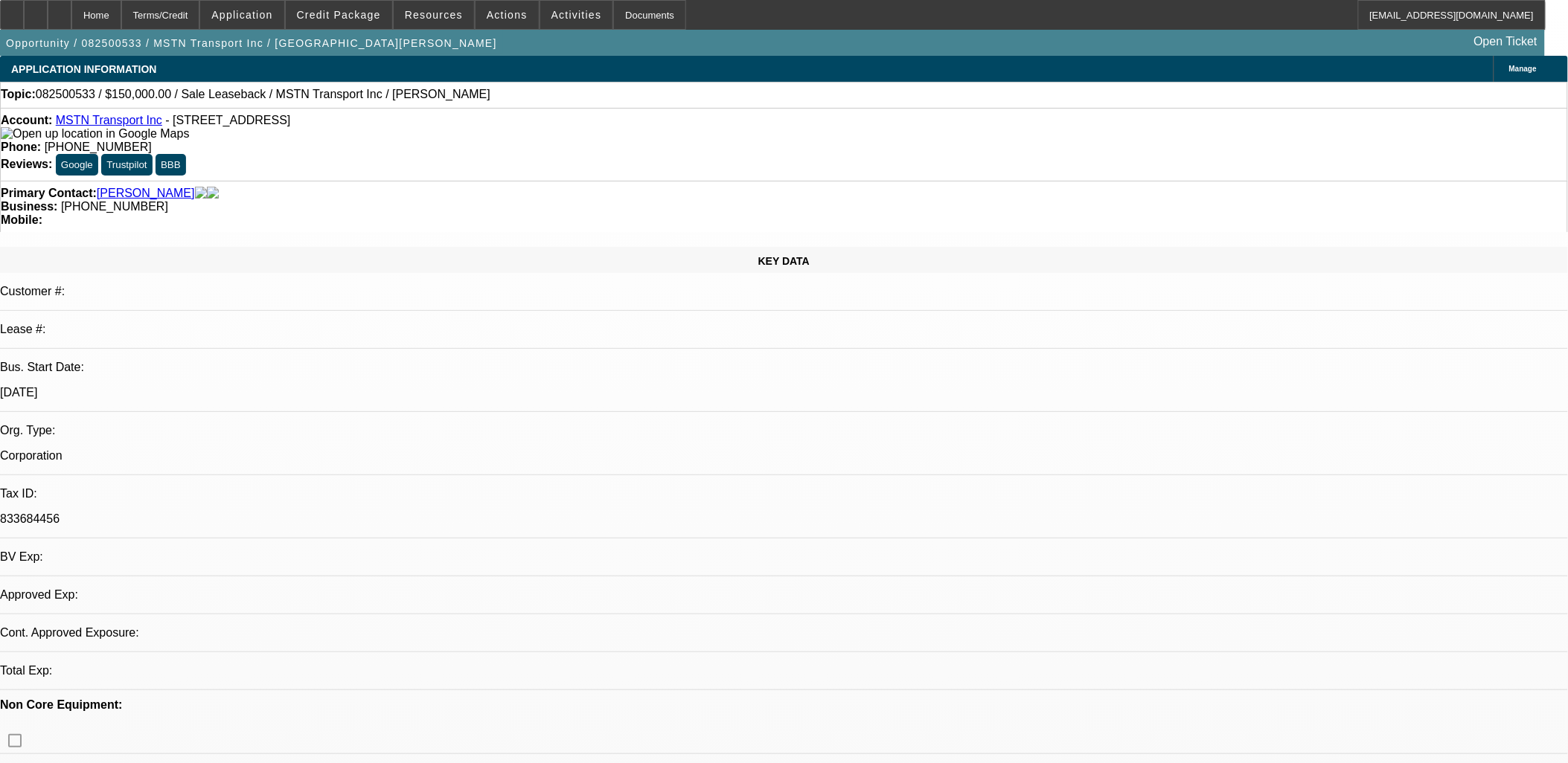
select select "0"
select select "2"
select select "0.1"
select select "1"
select select "2"
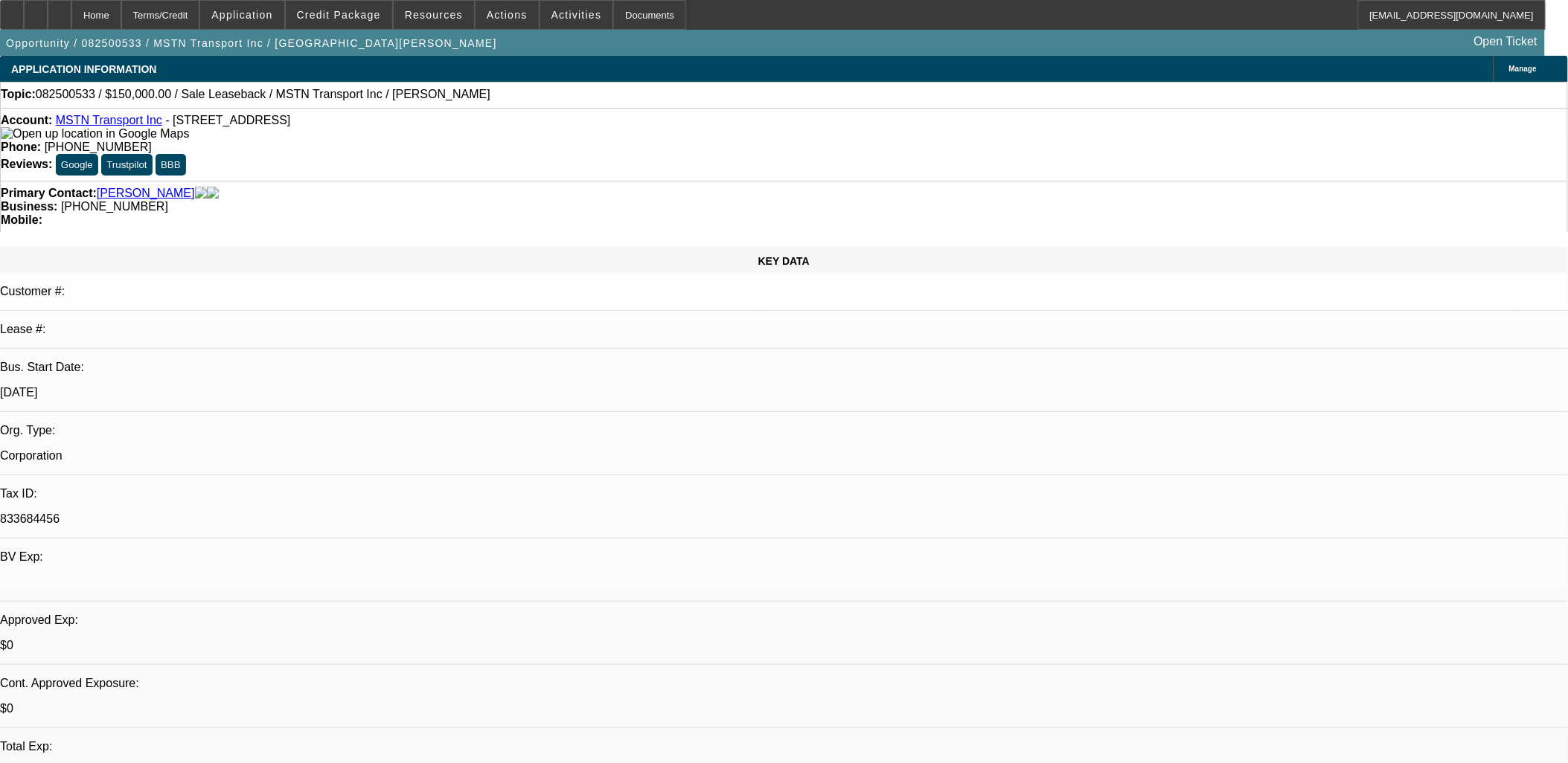
select select "4"
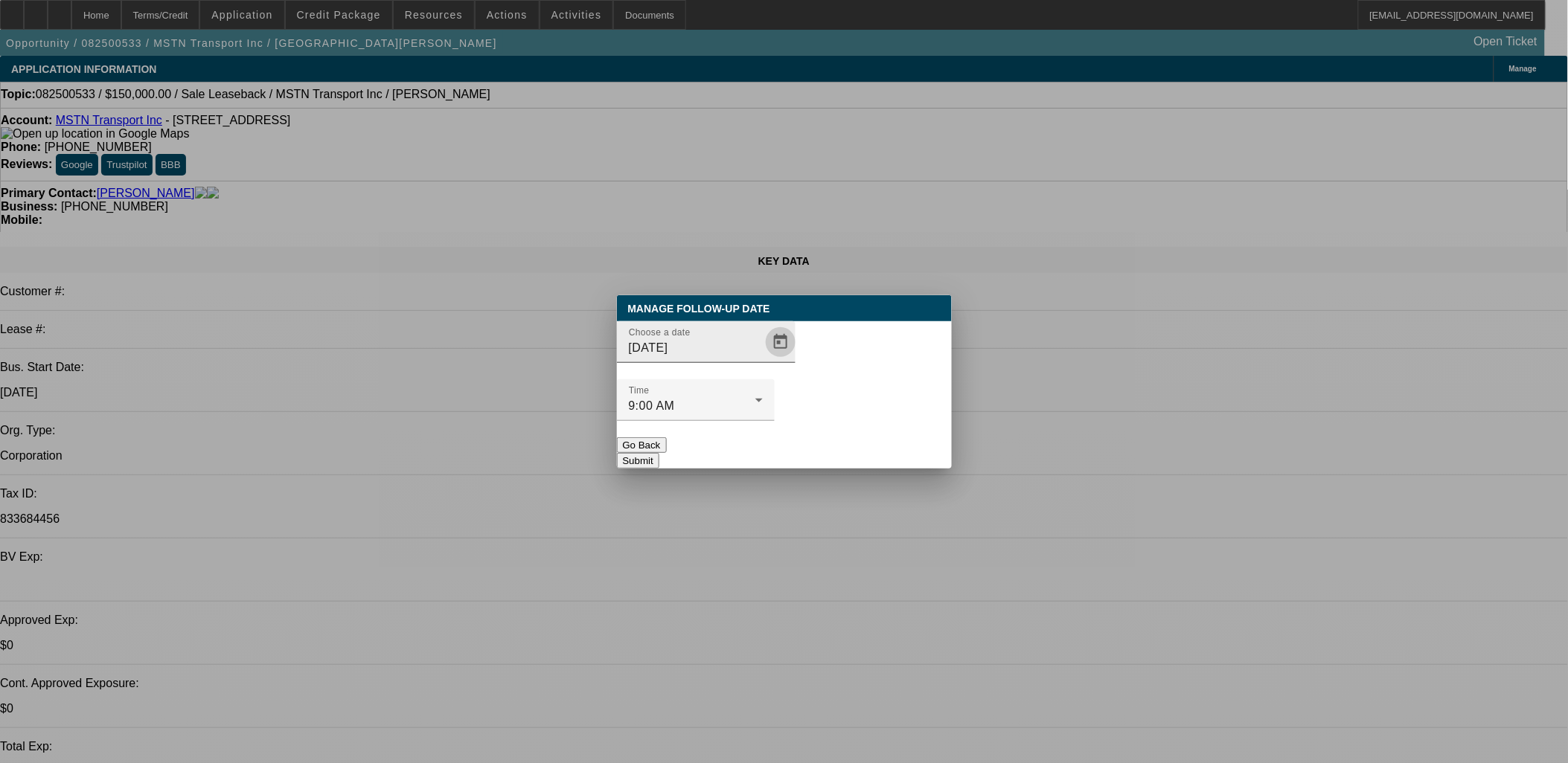
click at [762, 360] on span "Open calendar" at bounding box center [780, 342] width 35 height 35
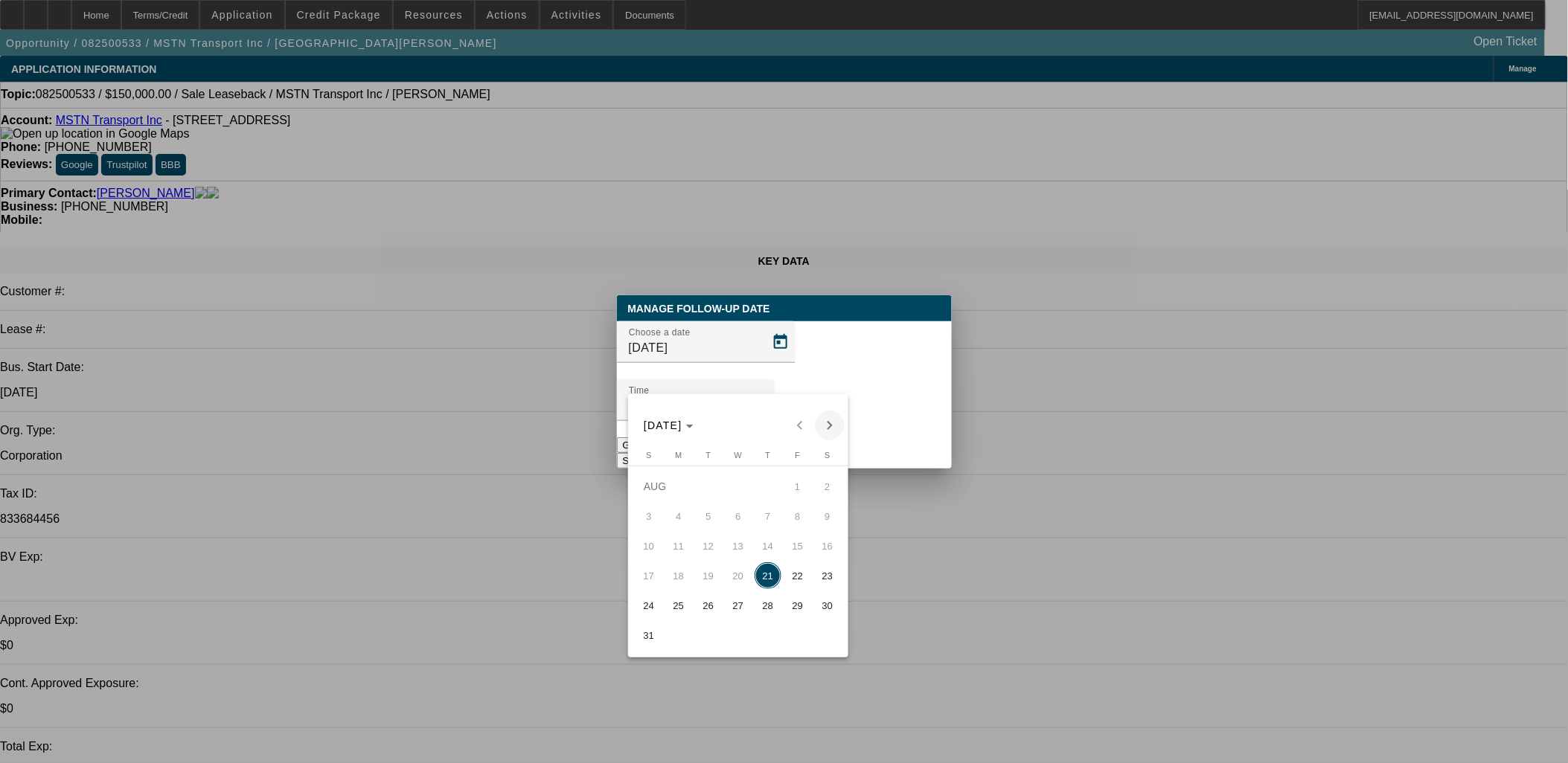
click at [831, 420] on span "Next month" at bounding box center [830, 426] width 29 height 29
click at [769, 519] on span "4" at bounding box center [768, 516] width 27 height 27
type input "9/4/2025"
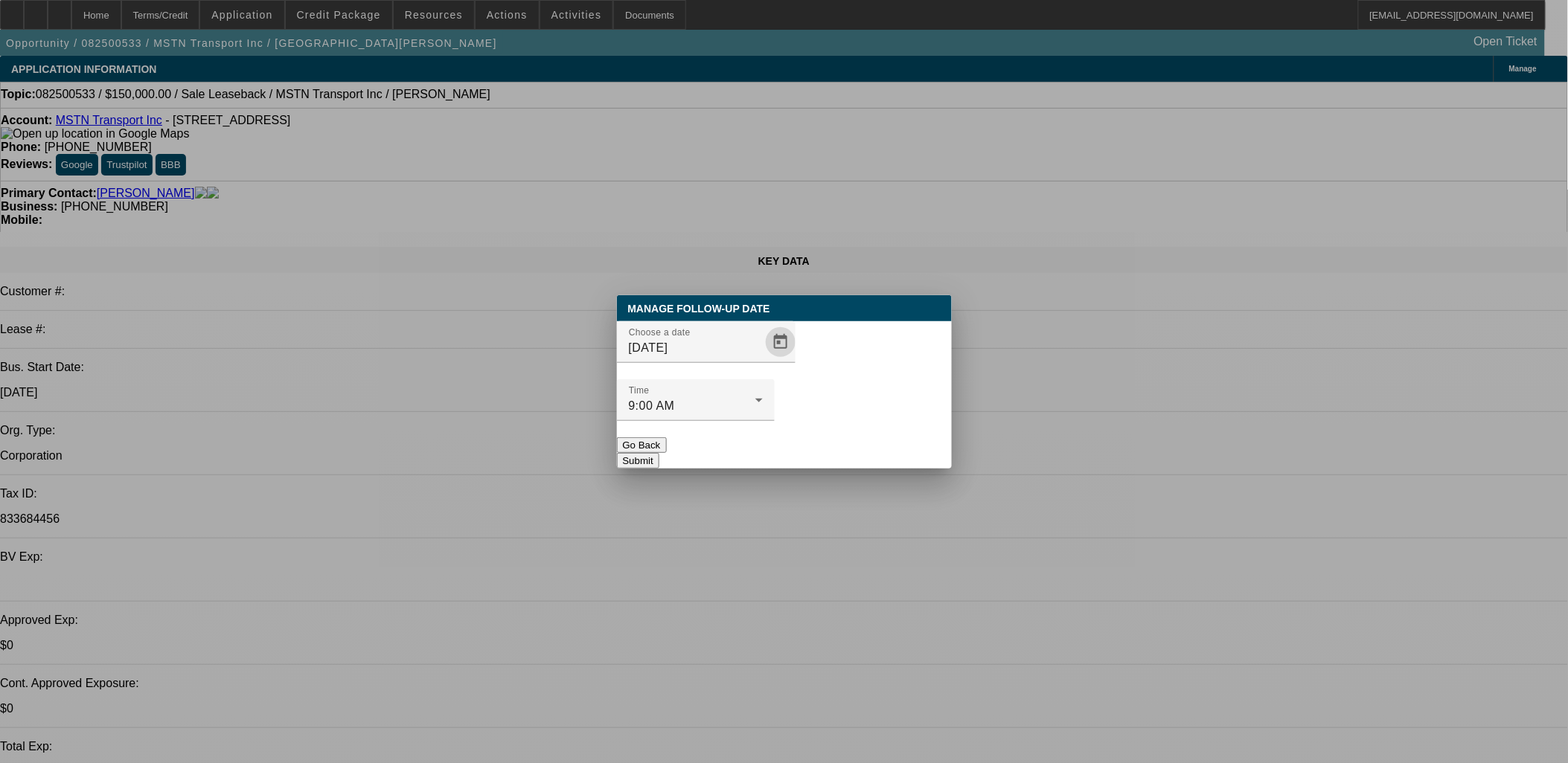
click at [660, 453] on button "Submit" at bounding box center [637, 461] width 42 height 16
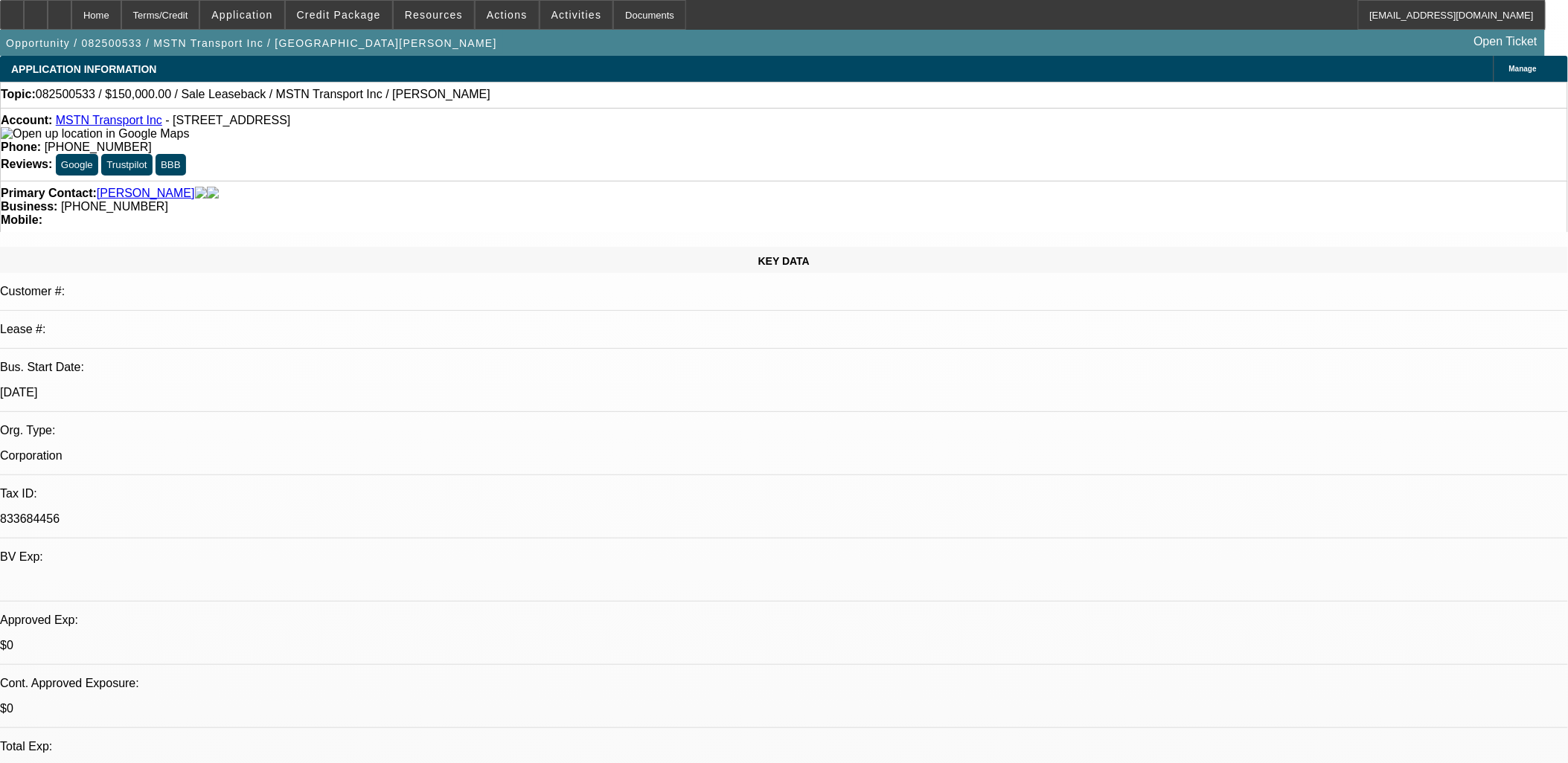
radio input "true"
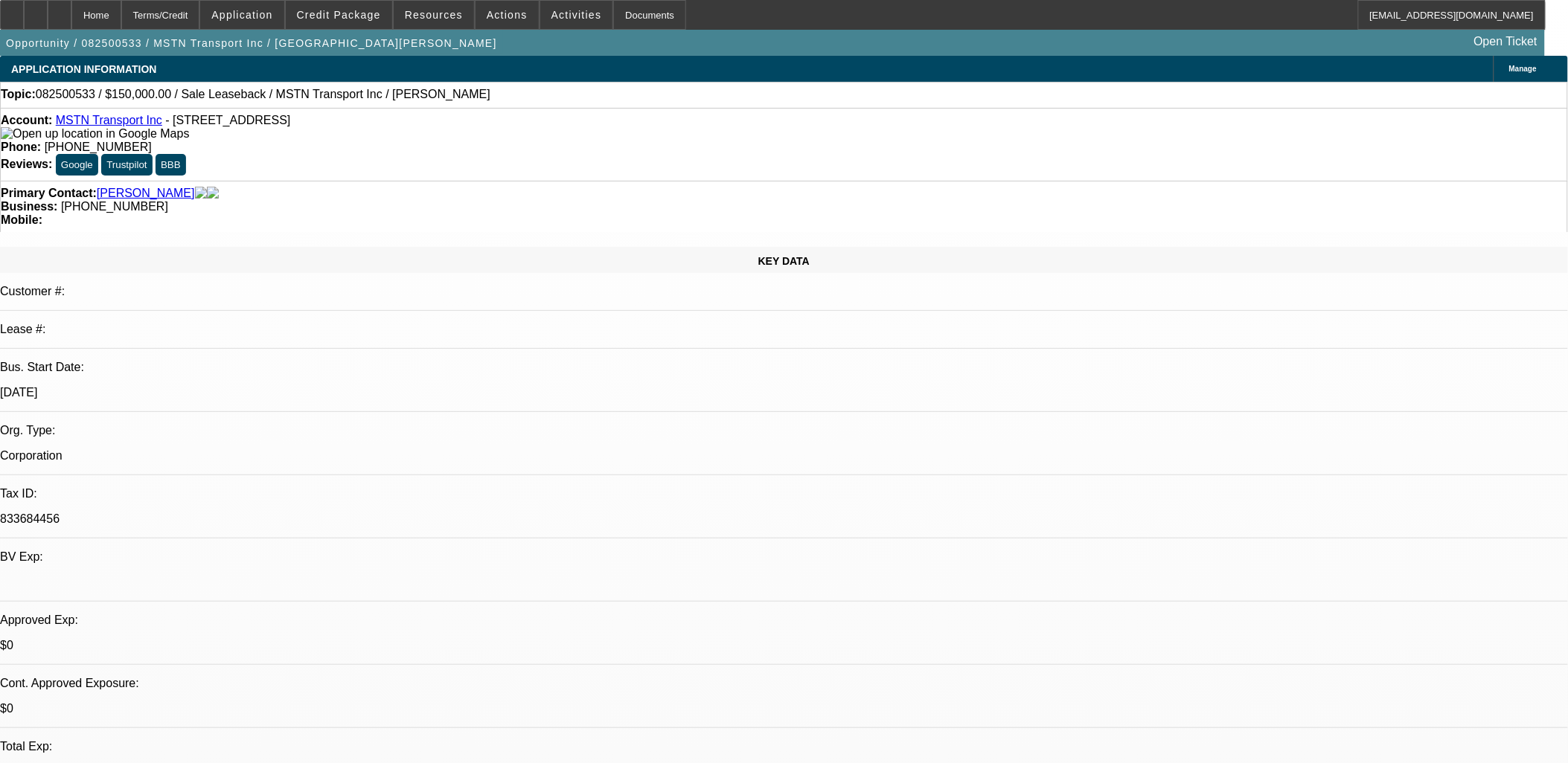
type textarea "close out if nothing.. he doesnt want to PG?"
radio input "true"
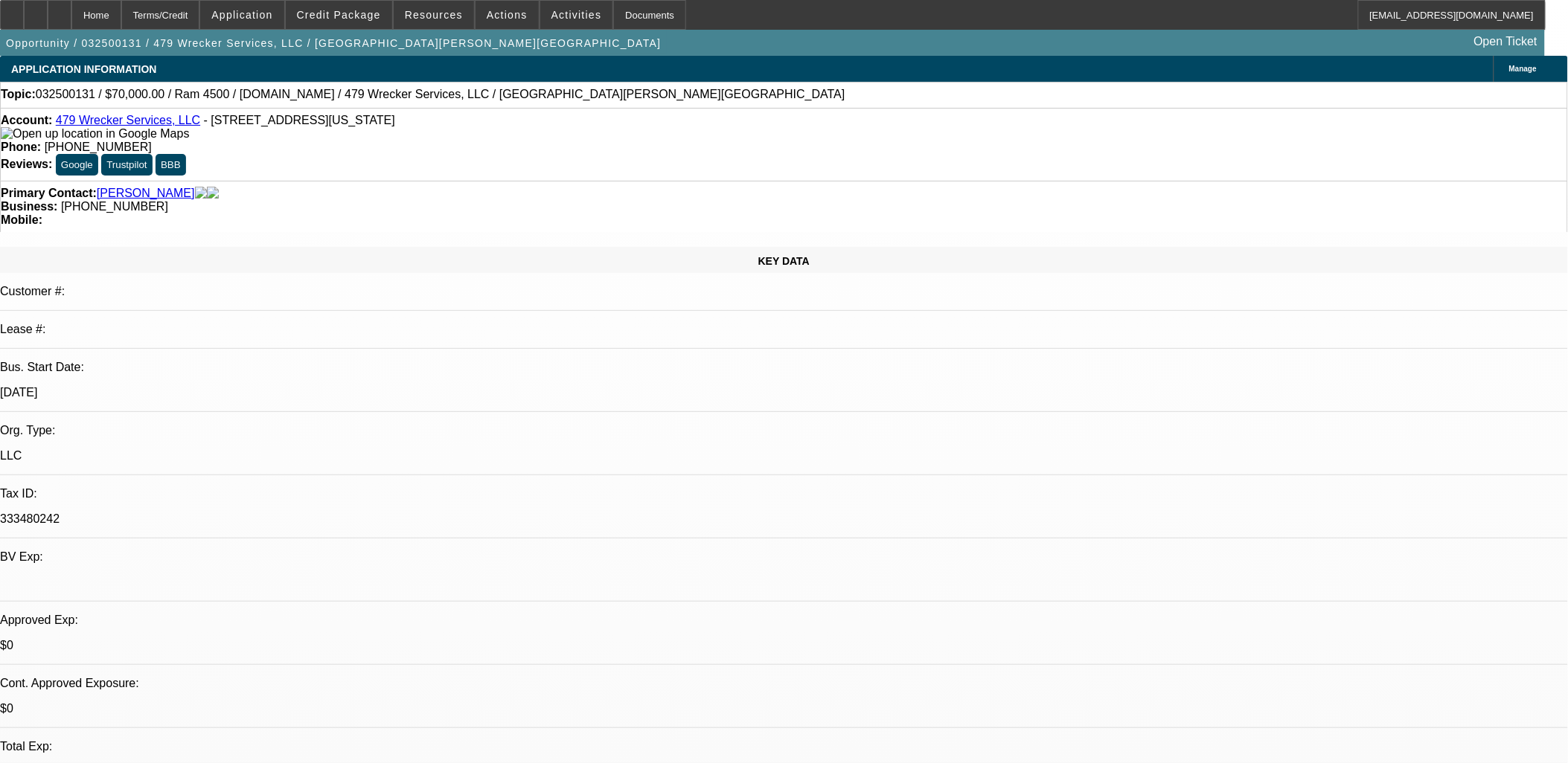
select select "0"
select select "2"
select select "0.1"
select select "2"
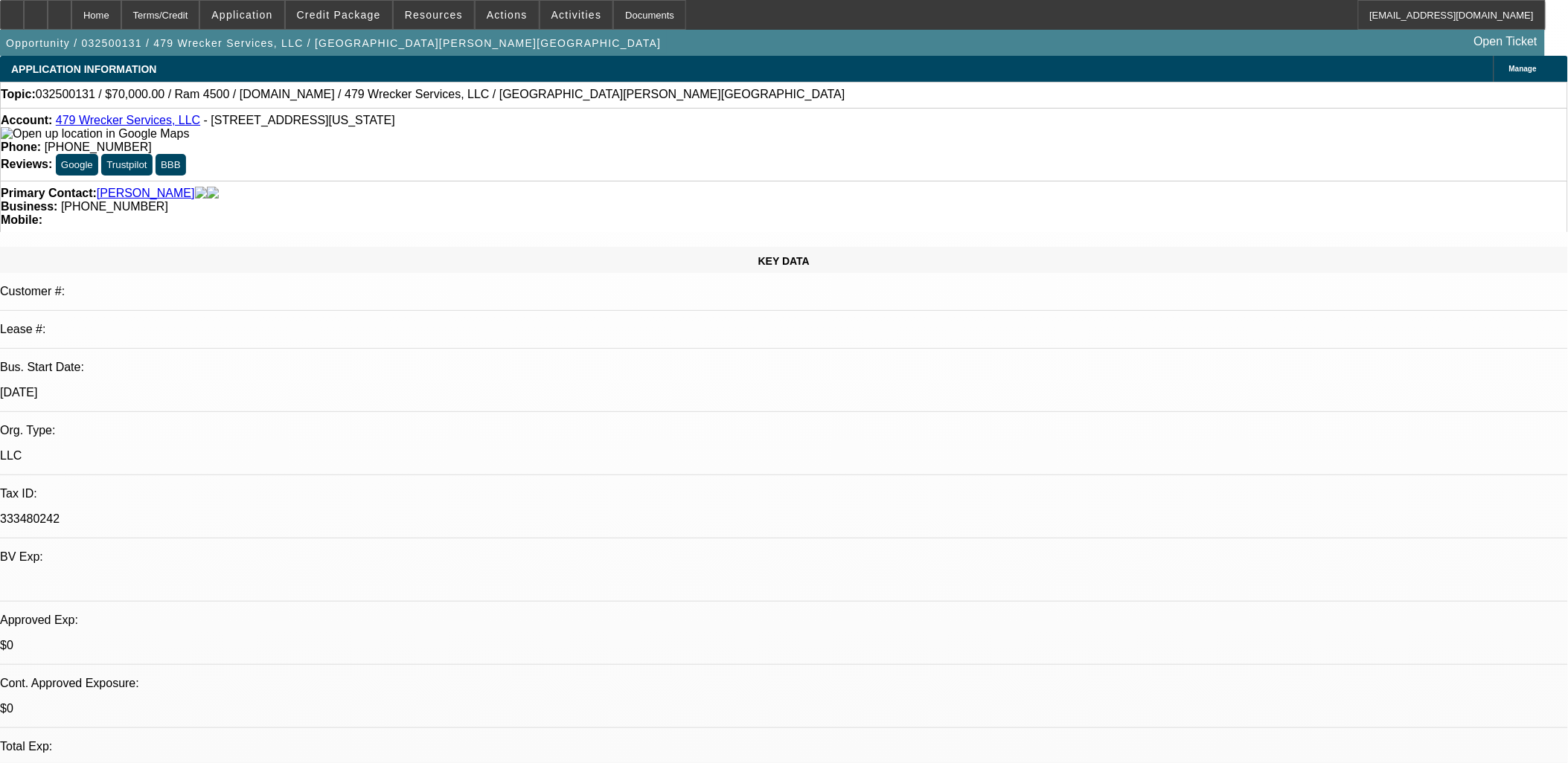
select select "0.1"
select select "1"
select select "2"
select select "4"
select select "1"
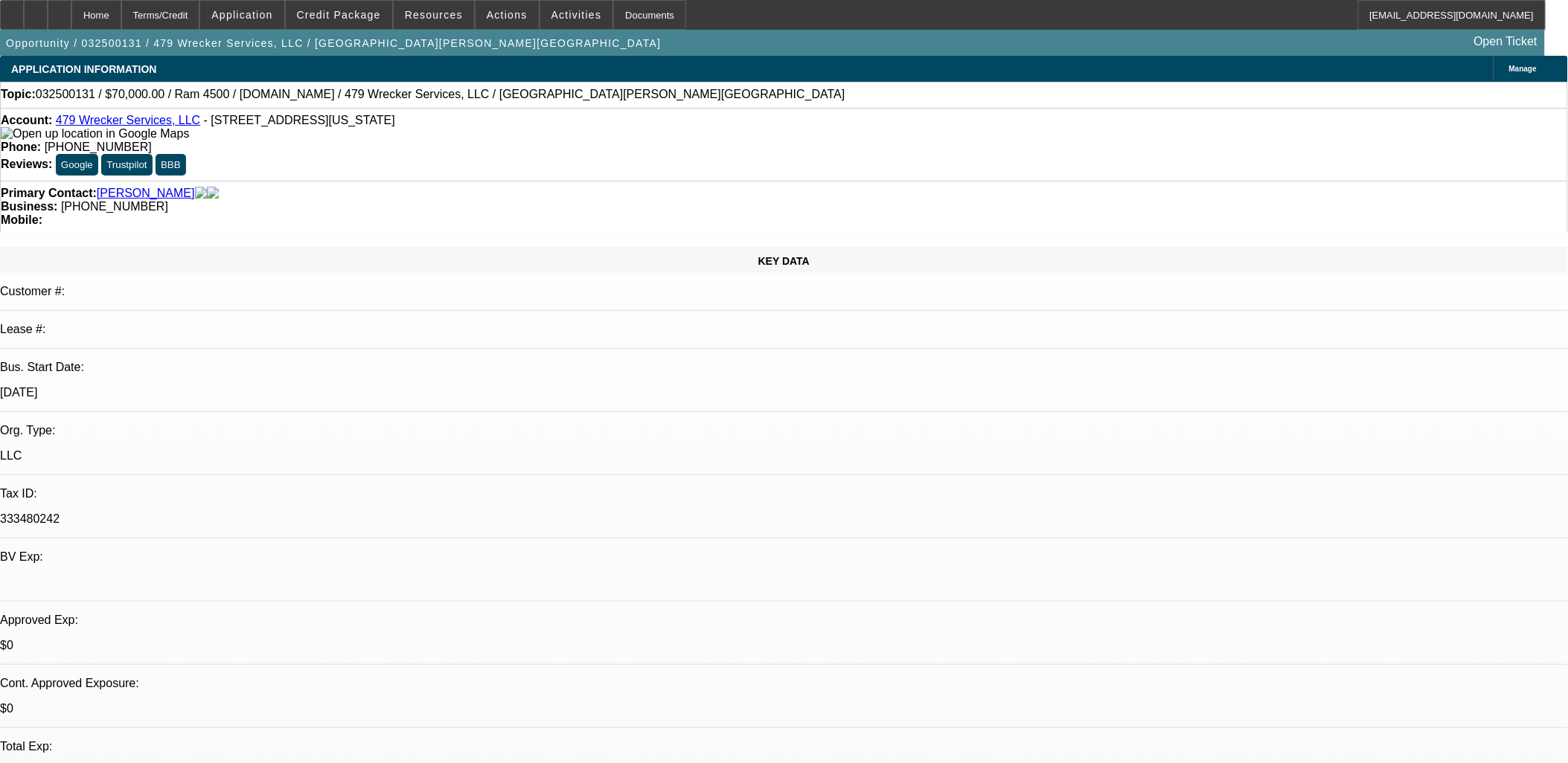
select select "2"
select select "4"
click at [487, 15] on span "Actions" at bounding box center [507, 15] width 41 height 12
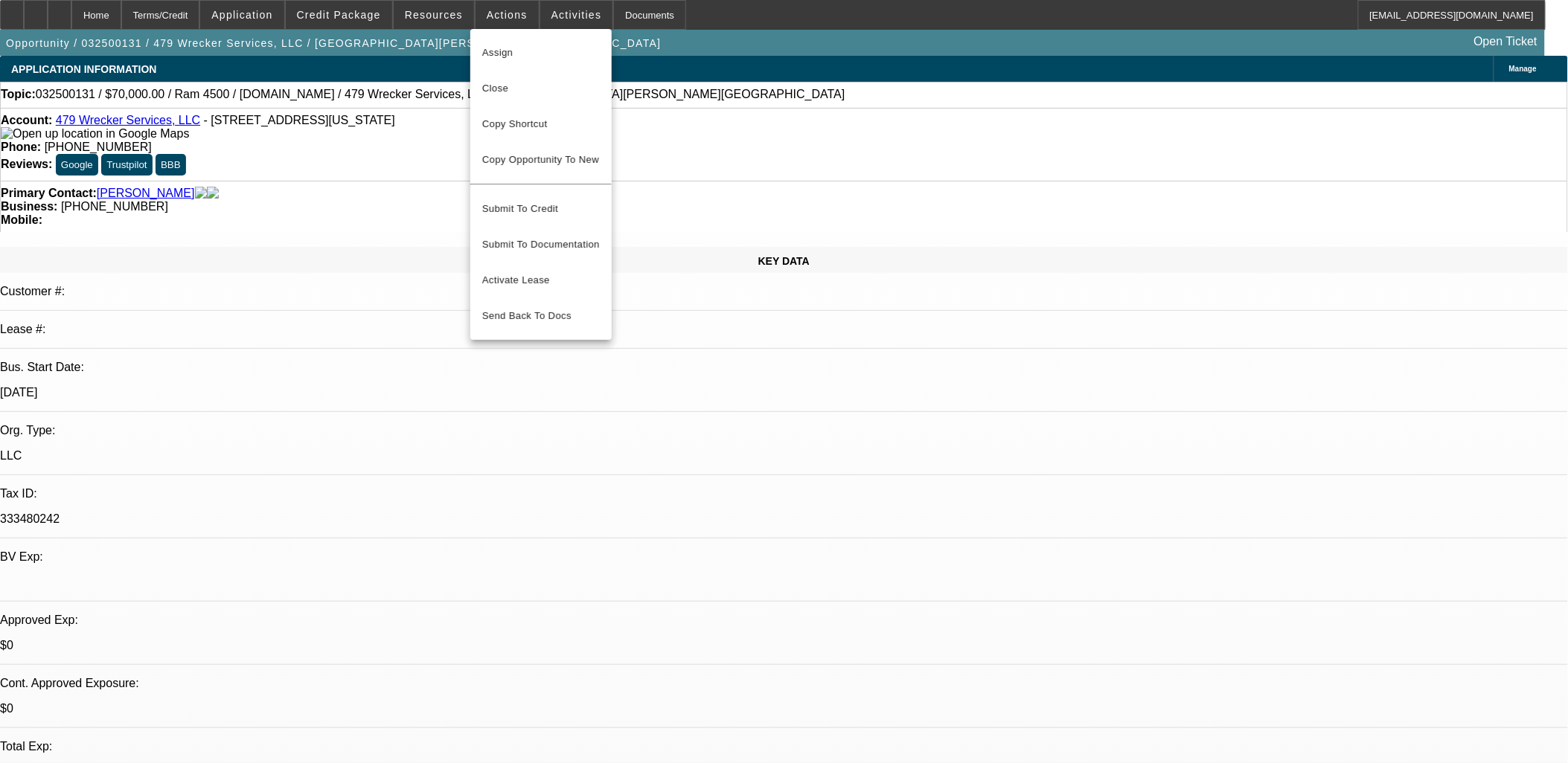
click at [970, 446] on div at bounding box center [784, 382] width 1568 height 763
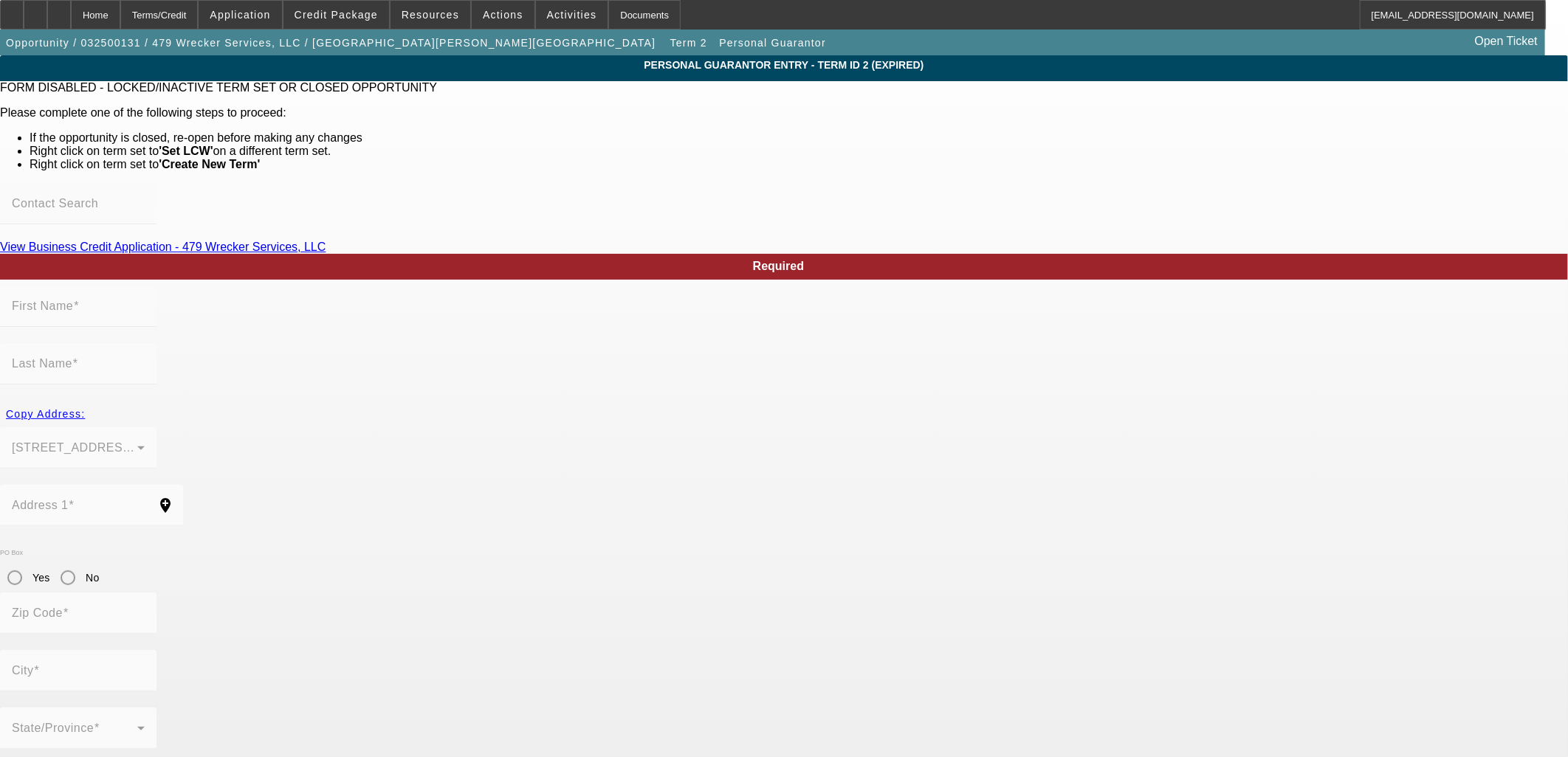
type input "Colby"
type input "[PERSON_NAME]"
type input "[STREET_ADDRESS][PERSON_NAME]"
radio input "true"
type input "72764"
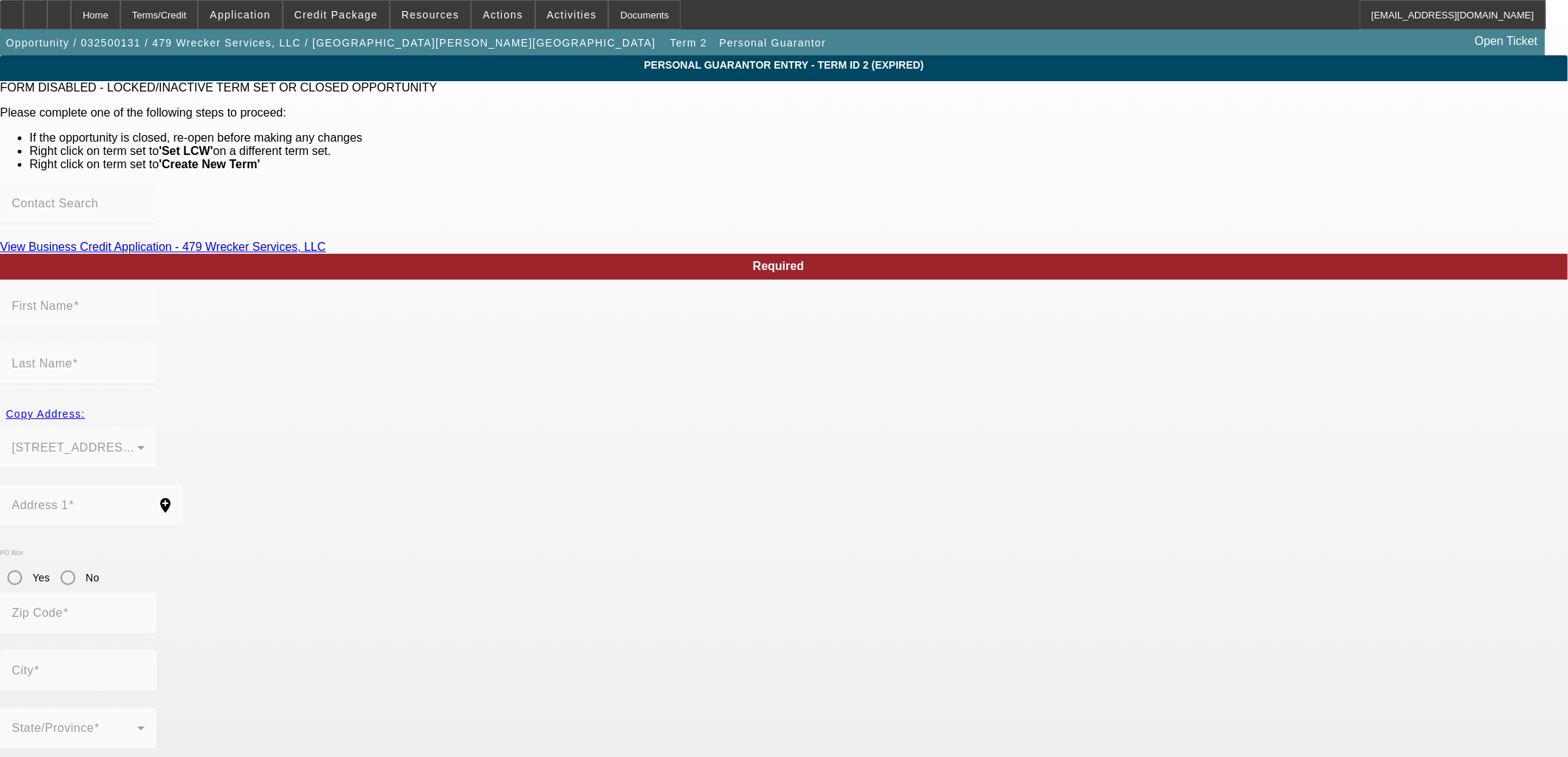
type input "Springdale"
type input "[PHONE_NUMBER]"
type input "100"
type input "431-73-1625"
type input "[EMAIL_ADDRESS][DOMAIN_NAME]"
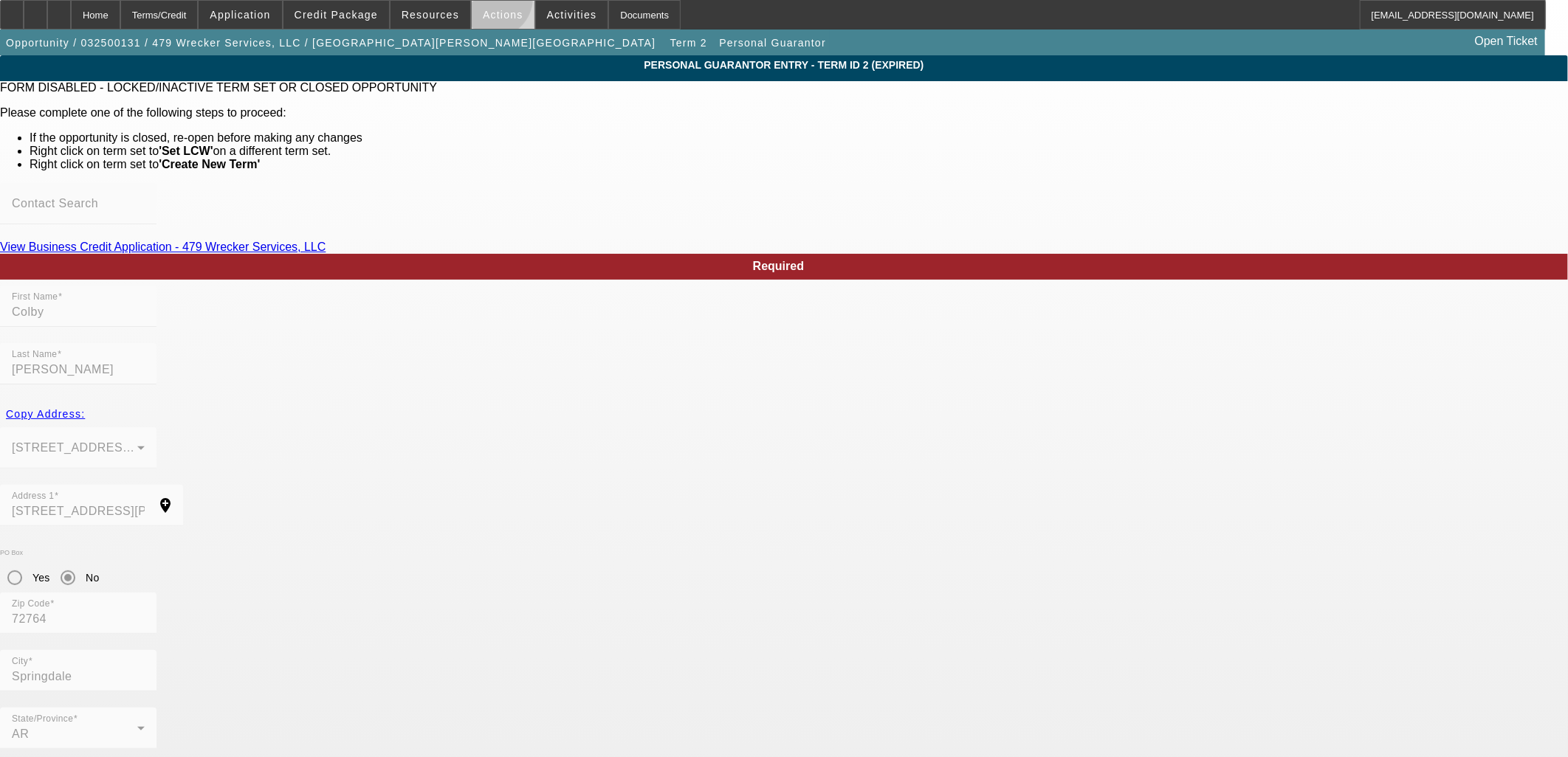
click at [487, 0] on span at bounding box center [503, 15] width 63 height 35
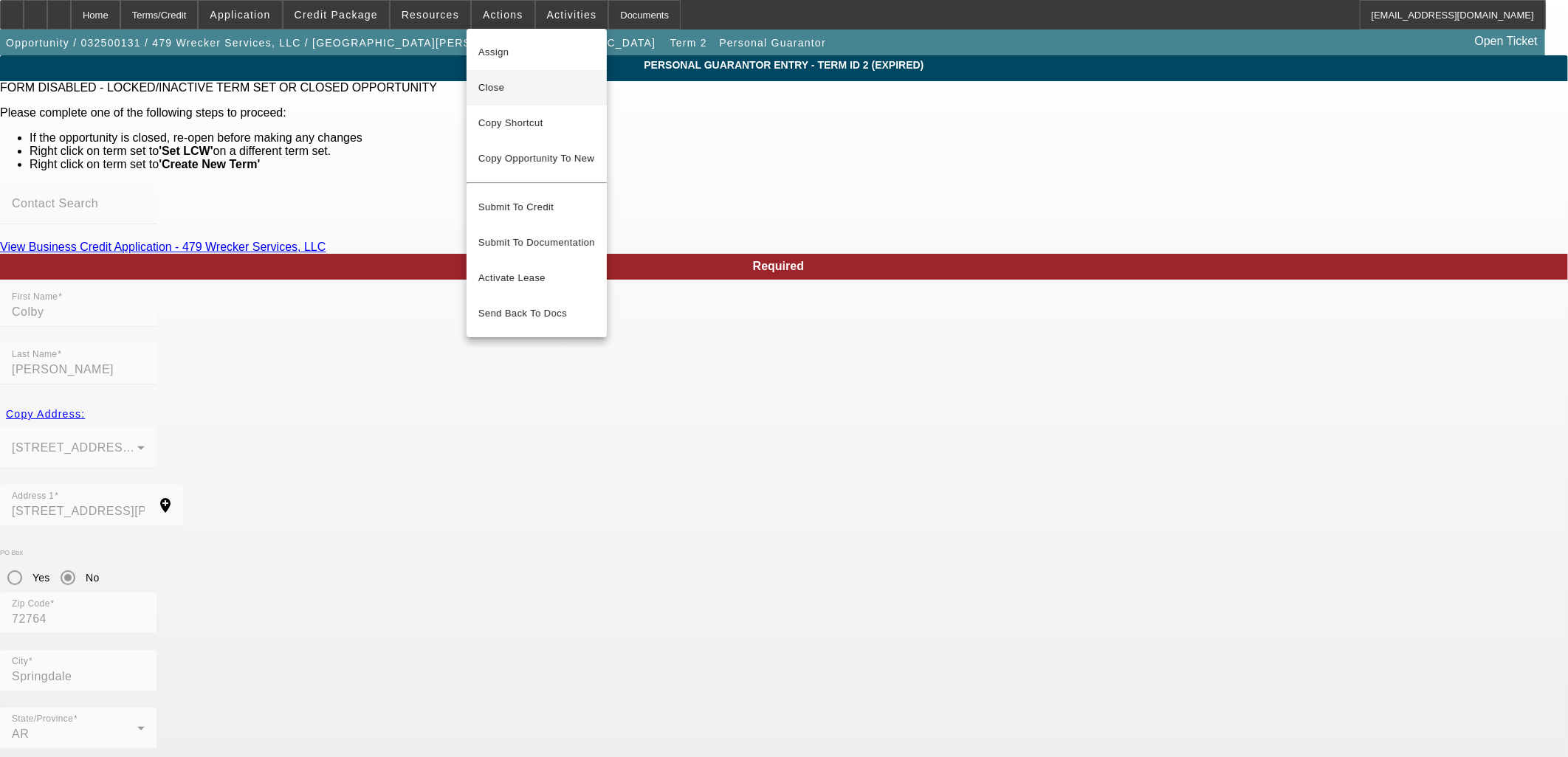
click at [513, 82] on span "Close" at bounding box center [536, 87] width 116 height 18
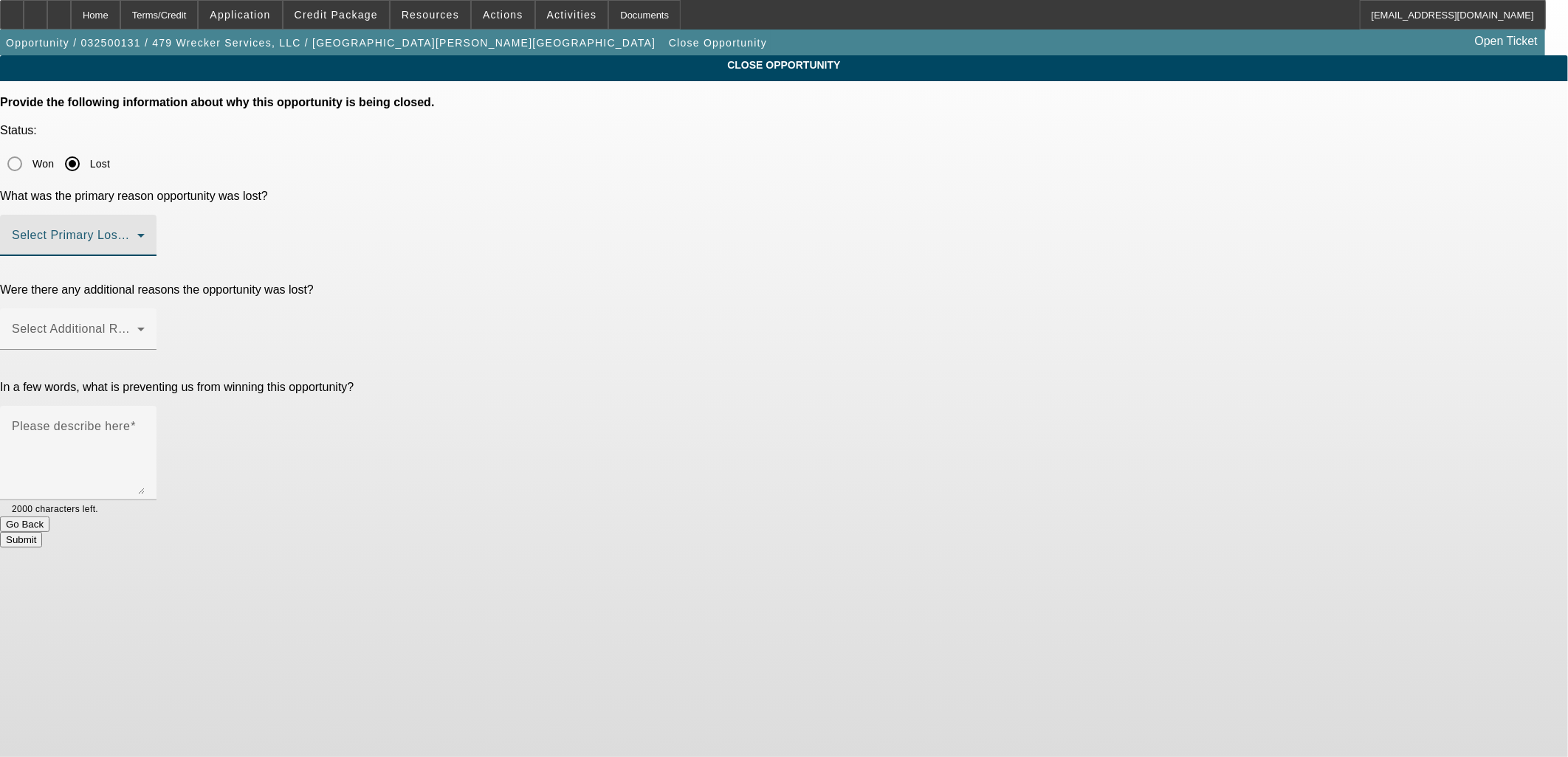
click at [137, 232] on span at bounding box center [75, 241] width 126 height 18
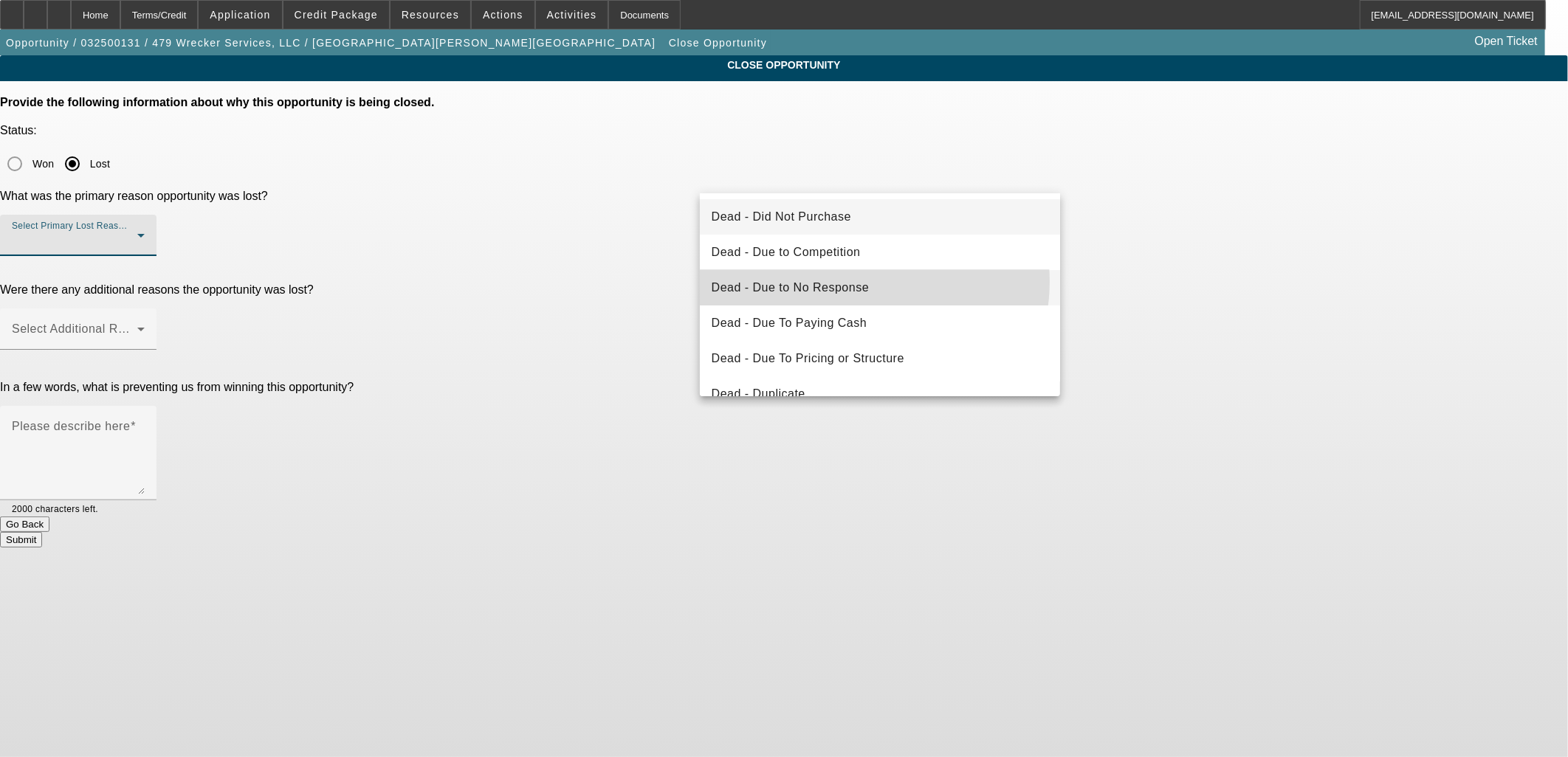
click at [862, 279] on span "Dead - Due to No Response" at bounding box center [790, 288] width 158 height 18
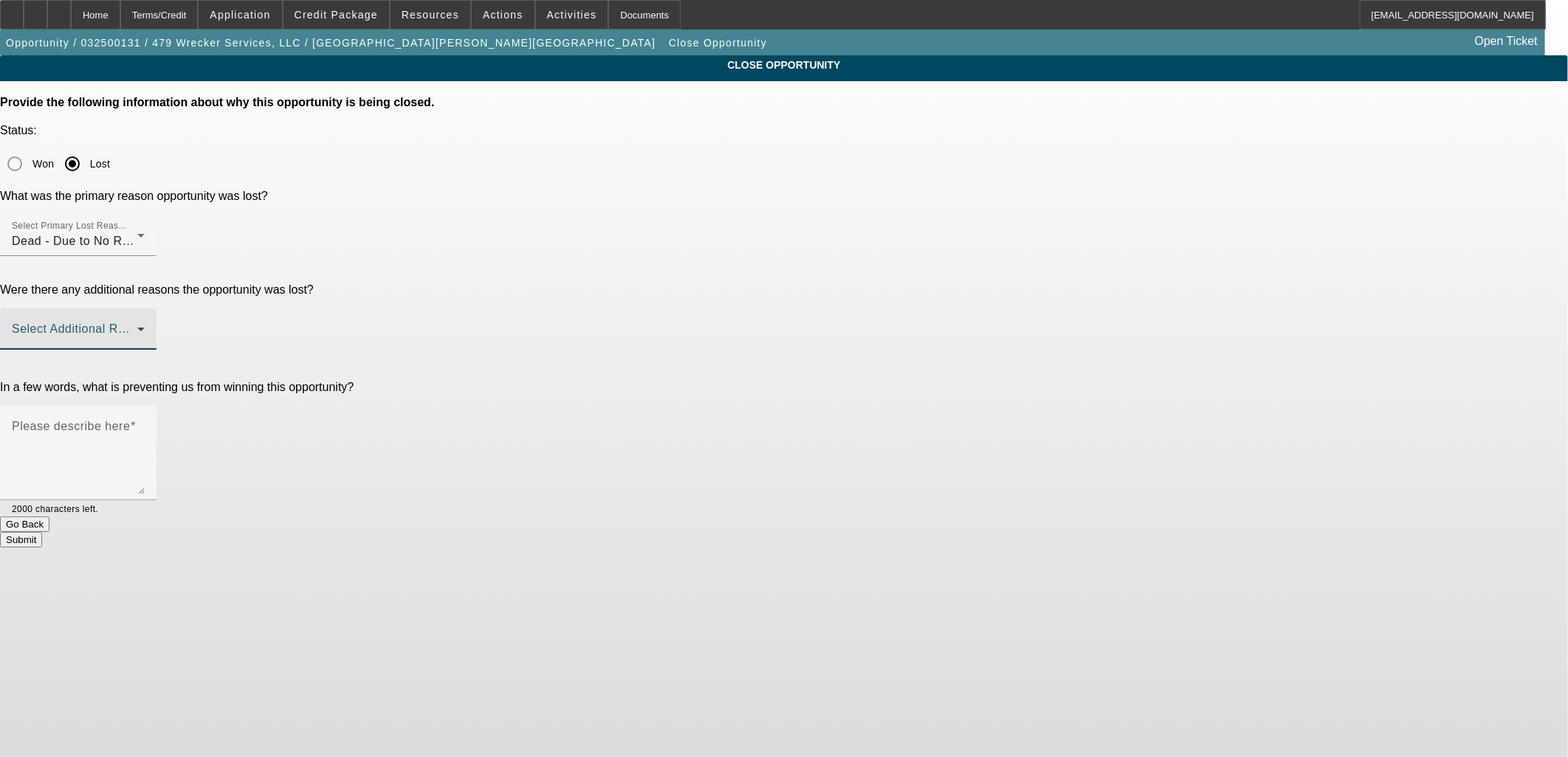
click at [137, 326] on span at bounding box center [75, 335] width 126 height 18
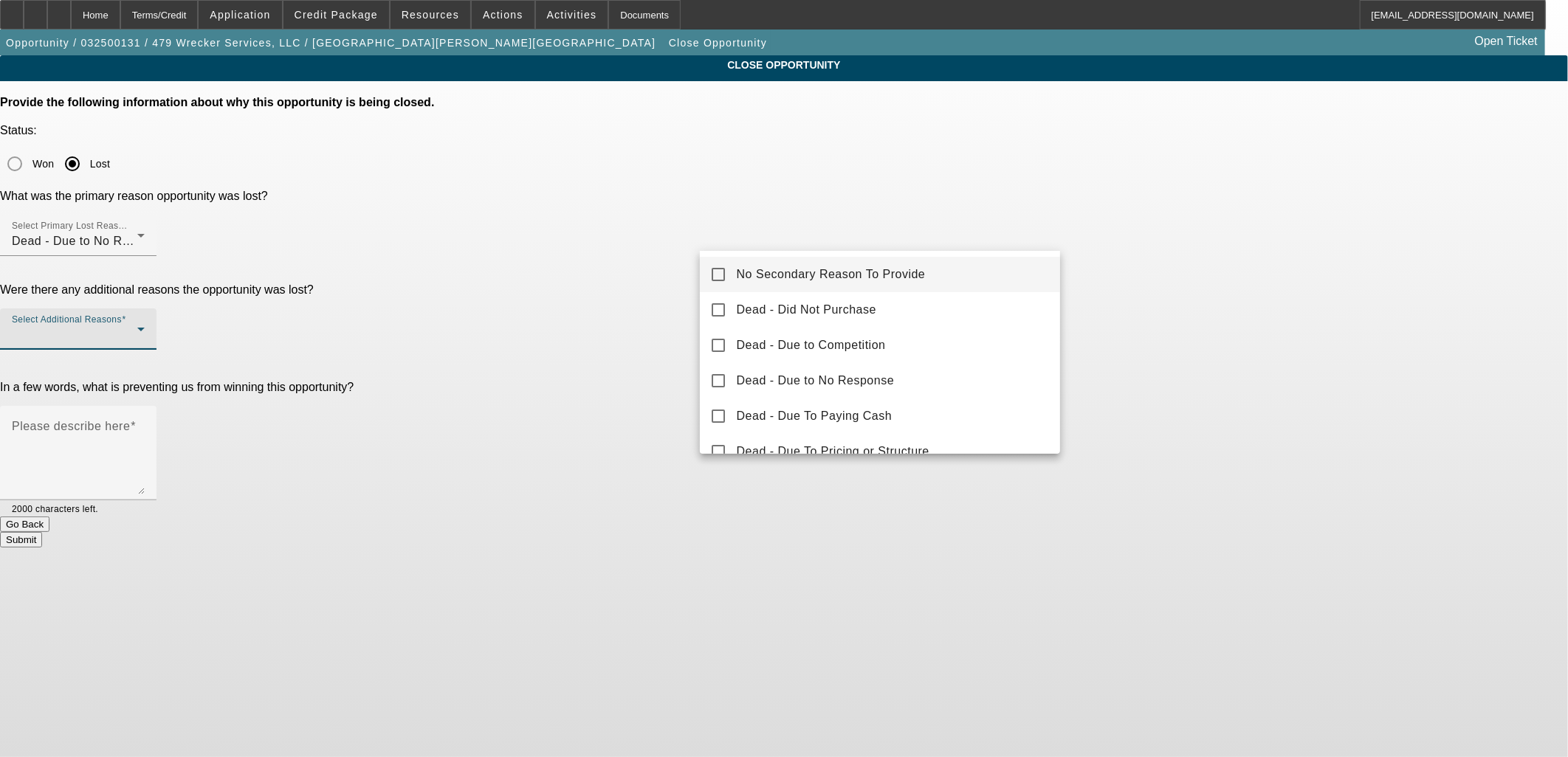
drag, startPoint x: 790, startPoint y: 277, endPoint x: 689, endPoint y: 281, distance: 101.1
click at [788, 277] on span "No Secondary Reason To Provide" at bounding box center [831, 274] width 189 height 18
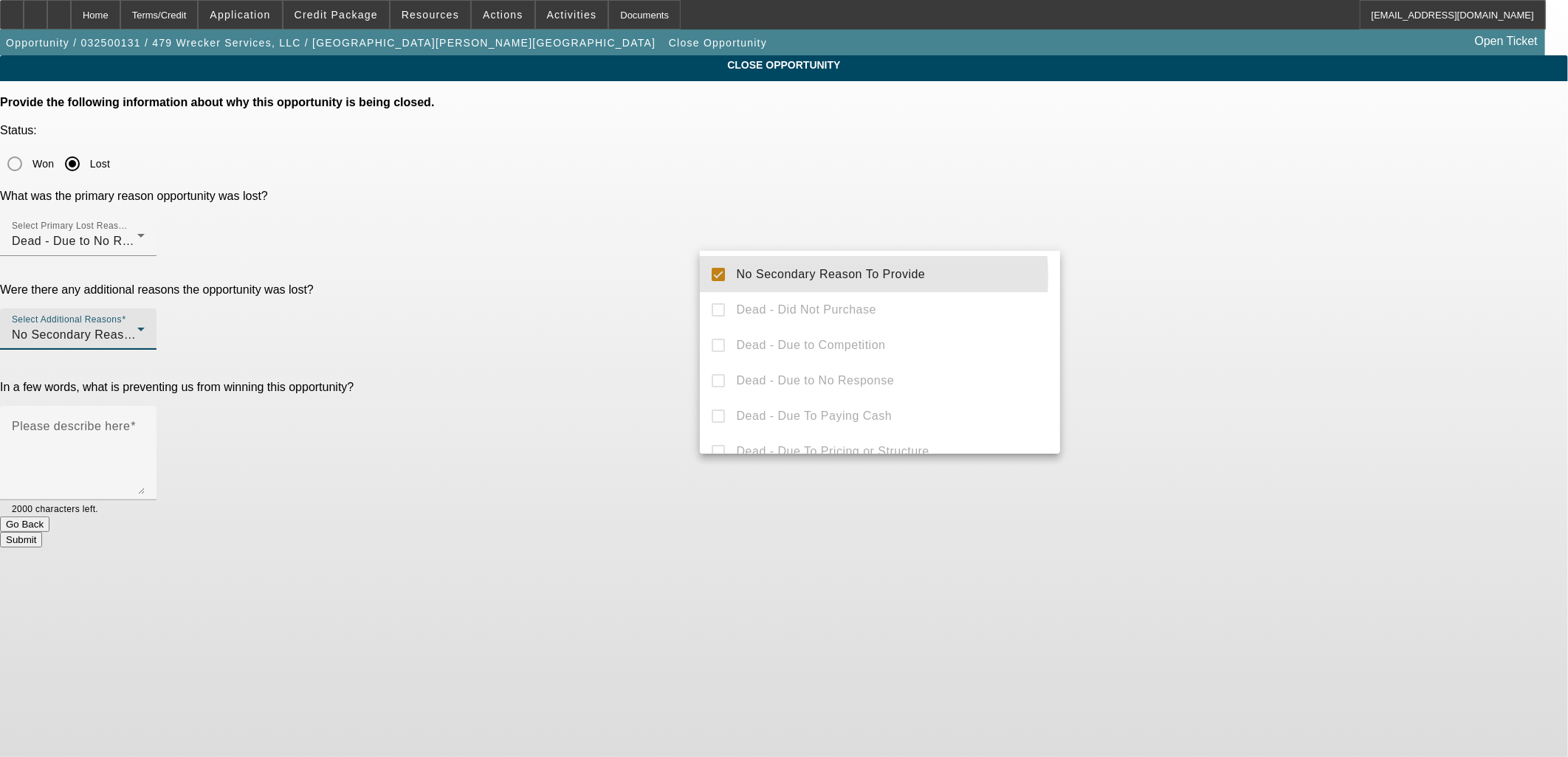
click at [611, 275] on div at bounding box center [784, 378] width 1568 height 757
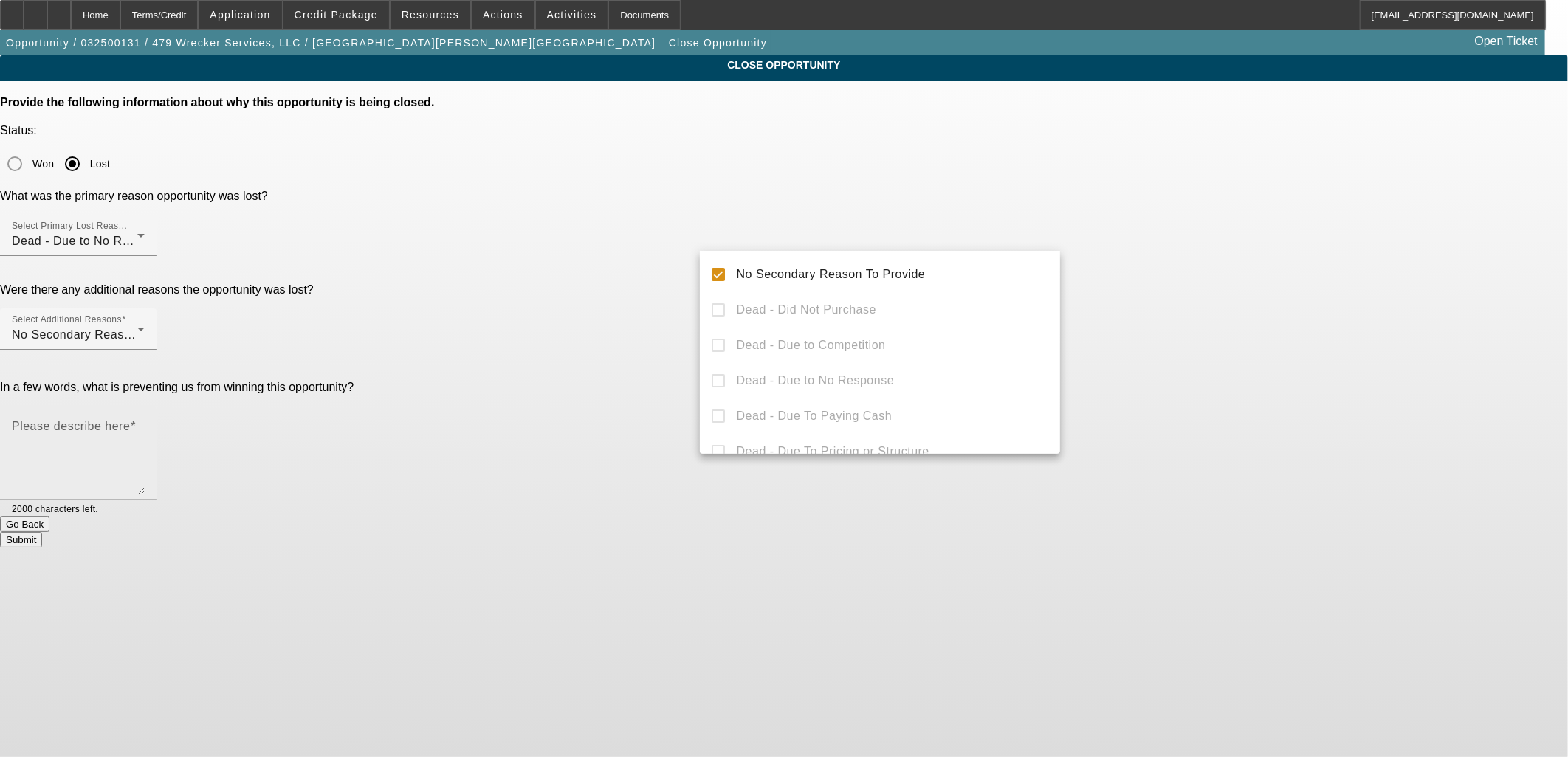
click at [145, 424] on textarea "Please describe here" at bounding box center [78, 459] width 133 height 71
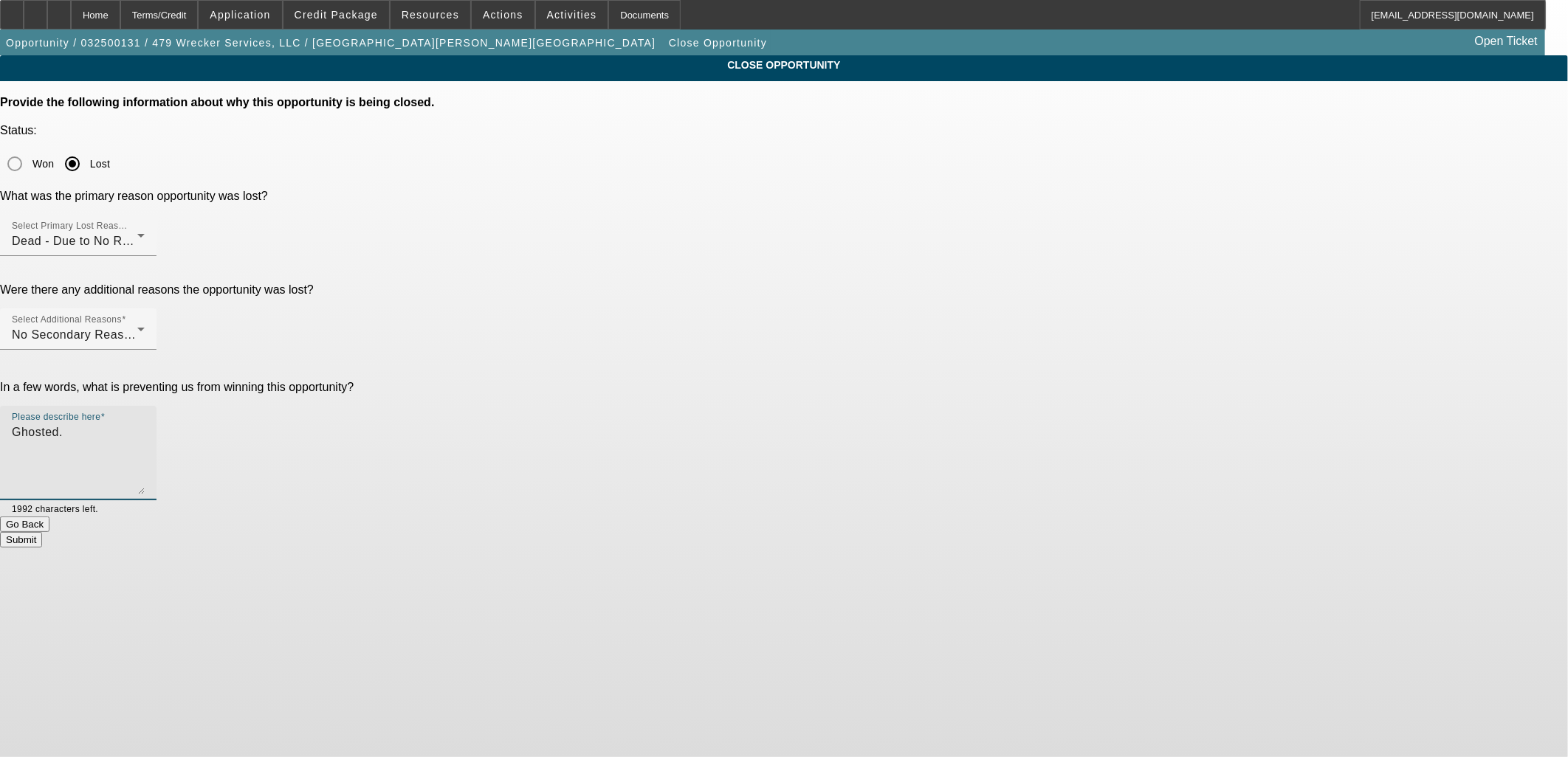
type textarea "Ghosted."
click at [868, 532] on div "Submit" at bounding box center [784, 539] width 1568 height 15
click at [42, 532] on button "Submit" at bounding box center [21, 539] width 42 height 15
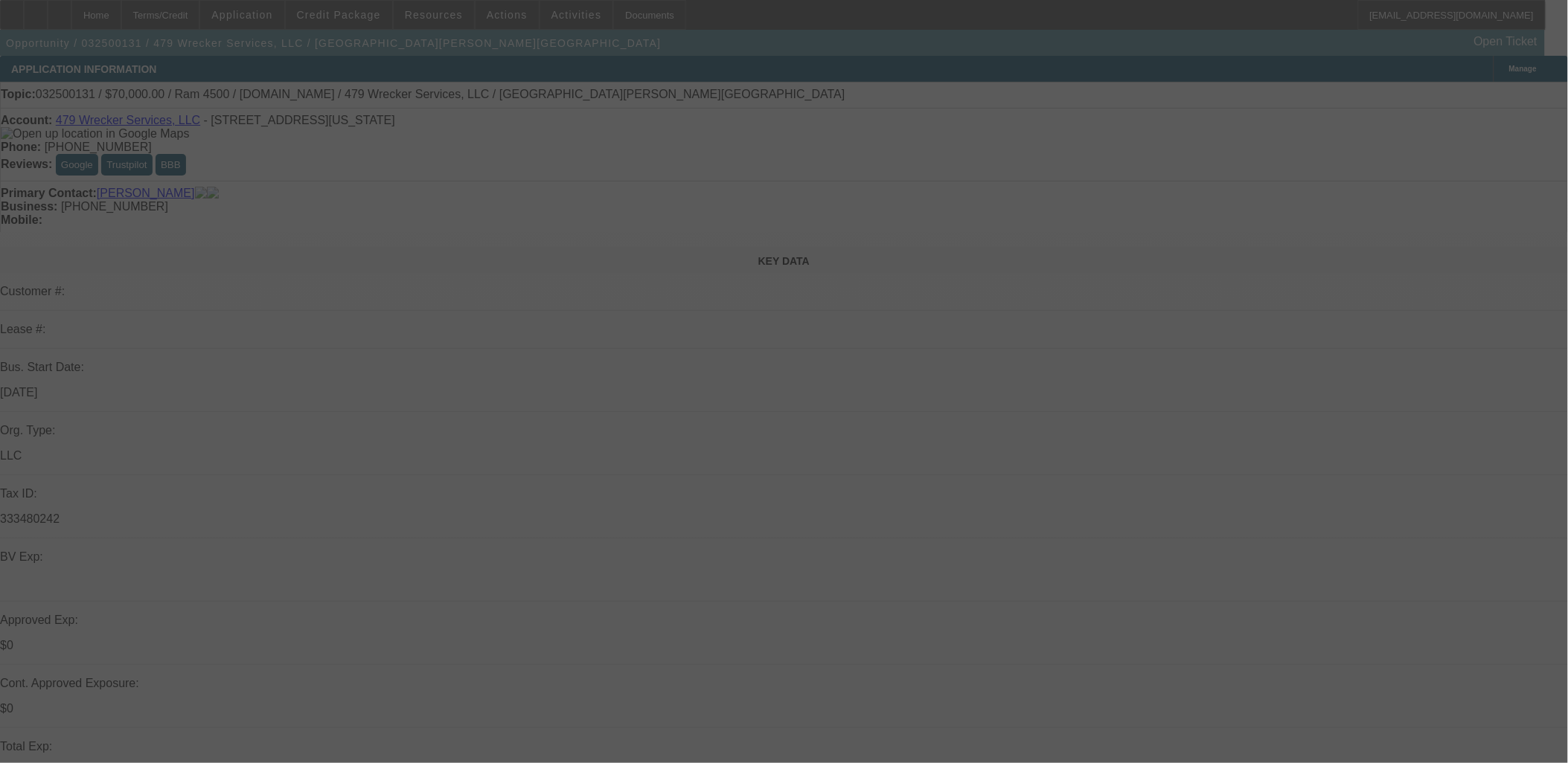
select select "0"
select select "2"
select select "0.1"
select select "2"
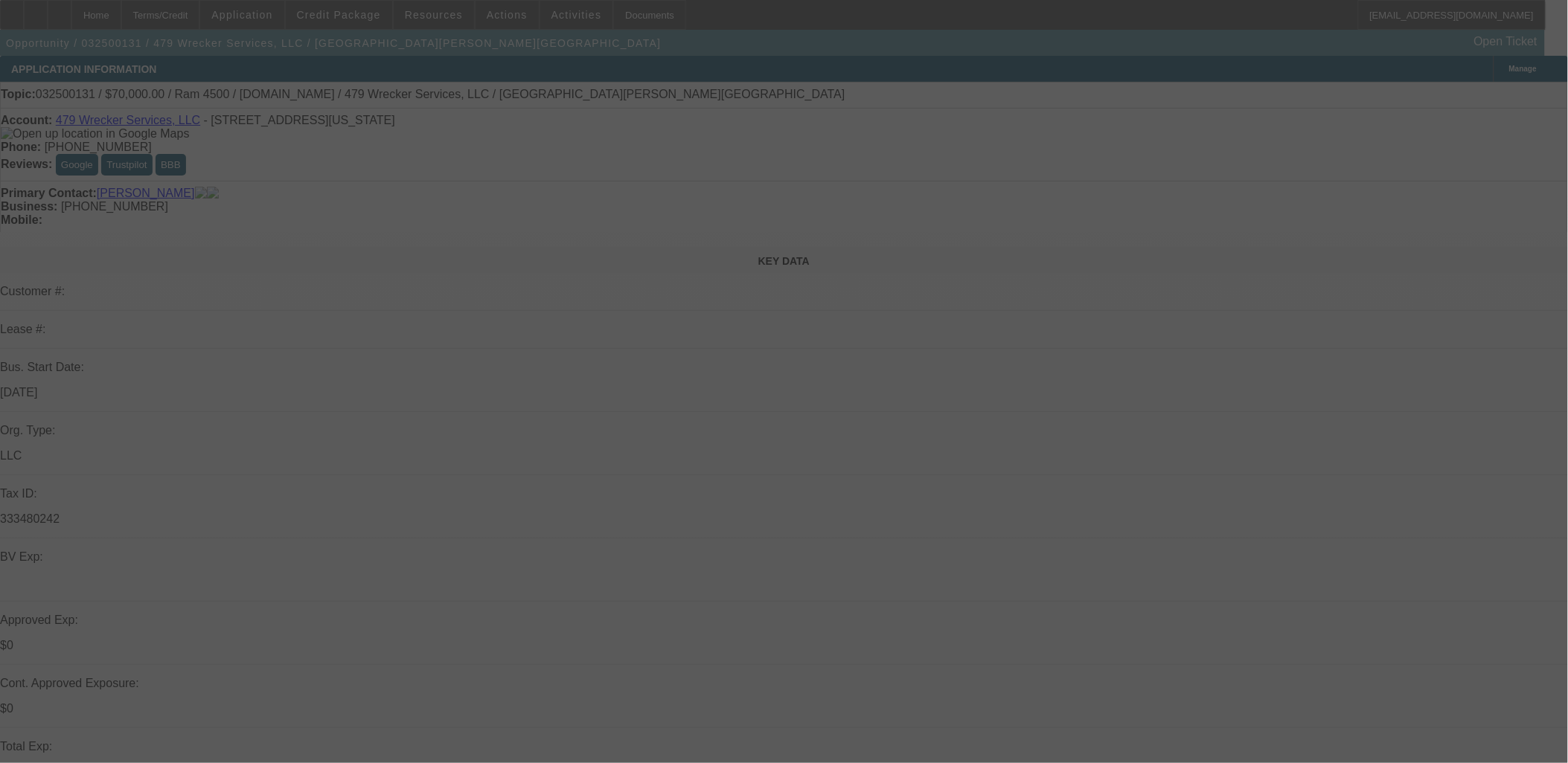
select select "0.1"
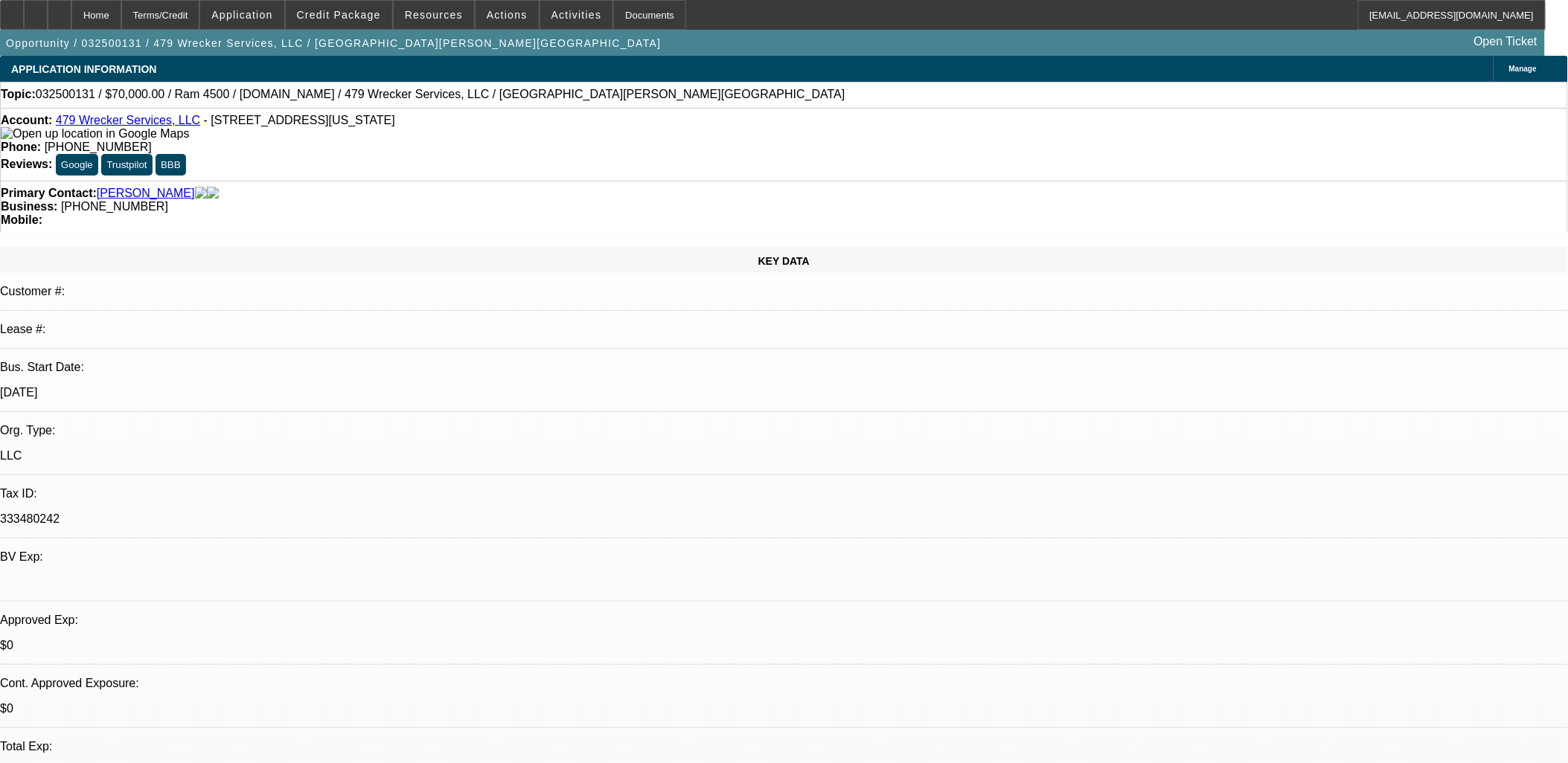
select select "1"
select select "2"
select select "4"
select select "1"
select select "2"
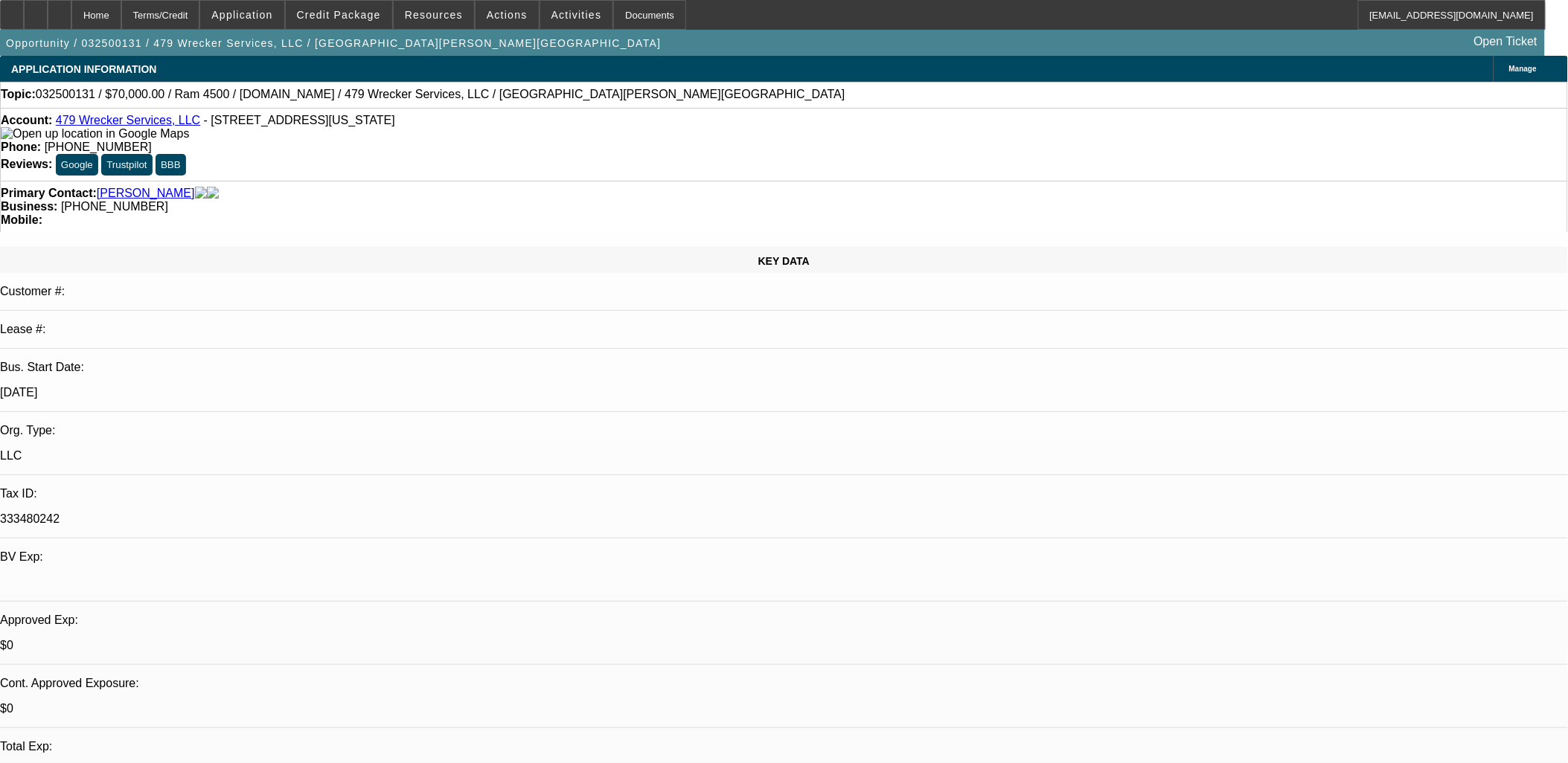
select select "4"
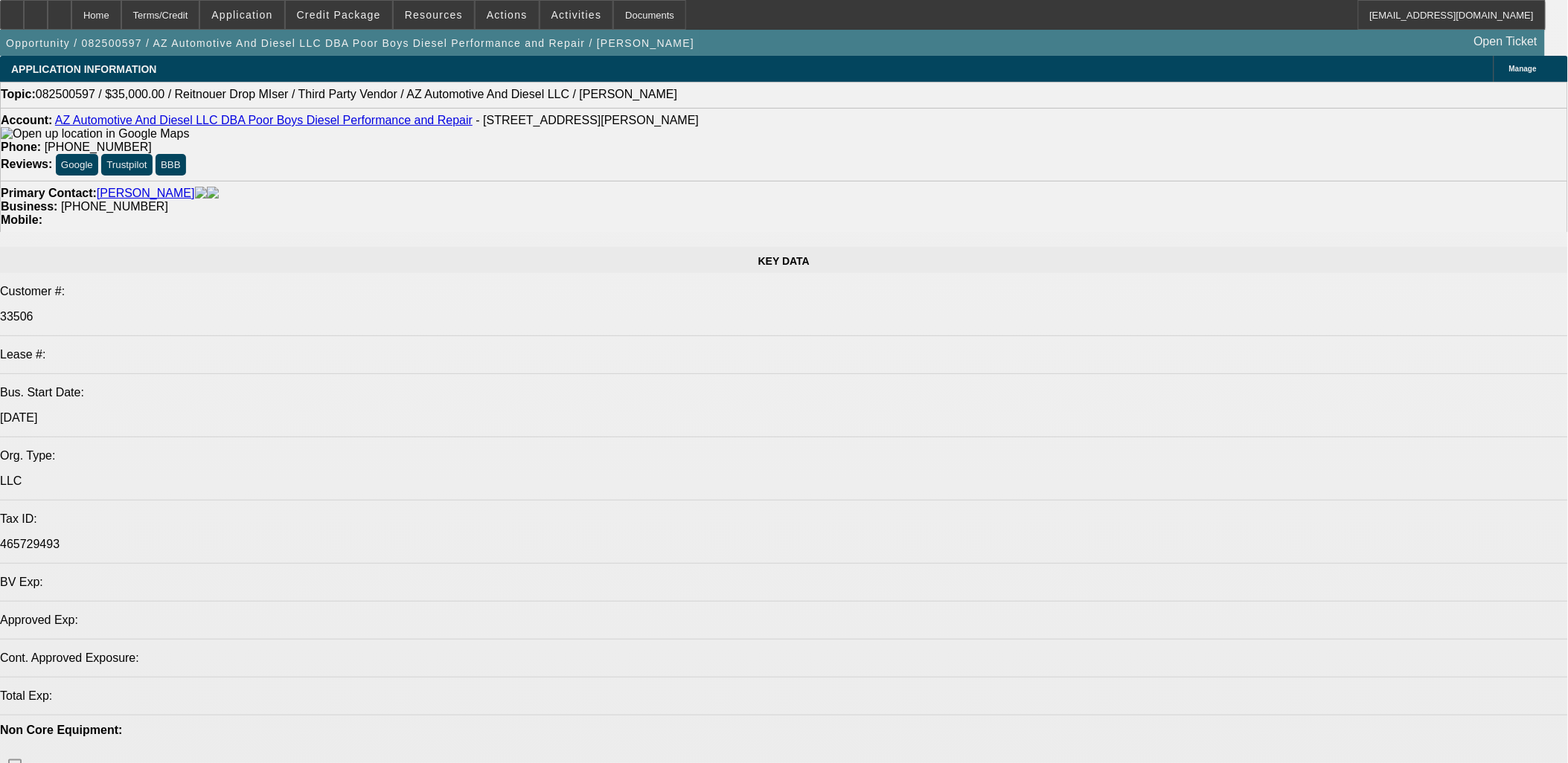
select select "0"
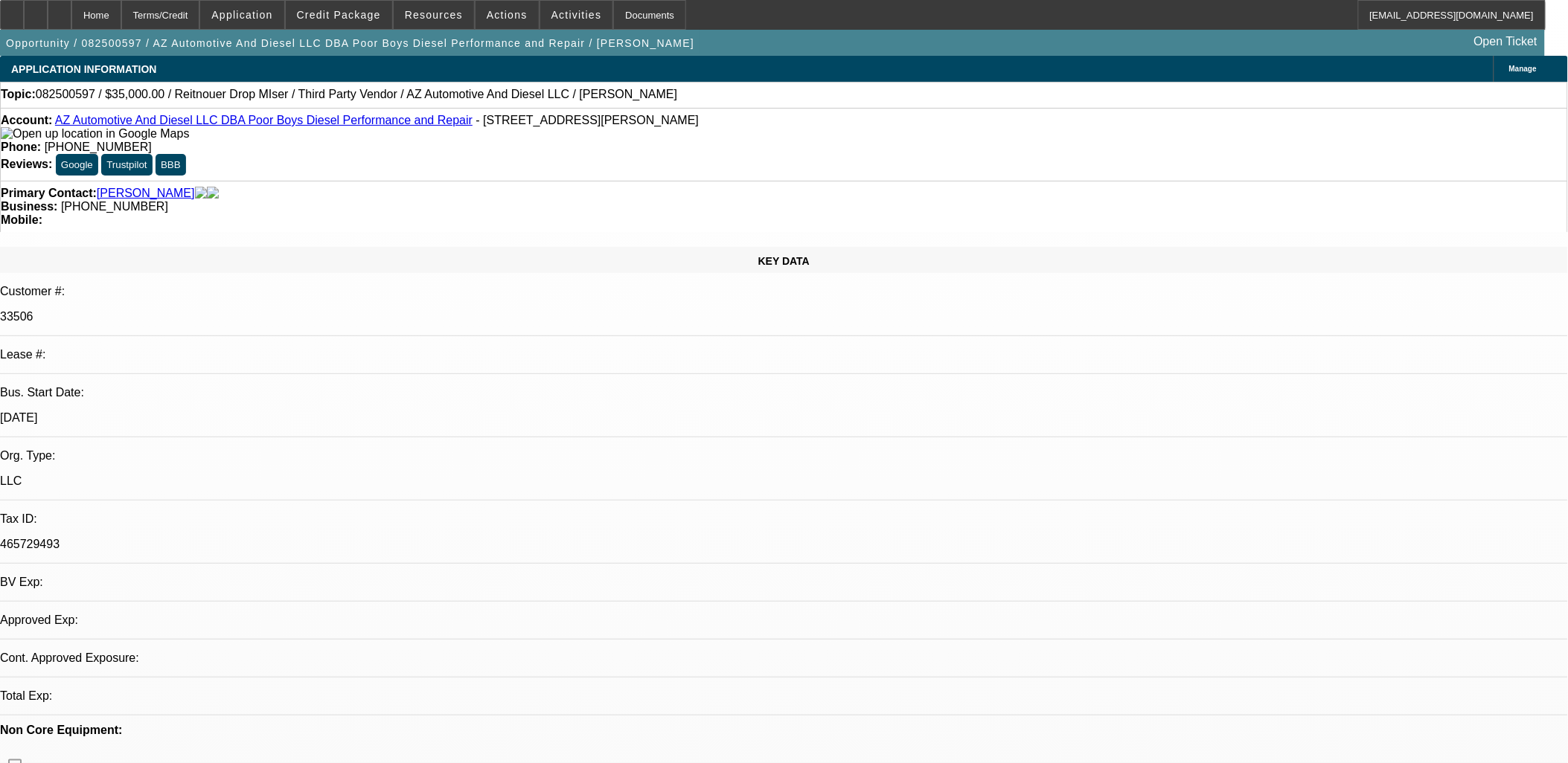
select select "0"
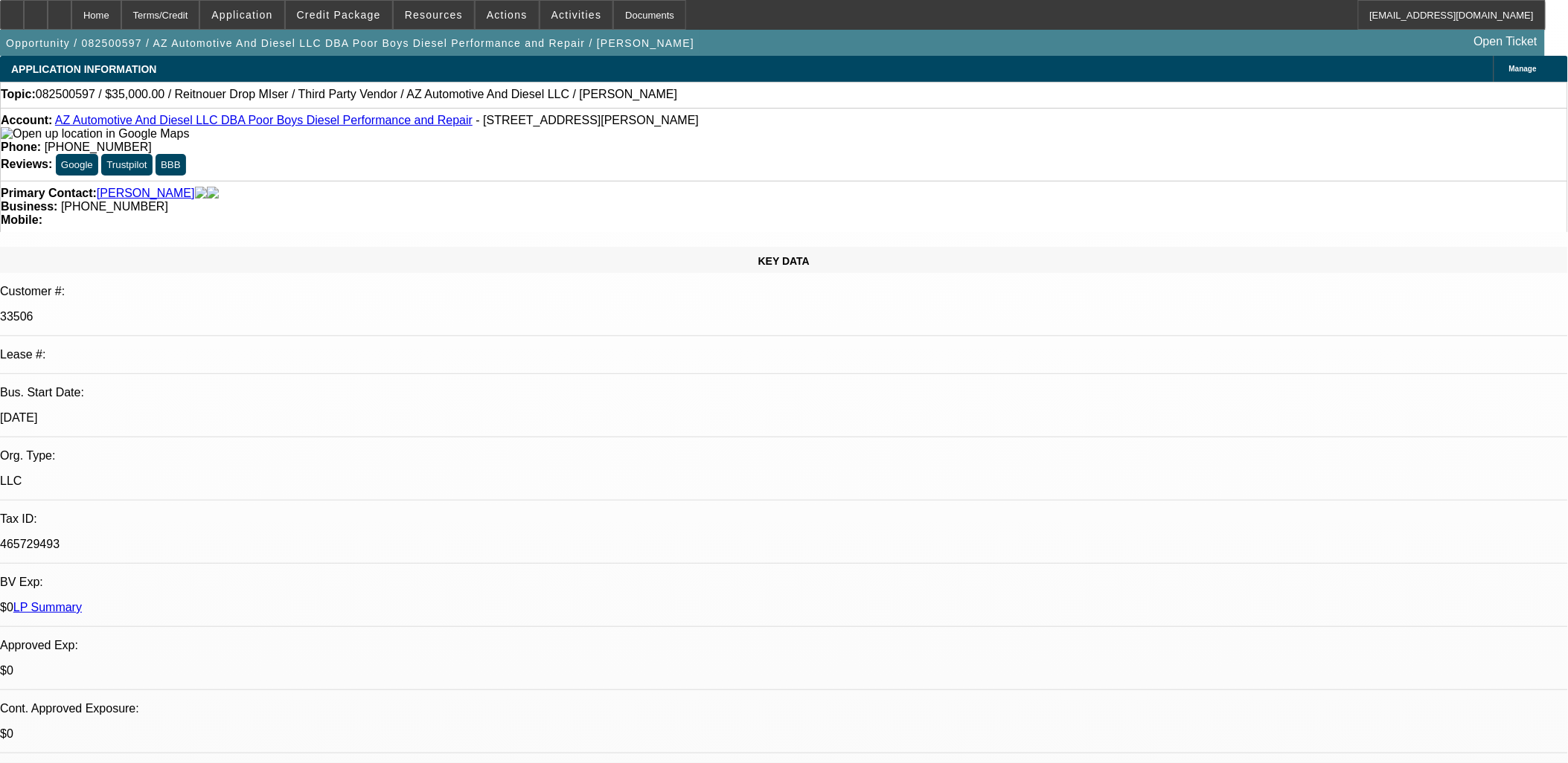
select select "1"
select select "3"
select select "6"
select select "1"
select select "3"
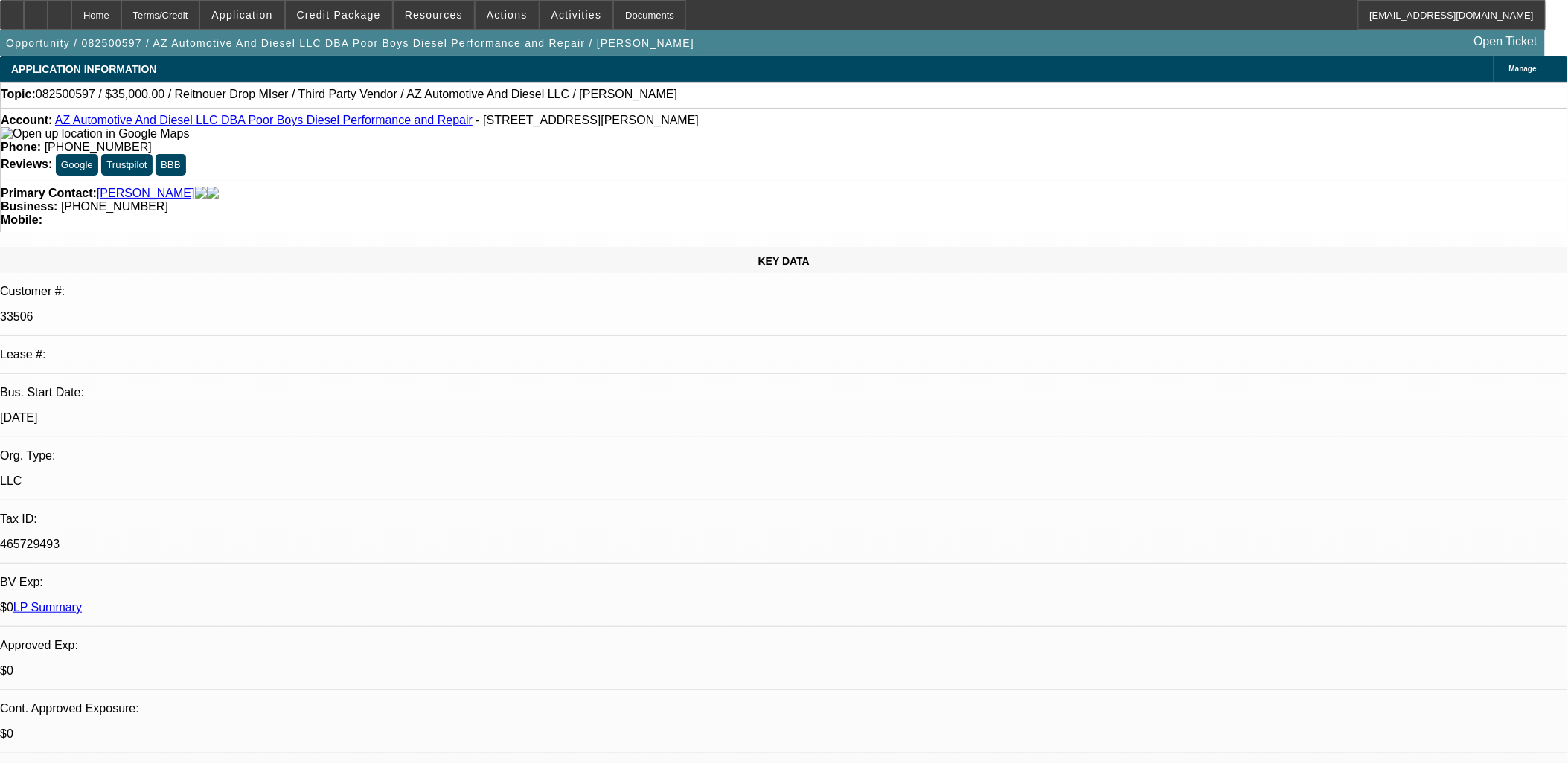
select select "6"
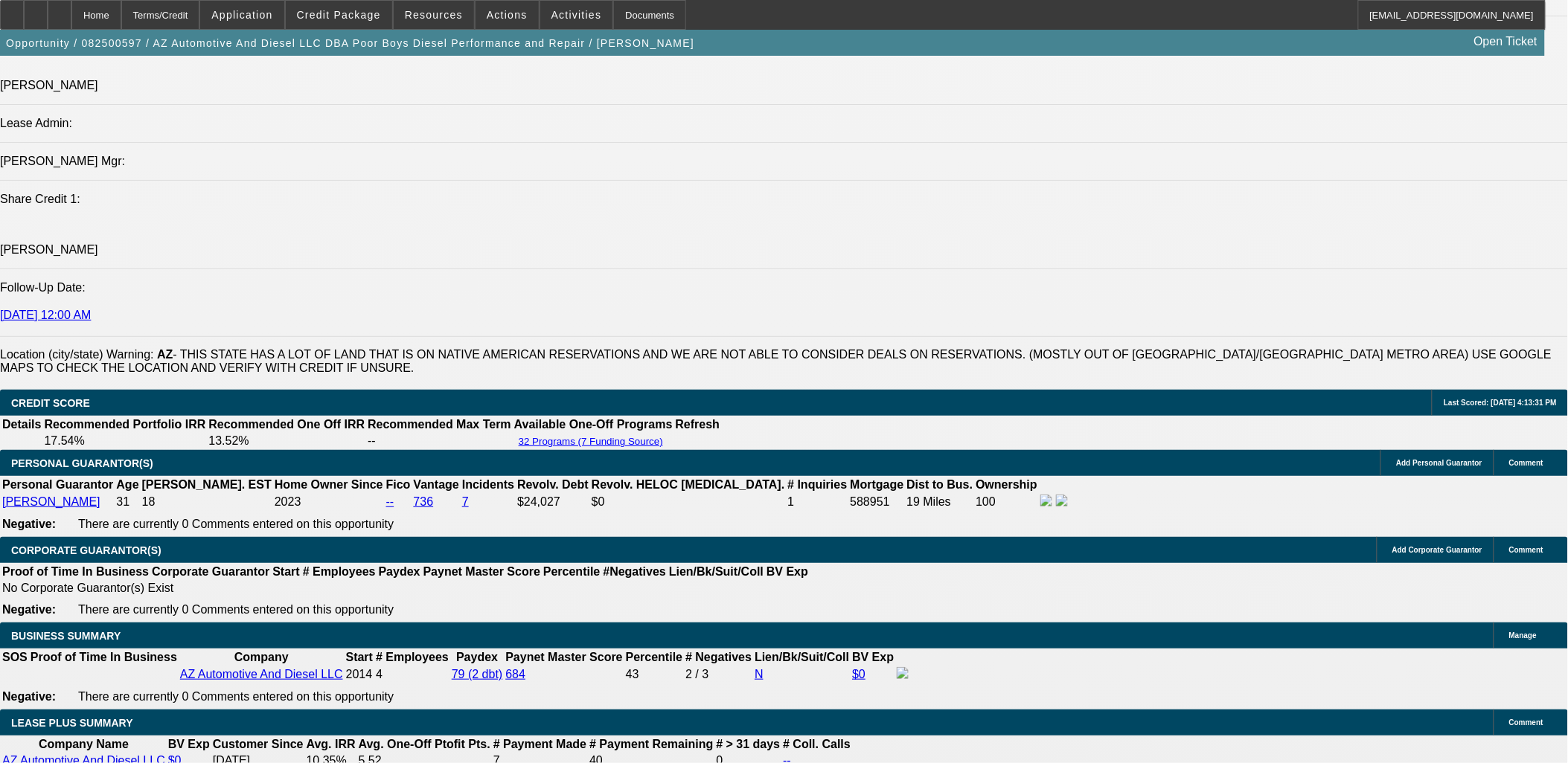
scroll to position [2232, 0]
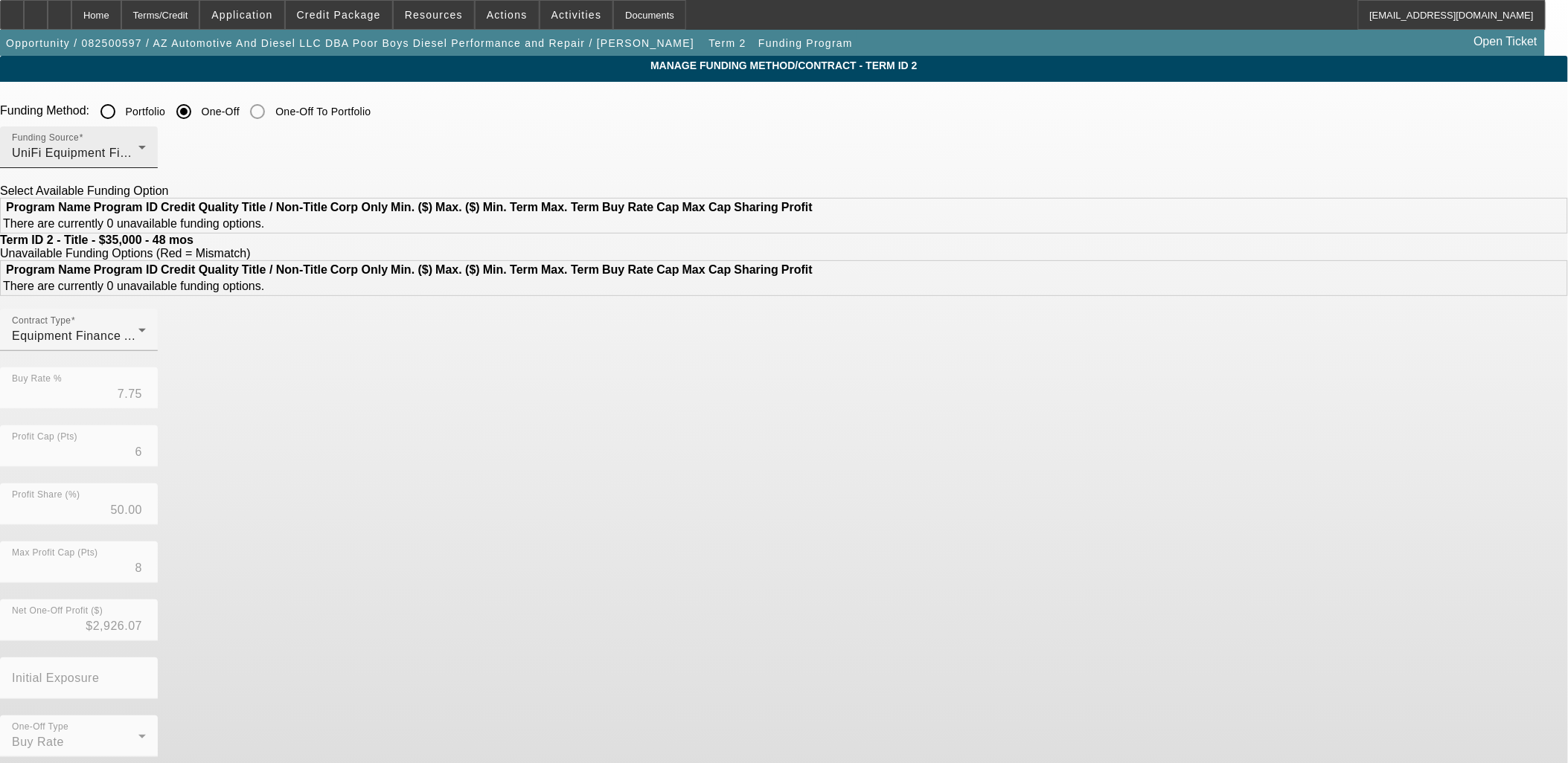
click at [138, 153] on div "UniFi Equipment Finance, Inc." at bounding box center [75, 153] width 127 height 18
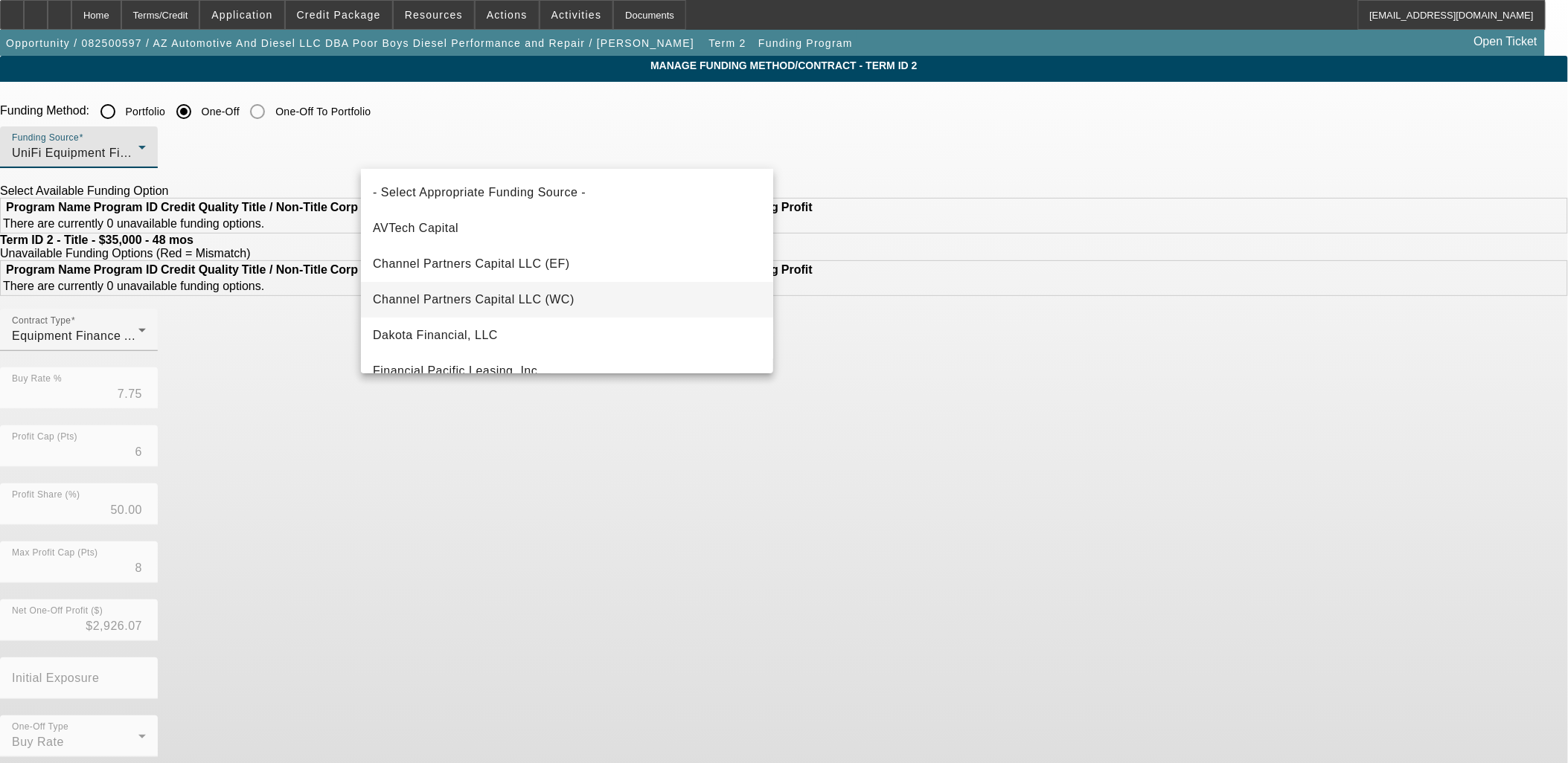
scroll to position [165, 0]
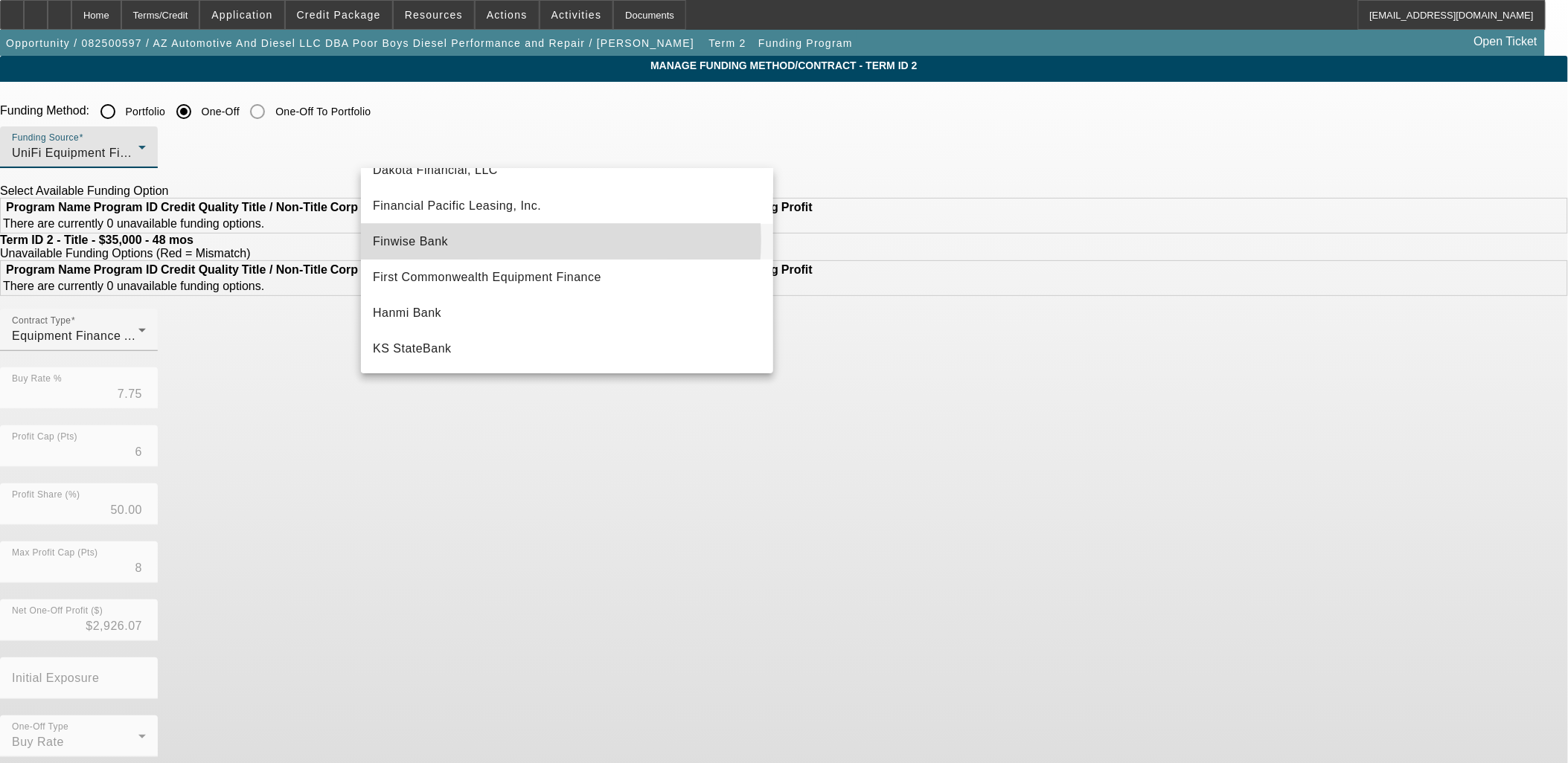
click at [525, 240] on mat-option "Finwise Bank" at bounding box center [566, 241] width 412 height 35
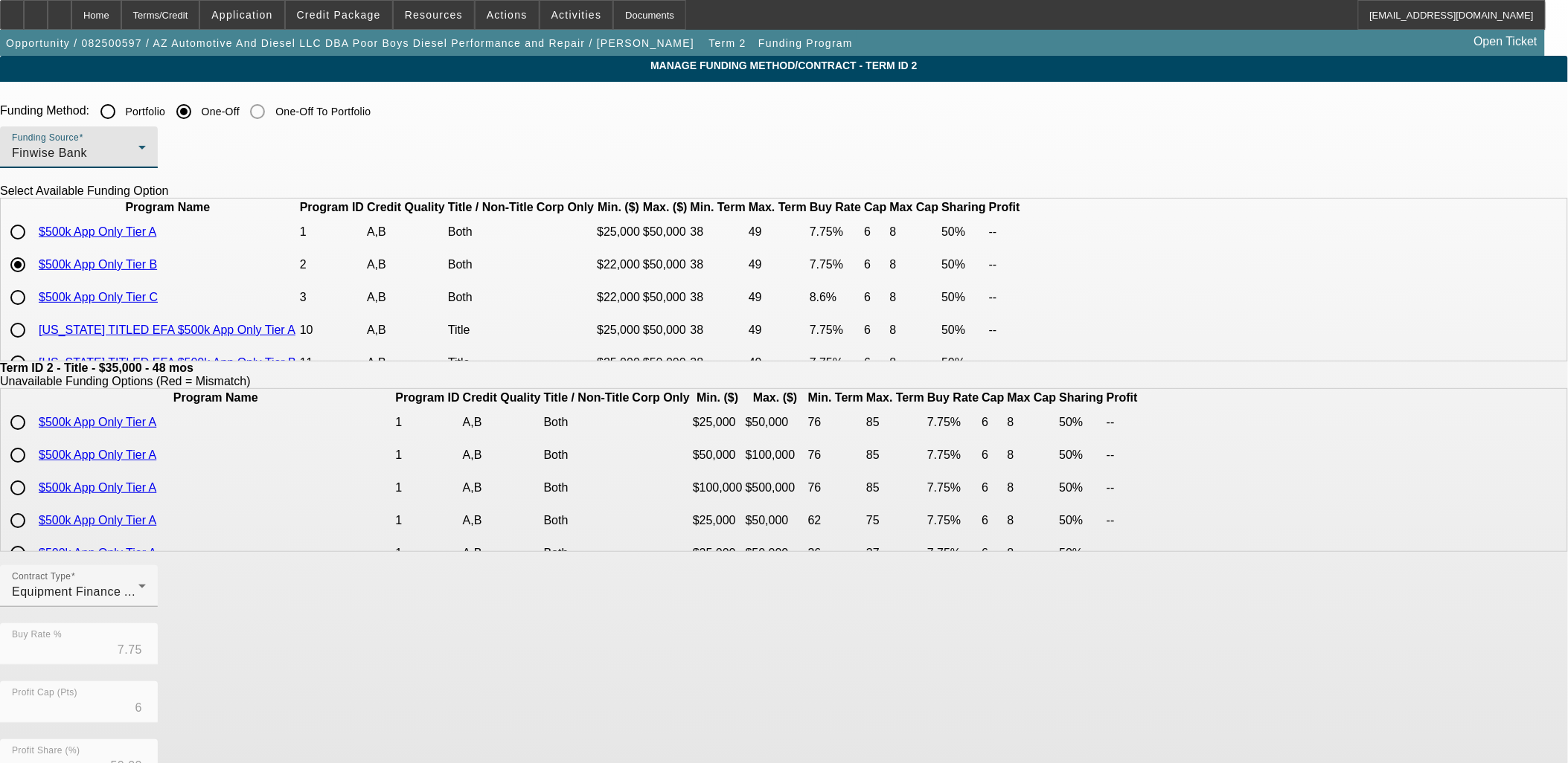
click at [138, 148] on div "Finwise Bank" at bounding box center [75, 153] width 127 height 18
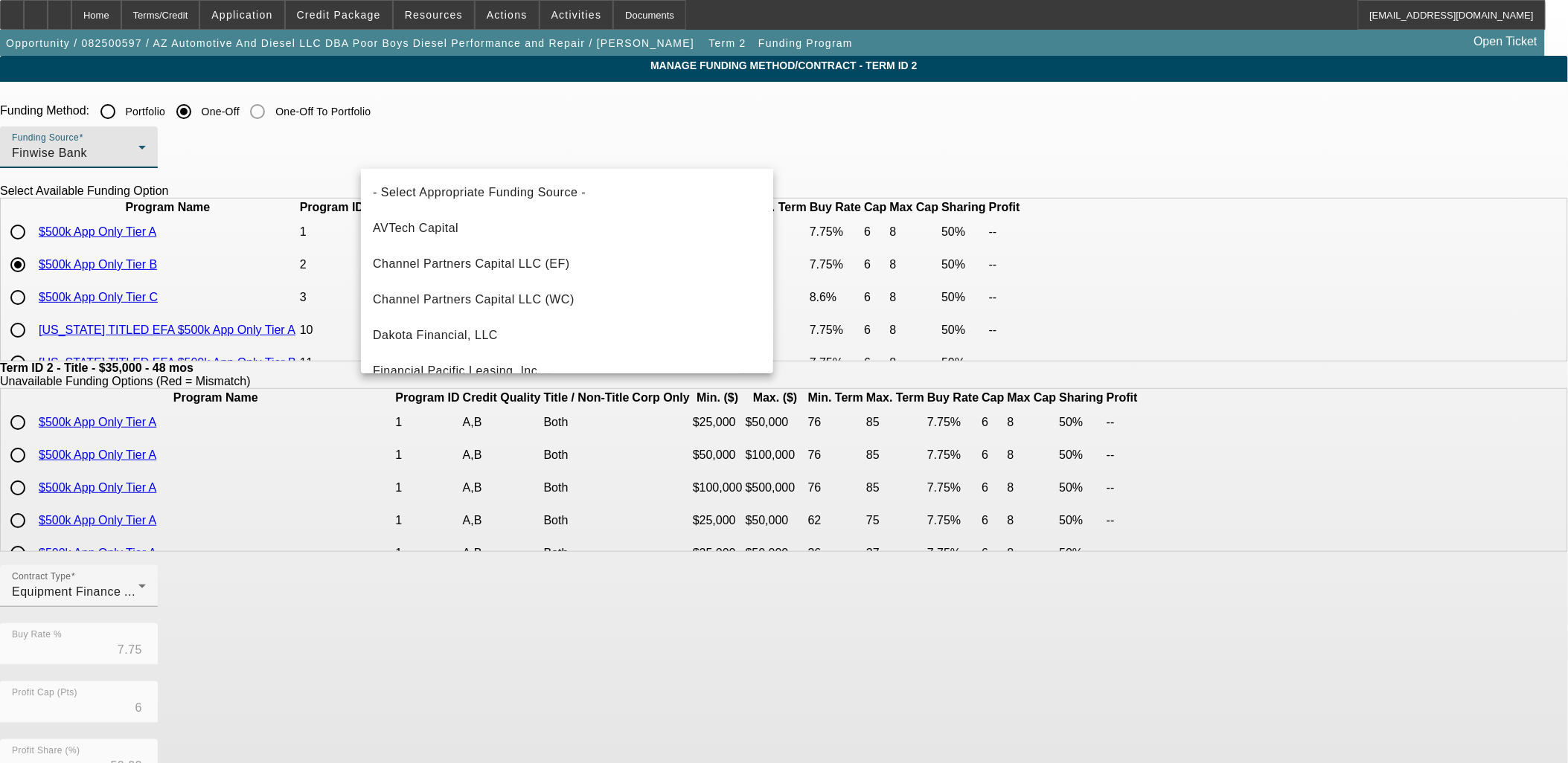
scroll to position [51, 0]
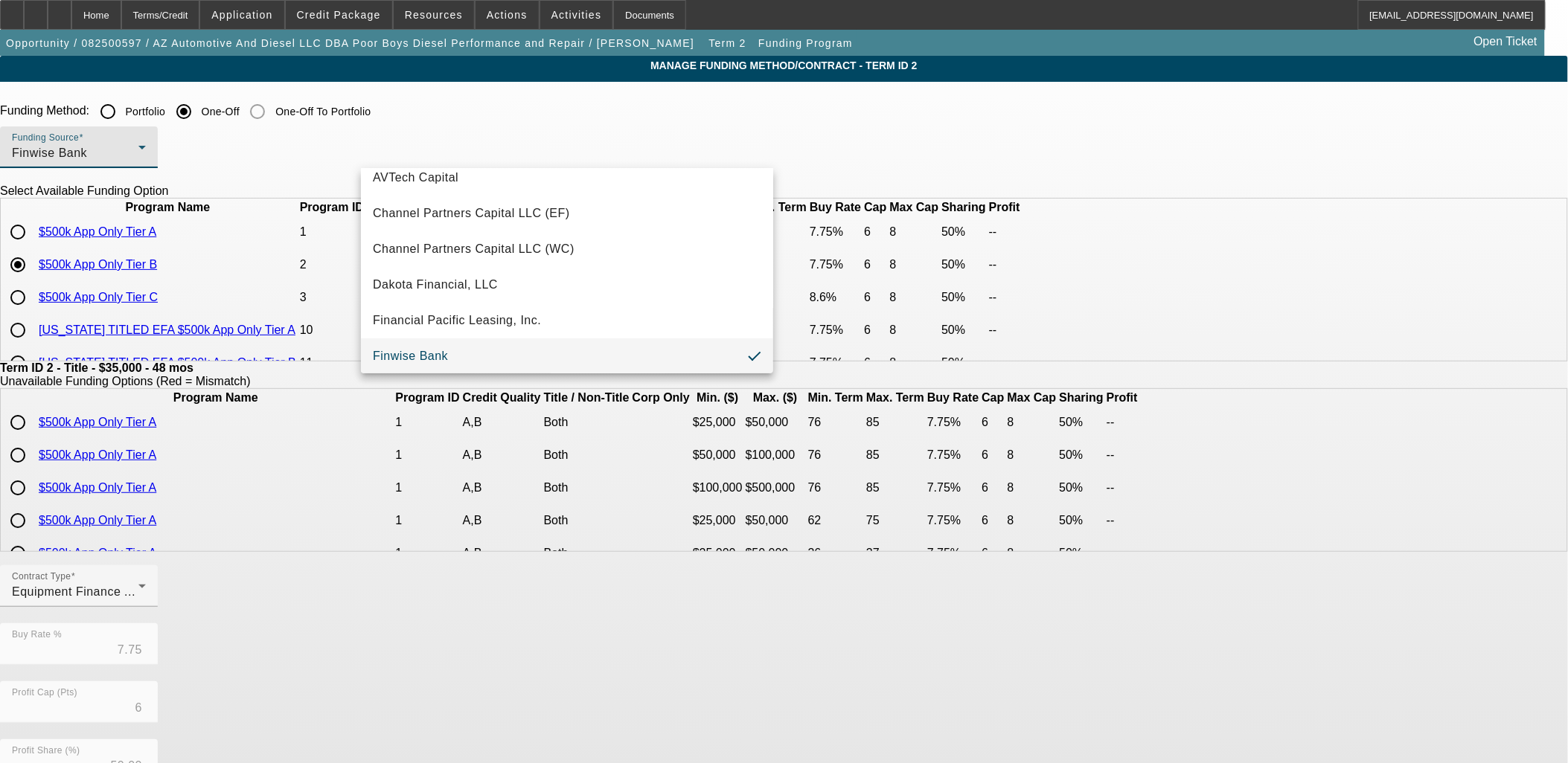
click at [509, 147] on div at bounding box center [784, 382] width 1568 height 763
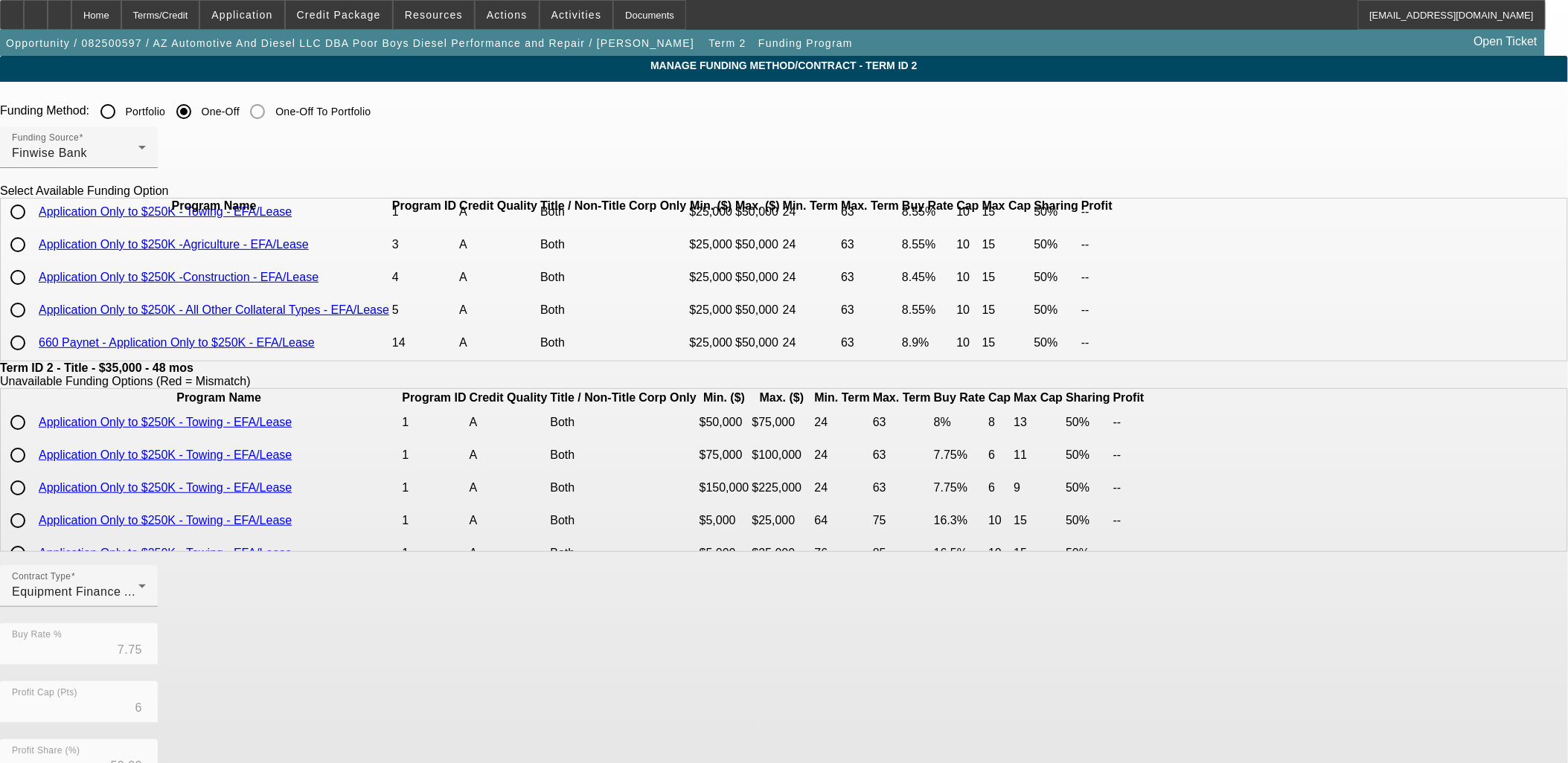
scroll to position [64, 0]
click at [33, 305] on input "radio" at bounding box center [17, 310] width 29 height 29
radio input "true"
type input "8.55"
type input "10"
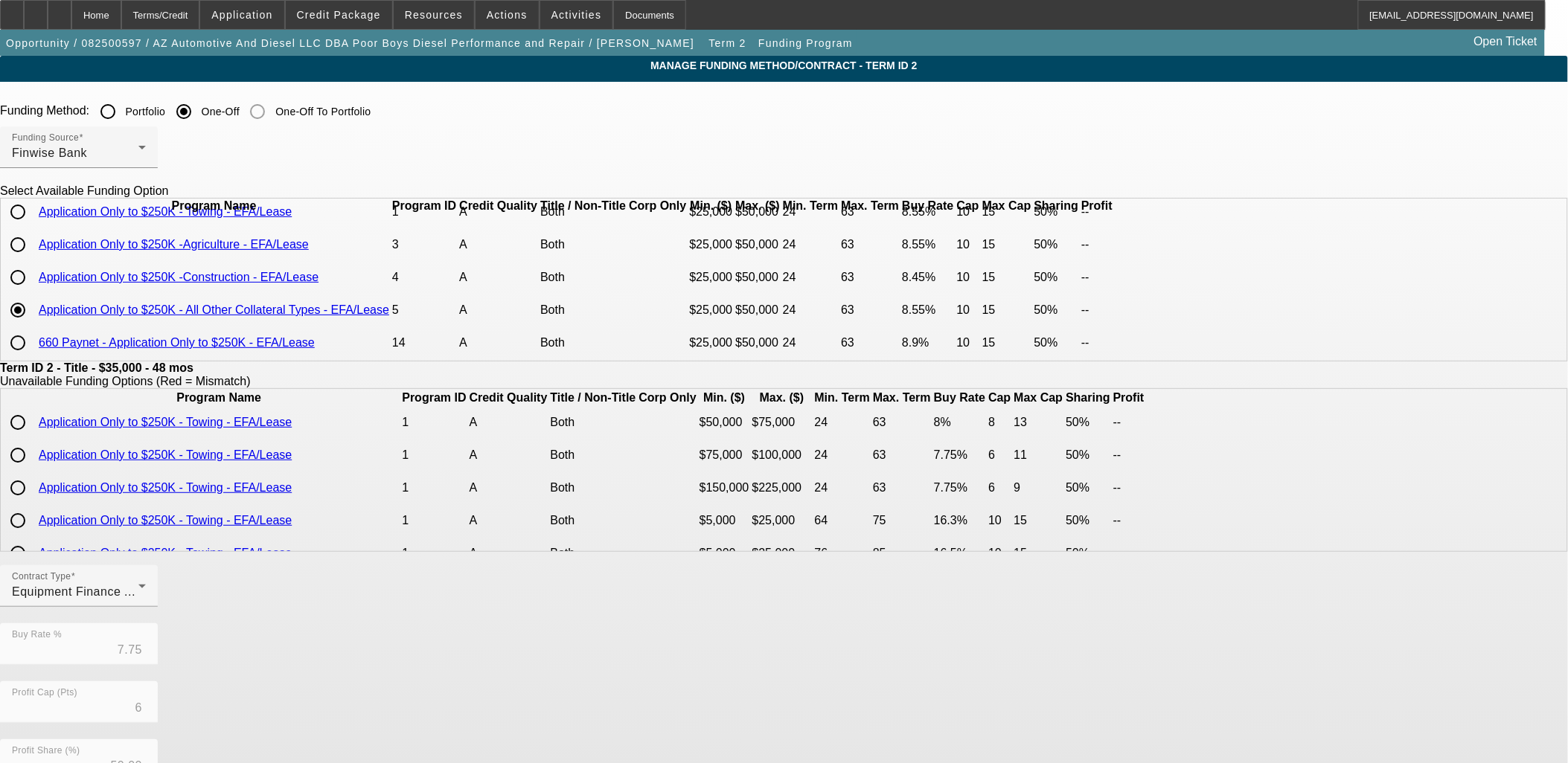
type input "15"
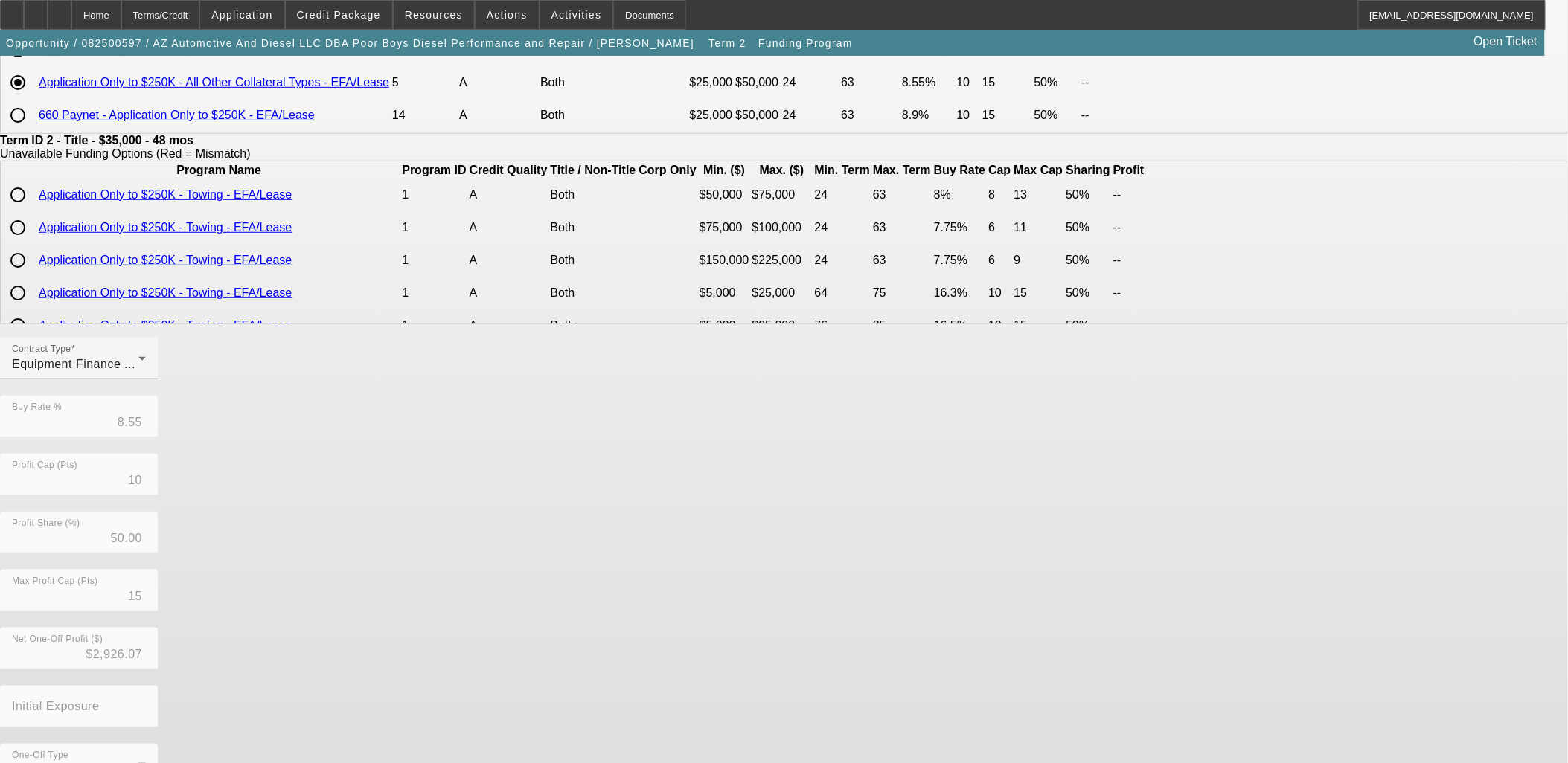
scroll to position [262, 0]
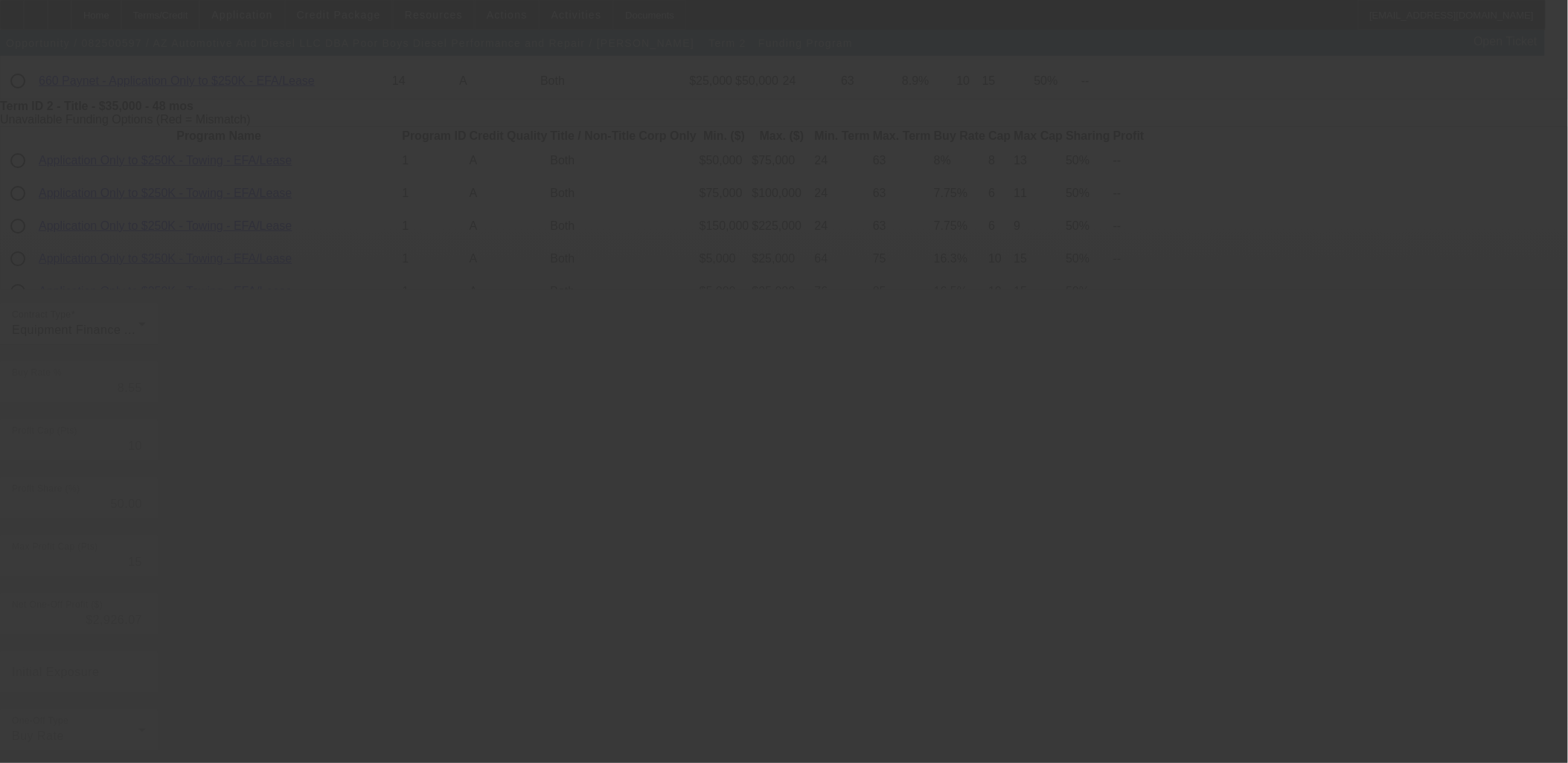
type input "7.75"
type input "6"
type input "8"
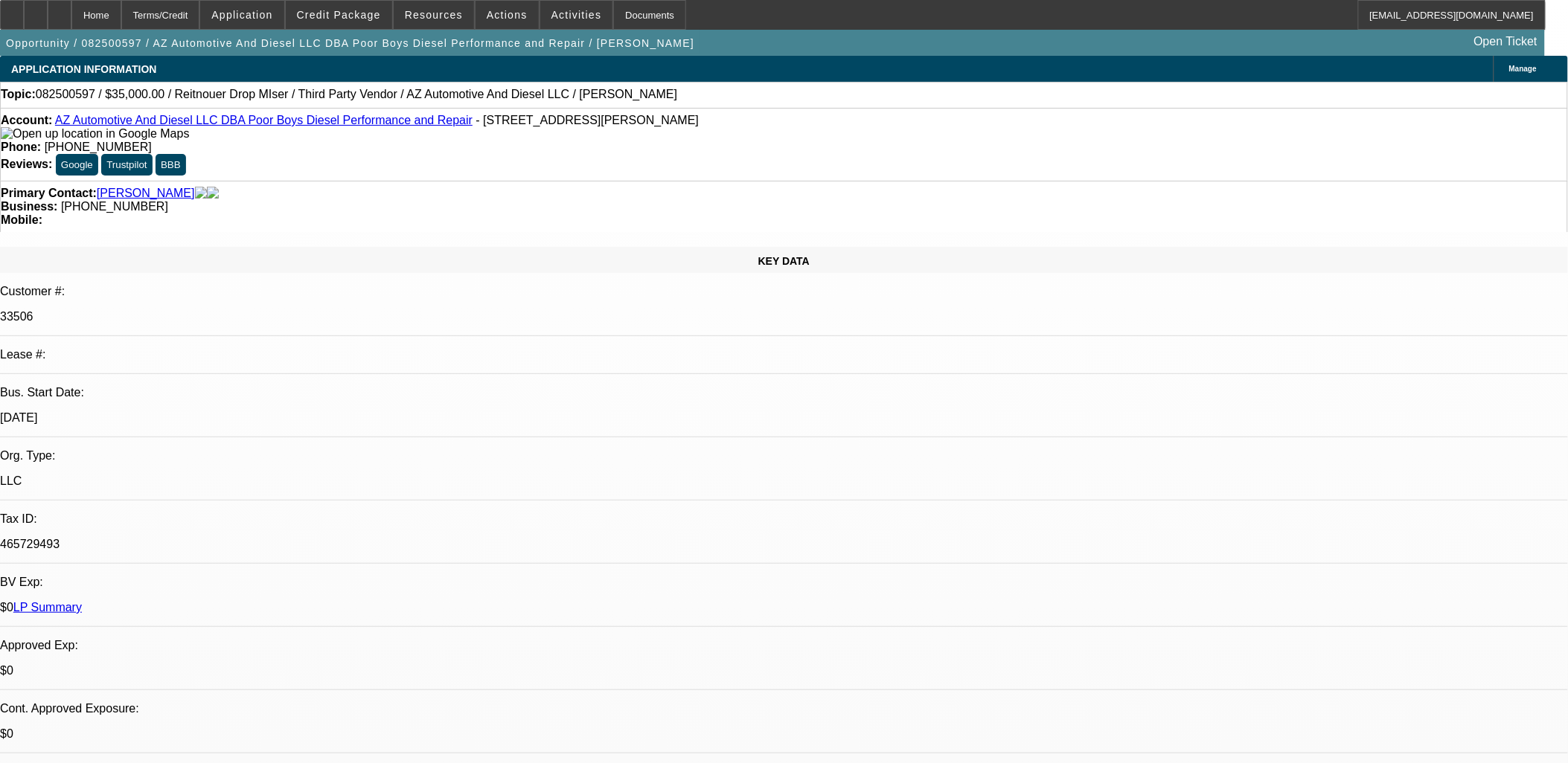
select select "0"
select select "3"
select select "0"
select select "6"
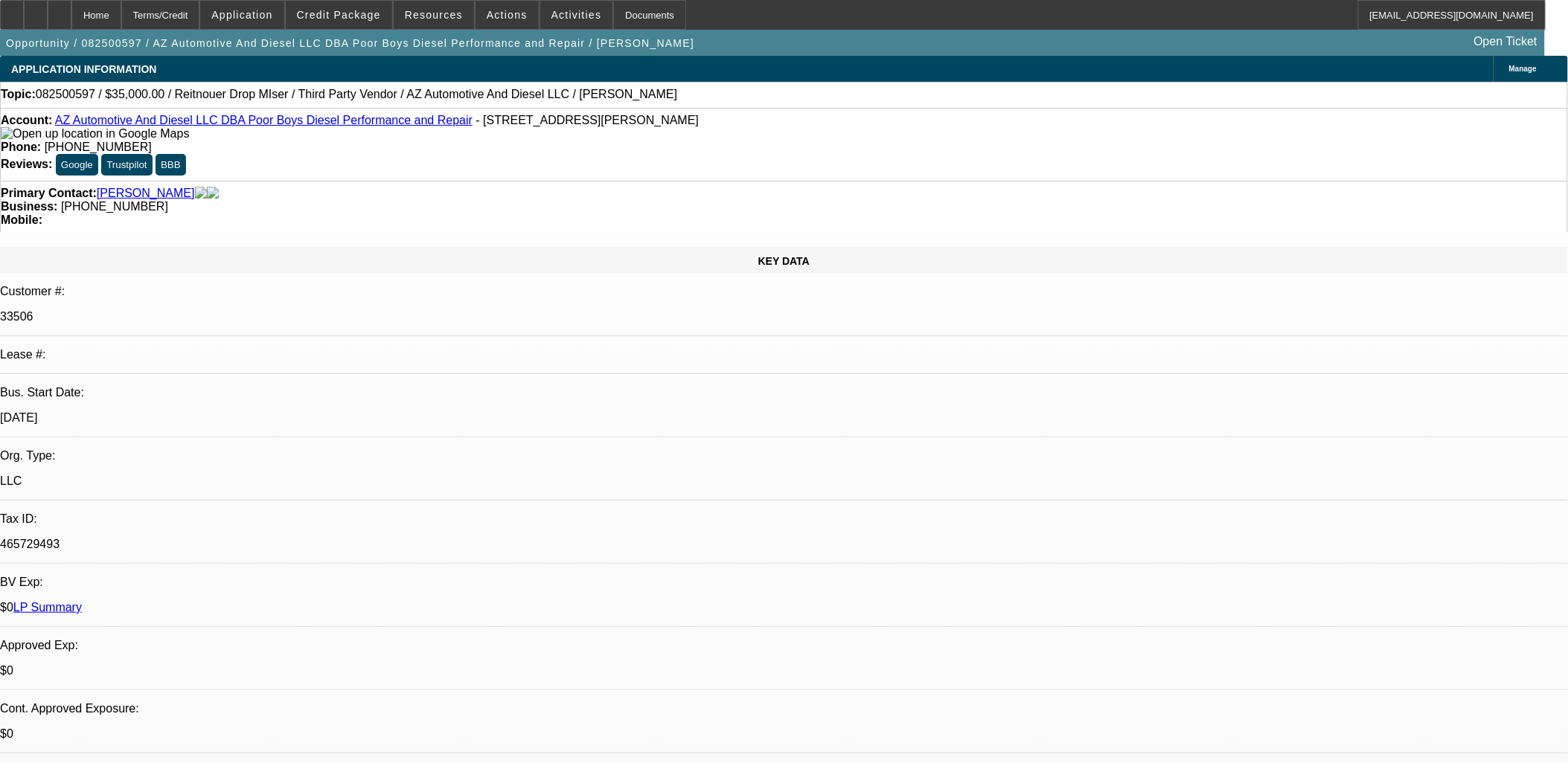
select select "0"
select select "3"
select select "0"
select select "6"
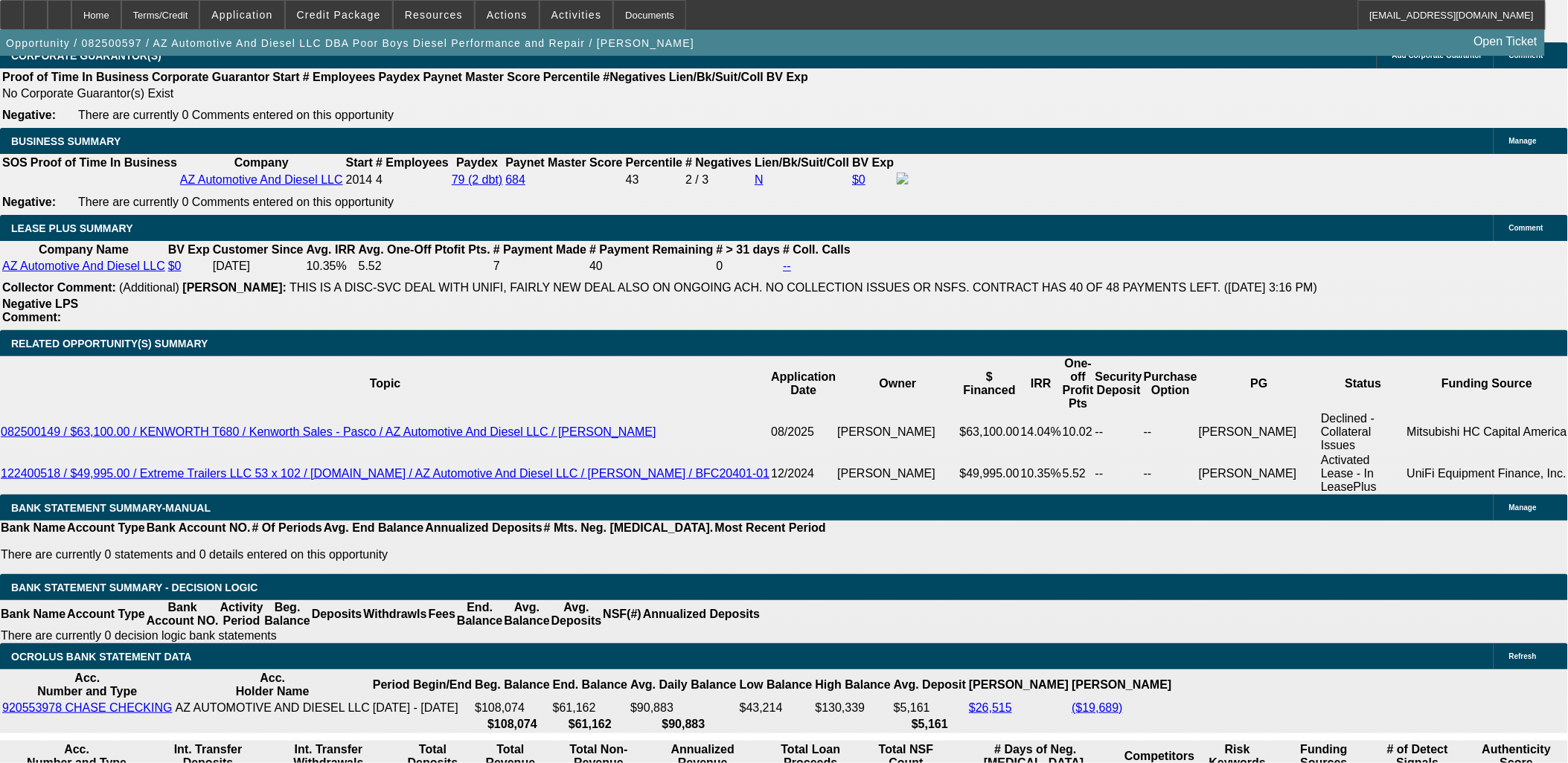
scroll to position [2397, 0]
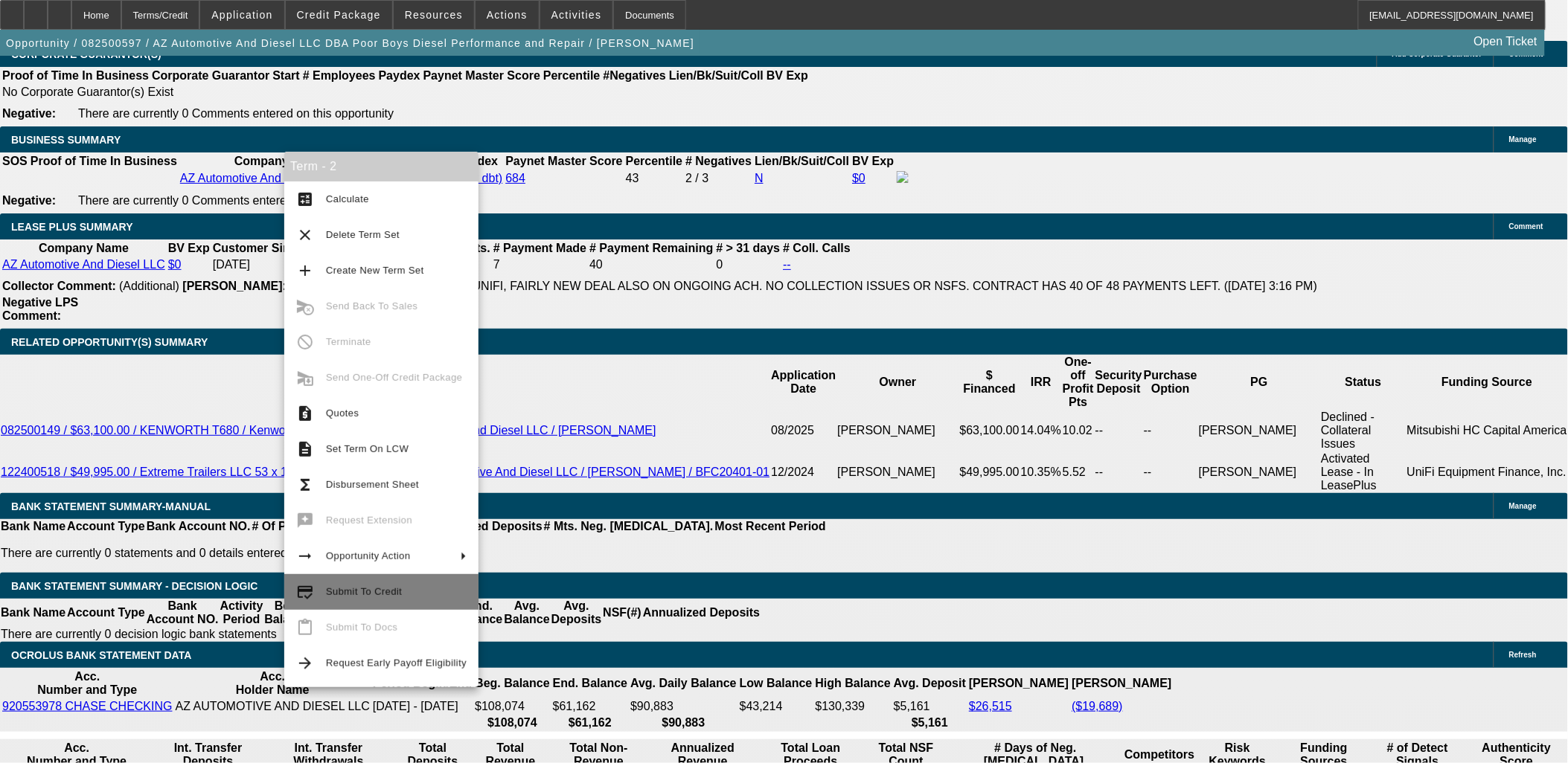
click at [348, 584] on span "Submit To Credit" at bounding box center [396, 592] width 141 height 18
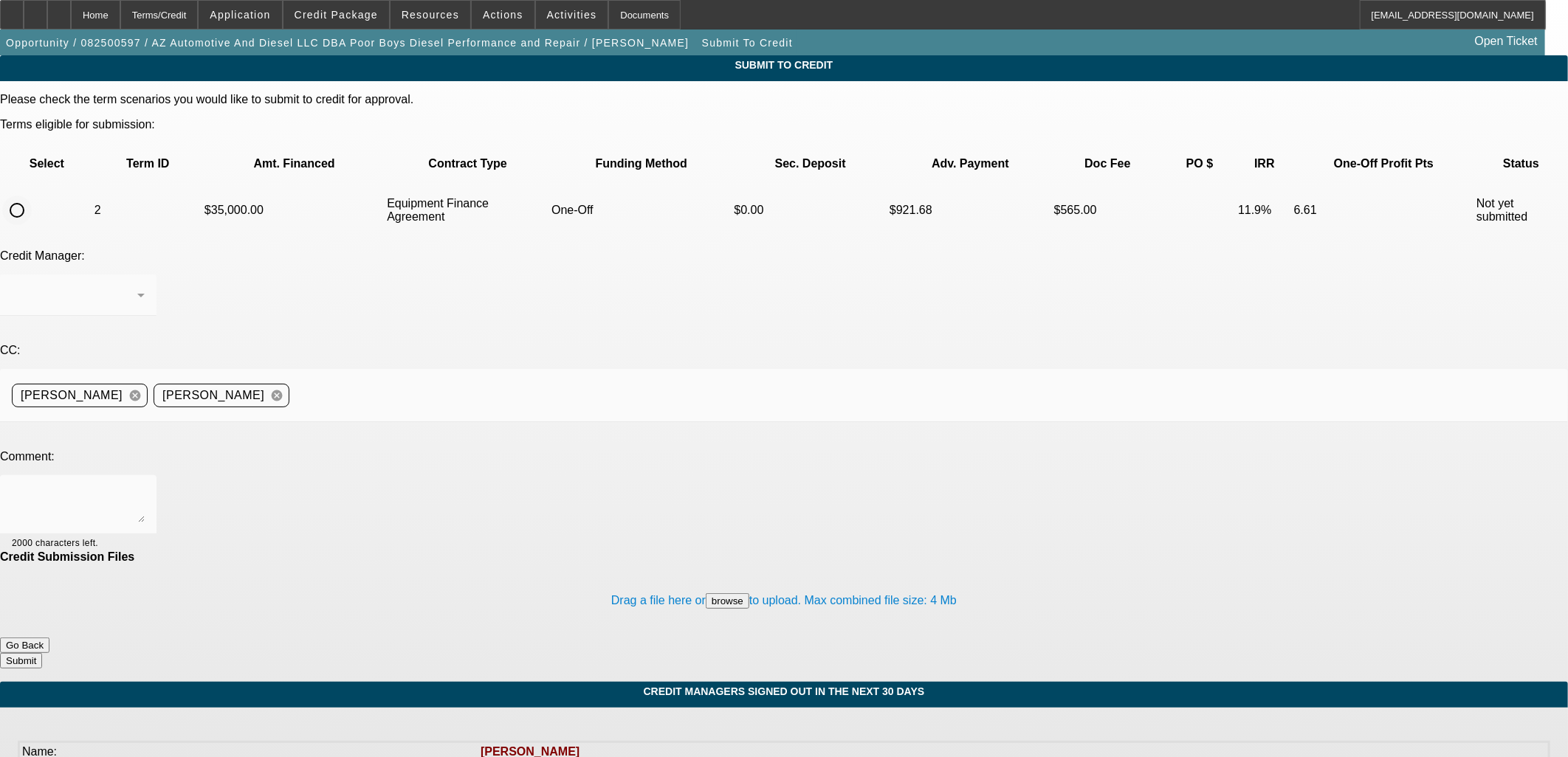
click at [32, 195] on input "radio" at bounding box center [17, 210] width 29 height 29
radio input "true"
click at [145, 487] on textarea at bounding box center [78, 504] width 133 height 35
type textarea "fw"
click at [42, 653] on button "Submit" at bounding box center [21, 661] width 42 height 15
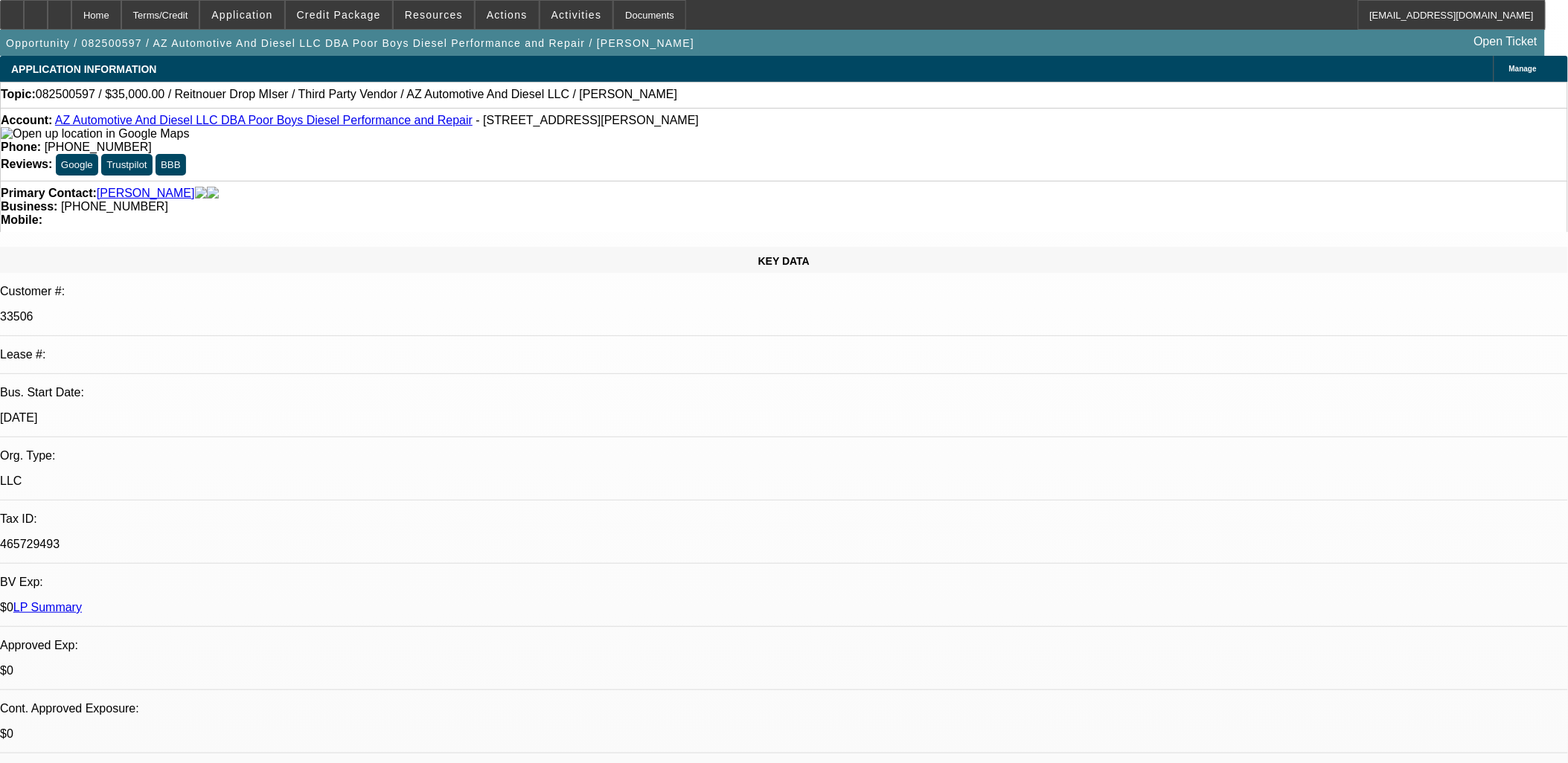
select select "0"
select select "3"
select select "0"
select select "6"
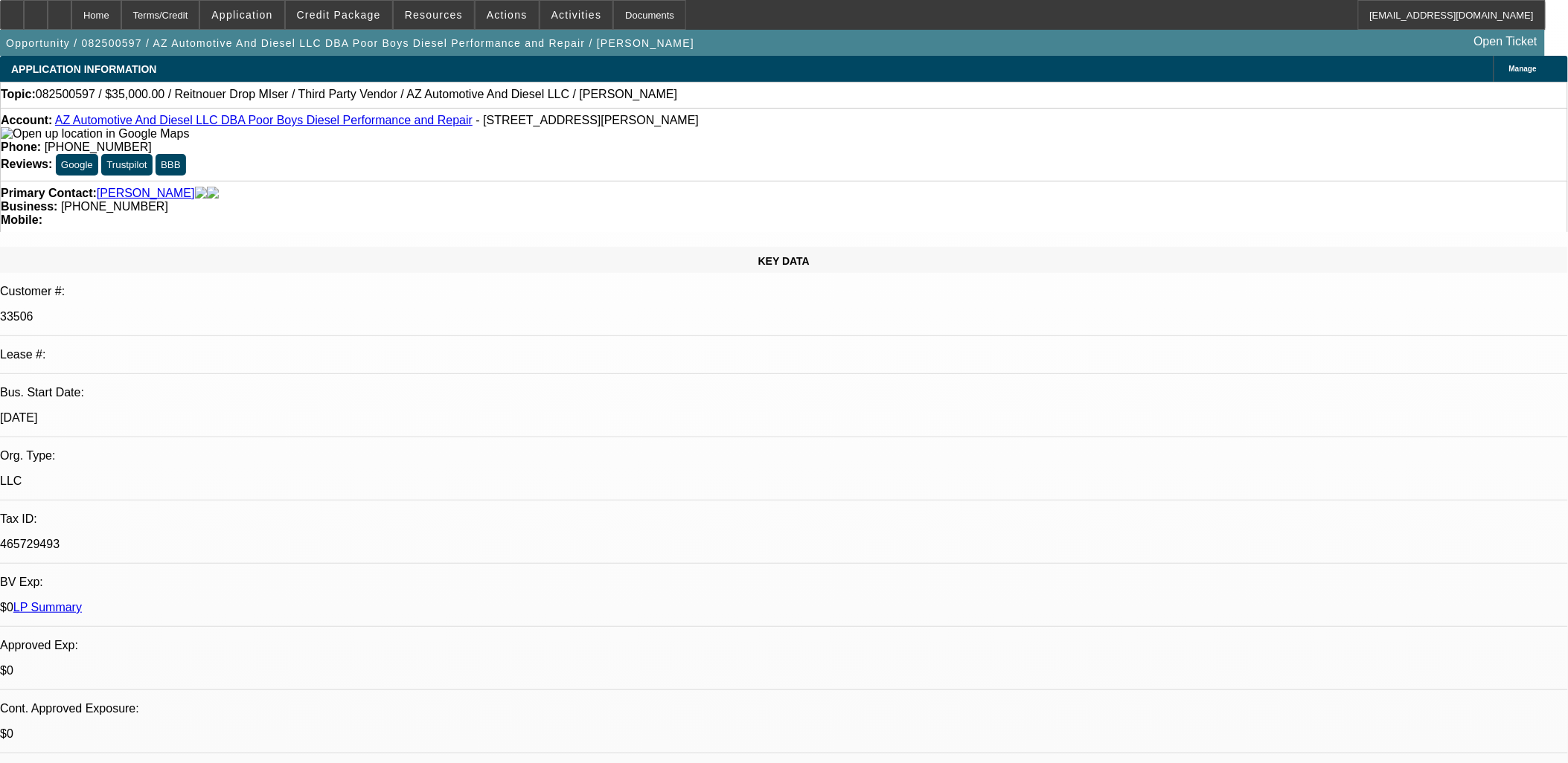
select select "0"
select select "3"
select select "0"
select select "6"
